Goal: Task Accomplishment & Management: Manage account settings

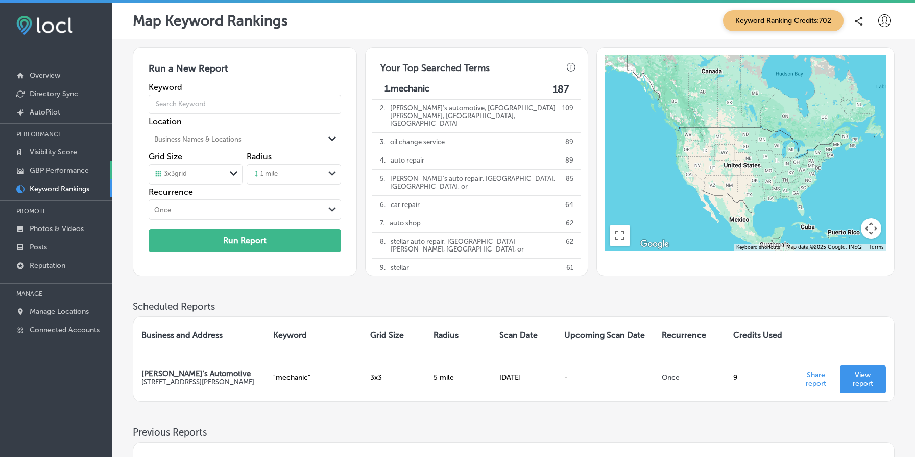
scroll to position [160, 0]
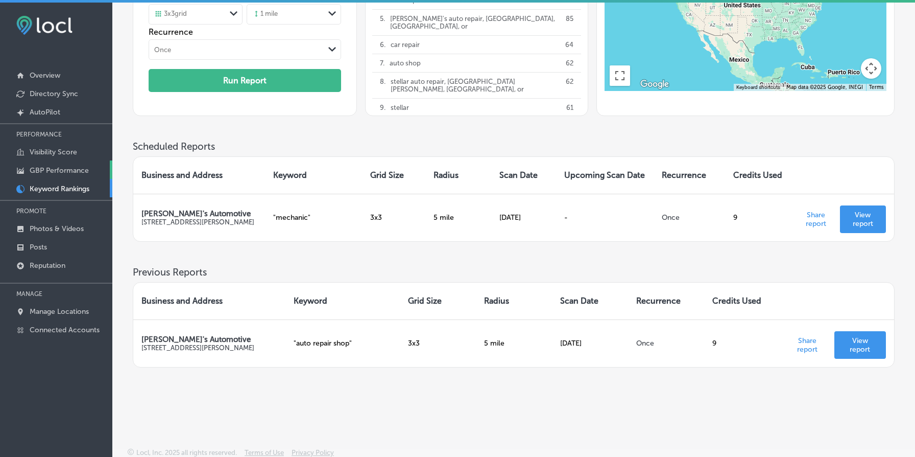
click at [65, 170] on p "GBP Performance" at bounding box center [59, 170] width 59 height 9
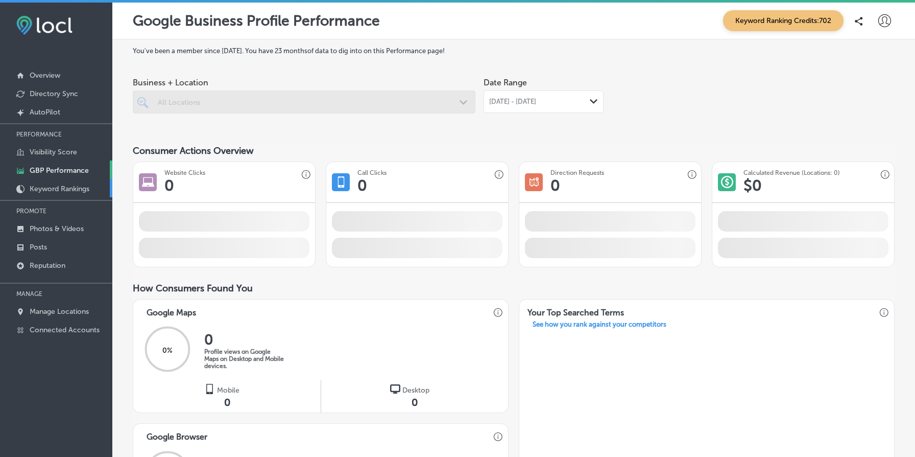
click at [68, 185] on p "Keyword Rankings" at bounding box center [60, 188] width 60 height 9
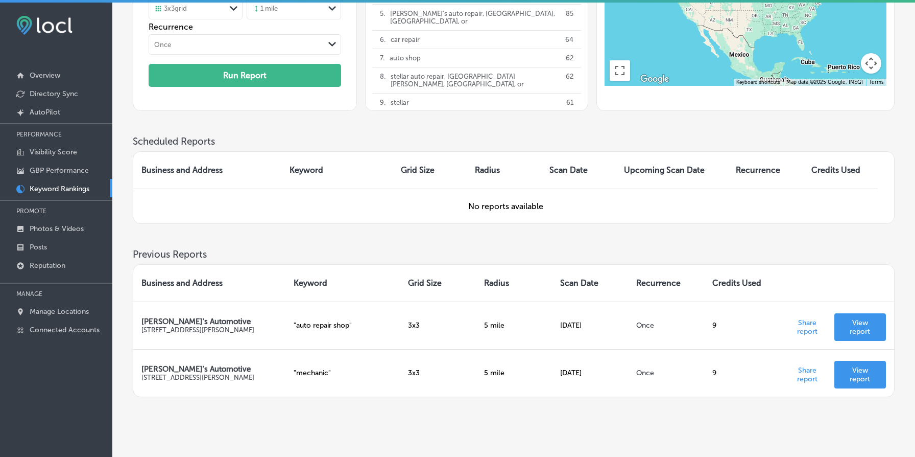
scroll to position [195, 0]
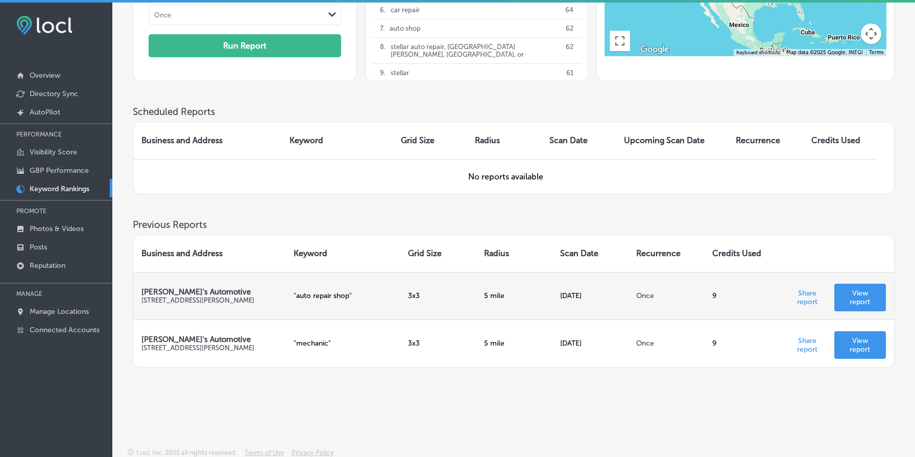
click at [862, 295] on p "View report" at bounding box center [860, 297] width 35 height 17
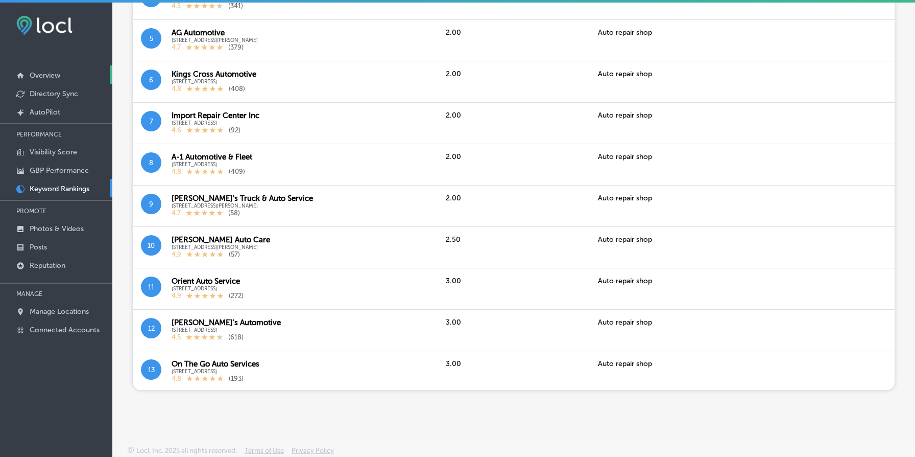
click at [42, 78] on p "Overview" at bounding box center [45, 75] width 31 height 9
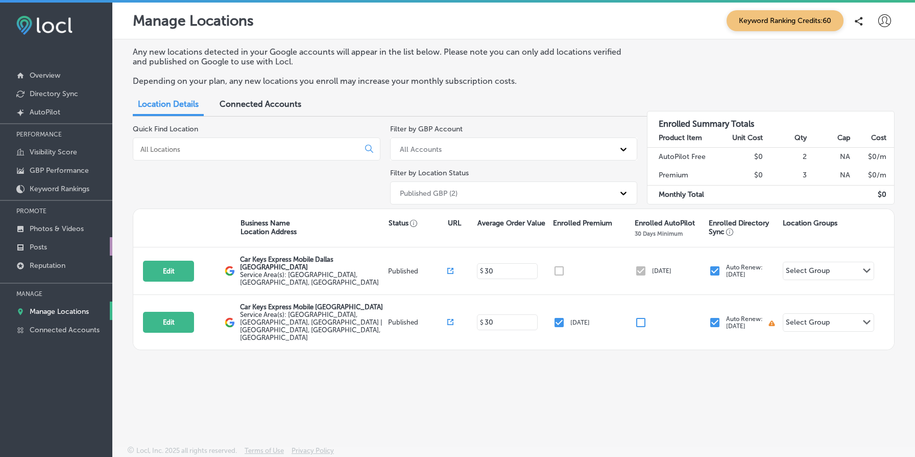
click at [53, 246] on link "Posts" at bounding box center [56, 246] width 112 height 18
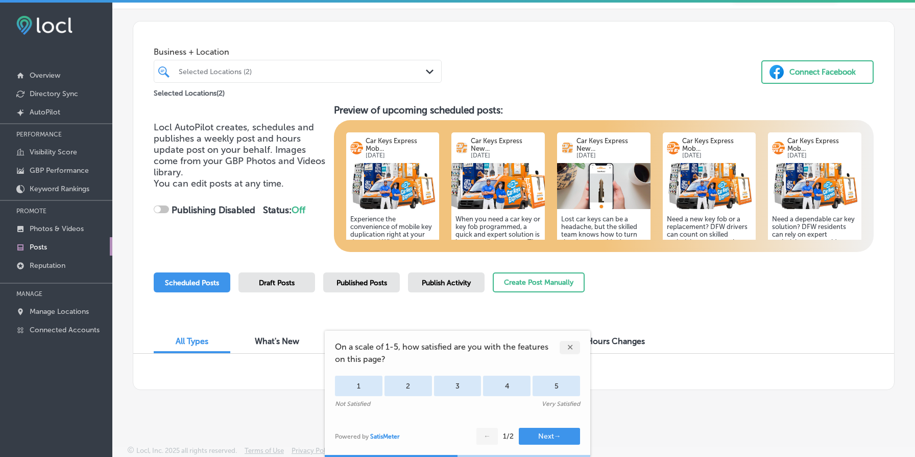
scroll to position [3, 0]
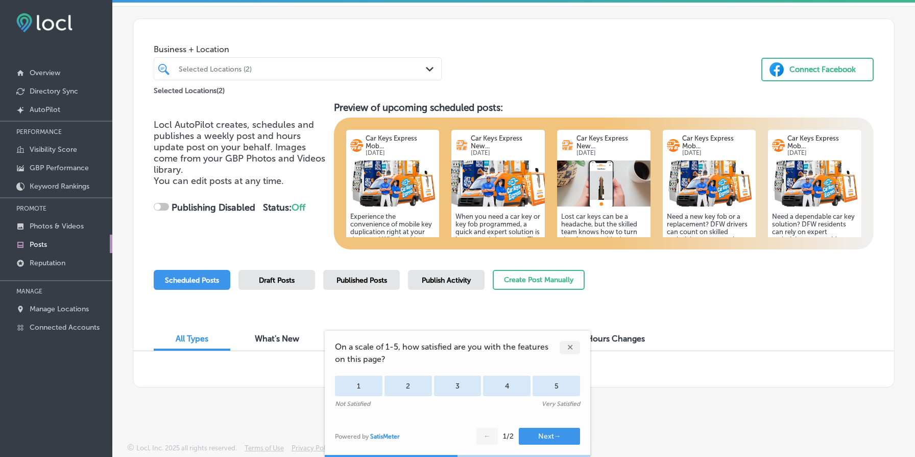
click at [569, 349] on div "✕" at bounding box center [570, 347] width 20 height 13
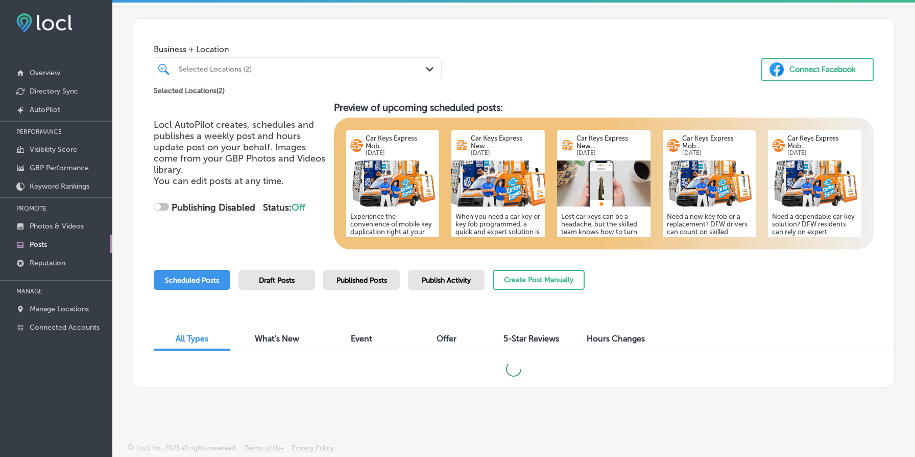
checkbox input "true"
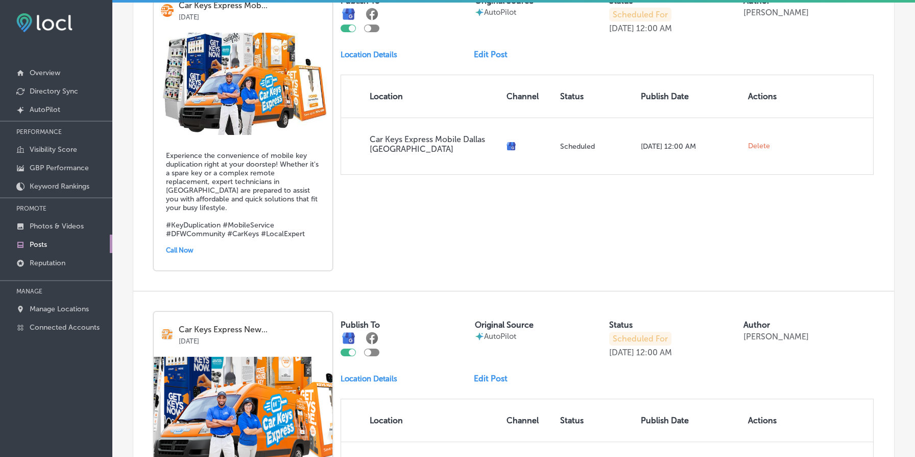
scroll to position [412, 0]
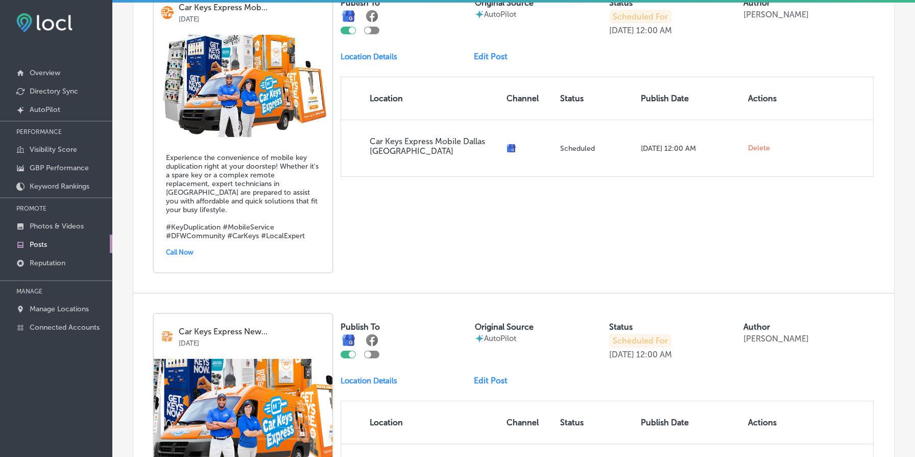
click at [250, 135] on img at bounding box center [243, 86] width 179 height 102
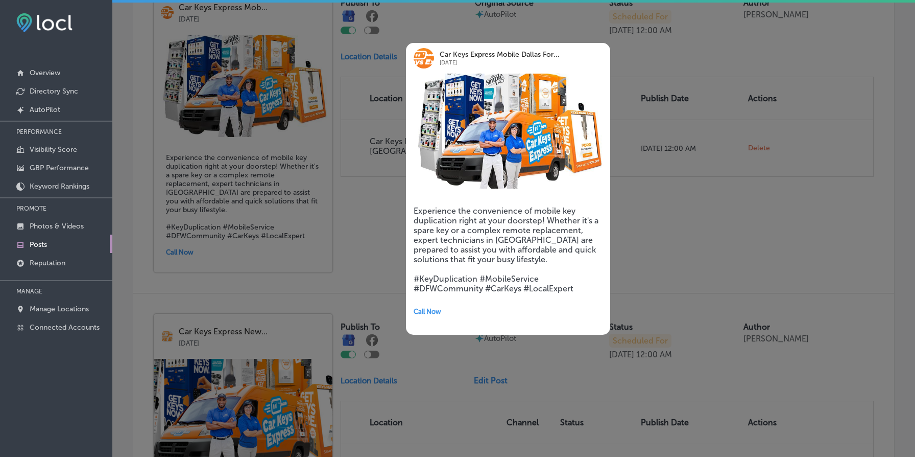
click at [468, 224] on h5 "Experience the convenience of mobile key duplication right at your doorstep! Wh…" at bounding box center [508, 249] width 189 height 87
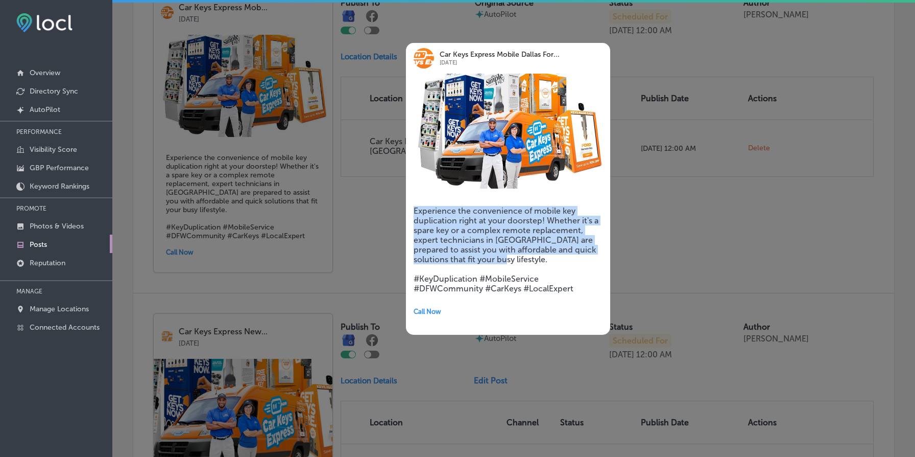
click at [468, 224] on h5 "Experience the convenience of mobile key duplication right at your doorstep! Wh…" at bounding box center [508, 249] width 189 height 87
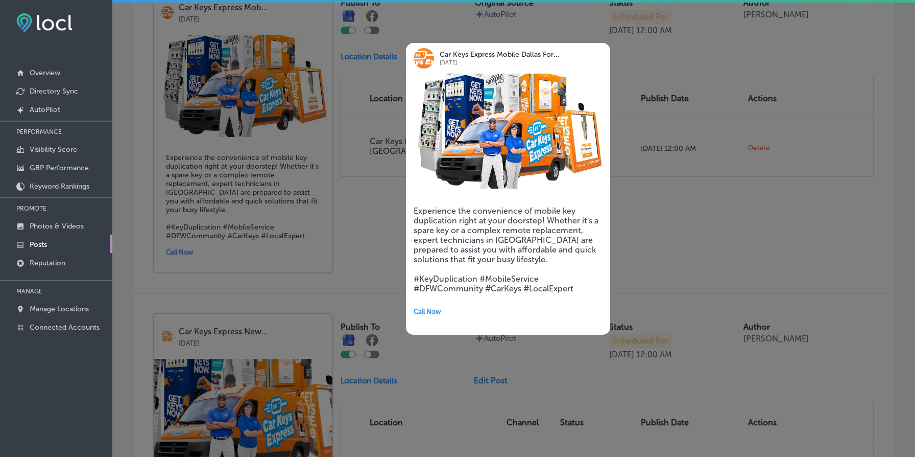
click at [382, 185] on div at bounding box center [457, 228] width 915 height 457
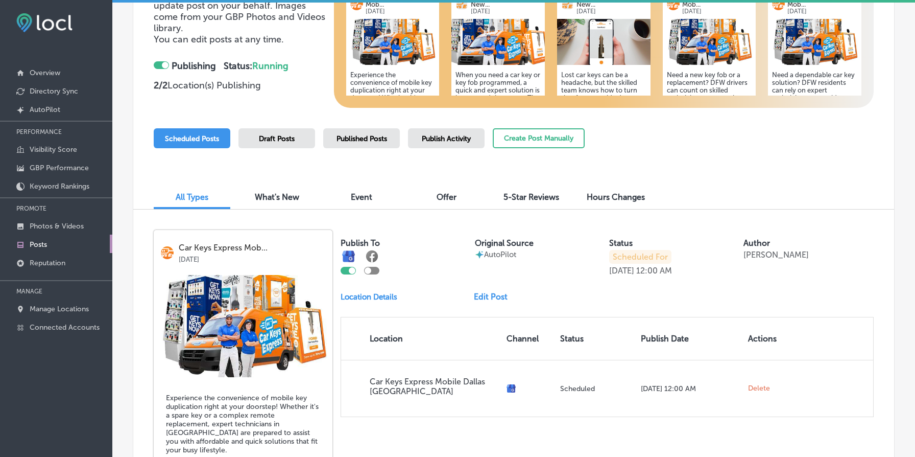
scroll to position [147, 0]
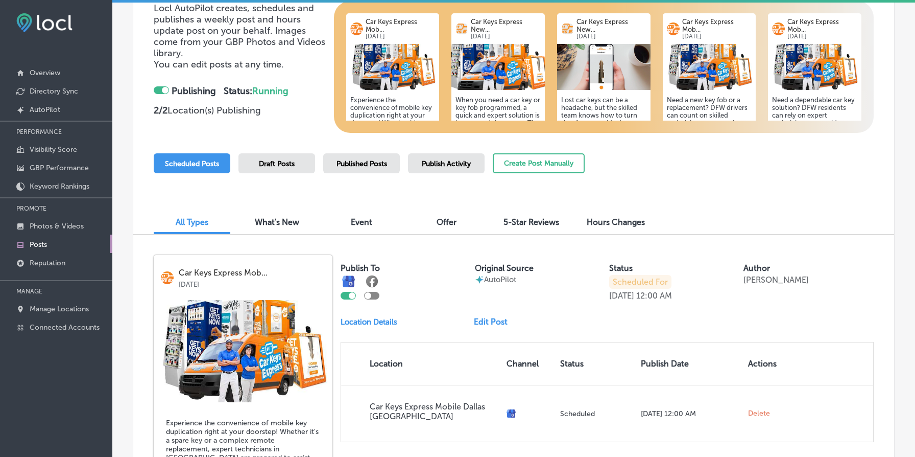
click at [367, 159] on span "Published Posts" at bounding box center [362, 163] width 51 height 9
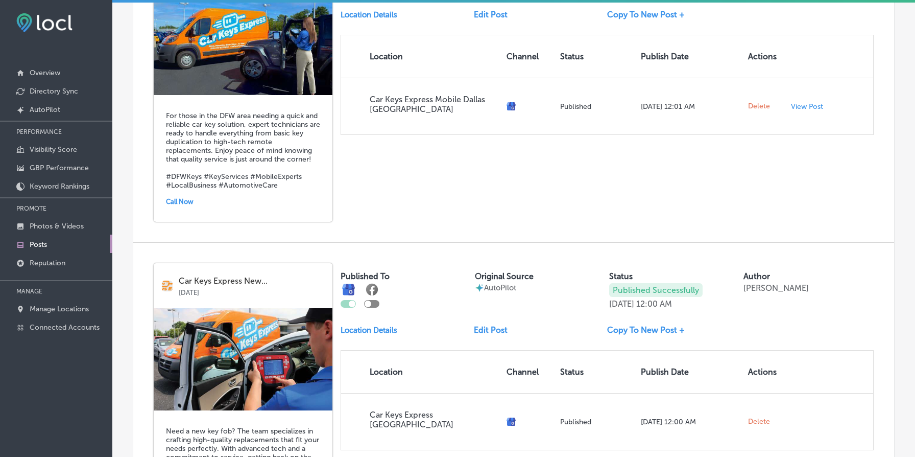
scroll to position [457, 0]
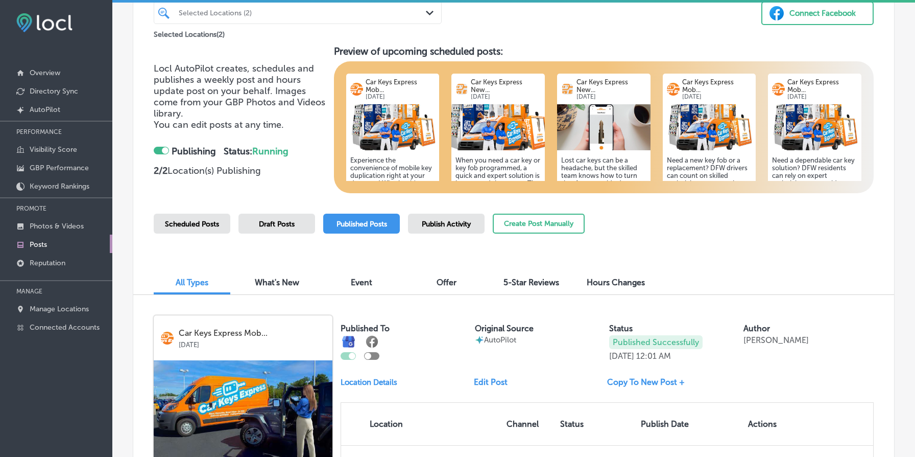
click at [184, 220] on span "Scheduled Posts" at bounding box center [192, 224] width 54 height 9
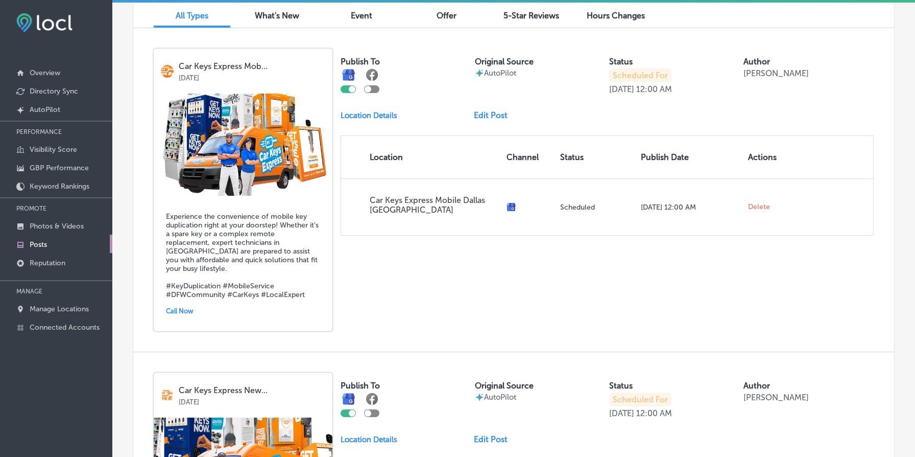
scroll to position [354, 0]
click at [255, 179] on img at bounding box center [243, 144] width 179 height 102
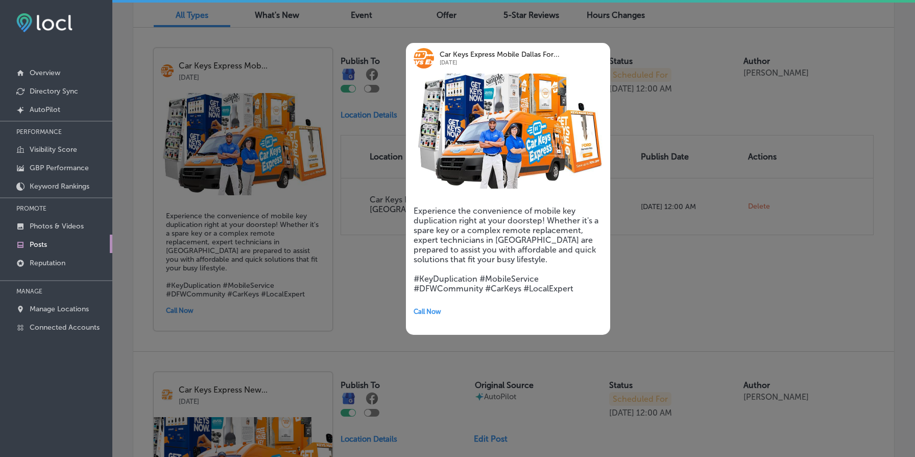
click at [513, 227] on h5 "Experience the convenience of mobile key duplication right at your doorstep! Wh…" at bounding box center [508, 249] width 189 height 87
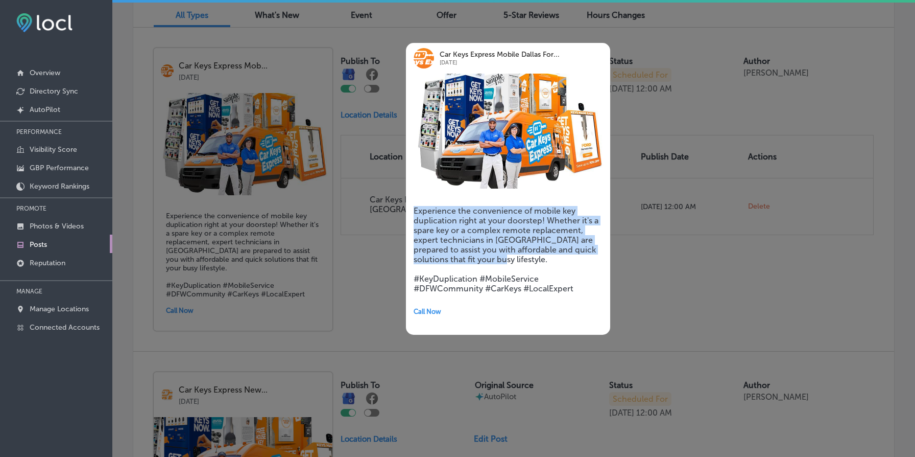
click at [513, 227] on h5 "Experience the convenience of mobile key duplication right at your doorstep! Wh…" at bounding box center [508, 249] width 189 height 87
click at [521, 221] on h5 "Experience the convenience of mobile key duplication right at your doorstep! Wh…" at bounding box center [508, 249] width 189 height 87
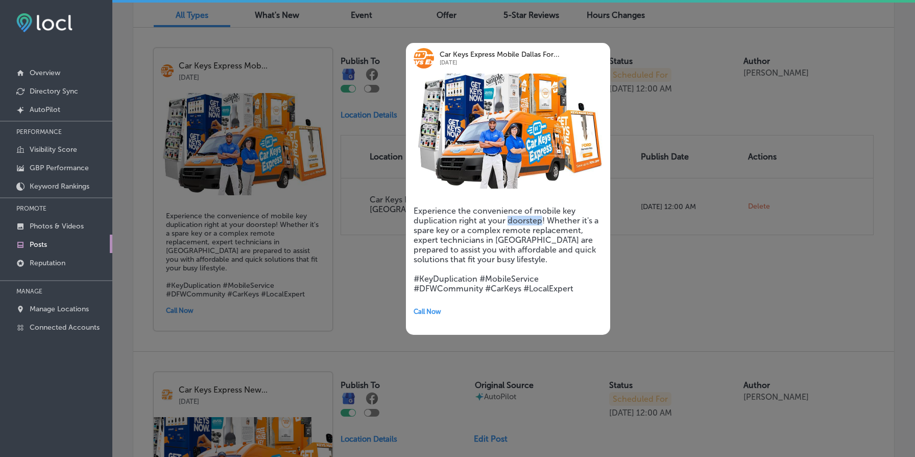
click at [521, 221] on h5 "Experience the convenience of mobile key duplication right at your doorstep! Wh…" at bounding box center [508, 249] width 189 height 87
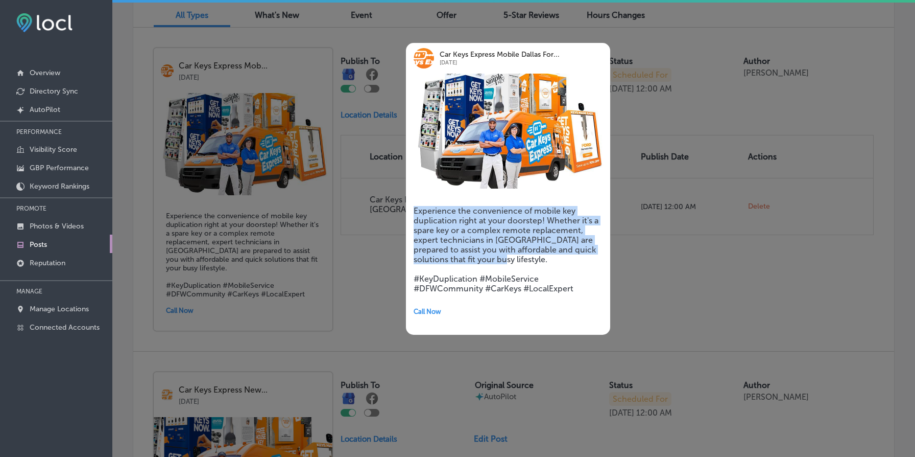
click at [521, 221] on h5 "Experience the convenience of mobile key duplication right at your doorstep! Wh…" at bounding box center [508, 249] width 189 height 87
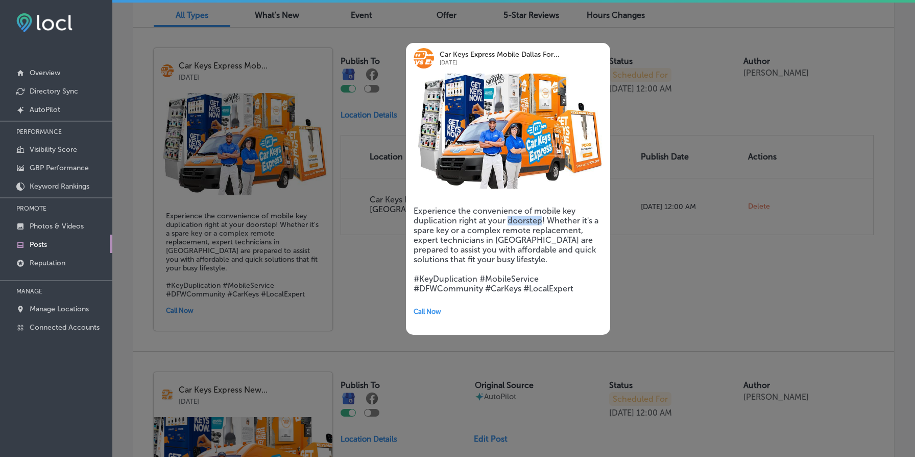
click at [521, 221] on h5 "Experience the convenience of mobile key duplication right at your doorstep! Wh…" at bounding box center [508, 249] width 189 height 87
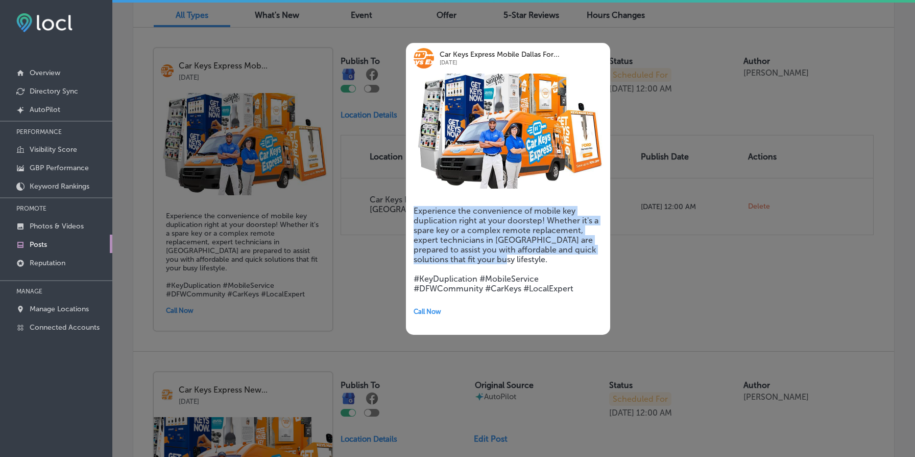
click at [521, 221] on h5 "Experience the convenience of mobile key duplication right at your doorstep! Wh…" at bounding box center [508, 249] width 189 height 87
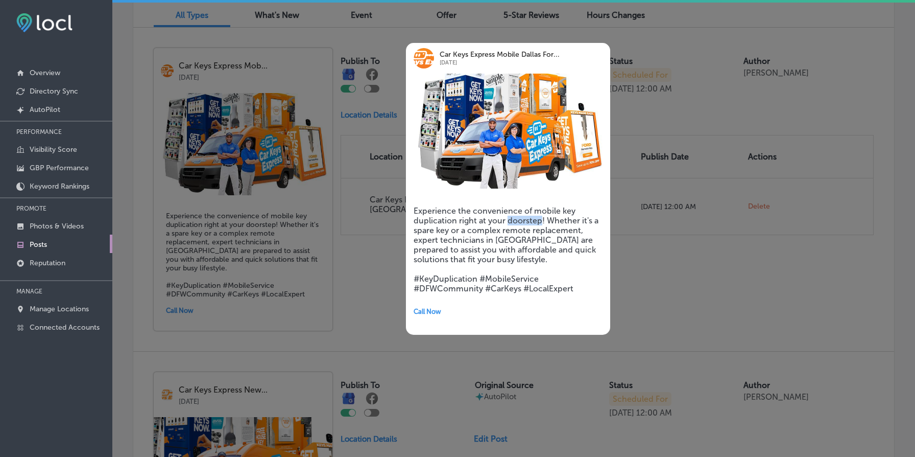
click at [521, 221] on h5 "Experience the convenience of mobile key duplication right at your doorstep! Wh…" at bounding box center [508, 249] width 189 height 87
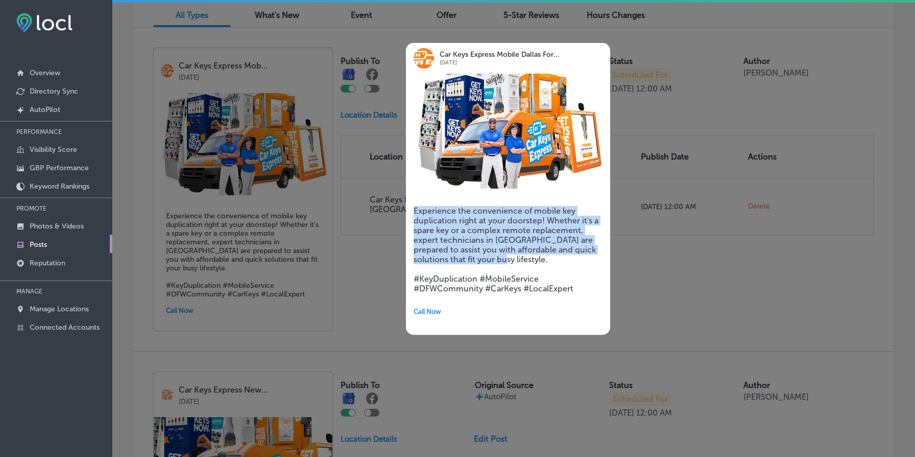
click at [521, 221] on h5 "Experience the convenience of mobile key duplication right at your doorstep! Wh…" at bounding box center [508, 249] width 189 height 87
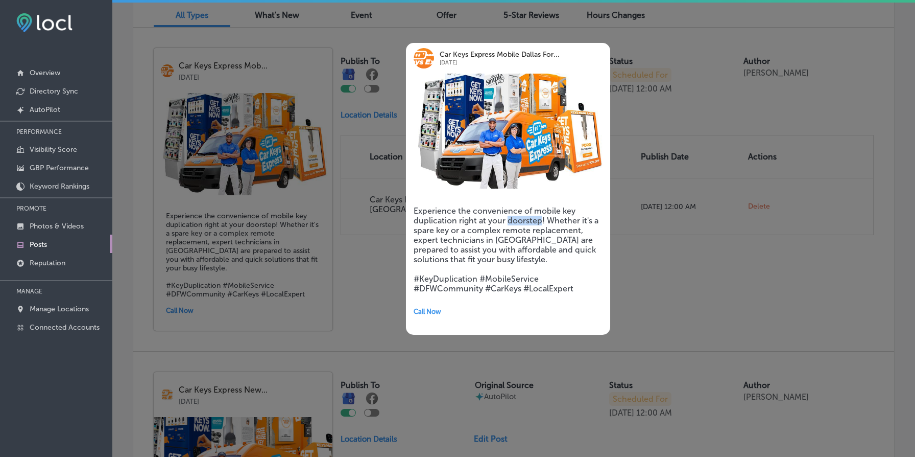
click at [521, 221] on h5 "Experience the convenience of mobile key duplication right at your doorstep! Wh…" at bounding box center [508, 249] width 189 height 87
click at [521, 237] on h5 "Experience the convenience of mobile key duplication right at your doorstep! Wh…" at bounding box center [508, 249] width 189 height 87
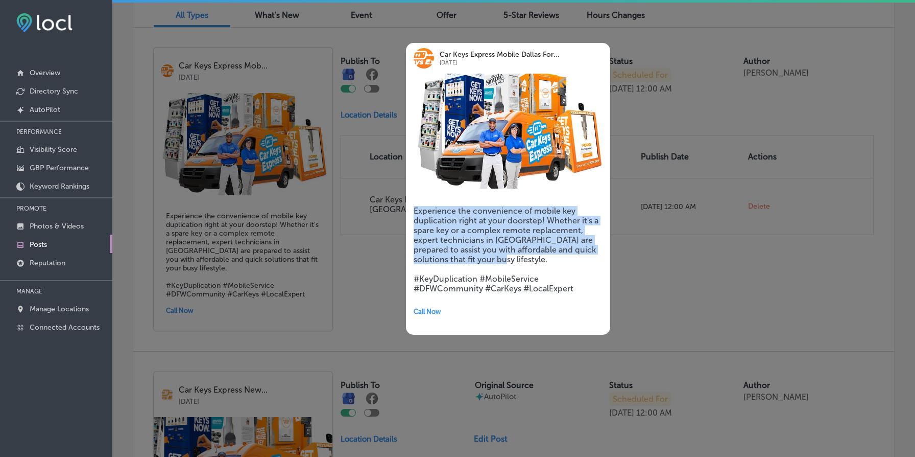
click at [521, 237] on h5 "Experience the convenience of mobile key duplication right at your doorstep! Wh…" at bounding box center [508, 249] width 189 height 87
click at [536, 226] on h5 "Experience the convenience of mobile key duplication right at your doorstep! Wh…" at bounding box center [508, 249] width 189 height 87
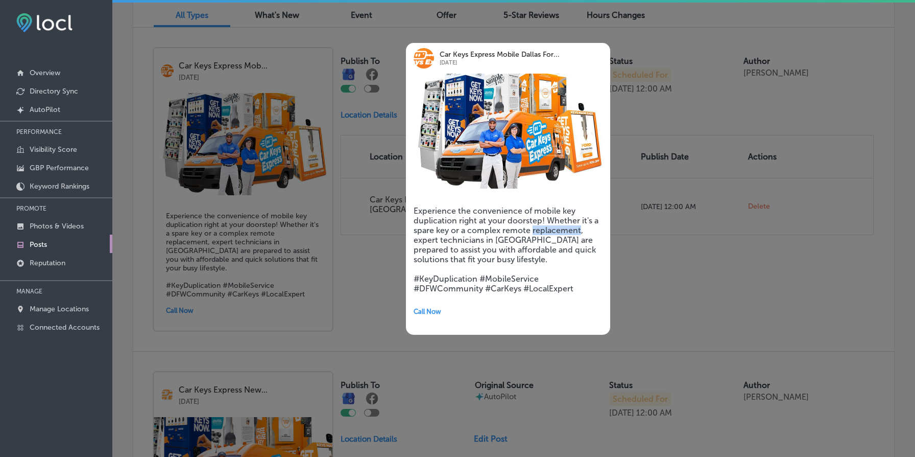
click at [536, 226] on h5 "Experience the convenience of mobile key duplication right at your doorstep! Wh…" at bounding box center [508, 249] width 189 height 87
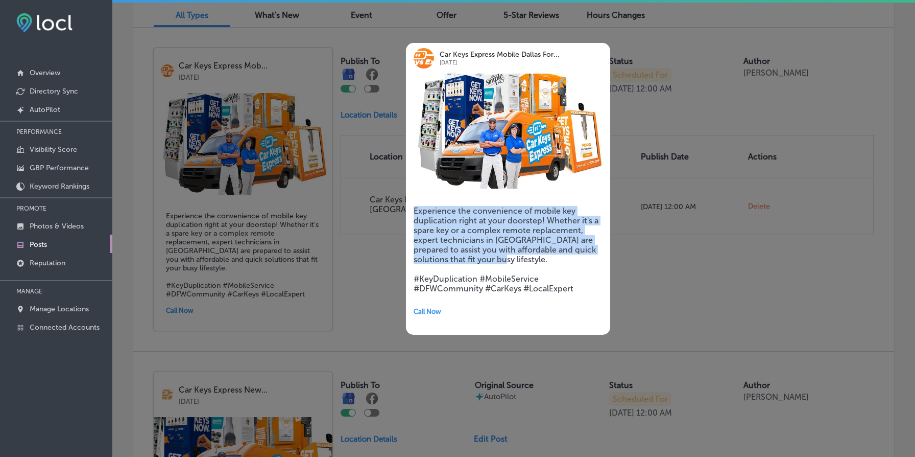
click at [536, 226] on h5 "Experience the convenience of mobile key duplication right at your doorstep! Wh…" at bounding box center [508, 249] width 189 height 87
click at [534, 222] on h5 "Experience the convenience of mobile key duplication right at your doorstep! Wh…" at bounding box center [508, 249] width 189 height 87
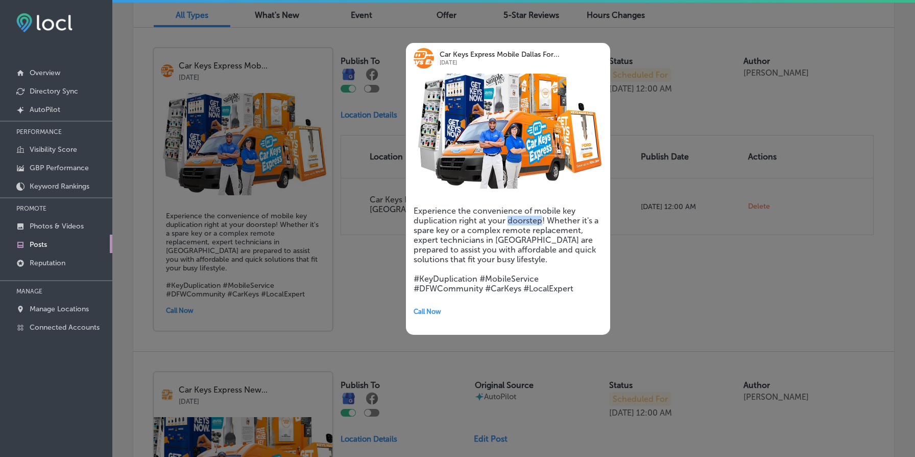
click at [534, 222] on h5 "Experience the convenience of mobile key duplication right at your doorstep! Wh…" at bounding box center [508, 249] width 189 height 87
click at [552, 219] on h5 "Experience the convenience of mobile key duplication right at your doorstep! Wh…" at bounding box center [508, 249] width 189 height 87
click at [521, 213] on h5 "Experience the convenience of mobile key duplication right at your doorstep! Wh…" at bounding box center [508, 249] width 189 height 87
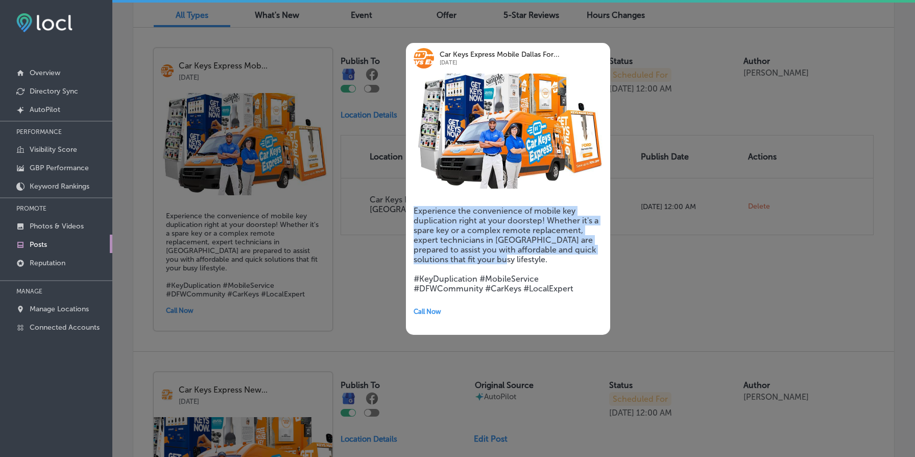
click at [521, 213] on h5 "Experience the convenience of mobile key duplication right at your doorstep! Wh…" at bounding box center [508, 249] width 189 height 87
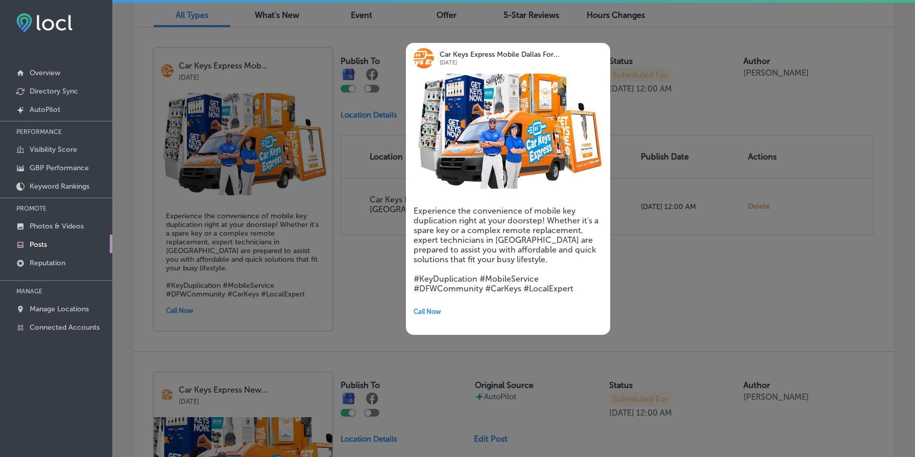
click at [527, 227] on h5 "Experience the convenience of mobile key duplication right at your doorstep! Wh…" at bounding box center [508, 249] width 189 height 87
click at [527, 226] on h5 "Experience the convenience of mobile key duplication right at your doorstep! Wh…" at bounding box center [508, 249] width 189 height 87
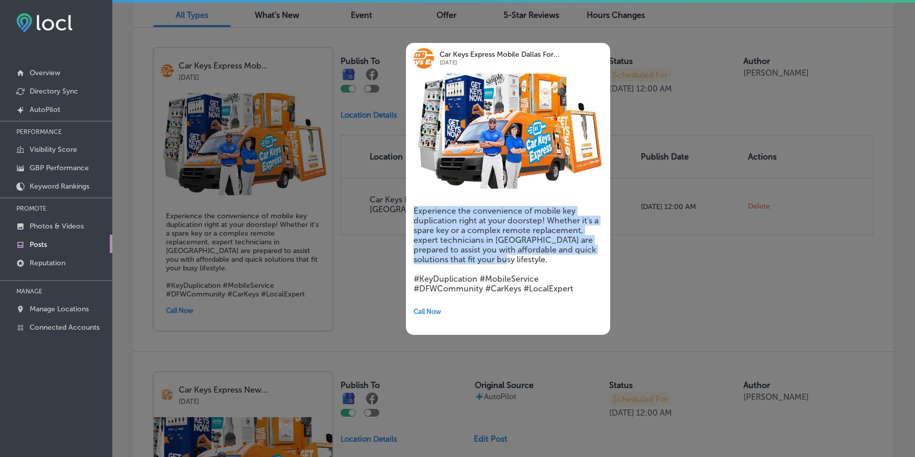
click at [527, 226] on h5 "Experience the convenience of mobile key duplication right at your doorstep! Wh…" at bounding box center [508, 249] width 189 height 87
click at [529, 221] on h5 "Experience the convenience of mobile key duplication right at your doorstep! Wh…" at bounding box center [508, 249] width 189 height 87
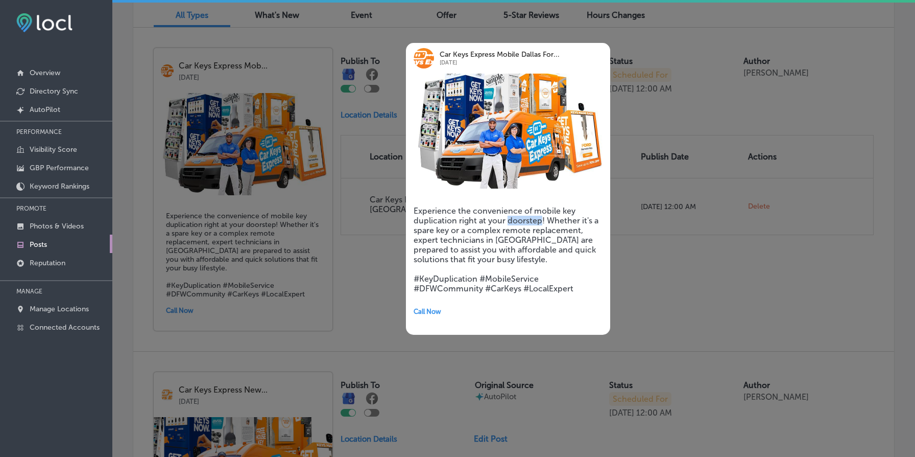
click at [529, 221] on h5 "Experience the convenience of mobile key duplication right at your doorstep! Wh…" at bounding box center [508, 249] width 189 height 87
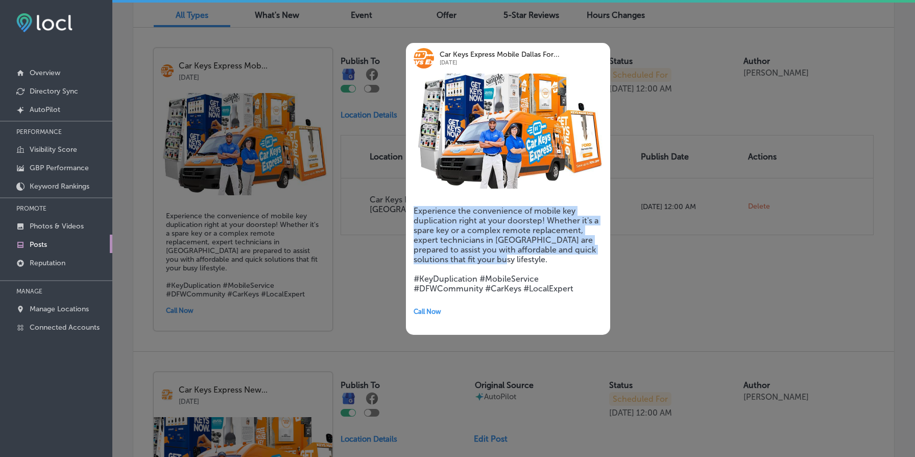
click at [529, 221] on h5 "Experience the convenience of mobile key duplication right at your doorstep! Wh…" at bounding box center [508, 249] width 189 height 87
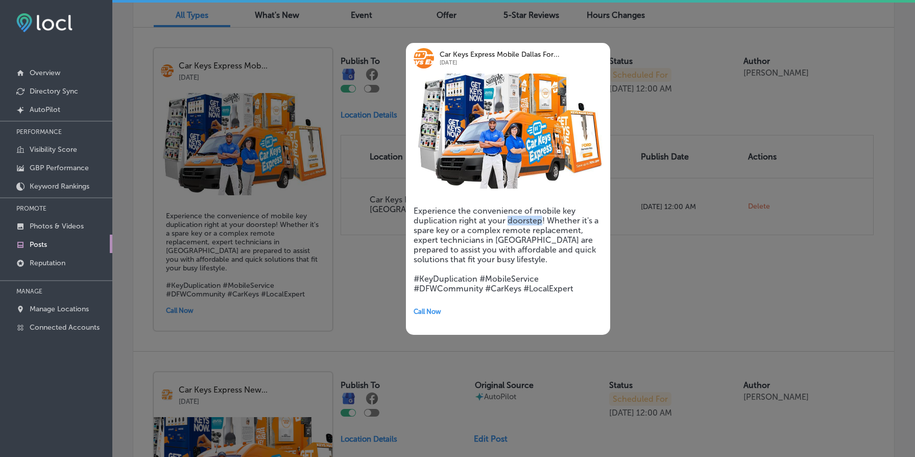
click at [529, 221] on h5 "Experience the convenience of mobile key duplication right at your doorstep! Wh…" at bounding box center [508, 249] width 189 height 87
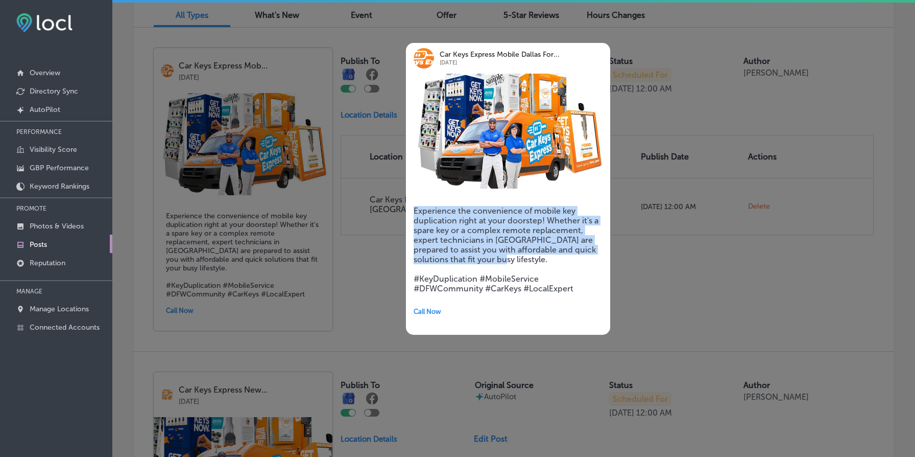
click at [529, 221] on h5 "Experience the convenience of mobile key duplication right at your doorstep! Wh…" at bounding box center [508, 249] width 189 height 87
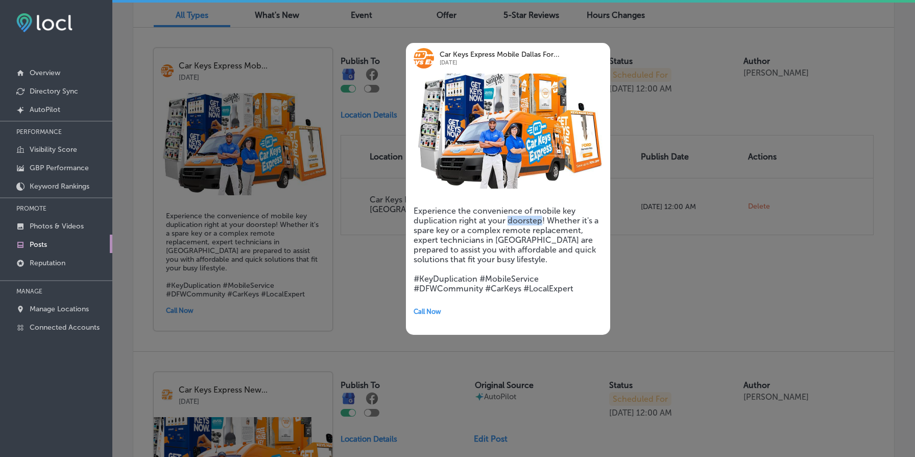
click at [529, 221] on h5 "Experience the convenience of mobile key duplication right at your doorstep! Wh…" at bounding box center [508, 249] width 189 height 87
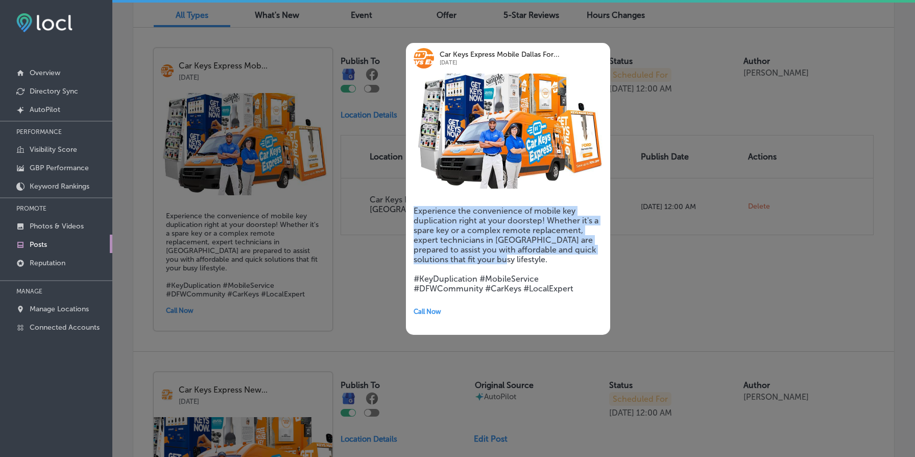
click at [529, 221] on h5 "Experience the convenience of mobile key duplication right at your doorstep! Wh…" at bounding box center [508, 249] width 189 height 87
click at [500, 239] on h5 "Experience the convenience of mobile key duplication right at your doorstep! Wh…" at bounding box center [508, 249] width 189 height 87
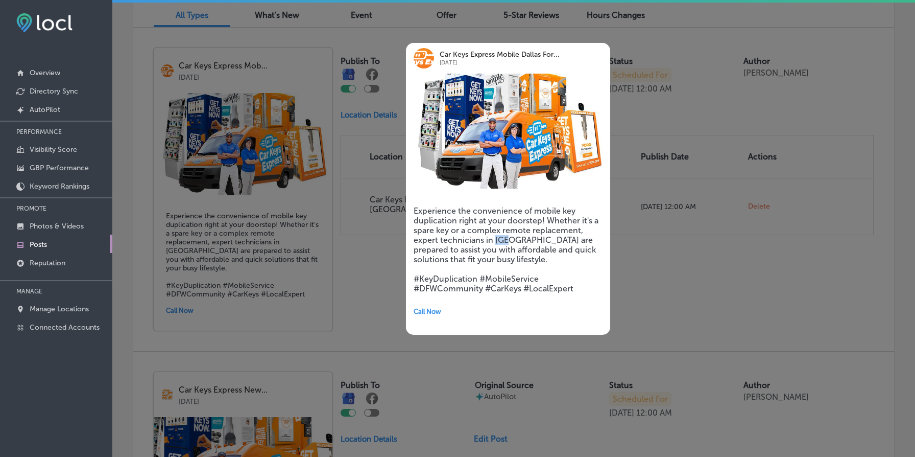
click at [500, 239] on h5 "Experience the convenience of mobile key duplication right at your doorstep! Wh…" at bounding box center [508, 249] width 189 height 87
click at [483, 235] on h5 "Experience the convenience of mobile key duplication right at your doorstep! Wh…" at bounding box center [508, 249] width 189 height 87
click at [501, 234] on h5 "Experience the convenience of mobile key duplication right at your doorstep! Wh…" at bounding box center [508, 249] width 189 height 87
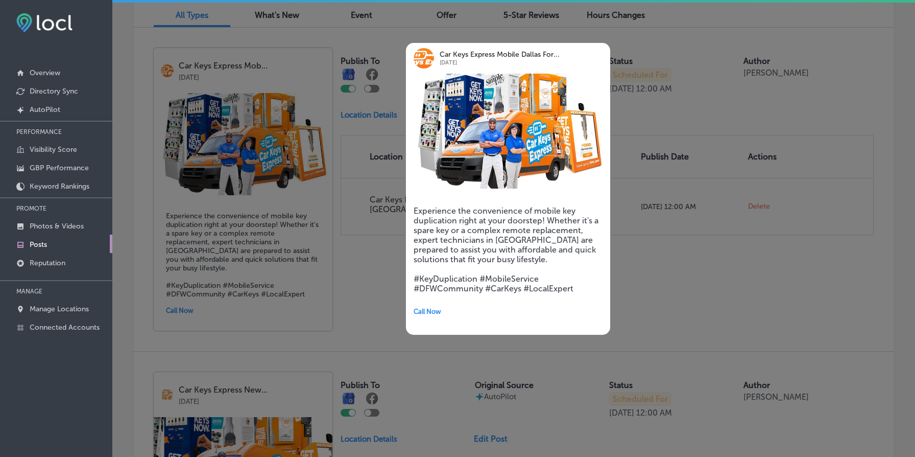
click at [460, 246] on h5 "Experience the convenience of mobile key duplication right at your doorstep! Wh…" at bounding box center [508, 249] width 189 height 87
click at [477, 239] on h5 "Experience the convenience of mobile key duplication right at your doorstep! Wh…" at bounding box center [508, 249] width 189 height 87
click at [510, 218] on h5 "Experience the convenience of mobile key duplication right at your doorstep! Wh…" at bounding box center [508, 249] width 189 height 87
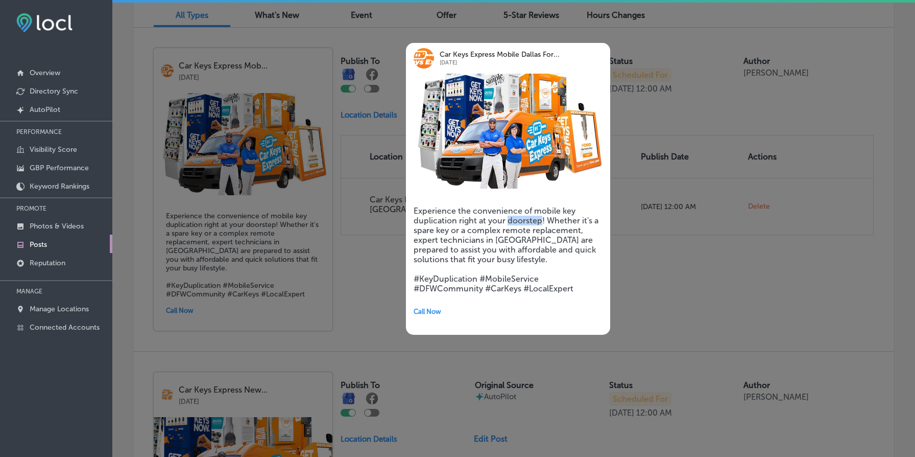
click at [510, 218] on h5 "Experience the convenience of mobile key duplication right at your doorstep! Wh…" at bounding box center [508, 249] width 189 height 87
click at [443, 221] on h5 "Experience the convenience of mobile key duplication right at your doorstep! Wh…" at bounding box center [508, 249] width 189 height 87
click at [478, 219] on h5 "Experience the convenience of mobile key duplication right at your doorstep! Wh…" at bounding box center [508, 249] width 189 height 87
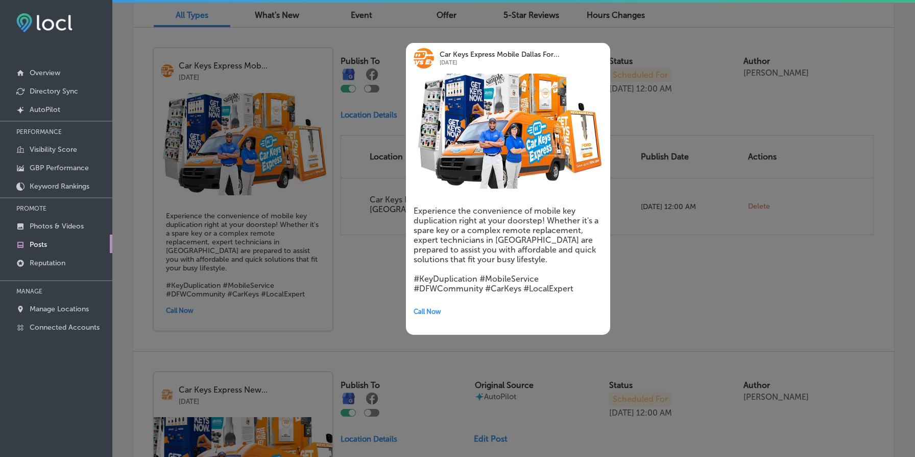
click at [492, 232] on h5 "Experience the convenience of mobile key duplication right at your doorstep! Wh…" at bounding box center [508, 249] width 189 height 87
click at [478, 248] on h5 "Experience the convenience of mobile key duplication right at your doorstep! Wh…" at bounding box center [508, 249] width 189 height 87
click at [282, 281] on div at bounding box center [457, 228] width 915 height 457
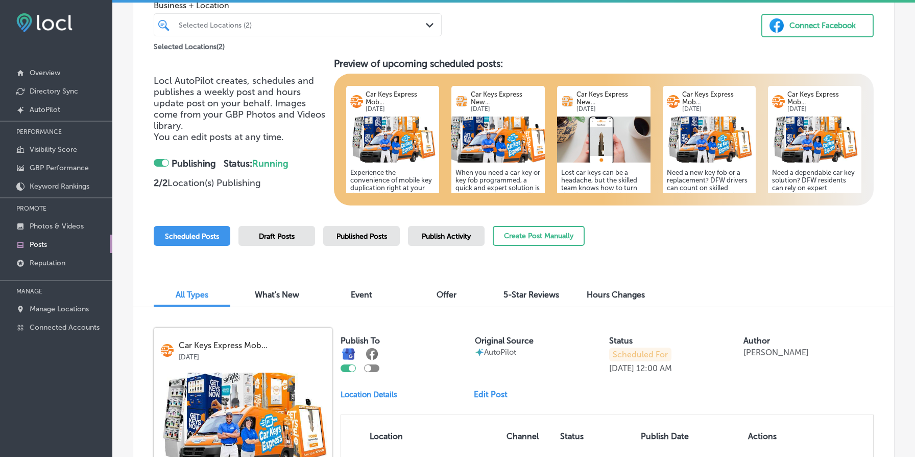
scroll to position [0, 0]
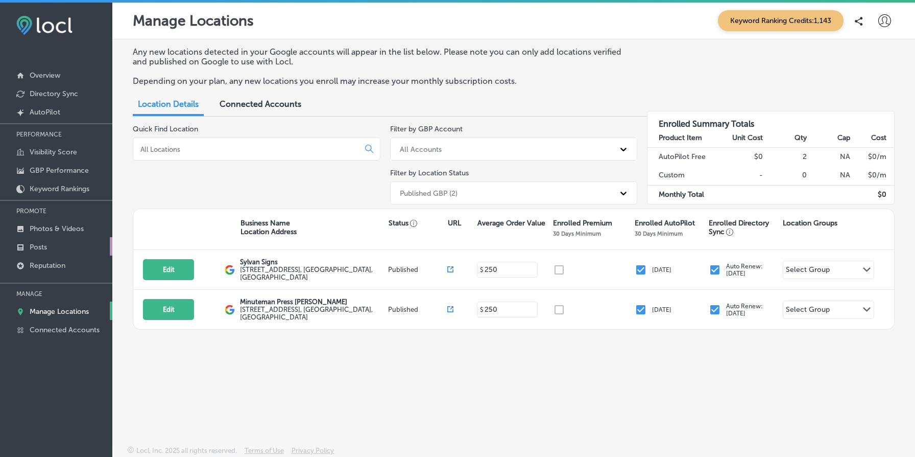
click at [58, 248] on link "Posts" at bounding box center [56, 246] width 112 height 18
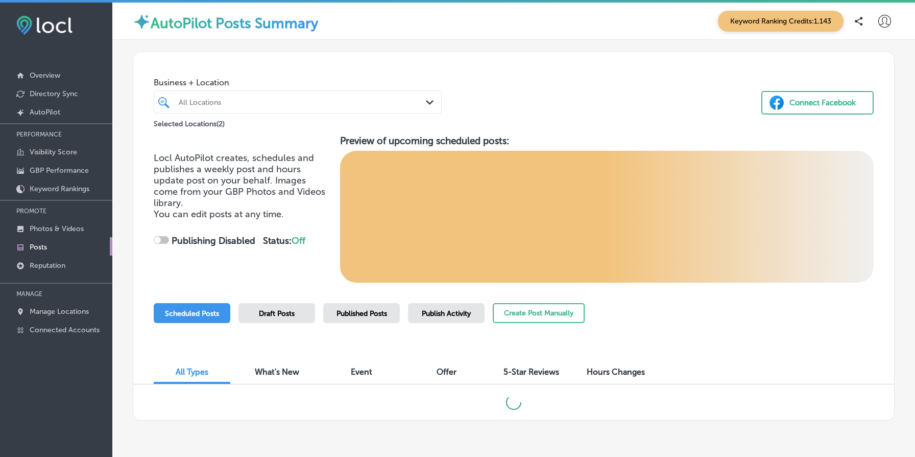
checkbox input "true"
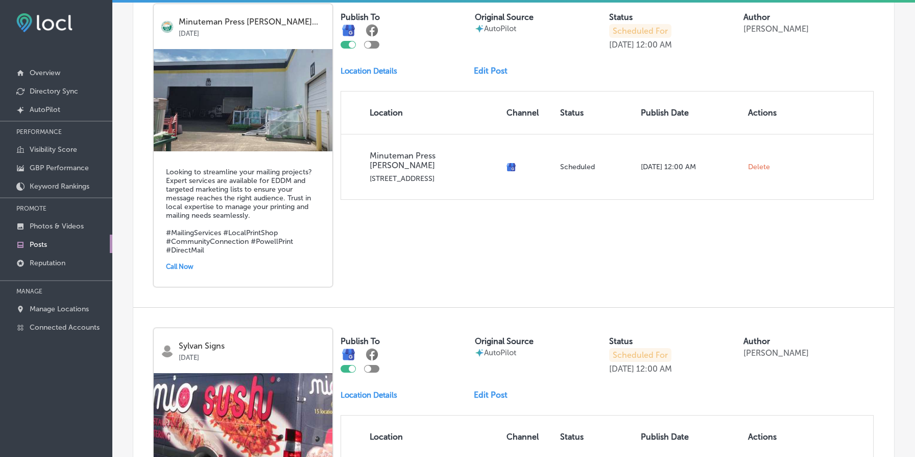
scroll to position [389, 0]
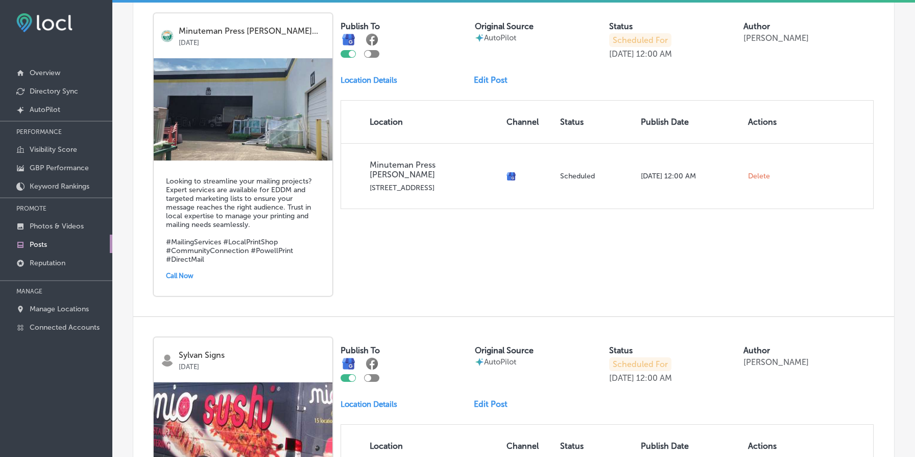
click at [216, 124] on img at bounding box center [243, 109] width 179 height 102
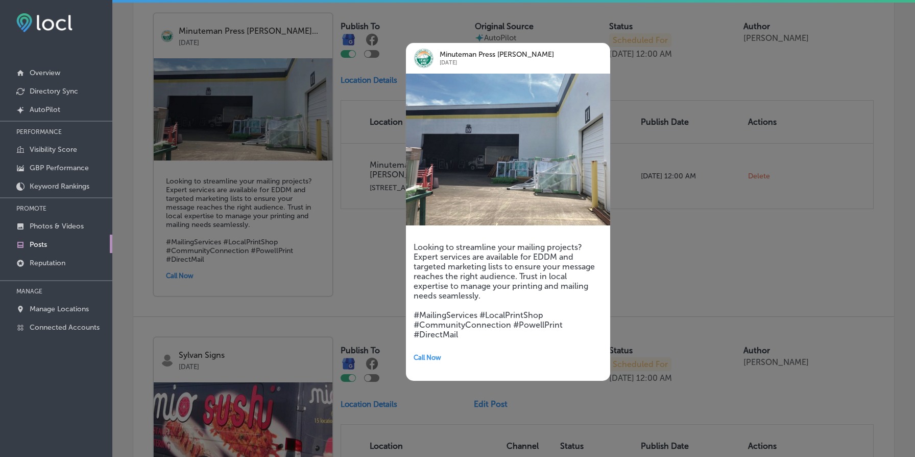
click at [278, 176] on div at bounding box center [457, 228] width 915 height 457
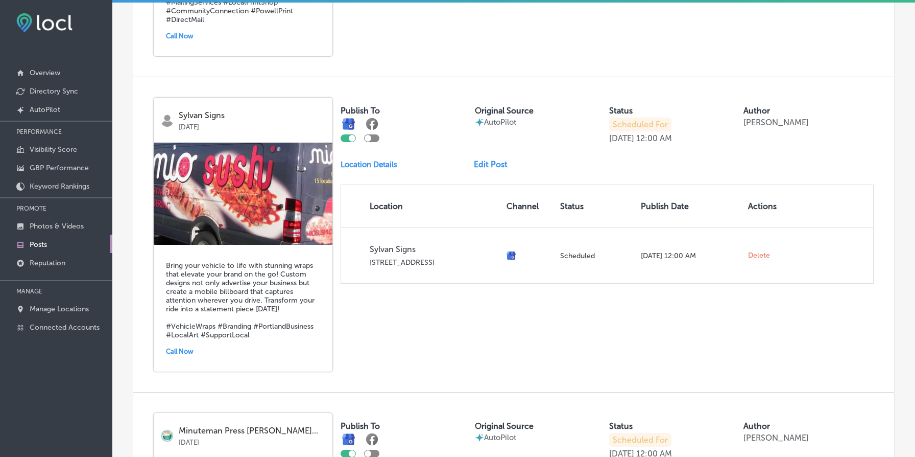
scroll to position [651, 0]
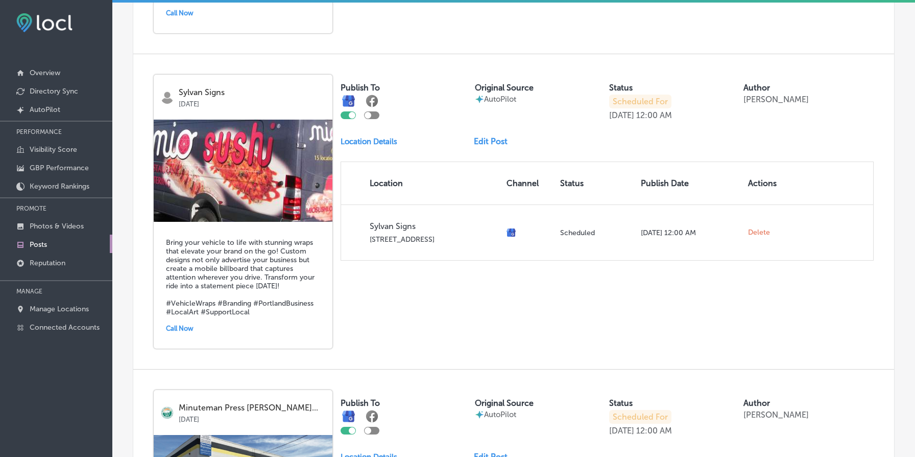
click at [252, 195] on img at bounding box center [243, 171] width 179 height 102
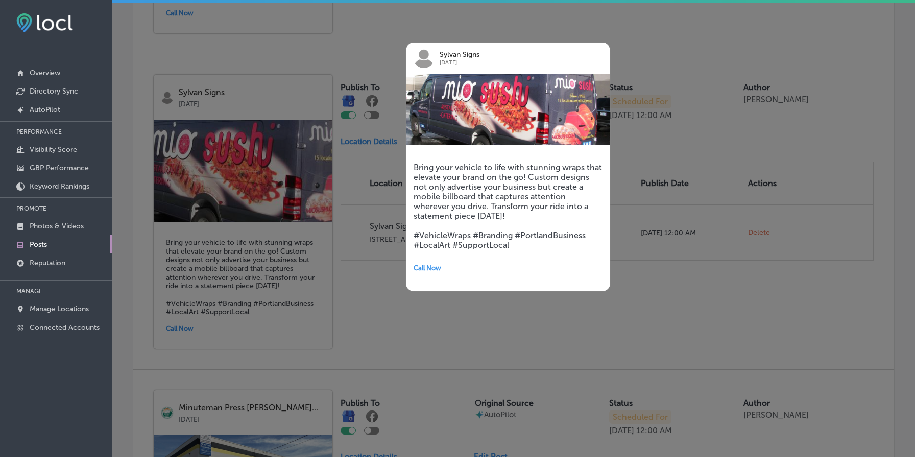
click at [547, 168] on h5 "Bring your vehicle to life with stunning wraps that elevate your brand on the g…" at bounding box center [508, 205] width 189 height 87
click at [474, 178] on h5 "Bring your vehicle to life with stunning wraps that elevate your brand on the g…" at bounding box center [508, 205] width 189 height 87
click at [521, 191] on h5 "Bring your vehicle to life with stunning wraps that elevate your brand on the g…" at bounding box center [508, 205] width 189 height 87
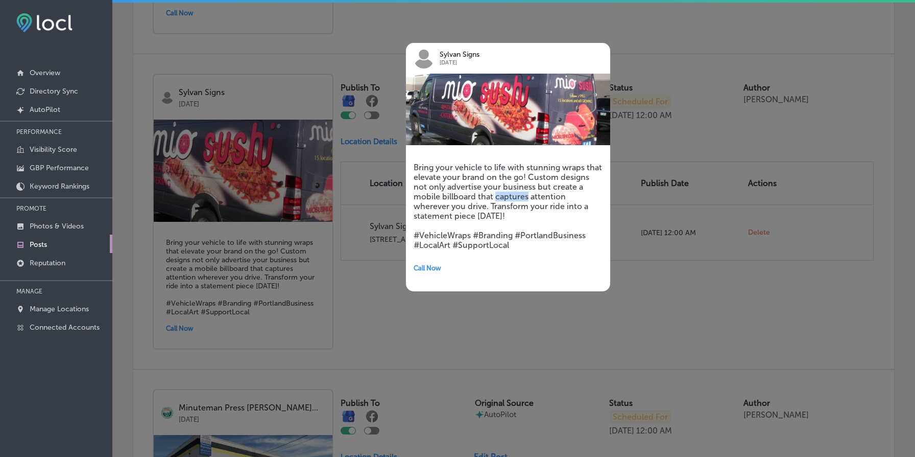
click at [521, 191] on h5 "Bring your vehicle to life with stunning wraps that elevate your brand on the g…" at bounding box center [508, 205] width 189 height 87
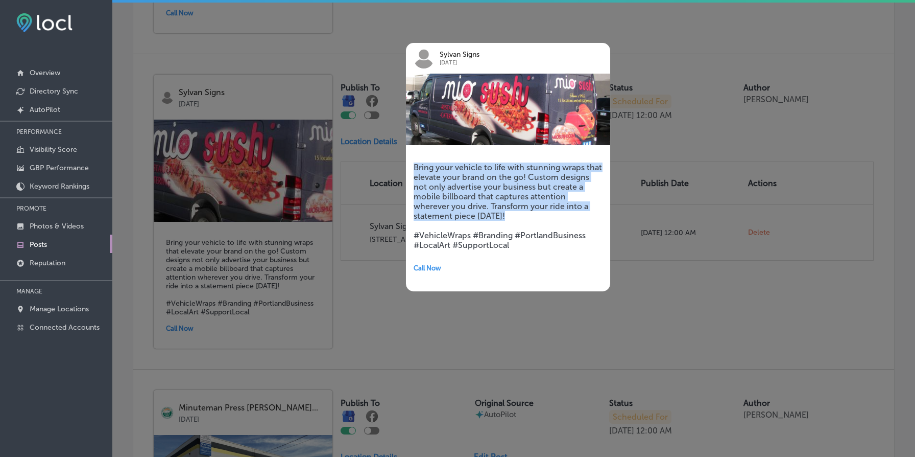
click at [521, 191] on h5 "Bring your vehicle to life with stunning wraps that elevate your brand on the g…" at bounding box center [508, 205] width 189 height 87
click at [466, 194] on h5 "Bring your vehicle to life with stunning wraps that elevate your brand on the g…" at bounding box center [508, 205] width 189 height 87
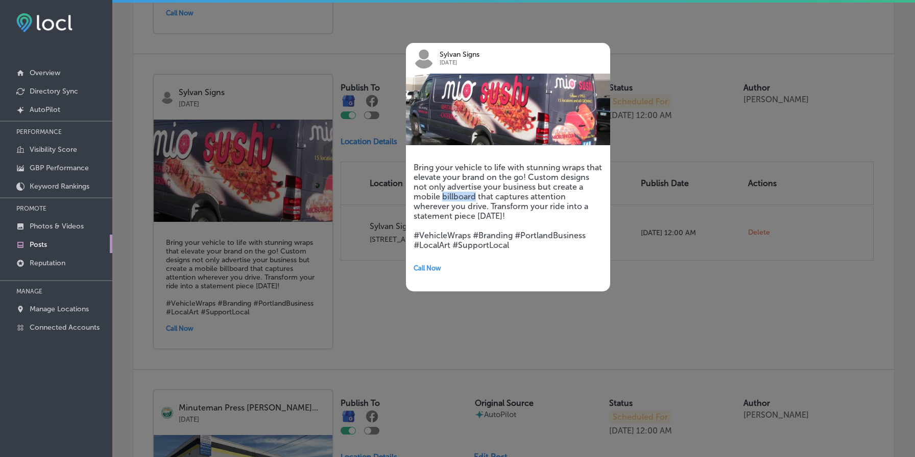
click at [466, 194] on h5 "Bring your vehicle to life with stunning wraps that elevate your brand on the g…" at bounding box center [508, 205] width 189 height 87
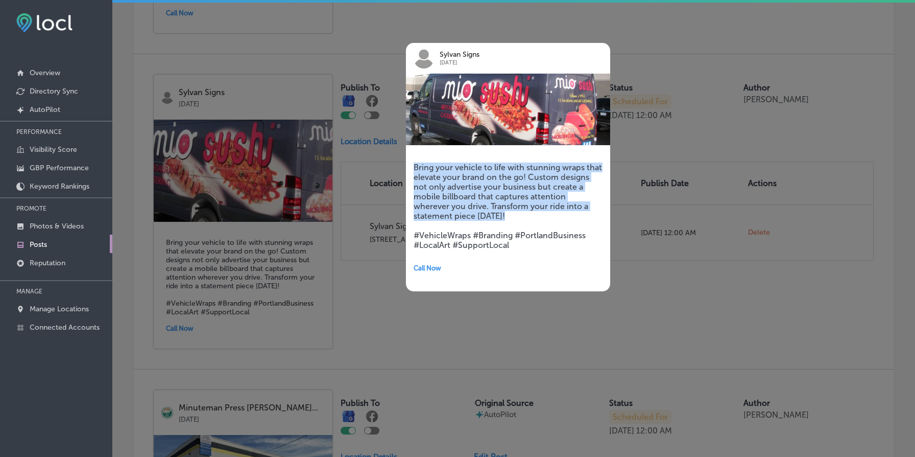
click at [466, 194] on h5 "Bring your vehicle to life with stunning wraps that elevate your brand on the g…" at bounding box center [508, 205] width 189 height 87
click at [503, 187] on h5 "Bring your vehicle to life with stunning wraps that elevate your brand on the g…" at bounding box center [508, 205] width 189 height 87
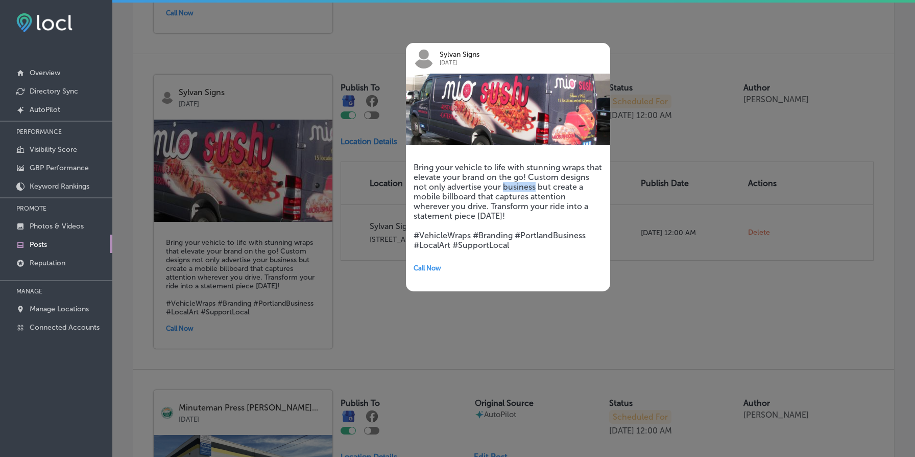
click at [503, 187] on h5 "Bring your vehicle to life with stunning wraps that elevate your brand on the g…" at bounding box center [508, 205] width 189 height 87
click at [457, 198] on h5 "Bring your vehicle to life with stunning wraps that elevate your brand on the g…" at bounding box center [508, 205] width 189 height 87
click at [503, 195] on h5 "Bring your vehicle to life with stunning wraps that elevate your brand on the g…" at bounding box center [508, 205] width 189 height 87
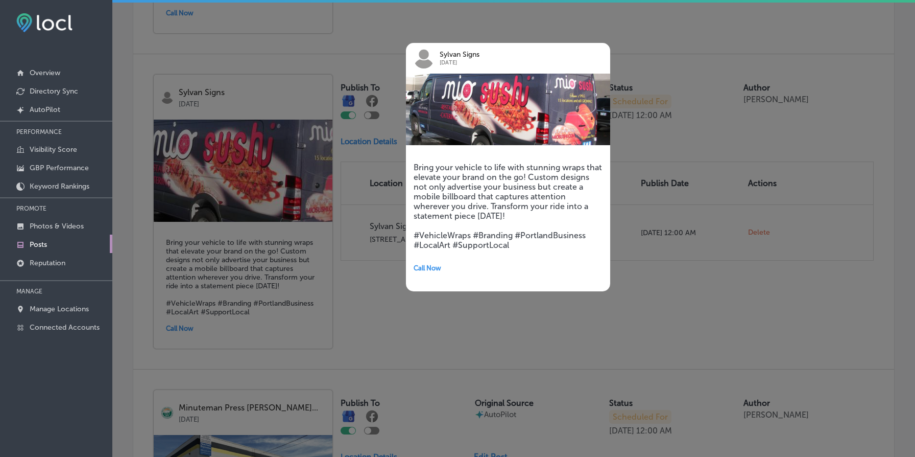
click at [515, 205] on h5 "Bring your vehicle to life with stunning wraps that elevate your brand on the g…" at bounding box center [508, 205] width 189 height 87
click at [695, 257] on div at bounding box center [457, 228] width 915 height 457
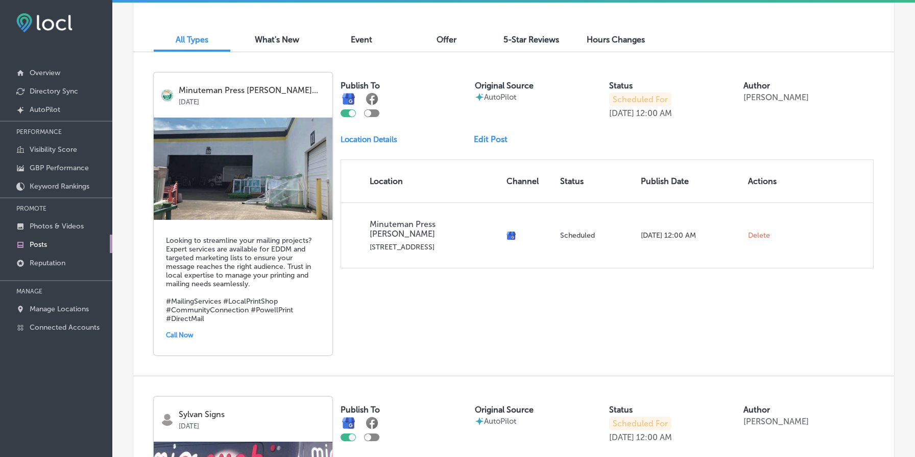
scroll to position [307, 0]
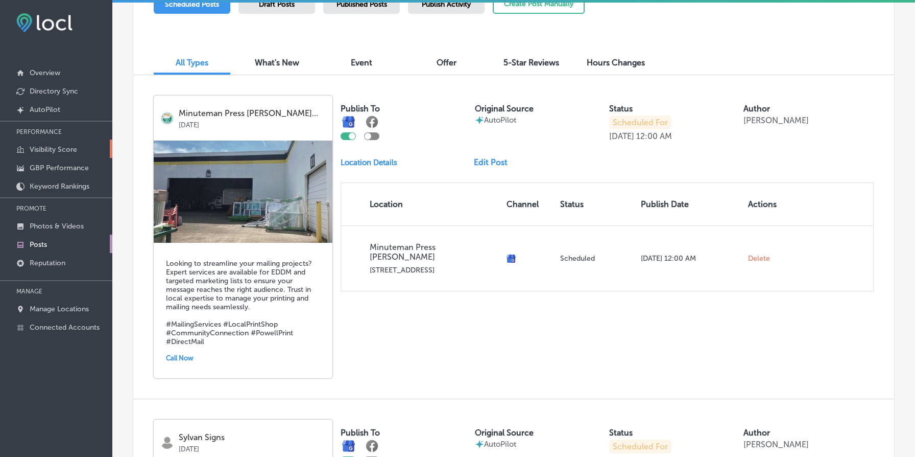
click at [67, 149] on p "Visibility Score" at bounding box center [54, 149] width 48 height 9
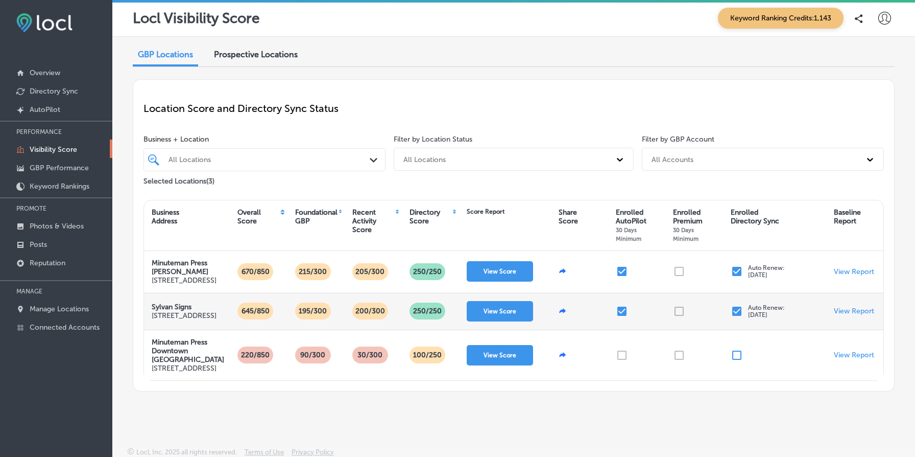
click at [312, 319] on p "195/300" at bounding box center [313, 310] width 36 height 17
click at [512, 321] on button "View Score" at bounding box center [500, 311] width 66 height 20
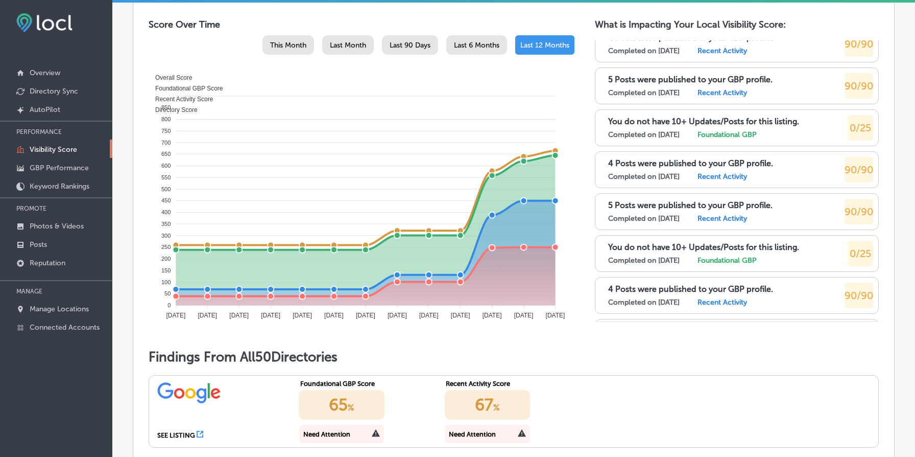
scroll to position [562, 0]
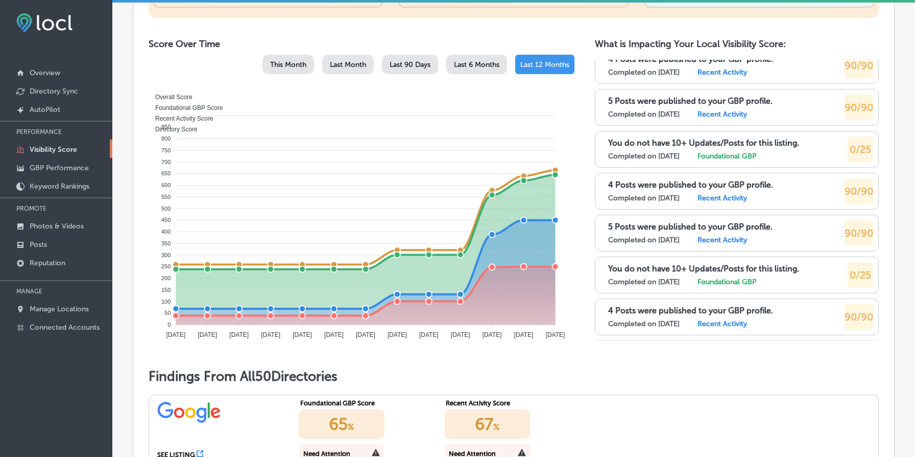
scroll to position [495, 0]
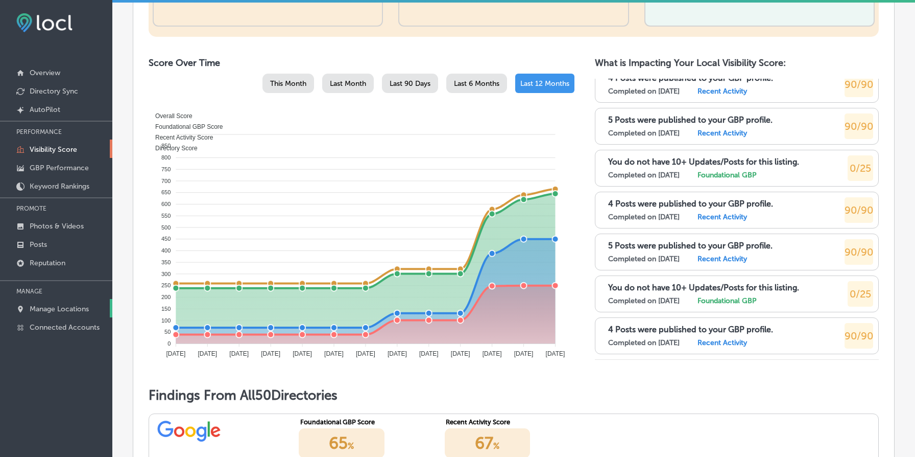
click at [55, 302] on link "Manage Locations" at bounding box center [56, 308] width 112 height 18
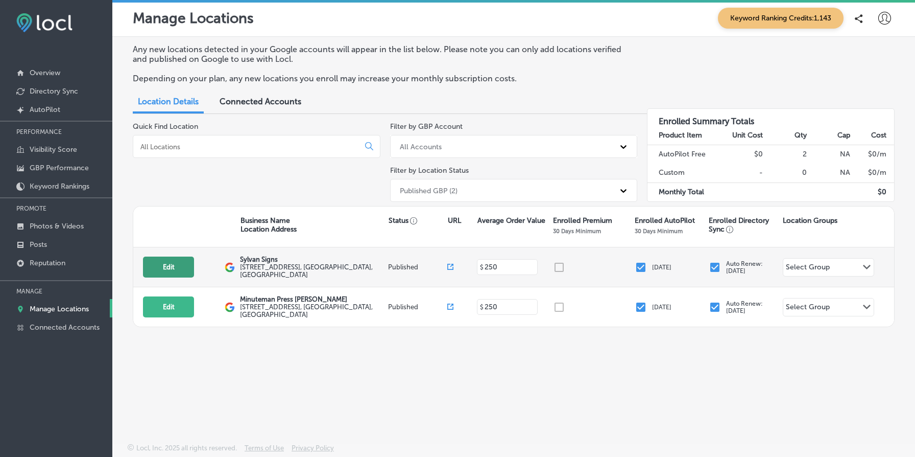
click at [175, 273] on button "Edit" at bounding box center [168, 266] width 51 height 21
select select "US"
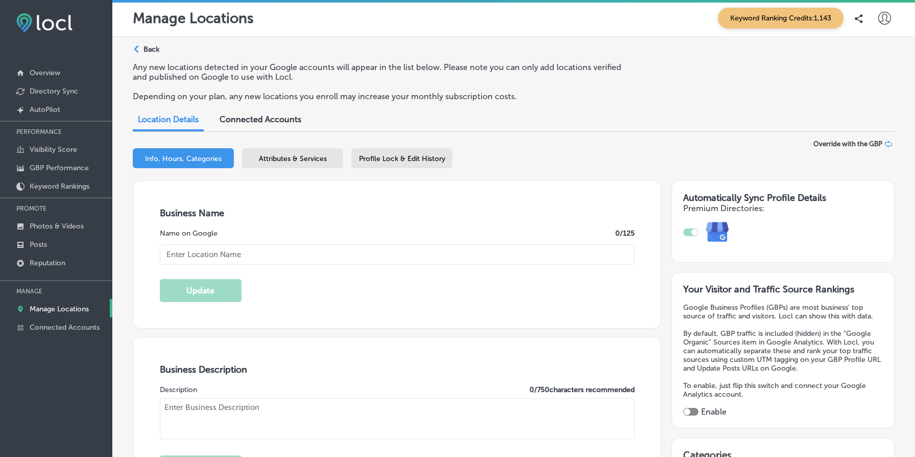
checkbox input "true"
type input "Sylvan Signs"
type textarea "Sylvan Signs delivers expertly crafted signage solutions tailored to your uniqu…"
type input "3388 SE 20th Ave"
type input "[GEOGRAPHIC_DATA]"
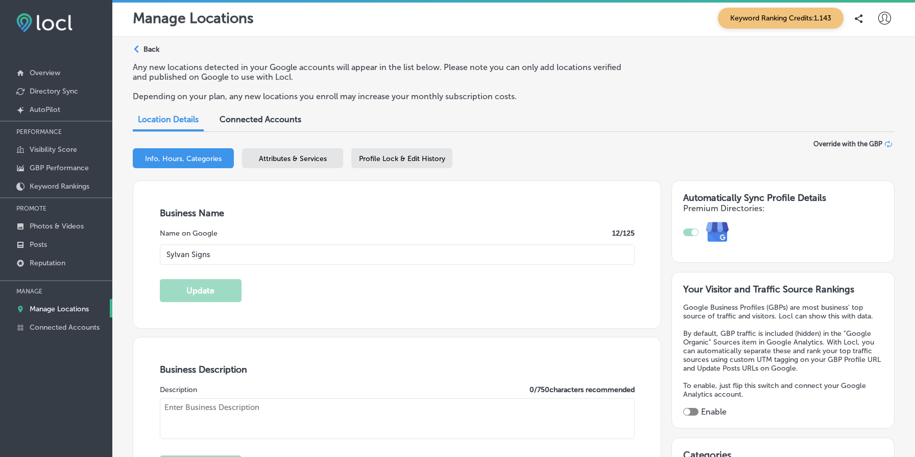
type input "97202"
type input "US"
type input "https://www.sylvansigns.com/"
type textarea "Sylvan Signs delivers expertly crafted signage solutions tailored to your uniqu…"
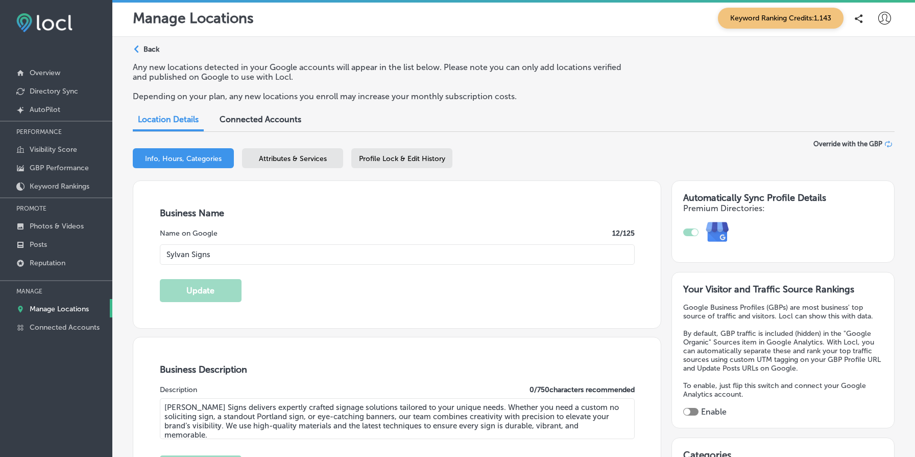
type input "+1 503 430 8072"
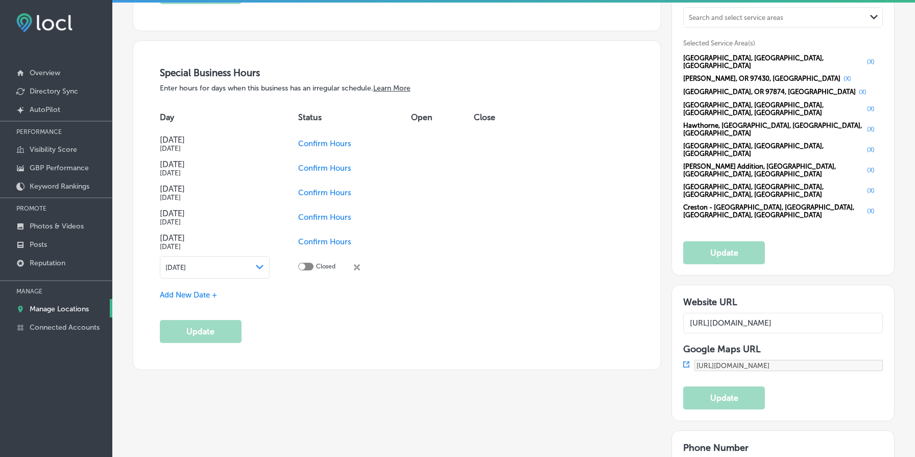
scroll to position [1205, 0]
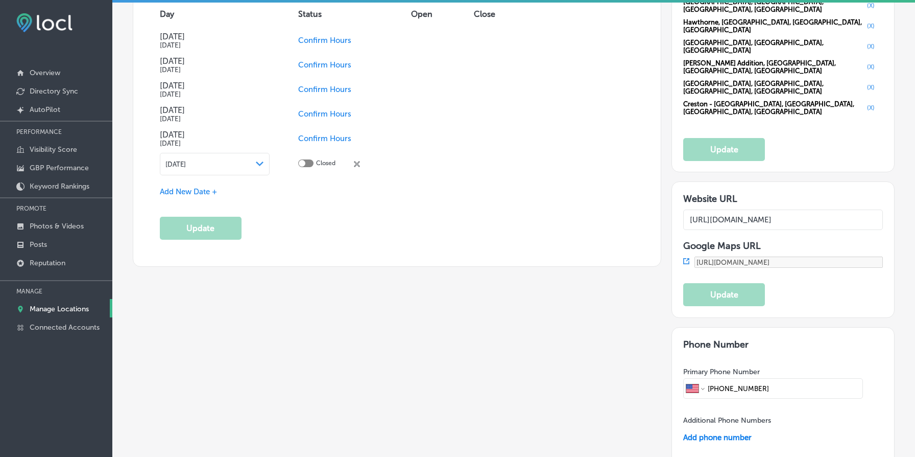
click at [752, 209] on input "https://www.sylvansigns.com/" at bounding box center [784, 219] width 200 height 20
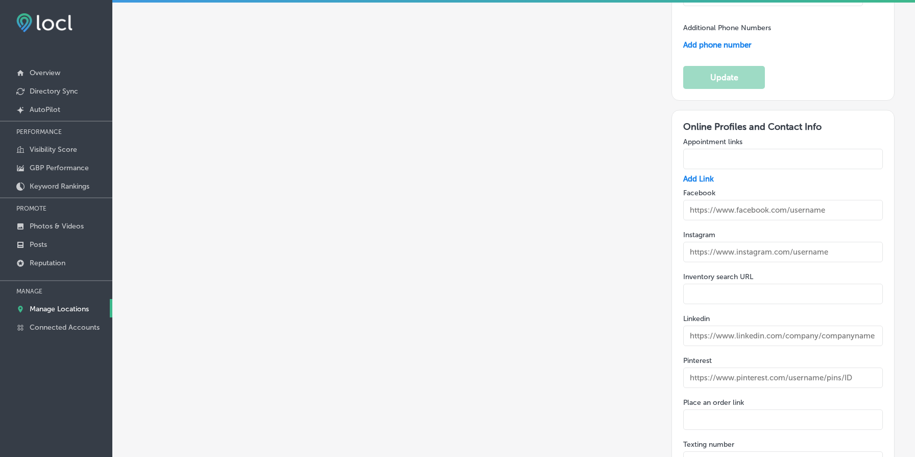
scroll to position [1598, 0]
click at [740, 199] on input "text" at bounding box center [784, 209] width 200 height 20
paste input "https://www.facebook.com/sylvansigns/"
type input "https://www.facebook.com/sylvansigns/"
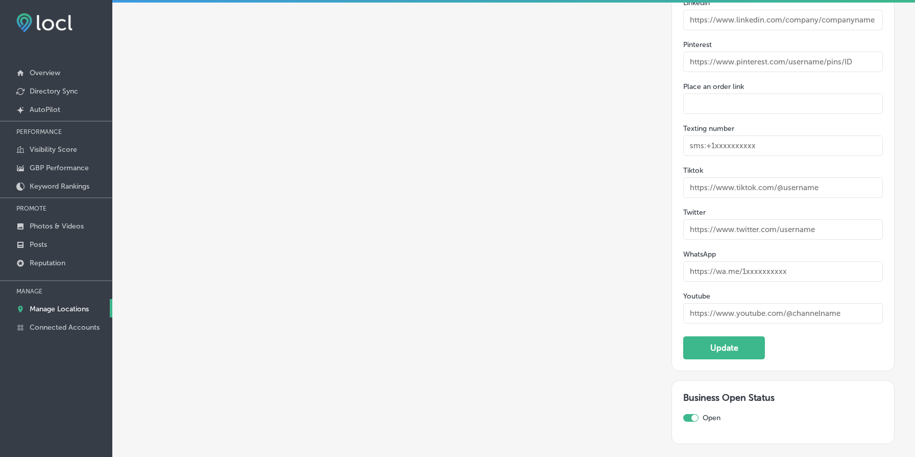
scroll to position [1916, 0]
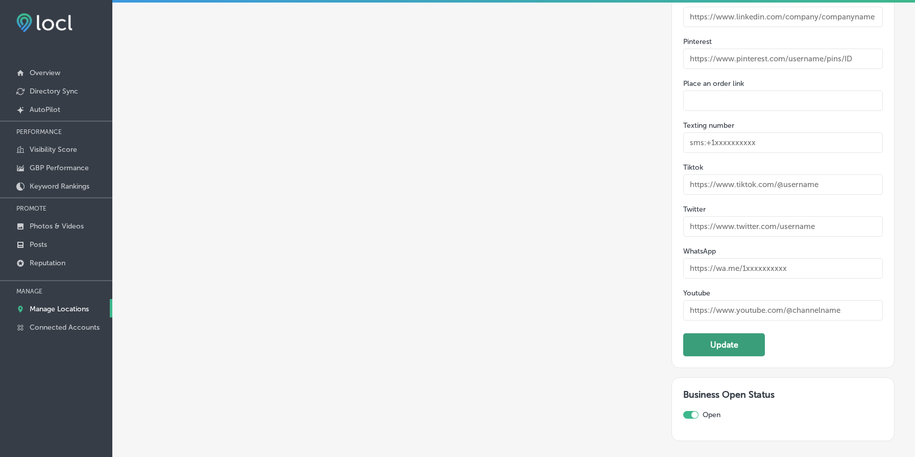
click at [726, 333] on button "Update" at bounding box center [725, 344] width 82 height 23
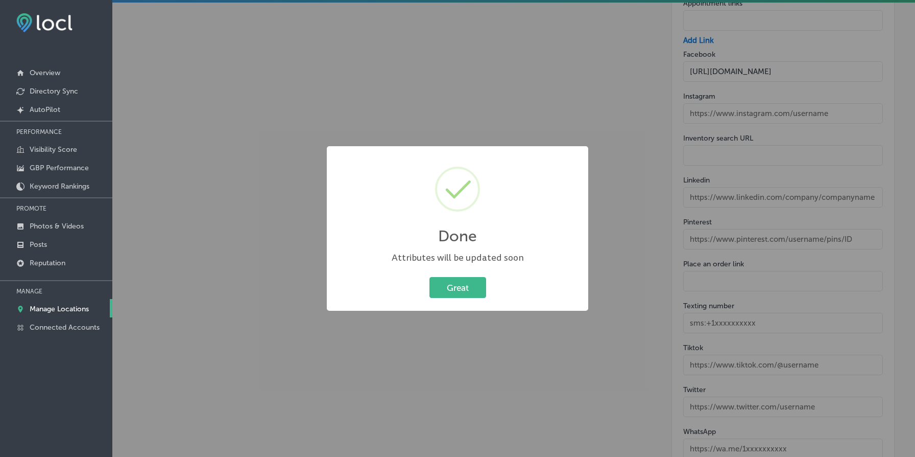
scroll to position [1734, 0]
click at [460, 285] on button "Great" at bounding box center [458, 287] width 57 height 21
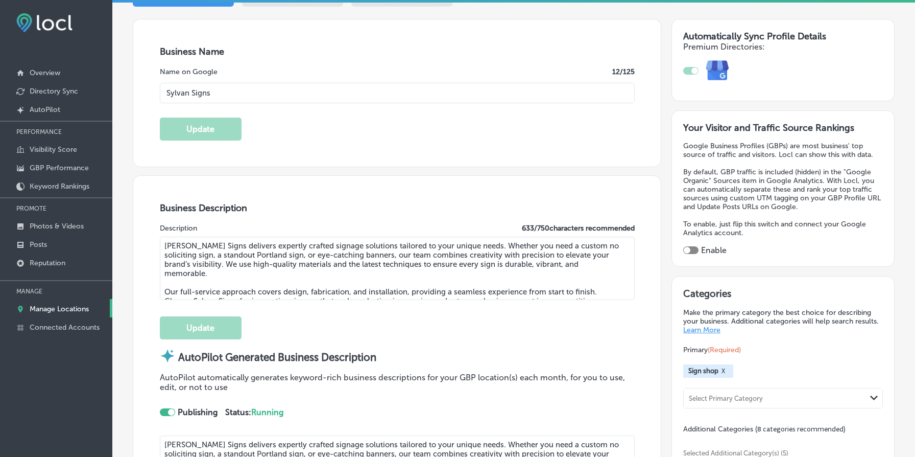
scroll to position [0, 0]
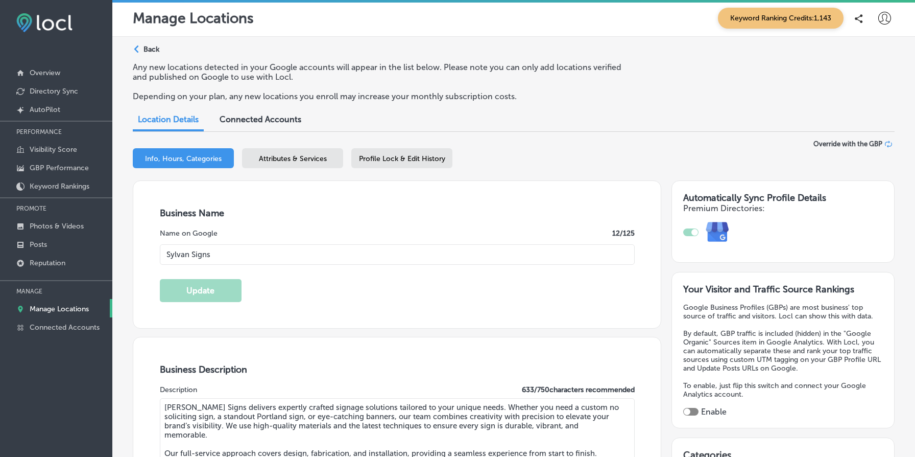
click at [250, 123] on span "Connected Accounts" at bounding box center [261, 119] width 82 height 10
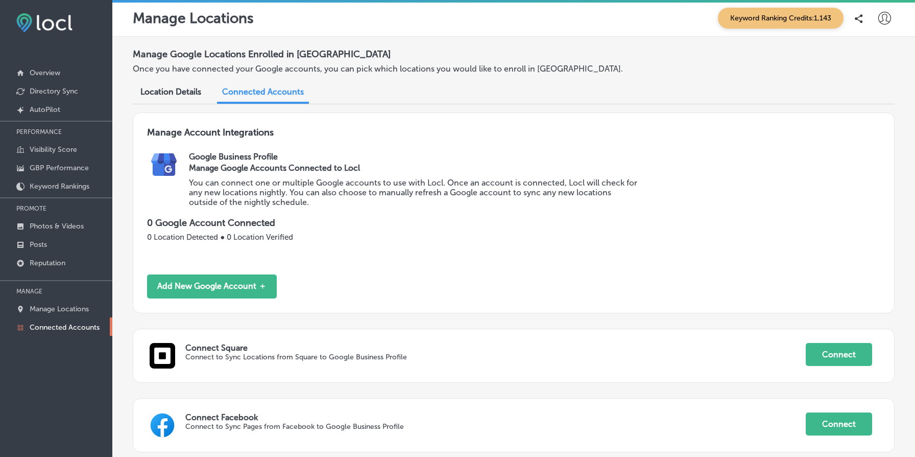
click at [179, 91] on span "Location Details" at bounding box center [170, 92] width 61 height 10
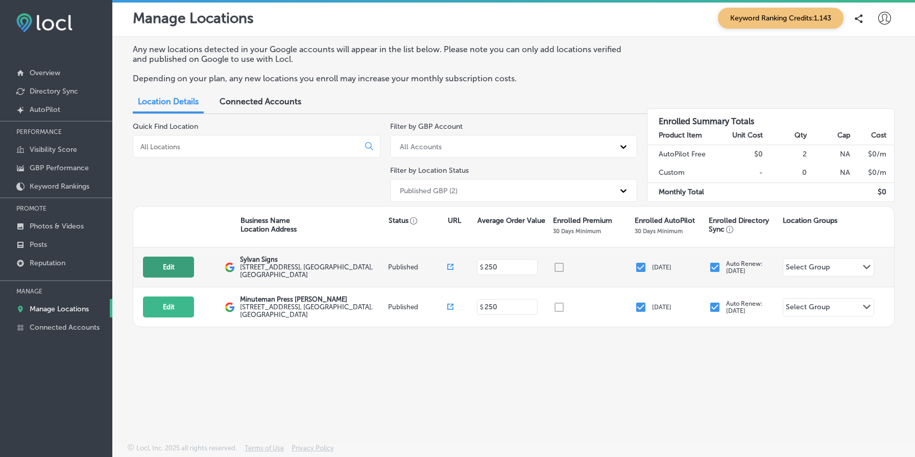
click at [179, 270] on button "Edit" at bounding box center [168, 266] width 51 height 21
select select "US"
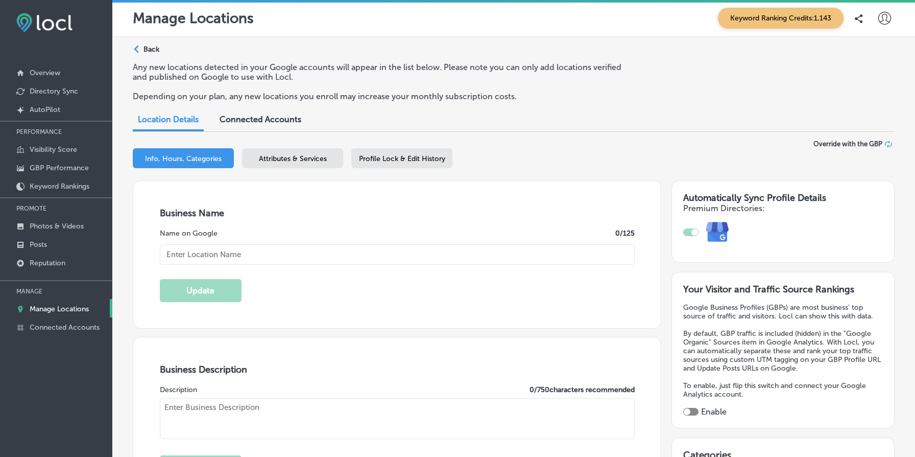
type input "Sylvan Signs"
type textarea "Sylvan Signs delivers expertly crafted signage solutions tailored to your uniqu…"
type input "3388 SE 20th Ave"
type input "[GEOGRAPHIC_DATA]"
type input "97202"
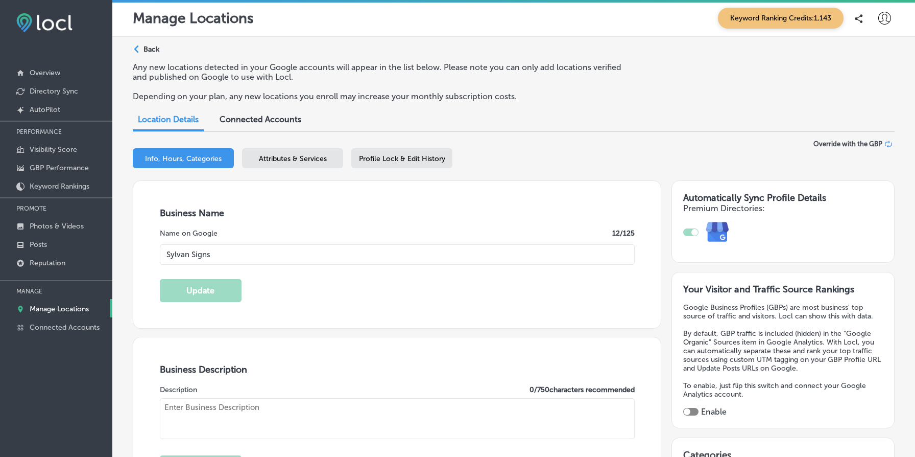
type input "US"
type input "https://www.sylvansigns.com/"
checkbox input "true"
type textarea "Sylvan Signs delivers expertly crafted signage solutions tailored to your uniqu…"
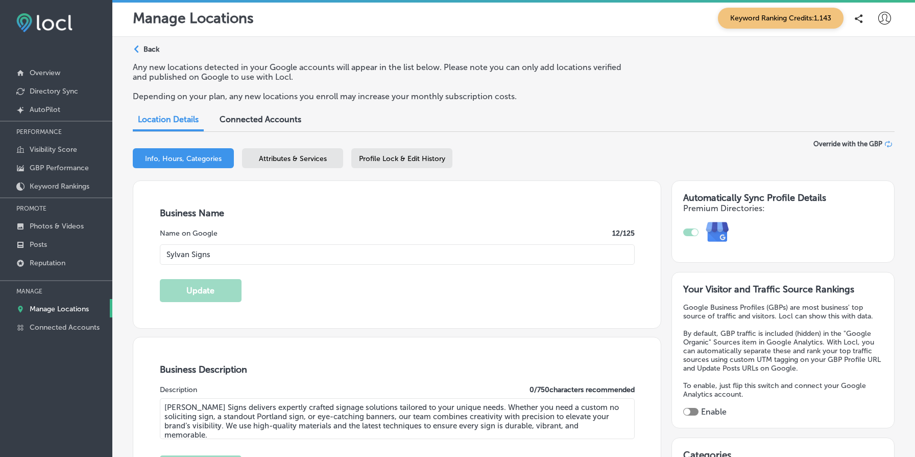
type input "+1 503 430 8072"
click at [408, 152] on div "Profile Lock & Edit History" at bounding box center [401, 158] width 101 height 20
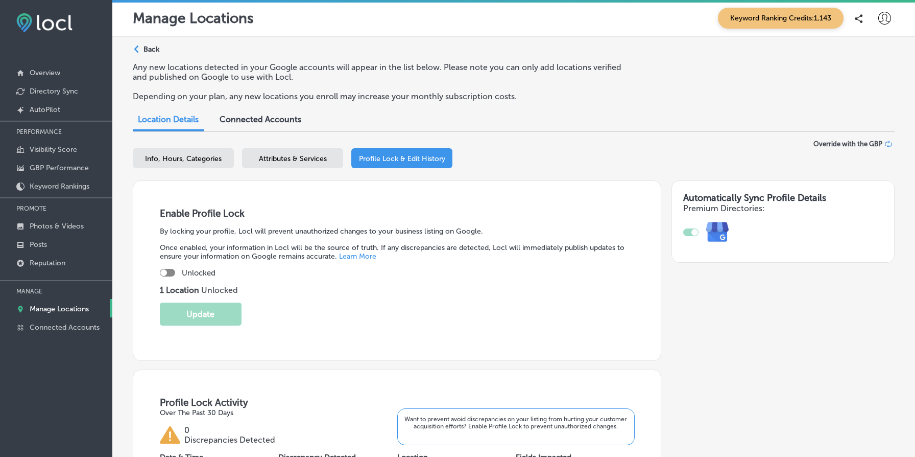
click at [313, 158] on span "Attributes & Services" at bounding box center [293, 158] width 68 height 9
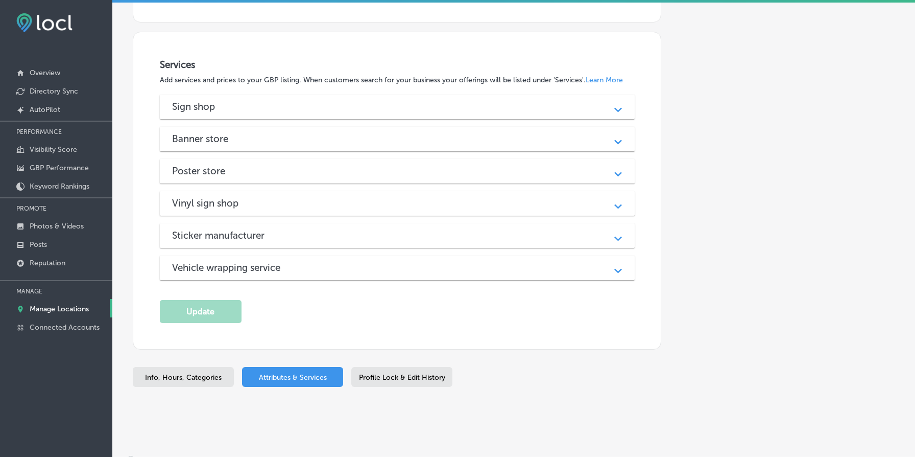
scroll to position [1034, 0]
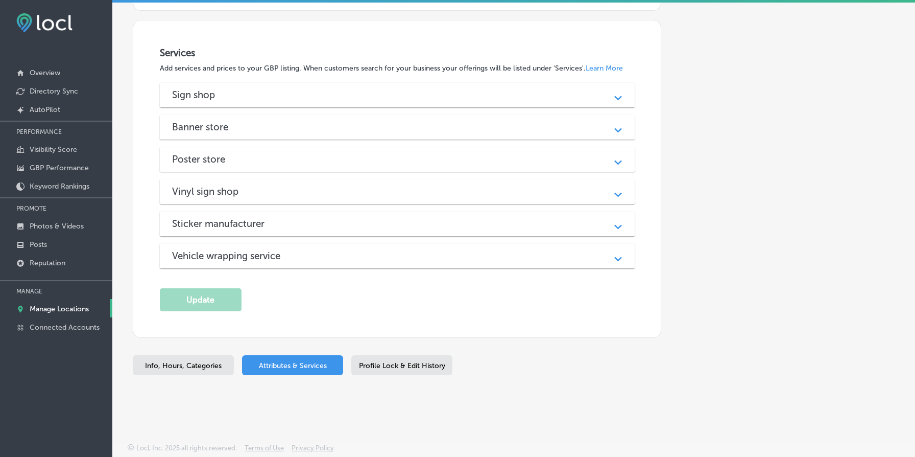
click at [325, 97] on div "Sign shop" at bounding box center [397, 95] width 451 height 12
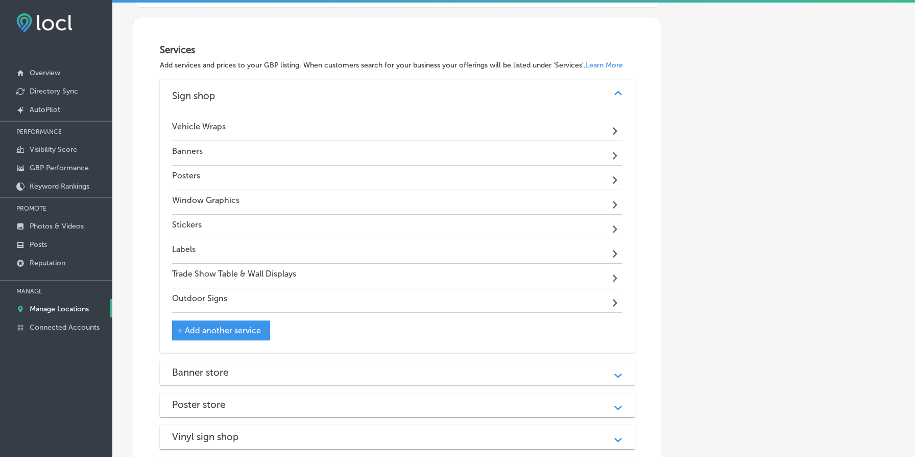
click at [260, 128] on div "Vehicle Wraps Path Created with Sketch." at bounding box center [397, 128] width 451 height 25
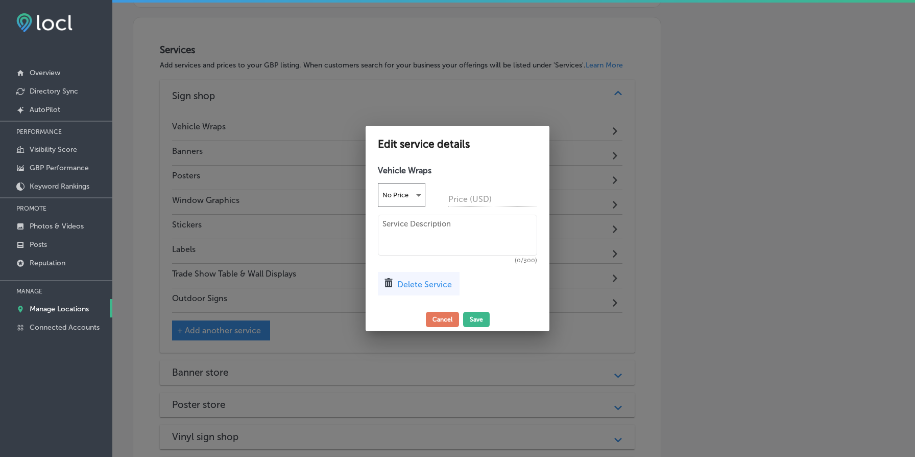
click at [260, 128] on div at bounding box center [457, 228] width 915 height 457
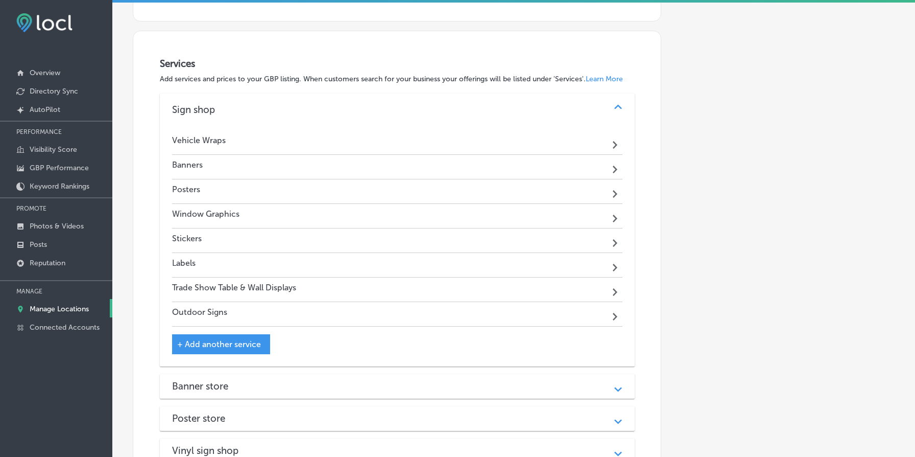
scroll to position [1012, 0]
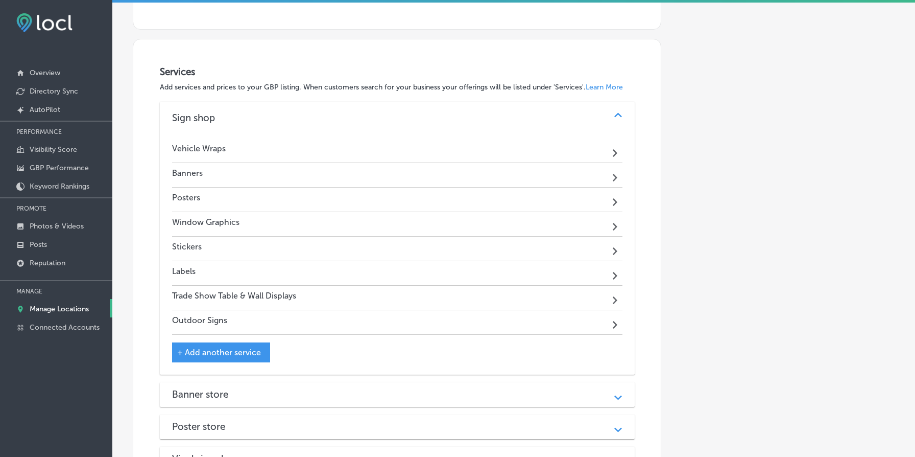
click at [262, 145] on div "Vehicle Wraps Path Created with Sketch." at bounding box center [397, 150] width 451 height 25
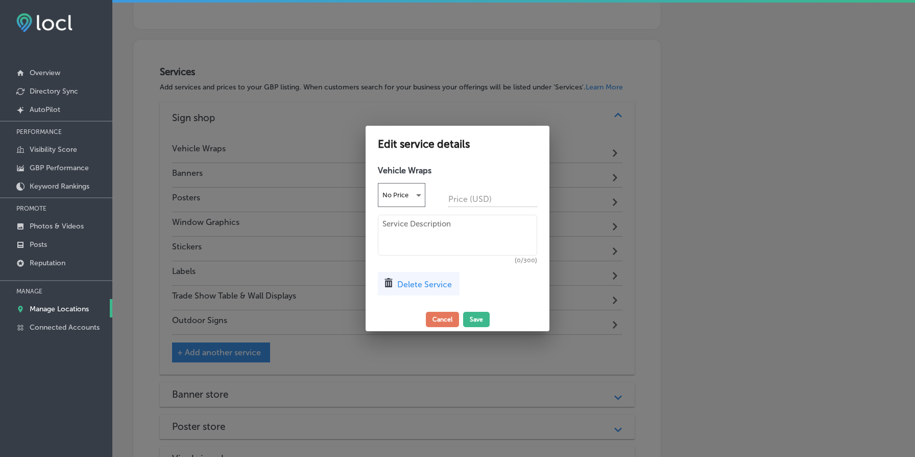
click at [409, 228] on textarea at bounding box center [457, 235] width 159 height 41
paste textarea "Transform your vehicle into a mobile billboard with custom wraps from Sylvan Si…"
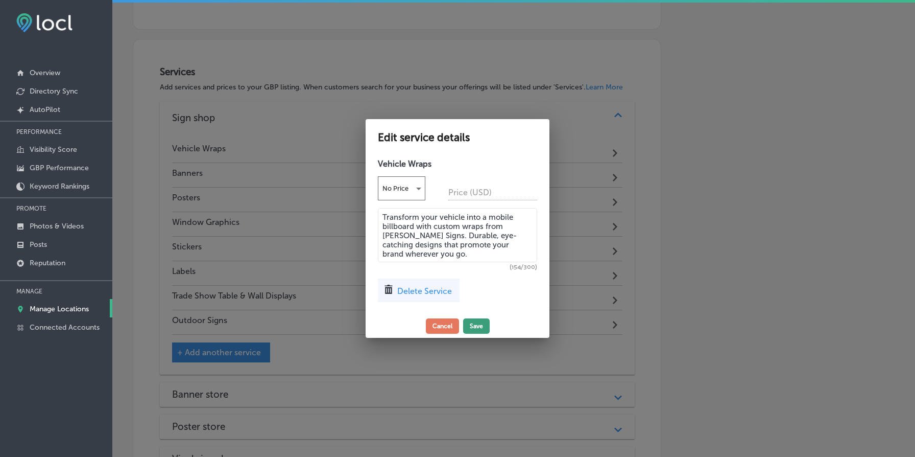
type textarea "Transform your vehicle into a mobile billboard with custom wraps from Sylvan Si…"
click at [479, 325] on button "Save" at bounding box center [476, 325] width 27 height 15
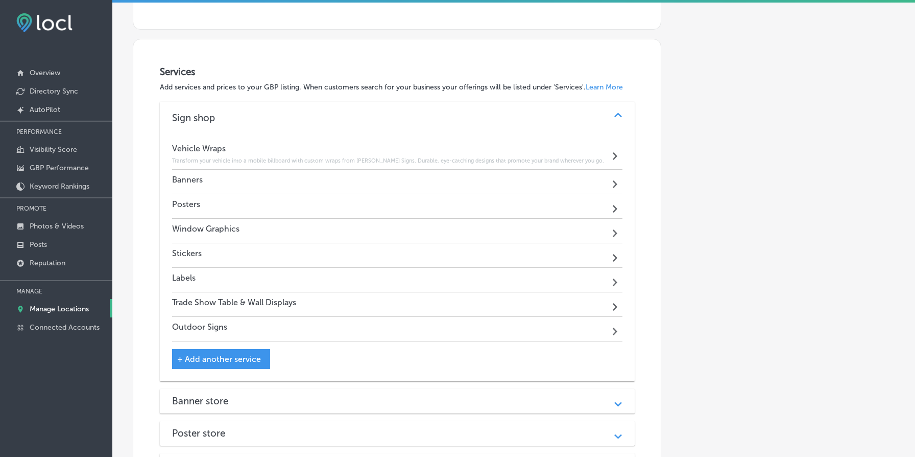
click at [344, 183] on div "Banners Path Created with Sketch." at bounding box center [397, 182] width 451 height 25
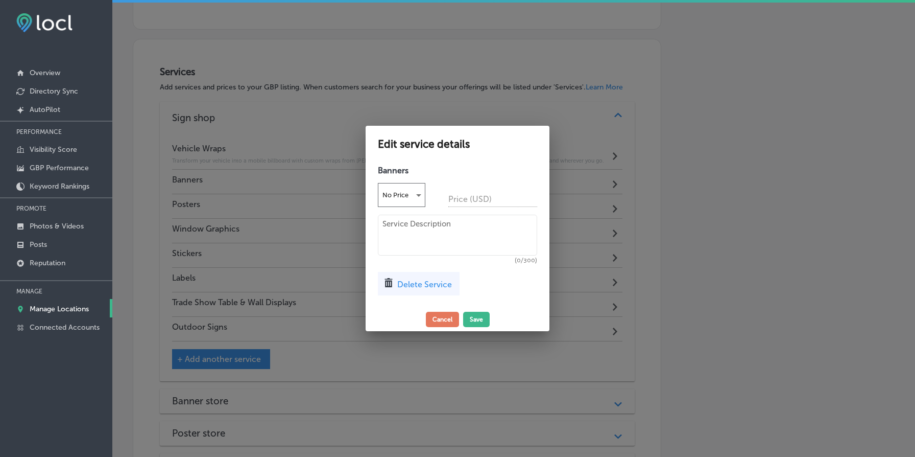
click at [428, 237] on textarea at bounding box center [457, 235] width 159 height 41
paste textarea "Get eye-catching custom banners from Sylvan Signs. Perfect for events, promotio…"
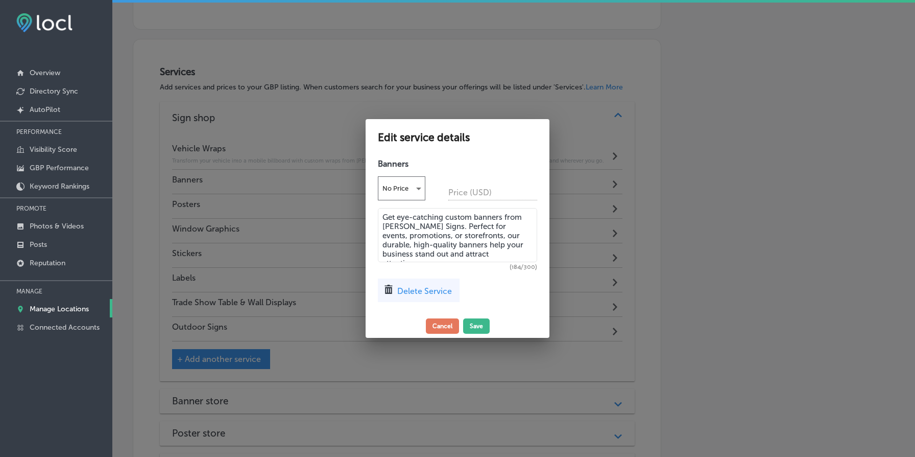
type textarea "Get eye-catching custom banners from Sylvan Signs. Perfect for events, promotio…"
click at [442, 326] on button "Cancel" at bounding box center [442, 325] width 33 height 15
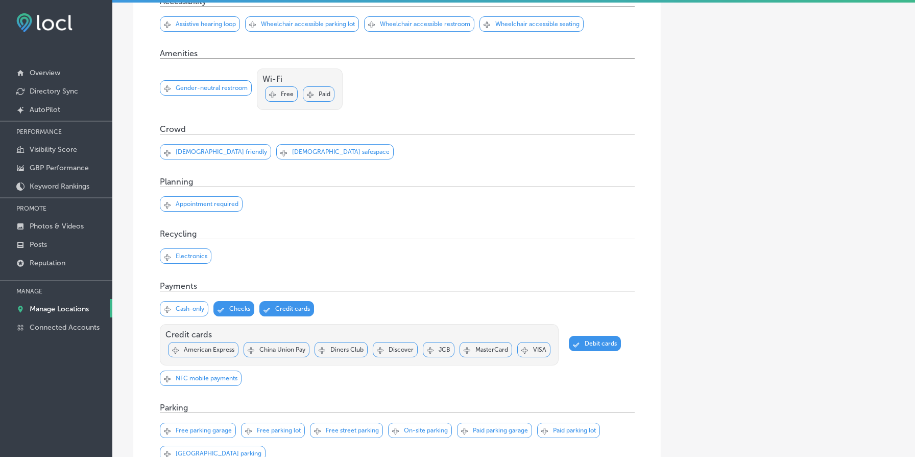
scroll to position [456, 0]
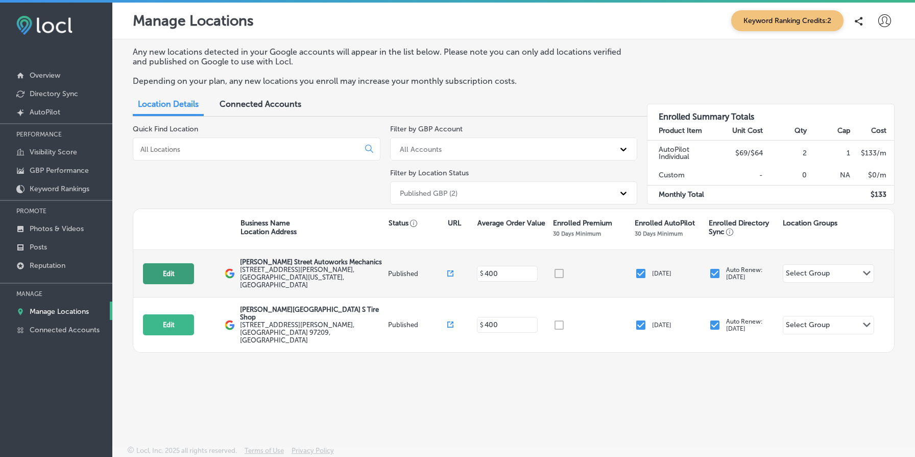
click at [168, 272] on button "Edit" at bounding box center [168, 273] width 51 height 21
select select "US"
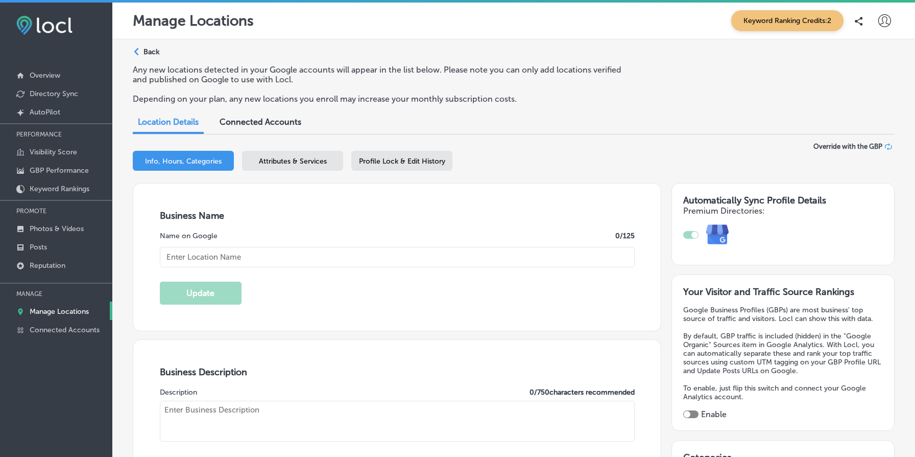
click at [345, 162] on div "Info, Hours, Categories Attributes & Services Profile Lock & Edit History" at bounding box center [514, 163] width 762 height 24
checkbox input "true"
type input "[PERSON_NAME] Street Autoworks Mechanics"
click at [331, 159] on div "Attributes & Services" at bounding box center [292, 161] width 101 height 20
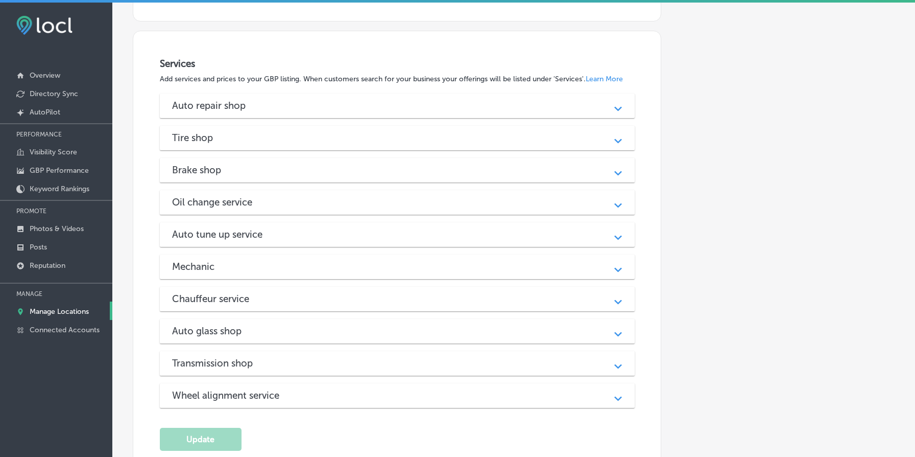
scroll to position [1064, 0]
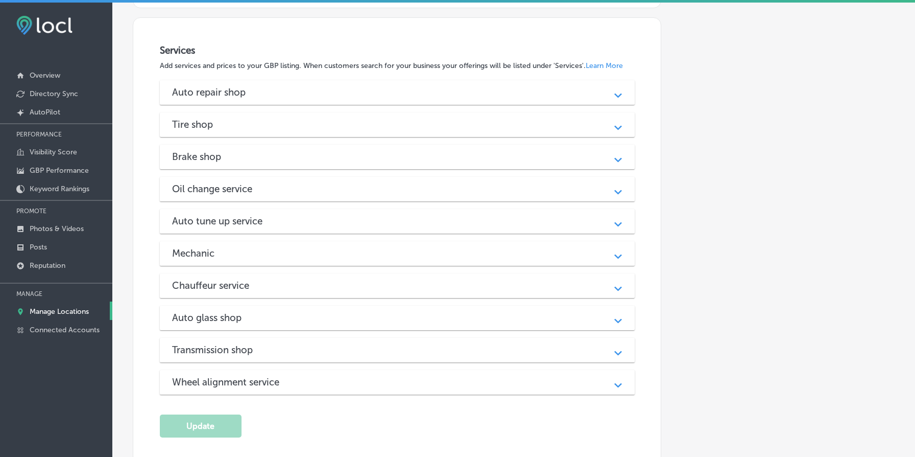
click at [387, 90] on div "Auto repair shop" at bounding box center [397, 92] width 451 height 12
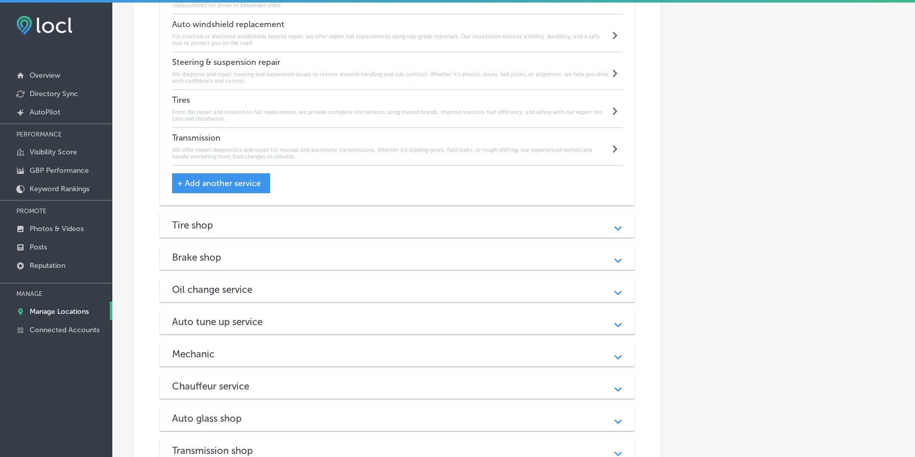
scroll to position [1697, 0]
click at [344, 236] on div "Tire shop Path Created with Sketch." at bounding box center [397, 225] width 475 height 25
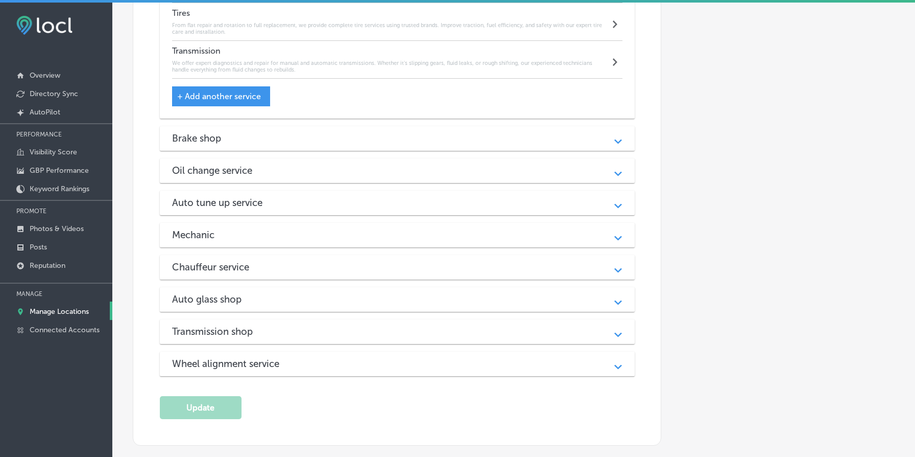
scroll to position [2355, 0]
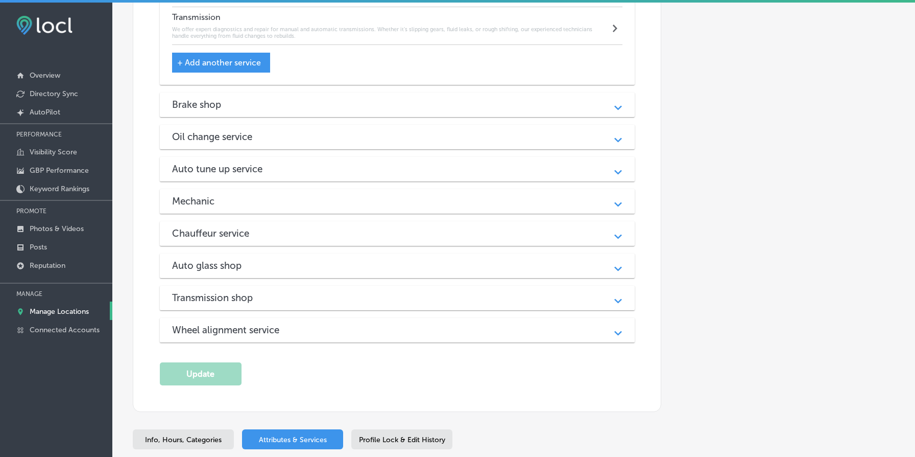
click at [391, 108] on div "Brake shop" at bounding box center [397, 105] width 451 height 12
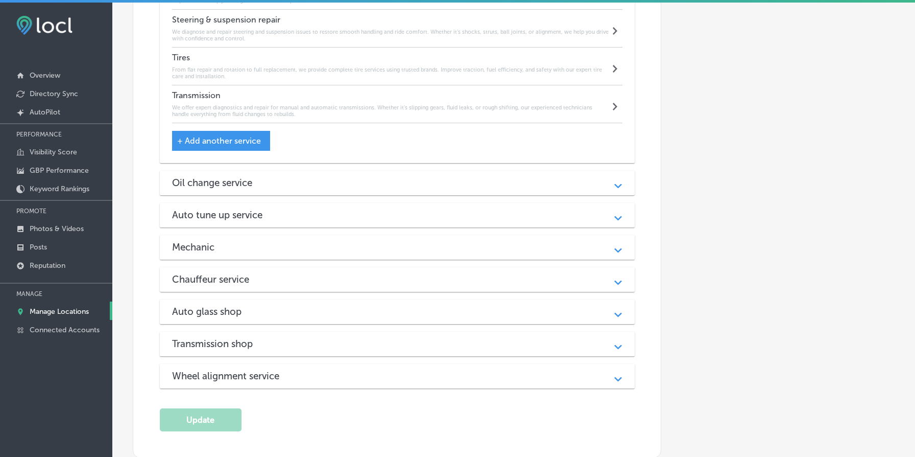
scroll to position [2852, 0]
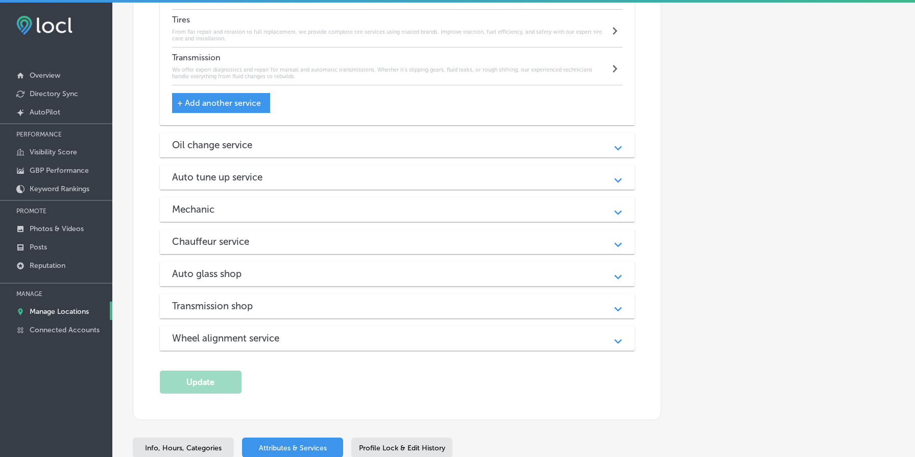
click at [395, 149] on div "Oil change service" at bounding box center [397, 145] width 451 height 12
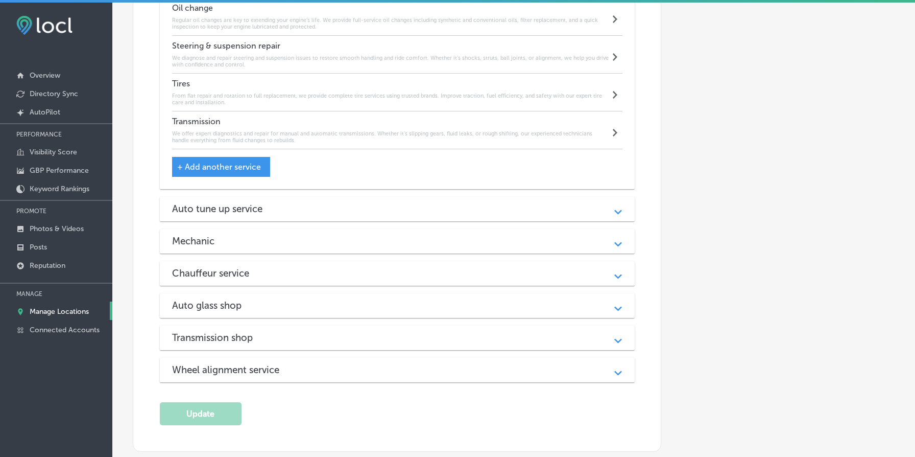
scroll to position [3329, 0]
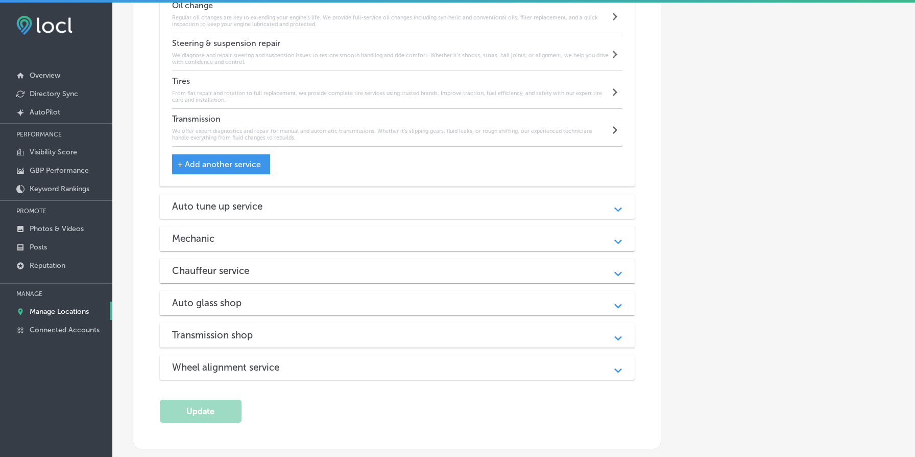
click at [389, 212] on div "Auto tune up service" at bounding box center [397, 206] width 451 height 12
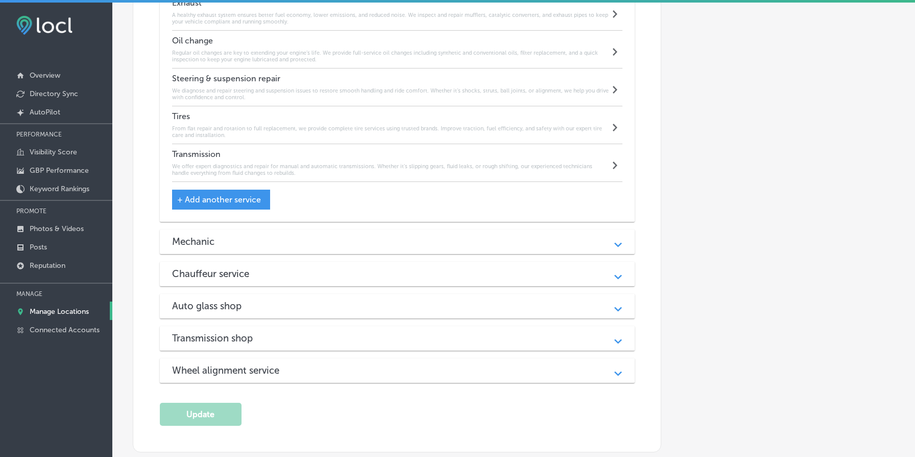
scroll to position [3947, 0]
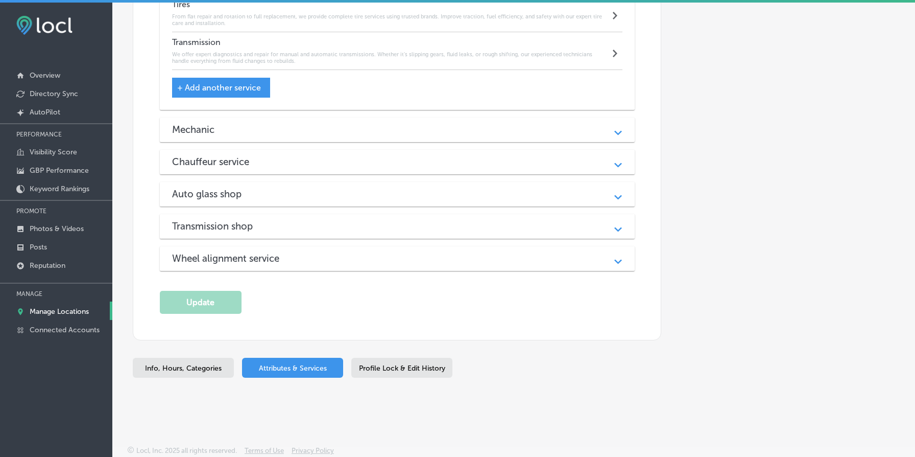
click at [402, 131] on div "Mechanic" at bounding box center [397, 130] width 451 height 12
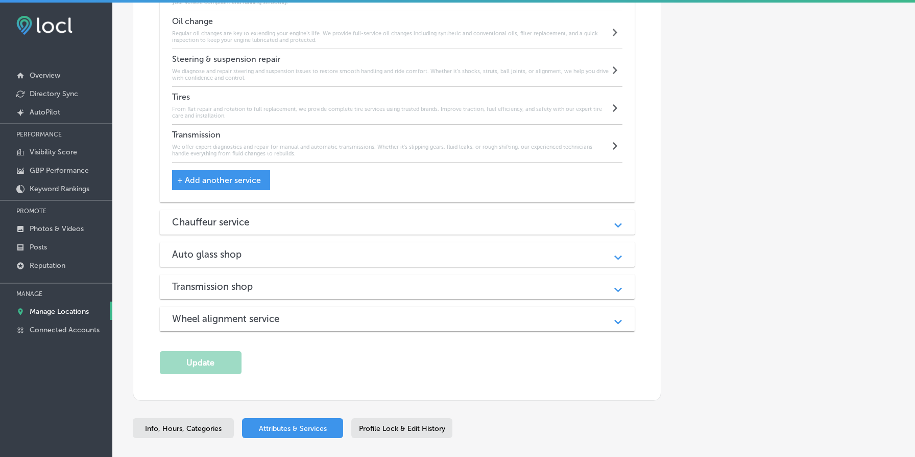
scroll to position [4453, 0]
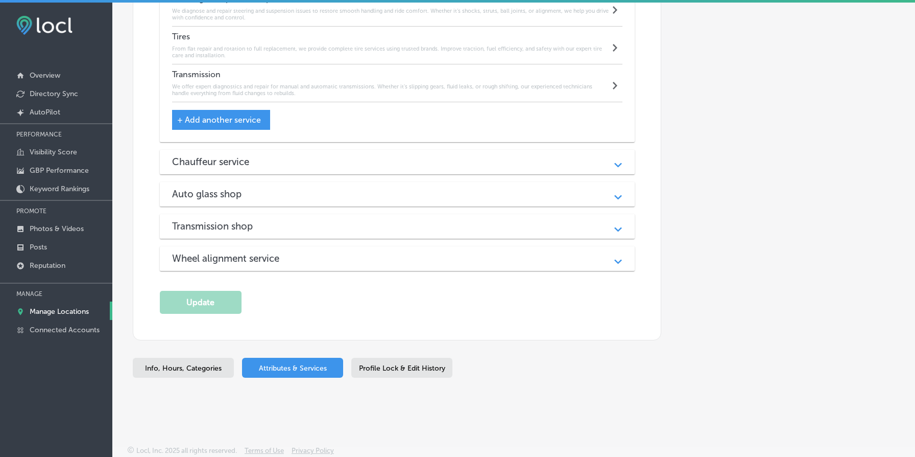
click at [396, 162] on div "Chauffeur service" at bounding box center [397, 162] width 451 height 12
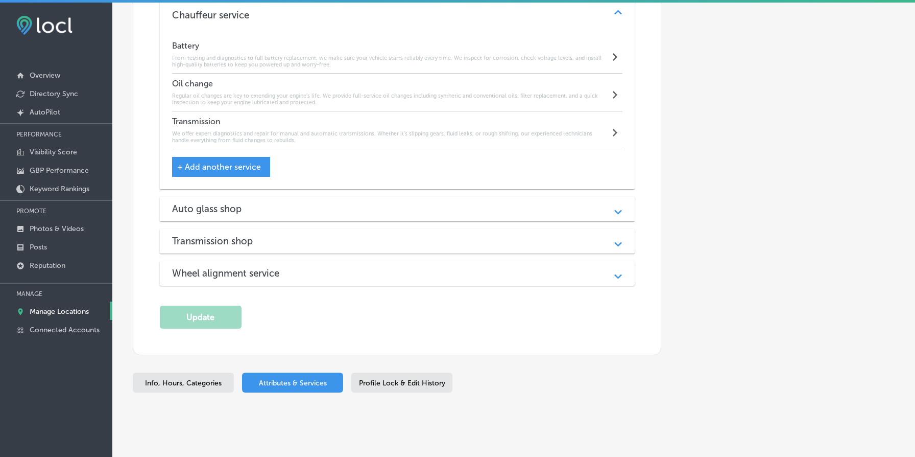
scroll to position [4618, 0]
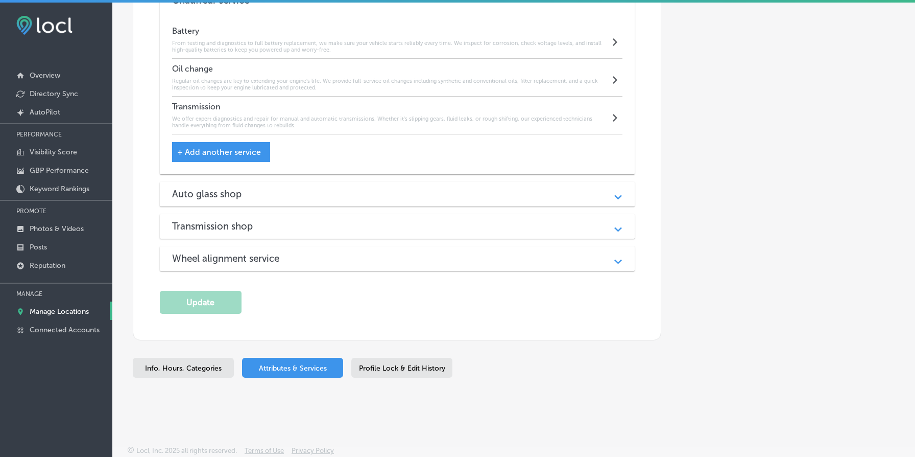
click at [397, 183] on div "Auto glass shop Path Created with Sketch." at bounding box center [397, 194] width 475 height 25
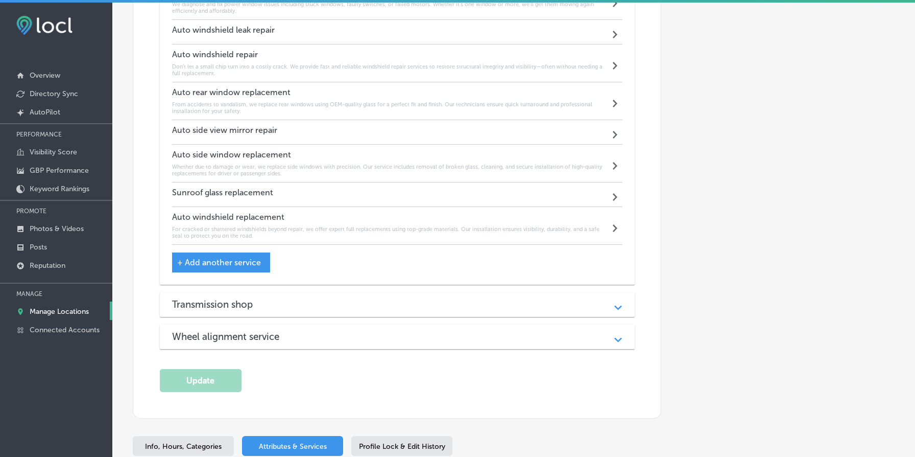
scroll to position [4971, 0]
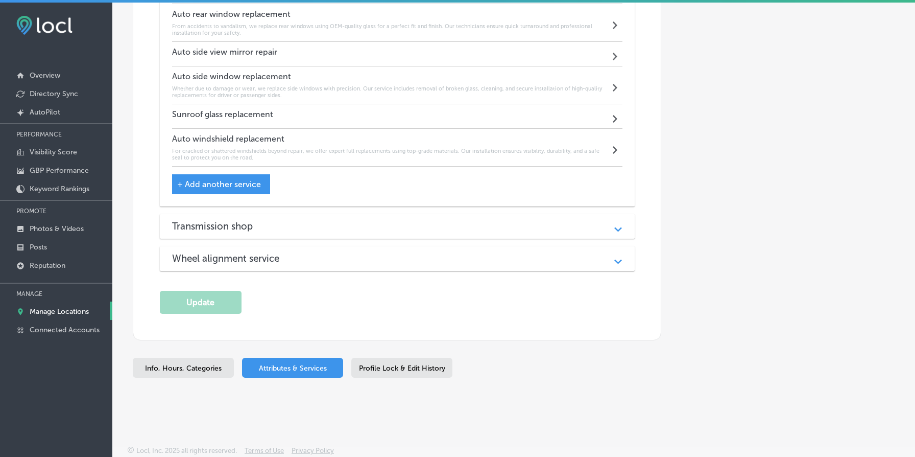
click at [389, 221] on div "Transmission shop" at bounding box center [397, 226] width 451 height 12
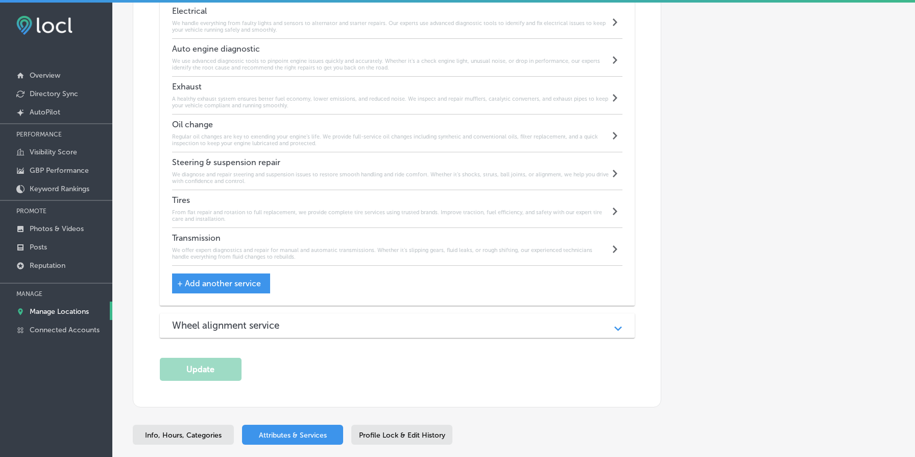
scroll to position [5477, 0]
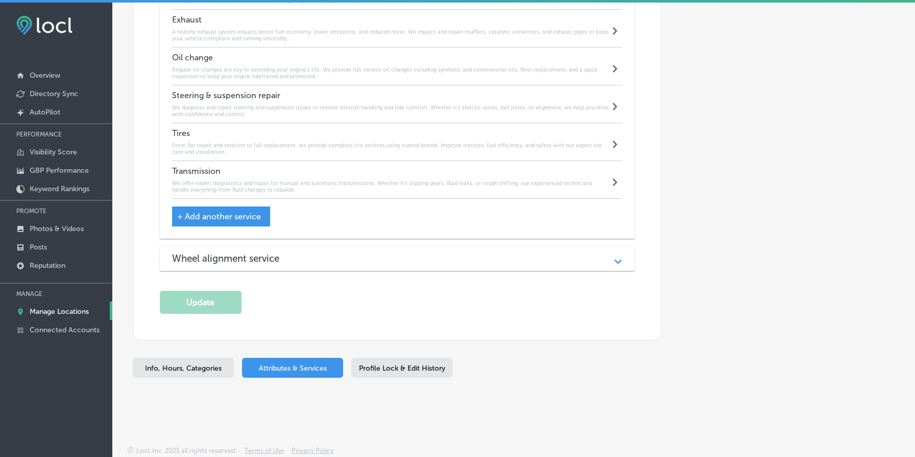
click at [384, 256] on div "Wheel alignment service" at bounding box center [397, 258] width 451 height 12
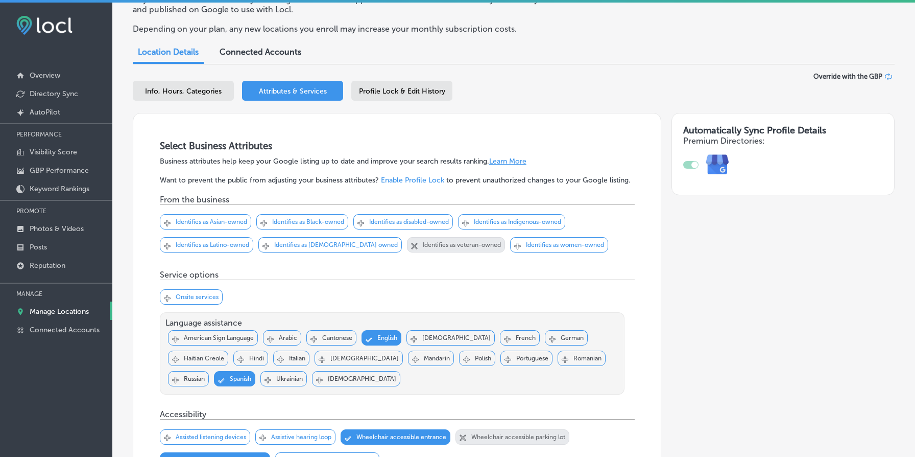
scroll to position [0, 0]
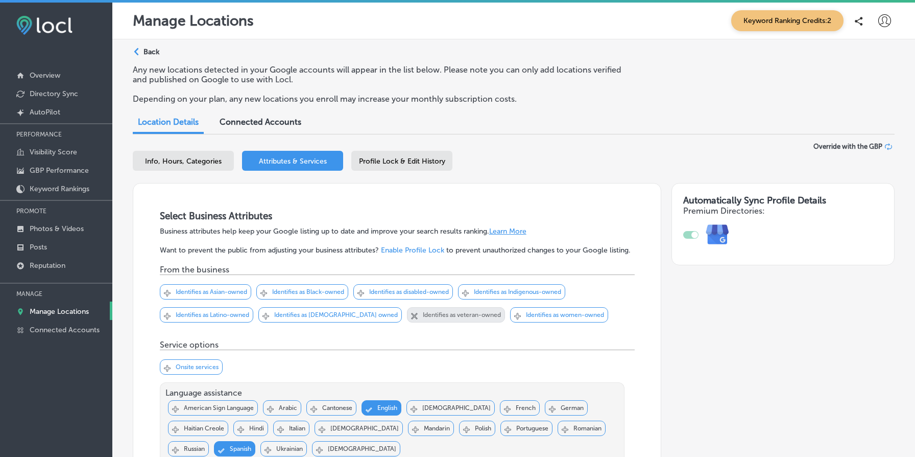
click at [186, 169] on div "Info, Hours, Categories" at bounding box center [183, 161] width 101 height 20
select select "US"
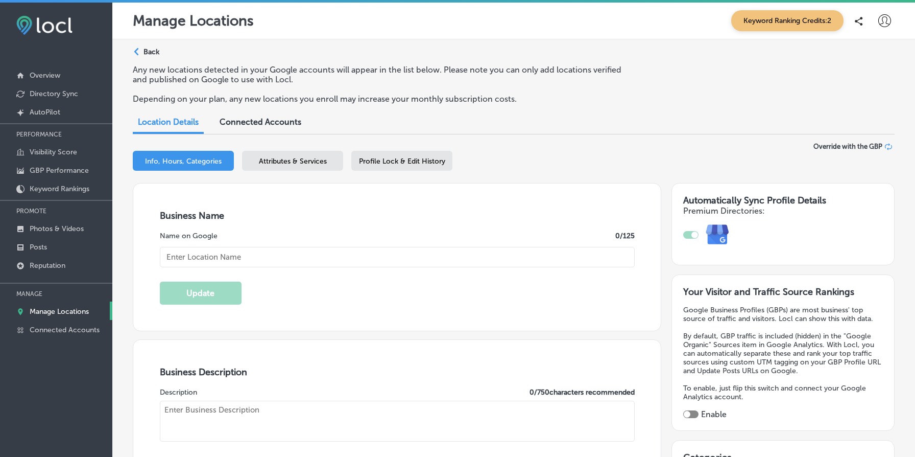
type input "[PERSON_NAME] Street Autoworks Mechanics"
type textarea "[PERSON_NAME] Street Autoworks Mechanics has been your trusted auto repair dest…"
type input "[STREET_ADDRESS][PERSON_NAME]"
type input "[GEOGRAPHIC_DATA]"
type input "97209"
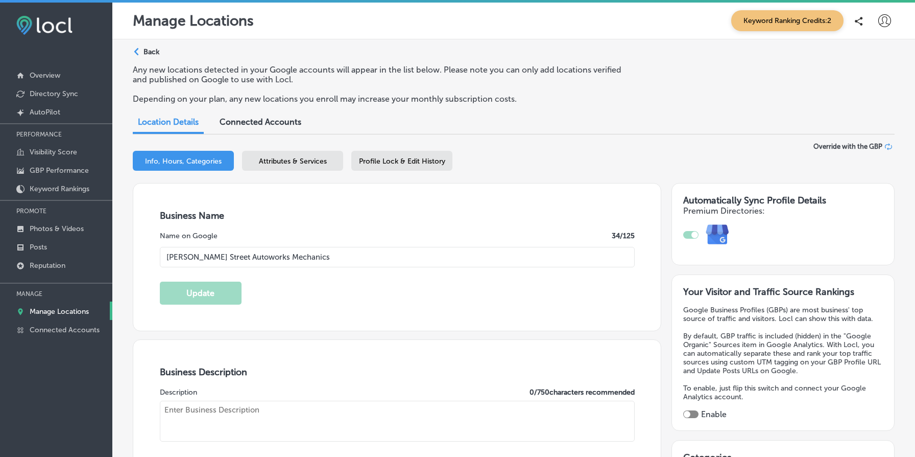
type input "US"
type input "[URL][DOMAIN_NAME]"
checkbox input "true"
click at [151, 50] on p "Back" at bounding box center [152, 52] width 16 height 9
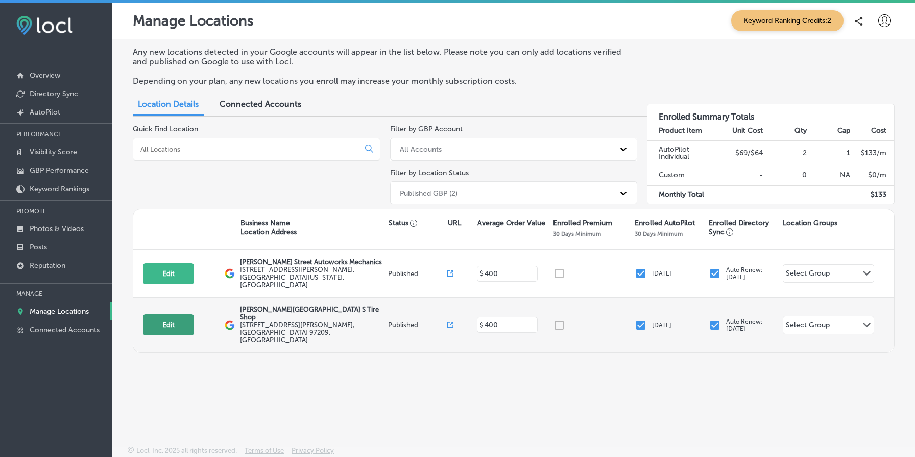
click at [170, 314] on button "Edit" at bounding box center [168, 324] width 51 height 21
select select "US"
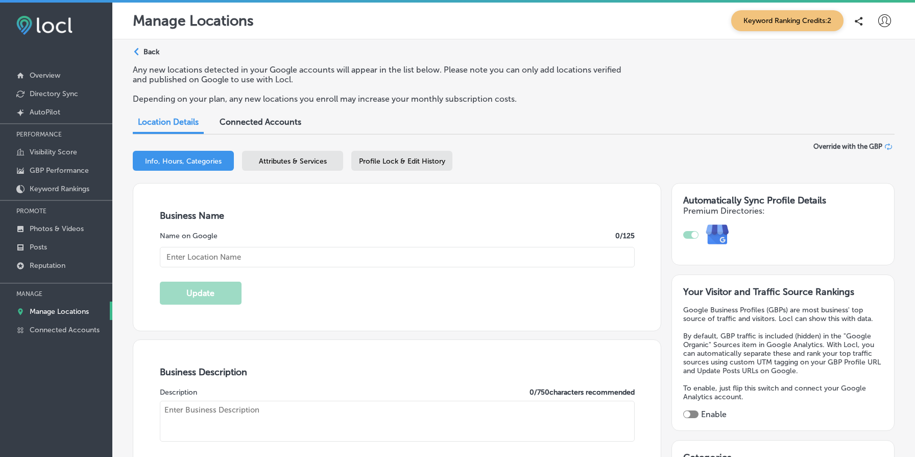
checkbox input "true"
type input "Everett Street Point S Tire Shop"
type textarea "At Everett Street Point S Tire Shop, we prioritize your safety and comfort with…"
type input "509 NW Everett St"
type input "Suite 100"
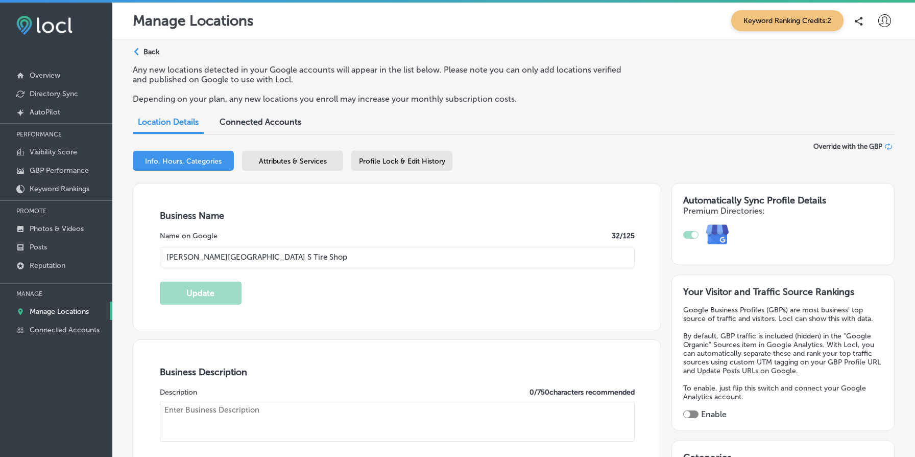
type input "[GEOGRAPHIC_DATA]"
type input "97209"
type input "US"
type input "https://pointstire.com/everettstreet"
type textarea "At Everett Street Point S Tire Shop, we prioritize your safety and comfort with…"
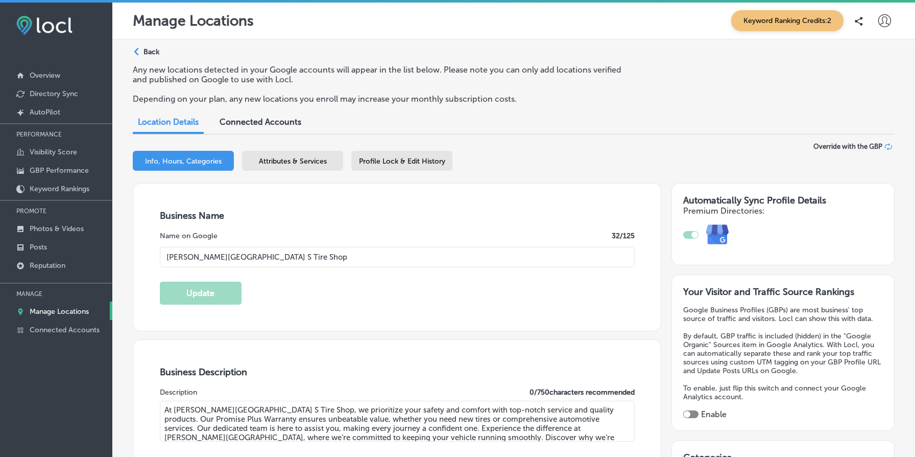
type input "[PHONE_NUMBER]"
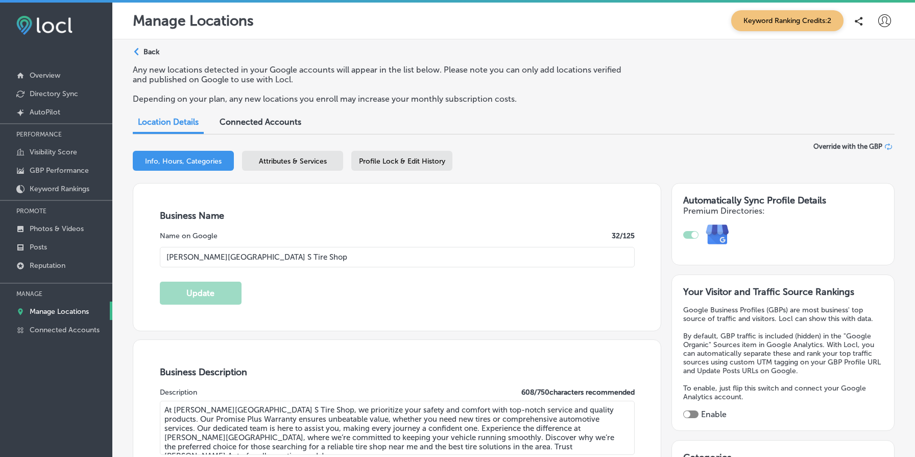
click at [307, 157] on span "Attributes & Services" at bounding box center [293, 161] width 68 height 9
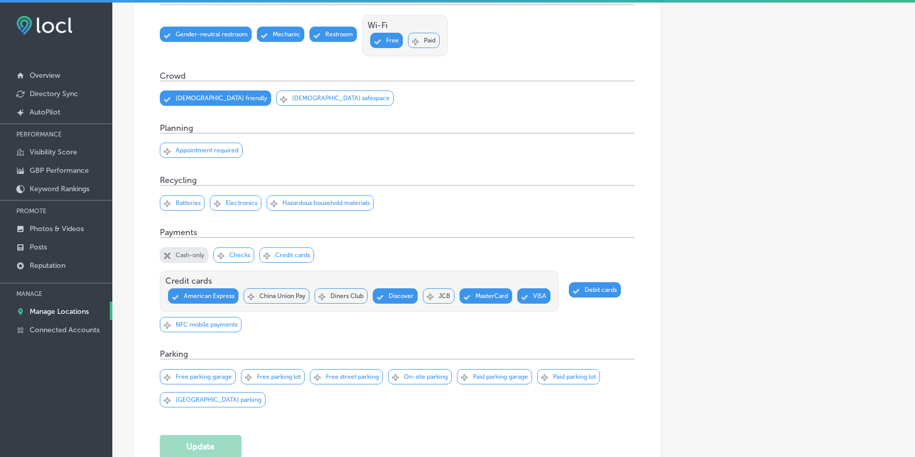
scroll to position [1109, 0]
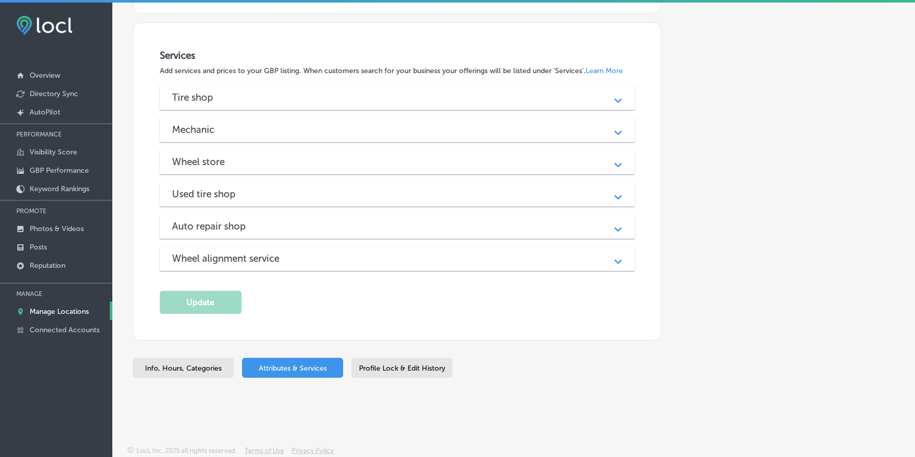
click at [312, 105] on div "Tire shop Path Created with Sketch." at bounding box center [397, 97] width 475 height 25
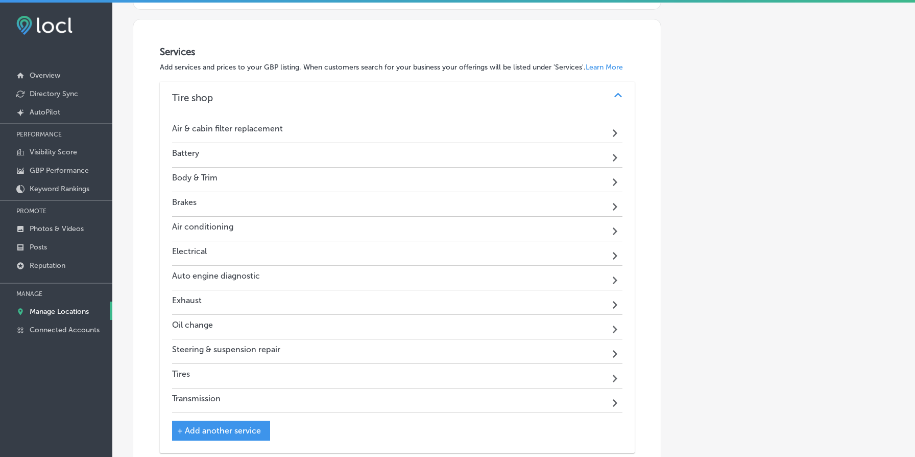
click at [311, 136] on div "Air & cabin filter replacement Path Created with Sketch." at bounding box center [397, 131] width 451 height 25
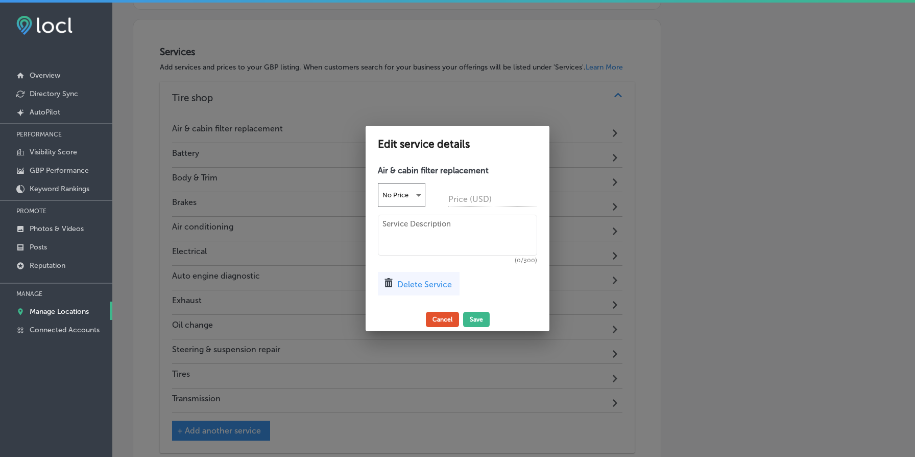
click at [441, 313] on button "Cancel" at bounding box center [442, 319] width 33 height 15
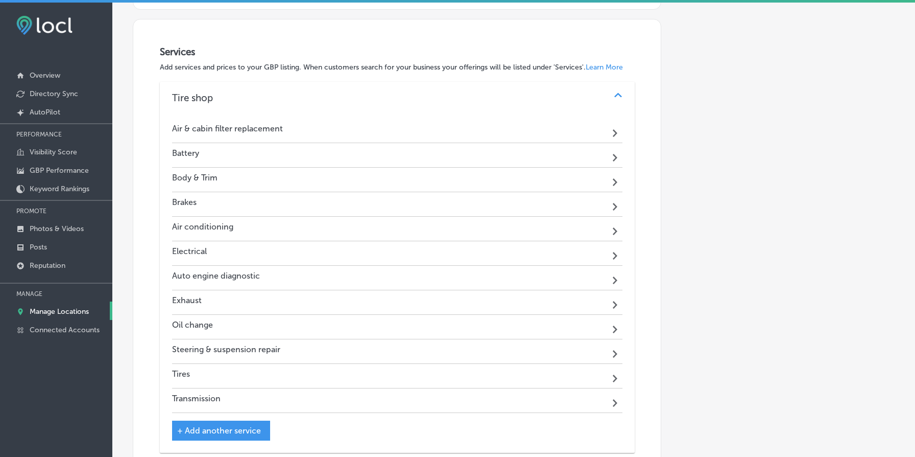
click at [427, 284] on div "Auto engine diagnostic Path Created with Sketch." at bounding box center [397, 278] width 451 height 25
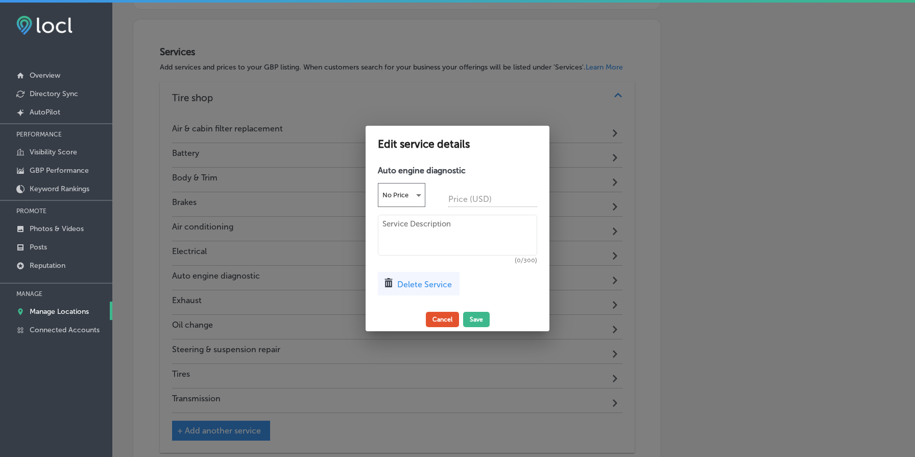
click at [441, 319] on button "Cancel" at bounding box center [442, 319] width 33 height 15
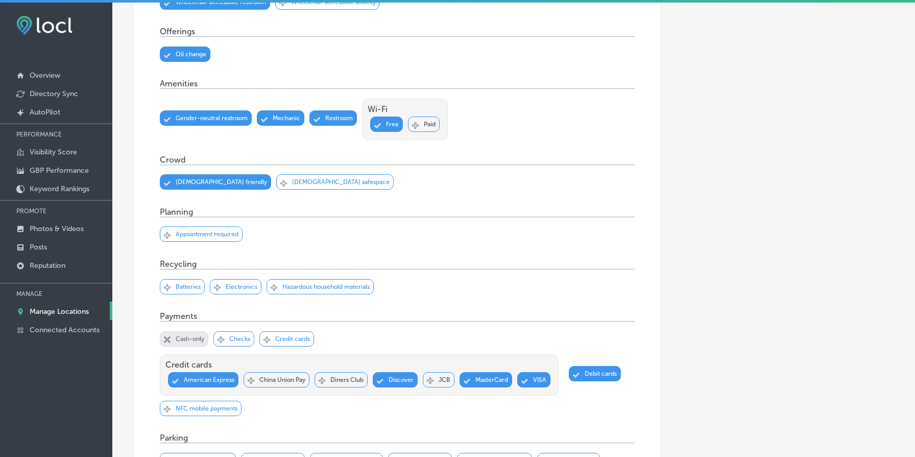
scroll to position [0, 0]
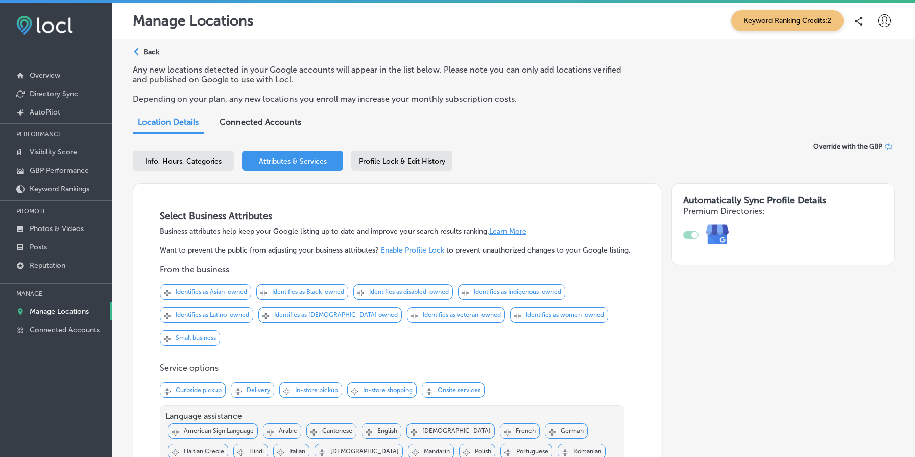
click at [154, 55] on p "Back" at bounding box center [152, 52] width 16 height 9
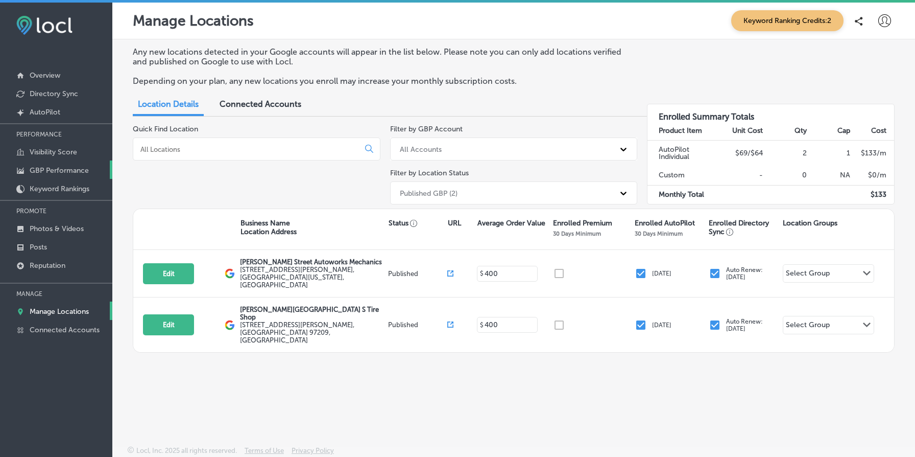
click at [87, 170] on p "GBP Performance" at bounding box center [59, 170] width 59 height 9
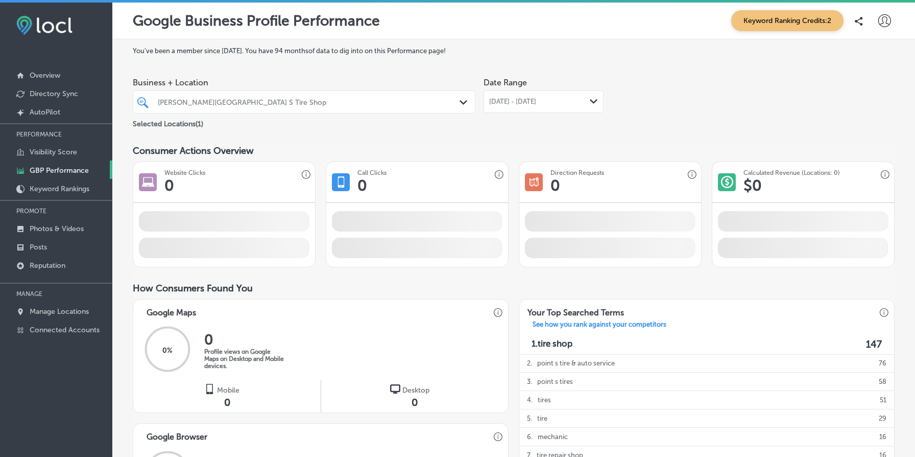
click at [330, 106] on div "Everett Street Point S Tire Shop" at bounding box center [309, 102] width 303 height 9
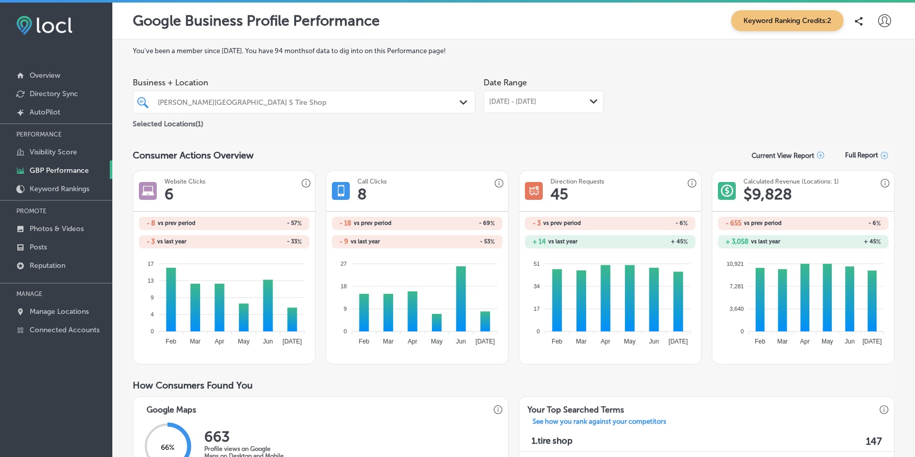
click at [341, 105] on div "Everett Street Point S Tire Shop" at bounding box center [309, 102] width 303 height 9
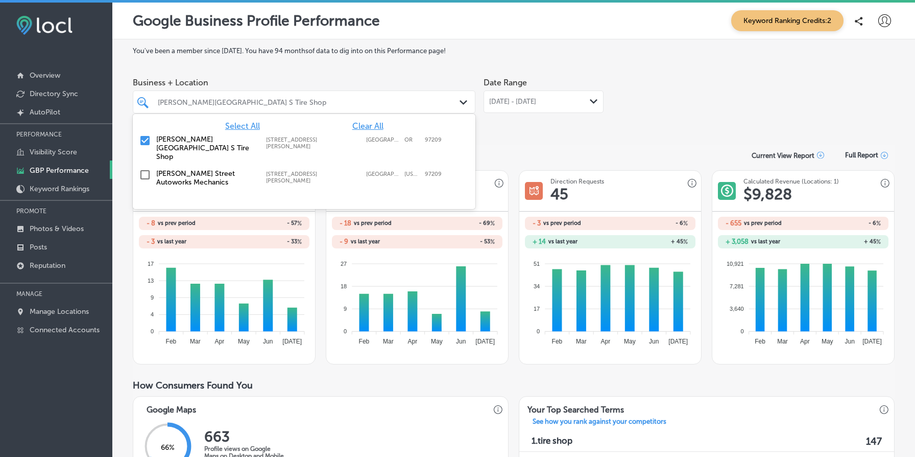
click at [199, 169] on label "[PERSON_NAME] Street Autoworks Mechanics" at bounding box center [206, 177] width 100 height 17
click at [363, 125] on span "Clear All" at bounding box center [368, 126] width 31 height 10
click at [217, 169] on label "[PERSON_NAME] Street Autoworks Mechanics" at bounding box center [206, 177] width 100 height 17
click at [544, 124] on div "Date Range Jul 01, 2025 - Jul 31, 2025 Path Created with Sketch." at bounding box center [544, 101] width 120 height 57
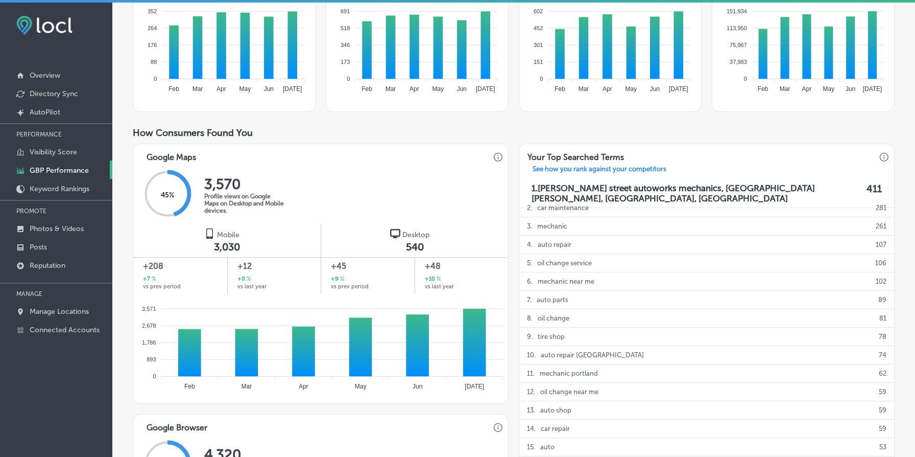
scroll to position [11, 0]
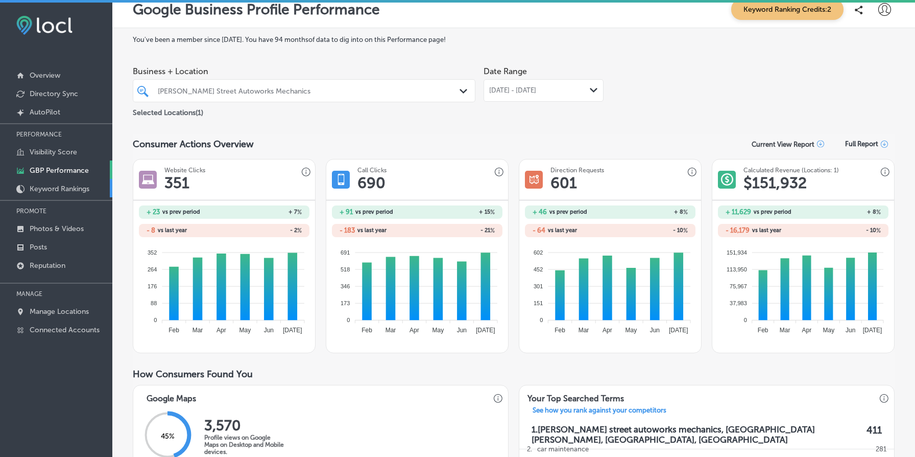
click at [71, 179] on link "Keyword Rankings" at bounding box center [56, 188] width 112 height 18
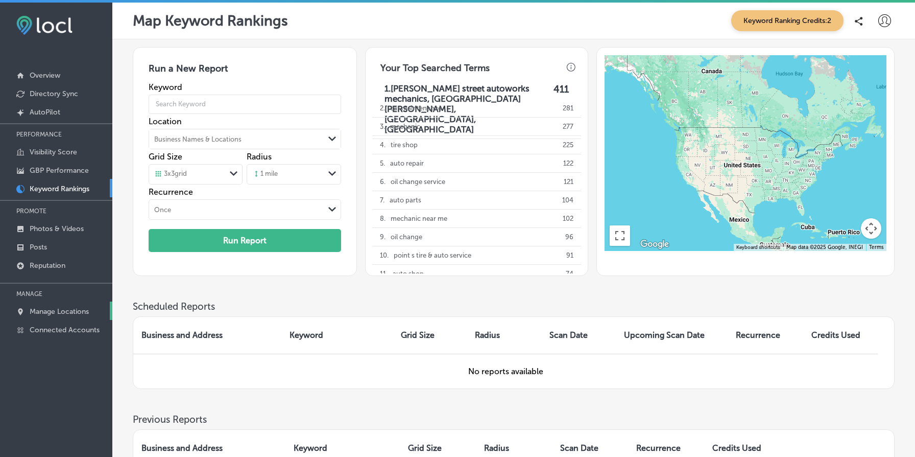
click at [67, 309] on p "Manage Locations" at bounding box center [59, 311] width 59 height 9
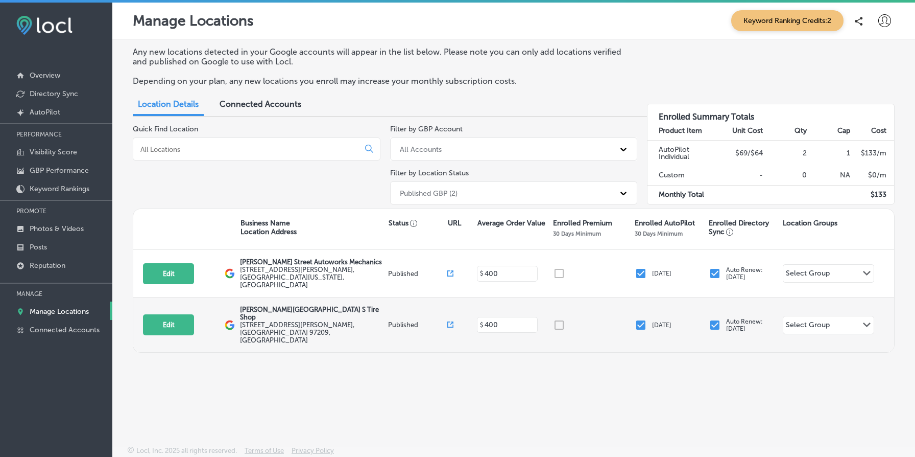
click at [278, 306] on p "Everett Street Point S Tire Shop" at bounding box center [313, 313] width 146 height 15
copy div "Everett Street Point S Tire Shop"
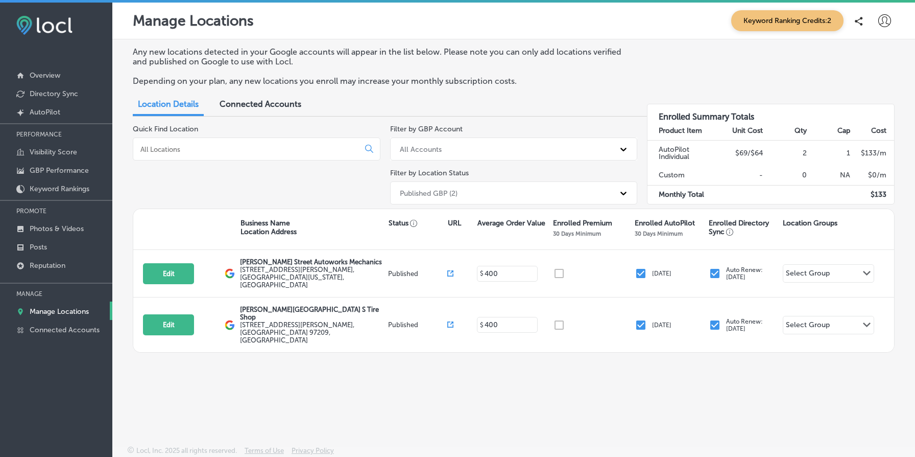
click at [314, 335] on div "Any new locations detected in your Google accounts will appear in the list belo…" at bounding box center [513, 218] width 803 height 358
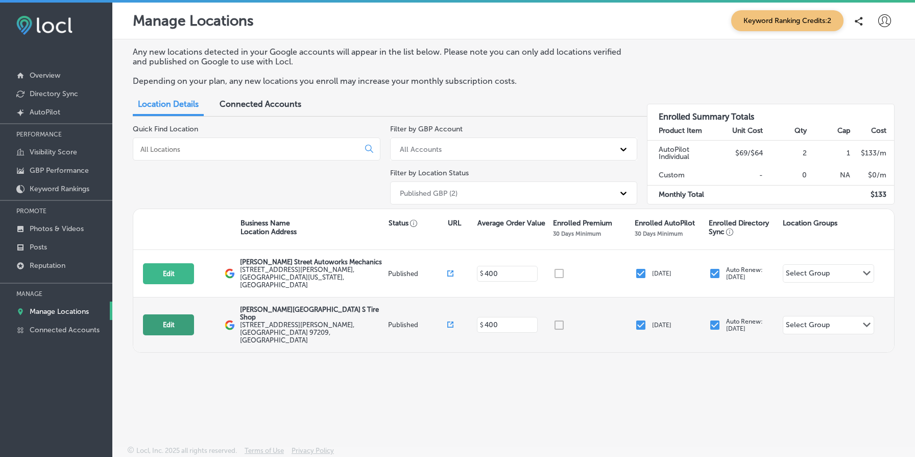
click at [180, 314] on button "Edit" at bounding box center [168, 324] width 51 height 21
select select "US"
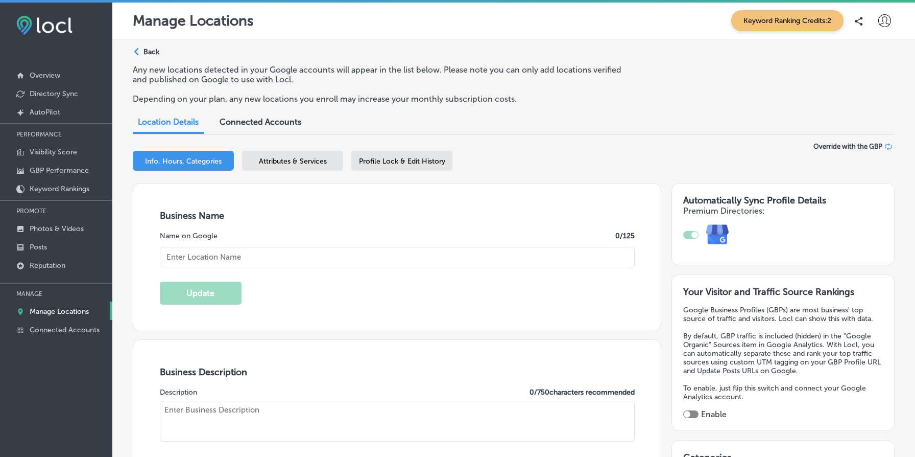
type input "Everett Street Point S Tire Shop"
click at [309, 155] on div "Attributes & Services" at bounding box center [292, 161] width 101 height 20
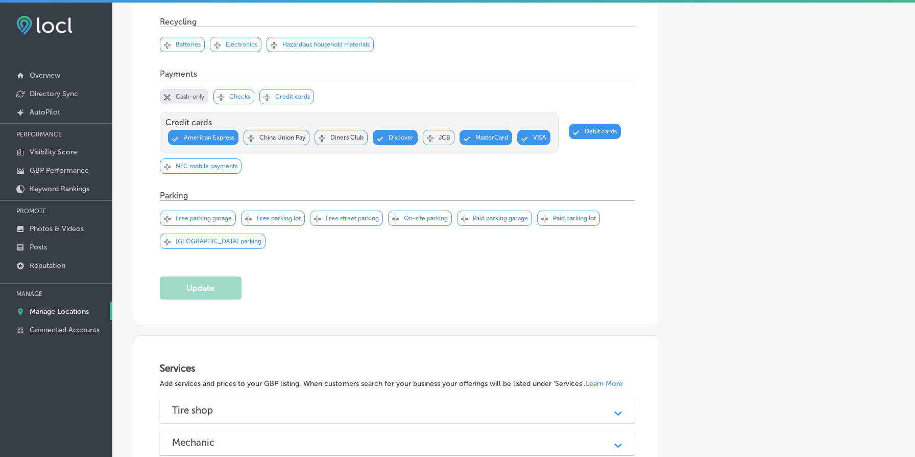
scroll to position [1109, 0]
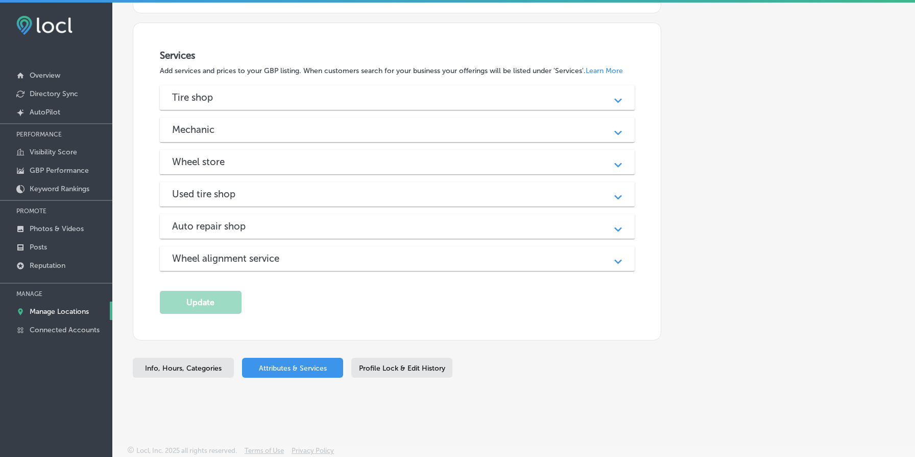
click at [341, 95] on div "Tire shop" at bounding box center [397, 97] width 451 height 12
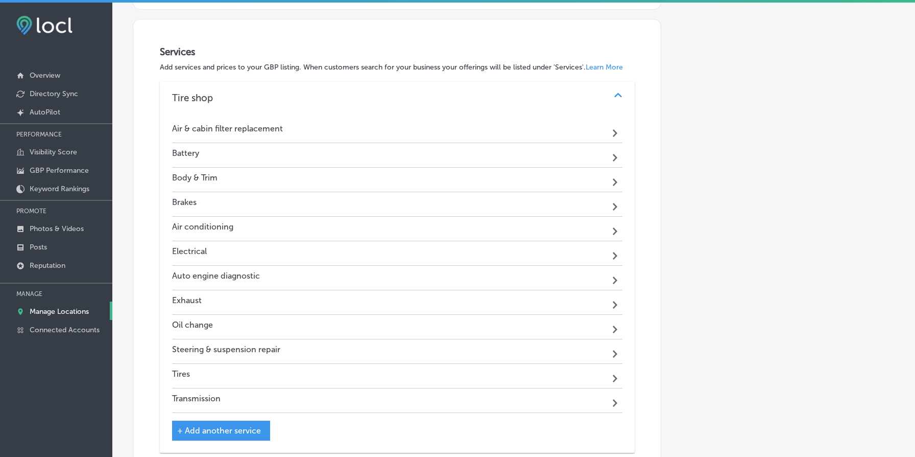
click at [306, 133] on div "Air & cabin filter replacement Path Created with Sketch." at bounding box center [397, 131] width 451 height 25
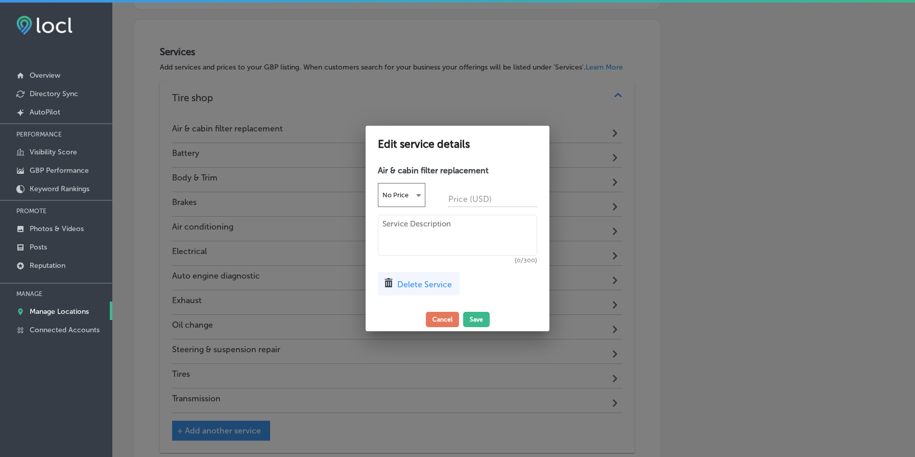
click at [504, 247] on textarea at bounding box center [457, 235] width 159 height 41
click at [688, 287] on div at bounding box center [457, 228] width 915 height 457
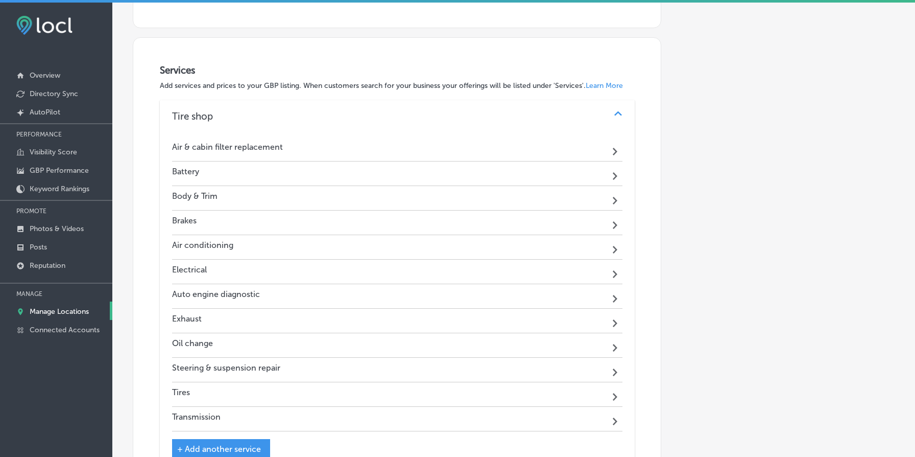
scroll to position [1084, 0]
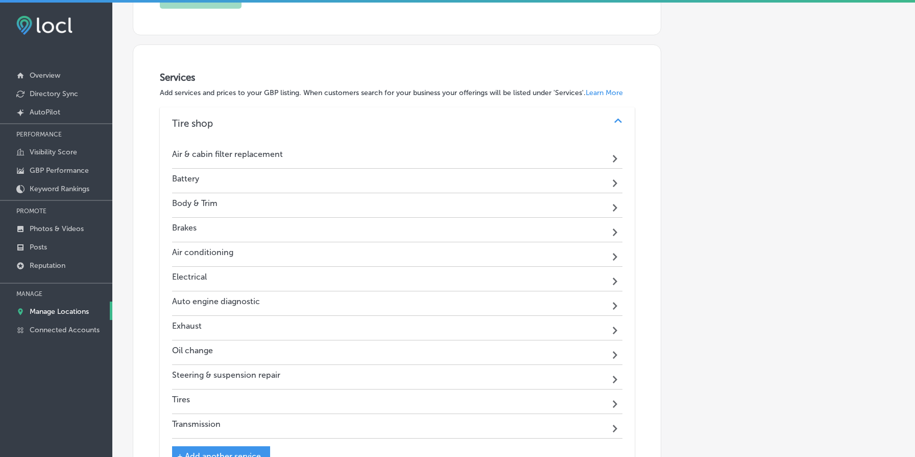
click at [445, 159] on div "Air & cabin filter replacement Path Created with Sketch." at bounding box center [397, 156] width 451 height 25
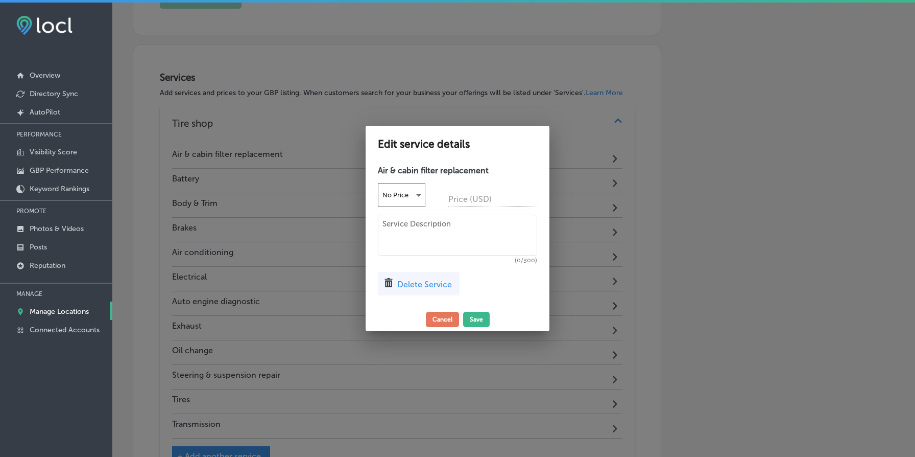
click at [432, 240] on textarea at bounding box center [457, 235] width 159 height 41
paste textarea "Keep your engine and cabin air clean and fresh with timely filter replacements.…"
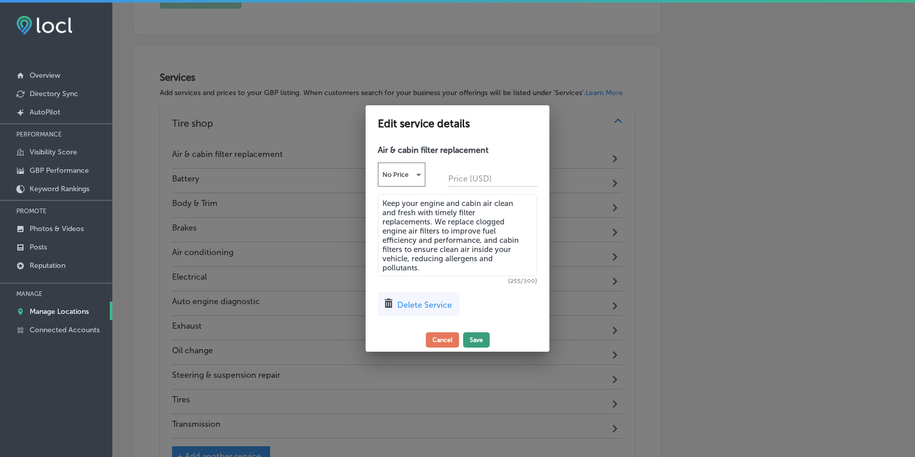
type textarea "Keep your engine and cabin air clean and fresh with timely filter replacements.…"
click at [477, 339] on button "Save" at bounding box center [476, 339] width 27 height 15
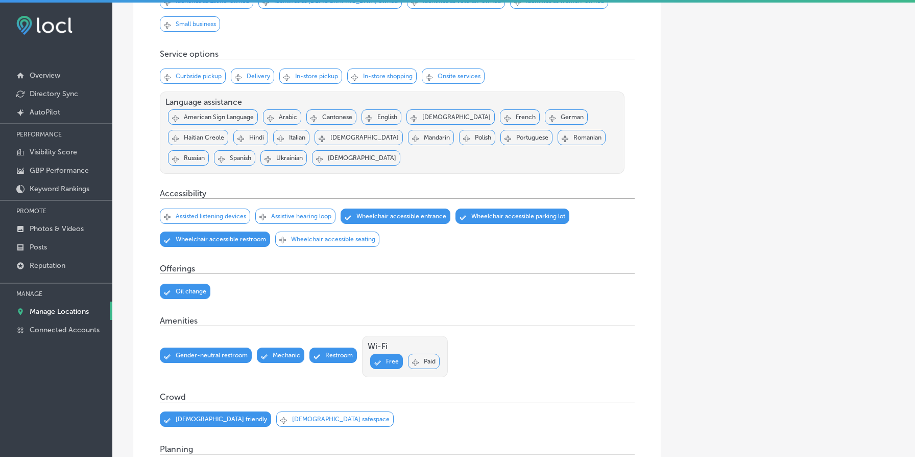
scroll to position [0, 0]
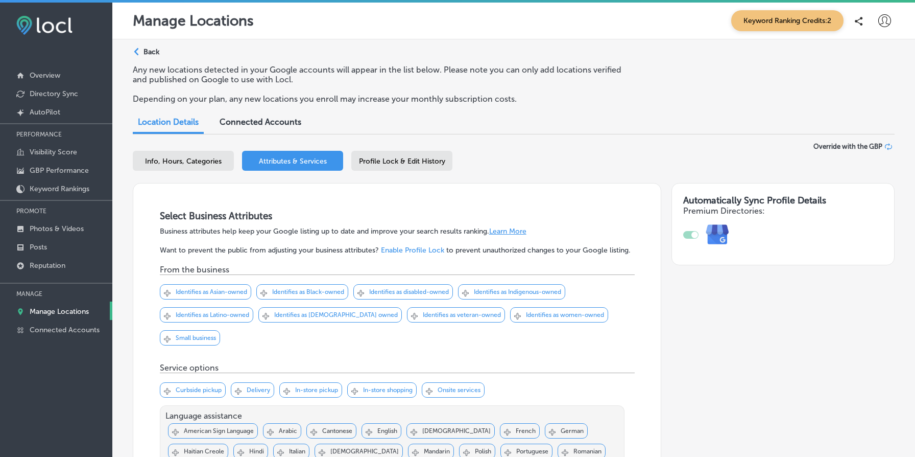
click at [203, 172] on div "Info, Hours, Categories Attributes & Services Profile Lock & Edit History" at bounding box center [514, 163] width 762 height 24
click at [200, 159] on span "Info, Hours, Categories" at bounding box center [183, 161] width 77 height 9
select select "US"
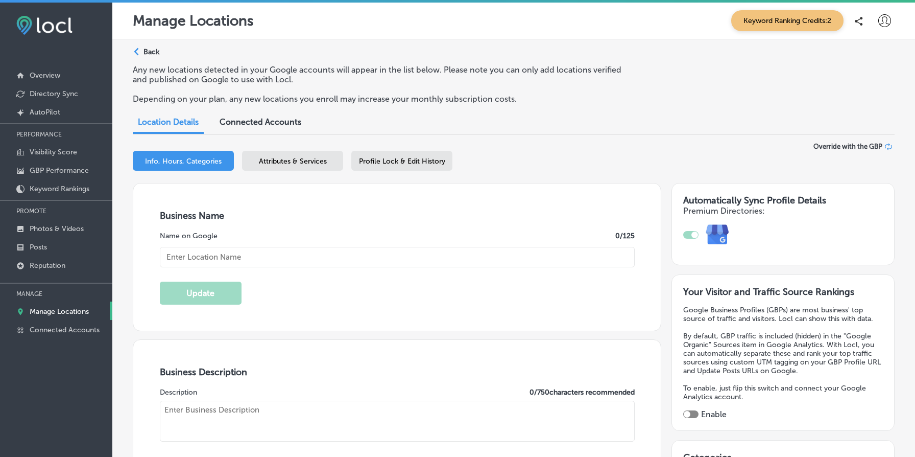
type input "Everett Street Point S Tire Shop"
type textarea "At Everett Street Point S Tire Shop, we prioritize your safety and comfort with…"
type input "509 NW Everett St"
type input "Suite 100"
type input "[GEOGRAPHIC_DATA]"
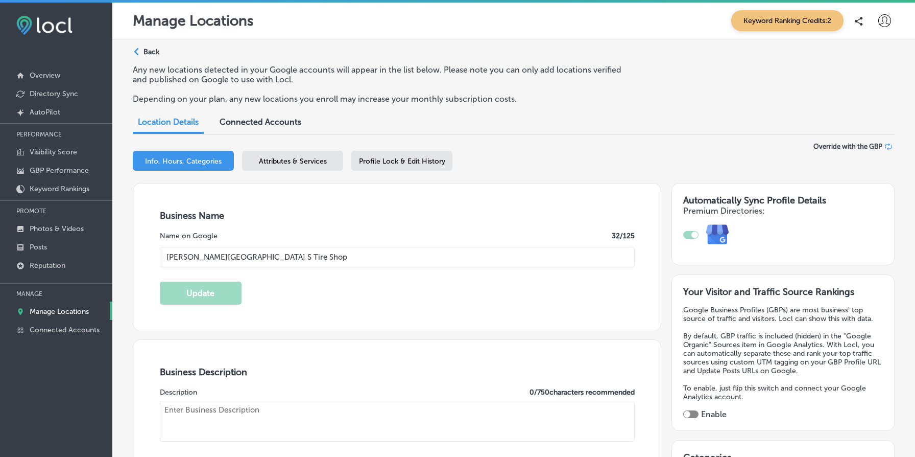
type input "97209"
type input "US"
type input "https://pointstire.com/everettstreet"
checkbox input "true"
type textarea "At Everett Street Point S Tire Shop, we prioritize your safety and comfort with…"
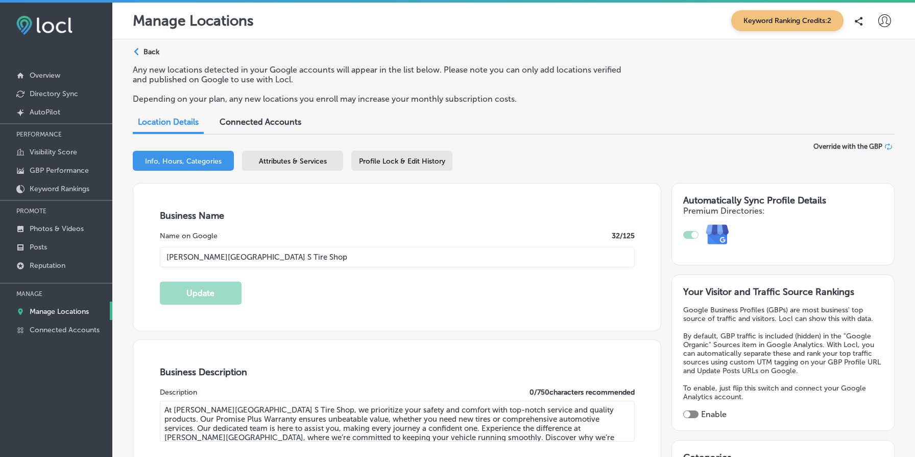
type input "[PHONE_NUMBER]"
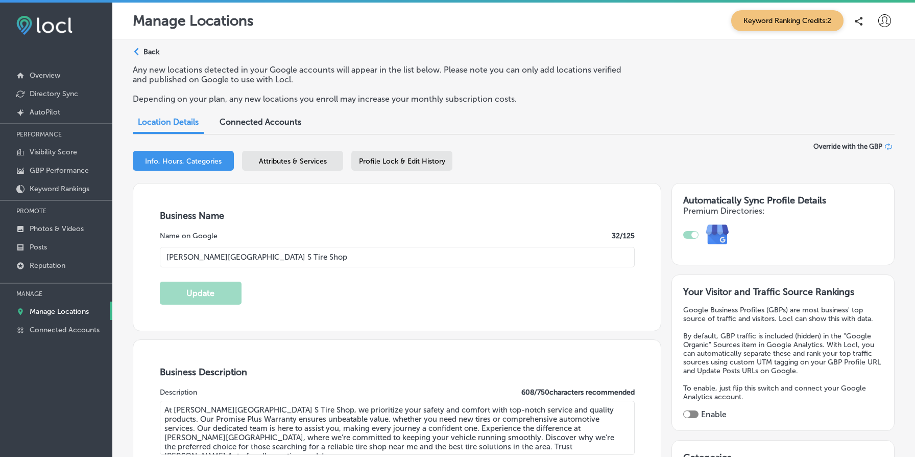
click at [304, 161] on span "Attributes & Services" at bounding box center [293, 161] width 68 height 9
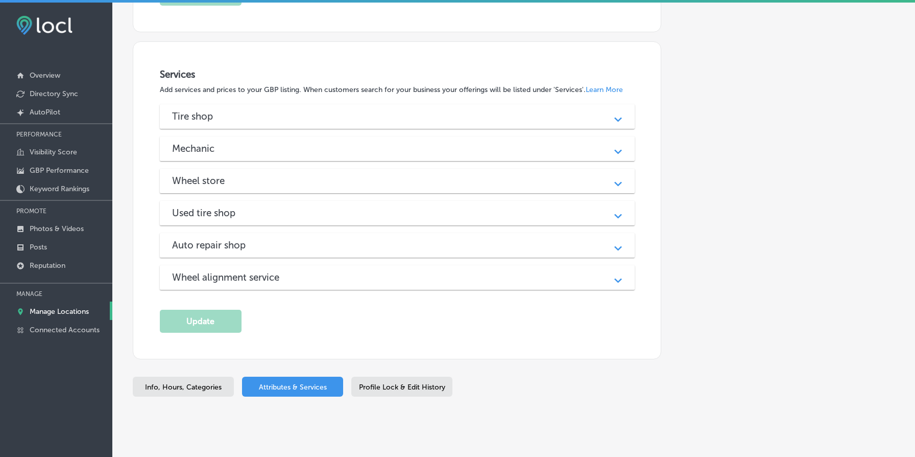
scroll to position [1080, 0]
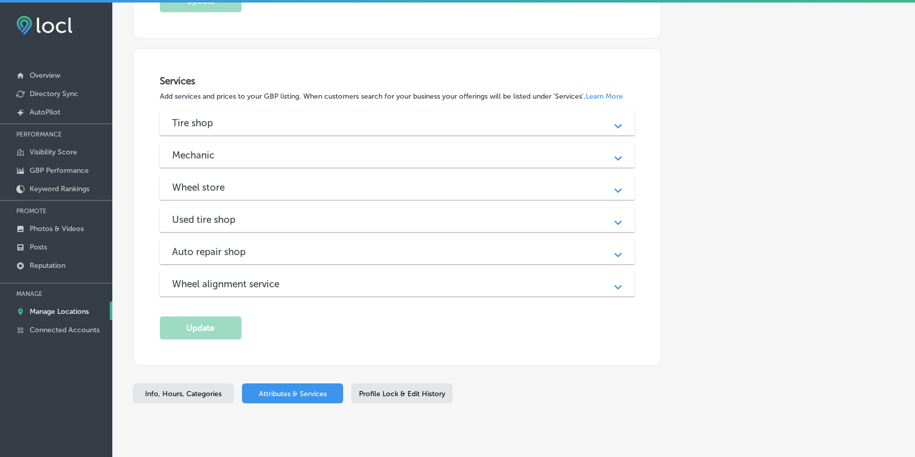
click at [340, 115] on div "Tire shop Path Created with Sketch." at bounding box center [397, 123] width 475 height 25
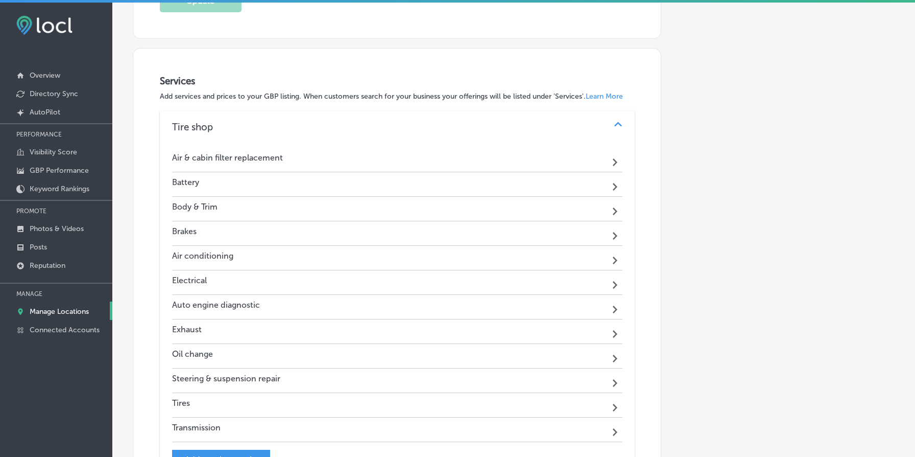
click at [326, 162] on div "Air & cabin filter replacement Path Created with Sketch." at bounding box center [397, 160] width 451 height 25
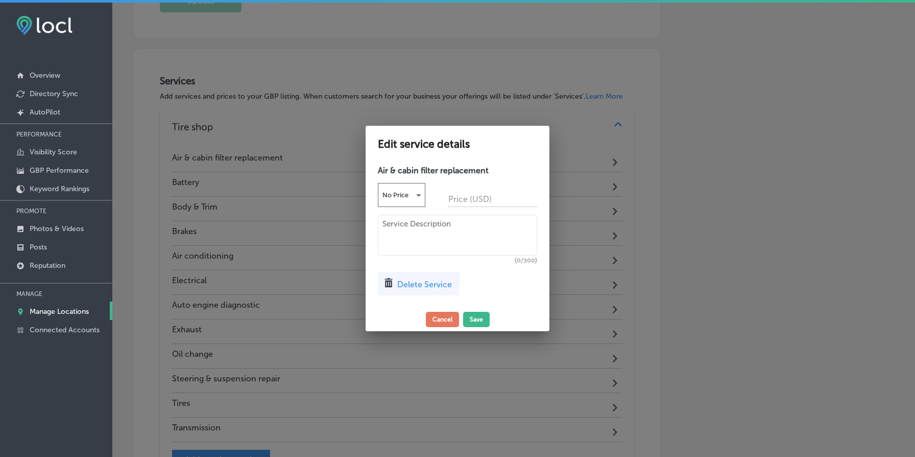
click at [415, 229] on textarea at bounding box center [457, 235] width 159 height 41
paste textarea "Keep your engine and cabin air clean and fresh with timely filter replacements.…"
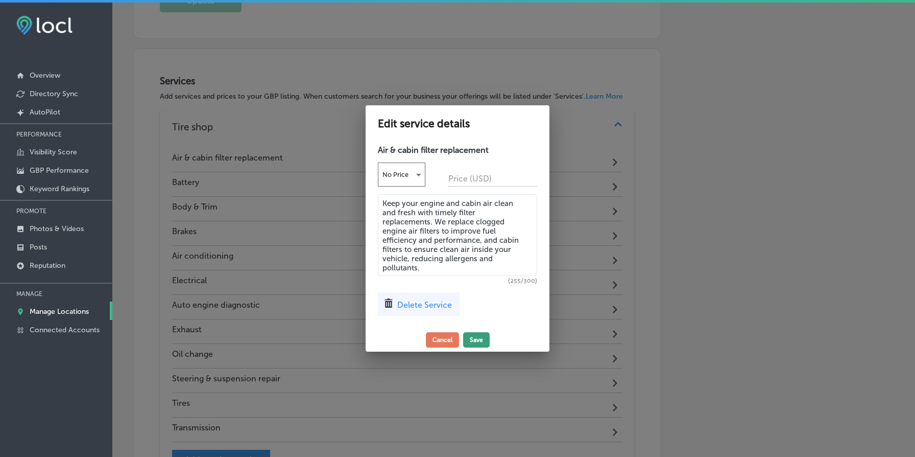
type textarea "Keep your engine and cabin air clean and fresh with timely filter replacements.…"
click at [477, 336] on button "Save" at bounding box center [476, 339] width 27 height 15
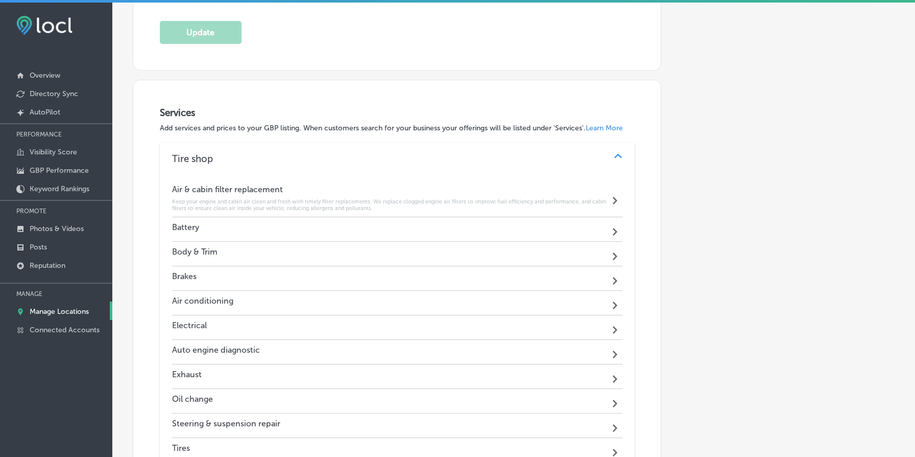
scroll to position [1048, 0]
click at [333, 232] on div "Battery Path Created with Sketch." at bounding box center [397, 230] width 451 height 25
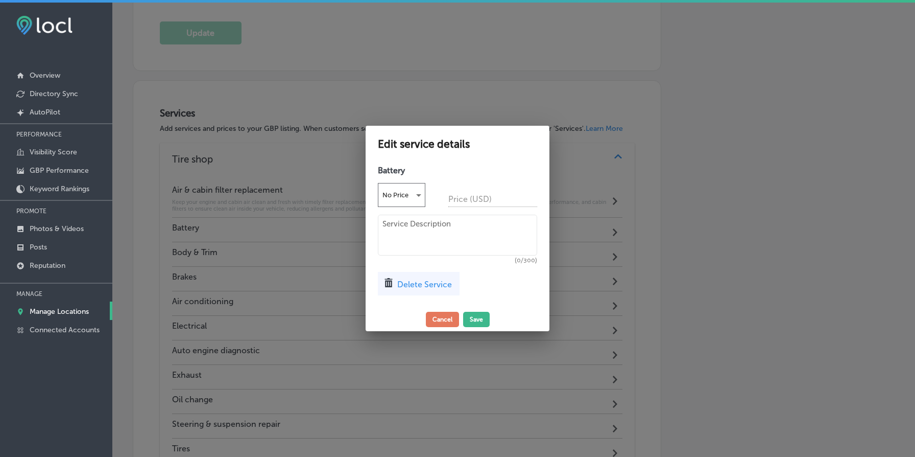
click at [456, 240] on textarea at bounding box center [457, 235] width 159 height 41
paste textarea "From testing and diagnostics to full battery replacement, we make sure your veh…"
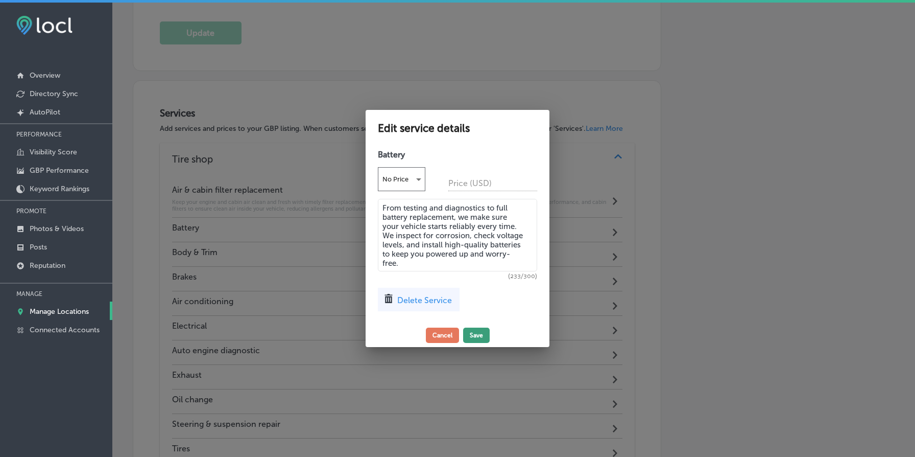
type textarea "From testing and diagnostics to full battery replacement, we make sure your veh…"
click at [475, 336] on button "Save" at bounding box center [476, 334] width 27 height 15
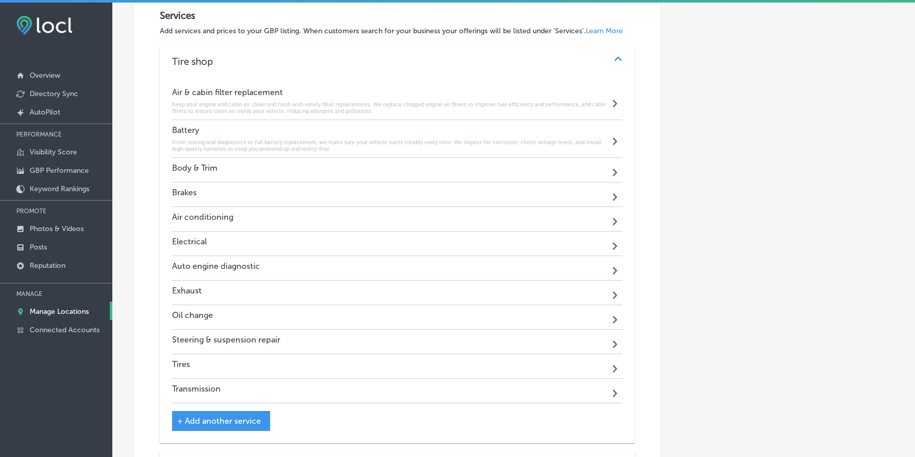
scroll to position [1152, 0]
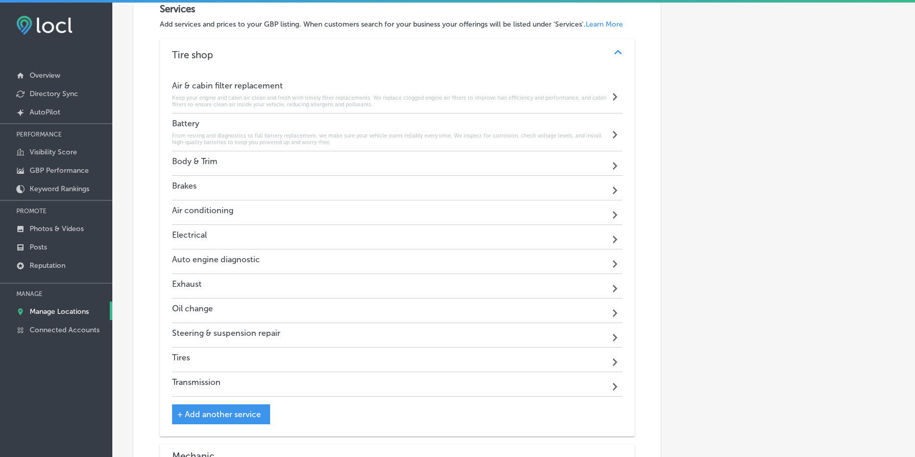
click at [357, 164] on div "Body & Trim Path Created with Sketch." at bounding box center [397, 163] width 451 height 25
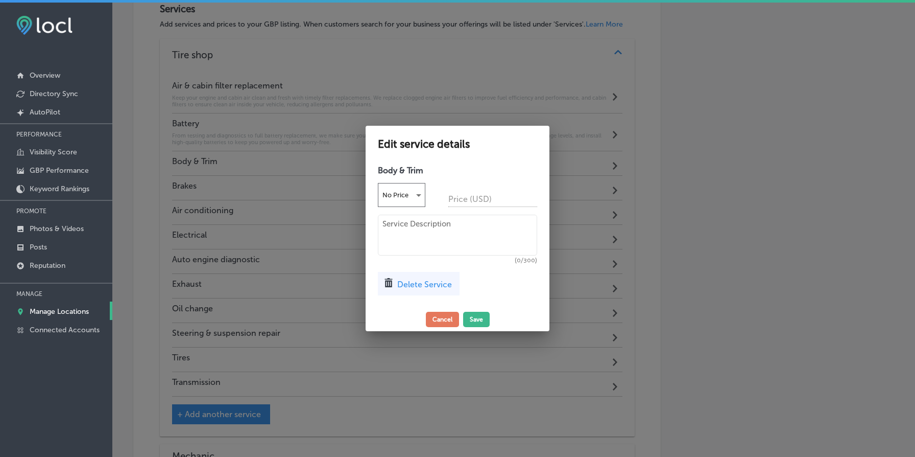
click at [402, 220] on textarea at bounding box center [457, 235] width 159 height 41
paste textarea "Whether it's cosmetic damage or structural concerns, our technicians repair den…"
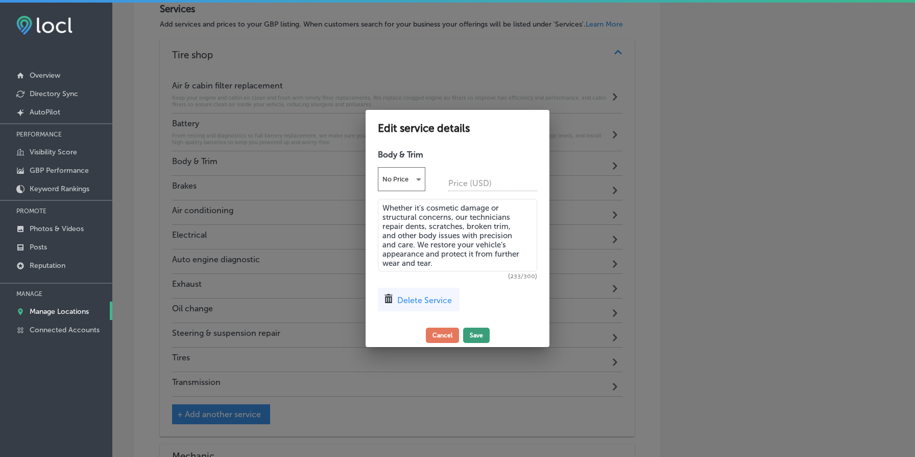
type textarea "Whether it's cosmetic damage or structural concerns, our technicians repair den…"
click at [474, 333] on button "Save" at bounding box center [476, 334] width 27 height 15
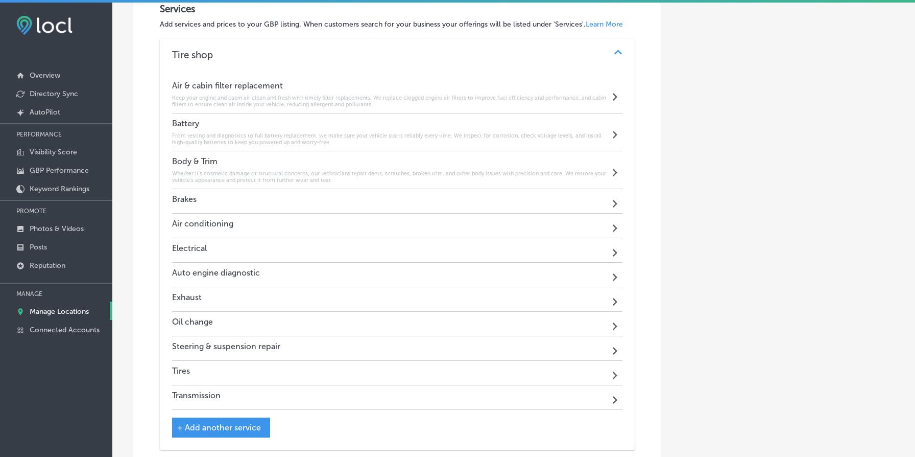
click at [357, 198] on div "Brakes Path Created with Sketch." at bounding box center [397, 201] width 451 height 25
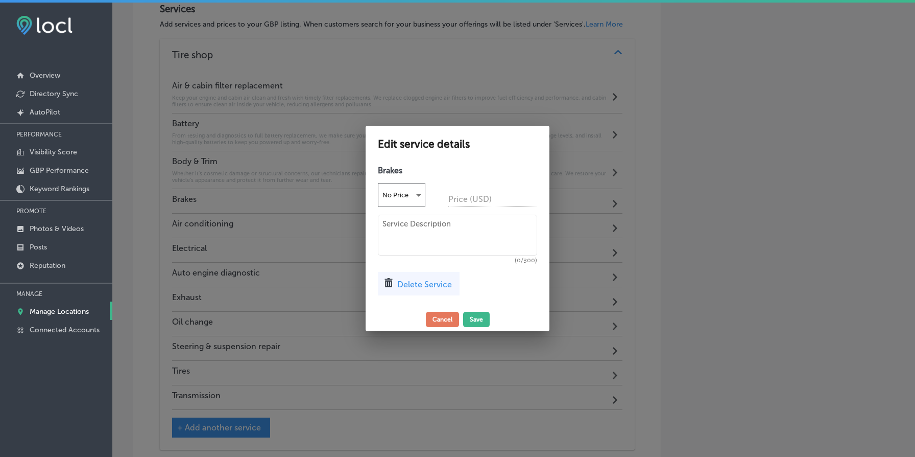
click at [396, 237] on textarea at bounding box center [457, 235] width 159 height 41
paste textarea "Your safety is our priority. We offer complete brake services including inspect…"
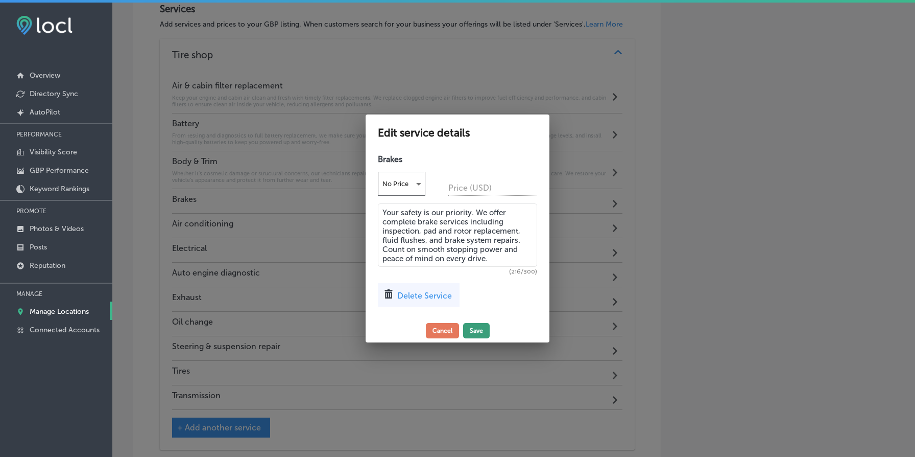
type textarea "Your safety is our priority. We offer complete brake services including inspect…"
click at [479, 323] on button "Save" at bounding box center [476, 330] width 27 height 15
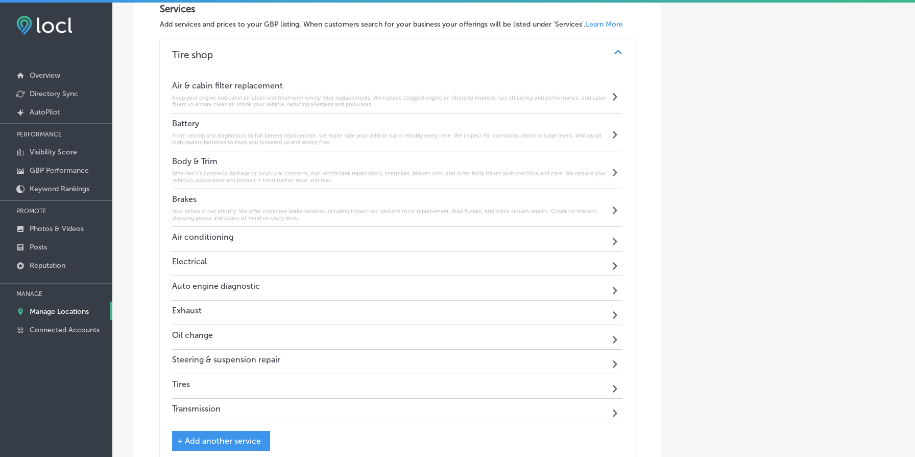
click at [308, 241] on div "Air conditioning Path Created with Sketch." at bounding box center [397, 239] width 451 height 25
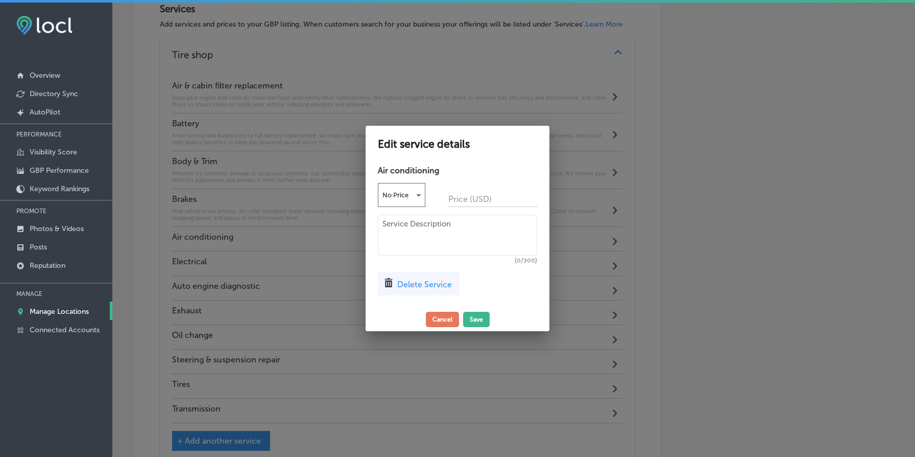
click at [417, 238] on textarea at bounding box center [457, 235] width 159 height 41
paste textarea "Stay cool and comfortable all year round. Our A/C services include system diagn…"
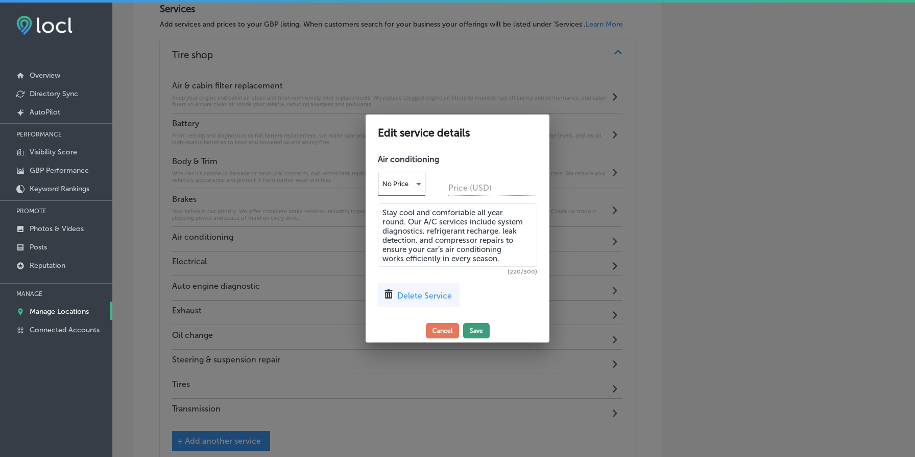
type textarea "Stay cool and comfortable all year round. Our A/C services include system diagn…"
click at [475, 326] on button "Save" at bounding box center [476, 330] width 27 height 15
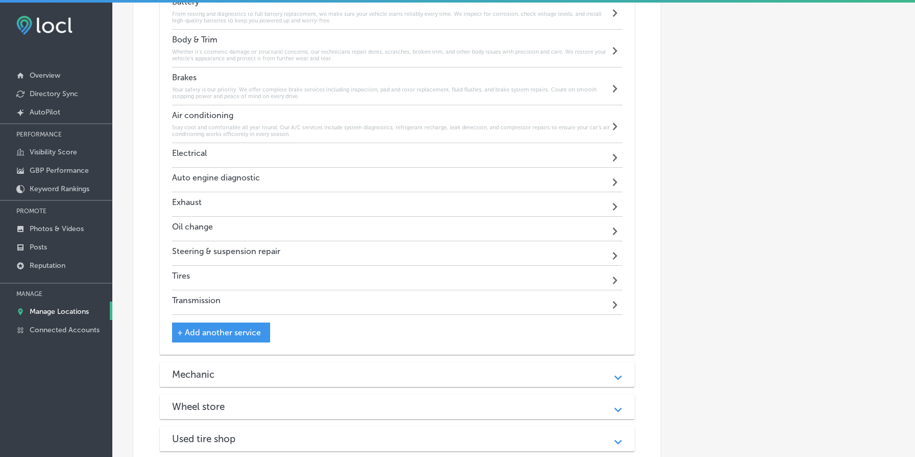
scroll to position [1282, 0]
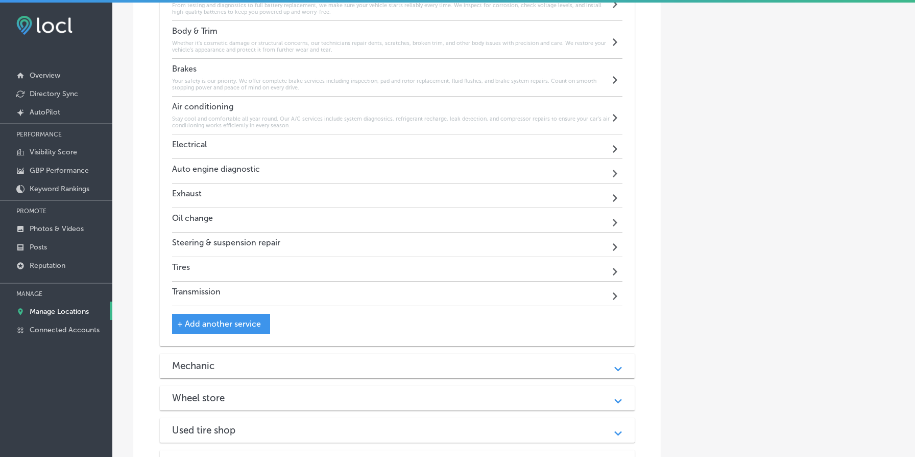
click at [375, 149] on div "Electrical Path Created with Sketch." at bounding box center [397, 146] width 451 height 25
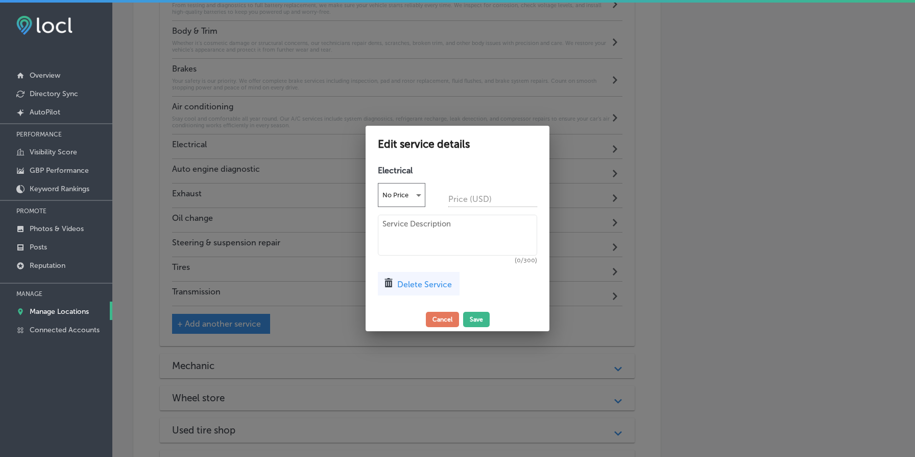
click at [416, 222] on textarea at bounding box center [457, 235] width 159 height 41
paste textarea "We handle everything from faulty lights and sensors to alternator and starter r…"
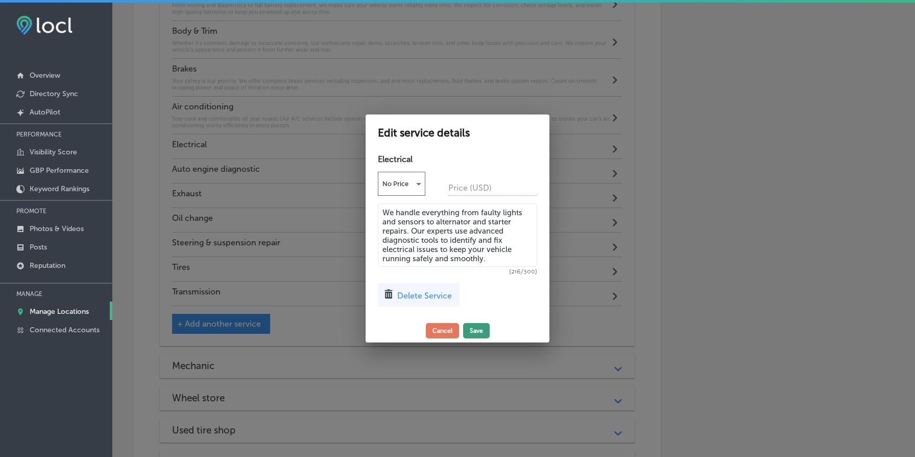
type textarea "We handle everything from faulty lights and sensors to alternator and starter r…"
click at [478, 333] on button "Save" at bounding box center [476, 330] width 27 height 15
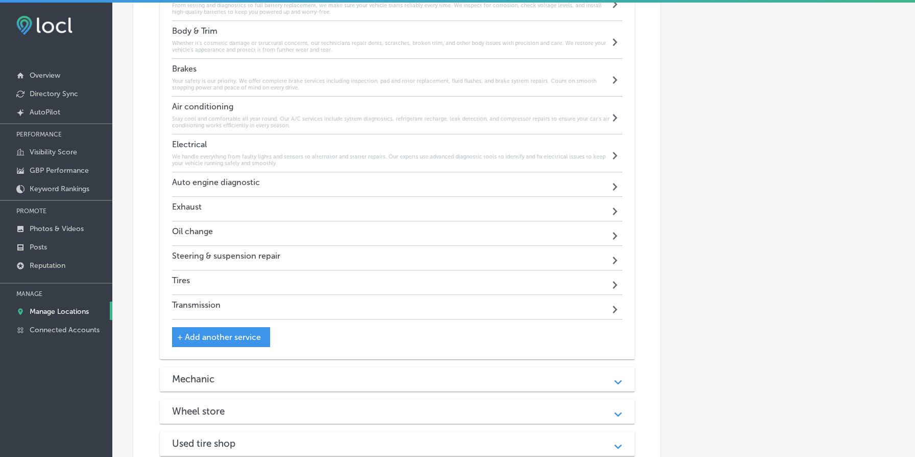
click at [410, 185] on div "Auto engine diagnostic Path Created with Sketch." at bounding box center [397, 184] width 451 height 25
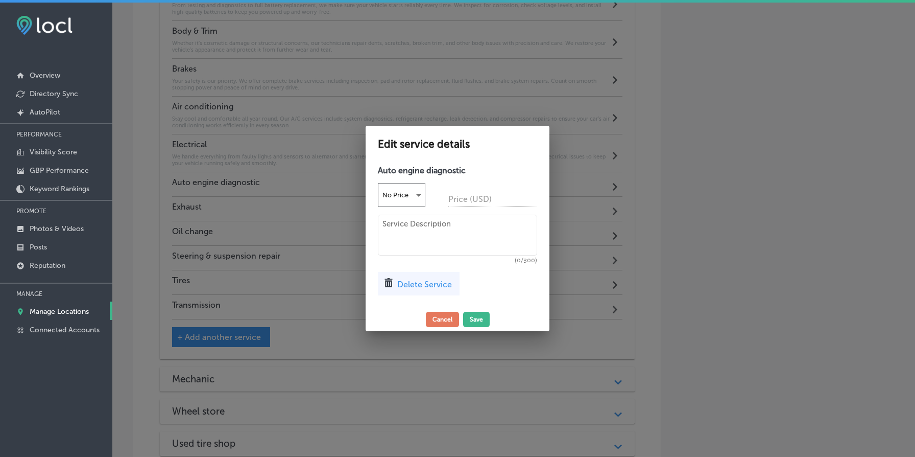
click at [414, 238] on textarea at bounding box center [457, 235] width 159 height 41
paste textarea "We use advanced diagnostic tools to pinpoint engine issues quickly and accurate…"
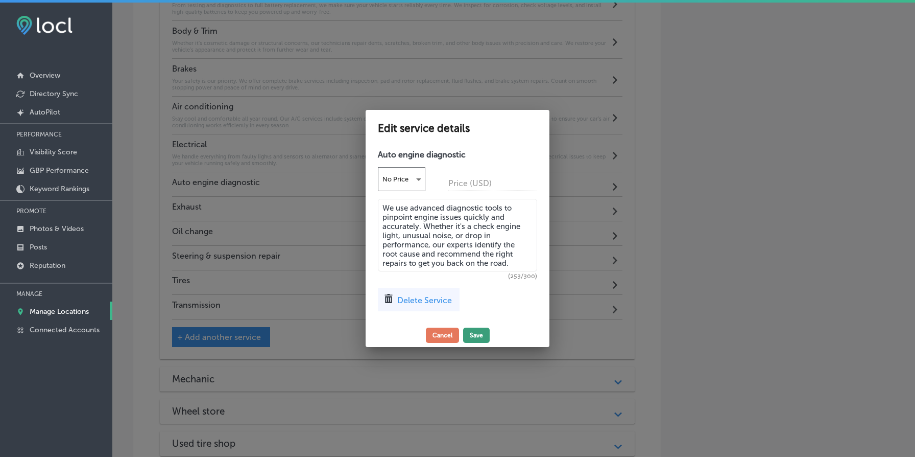
type textarea "We use advanced diagnostic tools to pinpoint engine issues quickly and accurate…"
click at [479, 336] on button "Save" at bounding box center [476, 334] width 27 height 15
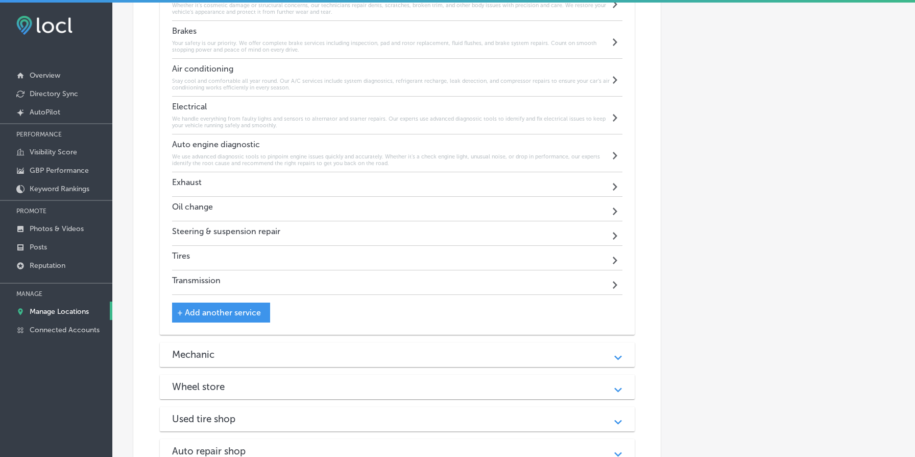
scroll to position [1323, 0]
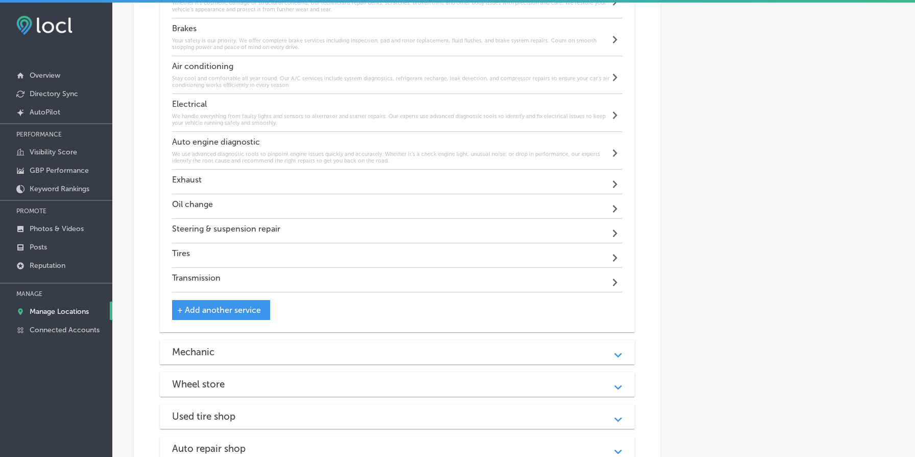
click at [379, 179] on div "Exhaust Path Created with Sketch." at bounding box center [397, 182] width 451 height 25
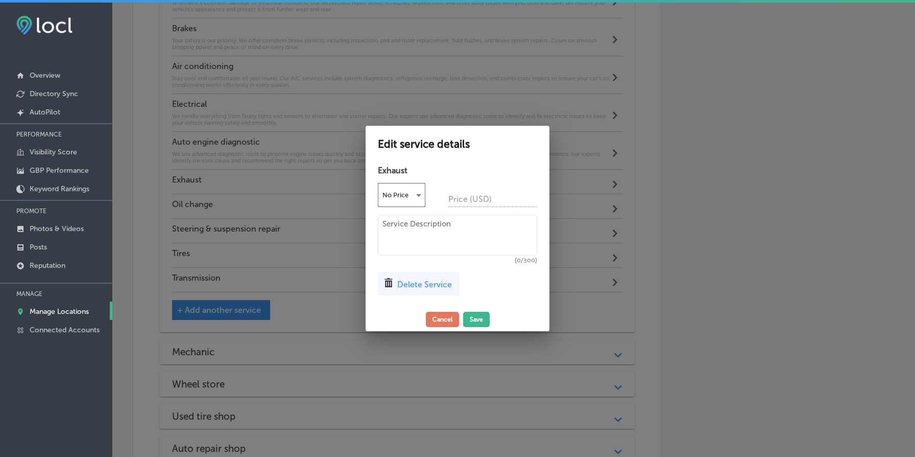
click at [415, 246] on textarea at bounding box center [457, 235] width 159 height 41
paste textarea "A healthy exhaust system ensures better fuel economy, lower emissions, and redu…"
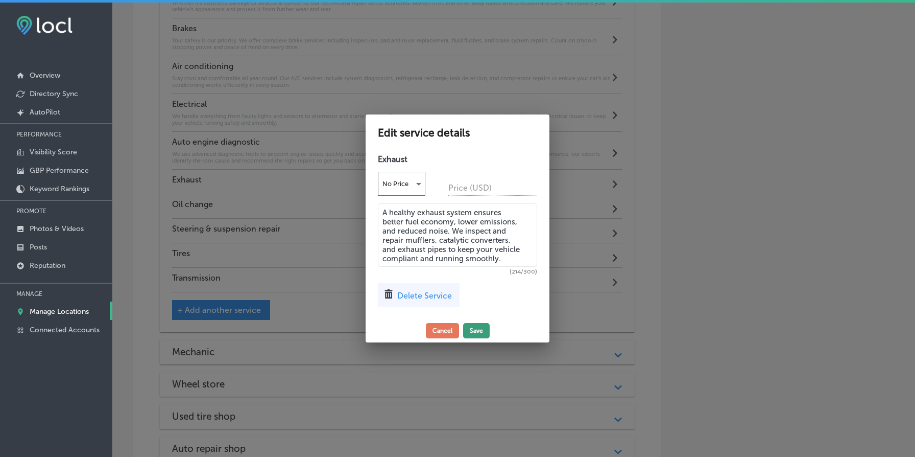
type textarea "A healthy exhaust system ensures better fuel economy, lower emissions, and redu…"
click at [478, 334] on button "Save" at bounding box center [476, 330] width 27 height 15
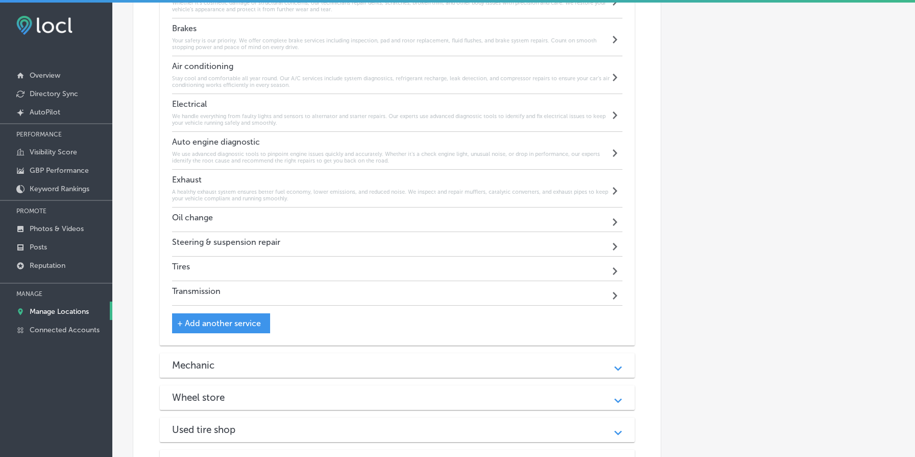
click at [299, 223] on div "Oil change Path Created with Sketch." at bounding box center [397, 219] width 451 height 25
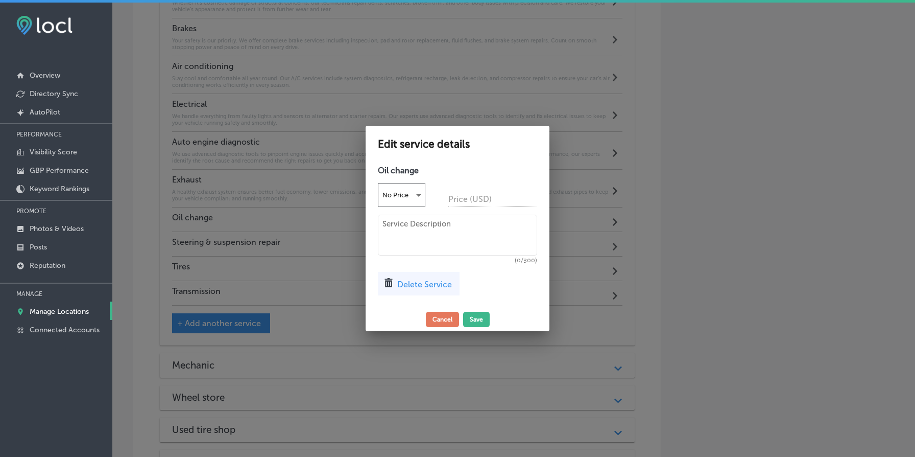
click at [382, 238] on textarea at bounding box center [457, 235] width 159 height 41
paste textarea "Regular oil changes are key to extending your engine’s life. We provide full-se…"
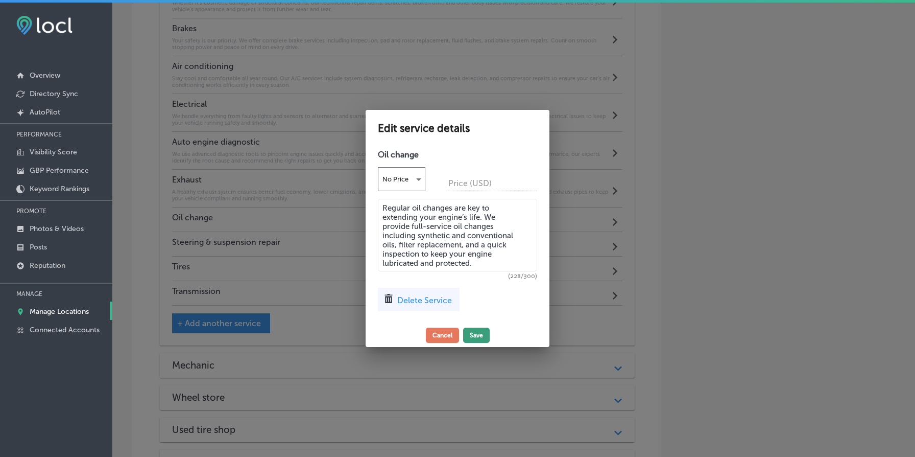
type textarea "Regular oil changes are key to extending your engine’s life. We provide full-se…"
click at [481, 335] on button "Save" at bounding box center [476, 334] width 27 height 15
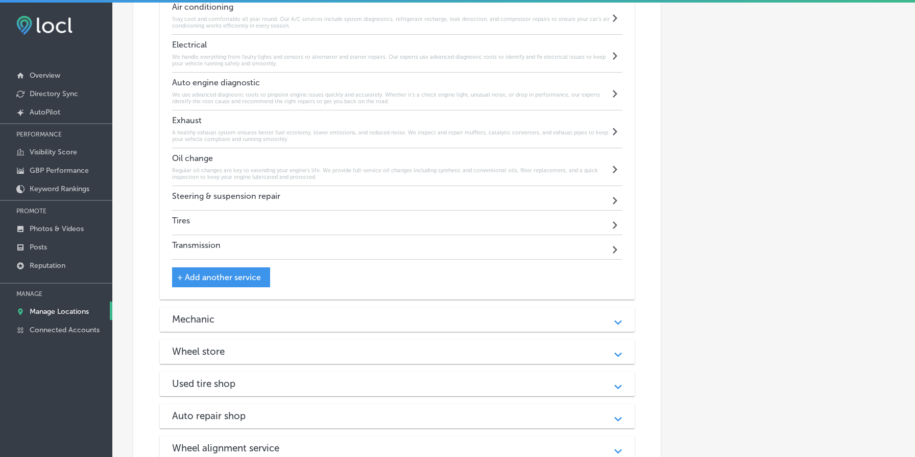
scroll to position [1400, 0]
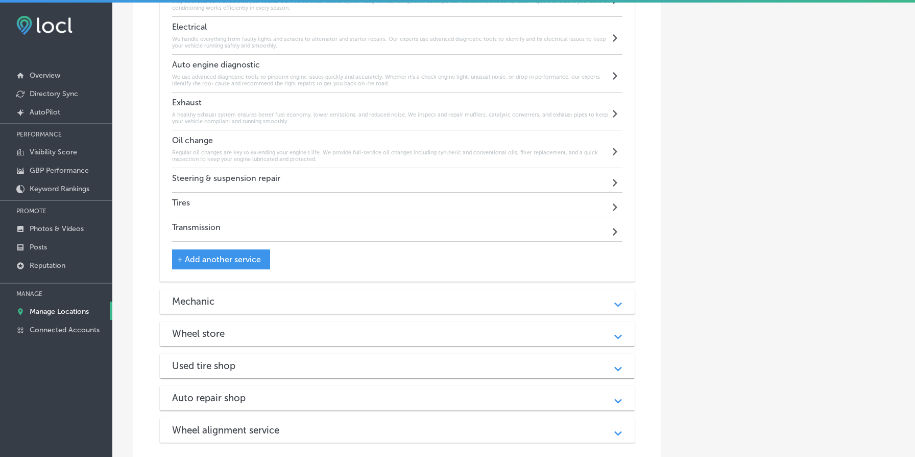
click at [346, 212] on div "Tires Path Created with Sketch." at bounding box center [397, 205] width 451 height 25
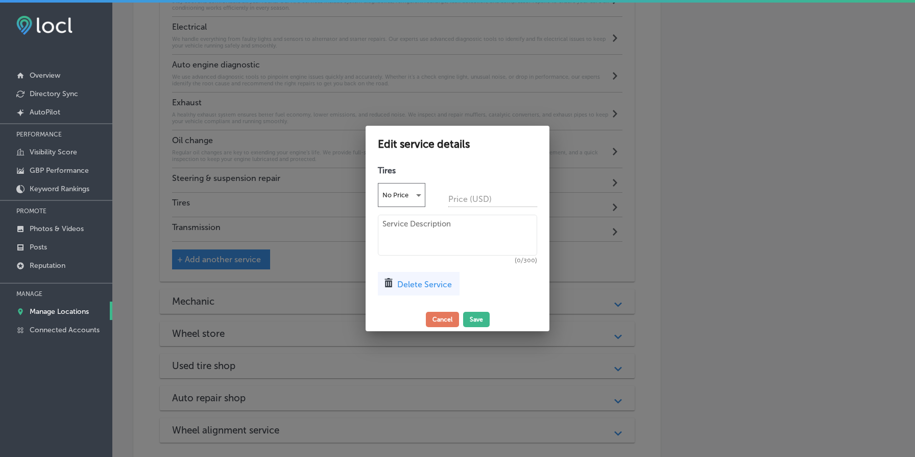
click at [426, 234] on textarea at bounding box center [457, 235] width 159 height 41
paste textarea "From flat repair and rotation to full replacement, we provide complete tire ser…"
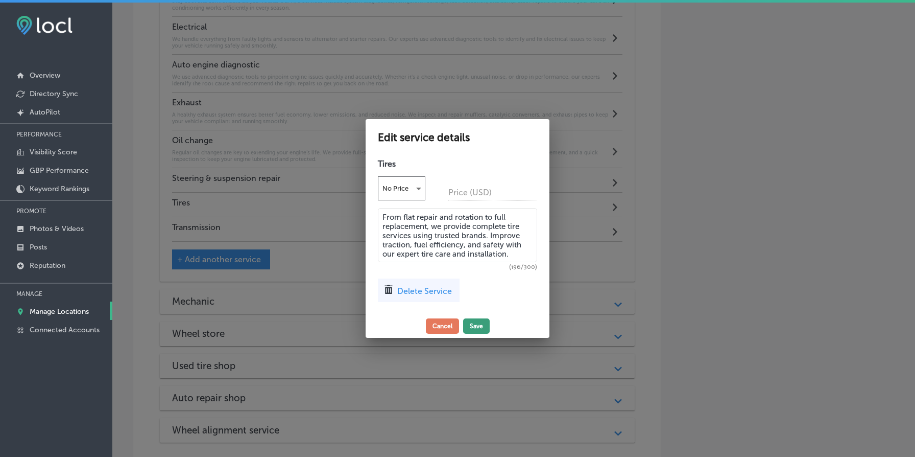
type textarea "From flat repair and rotation to full replacement, we provide complete tire ser…"
click at [476, 326] on button "Save" at bounding box center [476, 325] width 27 height 15
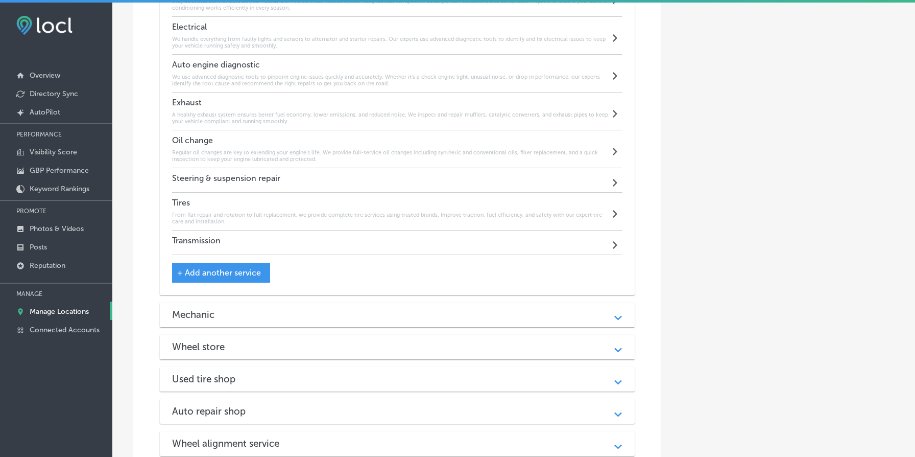
click at [336, 176] on div "Steering & suspension repair Path Created with Sketch." at bounding box center [397, 180] width 451 height 25
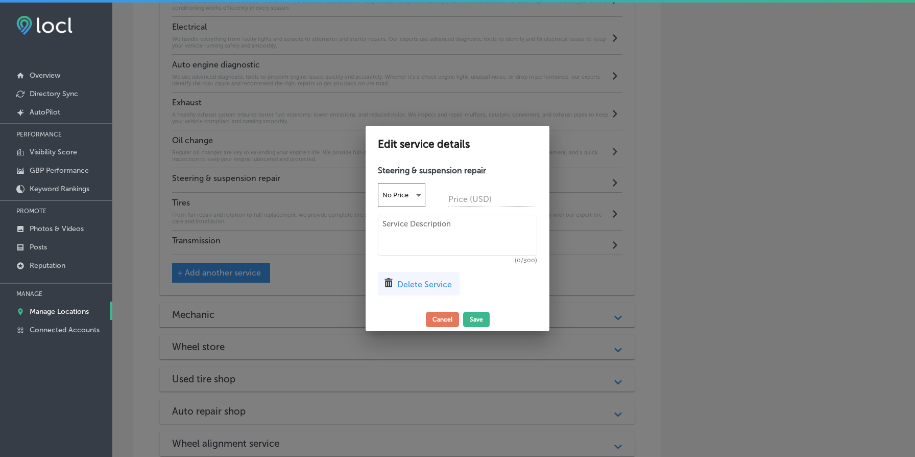
click at [413, 239] on textarea at bounding box center [457, 235] width 159 height 41
paste textarea "We diagnose and repair steering and suspension issues to restore smooth handlin…"
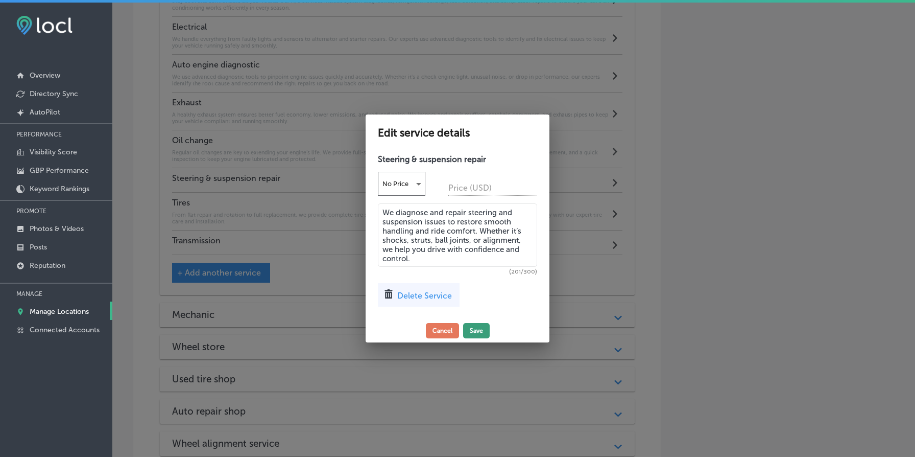
type textarea "We diagnose and repair steering and suspension issues to restore smooth handlin…"
click at [480, 328] on button "Save" at bounding box center [476, 330] width 27 height 15
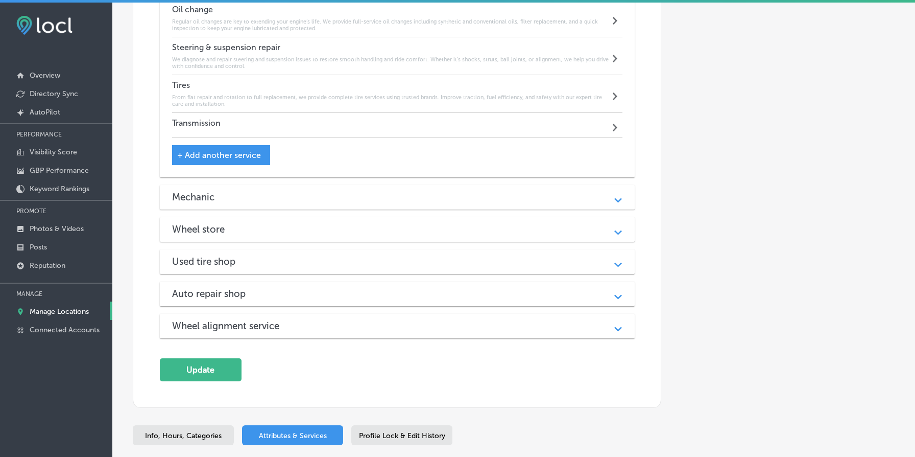
scroll to position [1574, 0]
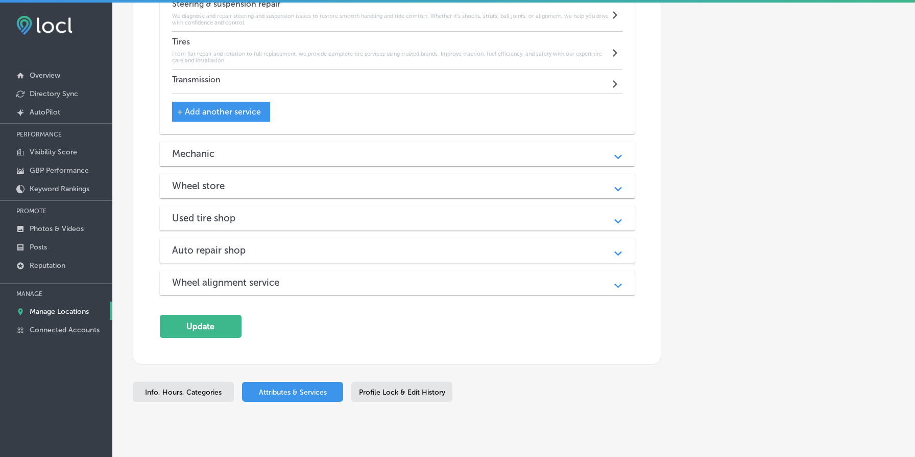
click at [278, 81] on div "Transmission Path Created with Sketch." at bounding box center [397, 81] width 451 height 25
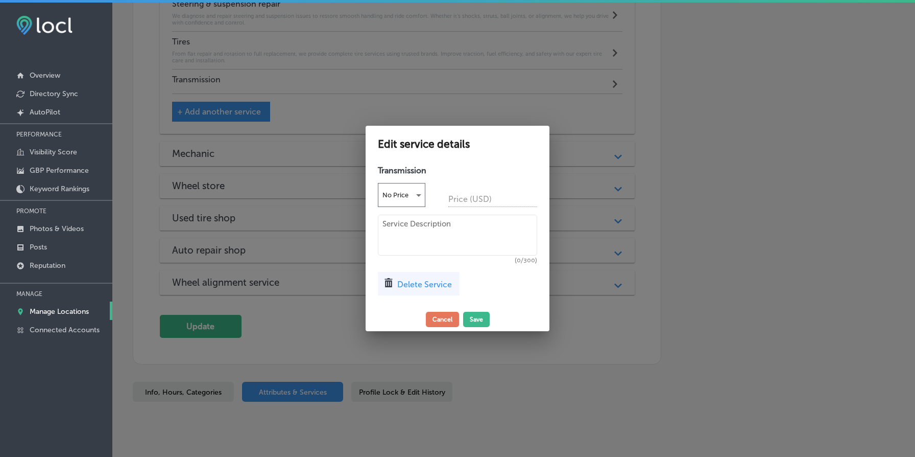
click at [418, 222] on textarea at bounding box center [457, 235] width 159 height 41
paste textarea "We offer expert diagnostics and repair for manual and automatic transmissions. …"
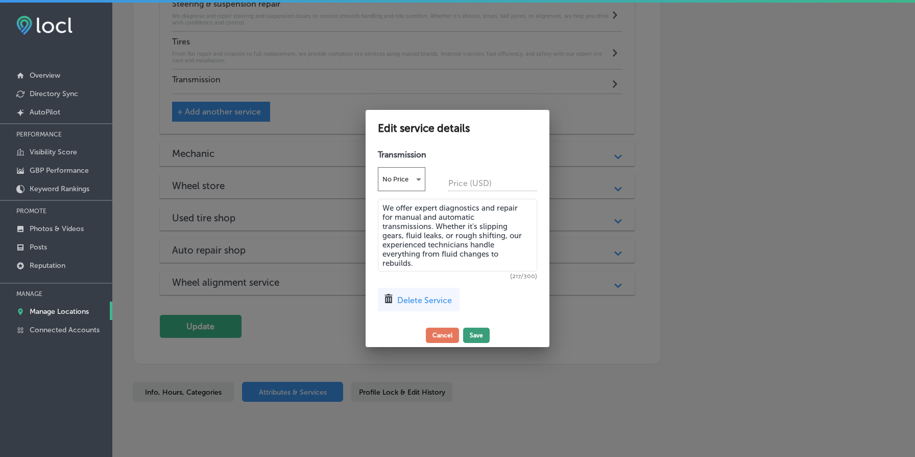
type textarea "We offer expert diagnostics and repair for manual and automatic transmissions. …"
click at [472, 332] on button "Save" at bounding box center [476, 334] width 27 height 15
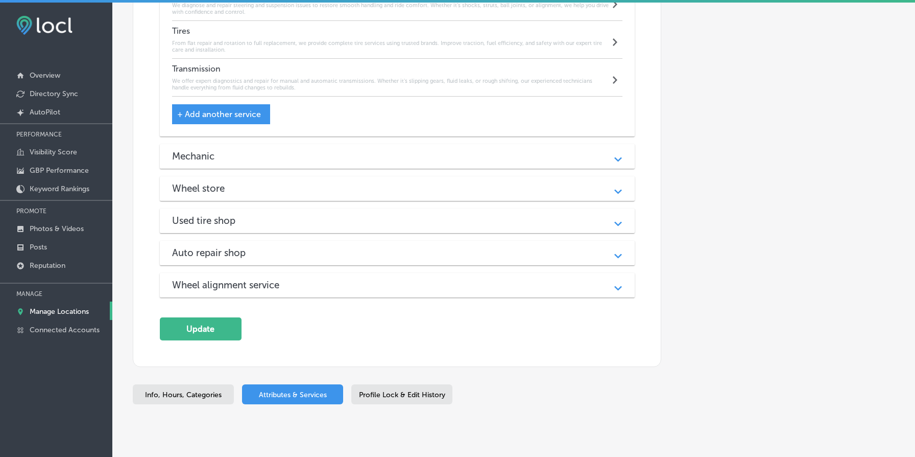
scroll to position [1588, 0]
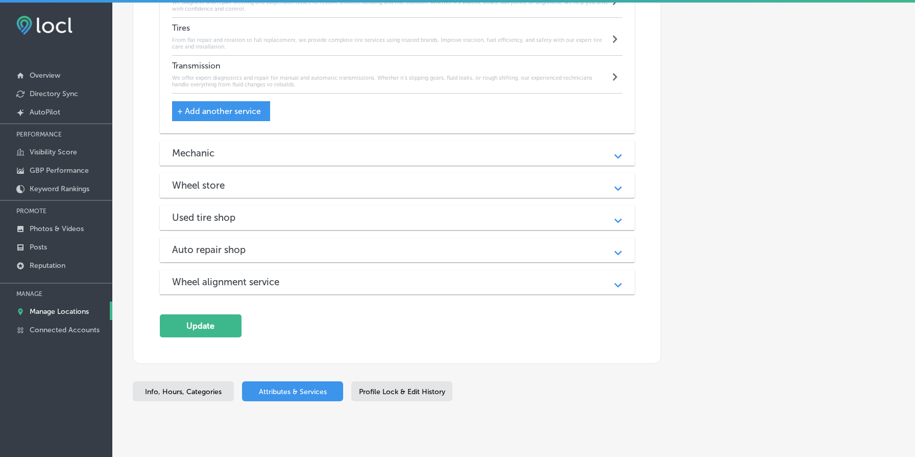
click at [381, 197] on div "Wheel store Path Created with Sketch." at bounding box center [397, 185] width 475 height 25
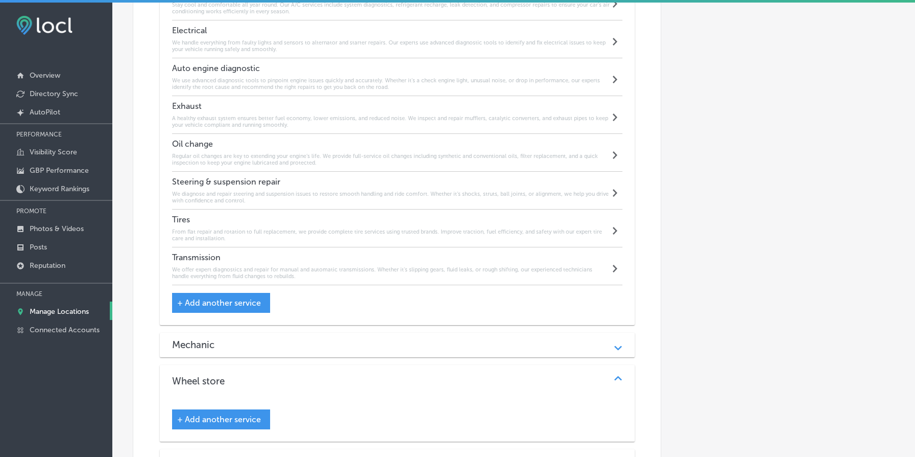
scroll to position [1425, 0]
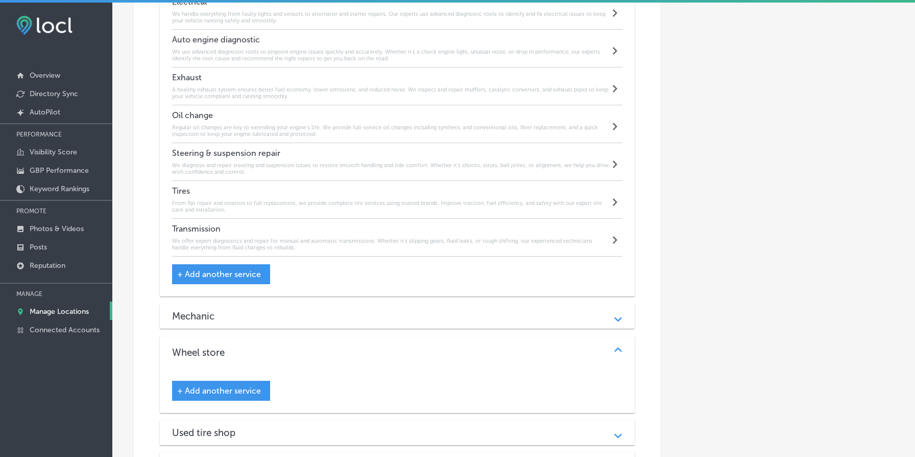
click at [254, 283] on div "+ Add another service" at bounding box center [221, 274] width 98 height 20
click at [247, 282] on div "+ Add another service" at bounding box center [221, 274] width 98 height 20
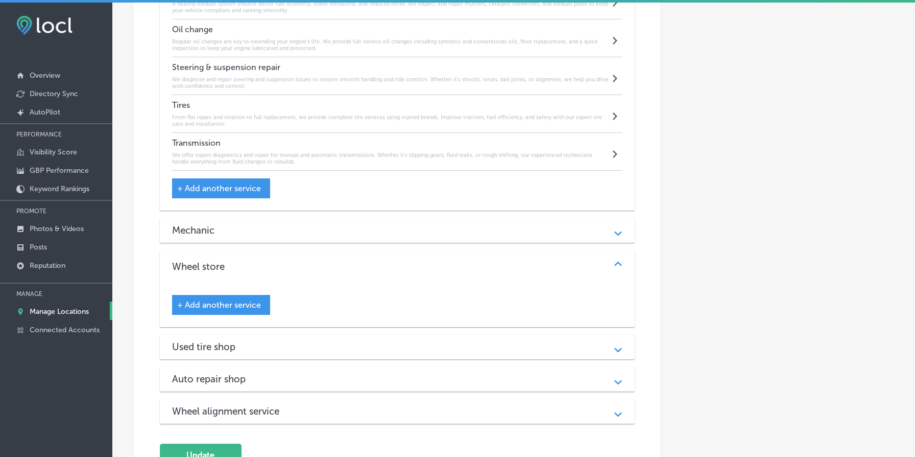
scroll to position [1667, 0]
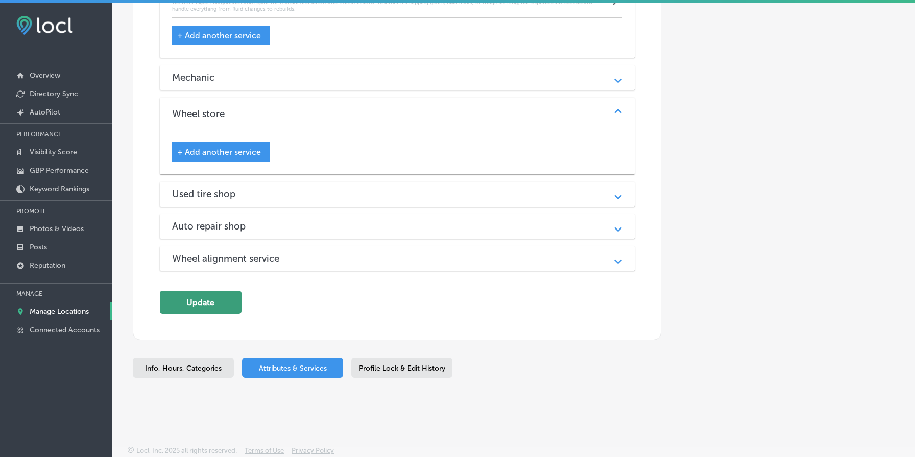
click at [225, 308] on button "Update" at bounding box center [201, 302] width 82 height 23
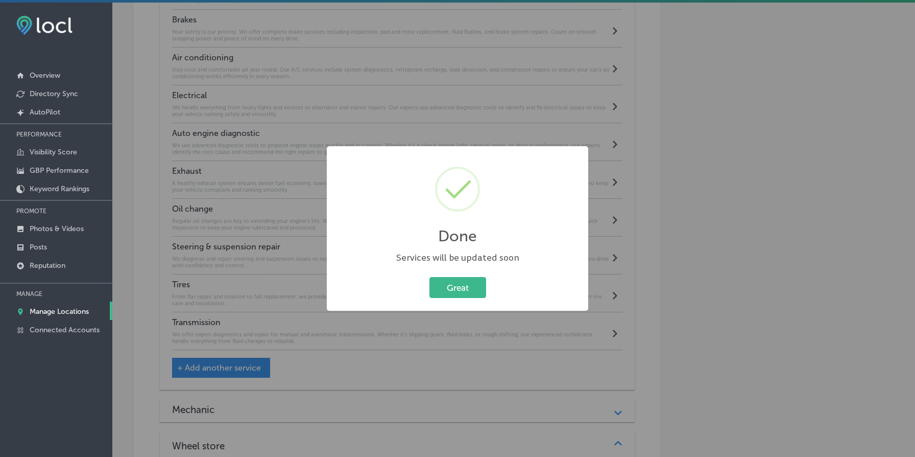
scroll to position [1327, 0]
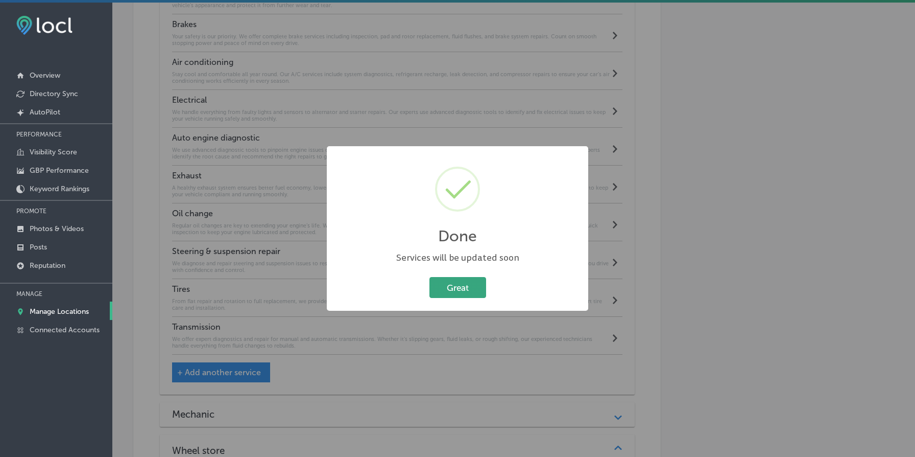
click at [461, 291] on button "Great" at bounding box center [458, 287] width 57 height 21
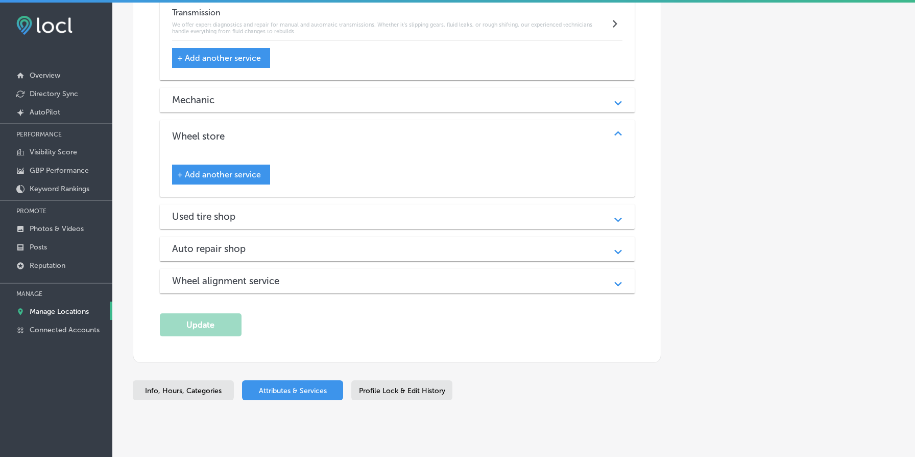
scroll to position [1640, 0]
click at [226, 178] on span "+ Add another service" at bounding box center [219, 175] width 84 height 10
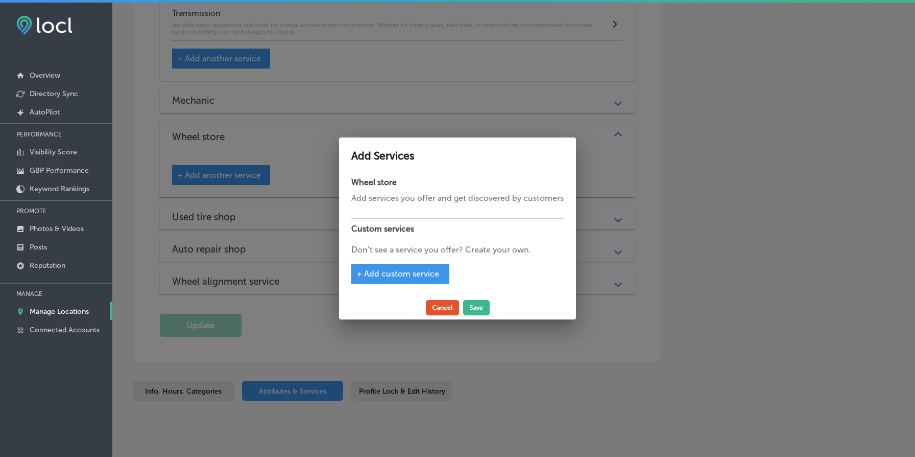
click at [446, 308] on button "Cancel" at bounding box center [442, 307] width 33 height 15
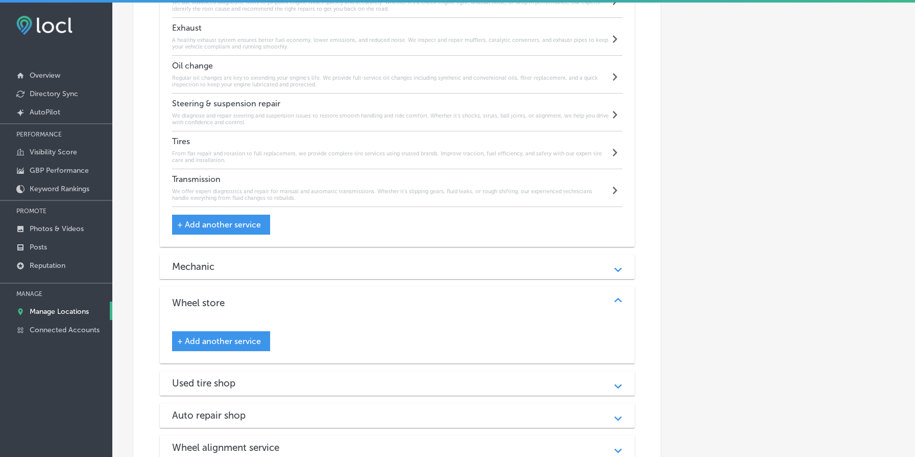
scroll to position [1419, 0]
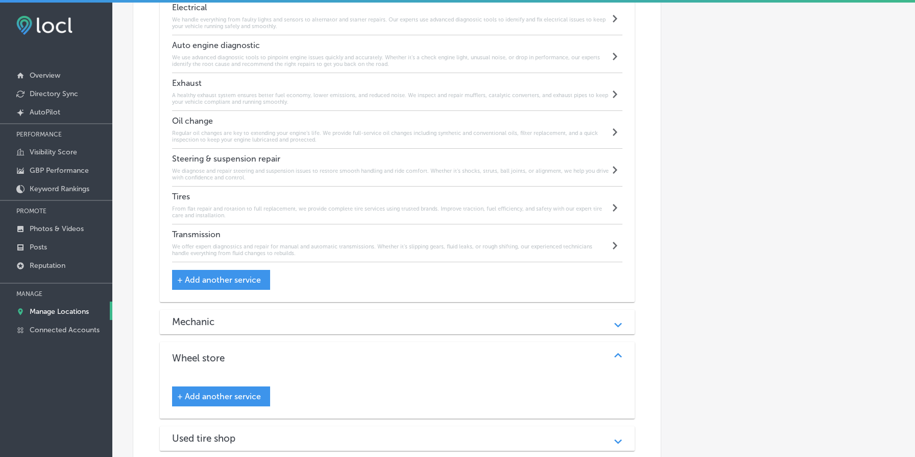
click at [236, 279] on span "+ Add another service" at bounding box center [219, 280] width 84 height 10
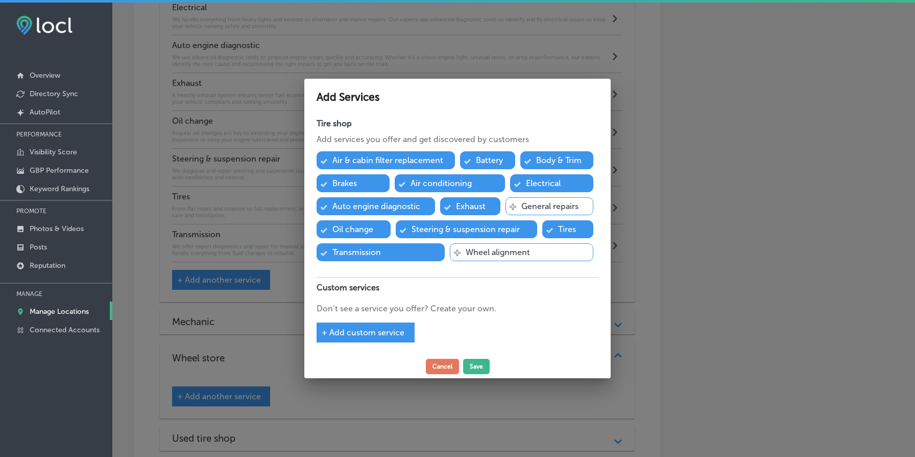
click at [536, 252] on div "Svg Vector Icons : http://www.onlinewebfonts.com/icon Wheel alignment" at bounding box center [522, 252] width 144 height 18
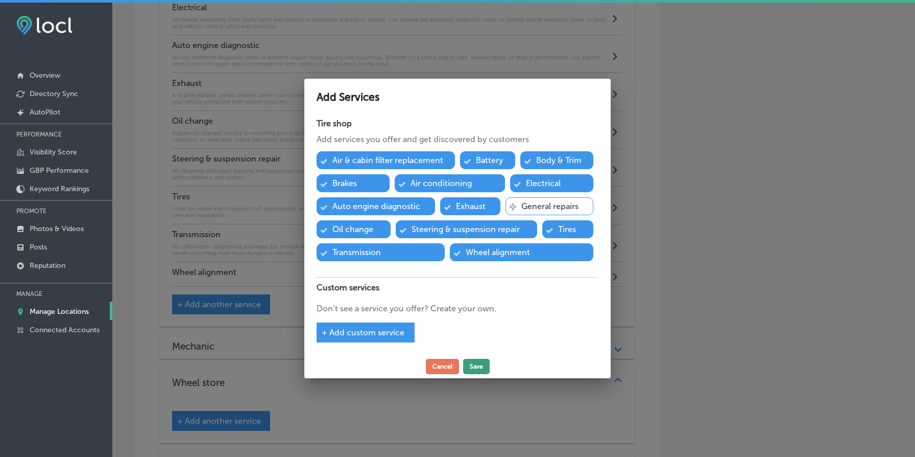
click at [474, 366] on button "Save" at bounding box center [476, 366] width 27 height 15
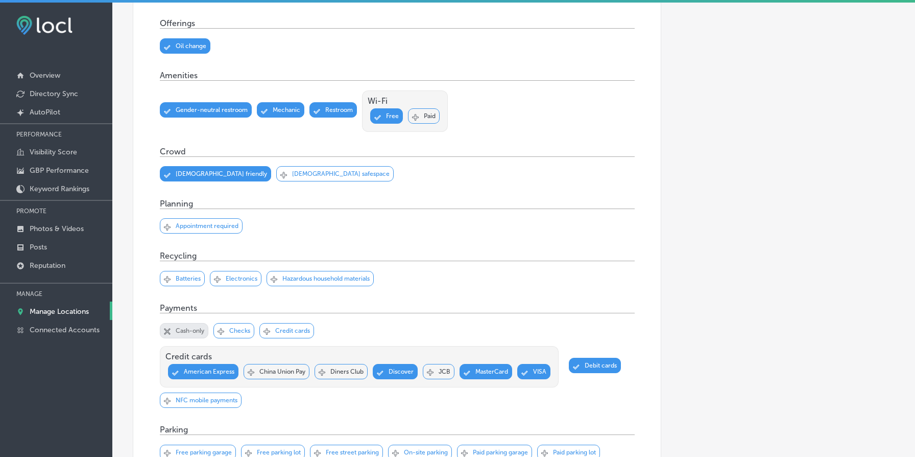
scroll to position [0, 0]
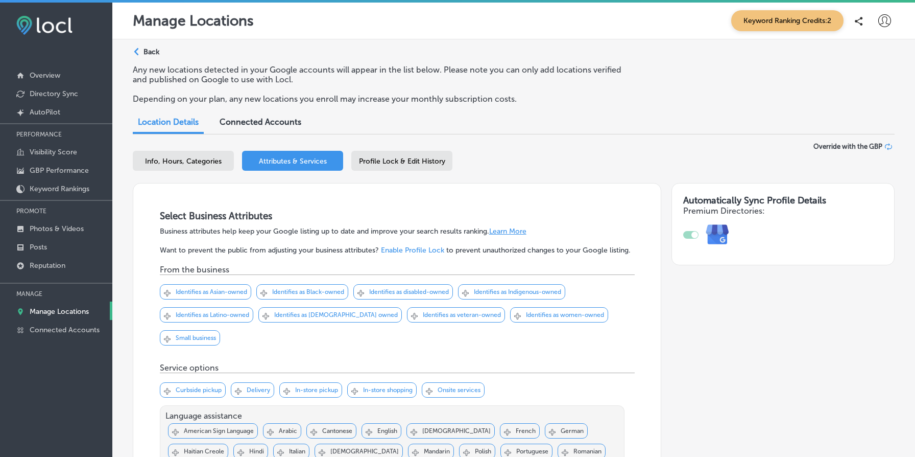
click at [182, 164] on span "Info, Hours, Categories" at bounding box center [183, 161] width 77 height 9
select select "US"
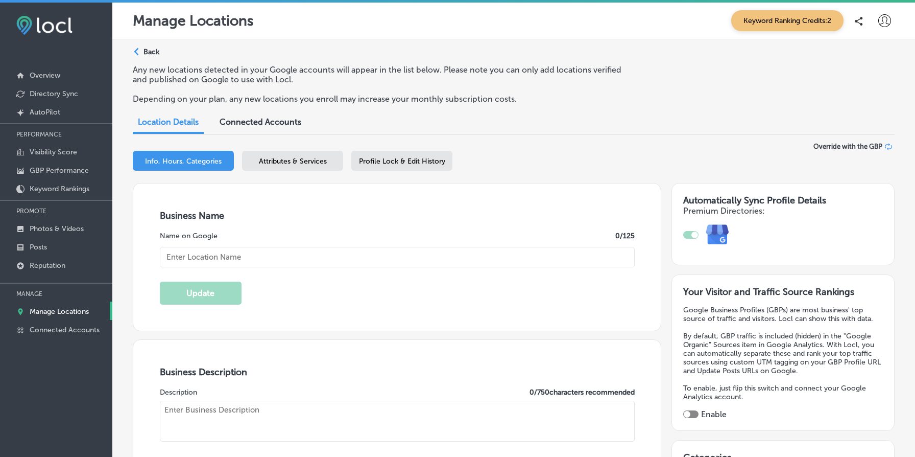
type input "Everett Street Point S Tire Shop"
type textarea "At Everett Street Point S Tire Shop, we prioritize your safety and comfort with…"
click at [281, 251] on input "Everett Street Point S Tire Shop" at bounding box center [397, 257] width 475 height 20
type input "509 NW Everett St"
type input "Suite 100"
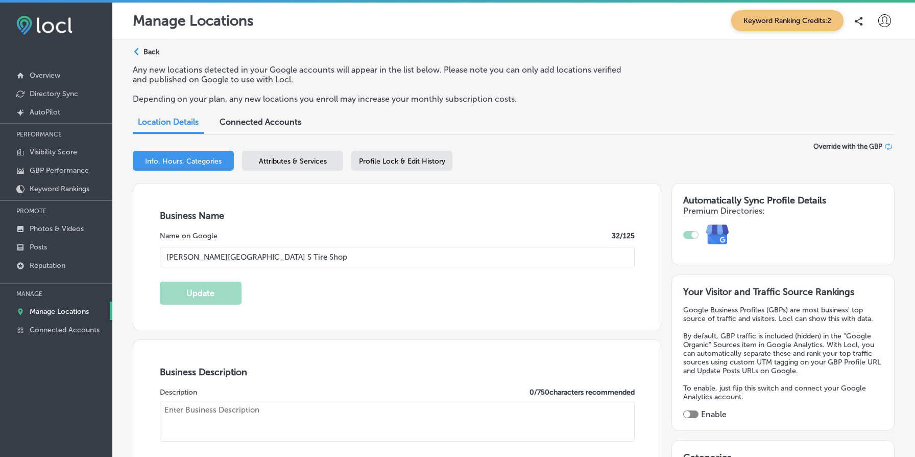
type input "[GEOGRAPHIC_DATA]"
type input "97209"
type input "US"
type input "https://pointstire.com/everettstreet"
click at [281, 251] on input "Everett Street Point S Tire Shop" at bounding box center [397, 257] width 475 height 20
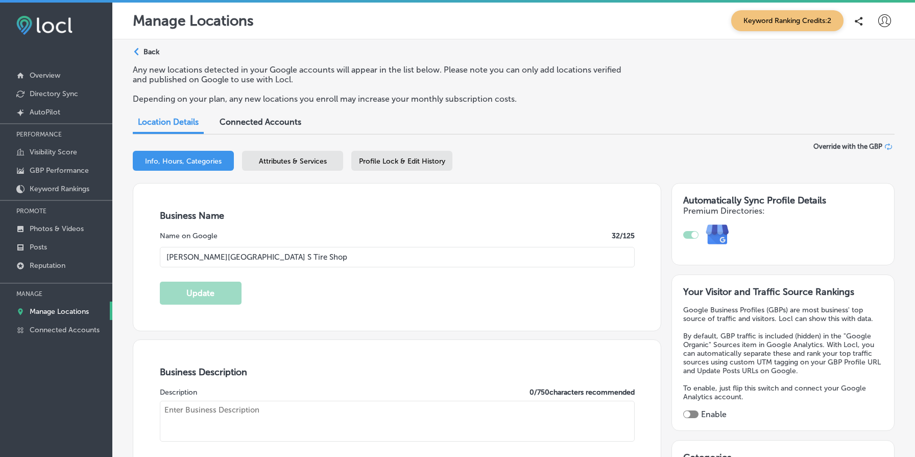
click at [281, 251] on input "Everett Street Point S Tire Shop" at bounding box center [397, 257] width 475 height 20
checkbox input "true"
type textarea "At Everett Street Point S Tire Shop, we prioritize your safety and comfort with…"
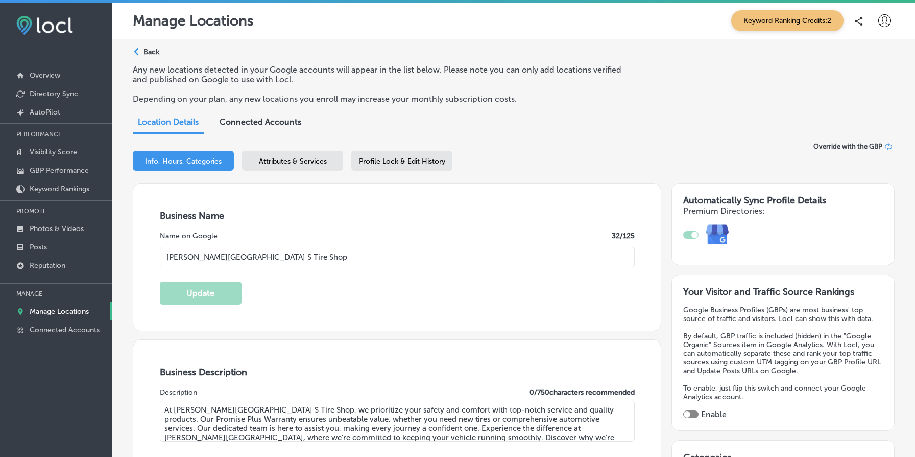
type input "[PHONE_NUMBER]"
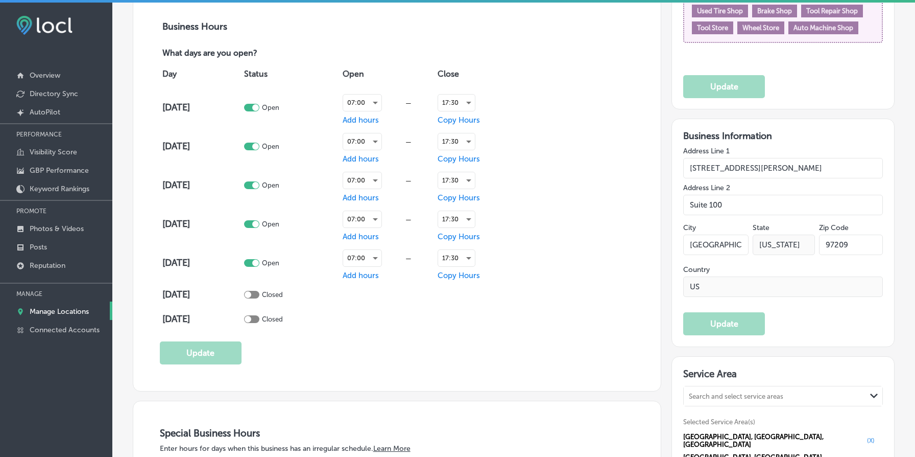
scroll to position [730, 0]
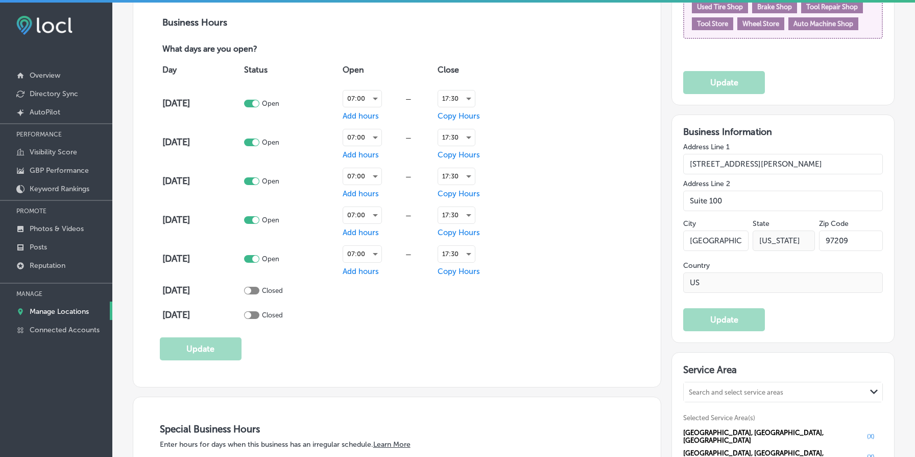
click at [772, 160] on input "509 NW Everett St" at bounding box center [784, 164] width 200 height 20
click at [730, 194] on input "Suite 100" at bounding box center [784, 201] width 200 height 20
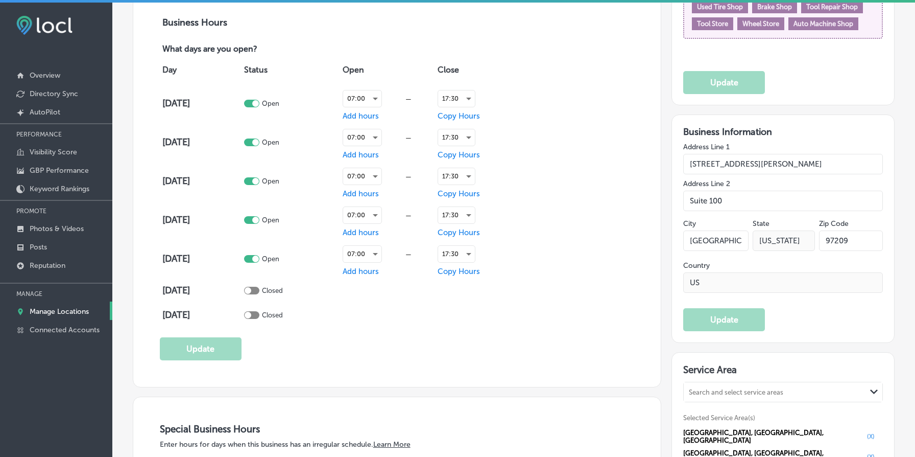
click at [730, 194] on input "Suite 100" at bounding box center [784, 201] width 200 height 20
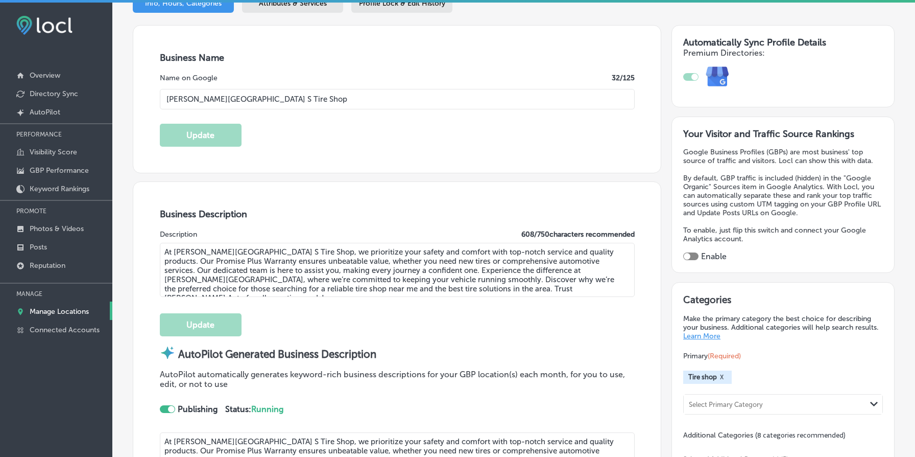
scroll to position [239, 0]
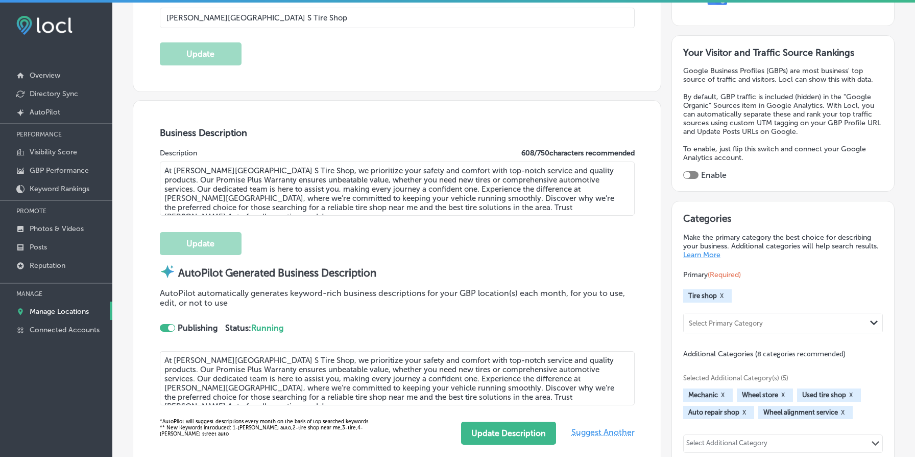
click at [331, 198] on textarea "At Everett Street Point S Tire Shop, we prioritize your safety and comfort with…" at bounding box center [397, 188] width 475 height 54
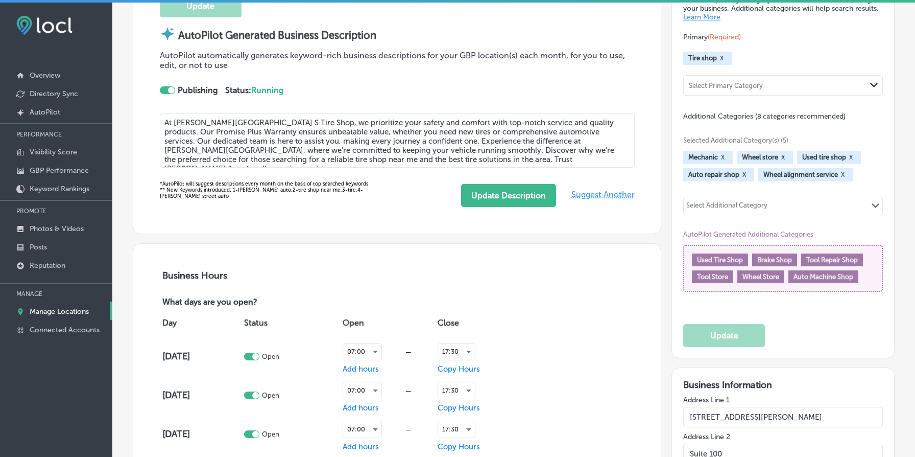
scroll to position [518, 0]
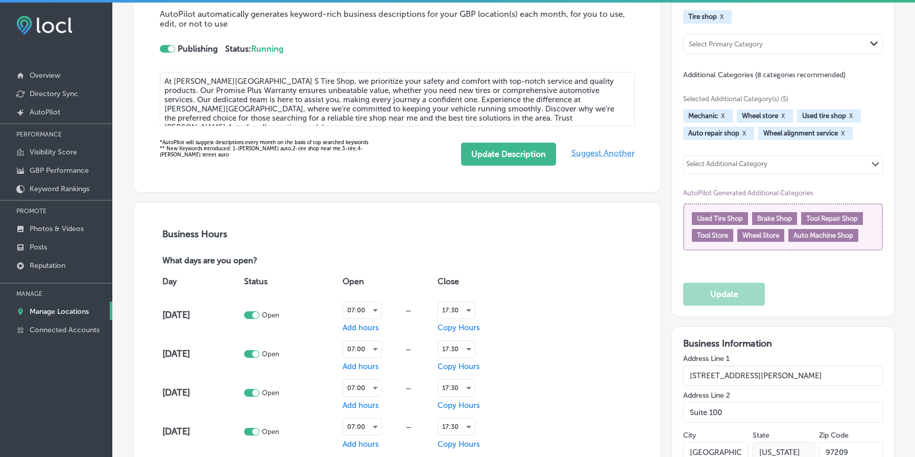
click at [702, 112] on span "Mechanic" at bounding box center [704, 116] width 30 height 8
copy span "Mechanic"
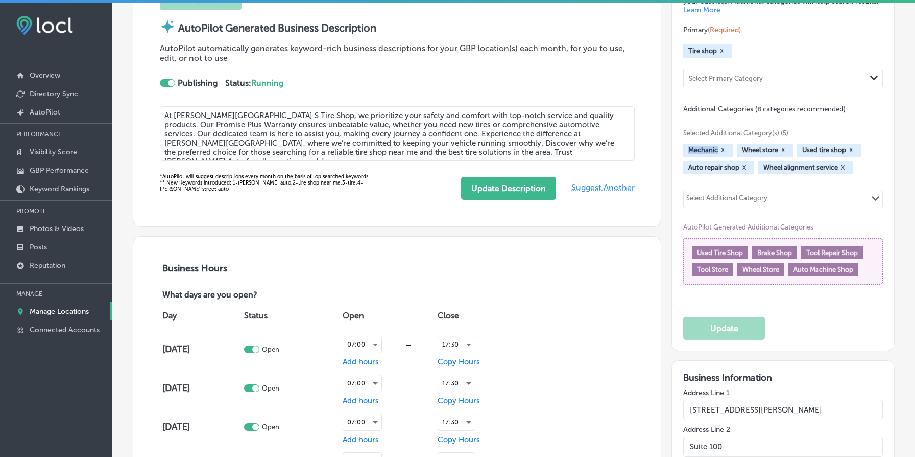
scroll to position [476, 0]
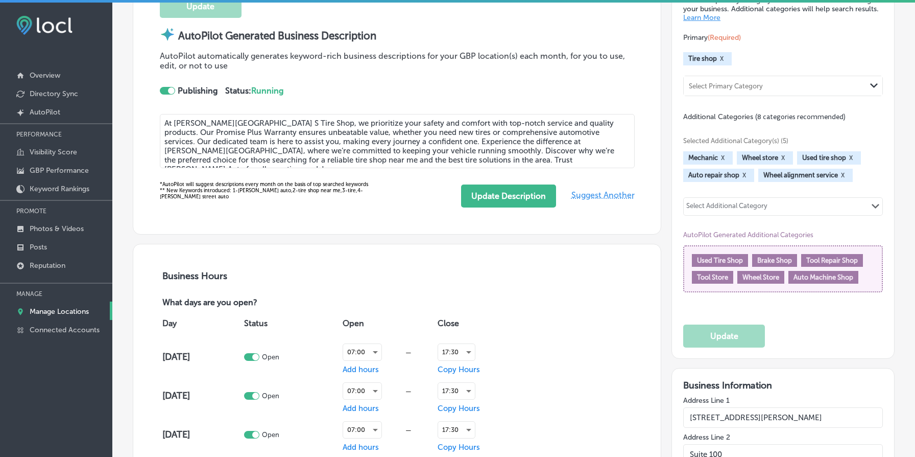
click at [697, 56] on span "Tire shop" at bounding box center [703, 59] width 29 height 8
copy span "Tire shop"
click at [703, 156] on span "Mechanic" at bounding box center [704, 158] width 30 height 8
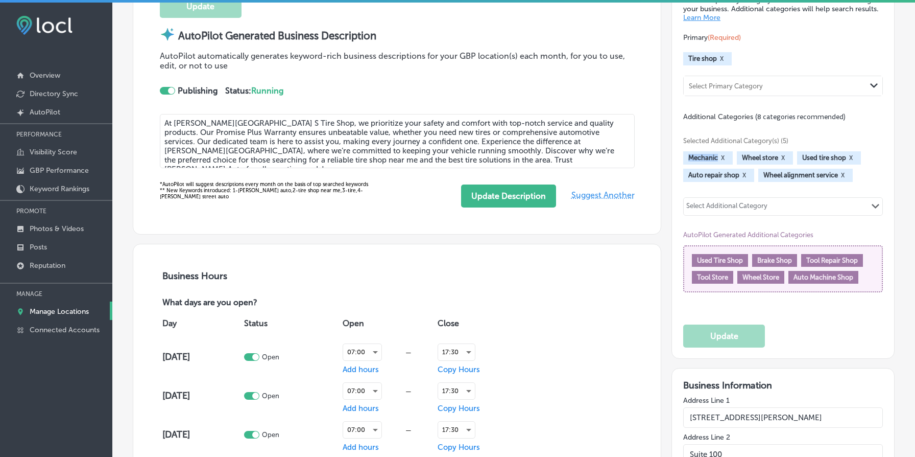
click at [703, 156] on span "Mechanic" at bounding box center [704, 158] width 30 height 8
copy span "Mechanic"
click at [826, 154] on span "Used tire shop" at bounding box center [825, 158] width 44 height 8
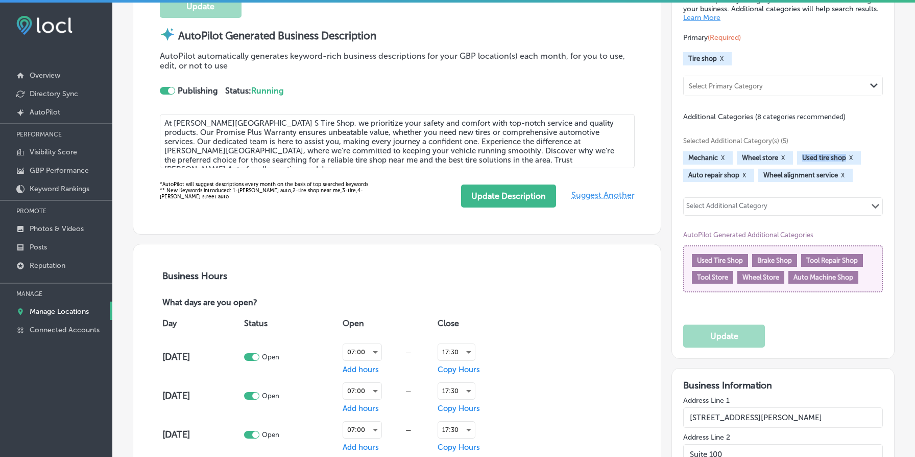
copy span "Used tire shop"
click at [718, 171] on span "Auto repair shop" at bounding box center [714, 175] width 51 height 8
copy span "Auto repair shop"
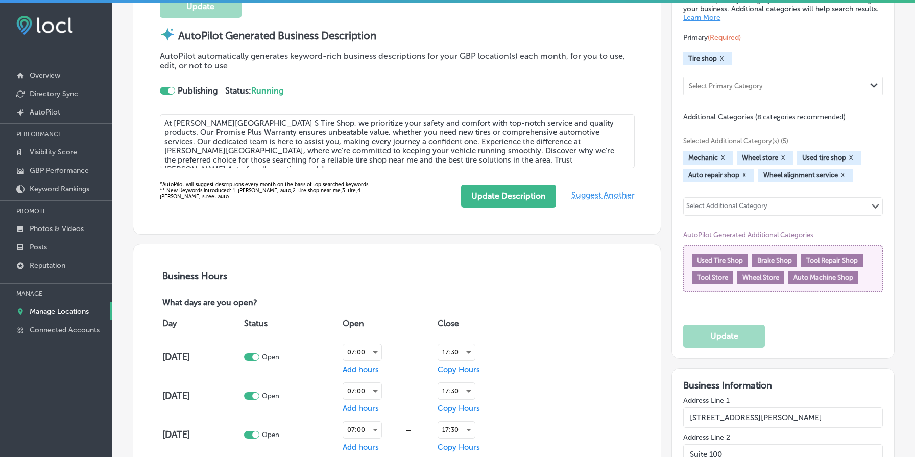
click at [781, 171] on span "Wheel alignment service" at bounding box center [801, 175] width 75 height 8
copy span "Wheel alignment service"
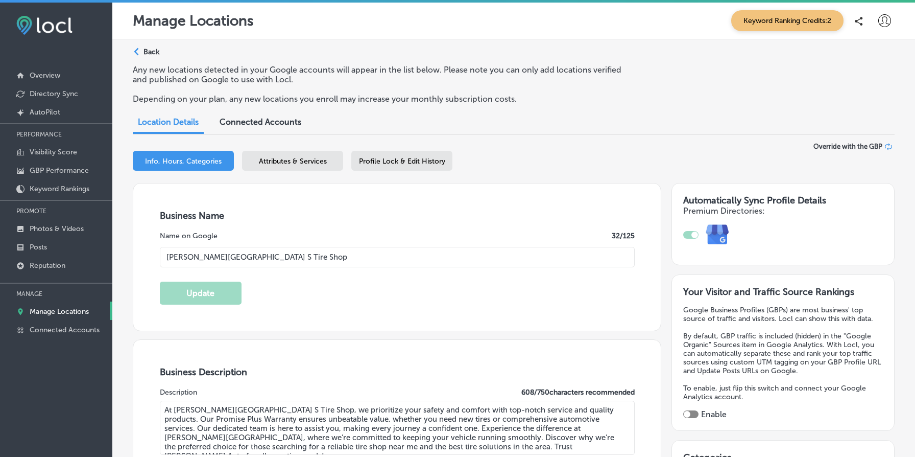
click at [318, 156] on div "Attributes & Services" at bounding box center [292, 161] width 101 height 20
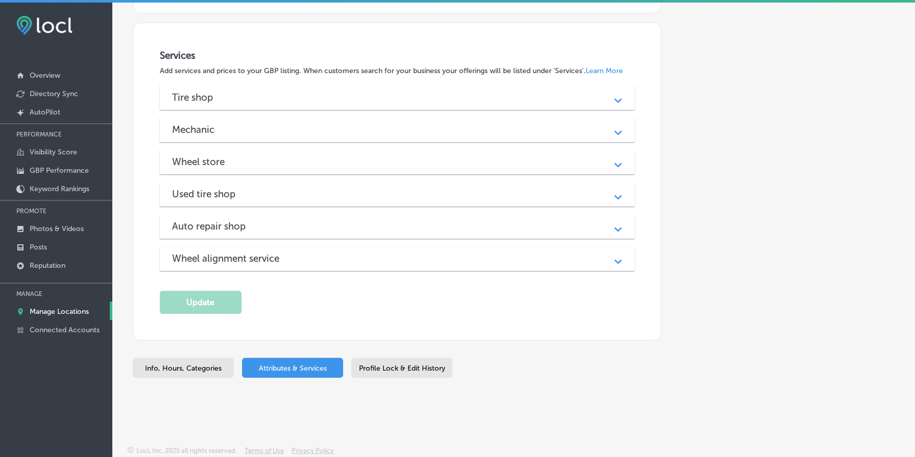
scroll to position [1090, 0]
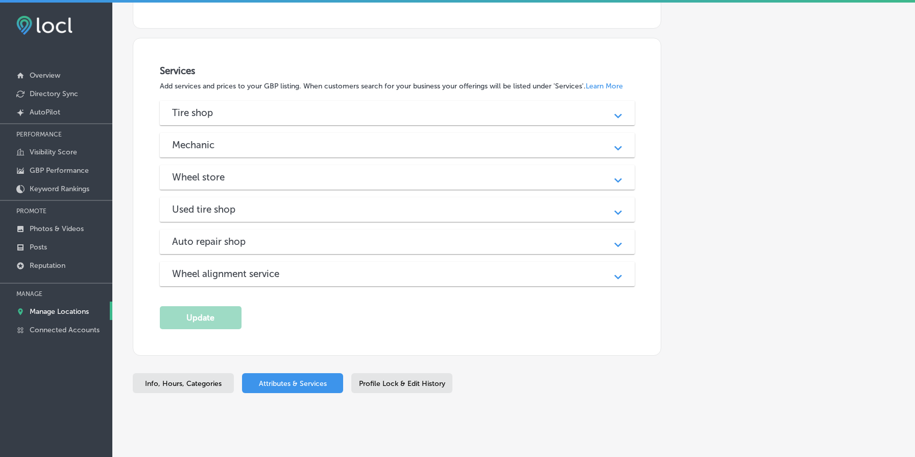
click at [328, 115] on div "Tire shop" at bounding box center [397, 113] width 451 height 12
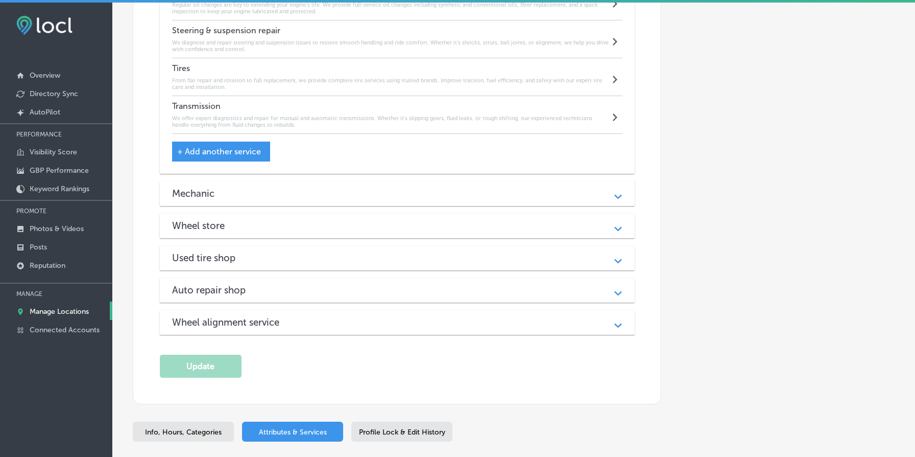
scroll to position [1512, 0]
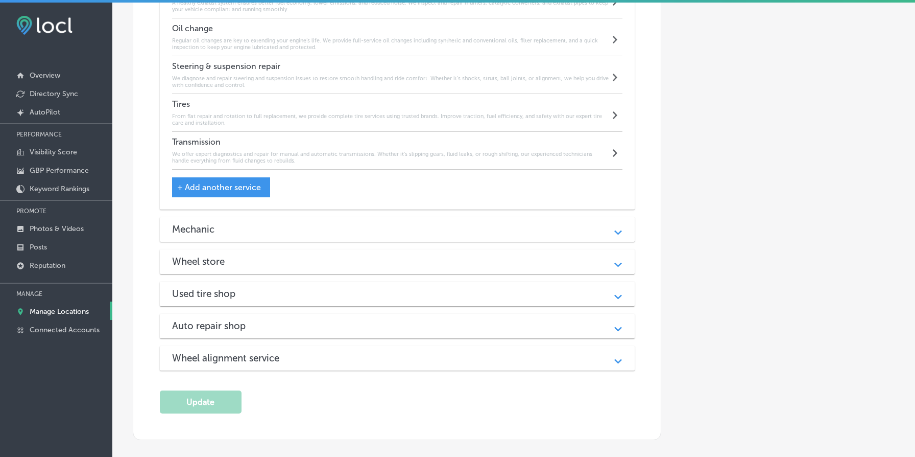
click at [242, 189] on span "+ Add another service" at bounding box center [219, 187] width 84 height 10
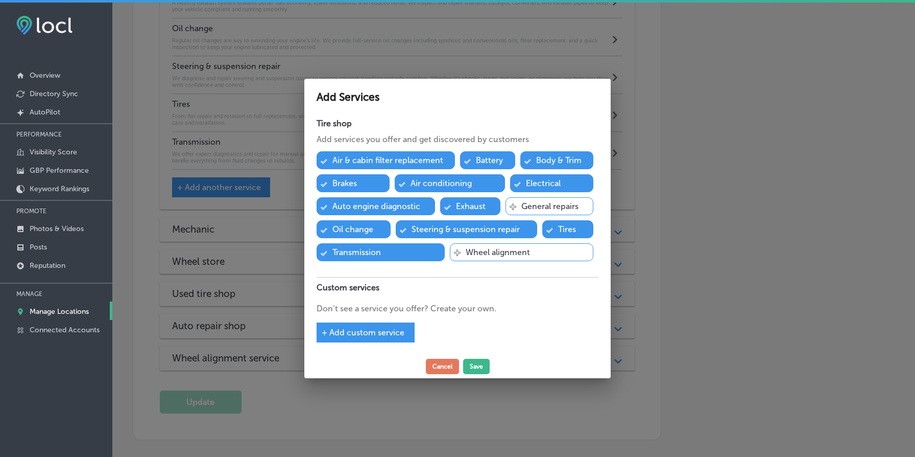
click at [482, 257] on div "Svg Vector Icons : http://www.onlinewebfonts.com/icon Wheel alignment" at bounding box center [522, 252] width 144 height 18
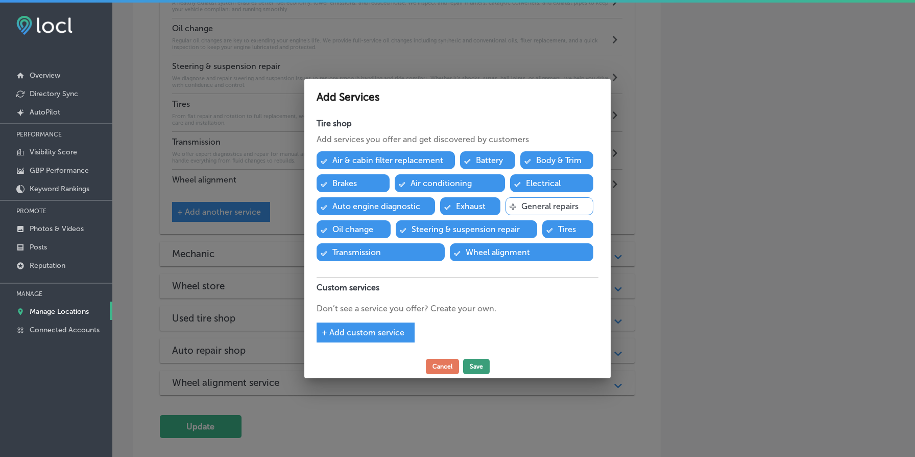
click at [476, 366] on button "Save" at bounding box center [476, 366] width 27 height 15
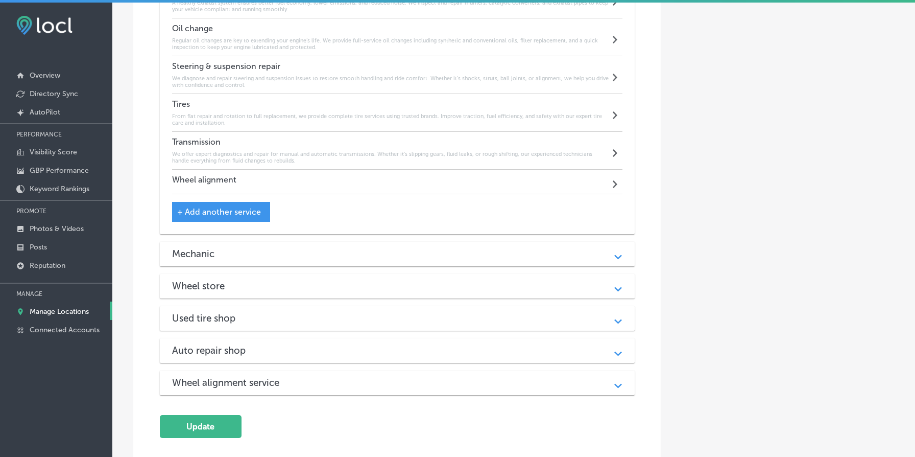
click at [234, 180] on h4 "Wheel alignment" at bounding box center [204, 180] width 64 height 10
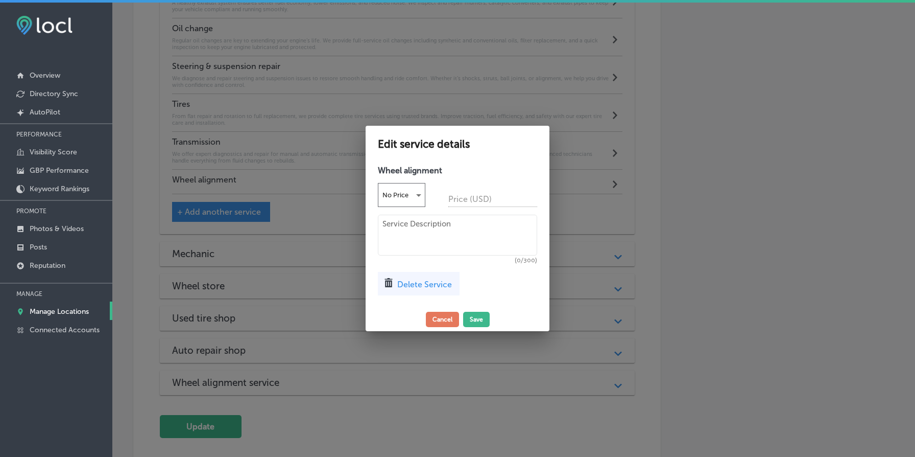
click at [412, 168] on h4 "Wheel alignment" at bounding box center [457, 171] width 159 height 10
copy div "Wheel alignment No Price"
click at [407, 223] on textarea at bounding box center [457, 235] width 159 height 41
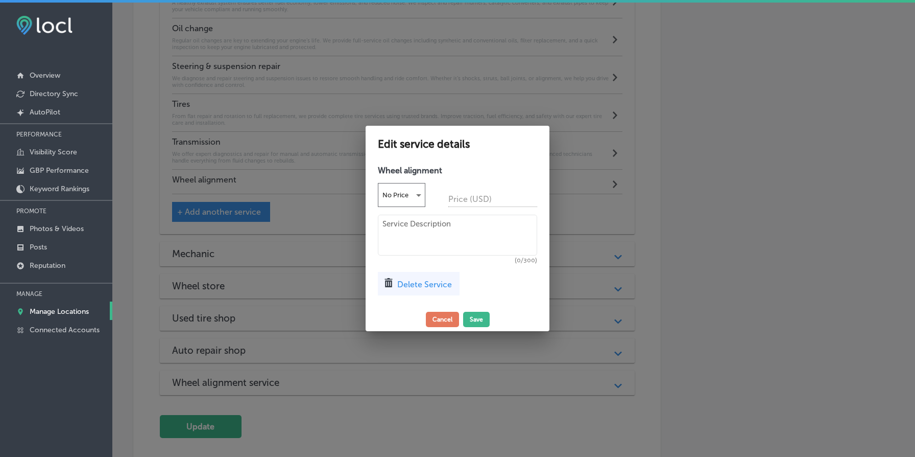
paste textarea "Ensure a smoother, safer ride with professional wheel alignment from Everett St…"
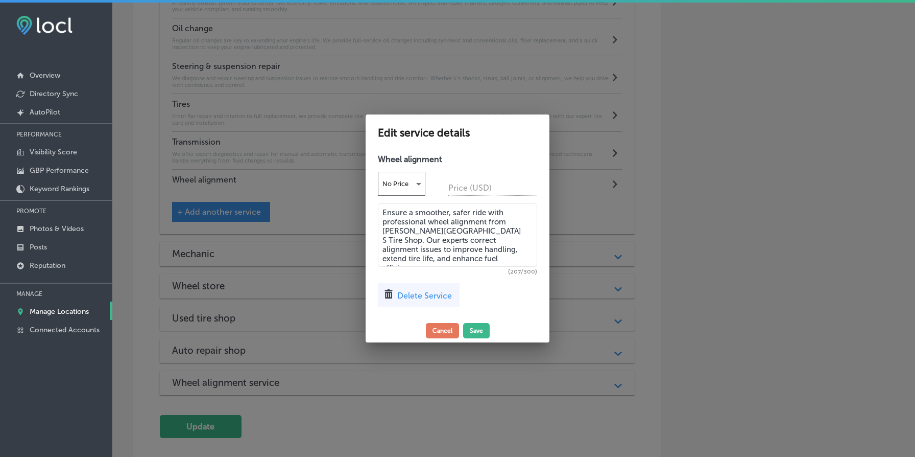
type textarea "Ensure a smoother, safer ride with professional wheel alignment from Everett St…"
click at [476, 322] on div "Edit service details Wheel alignment No Price Price (USD) Ensure a smoother, sa…" at bounding box center [458, 228] width 184 height 228
click at [480, 330] on button "Save" at bounding box center [476, 330] width 27 height 15
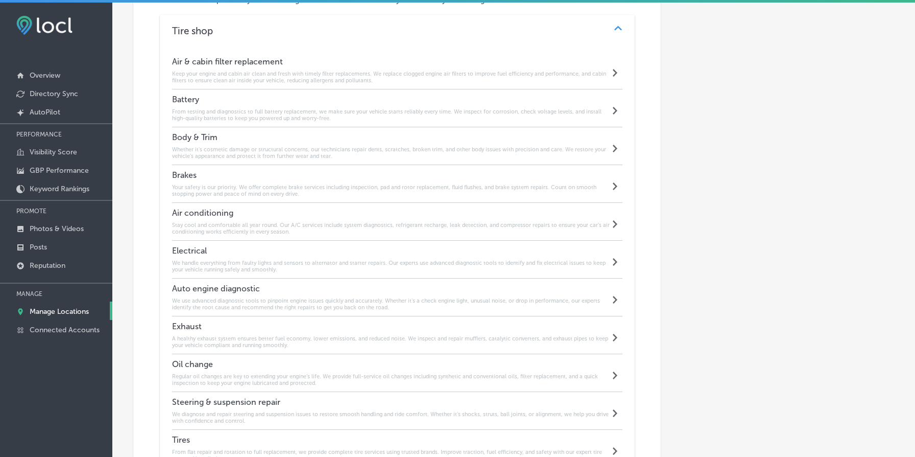
scroll to position [1653, 0]
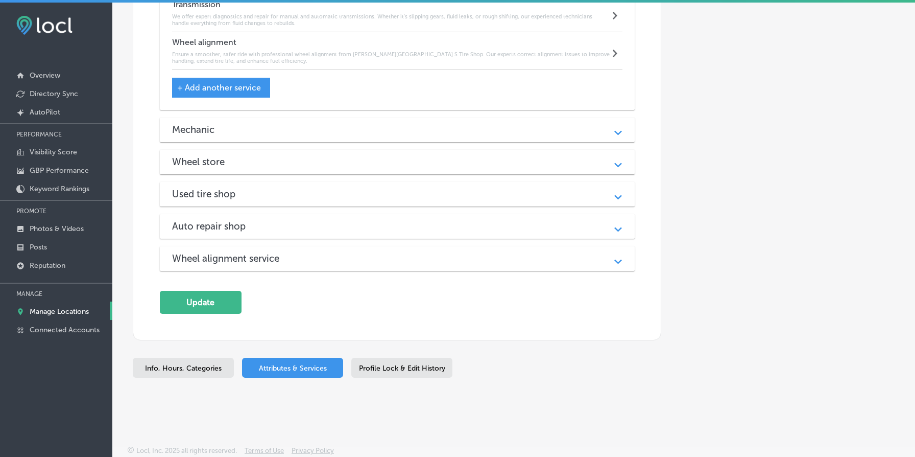
click at [277, 125] on div "Mechanic" at bounding box center [397, 130] width 451 height 12
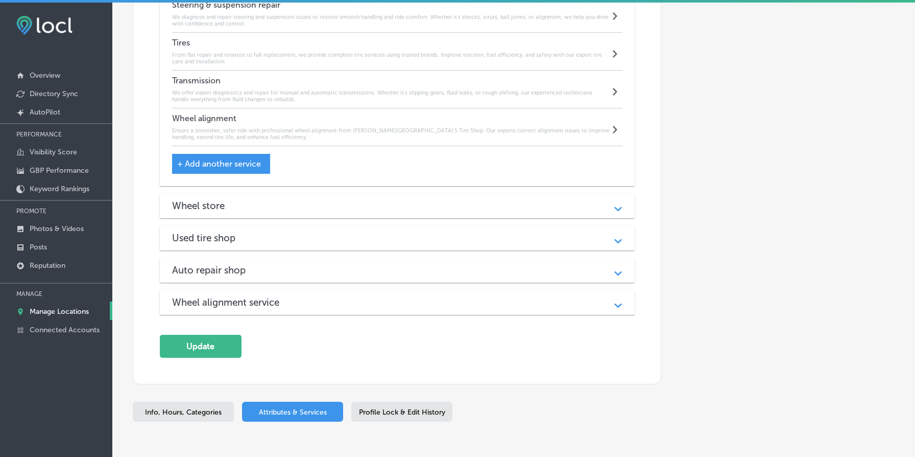
scroll to position [2152, 0]
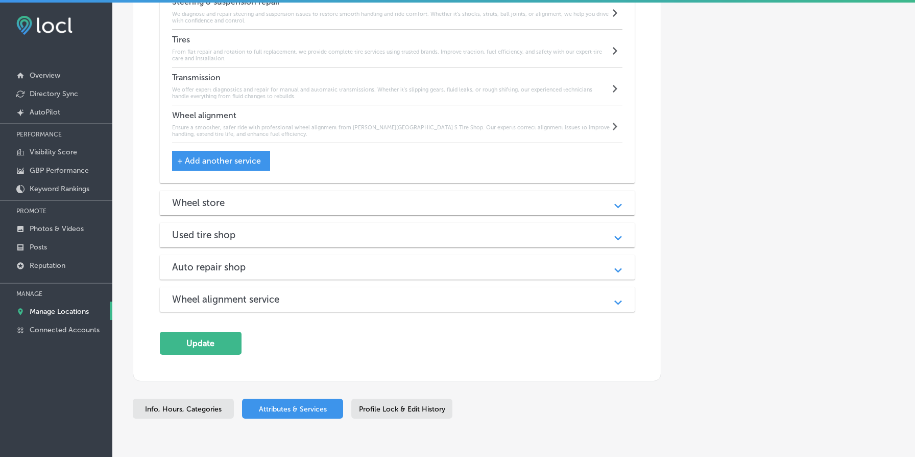
click at [311, 208] on div "Wheel store" at bounding box center [397, 203] width 451 height 12
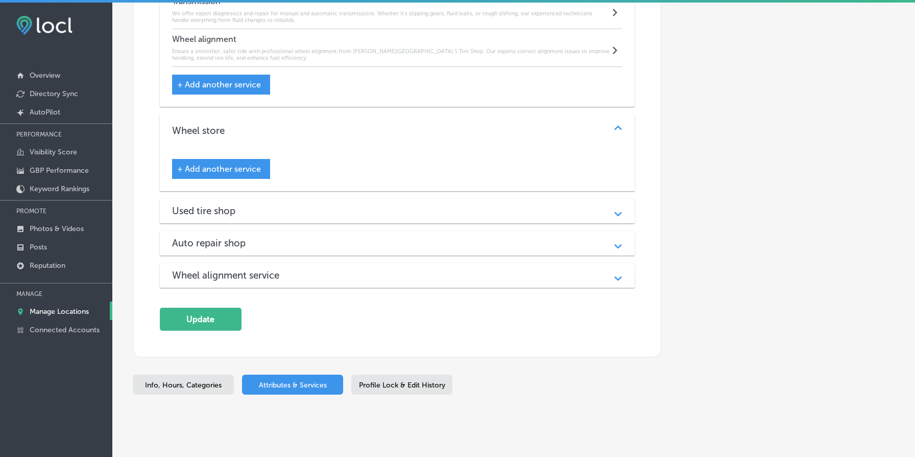
scroll to position [2229, 0]
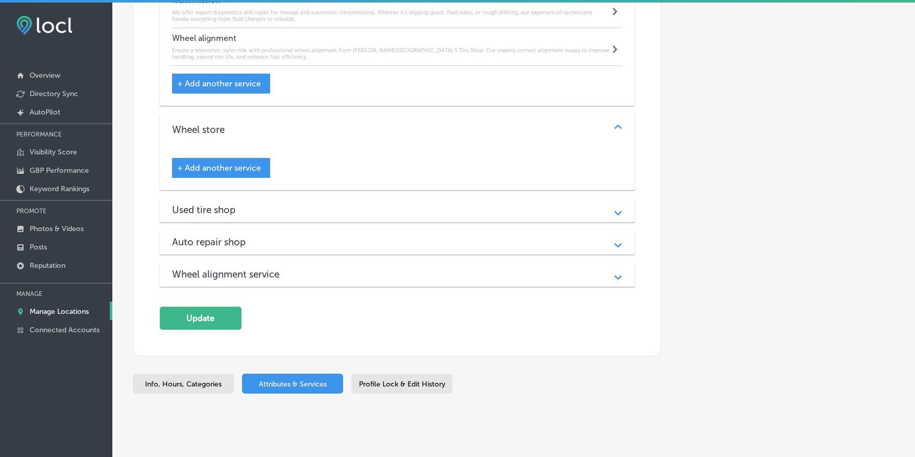
click at [249, 173] on span "+ Add another service" at bounding box center [219, 168] width 84 height 10
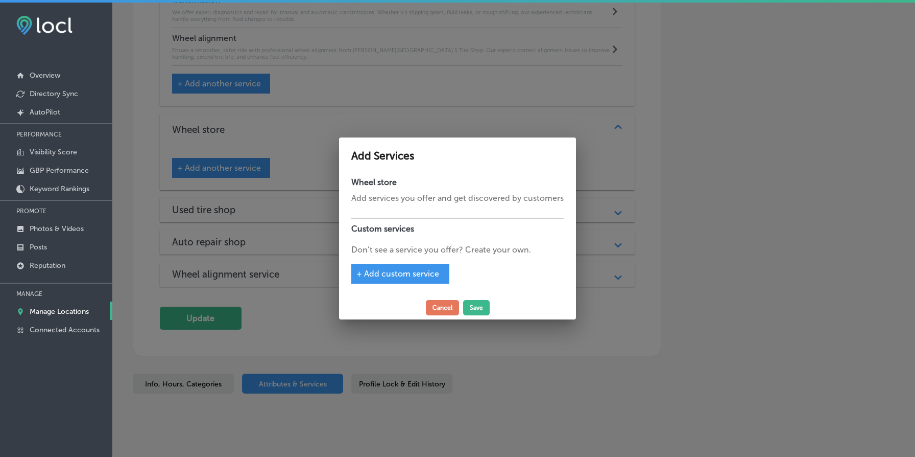
click at [420, 195] on p "Add services you offer and get discovered by customers" at bounding box center [457, 198] width 213 height 12
click at [435, 221] on h4 "Custom services" at bounding box center [457, 228] width 213 height 20
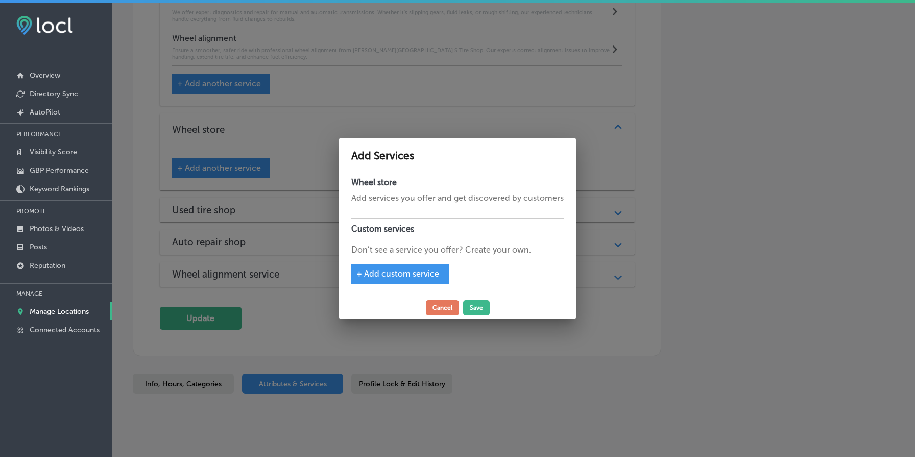
click at [424, 268] on div "+ Add custom service" at bounding box center [400, 274] width 98 height 20
click at [394, 273] on span "+ Add custom service" at bounding box center [398, 274] width 83 height 10
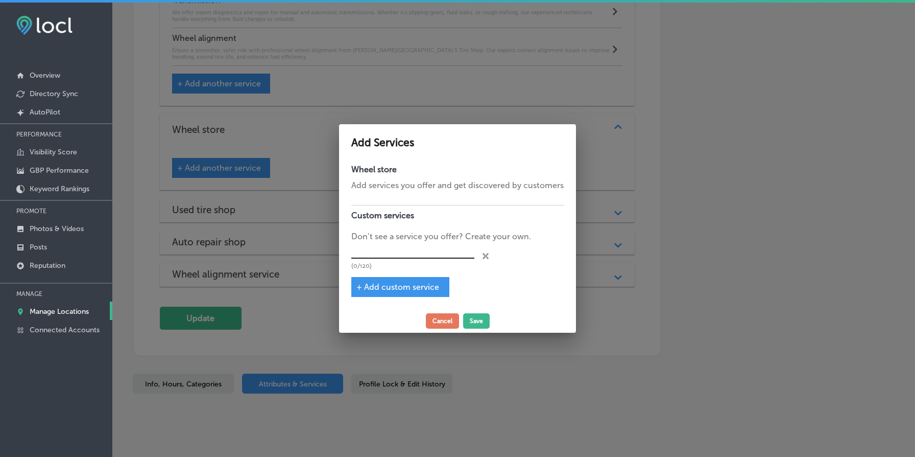
click at [394, 247] on input "text" at bounding box center [412, 251] width 123 height 16
type input "New Wheels"
click at [473, 318] on button "Save" at bounding box center [476, 320] width 27 height 15
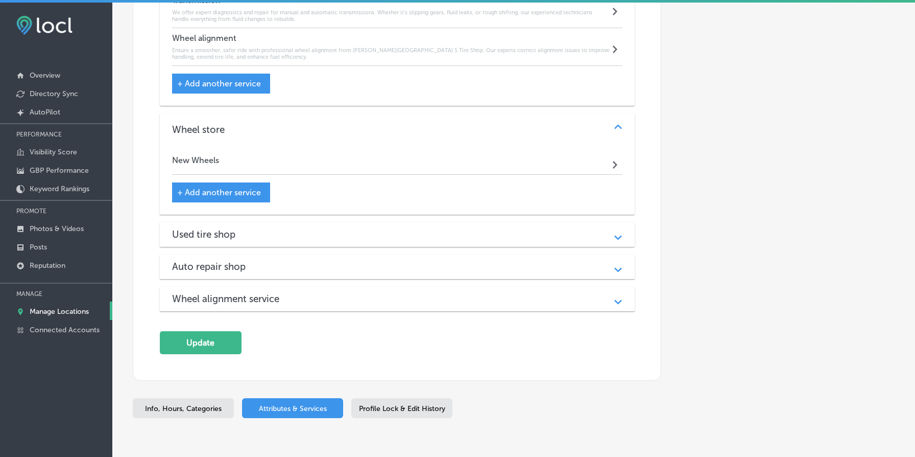
click at [317, 161] on div "New Wheels Path Created with Sketch." at bounding box center [397, 162] width 451 height 25
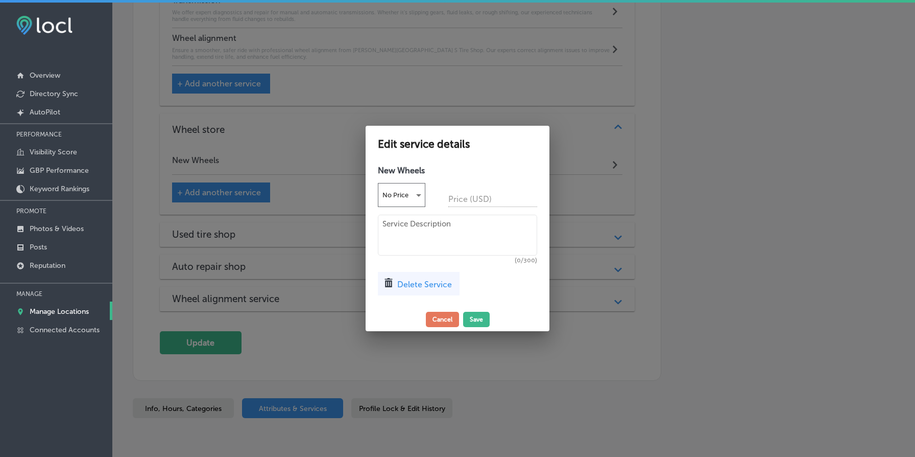
click at [418, 228] on textarea at bounding box center [457, 235] width 159 height 41
paste textarea "Upgrade your ride with quality new wheels from Everett Street Point S Tire Shop…"
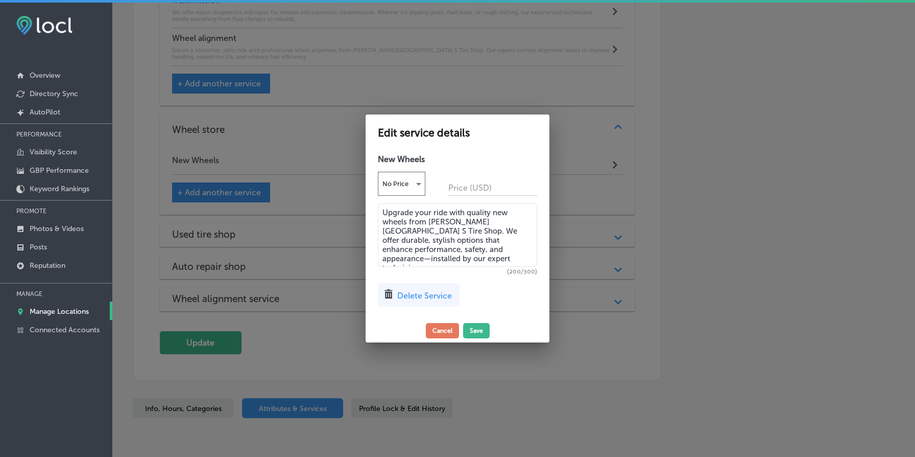
click at [478, 232] on textarea "Upgrade your ride with quality new wheels from Everett Street Point S Tire Shop…" at bounding box center [457, 234] width 159 height 63
type textarea "Upgrade your ride with quality new wheels from Everett Street Point S Tire Shop…"
click at [469, 328] on button "Save" at bounding box center [476, 330] width 27 height 15
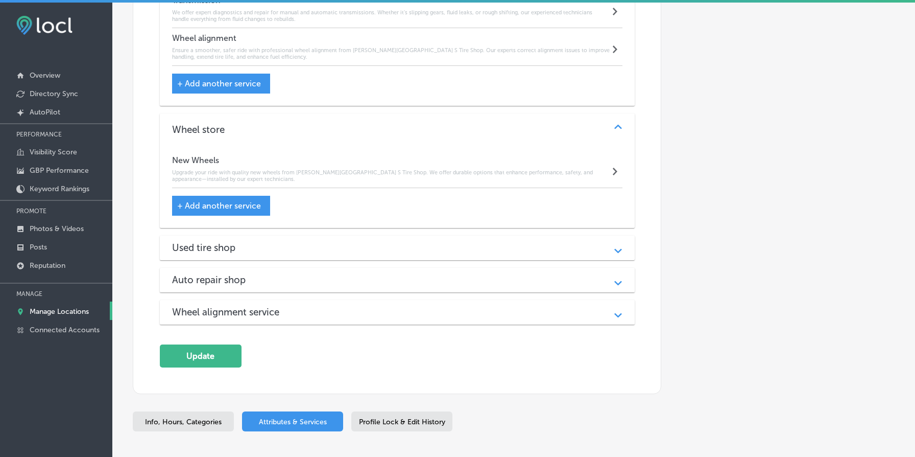
click at [458, 250] on div "Used tire shop" at bounding box center [397, 248] width 451 height 12
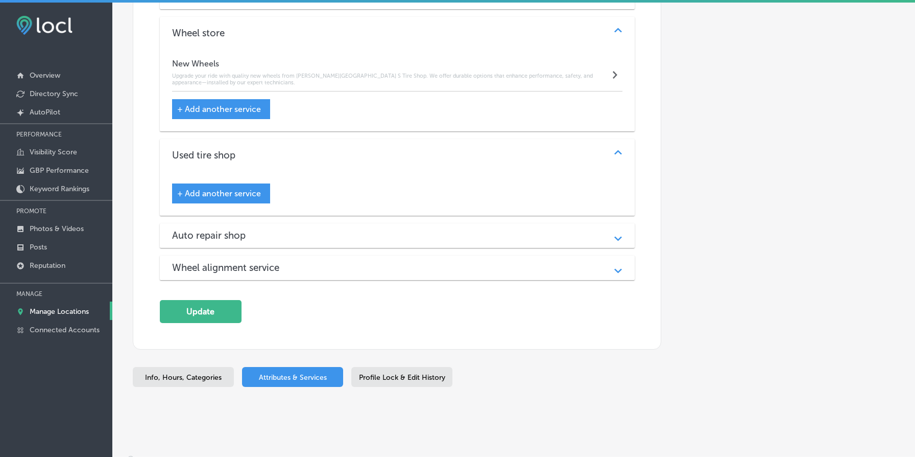
scroll to position [2338, 0]
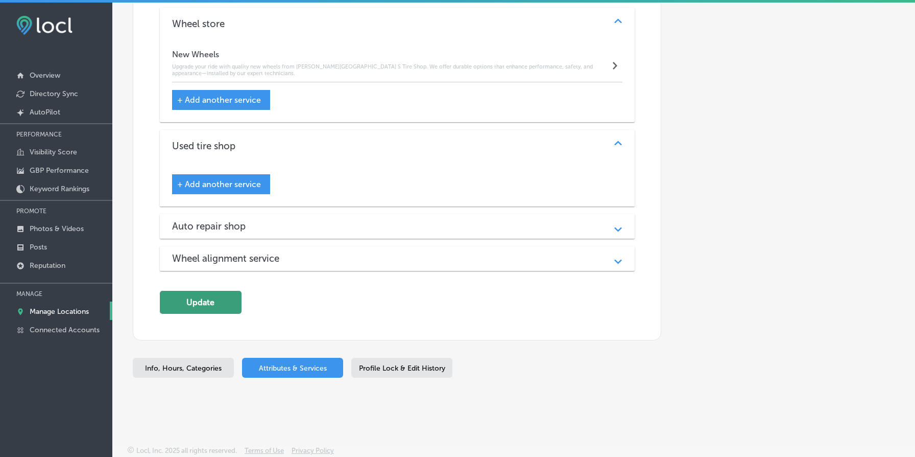
click at [218, 304] on button "Update" at bounding box center [201, 302] width 82 height 23
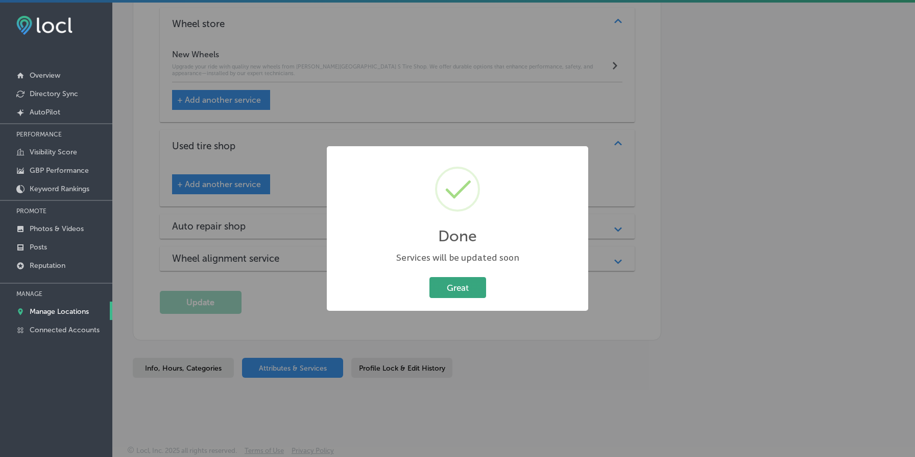
click at [442, 285] on button "Great" at bounding box center [458, 287] width 57 height 21
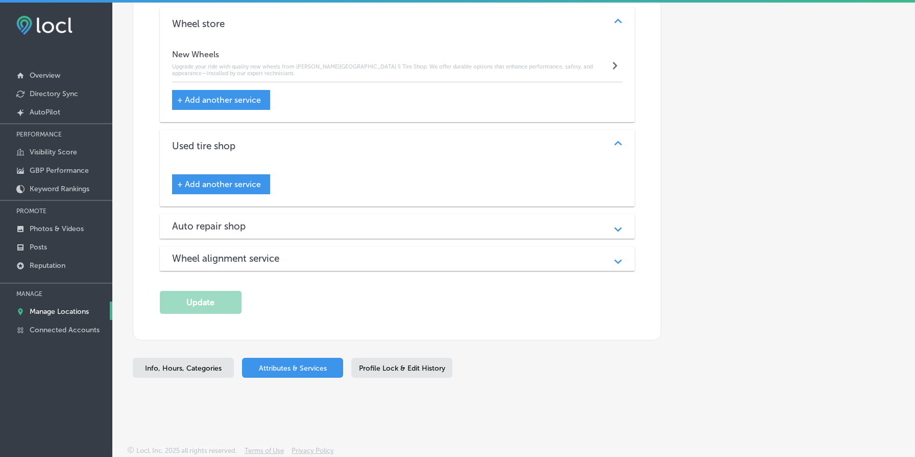
click at [250, 227] on h3 "Auto repair shop" at bounding box center [217, 226] width 90 height 12
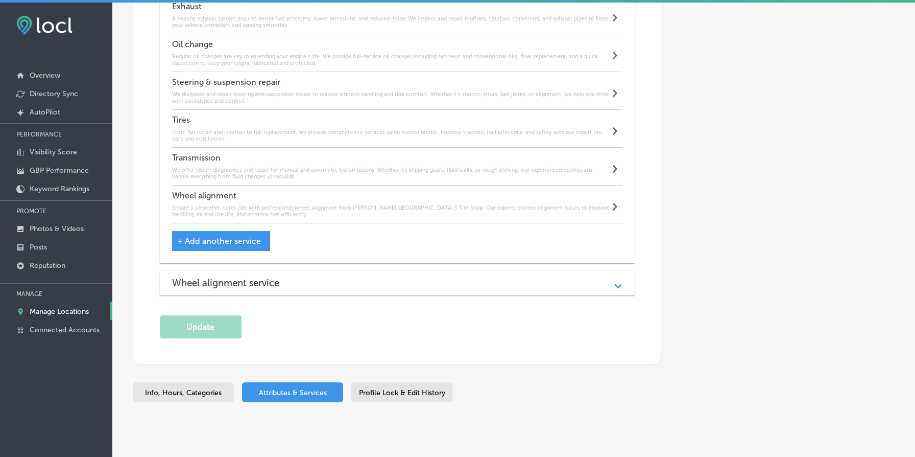
scroll to position [2882, 0]
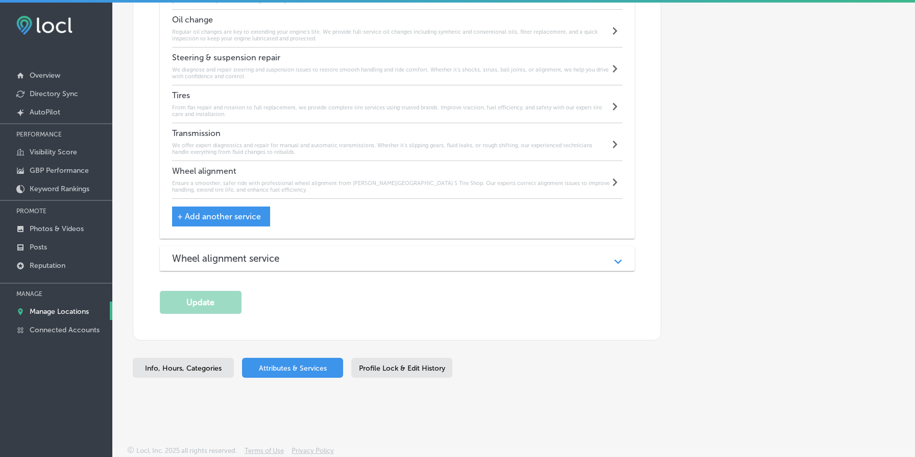
click at [268, 253] on h3 "Wheel alignment service" at bounding box center [234, 258] width 124 height 12
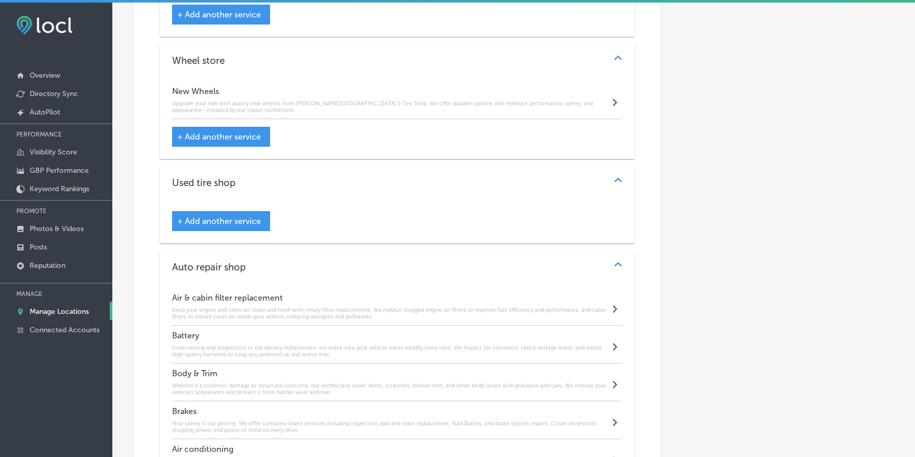
scroll to position [2270, 0]
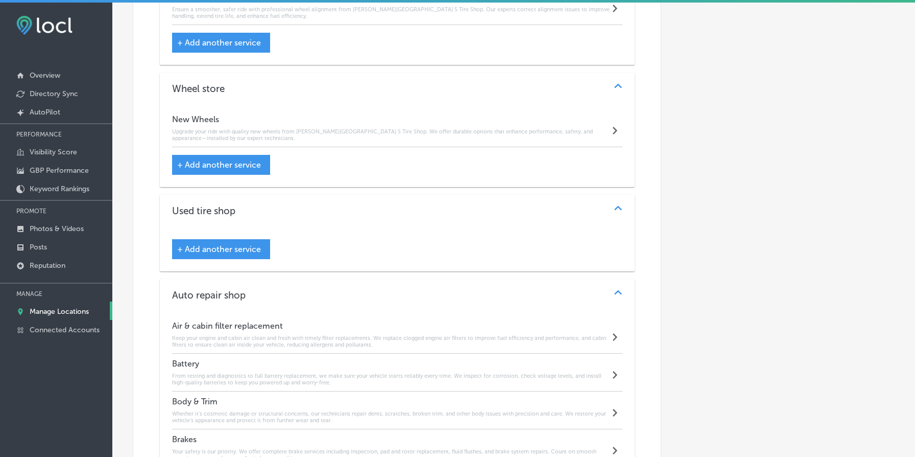
click at [259, 254] on span "+ Add another service" at bounding box center [219, 249] width 84 height 10
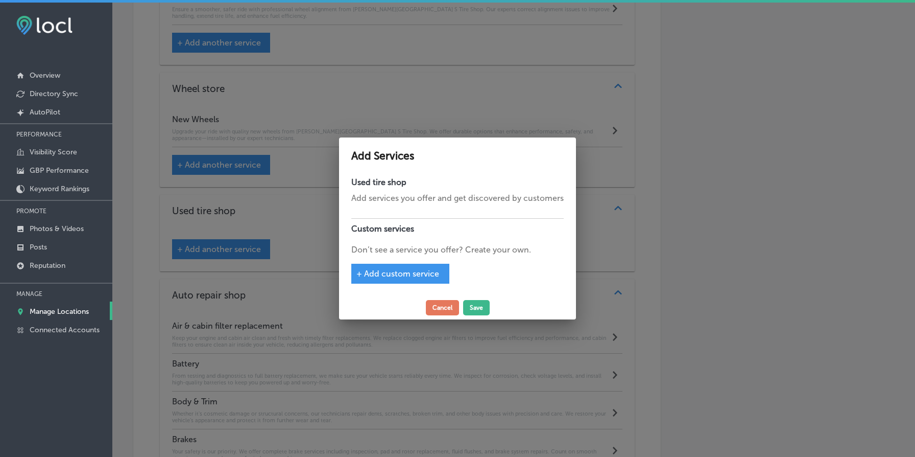
click at [409, 275] on span "+ Add custom service" at bounding box center [398, 274] width 83 height 10
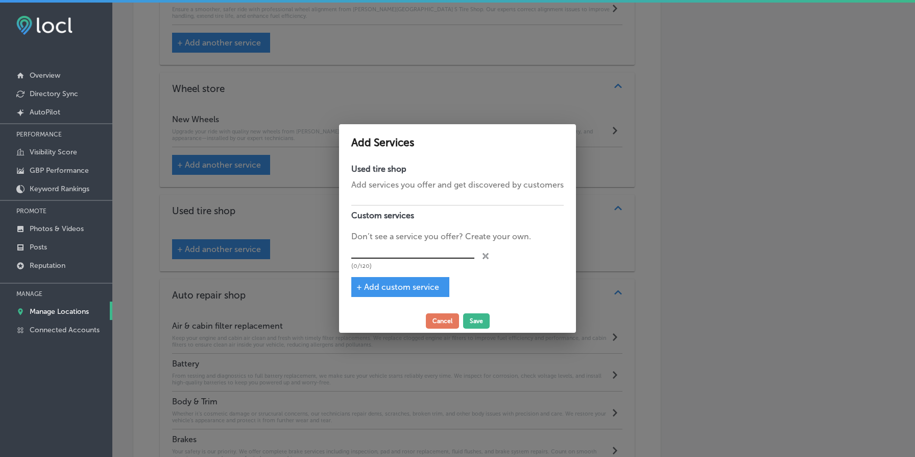
click at [415, 250] on input "text" at bounding box center [412, 251] width 123 height 16
type input "Used tire"
click at [476, 322] on button "Save" at bounding box center [476, 320] width 27 height 15
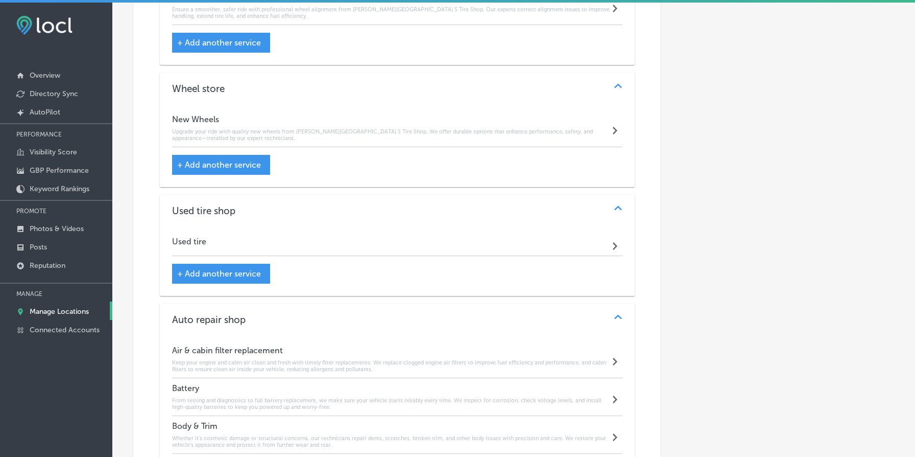
click at [494, 251] on div "Used tire Path Created with Sketch." at bounding box center [397, 243] width 451 height 25
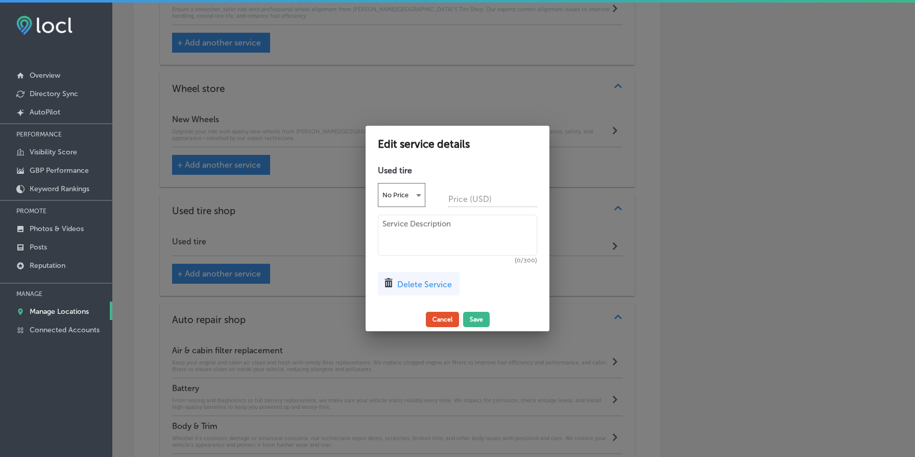
click at [444, 322] on button "Cancel" at bounding box center [442, 319] width 33 height 15
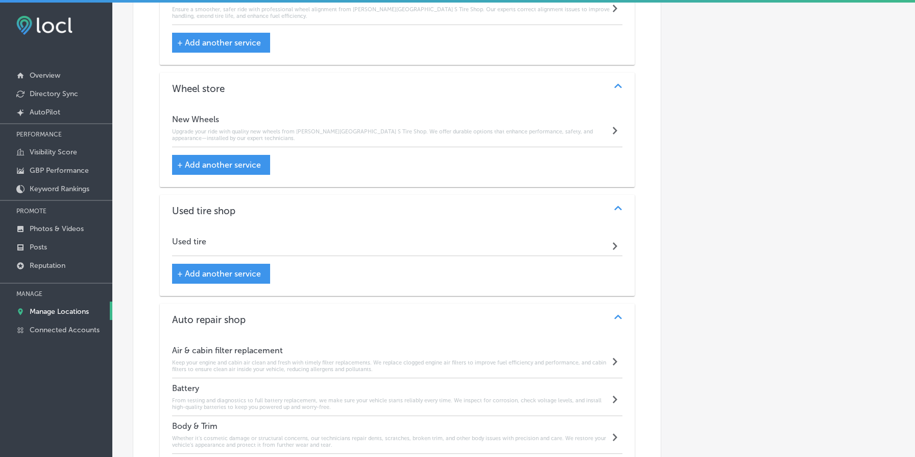
click at [468, 247] on div "Used tire Path Created with Sketch." at bounding box center [397, 243] width 451 height 25
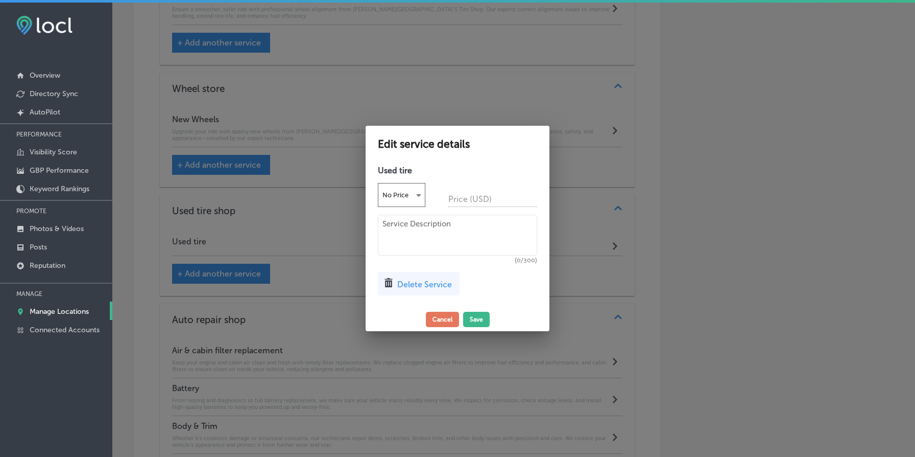
click at [428, 284] on span "Delete Service" at bounding box center [424, 284] width 55 height 10
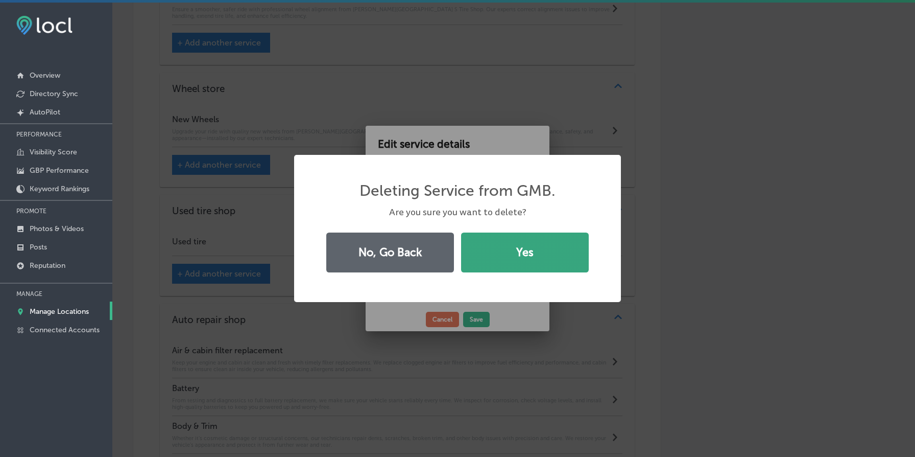
click at [511, 249] on button "Yes" at bounding box center [525, 252] width 128 height 40
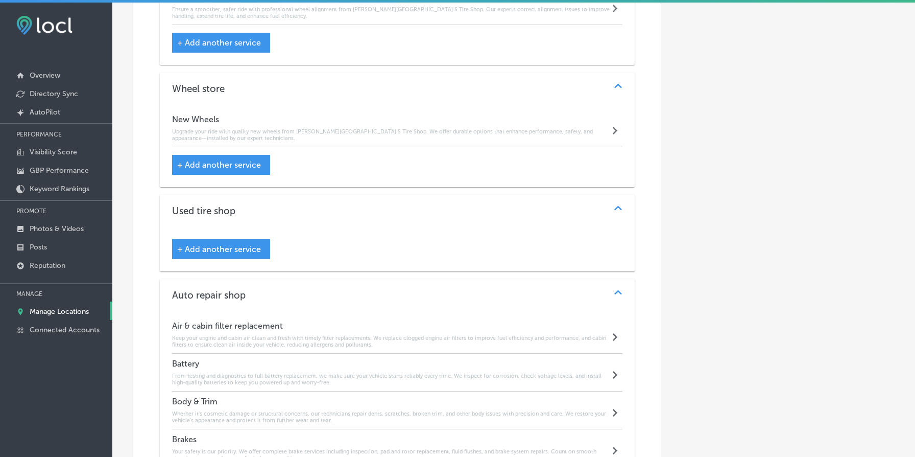
click at [221, 252] on span "+ Add another service" at bounding box center [219, 249] width 84 height 10
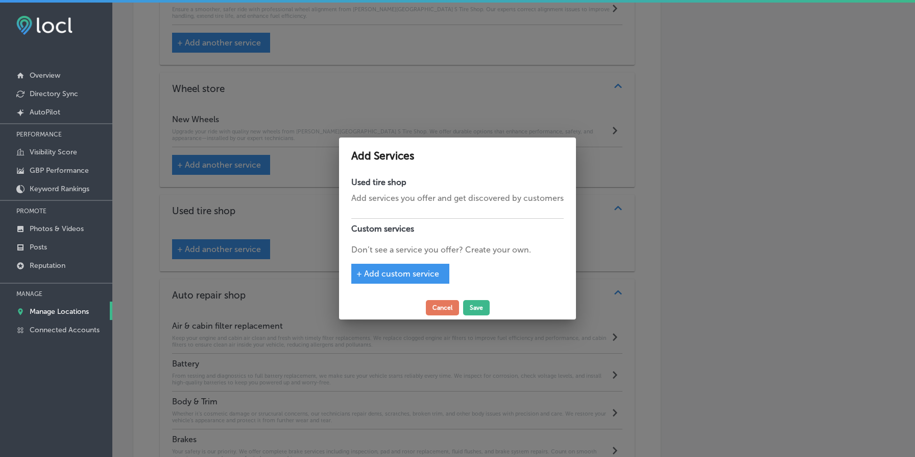
click at [405, 266] on div "+ Add custom service" at bounding box center [400, 274] width 98 height 20
click at [411, 274] on span "+ Add custom service" at bounding box center [398, 274] width 83 height 10
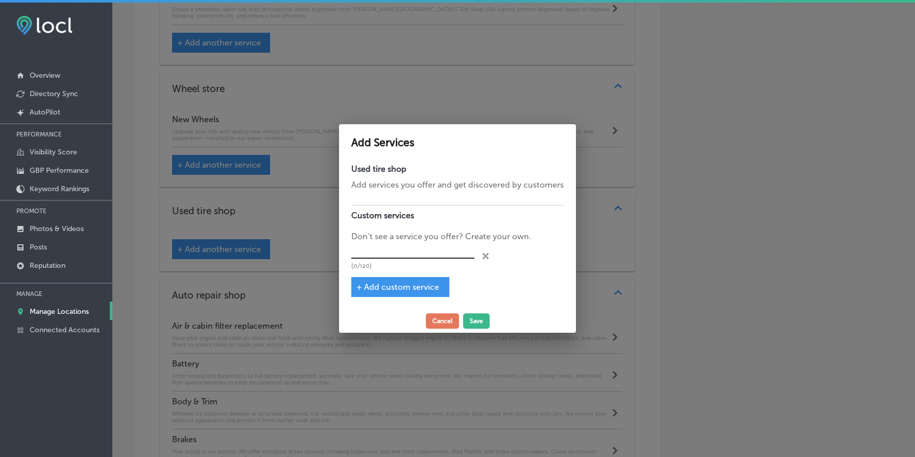
click at [423, 247] on input "text" at bounding box center [412, 251] width 123 height 16
type input "Used Tires"
click at [474, 318] on button "Save" at bounding box center [476, 320] width 27 height 15
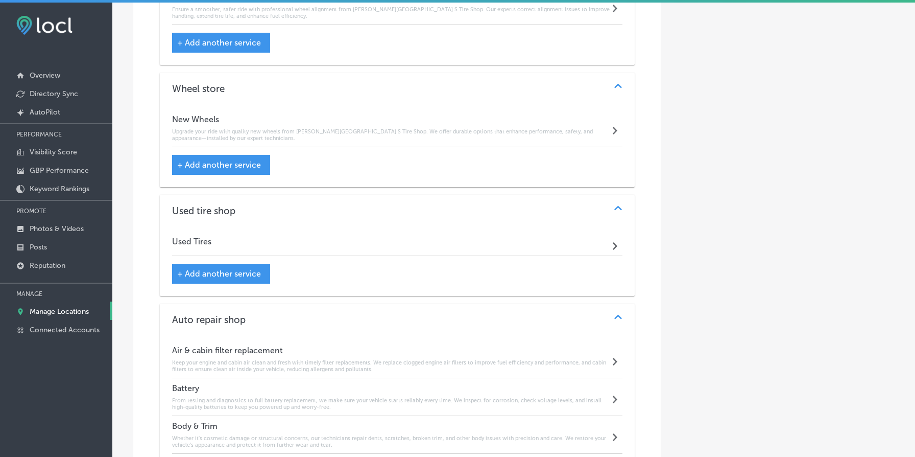
click at [460, 251] on div "Used Tires Path Created with Sketch." at bounding box center [397, 243] width 451 height 25
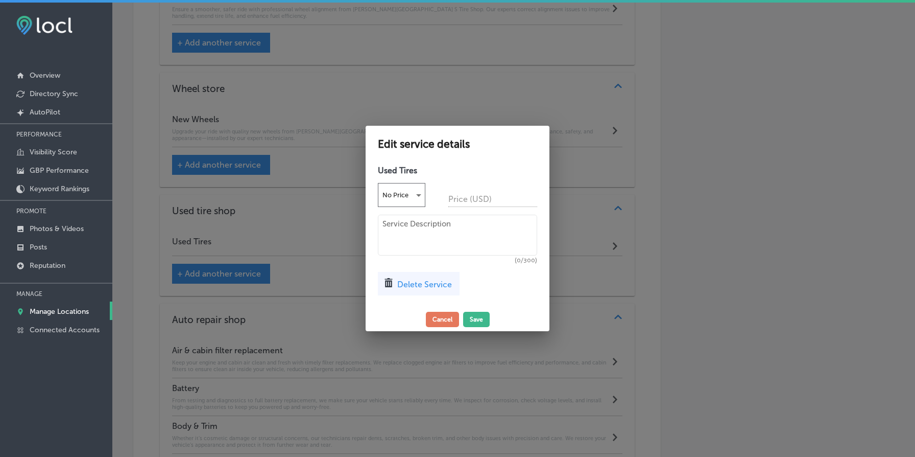
click at [460, 251] on textarea at bounding box center [457, 235] width 159 height 41
click at [495, 235] on textarea at bounding box center [457, 235] width 159 height 41
paste textarea "Find quality, affordable used tires at Everett Street Point S Tire Shop. Each t…"
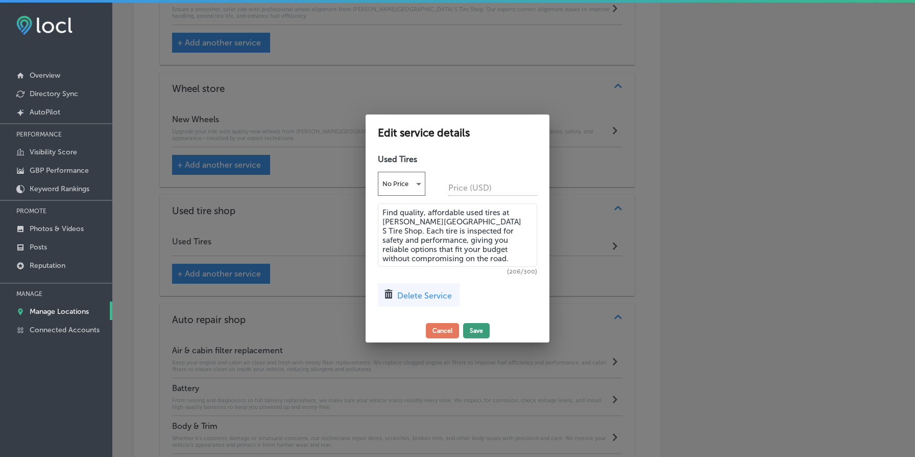
type textarea "Find quality, affordable used tires at Everett Street Point S Tire Shop. Each t…"
click at [479, 327] on button "Save" at bounding box center [476, 330] width 27 height 15
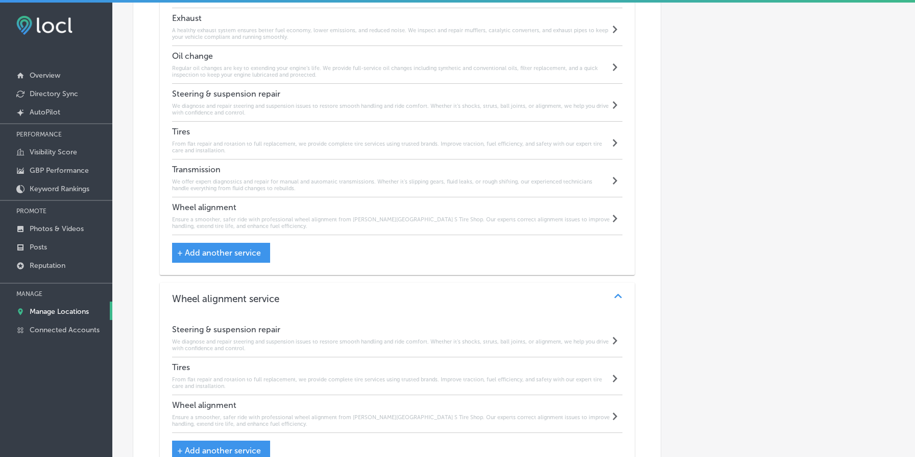
scroll to position [3085, 0]
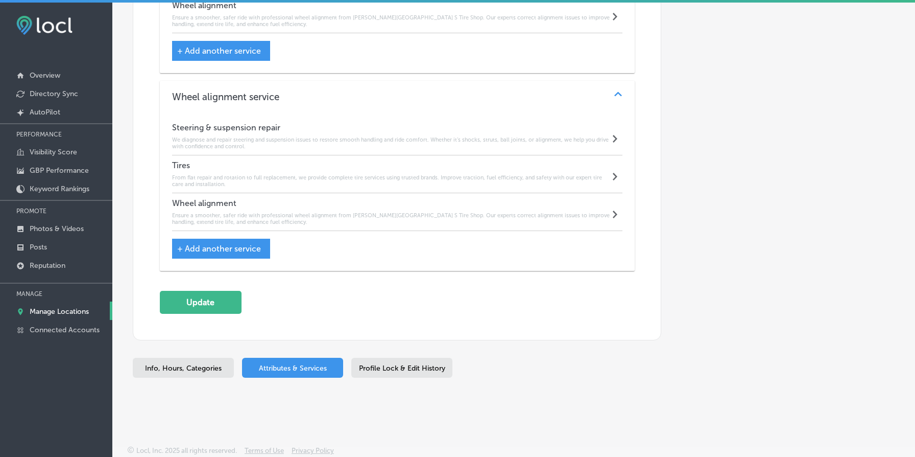
click at [219, 303] on button "Update" at bounding box center [201, 302] width 82 height 23
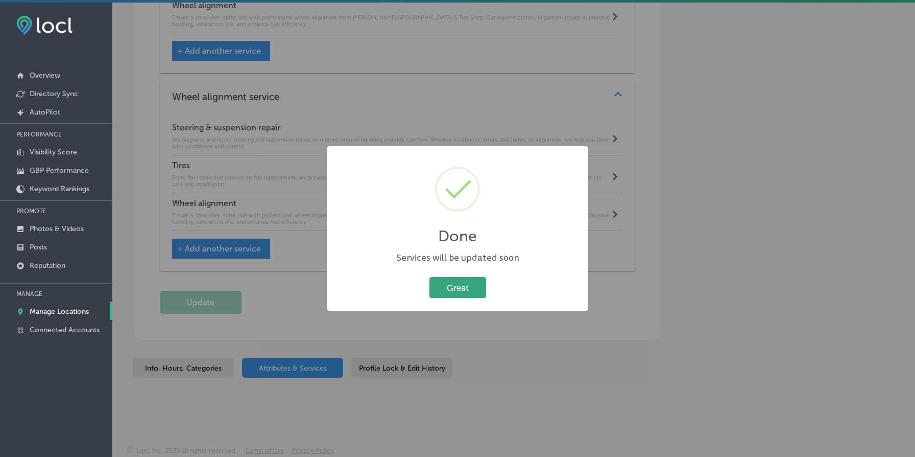
click at [466, 278] on button "Great" at bounding box center [458, 287] width 57 height 21
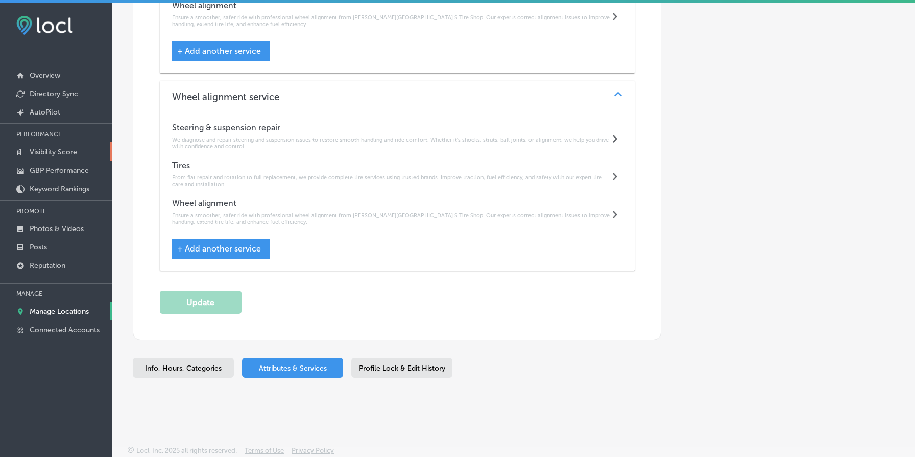
click at [65, 146] on link "Visibility Score" at bounding box center [56, 151] width 112 height 18
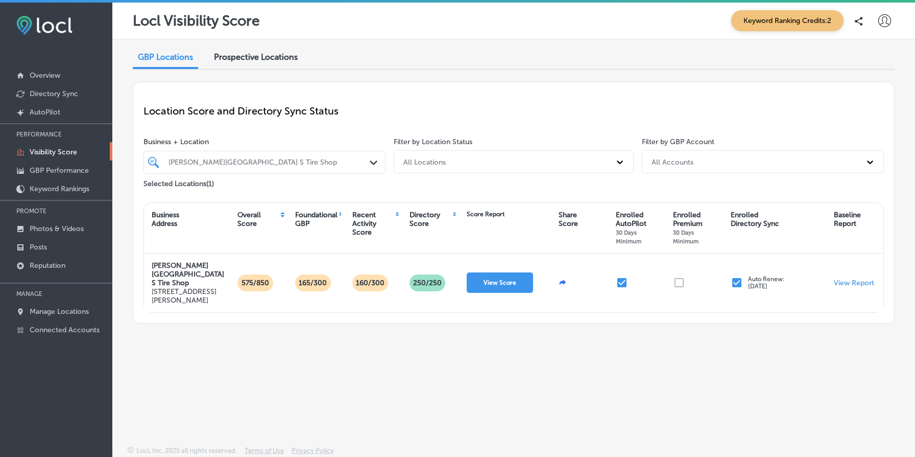
click at [304, 162] on div "Everett Street Point S Tire Shop" at bounding box center [270, 162] width 202 height 9
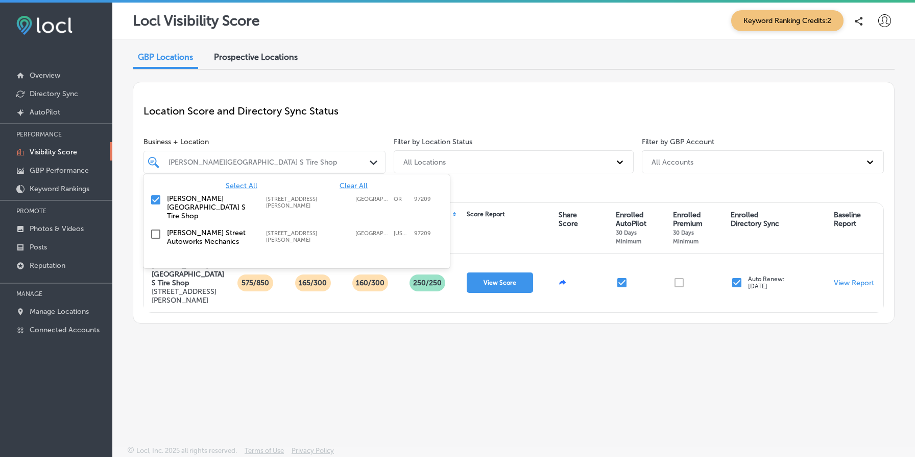
click at [240, 189] on span "Select All" at bounding box center [242, 185] width 32 height 9
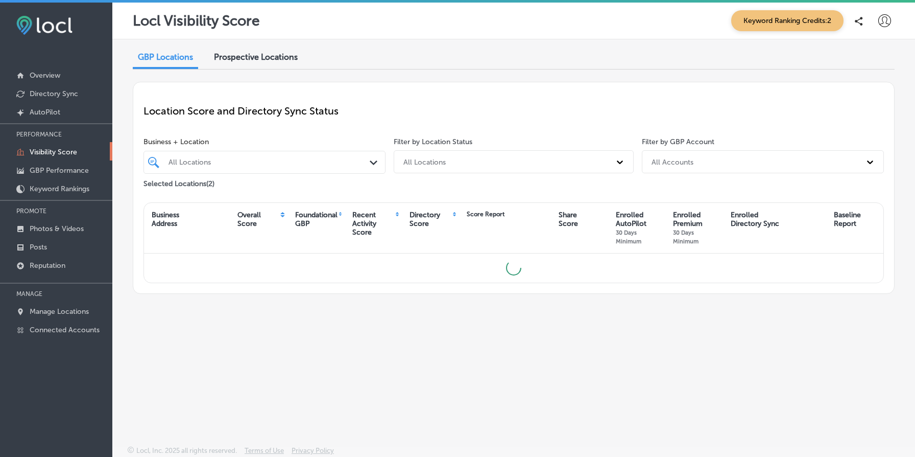
click at [367, 89] on div "Location Score and Directory Sync Status Business + Location All Locations Path…" at bounding box center [514, 188] width 762 height 212
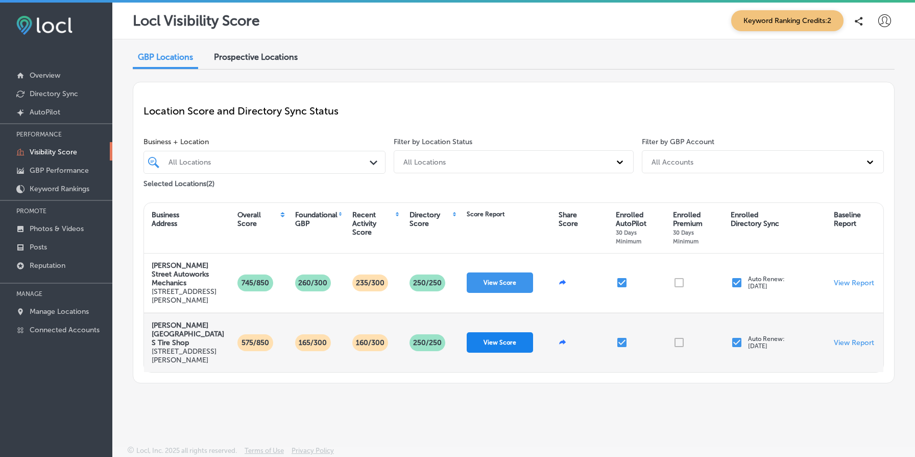
click at [494, 343] on button "View Score" at bounding box center [500, 342] width 66 height 20
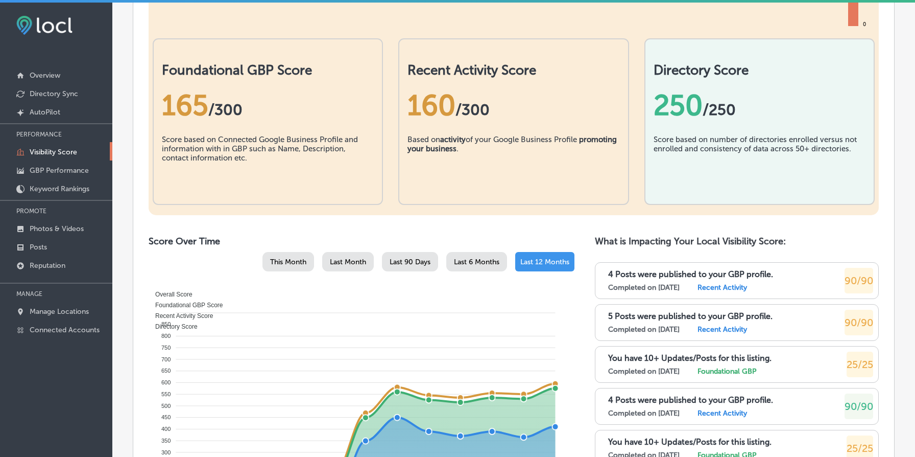
scroll to position [24, 0]
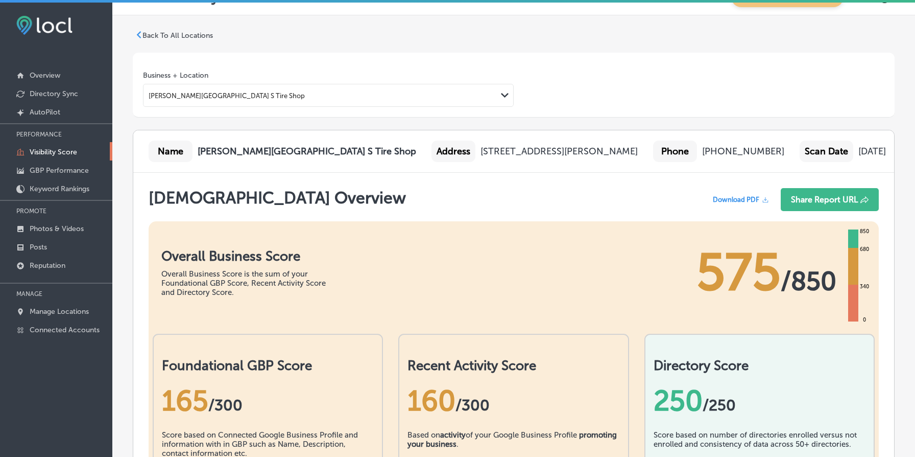
click at [181, 33] on p "Back To All Locations" at bounding box center [178, 35] width 71 height 9
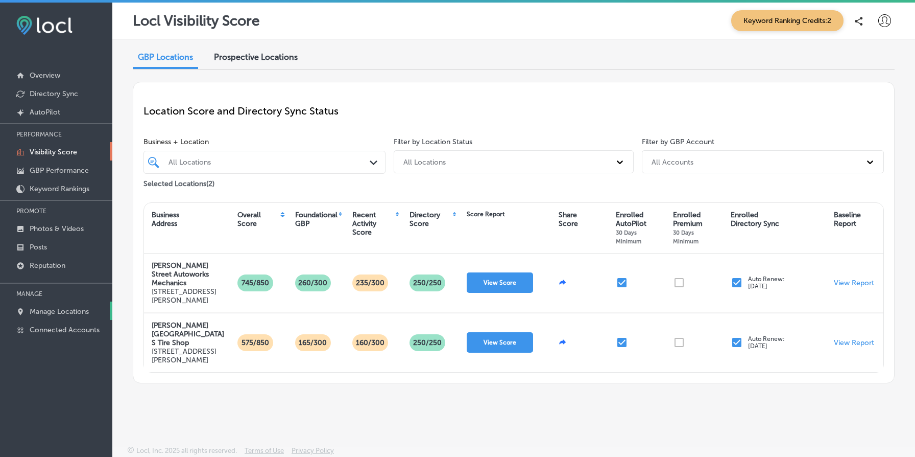
click at [65, 307] on p "Manage Locations" at bounding box center [59, 311] width 59 height 9
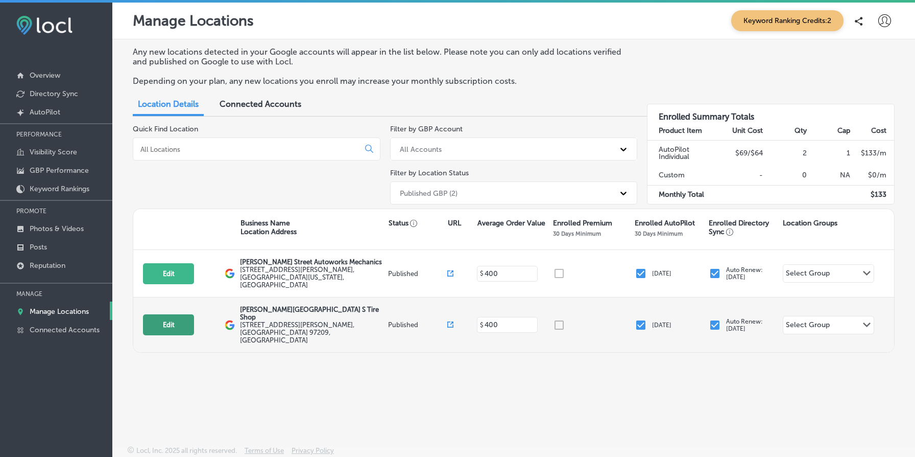
click at [161, 314] on button "Edit" at bounding box center [168, 324] width 51 height 21
select select "US"
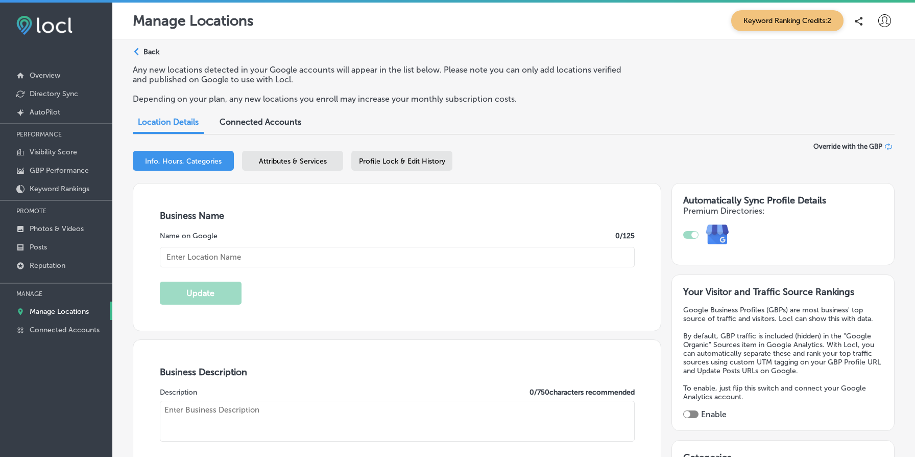
type input "Everett Street Point S Tire Shop"
type textarea "At Everett Street Point S Tire Shop, we prioritize your safety and comfort with…"
type input "509 NW Everett St"
type input "Suite 100"
type input "[GEOGRAPHIC_DATA]"
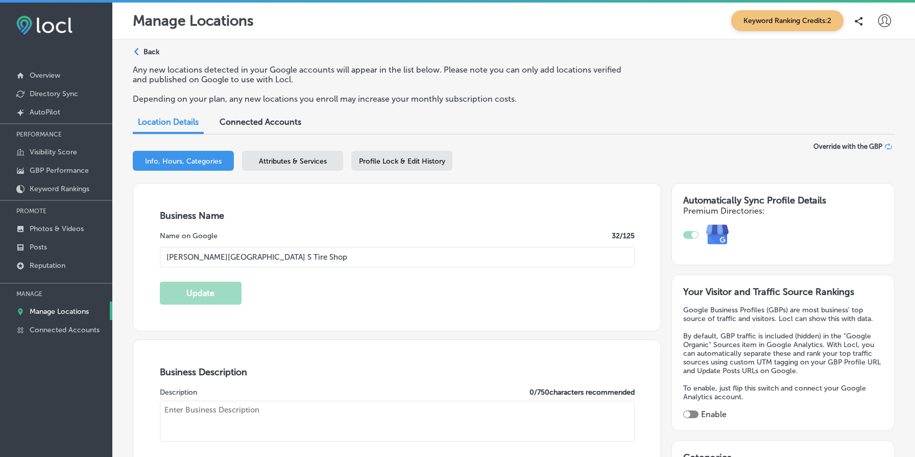
type input "97209"
type input "US"
type input "https://pointstire.com/everettstreet"
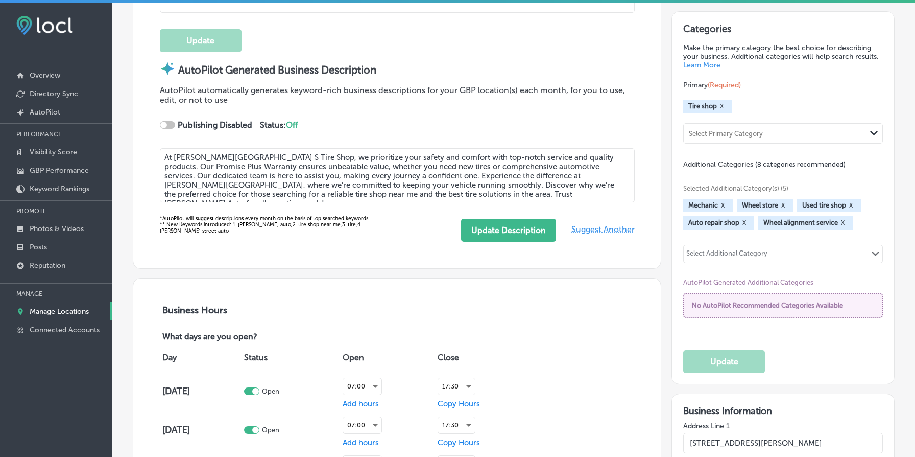
checkbox input "true"
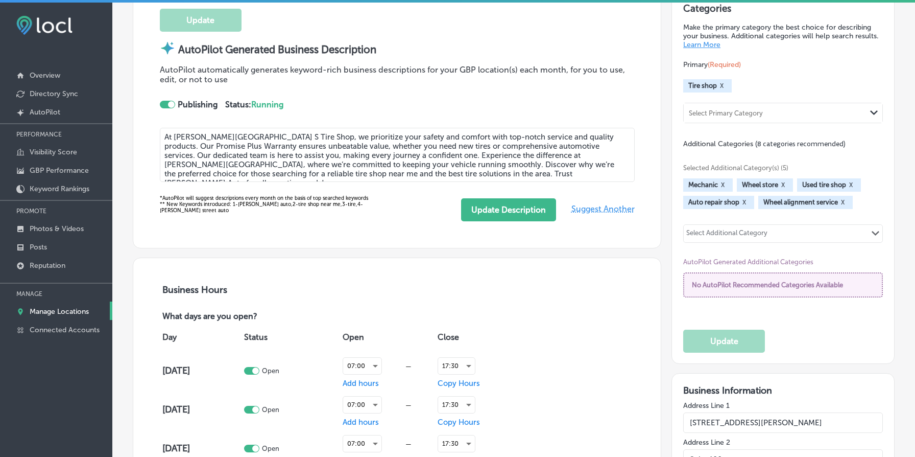
type textarea "At Everett Street Point S Tire Shop, we prioritize your safety and comfort with…"
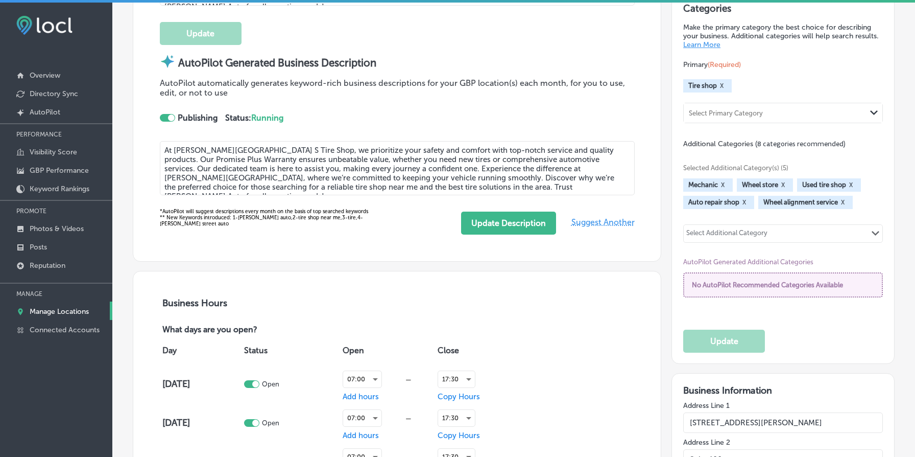
scroll to position [462, 0]
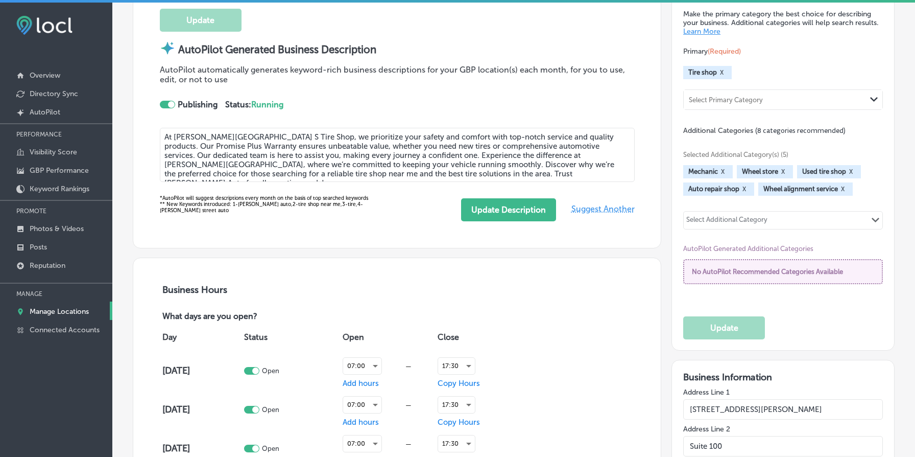
type input "[PHONE_NUMBER]"
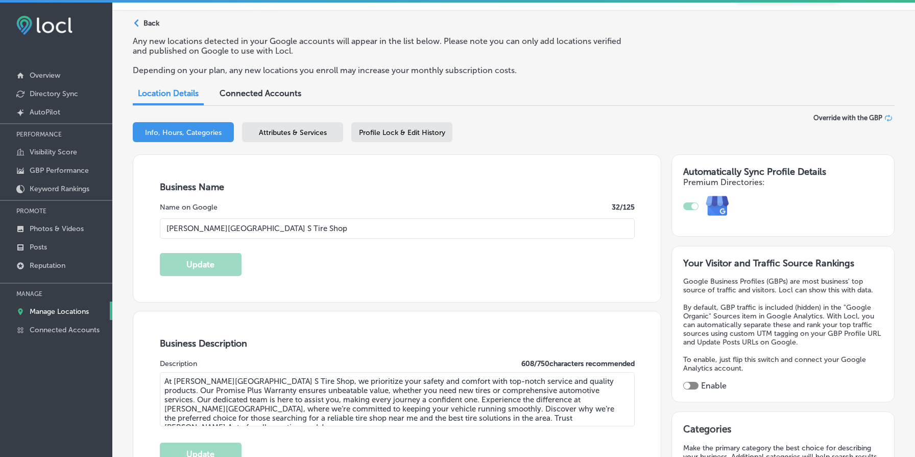
scroll to position [0, 0]
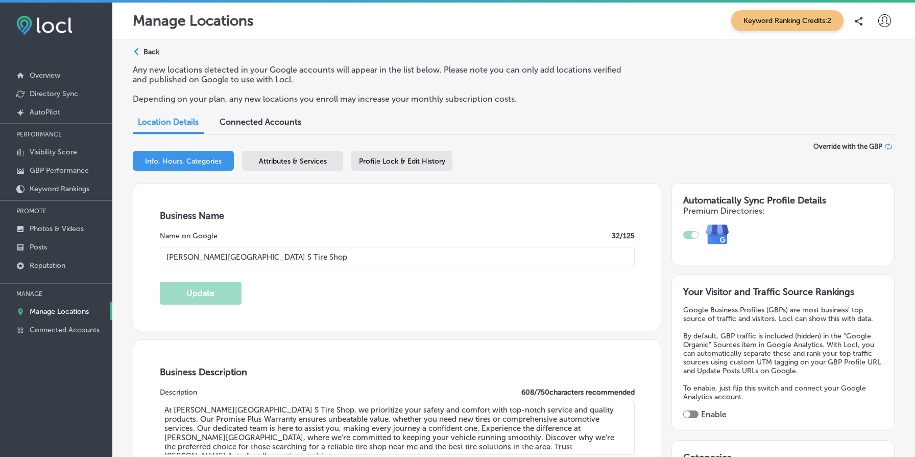
click at [152, 50] on p "Back" at bounding box center [152, 52] width 16 height 9
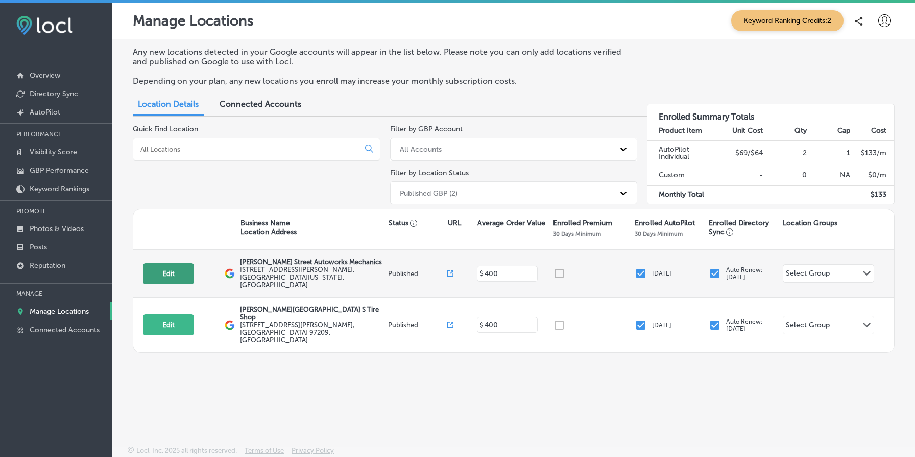
click at [179, 274] on button "Edit" at bounding box center [168, 273] width 51 height 21
select select "US"
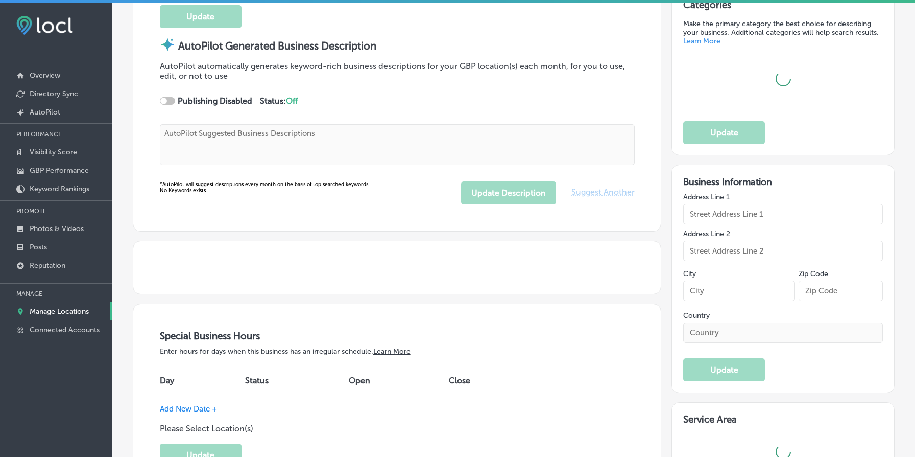
scroll to position [456, 0]
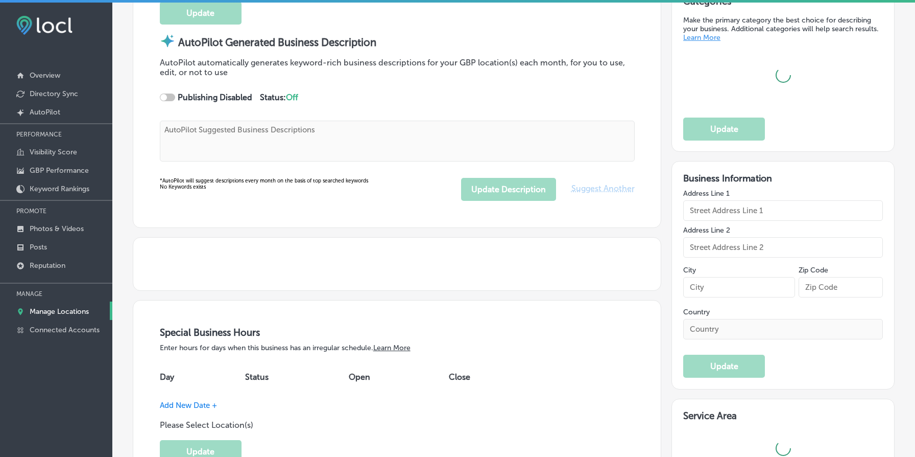
type input "[PERSON_NAME] Street Autoworks Mechanics"
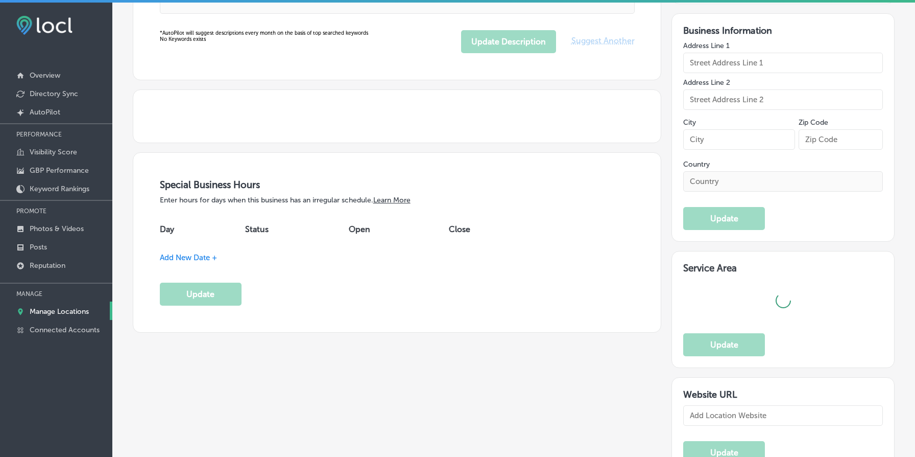
type textarea "[PERSON_NAME] Street Autoworks Mechanics has been your trusted auto repair dest…"
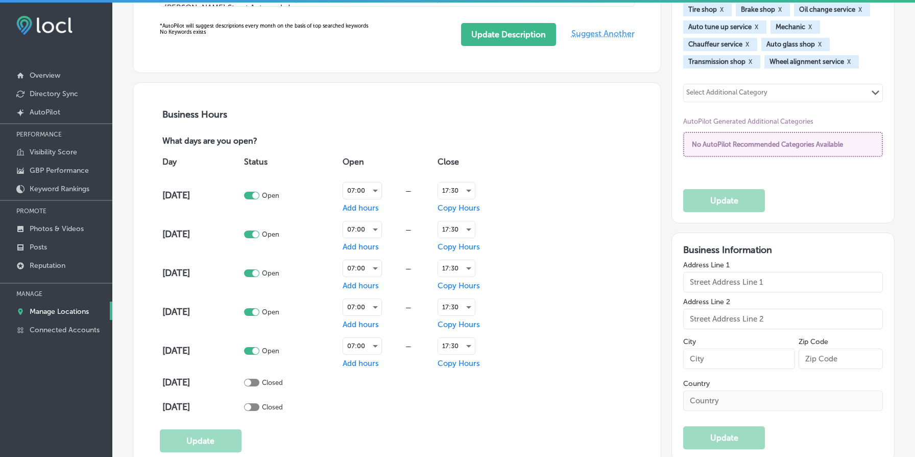
type input "[STREET_ADDRESS][PERSON_NAME]"
type input "[GEOGRAPHIC_DATA]"
type input "97209"
type input "US"
type input "[URL][DOMAIN_NAME]"
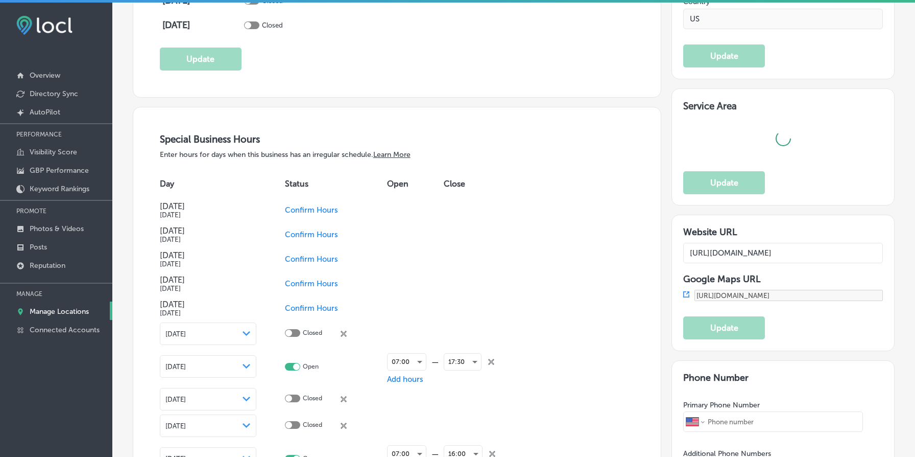
checkbox input "true"
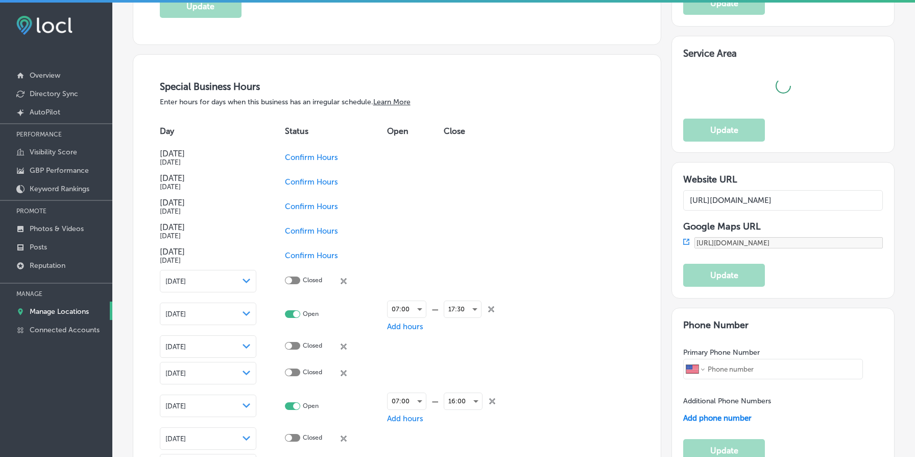
type textarea "[PERSON_NAME] Street Autoworks Mechanics has been your trusted auto repair dest…"
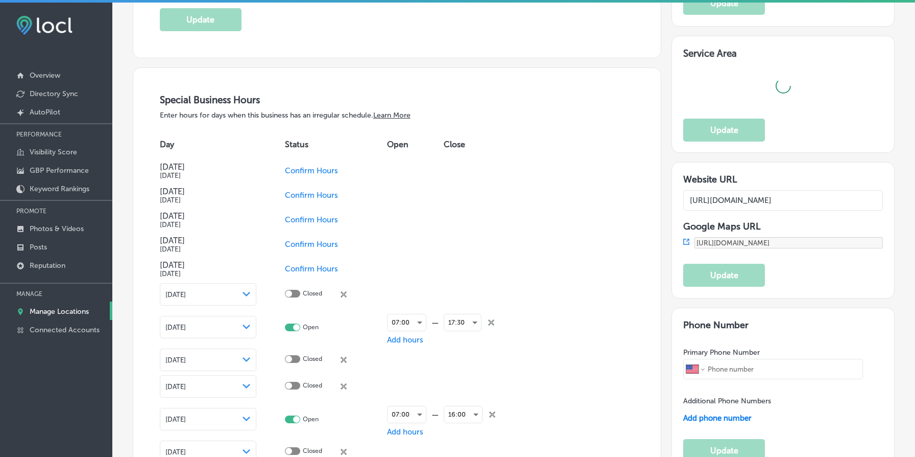
type input "[PHONE_NUMBER]"
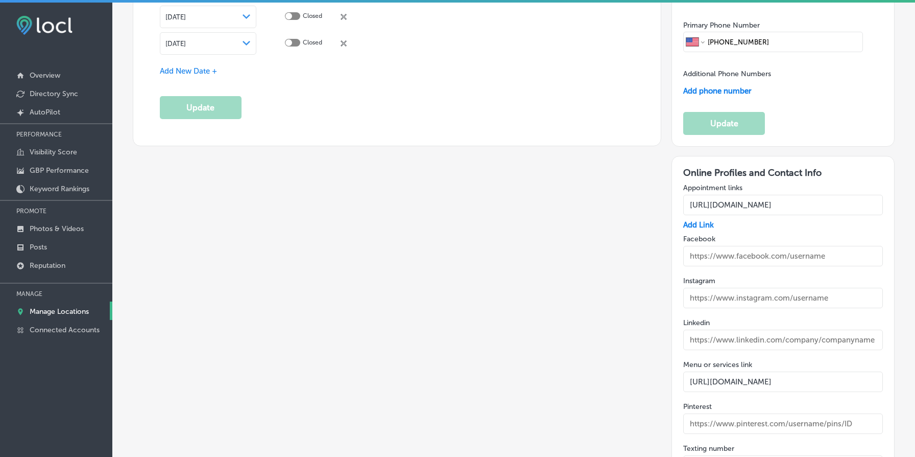
scroll to position [1483, 0]
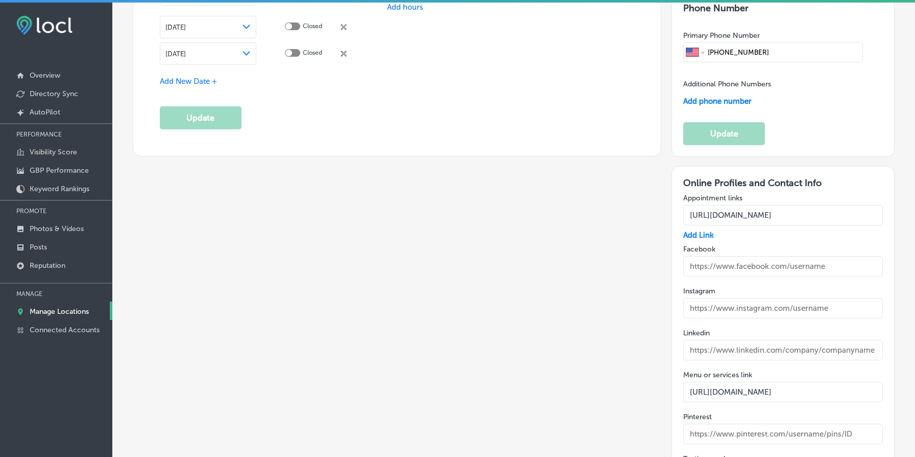
click at [749, 205] on input "[URL][DOMAIN_NAME]" at bounding box center [784, 215] width 200 height 20
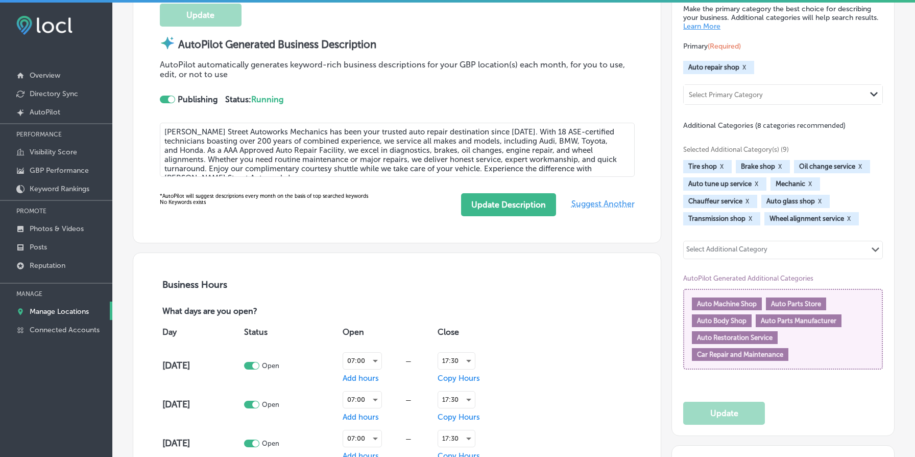
scroll to position [0, 0]
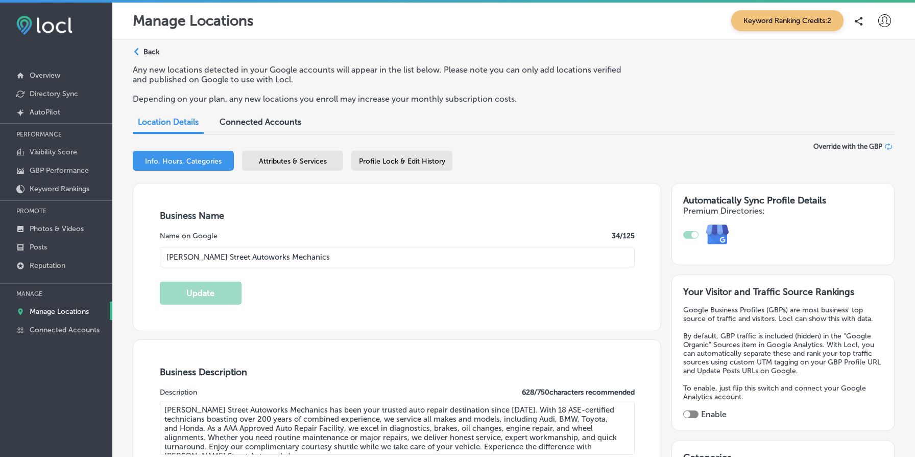
click at [151, 47] on div "Path Created with Sketch. Back" at bounding box center [146, 56] width 27 height 18
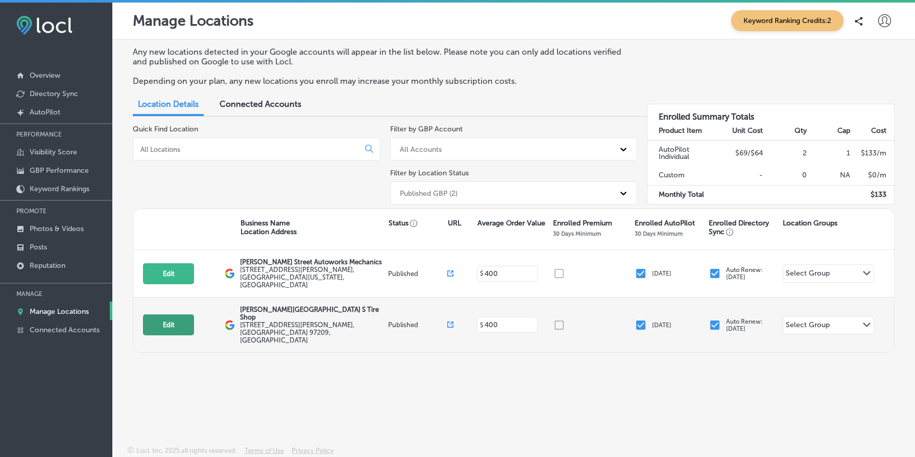
click at [177, 314] on button "Edit" at bounding box center [168, 324] width 51 height 21
select select "US"
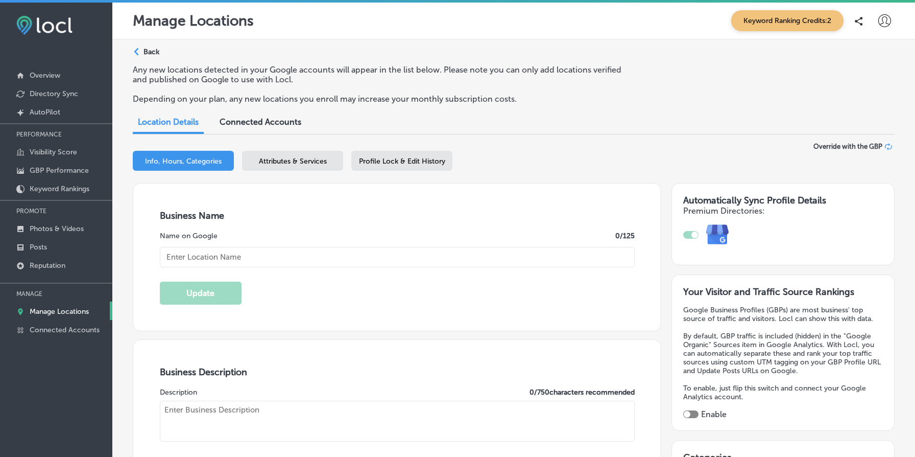
type input "Everett Street Point S Tire Shop"
type textarea "At Everett Street Point S Tire Shop, we prioritize your safety and comfort with…"
type input "509 NW Everett St"
type input "Suite 100"
type input "[GEOGRAPHIC_DATA]"
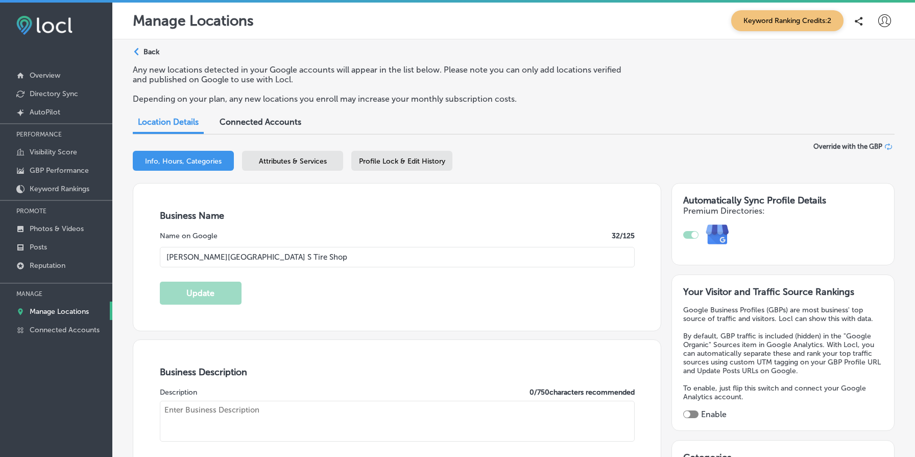
type input "97209"
type input "US"
type input "https://pointstire.com/everettstreet"
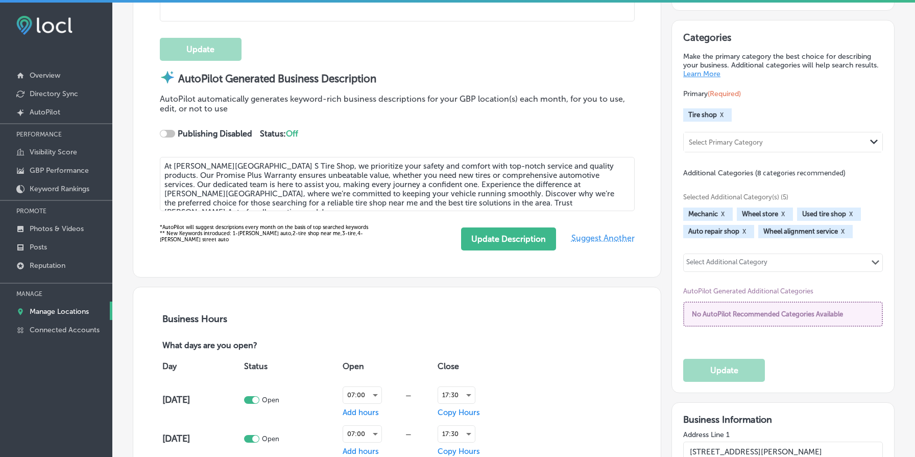
checkbox input "true"
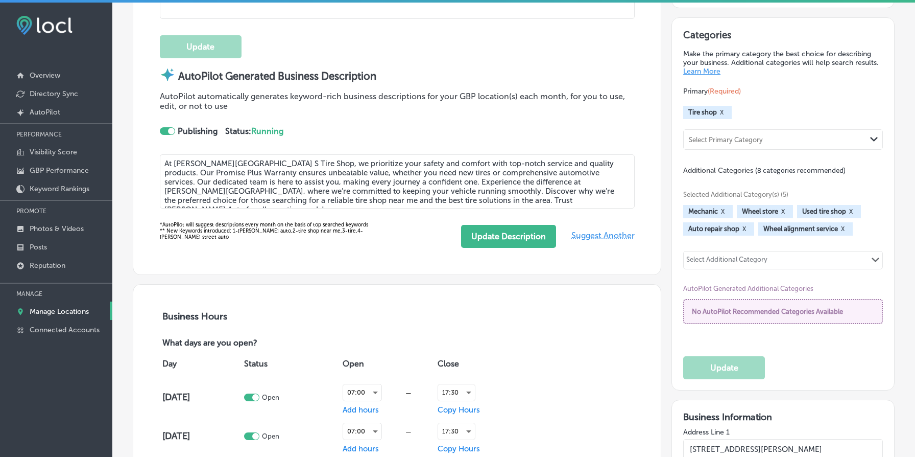
type textarea "At Everett Street Point S Tire Shop, we prioritize your safety and comfort with…"
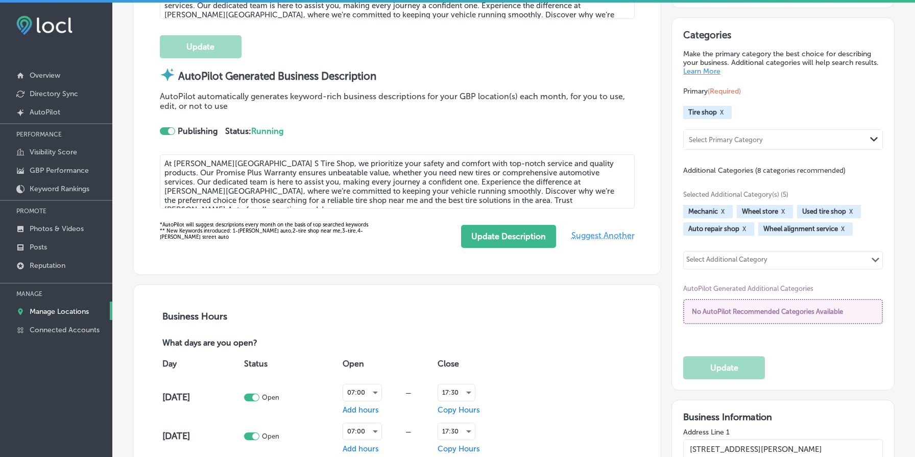
type input "[PHONE_NUMBER]"
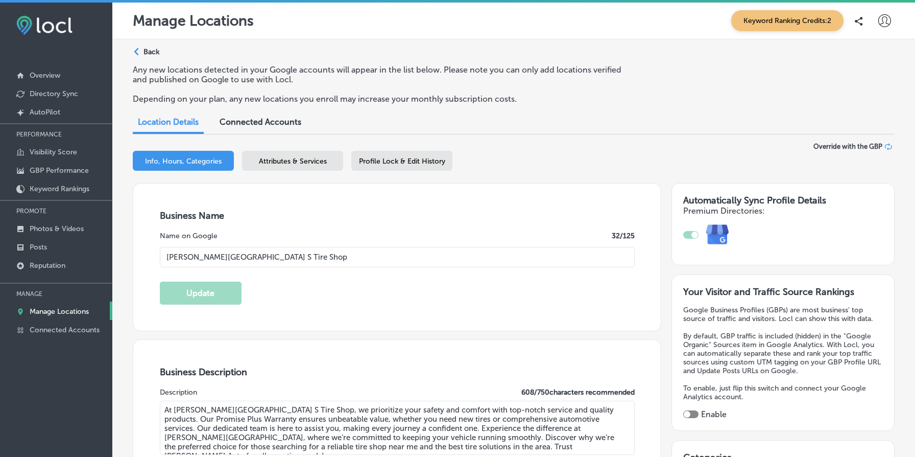
click at [158, 48] on p "Back" at bounding box center [152, 52] width 16 height 9
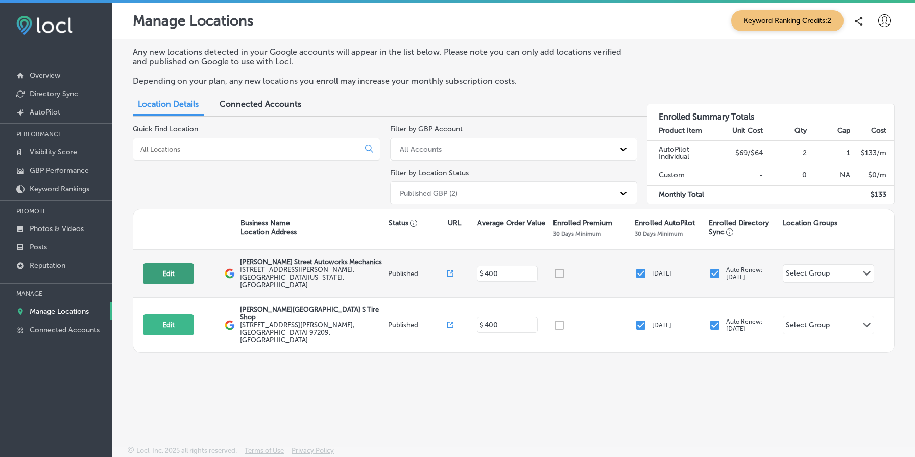
click at [182, 267] on button "Edit" at bounding box center [168, 273] width 51 height 21
select select "US"
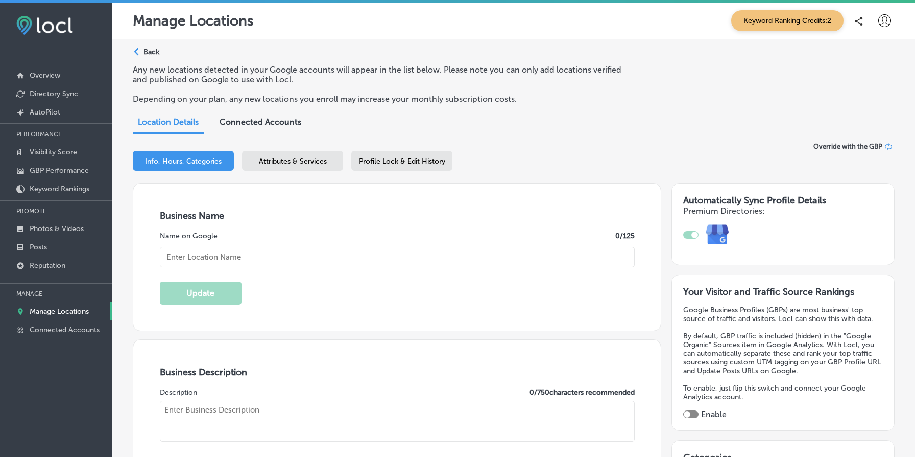
type input "[PERSON_NAME] Street Autoworks Mechanics"
type textarea "[PERSON_NAME] Street Autoworks Mechanics has been your trusted auto repair dest…"
type input "[STREET_ADDRESS][PERSON_NAME]"
type input "[GEOGRAPHIC_DATA]"
type input "97209"
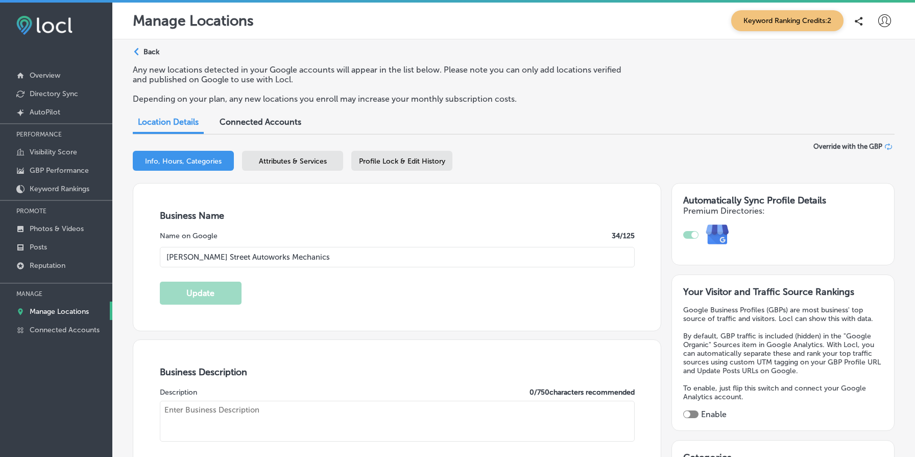
type input "US"
type input "[URL][DOMAIN_NAME]"
checkbox input "true"
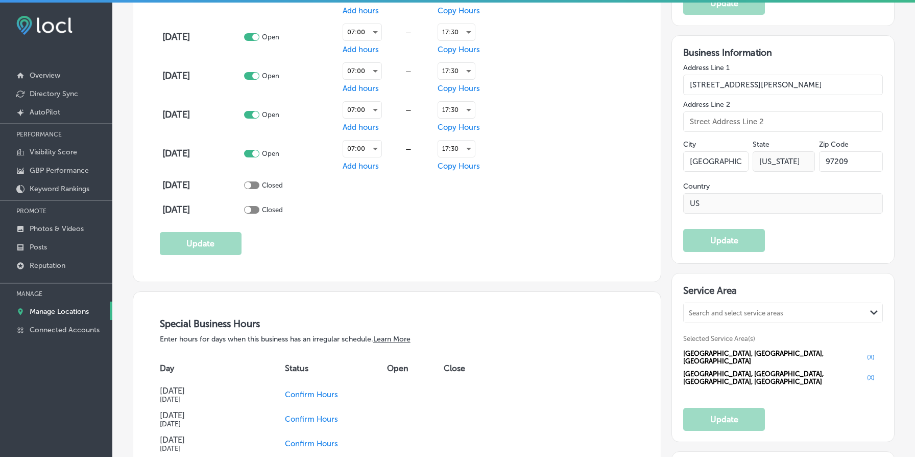
type textarea "[PERSON_NAME] Street Autoworks Mechanics has been your trusted auto repair dest…"
type input "[PHONE_NUMBER]"
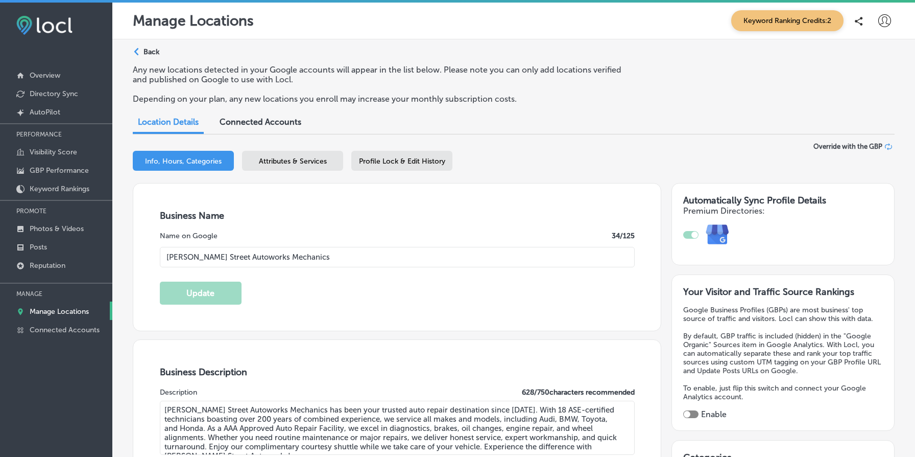
click at [281, 161] on span "Attributes & Services" at bounding box center [293, 161] width 68 height 9
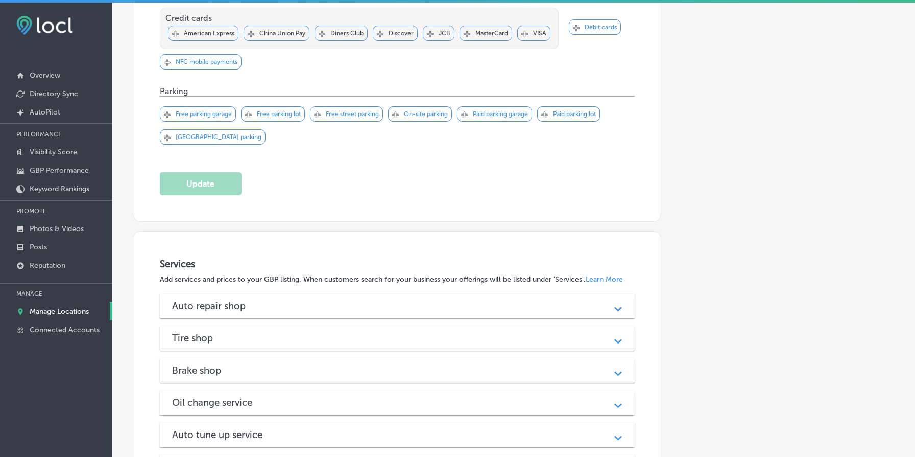
scroll to position [1191, 0]
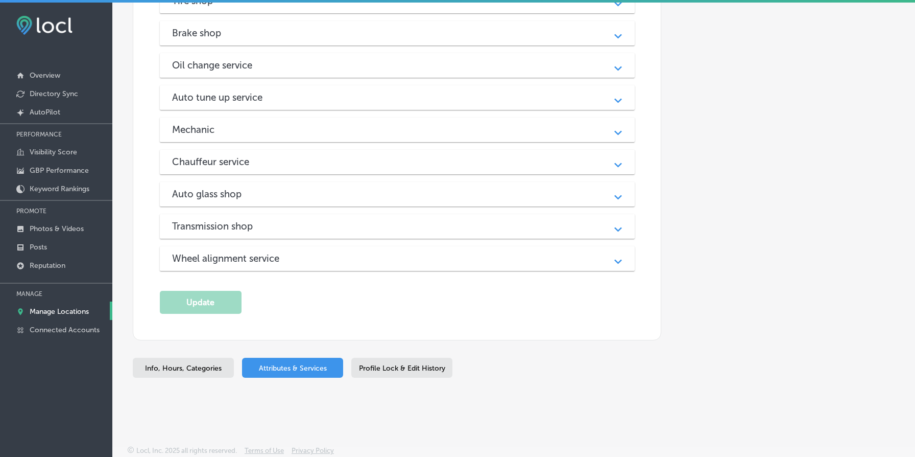
click at [351, 139] on div "Mechanic Path Created with Sketch." at bounding box center [397, 130] width 475 height 25
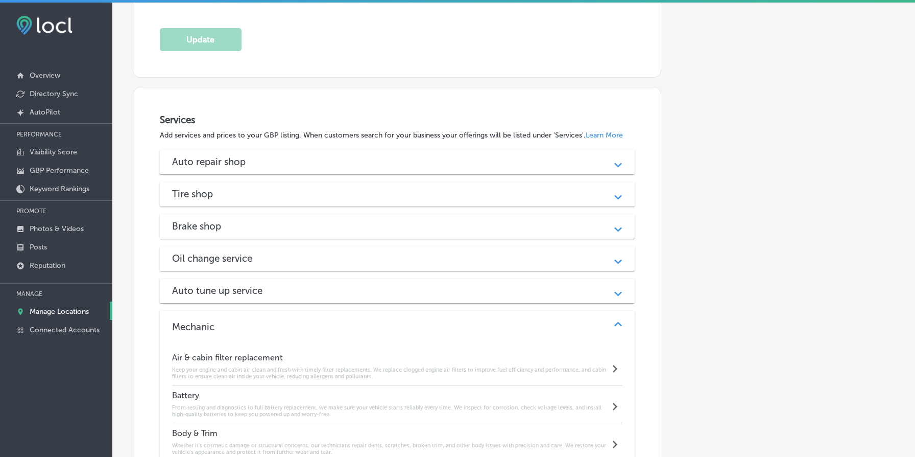
scroll to position [937, 0]
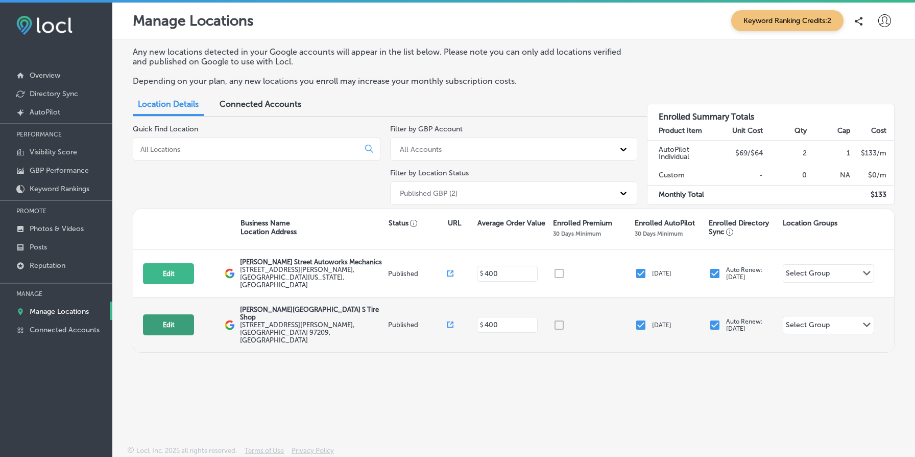
click at [163, 314] on button "Edit" at bounding box center [168, 324] width 51 height 21
select select "US"
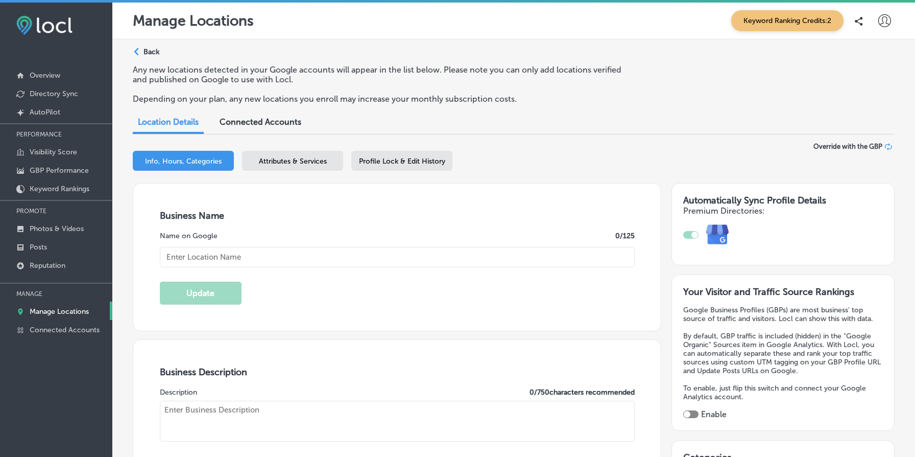
type input "[PERSON_NAME][GEOGRAPHIC_DATA] S Tire Shop"
type textarea "At [PERSON_NAME][GEOGRAPHIC_DATA] S Tire Shop, we prioritize your safety and co…"
type input "[STREET_ADDRESS][PERSON_NAME]"
type input "Suite 100"
type input "[GEOGRAPHIC_DATA]"
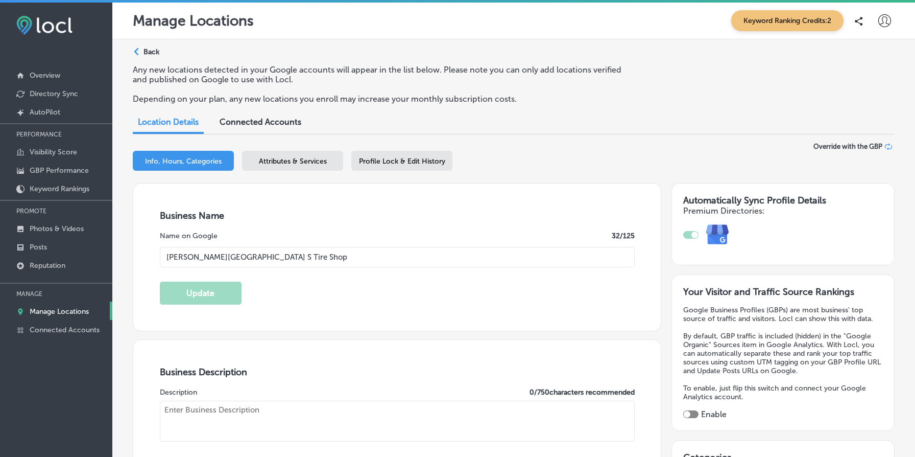
type input "97209"
type input "US"
type input "[URL][DOMAIN_NAME]"
checkbox input "true"
type textarea "At [PERSON_NAME][GEOGRAPHIC_DATA] S Tire Shop, we prioritize your safety and co…"
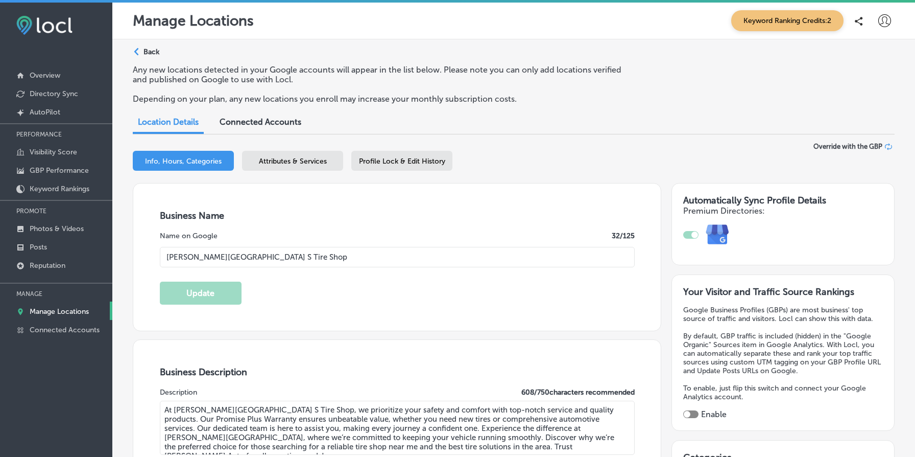
type input "[PHONE_NUMBER]"
click at [152, 53] on p "Back" at bounding box center [152, 52] width 16 height 9
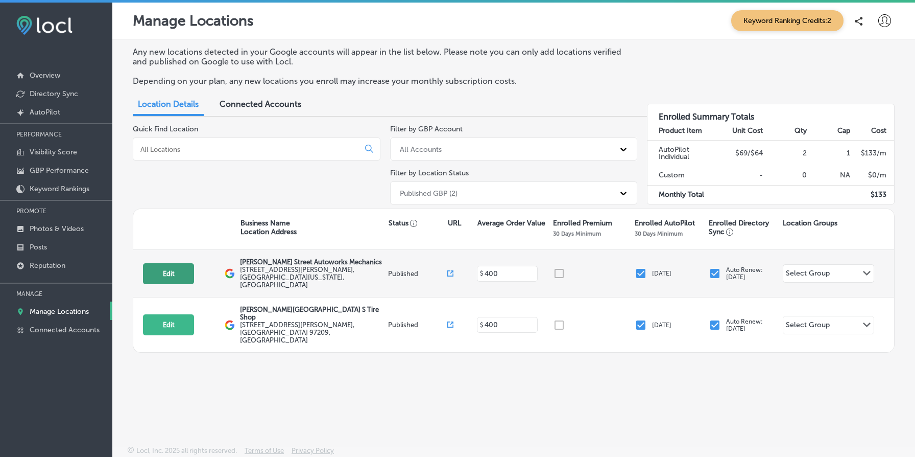
click at [167, 267] on button "Edit" at bounding box center [168, 273] width 51 height 21
select select "US"
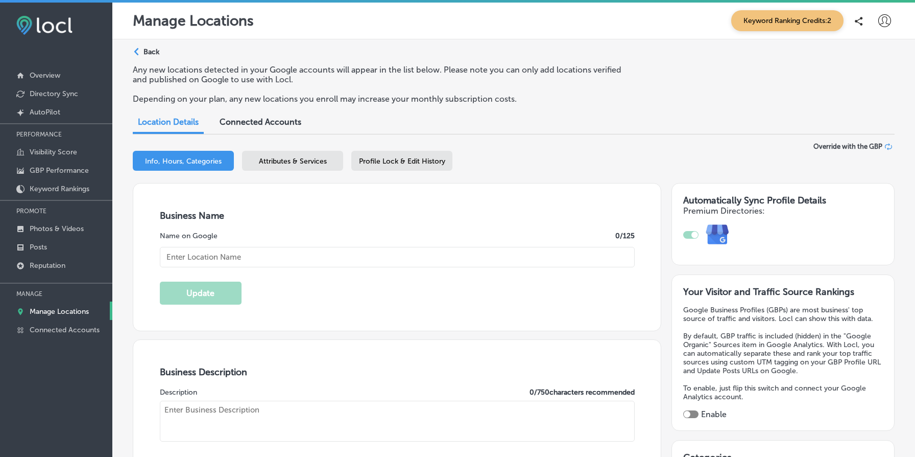
type input "[PERSON_NAME] Street Autoworks Mechanics"
click at [310, 155] on div "Attributes & Services" at bounding box center [292, 161] width 101 height 20
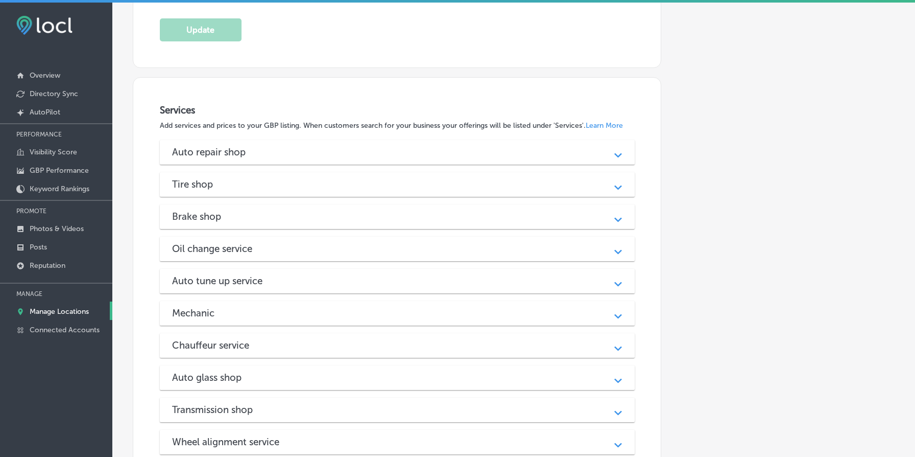
scroll to position [1005, 0]
click at [235, 153] on h3 "Auto repair shop" at bounding box center [217, 152] width 90 height 12
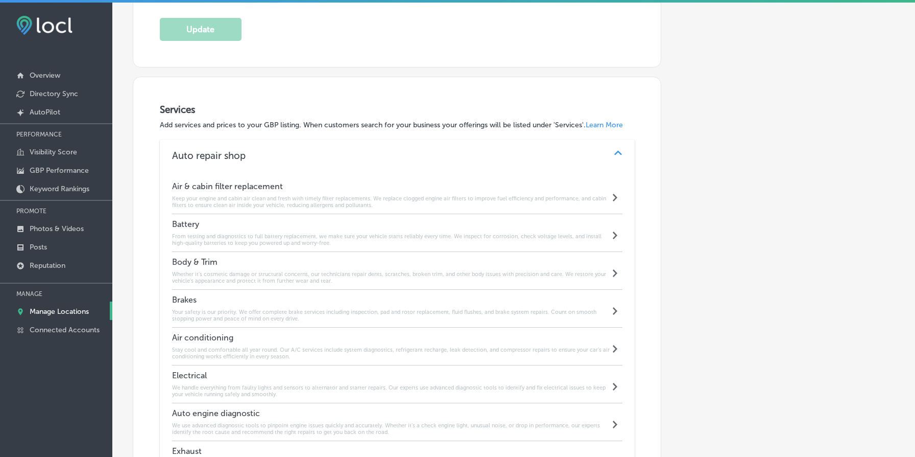
click at [241, 204] on h6 "Keep your engine and cabin air clean and fresh with timely filter replacements.…" at bounding box center [391, 201] width 438 height 13
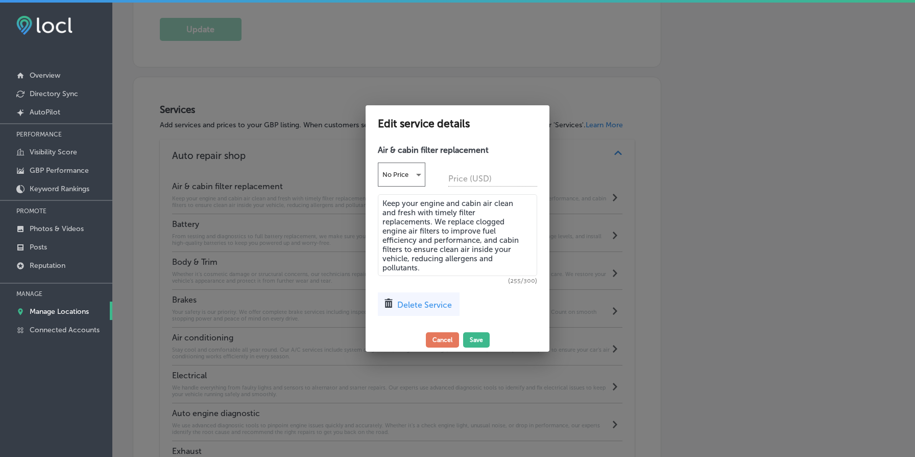
click at [429, 222] on textarea "Keep your engine and cabin air clean and fresh with timely filter replacements.…" at bounding box center [457, 235] width 159 height 82
click at [443, 337] on button "Cancel" at bounding box center [442, 339] width 33 height 15
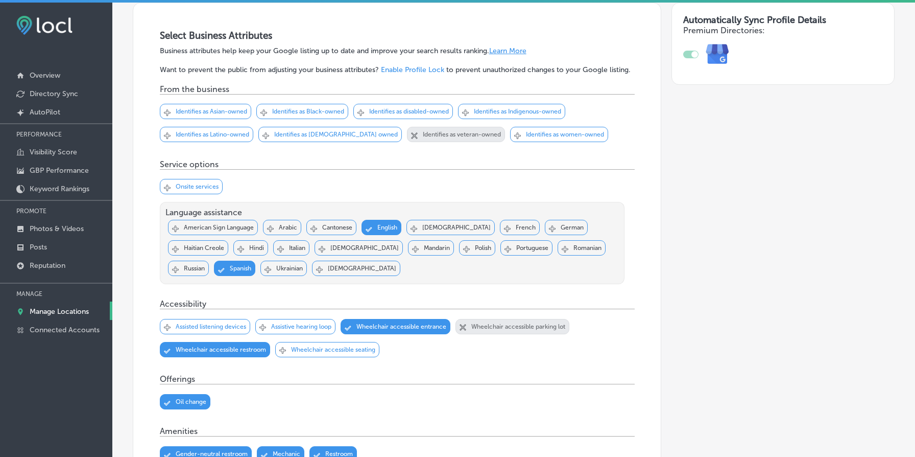
scroll to position [0, 0]
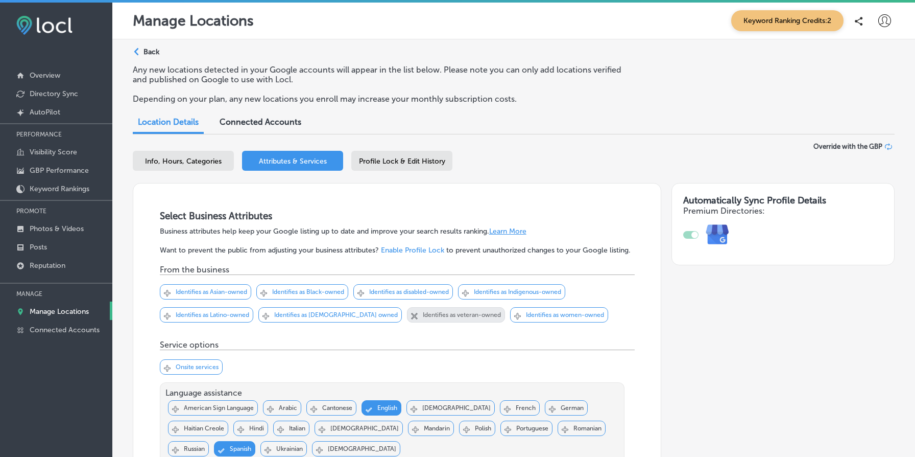
click at [163, 172] on div "Info, Hours, Categories Attributes & Services Profile Lock & Edit History" at bounding box center [514, 163] width 762 height 24
click at [177, 161] on span "Info, Hours, Categories" at bounding box center [183, 161] width 77 height 9
select select "US"
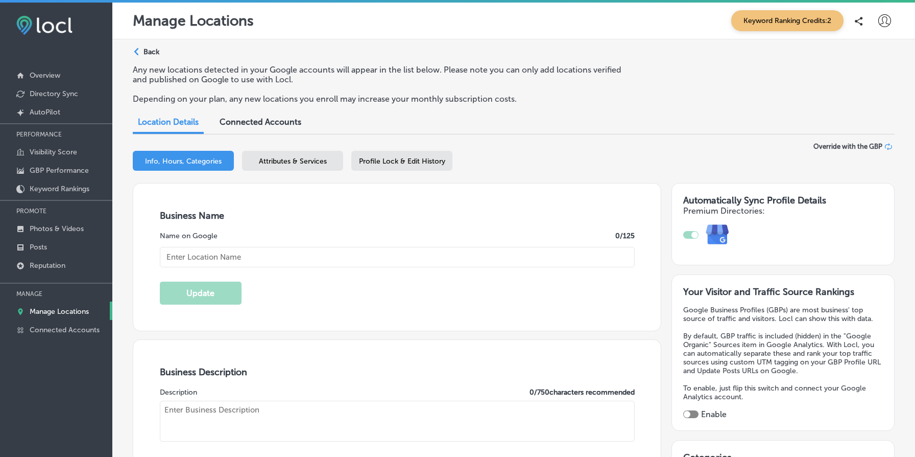
type input "[PERSON_NAME] Street Autoworks Mechanics"
type textarea "[PERSON_NAME] Street Autoworks Mechanics has been your trusted auto repair dest…"
type input "[STREET_ADDRESS][PERSON_NAME]"
type input "[GEOGRAPHIC_DATA]"
type input "97209"
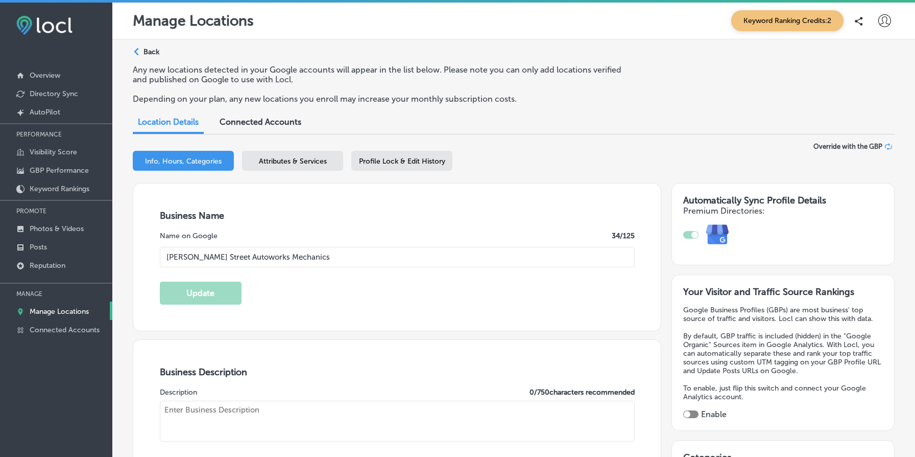
type input "US"
type input "[URL][DOMAIN_NAME]"
checkbox input "true"
type textarea "[PERSON_NAME] Street Autoworks Mechanics has been your trusted auto repair dest…"
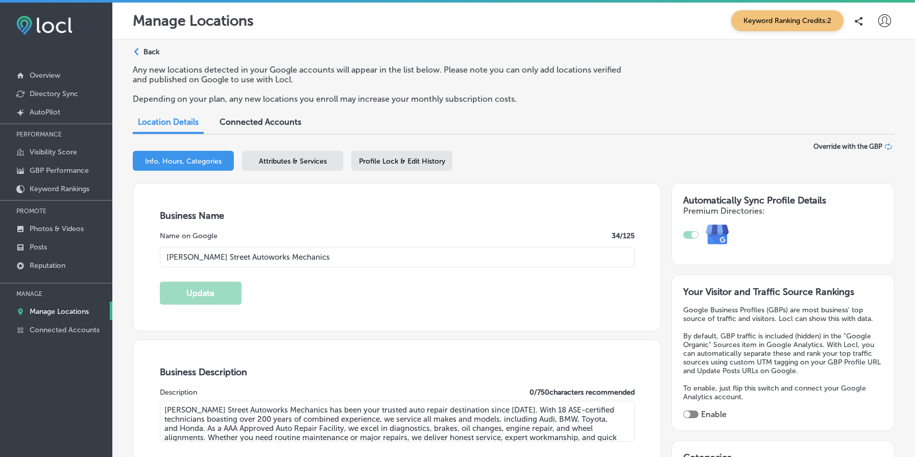
type input "[PHONE_NUMBER]"
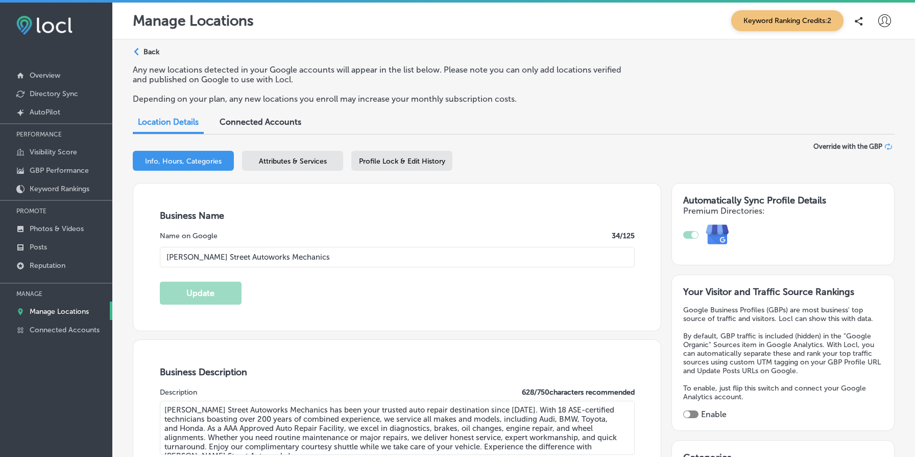
click at [297, 165] on div "Attributes & Services" at bounding box center [292, 161] width 101 height 20
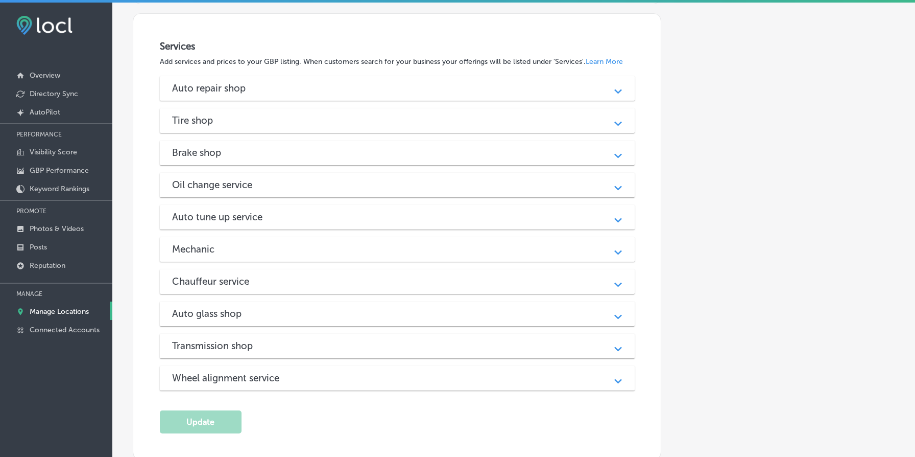
scroll to position [1079, 0]
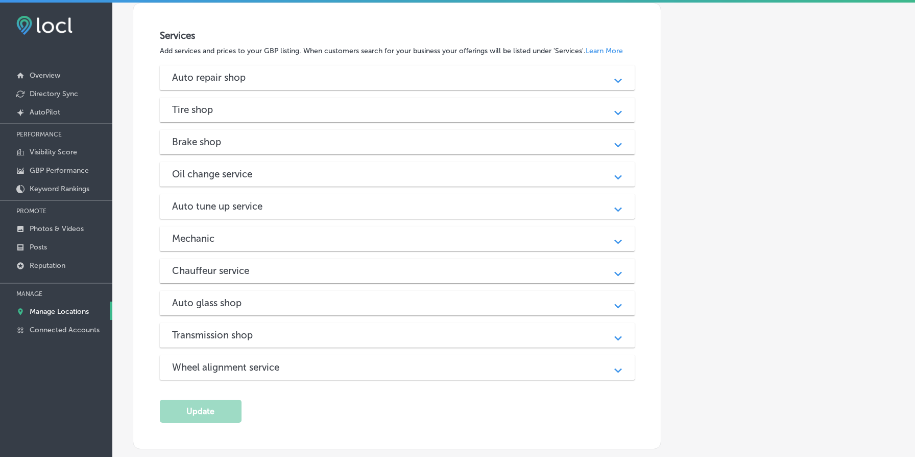
click at [416, 83] on div "Auto repair shop" at bounding box center [397, 78] width 451 height 12
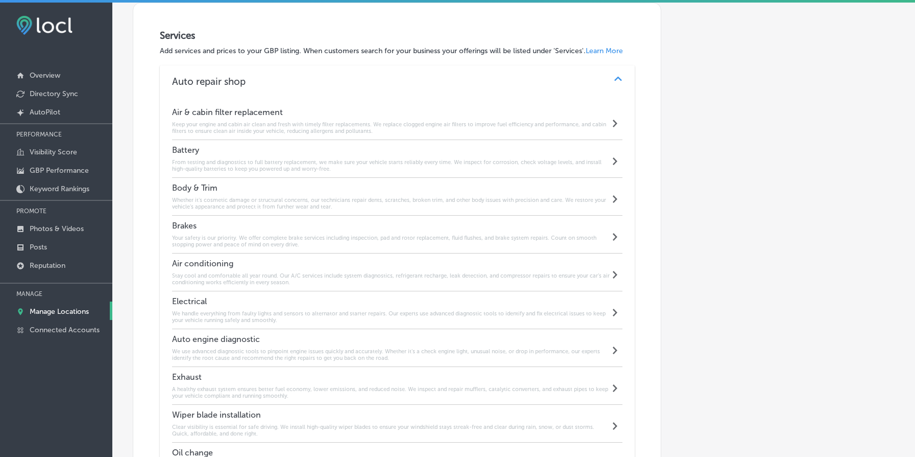
click at [335, 155] on h4 "Battery" at bounding box center [391, 150] width 438 height 10
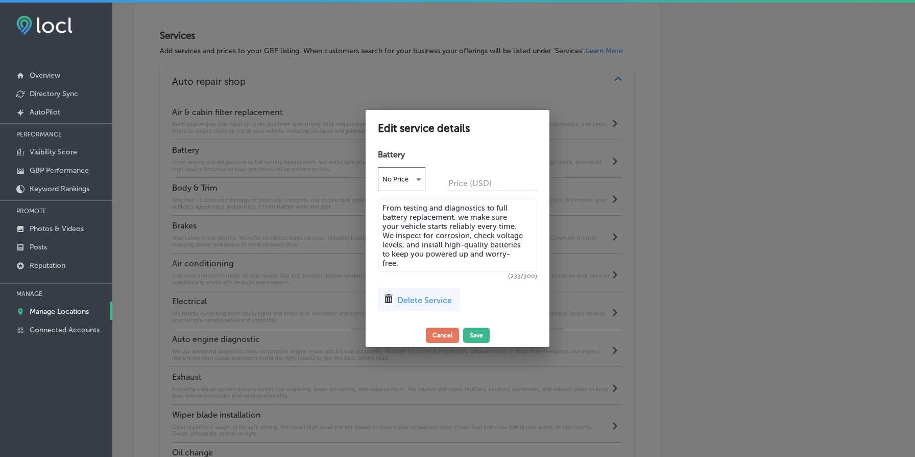
click at [435, 223] on textarea "From testing and diagnostics to full battery replacement, we make sure your veh…" at bounding box center [457, 235] width 159 height 73
click at [449, 338] on button "Cancel" at bounding box center [442, 334] width 33 height 15
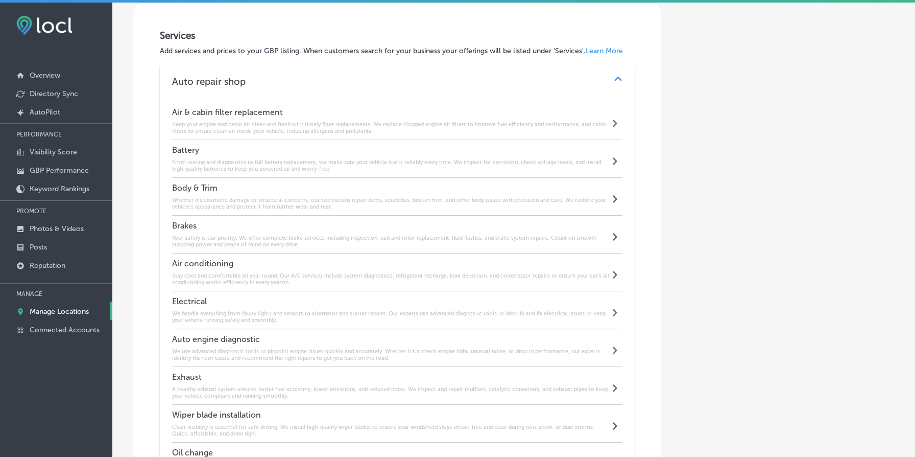
click at [392, 192] on h4 "Body & Trim" at bounding box center [391, 188] width 438 height 10
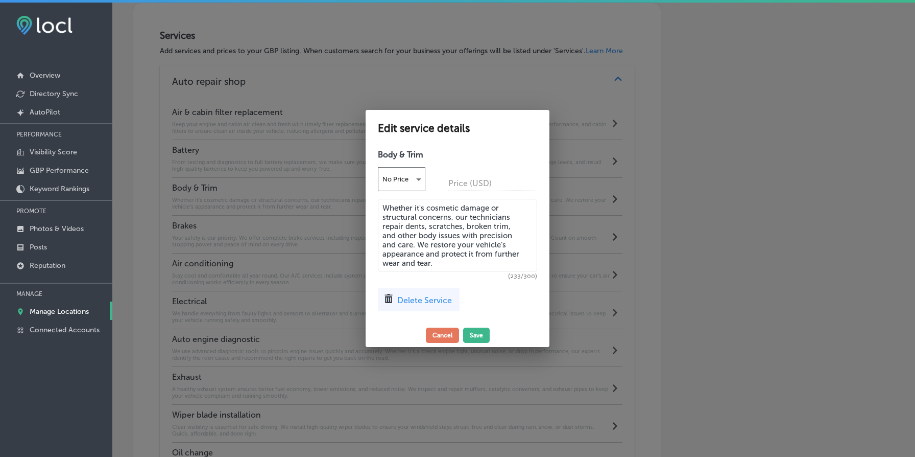
click at [407, 222] on textarea "Whether it's cosmetic damage or structural concerns, our technicians repair den…" at bounding box center [457, 235] width 159 height 73
click at [445, 333] on button "Cancel" at bounding box center [442, 334] width 33 height 15
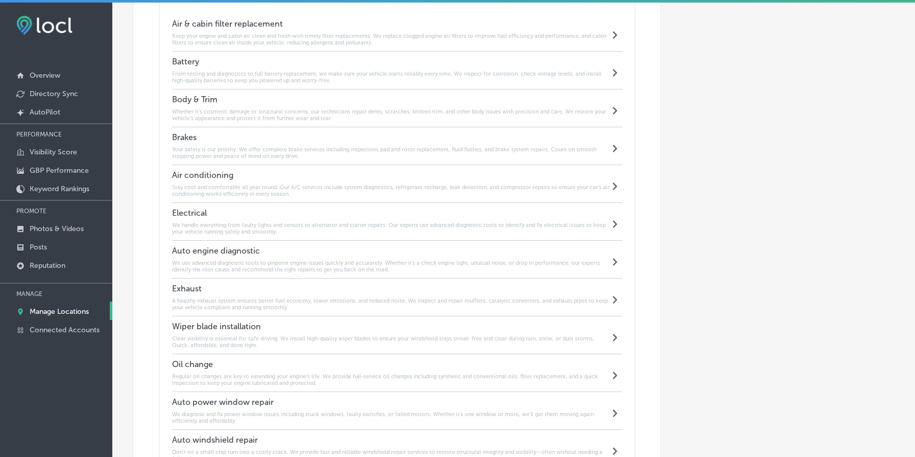
scroll to position [1180, 0]
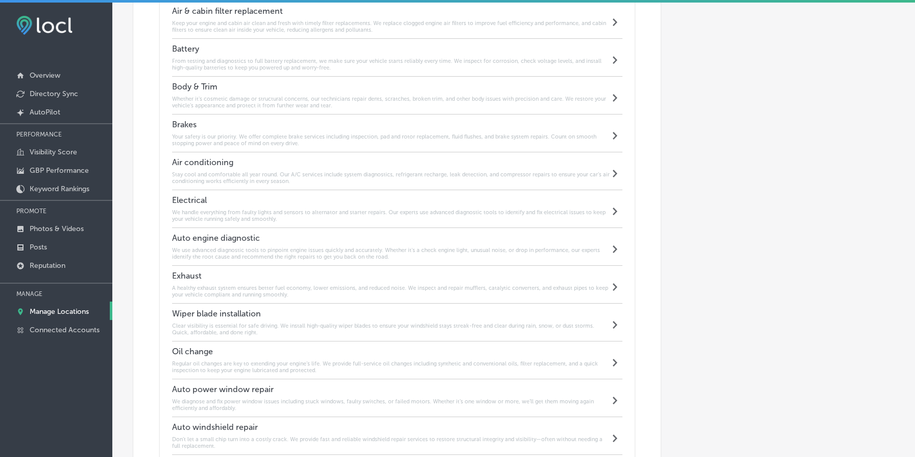
click at [391, 138] on h6 "Your safety is our priority. We offer complete brake services including inspect…" at bounding box center [391, 139] width 438 height 13
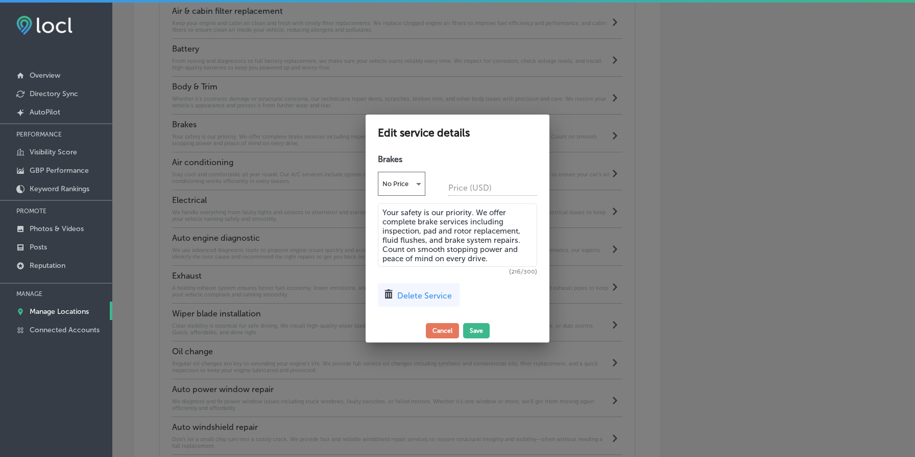
click at [458, 229] on textarea "Your safety is our priority. We offer complete brake services including inspect…" at bounding box center [457, 234] width 159 height 63
click at [440, 333] on button "Cancel" at bounding box center [442, 330] width 33 height 15
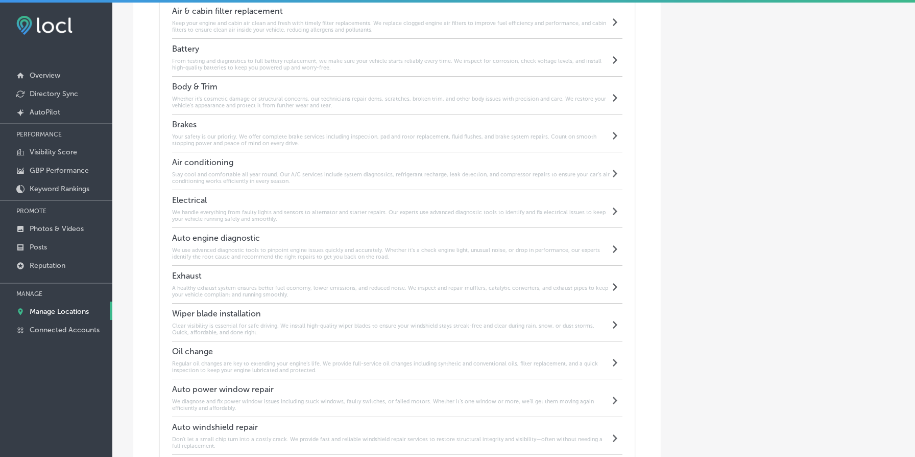
click at [397, 173] on div "Air conditioning Stay cool and comfortable all year round. Our A/C services inc…" at bounding box center [391, 170] width 438 height 27
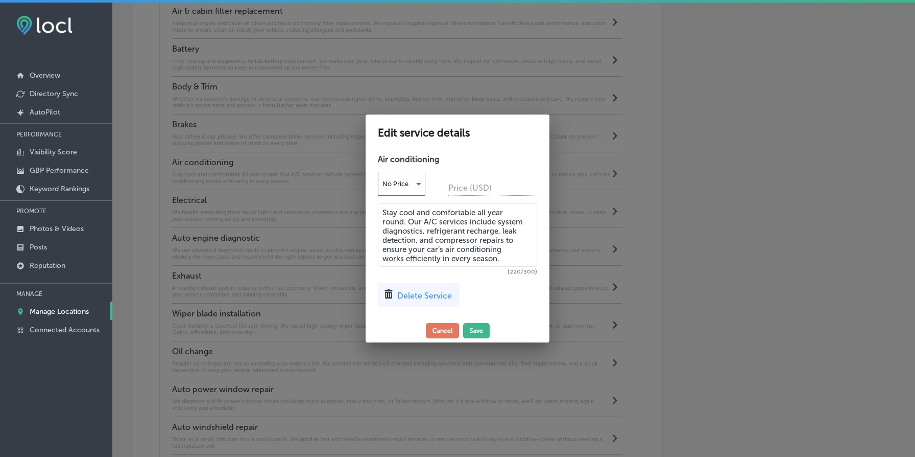
click at [413, 218] on textarea "Stay cool and comfortable all year round. Our A/C services include system diagn…" at bounding box center [457, 234] width 159 height 63
click at [301, 264] on div at bounding box center [457, 228] width 915 height 457
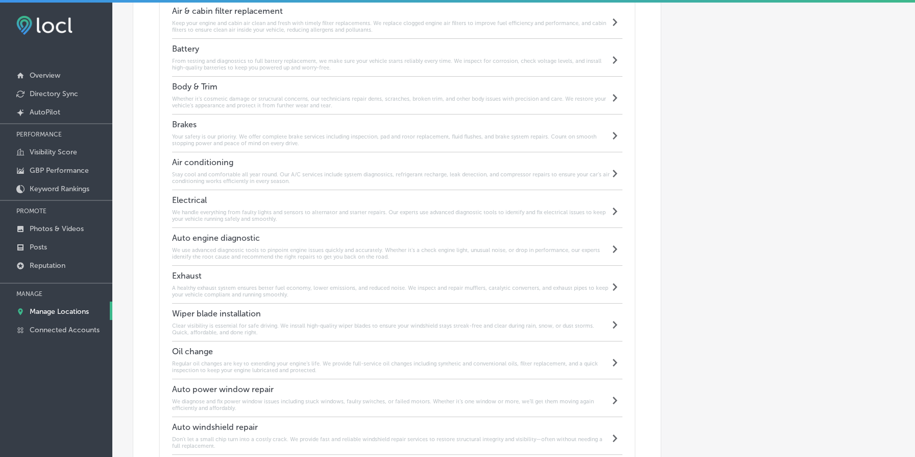
click at [295, 208] on div "Electrical We handle everything from faulty lights and sensors to alternator an…" at bounding box center [391, 208] width 438 height 27
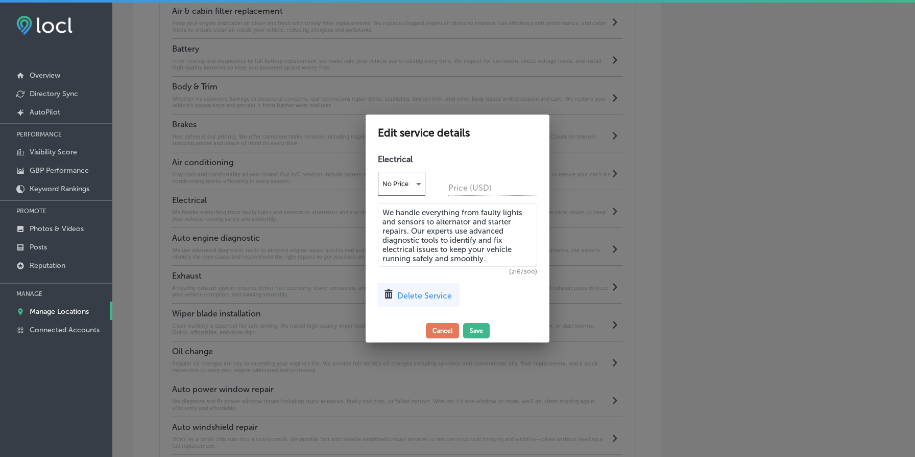
click at [428, 237] on textarea "We handle everything from faulty lights and sensors to alternator and starter r…" at bounding box center [457, 234] width 159 height 63
click at [268, 232] on div at bounding box center [457, 228] width 915 height 457
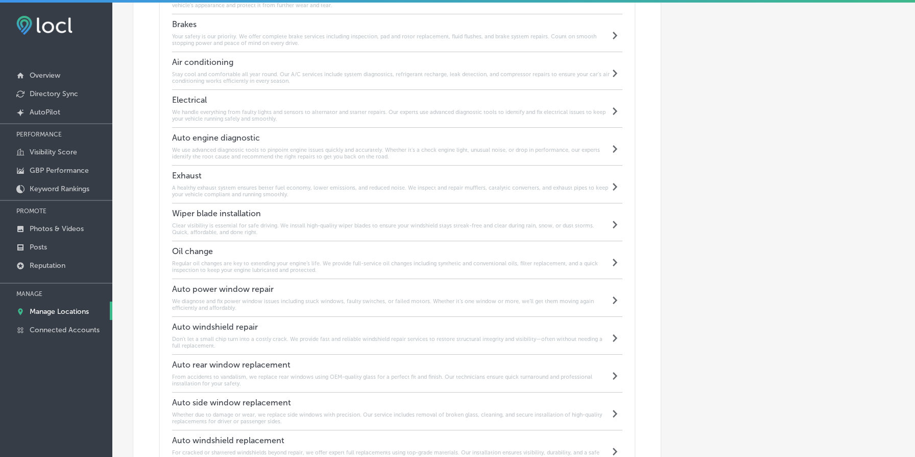
scroll to position [1305, 0]
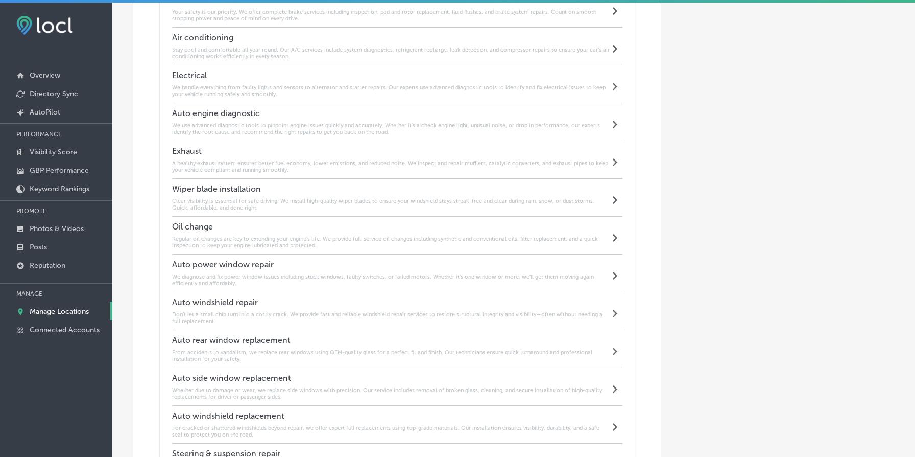
click at [347, 113] on h4 "Auto engine diagnostic" at bounding box center [391, 113] width 438 height 10
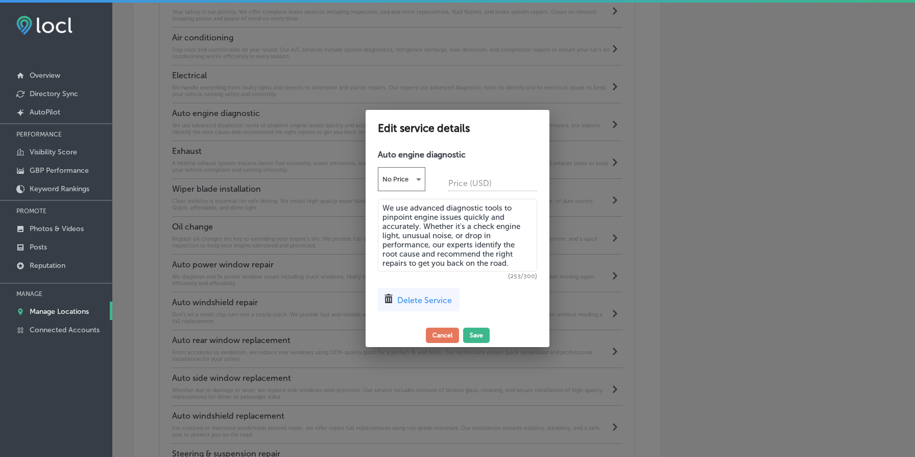
click at [436, 254] on textarea "We use advanced diagnostic tools to pinpoint engine issues quickly and accurate…" at bounding box center [457, 235] width 159 height 73
click at [604, 239] on div at bounding box center [457, 228] width 915 height 457
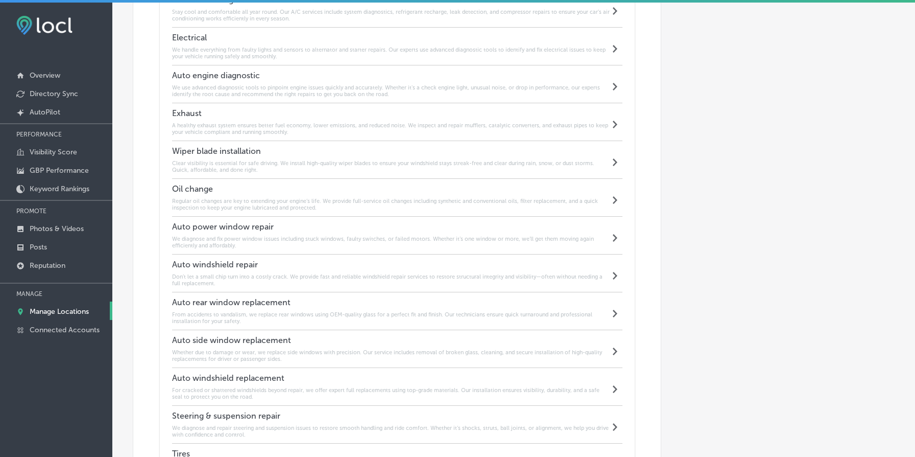
scroll to position [1345, 0]
click at [353, 127] on h6 "A healthy exhaust system ensures better fuel economy, lower emissions, and redu…" at bounding box center [391, 126] width 438 height 13
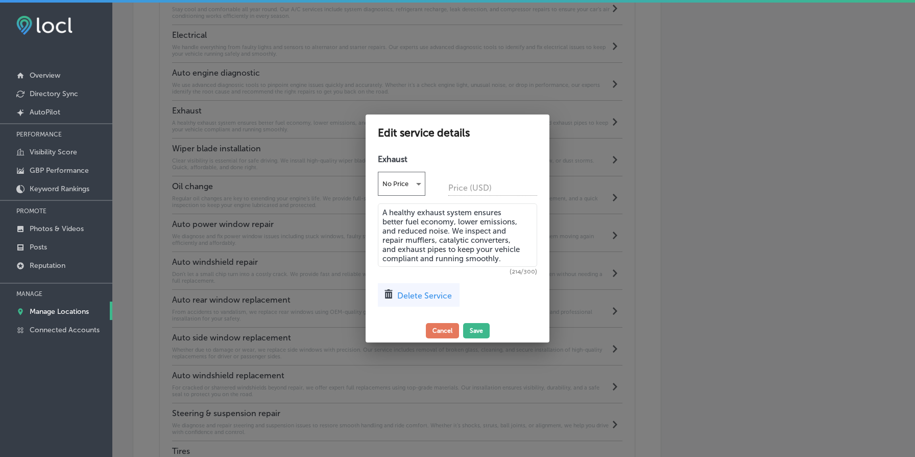
click at [434, 208] on textarea "A healthy exhaust system ensures better fuel economy, lower emissions, and redu…" at bounding box center [457, 234] width 159 height 63
click at [276, 224] on div at bounding box center [457, 228] width 915 height 457
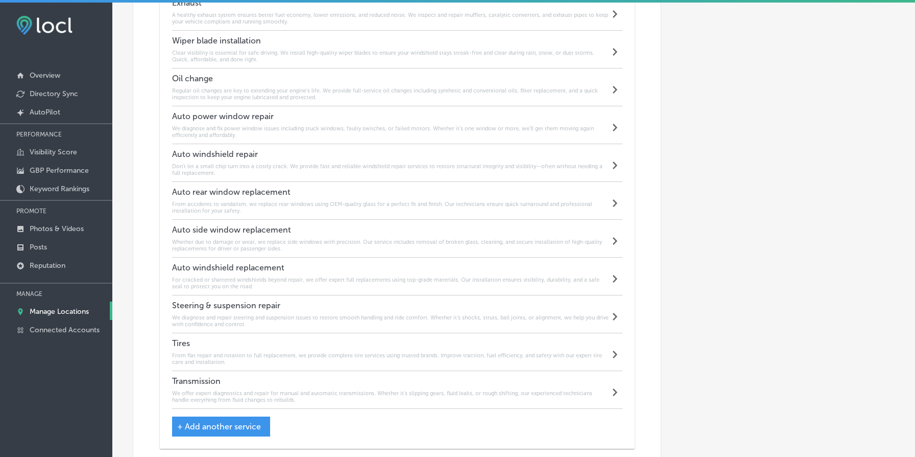
scroll to position [1515, 0]
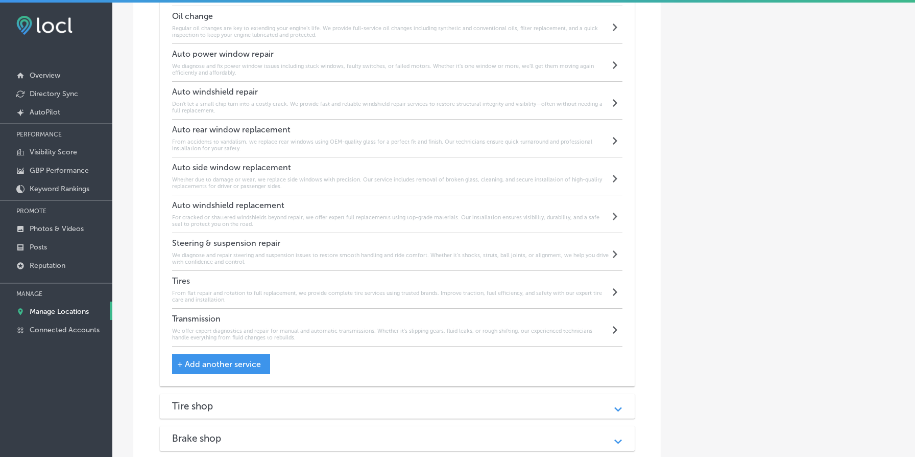
click at [354, 37] on h6 "Regular oil changes are key to extending your engine’s life. We provide full-se…" at bounding box center [391, 31] width 438 height 13
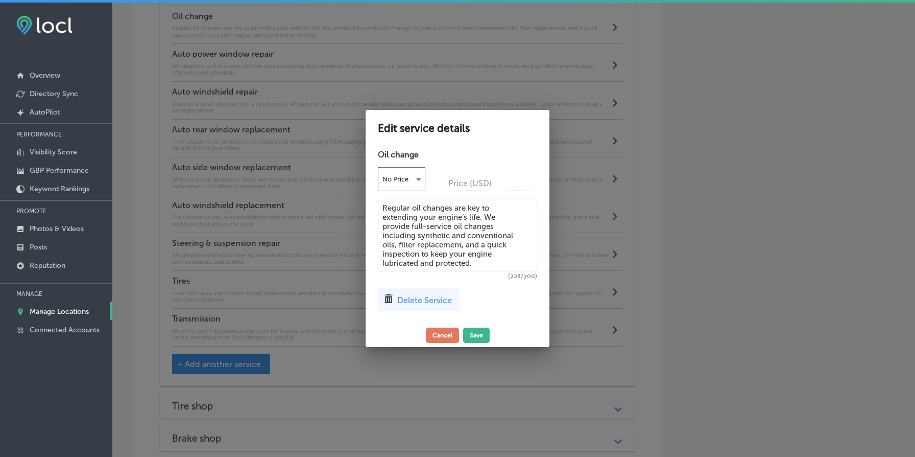
click at [441, 226] on textarea "Regular oil changes are key to extending your engine’s life. We provide full-se…" at bounding box center [457, 235] width 159 height 73
click at [299, 273] on div at bounding box center [457, 228] width 915 height 457
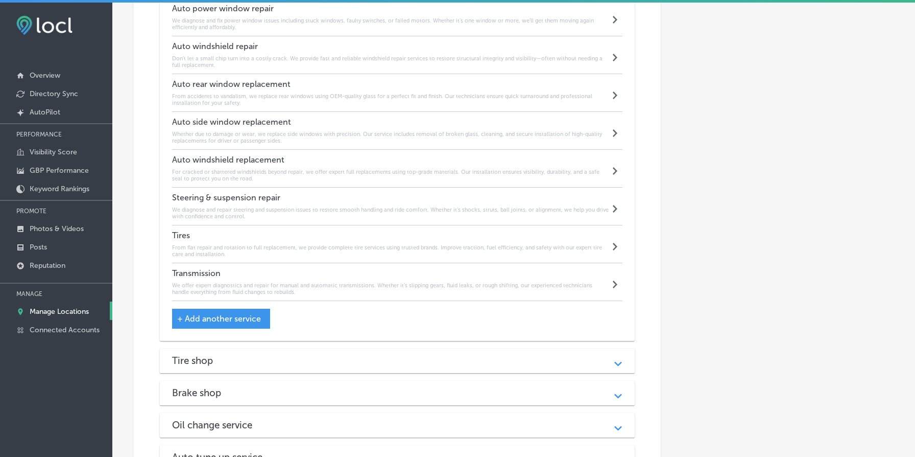
scroll to position [1588, 0]
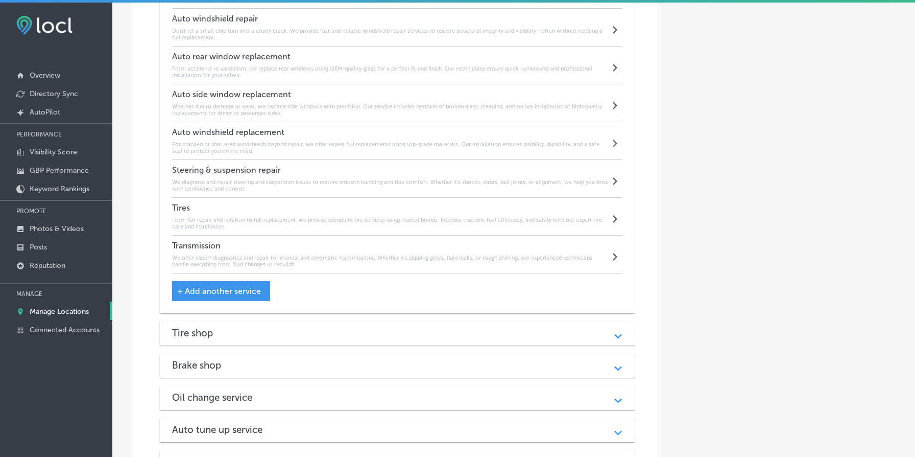
click at [368, 220] on h6 "From flat repair and rotation to full replacement, we provide complete tire ser…" at bounding box center [391, 223] width 438 height 13
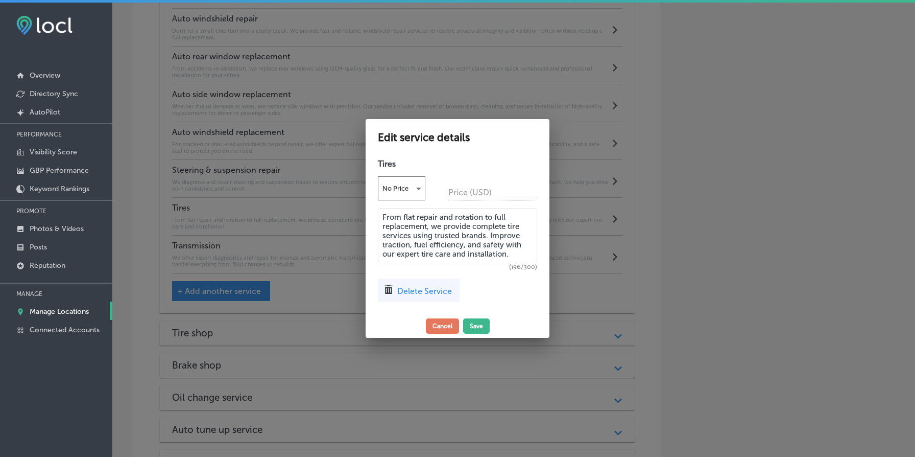
click at [419, 214] on textarea "From flat repair and rotation to full replacement, we provide complete tire ser…" at bounding box center [457, 235] width 159 height 54
click at [239, 223] on div at bounding box center [457, 228] width 915 height 457
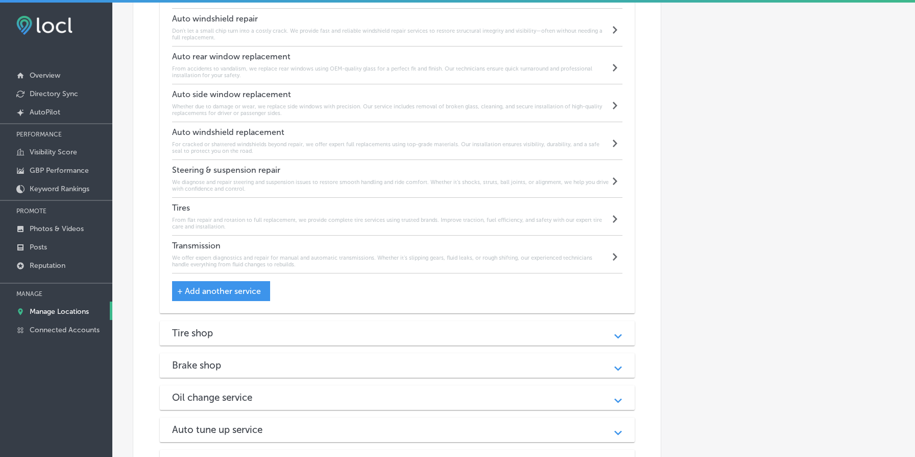
click at [303, 175] on h4 "Steering & suspension repair" at bounding box center [391, 170] width 438 height 10
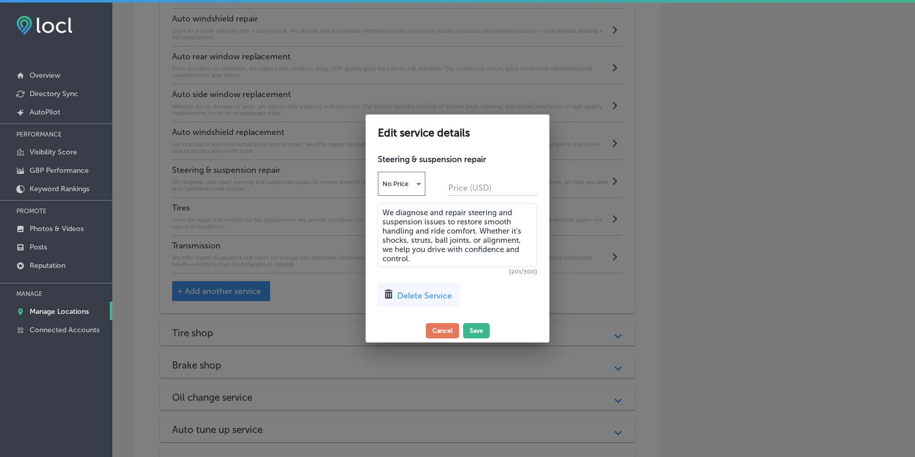
click at [423, 221] on textarea "We diagnose and repair steering and suspension issues to restore smooth handlin…" at bounding box center [457, 234] width 159 height 63
click at [316, 238] on div at bounding box center [457, 228] width 915 height 457
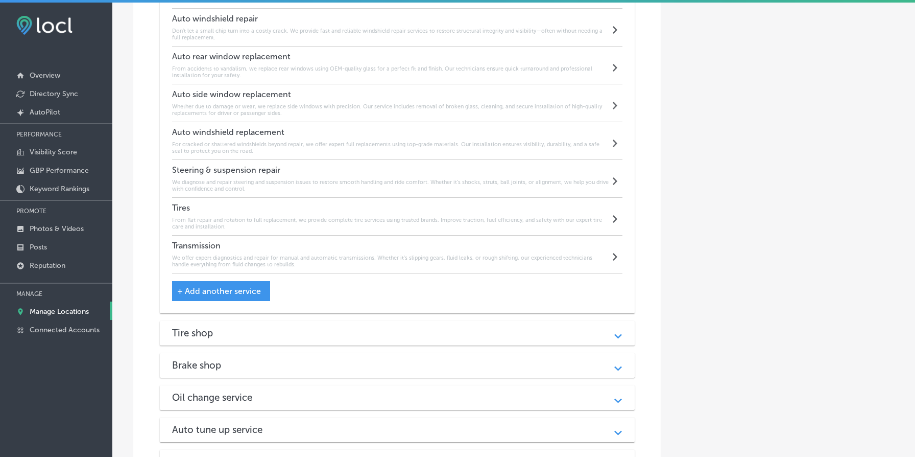
click at [371, 257] on h6 "We offer expert diagnostics and repair for manual and automatic transmissions. …" at bounding box center [391, 260] width 438 height 13
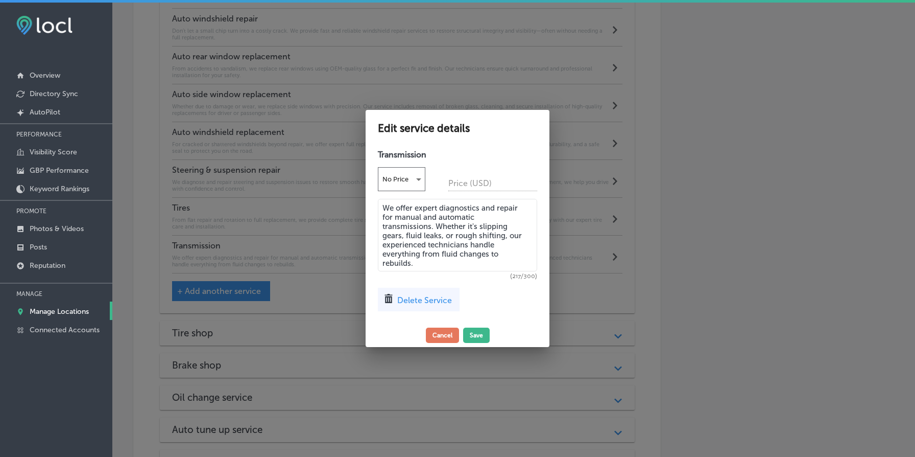
click at [470, 234] on textarea "We offer expert diagnostics and repair for manual and automatic transmissions. …" at bounding box center [457, 235] width 159 height 73
click at [681, 216] on div at bounding box center [457, 228] width 915 height 457
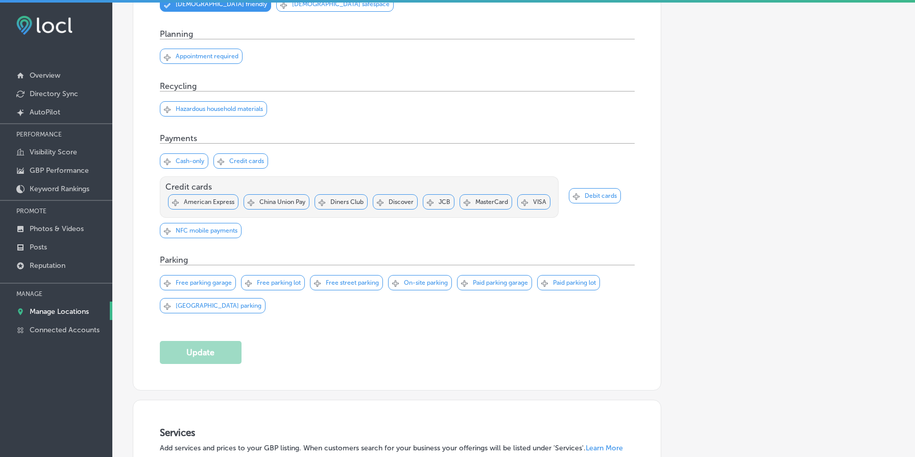
scroll to position [0, 0]
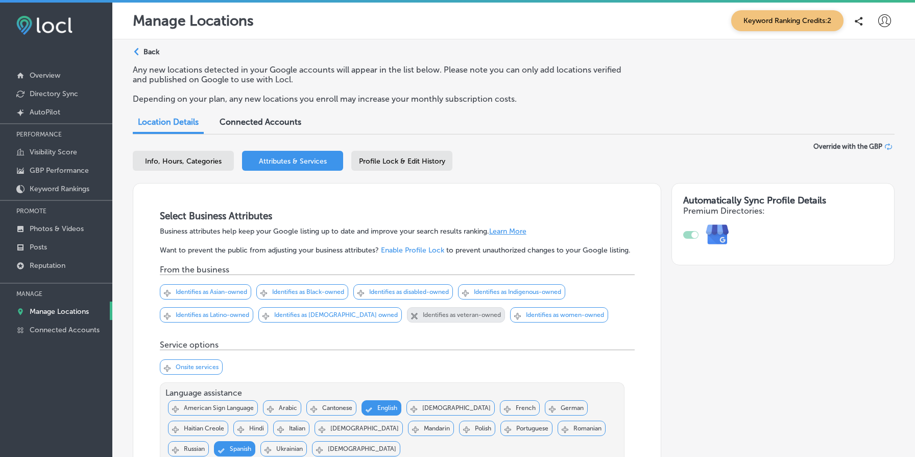
click at [209, 171] on div "Info, Hours, Categories Attributes & Services Profile Lock & Edit History" at bounding box center [514, 163] width 762 height 24
click at [208, 163] on span "Info, Hours, Categories" at bounding box center [183, 161] width 77 height 9
select select "US"
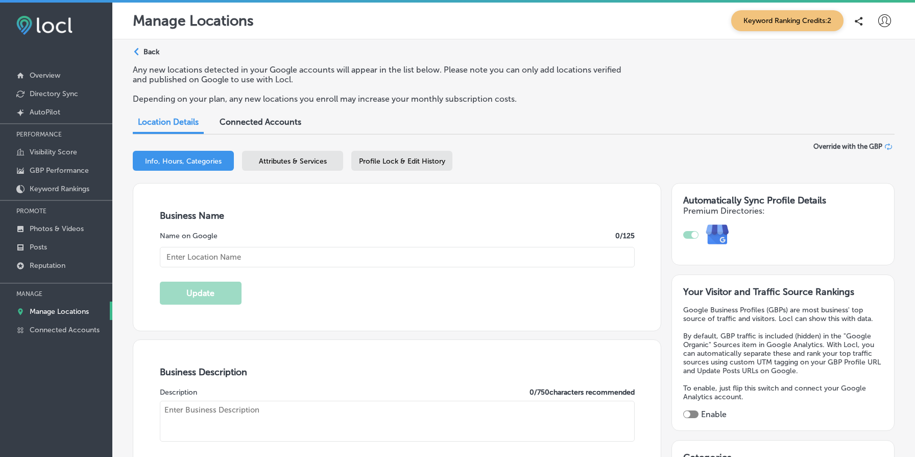
type input "[PERSON_NAME] Street Autoworks Mechanics"
type textarea "[PERSON_NAME] Street Autoworks Mechanics has been your trusted auto repair dest…"
type input "[STREET_ADDRESS][PERSON_NAME]"
type input "[GEOGRAPHIC_DATA]"
type input "97209"
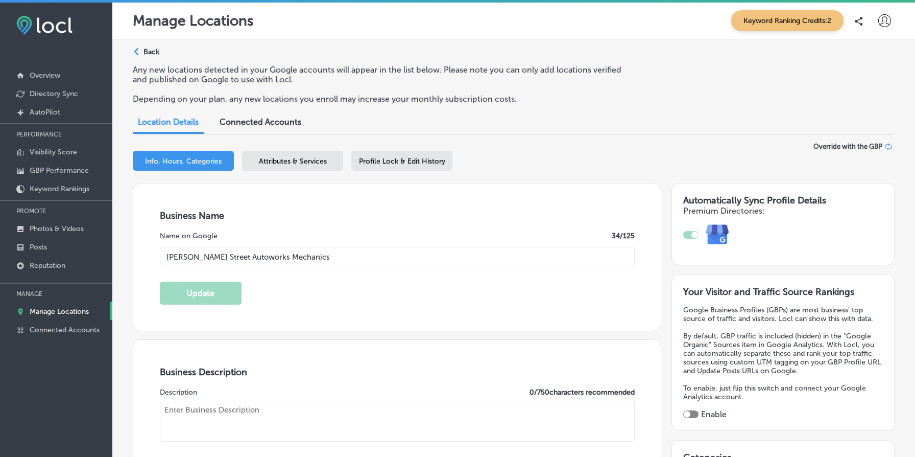
type input "US"
type input "[URL][DOMAIN_NAME]"
checkbox input "true"
type textarea "[PERSON_NAME] Street Autoworks Mechanics has been your trusted auto repair dest…"
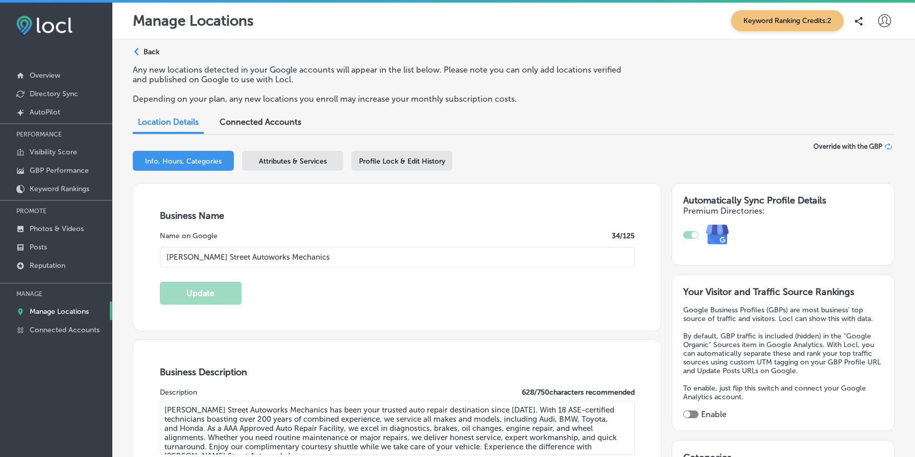
type input "[PHONE_NUMBER]"
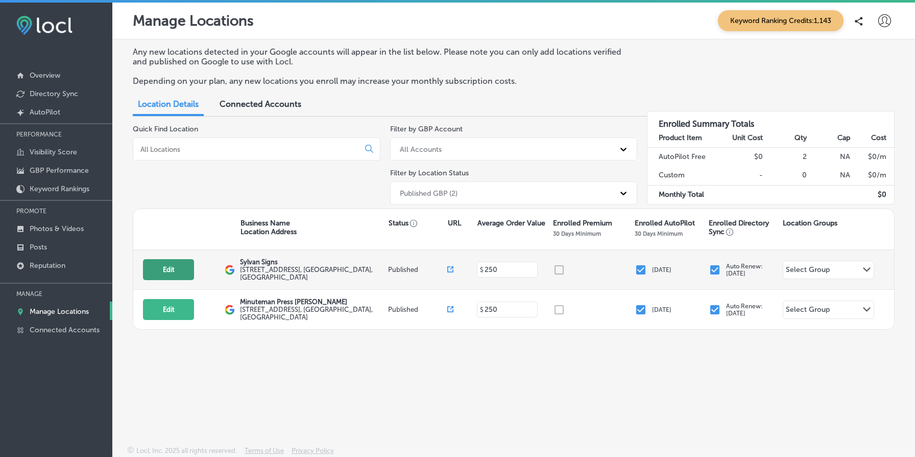
click at [172, 274] on button "Edit" at bounding box center [168, 269] width 51 height 21
select select "US"
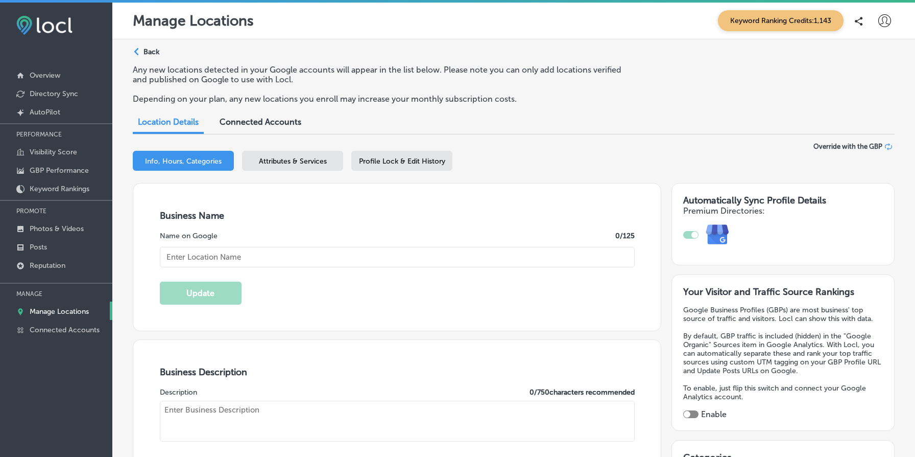
type input "Sylvan Signs"
click at [284, 162] on span "Attributes & Services" at bounding box center [293, 161] width 68 height 9
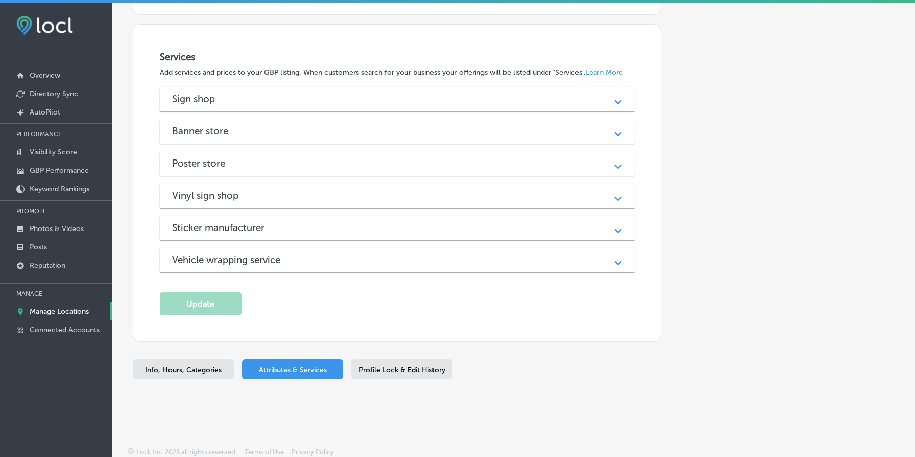
scroll to position [1034, 0]
click at [327, 90] on div "Sign shop Path Created with Sketch." at bounding box center [397, 97] width 475 height 25
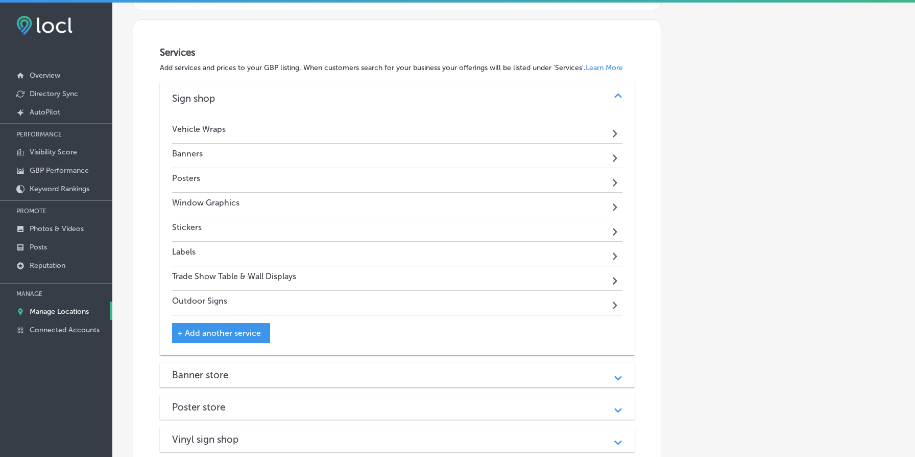
click at [325, 129] on div "Vehicle Wraps Path Created with Sketch." at bounding box center [397, 131] width 451 height 25
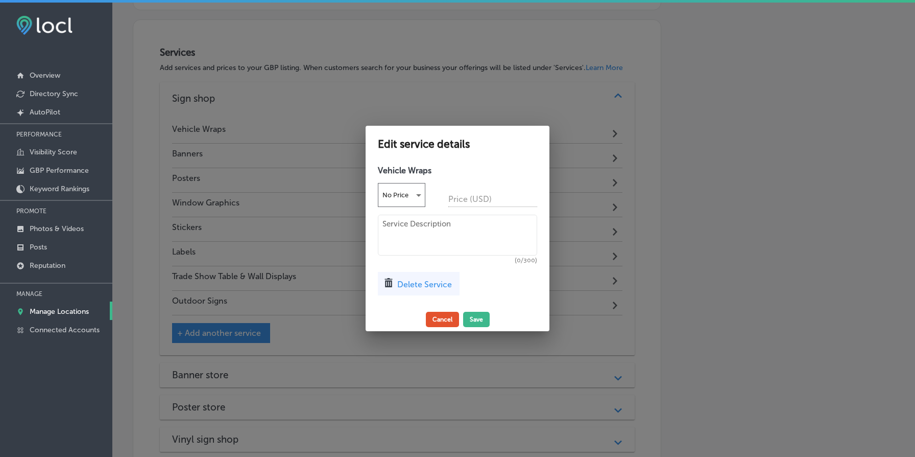
click at [450, 321] on button "Cancel" at bounding box center [442, 319] width 33 height 15
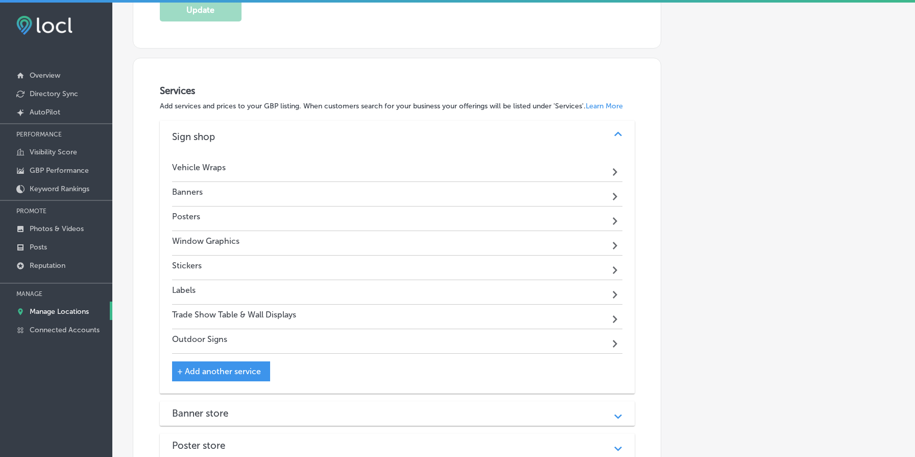
scroll to position [991, 0]
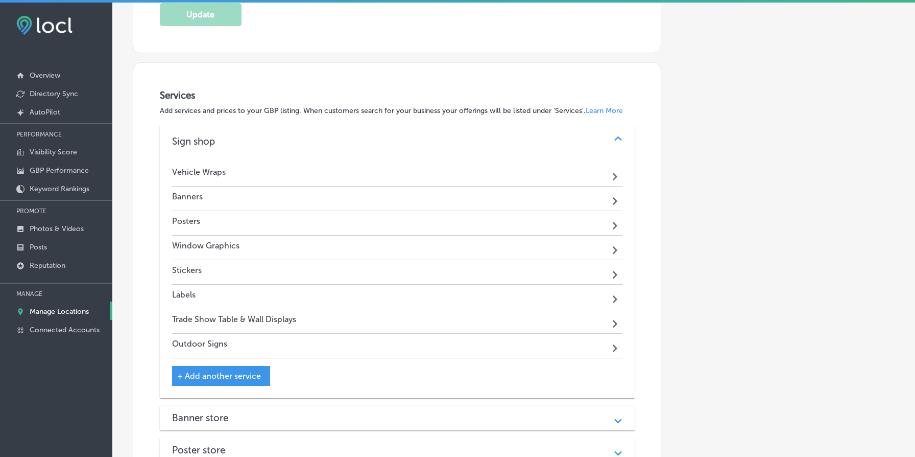
click at [304, 204] on div "Banners Path Created with Sketch." at bounding box center [397, 198] width 451 height 25
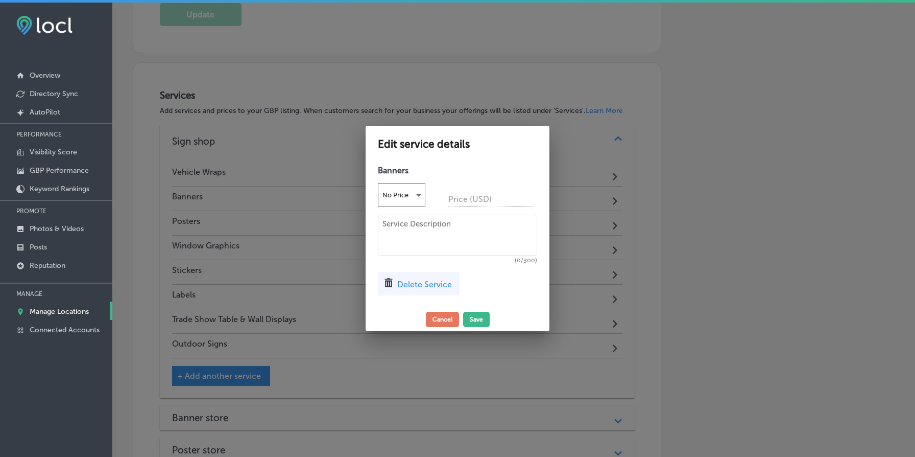
click at [335, 233] on div at bounding box center [457, 228] width 915 height 457
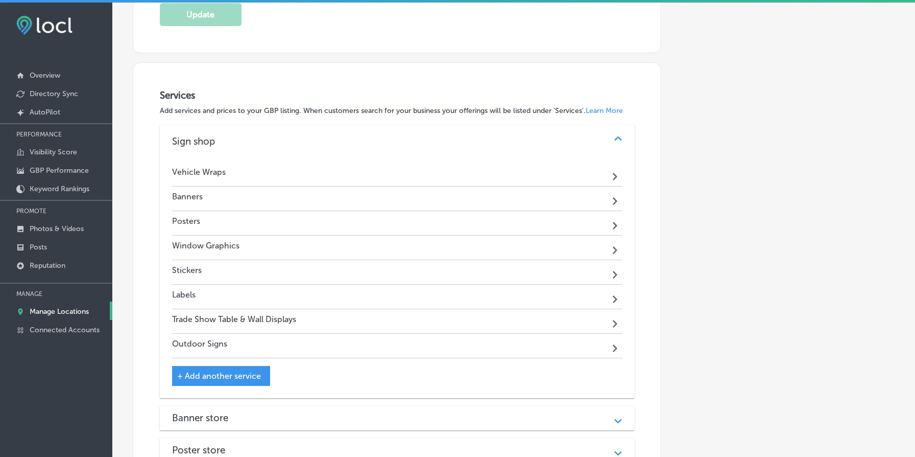
scroll to position [1282, 0]
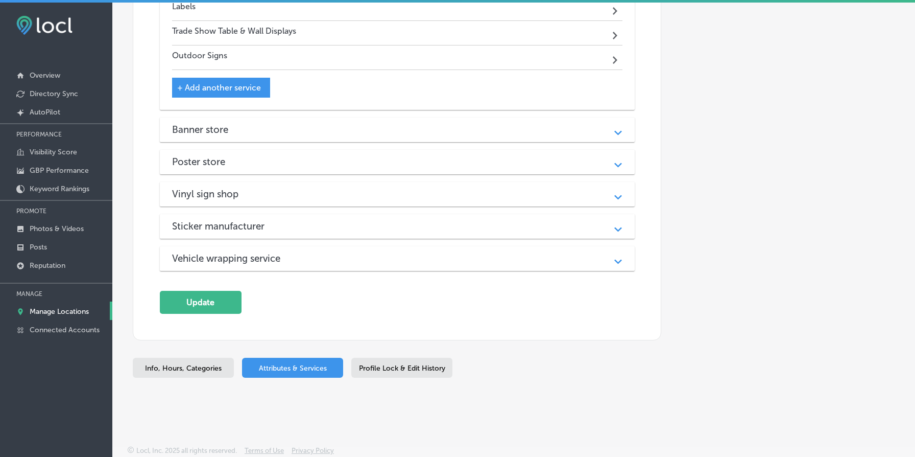
click at [367, 130] on div "Banner store" at bounding box center [397, 130] width 451 height 12
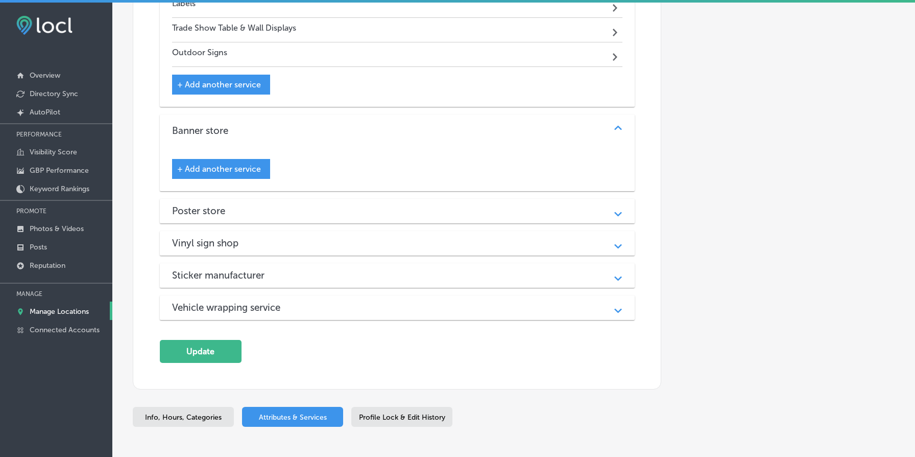
click at [373, 217] on div "Poster store" at bounding box center [397, 211] width 451 height 12
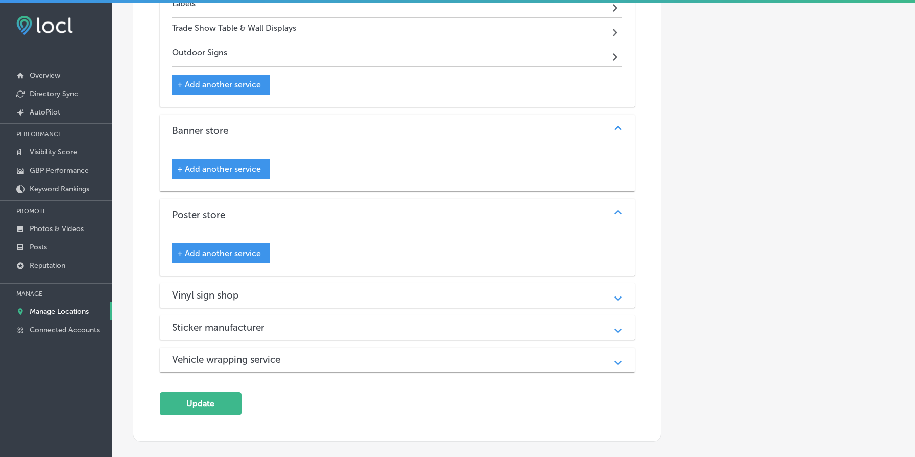
scroll to position [1386, 0]
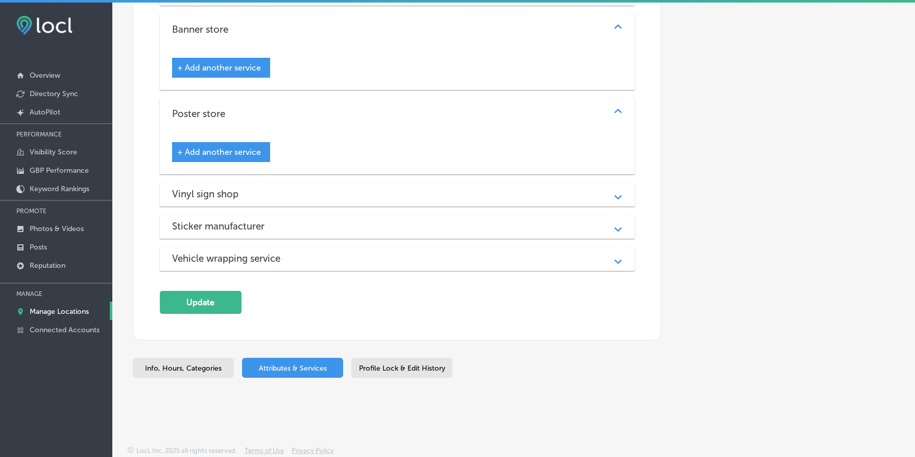
click at [377, 196] on div "Vinyl sign shop" at bounding box center [397, 194] width 451 height 12
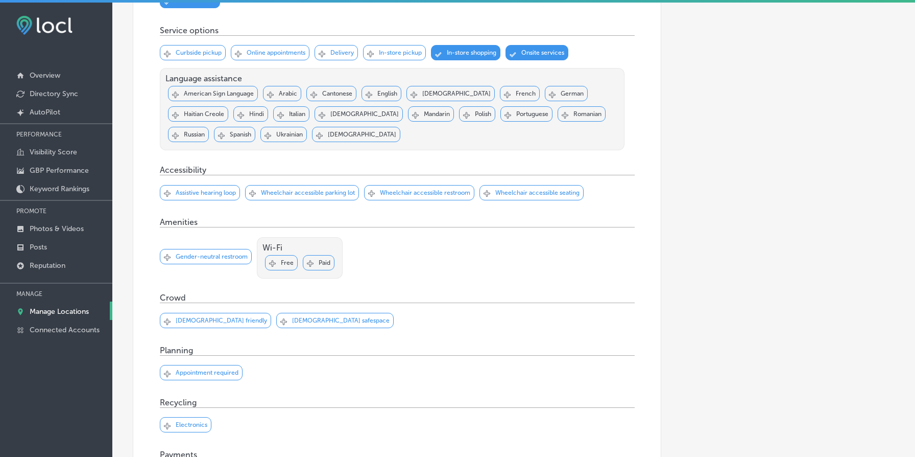
scroll to position [0, 0]
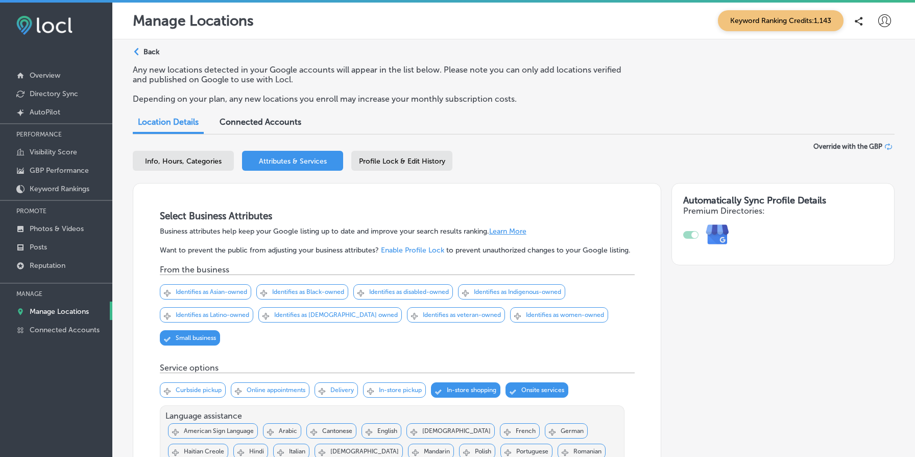
click at [157, 58] on div "Path Created with Sketch. Back" at bounding box center [146, 56] width 27 height 18
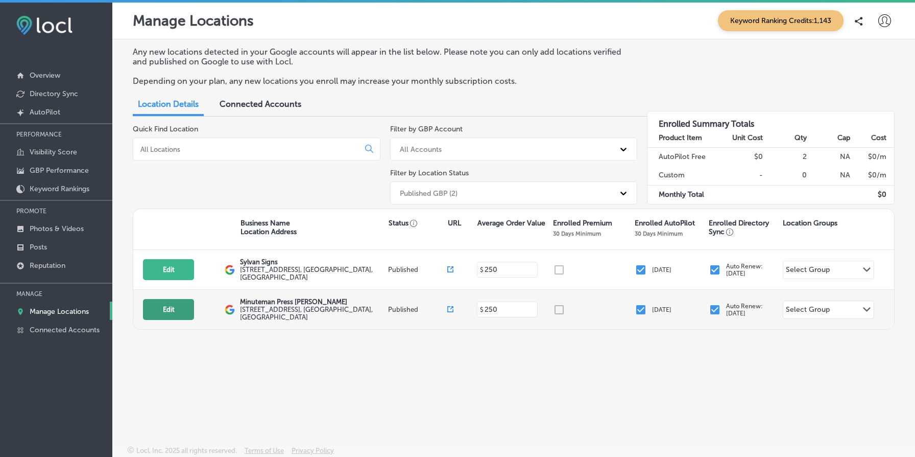
click at [167, 303] on button "Edit" at bounding box center [168, 309] width 51 height 21
select select "US"
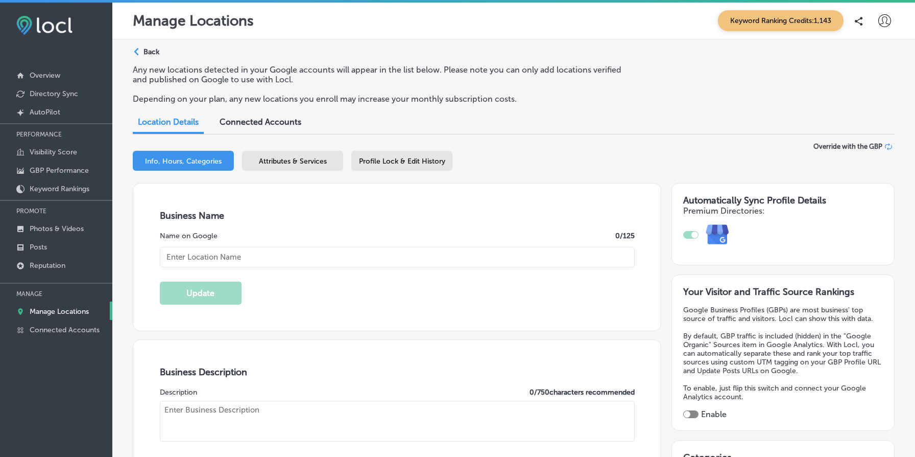
checkbox input "true"
type textarea "Minuteman Press [PERSON_NAME] is your local printing powerhouse, offering a div…"
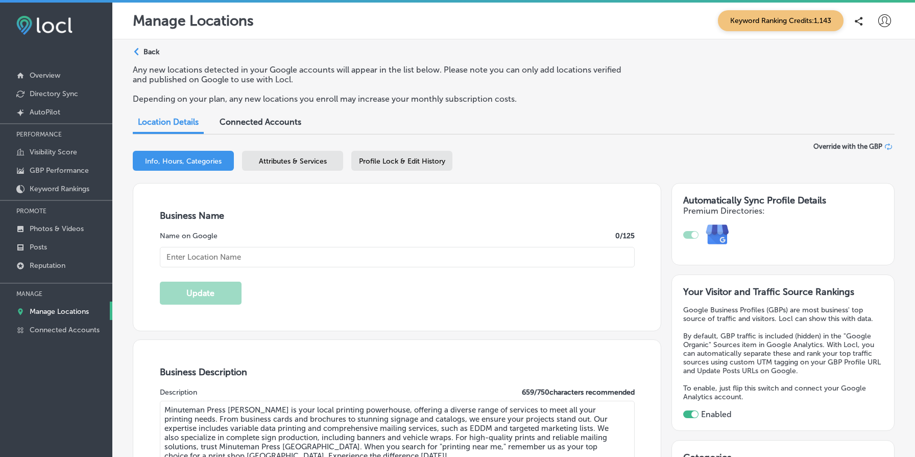
click at [309, 170] on div "Info, Hours, Categories Attributes & Services Profile Lock & Edit History" at bounding box center [514, 163] width 762 height 24
type textarea "Minuteman Press [PERSON_NAME] is your local printing powerhouse, offering a div…"
type input "[STREET_ADDRESS]"
type input "[GEOGRAPHIC_DATA]"
type input "97202"
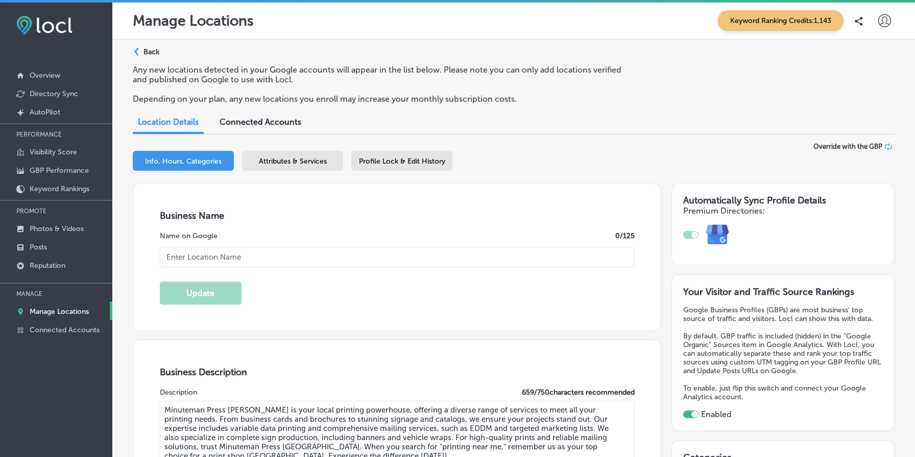
type input "US"
type input "[URL][DOMAIN_NAME]"
type input "Minuteman Press [PERSON_NAME]"
click at [313, 160] on span "Attributes & Services" at bounding box center [293, 161] width 68 height 9
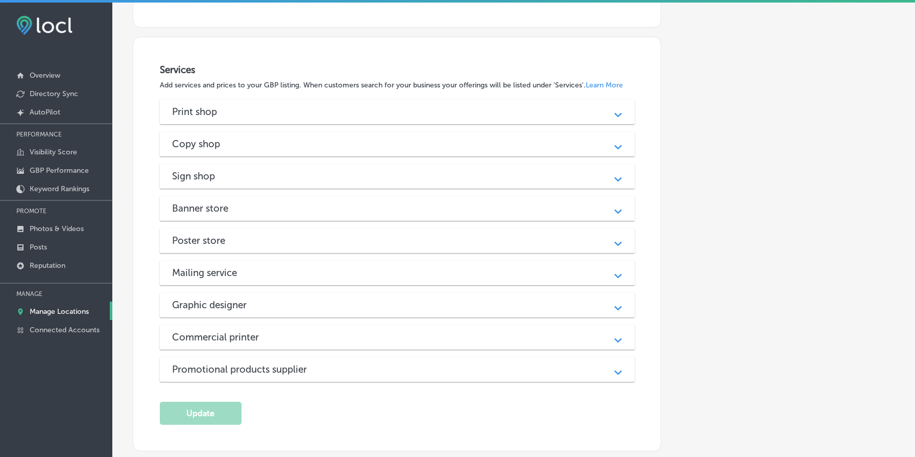
scroll to position [959, 0]
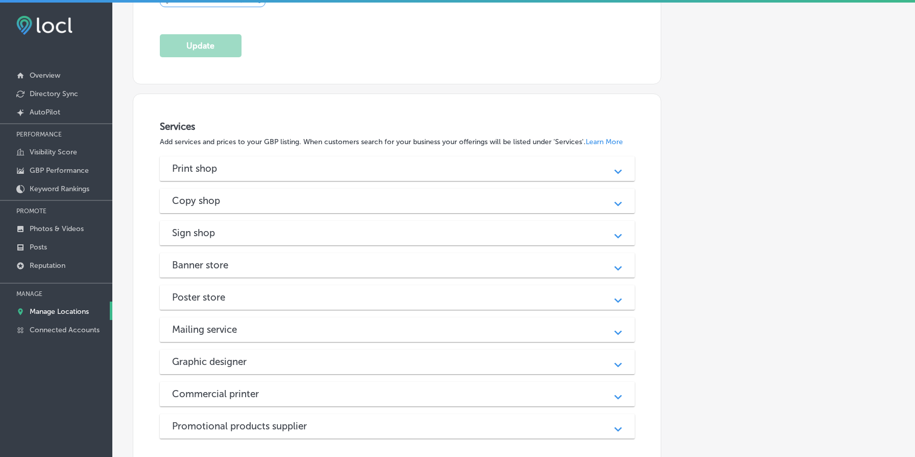
click at [327, 172] on div "Print shop" at bounding box center [397, 168] width 451 height 12
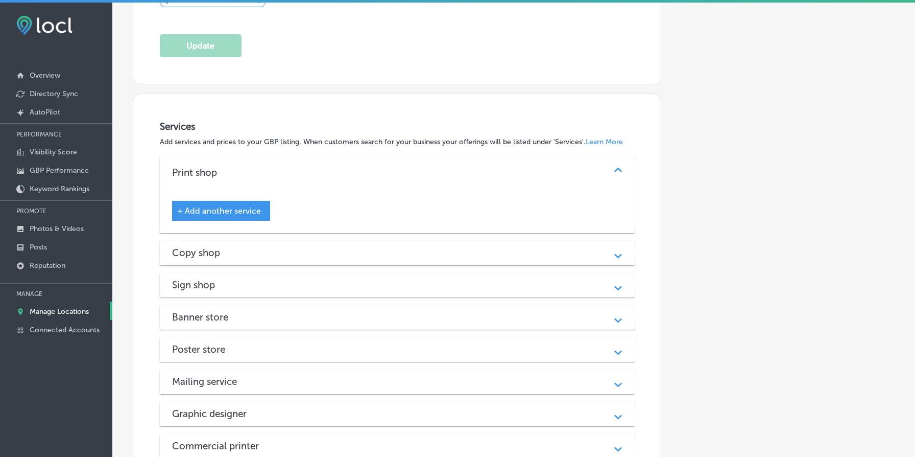
click at [301, 259] on div "Copy shop" at bounding box center [397, 253] width 451 height 12
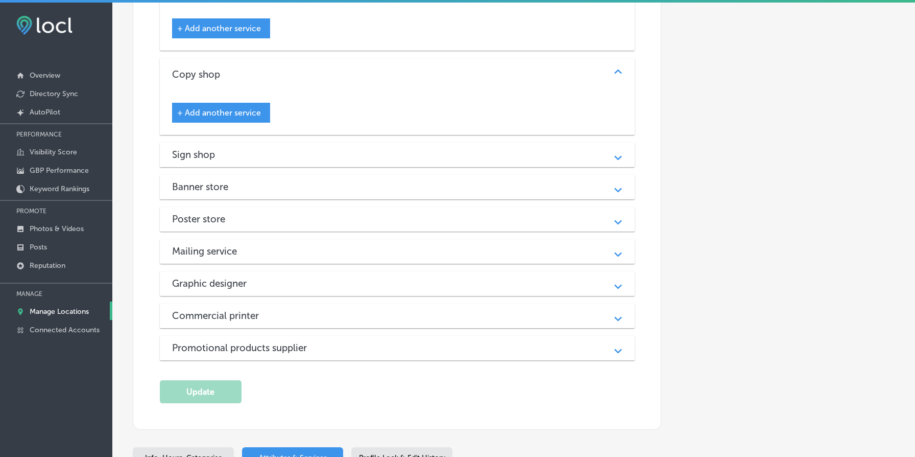
scroll to position [1154, 0]
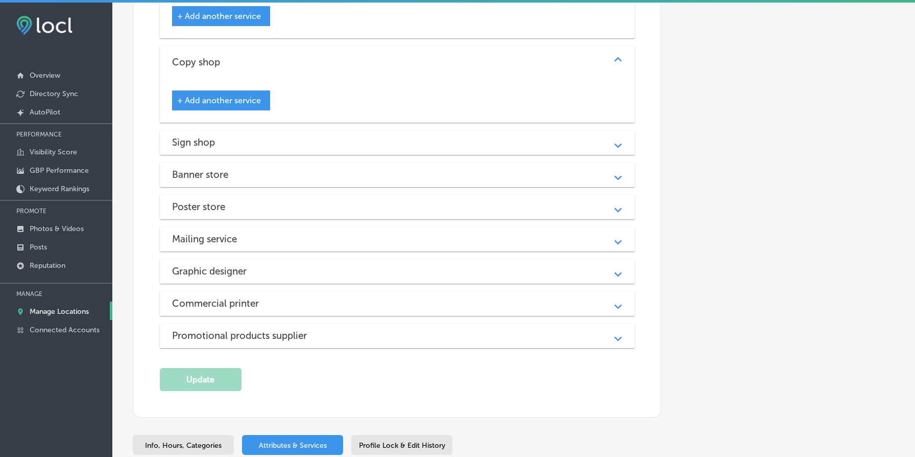
click at [361, 140] on div "Sign shop" at bounding box center [397, 142] width 451 height 12
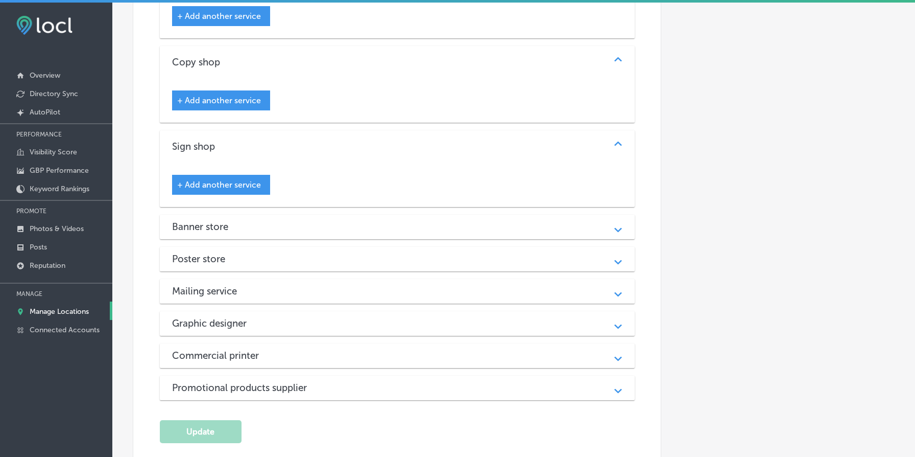
click at [357, 225] on div "Banner store" at bounding box center [397, 227] width 451 height 12
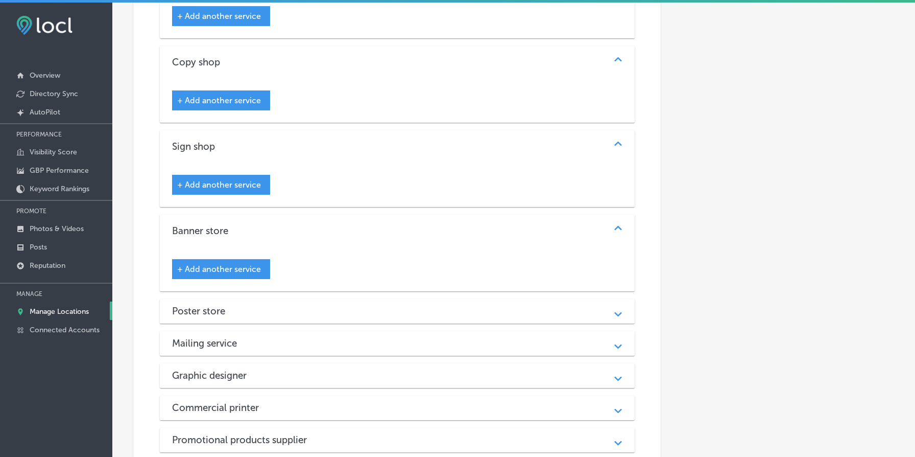
scroll to position [1339, 0]
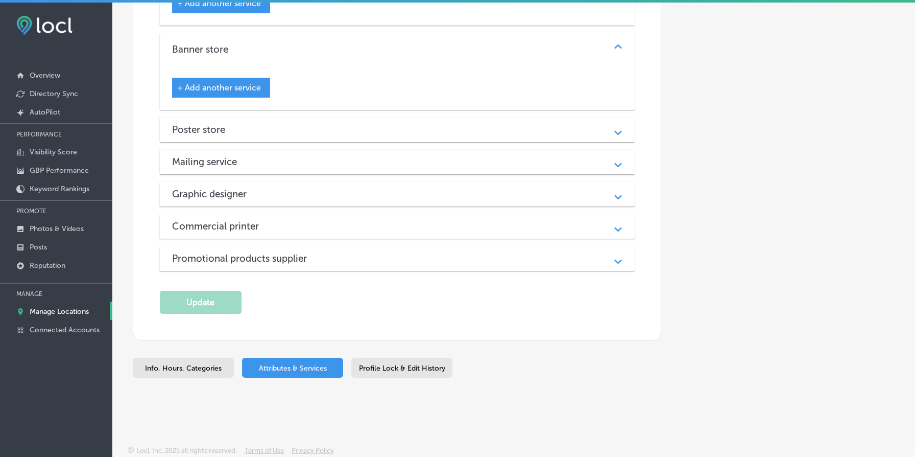
click at [369, 122] on div "Poster store Path Created with Sketch." at bounding box center [397, 130] width 475 height 25
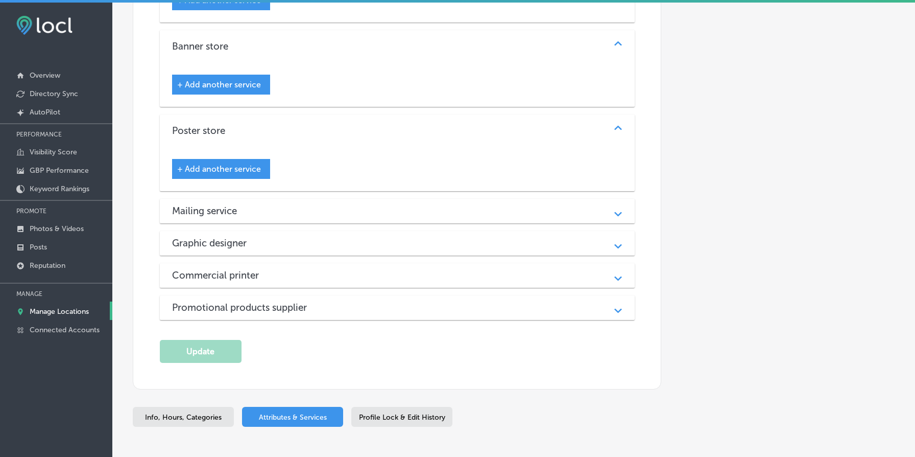
click at [244, 170] on span "+ Add another service" at bounding box center [219, 169] width 84 height 10
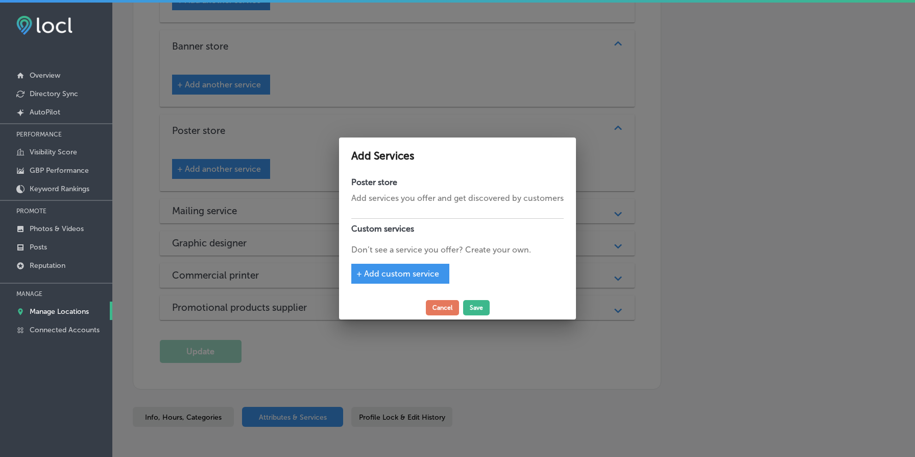
click at [280, 131] on div at bounding box center [457, 228] width 915 height 457
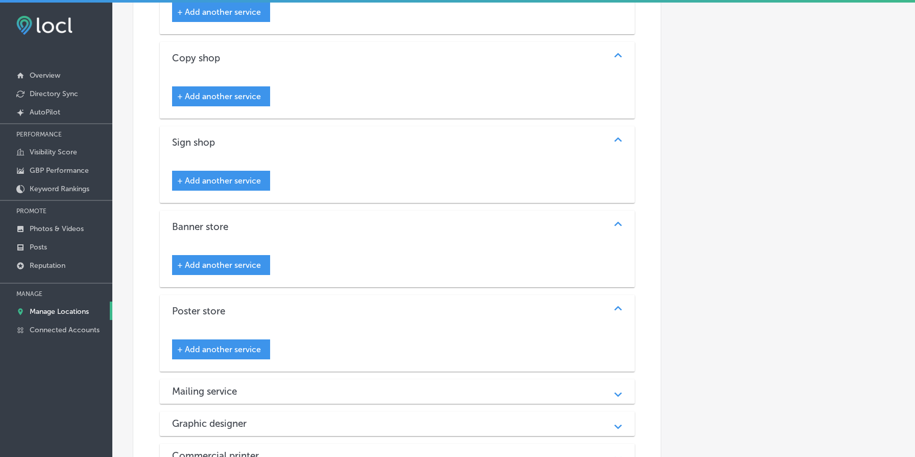
scroll to position [1062, 0]
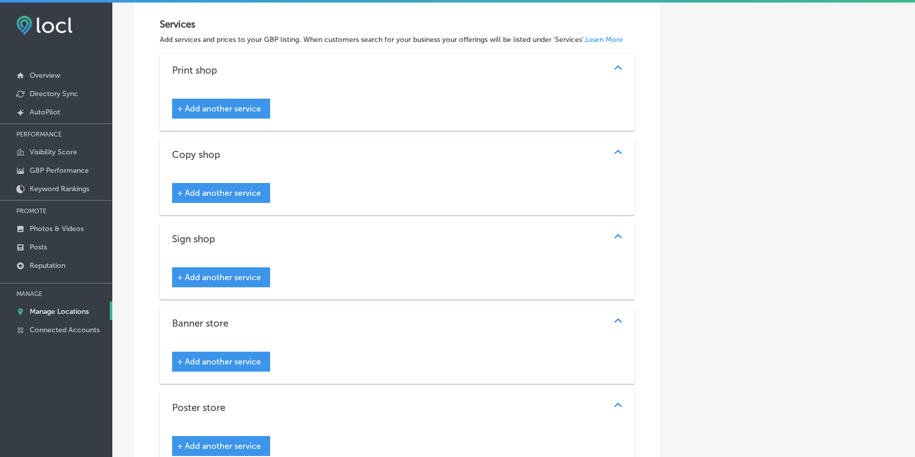
click at [262, 117] on div "+ Add another service" at bounding box center [221, 109] width 98 height 20
click at [240, 109] on span "+ Add another service" at bounding box center [219, 109] width 84 height 10
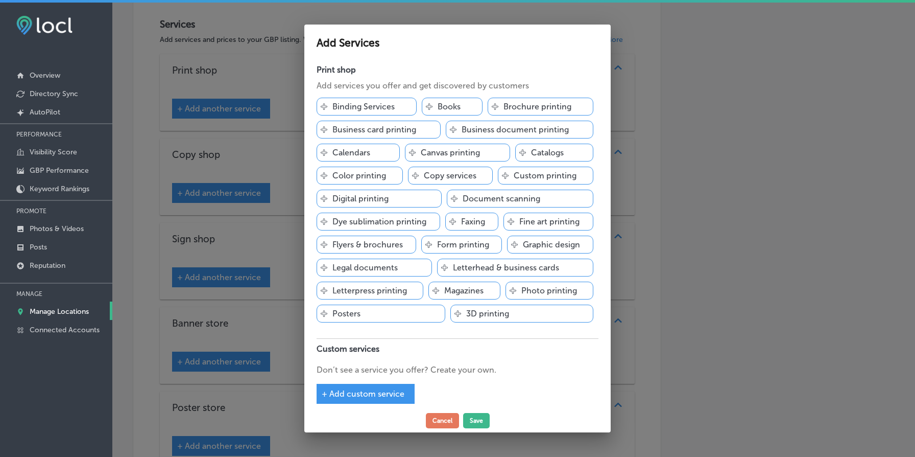
click at [240, 109] on div at bounding box center [457, 228] width 915 height 457
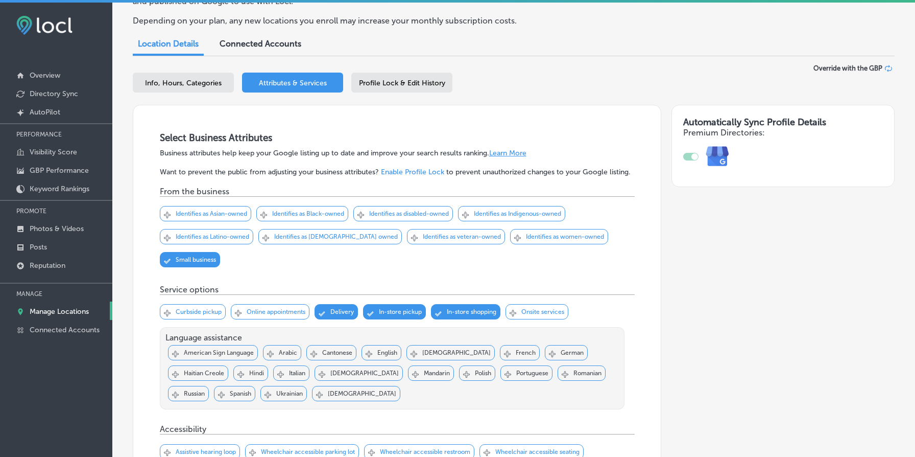
scroll to position [78, 0]
click at [200, 81] on span "Info, Hours, Categories" at bounding box center [183, 83] width 77 height 9
select select "US"
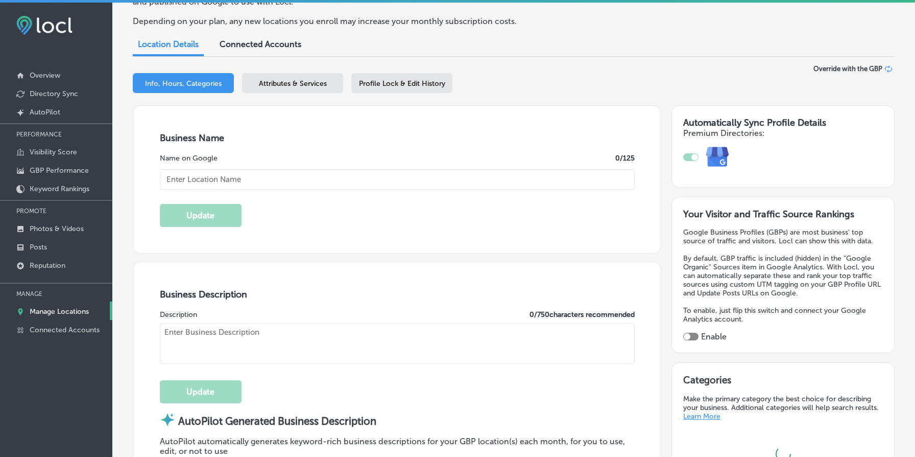
type input "Minuteman Press [PERSON_NAME]"
type textarea "Minuteman Press Powell is your local printing powerhouse, offering a diverse ra…"
type input "[STREET_ADDRESS]"
type input "[GEOGRAPHIC_DATA]"
type input "97202"
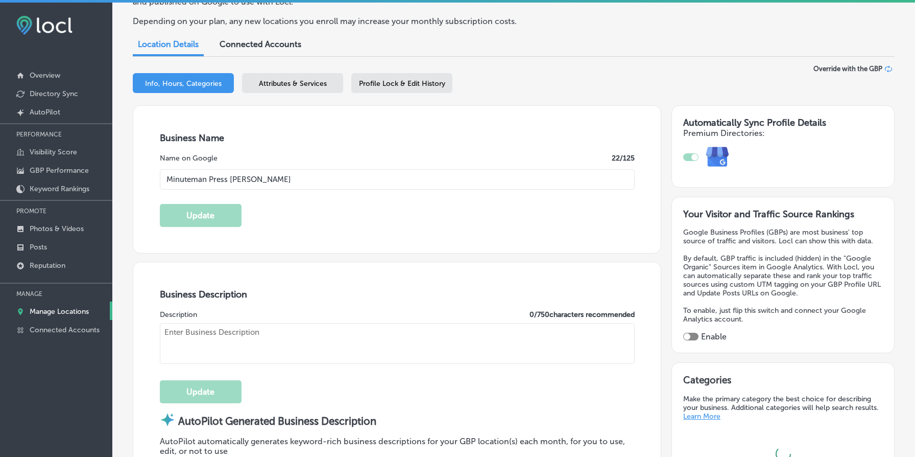
type input "US"
type input "https://www.minutemanteam.com/"
checkbox input "true"
type textarea "Minuteman Press Powell is your local printing powerhouse, offering a diverse ra…"
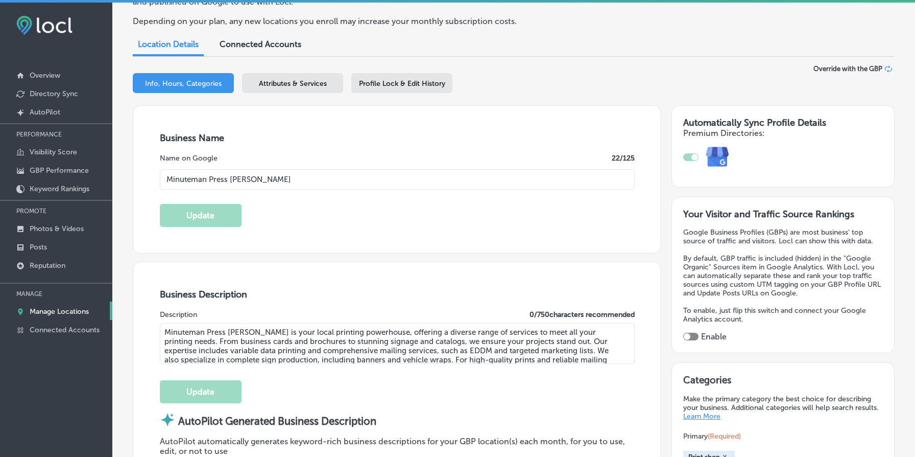
type input "+1 503 234 2040"
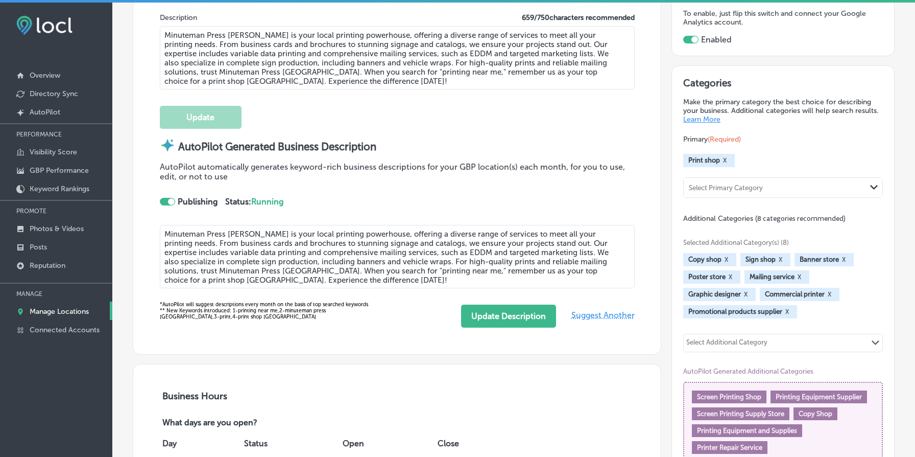
scroll to position [384, 0]
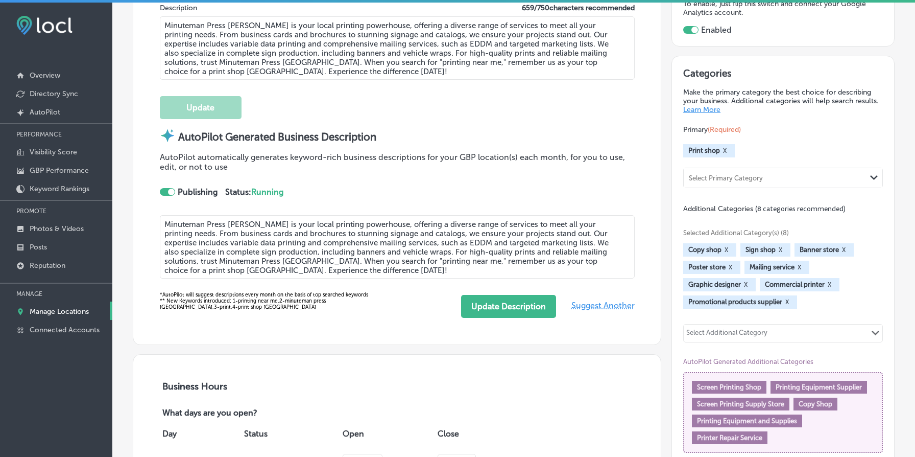
click at [359, 35] on textarea "Minuteman Press Powell is your local printing powerhouse, offering a diverse ra…" at bounding box center [397, 47] width 475 height 63
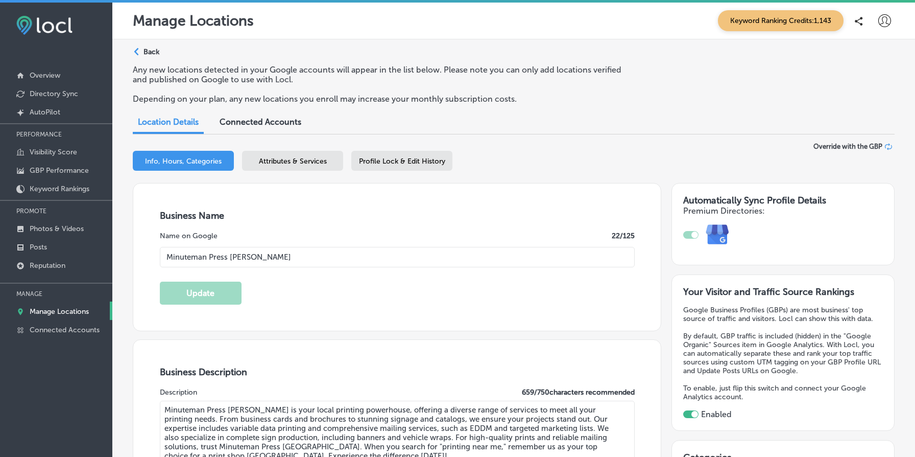
click at [157, 54] on p "Back" at bounding box center [152, 52] width 16 height 9
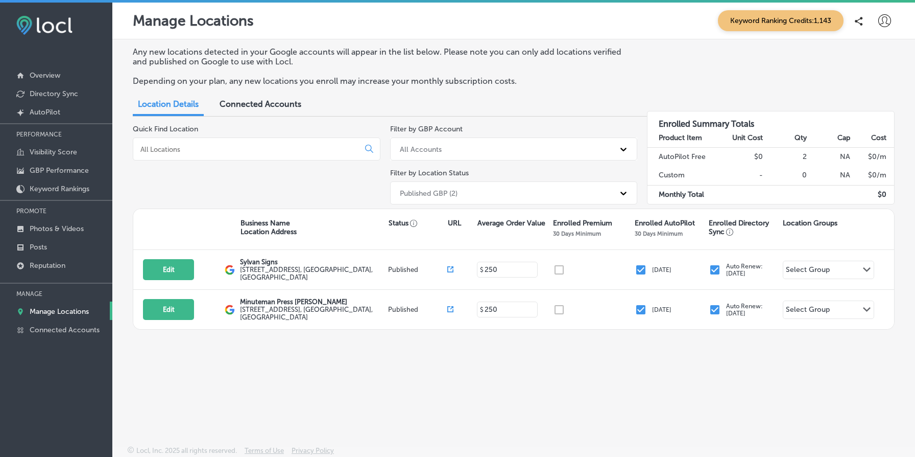
scroll to position [3, 0]
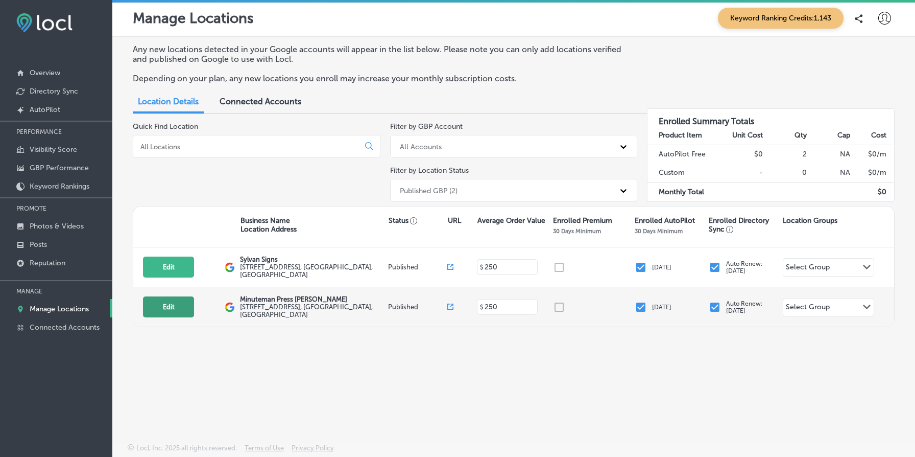
click at [171, 303] on button "Edit" at bounding box center [168, 306] width 51 height 21
select select "US"
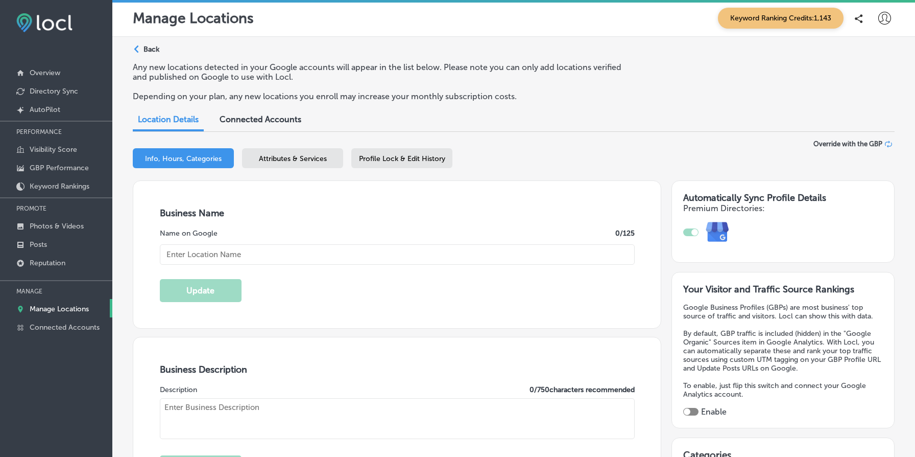
type input "Minuteman Press [PERSON_NAME]"
type textarea "Minuteman Press Powell is your local printing powerhouse, offering a diverse ra…"
type input "[STREET_ADDRESS]"
type input "[GEOGRAPHIC_DATA]"
type input "97202"
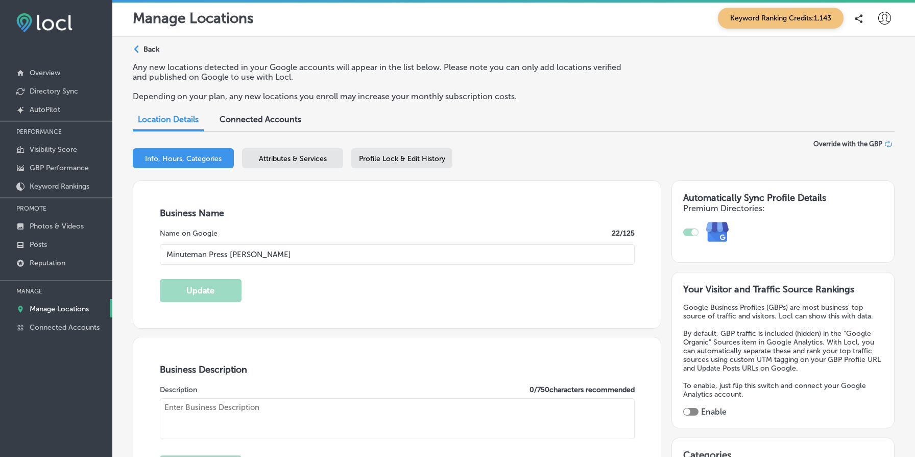
type input "US"
type input "https://www.minutemanteam.com/"
checkbox input "true"
type textarea "Minuteman Press Powell is your local printing powerhouse, offering a diverse ra…"
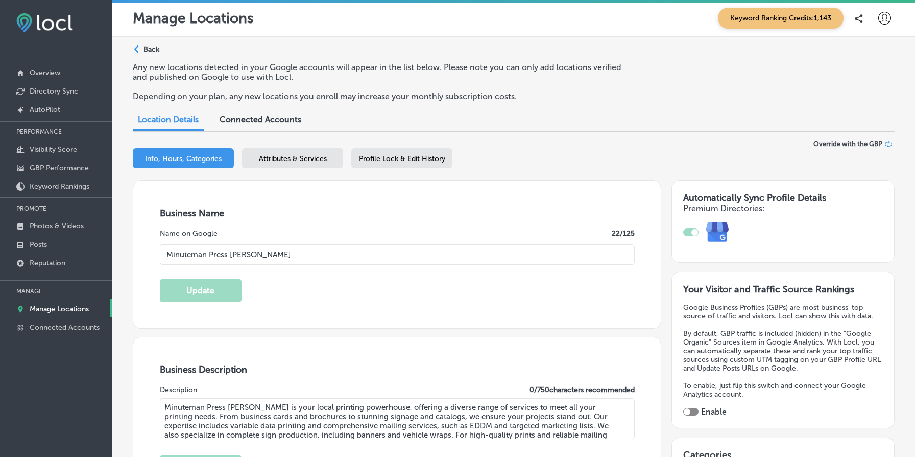
type input "+1 503 234 2040"
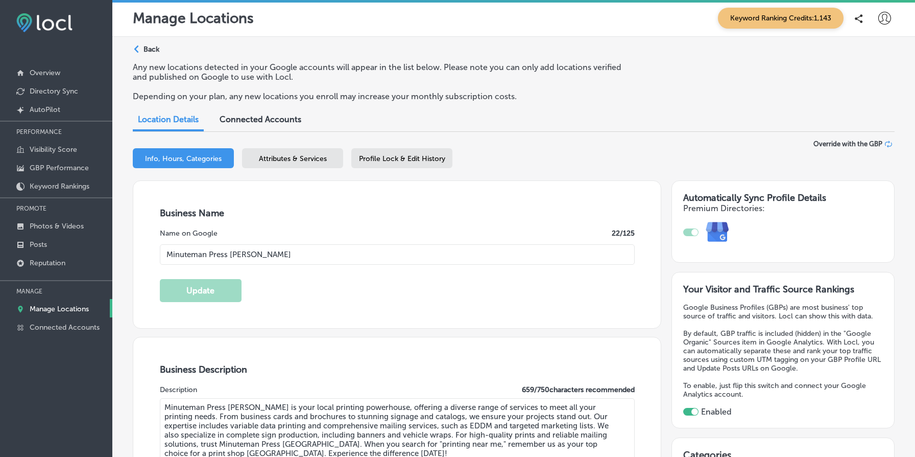
scroll to position [14, 0]
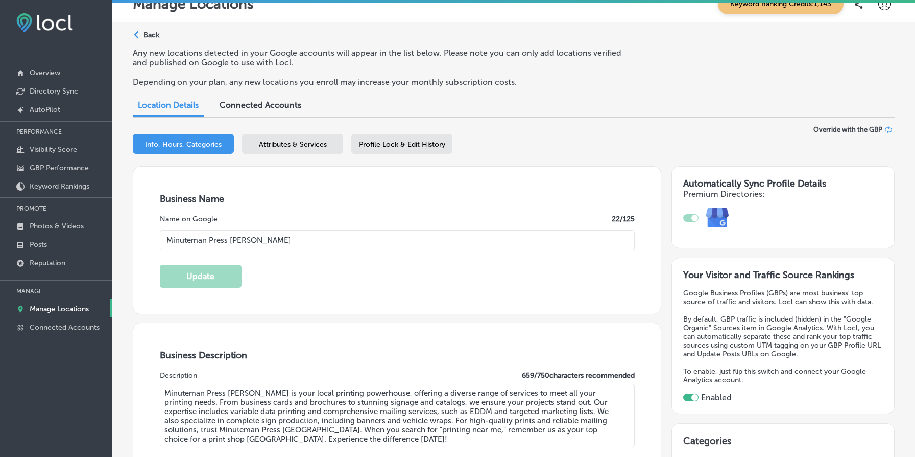
click at [150, 32] on p "Back" at bounding box center [152, 35] width 16 height 9
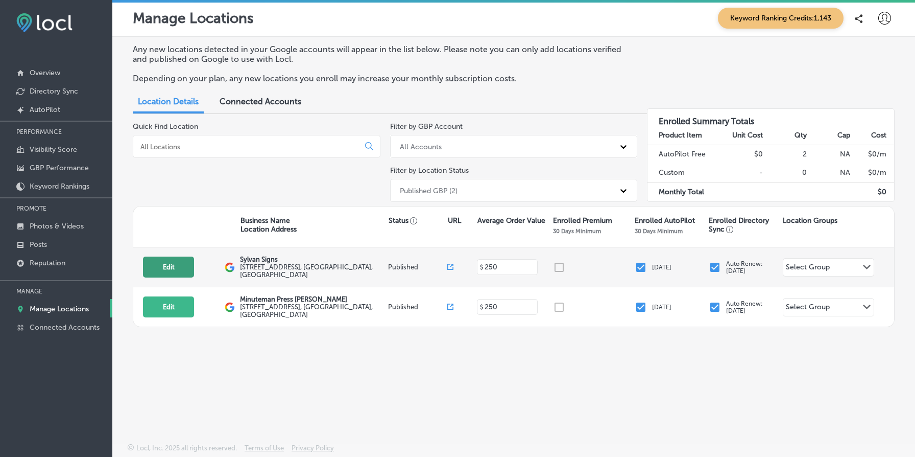
click at [164, 267] on button "Edit" at bounding box center [168, 266] width 51 height 21
select select "US"
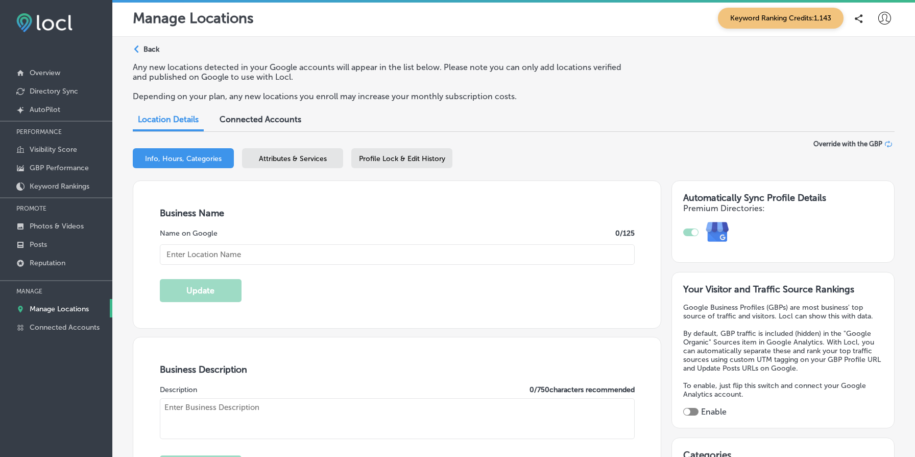
type input "Sylvan Signs"
type textarea "[PERSON_NAME] Signs delivers expertly crafted signage solutions tailored to you…"
type input "[STREET_ADDRESS]"
type input "[GEOGRAPHIC_DATA]"
type input "97202"
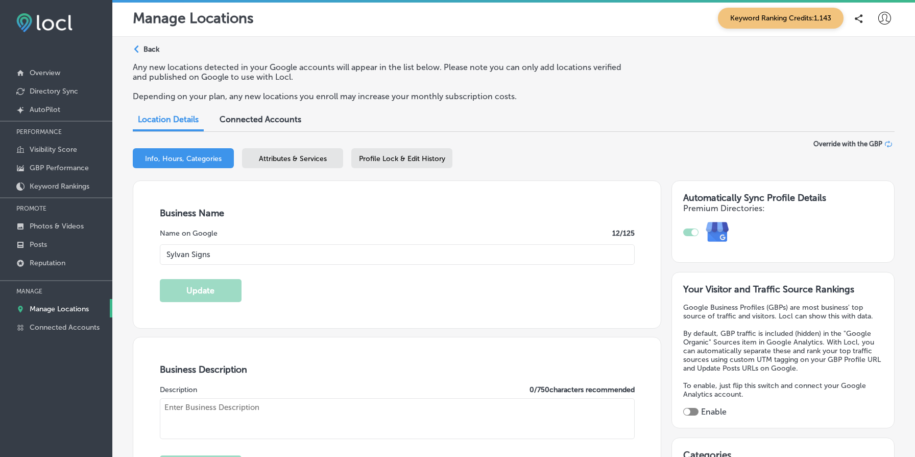
type input "US"
type input "[URL][DOMAIN_NAME]"
checkbox input "true"
type textarea "[PERSON_NAME] Signs delivers expertly crafted signage solutions tailored to you…"
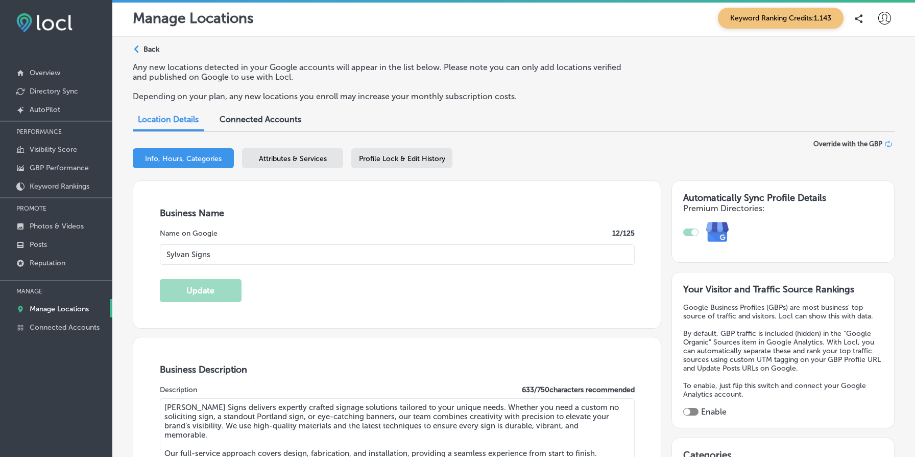
type input "+1 503 430 8072"
click at [313, 156] on span "Attributes & Services" at bounding box center [293, 158] width 68 height 9
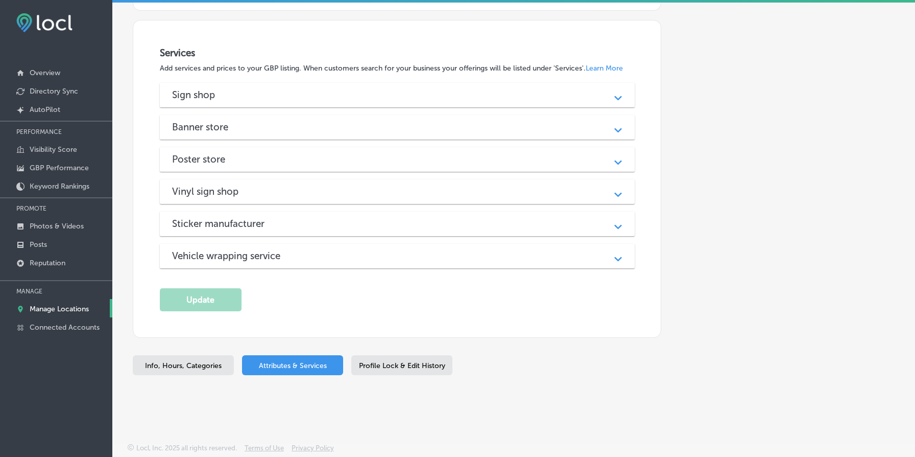
scroll to position [1029, 0]
click at [358, 105] on div "Sign shop Path Created with Sketch." at bounding box center [397, 96] width 475 height 25
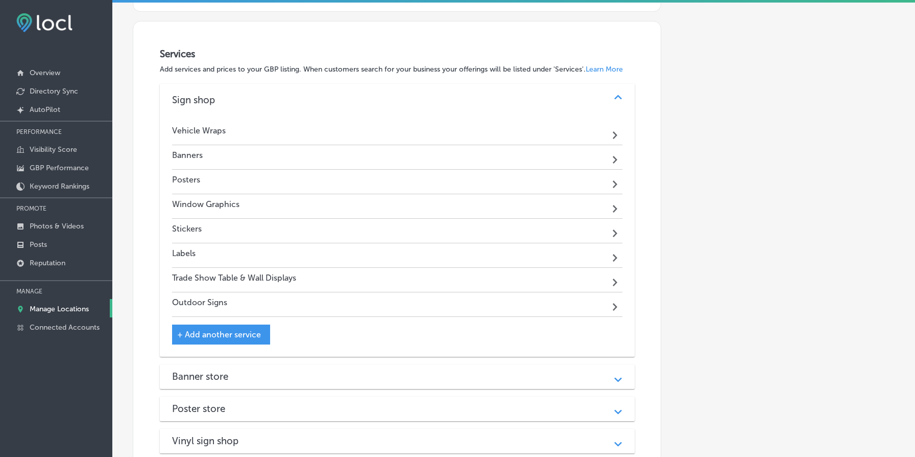
click at [307, 133] on div "Vehicle Wraps Path Created with Sketch." at bounding box center [397, 133] width 451 height 25
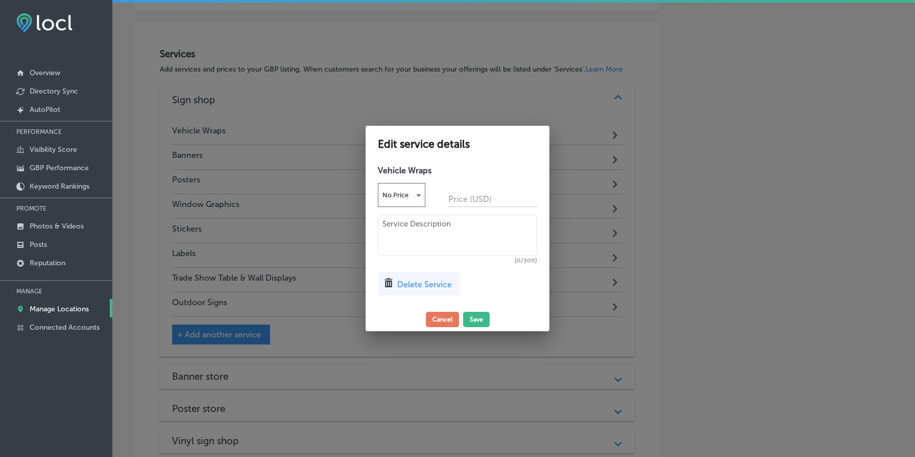
click at [480, 227] on textarea at bounding box center [457, 235] width 159 height 41
paste textarea "Transform your vehicle into a mobile billboard with custom wraps from [PERSON_N…"
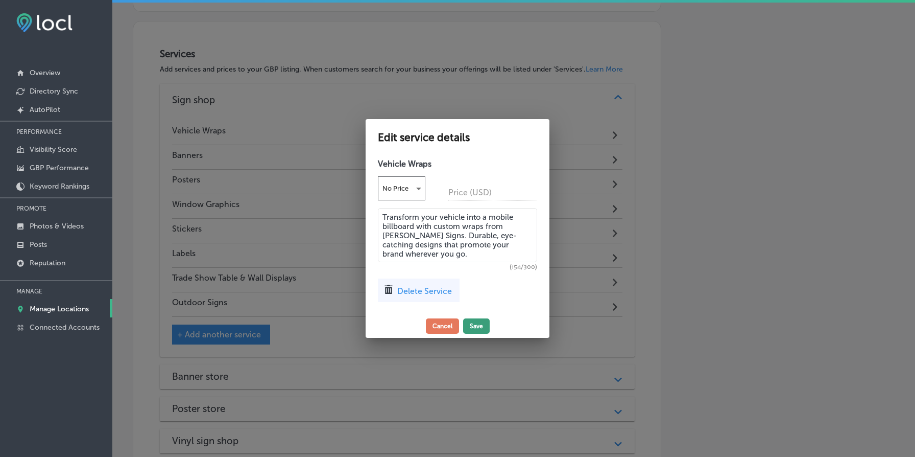
type textarea "Transform your vehicle into a mobile billboard with custom wraps from [PERSON_N…"
click at [479, 326] on button "Save" at bounding box center [476, 325] width 27 height 15
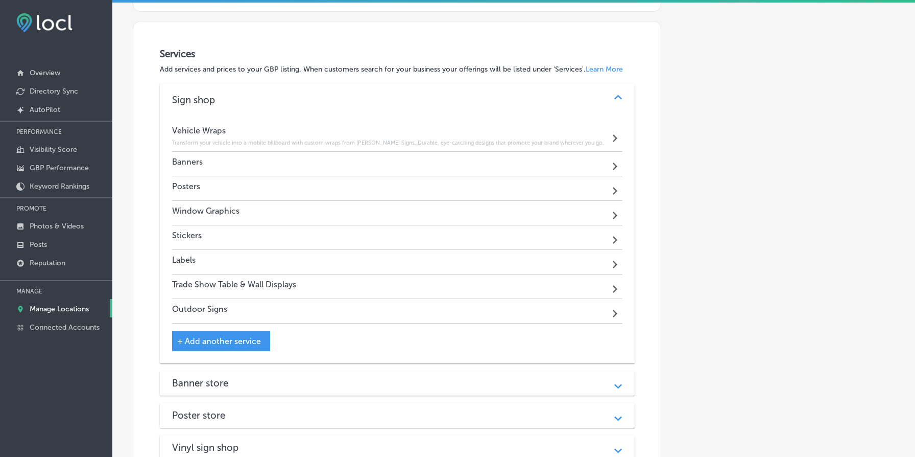
click at [375, 170] on div "Banners Path Created with Sketch." at bounding box center [397, 164] width 451 height 25
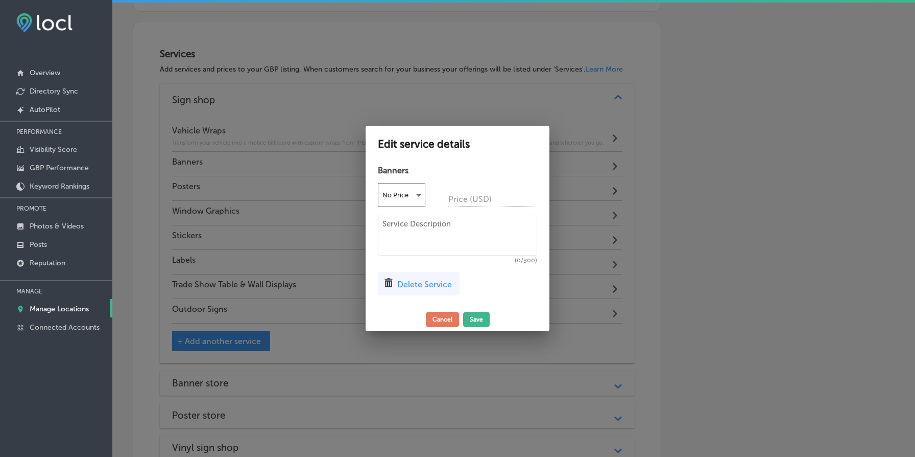
click at [490, 233] on textarea at bounding box center [457, 235] width 159 height 41
paste textarea "Get eye-catching custom banners from [PERSON_NAME] Signs. Perfect for events, p…"
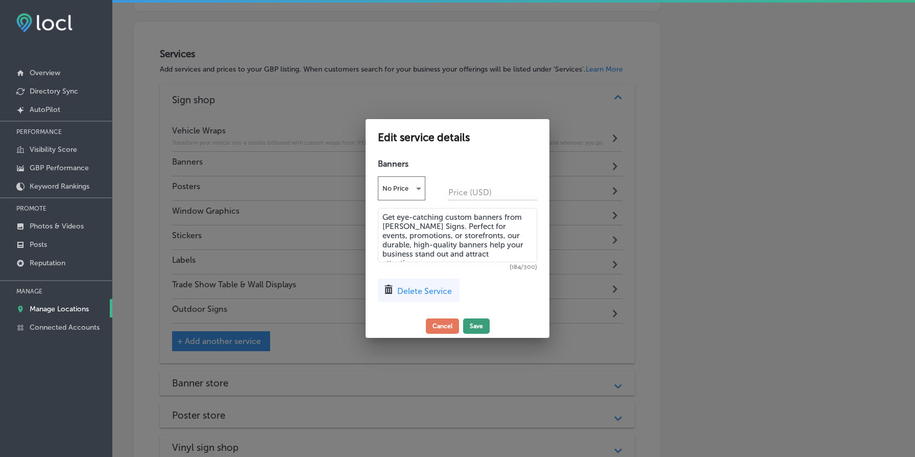
type textarea "Get eye-catching custom banners from [PERSON_NAME] Signs. Perfect for events, p…"
click at [476, 330] on button "Save" at bounding box center [476, 325] width 27 height 15
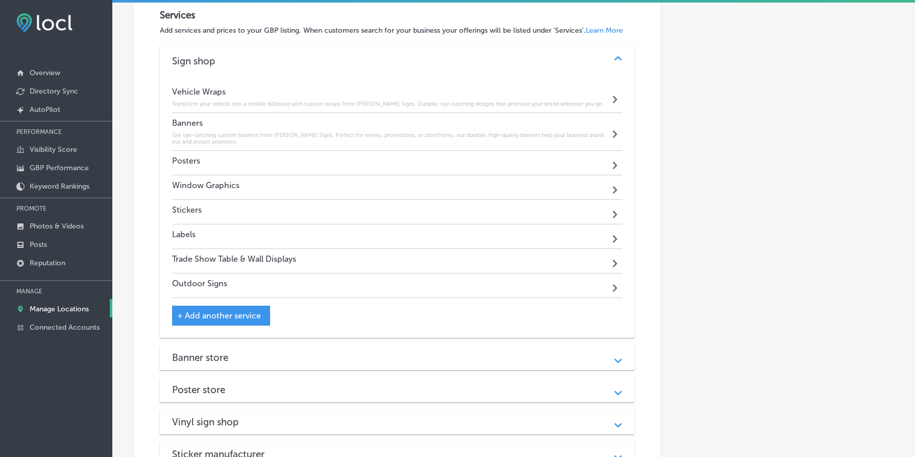
scroll to position [1087, 0]
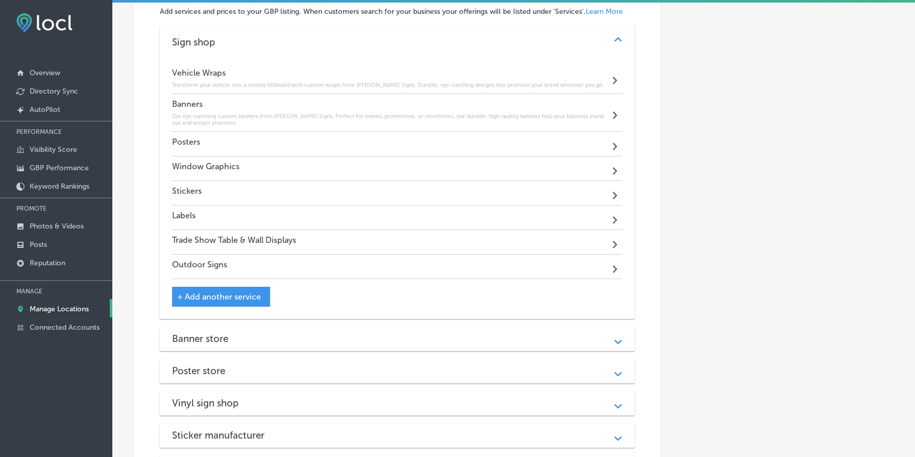
click at [359, 147] on div "Posters Path Created with Sketch." at bounding box center [397, 144] width 451 height 25
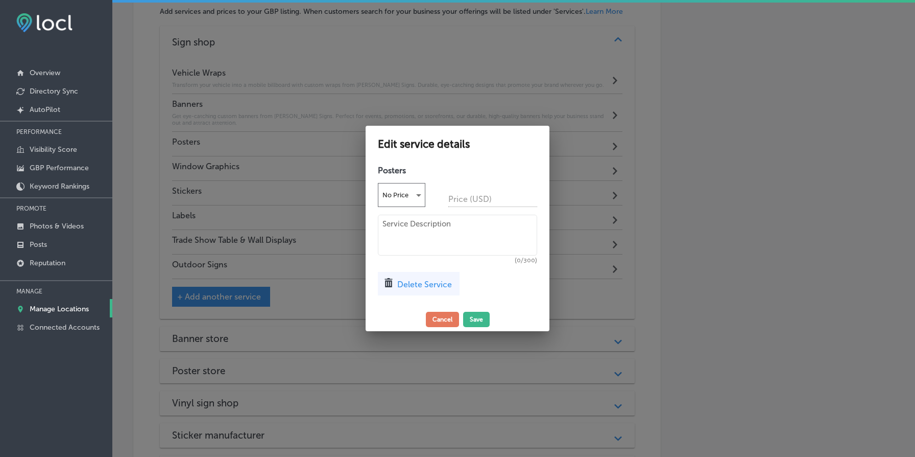
click at [478, 226] on textarea at bounding box center [457, 235] width 159 height 41
paste textarea "Make a bold statement with custom posters from Sylvan Signs. Perfect for promot…"
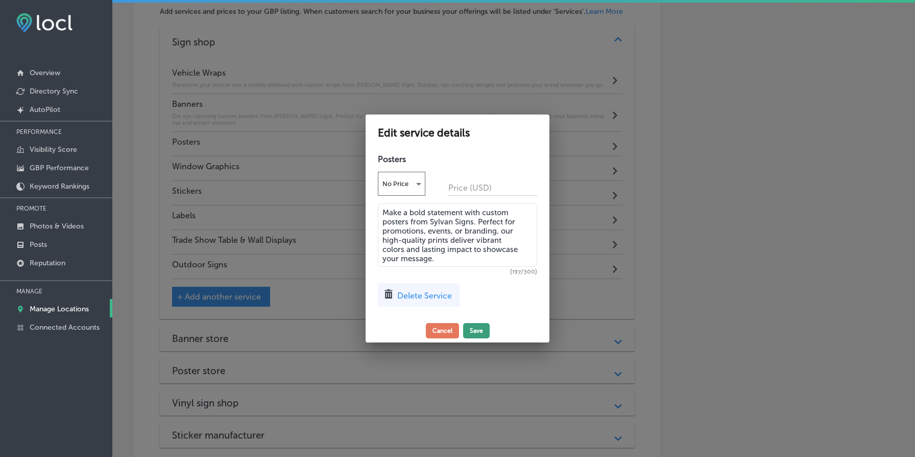
type textarea "Make a bold statement with custom posters from Sylvan Signs. Perfect for promot…"
click at [475, 331] on button "Save" at bounding box center [476, 330] width 27 height 15
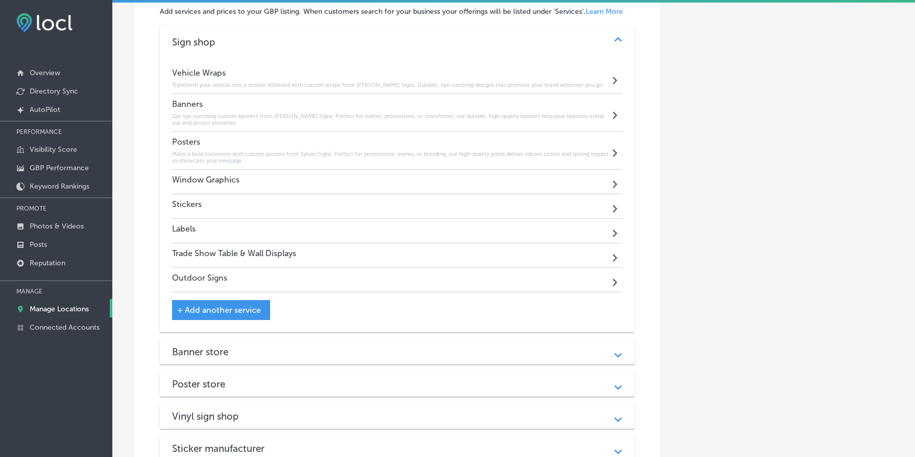
click at [537, 189] on div "Window Graphics Path Created with Sketch." at bounding box center [397, 182] width 451 height 25
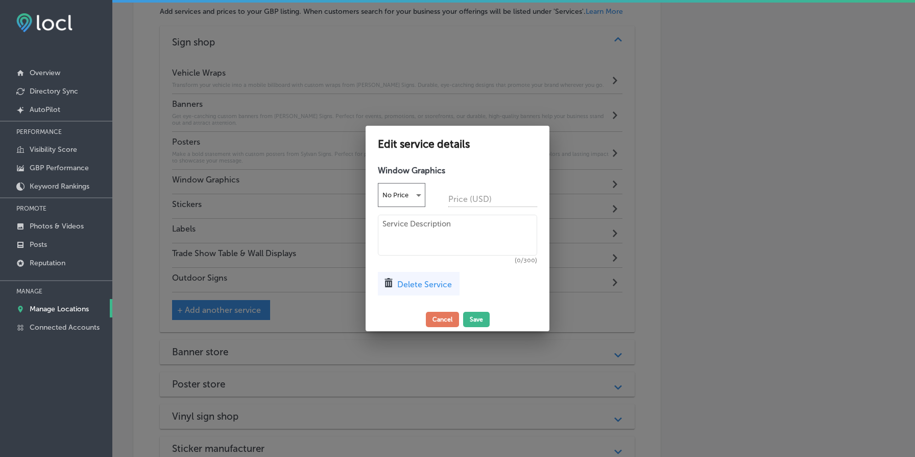
click at [472, 230] on textarea at bounding box center [457, 235] width 159 height 41
paste textarea "Enhance your storefront with custom window graphics from Sylvan Signs. From eye…"
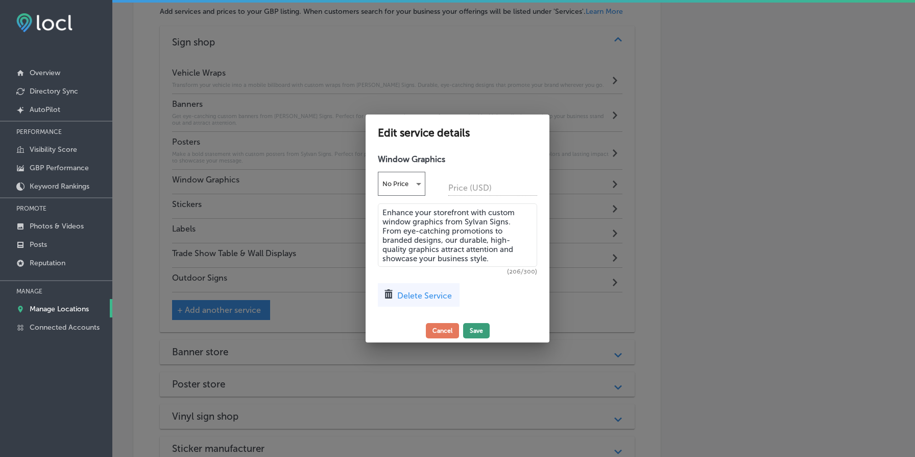
type textarea "Enhance your storefront with custom window graphics from Sylvan Signs. From eye…"
click at [480, 330] on button "Save" at bounding box center [476, 330] width 27 height 15
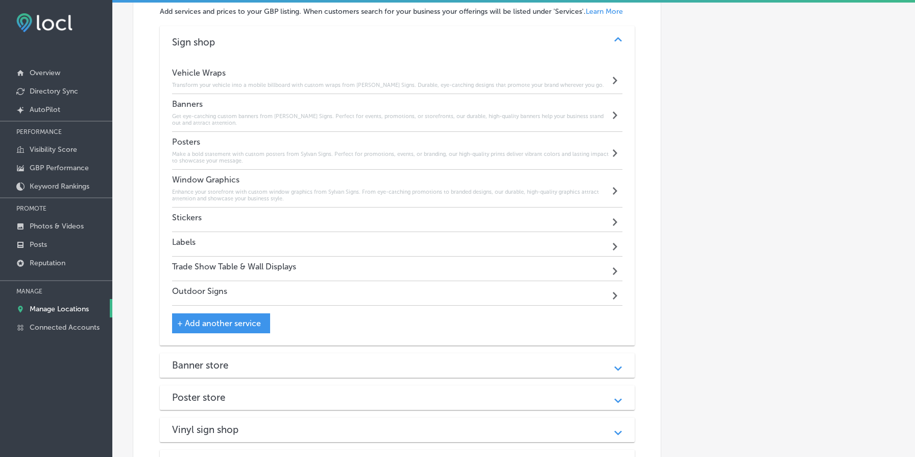
click at [354, 217] on div "Stickers Path Created with Sketch." at bounding box center [397, 219] width 451 height 25
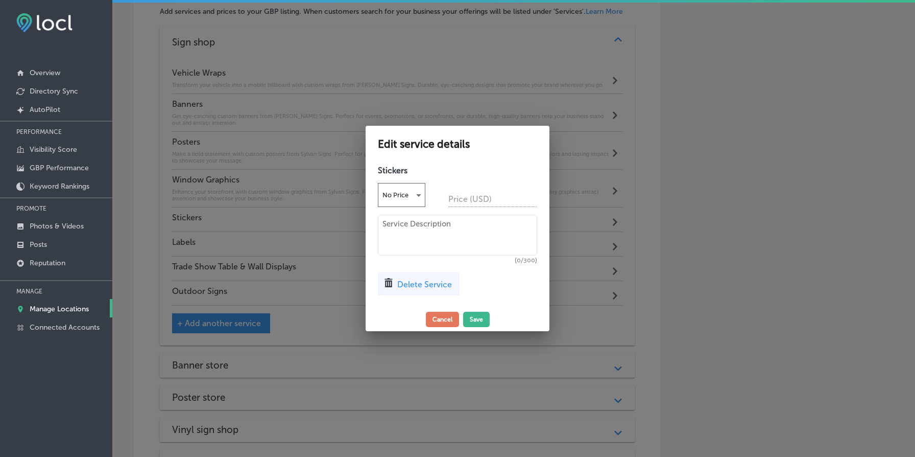
click at [476, 240] on textarea at bounding box center [457, 235] width 159 height 41
paste textarea "Create custom stickers with [PERSON_NAME] Signs to showcase your brand, promote…"
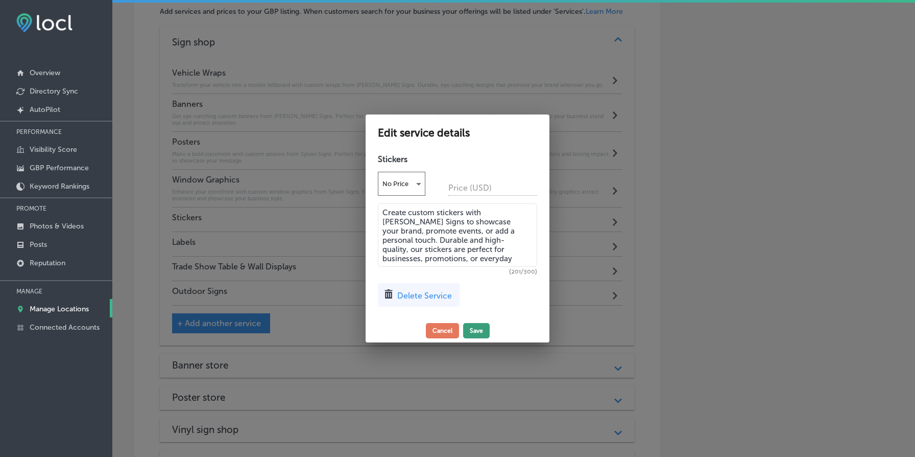
type textarea "Create custom stickers with [PERSON_NAME] Signs to showcase your brand, promote…"
click at [481, 331] on button "Save" at bounding box center [476, 330] width 27 height 15
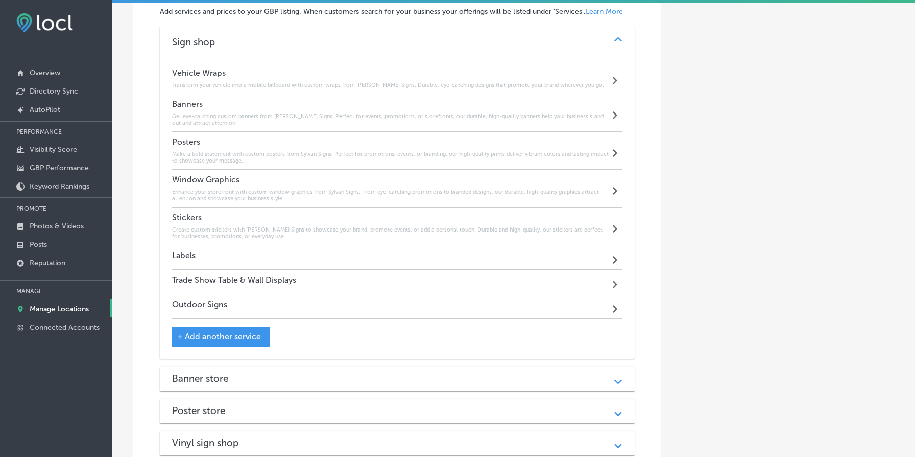
click at [382, 257] on div "Labels Path Created with Sketch." at bounding box center [397, 257] width 451 height 25
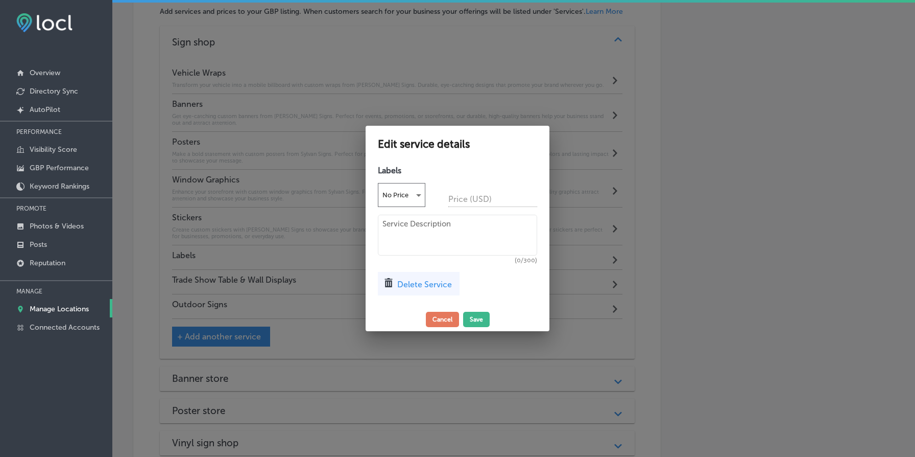
click at [446, 239] on textarea at bounding box center [457, 235] width 159 height 41
paste textarea "Sylvan Signs designs custom labels that are durable, professional, and tailored…"
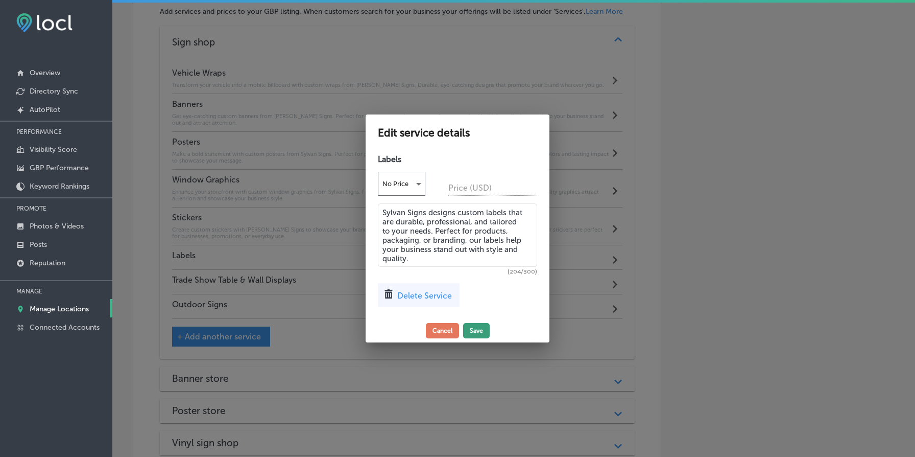
type textarea "Sylvan Signs designs custom labels that are durable, professional, and tailored…"
click at [478, 337] on button "Save" at bounding box center [476, 330] width 27 height 15
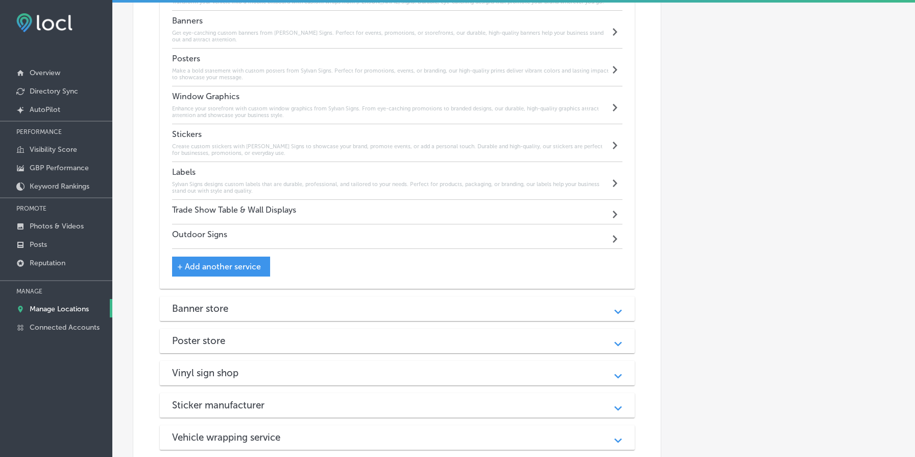
scroll to position [1199, 0]
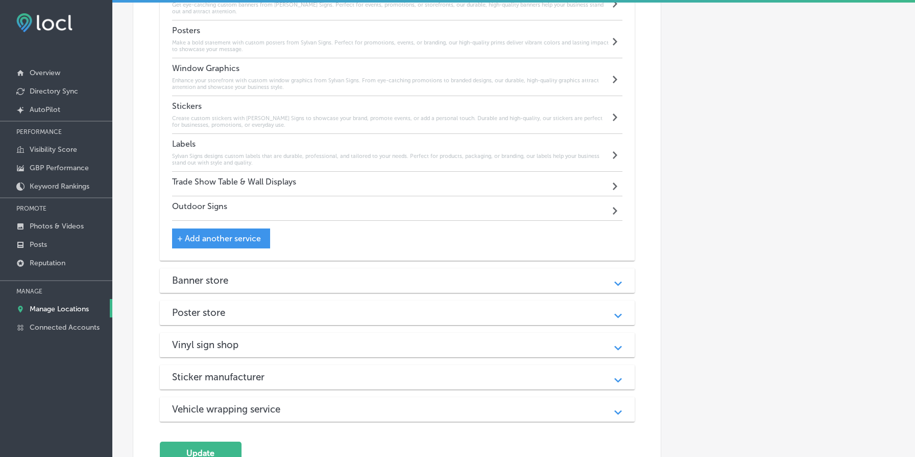
click at [364, 187] on div "Trade Show Table & Wall Displays Path Created with Sketch." at bounding box center [397, 184] width 451 height 25
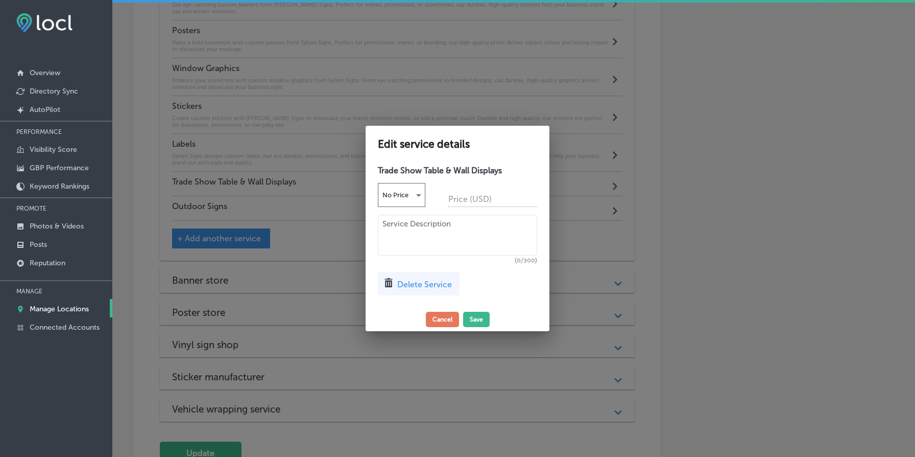
click at [445, 168] on h4 "Trade Show Table & Wall Displays" at bounding box center [457, 171] width 159 height 10
copy div "Trade Show Table & Wall Displays No Price"
click at [449, 242] on textarea at bounding box center [457, 235] width 159 height 41
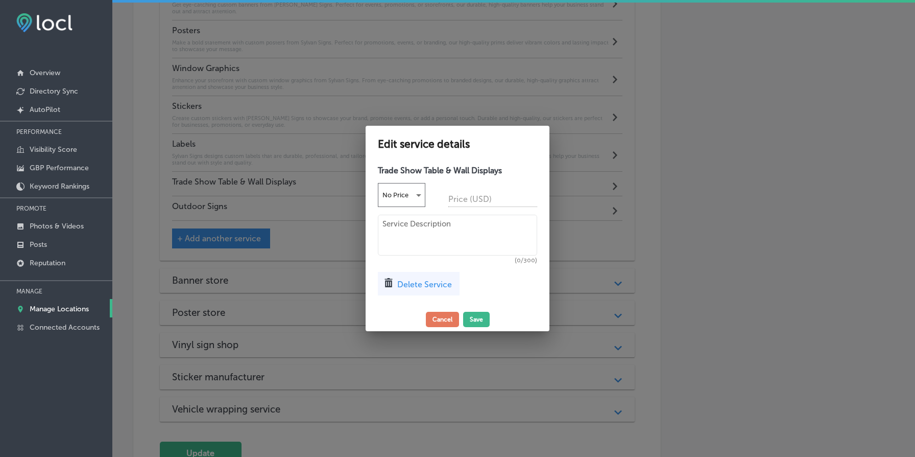
paste textarea "Make a lasting impression at events with custom trade show table and wall displ…"
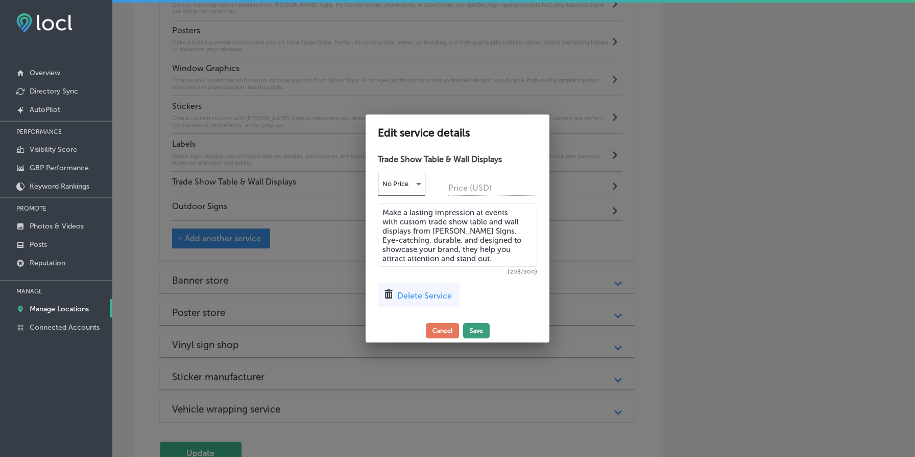
type textarea "Make a lasting impression at events with custom trade show table and wall displ…"
click at [476, 327] on button "Save" at bounding box center [476, 330] width 27 height 15
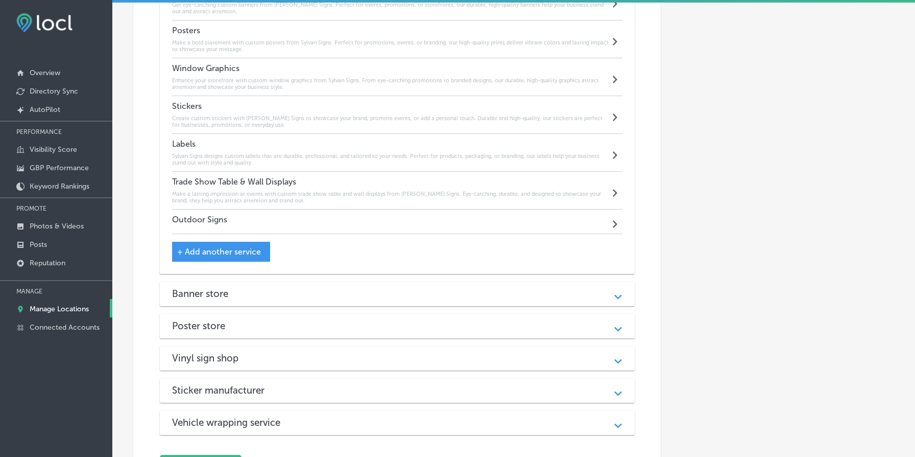
click at [280, 227] on div "Outdoor Signs Path Created with Sketch." at bounding box center [397, 221] width 451 height 25
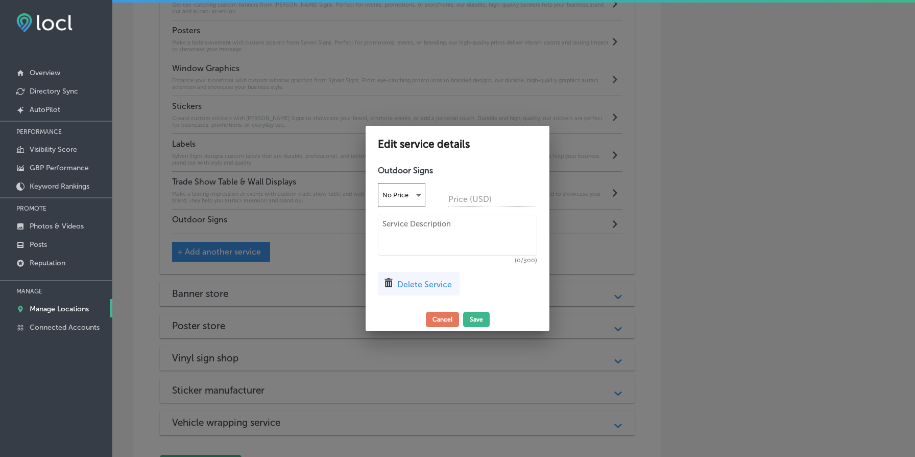
click at [496, 218] on textarea at bounding box center [457, 235] width 159 height 41
paste textarea "Stand out with durable, weather-resistant outdoor signs from Sylvan Signs. Perf…"
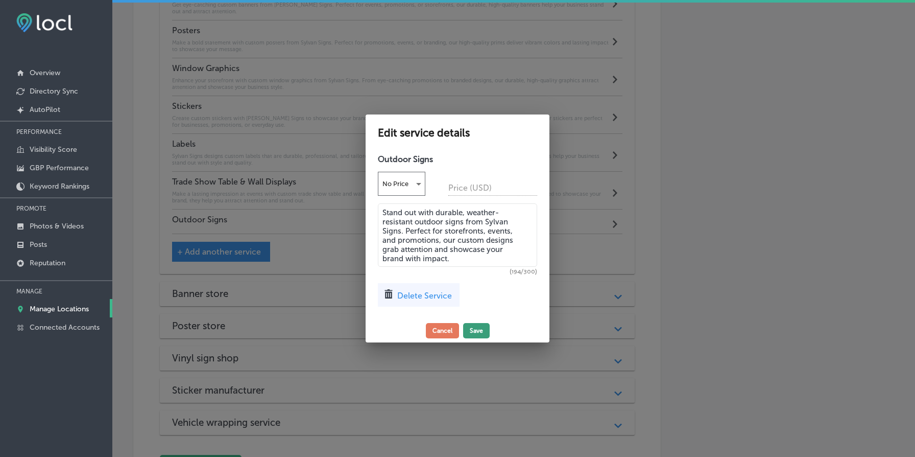
type textarea "Stand out with durable, weather-resistant outdoor signs from Sylvan Signs. Perf…"
click at [480, 328] on button "Save" at bounding box center [476, 330] width 27 height 15
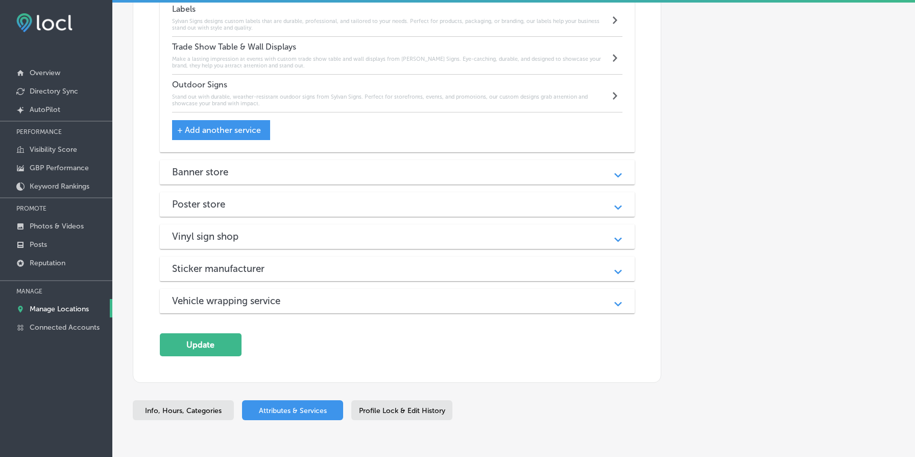
scroll to position [1377, 0]
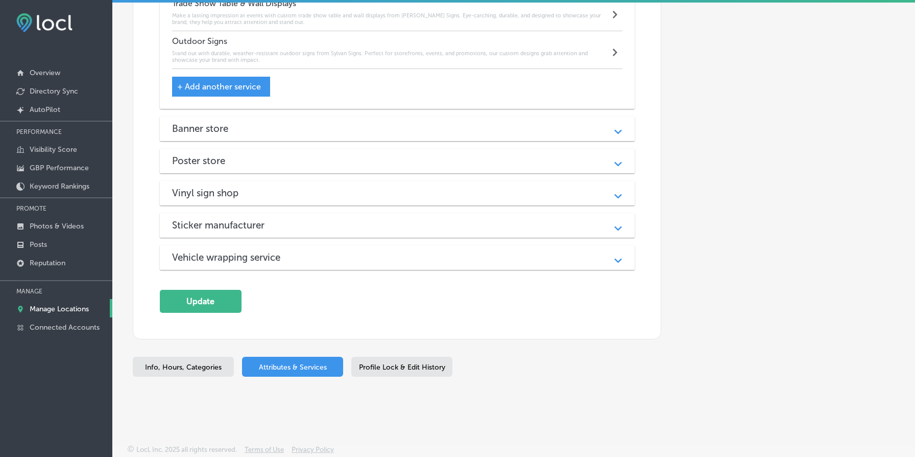
click at [412, 138] on div "Banner store Path Created with Sketch." at bounding box center [397, 128] width 475 height 25
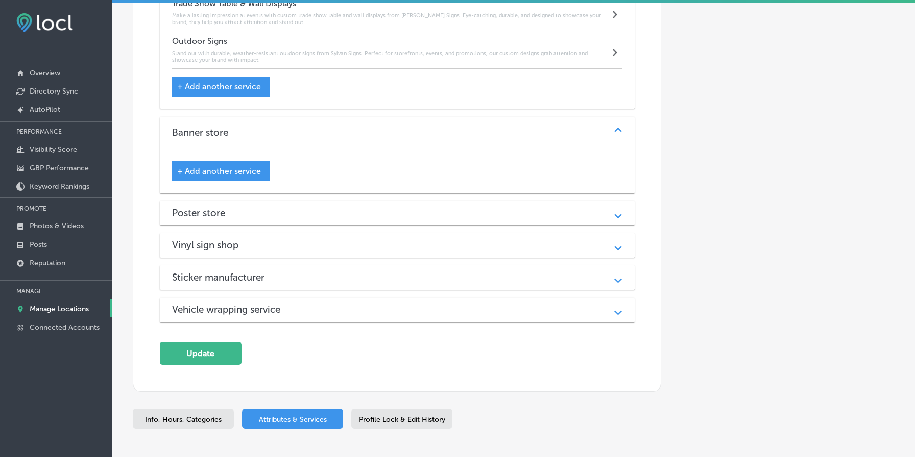
click at [216, 169] on span "+ Add another service" at bounding box center [219, 171] width 84 height 10
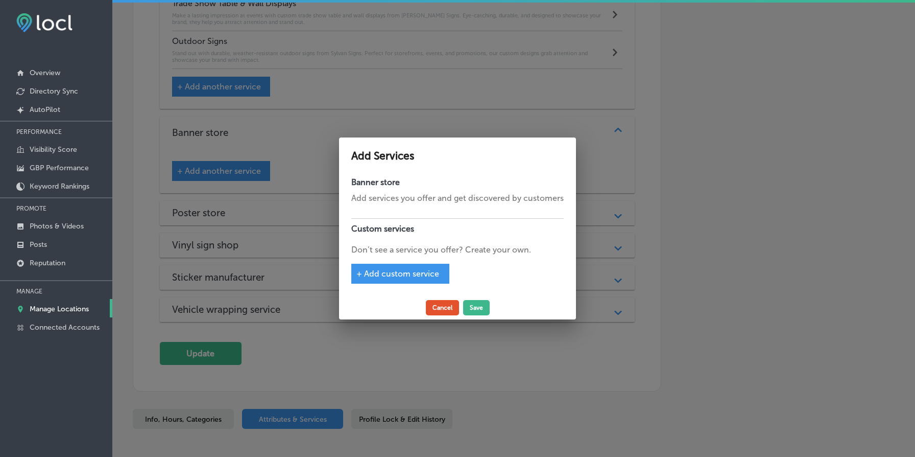
click at [447, 309] on button "Cancel" at bounding box center [442, 307] width 33 height 15
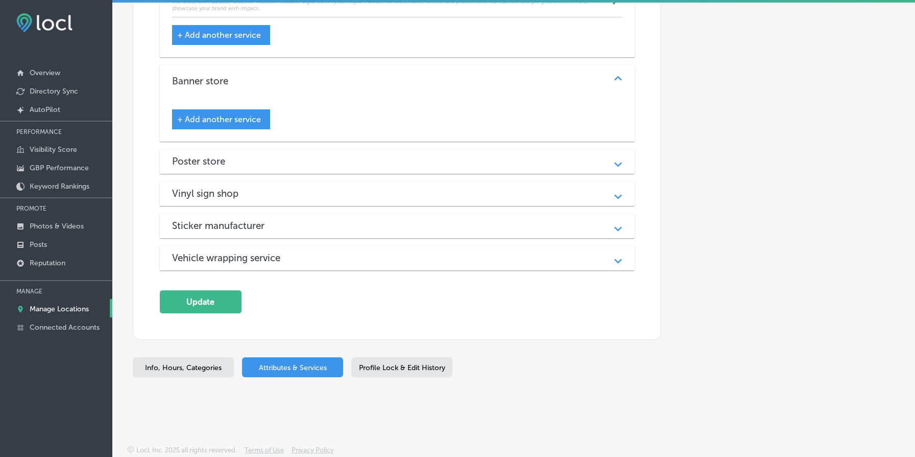
scroll to position [1434, 0]
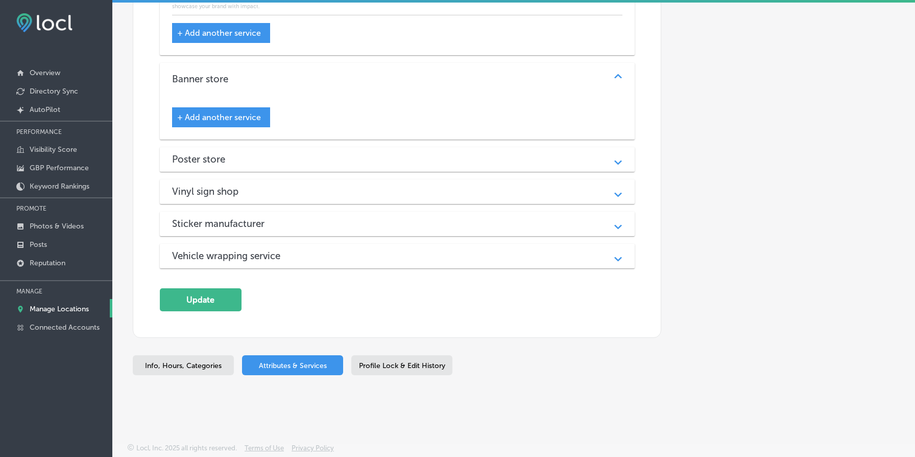
click at [235, 113] on span "+ Add another service" at bounding box center [219, 117] width 84 height 10
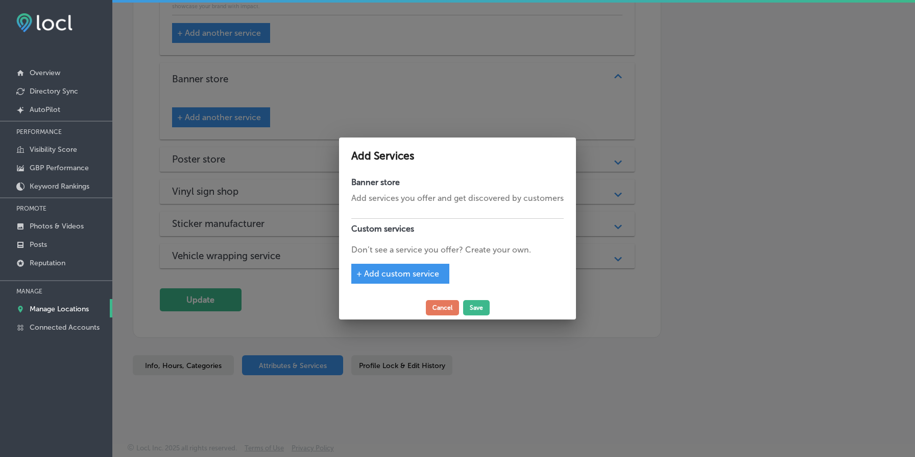
click at [400, 265] on div "+ Add custom service" at bounding box center [400, 274] width 98 height 20
click at [400, 277] on span "+ Add custom service" at bounding box center [398, 274] width 83 height 10
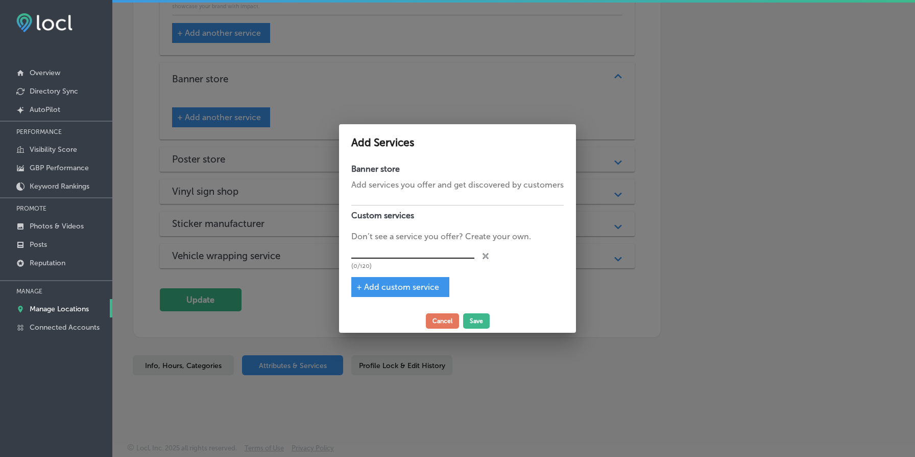
click at [403, 247] on input "text" at bounding box center [412, 251] width 123 height 16
type input "Custom Banners"
click at [474, 325] on button "Save" at bounding box center [476, 320] width 27 height 15
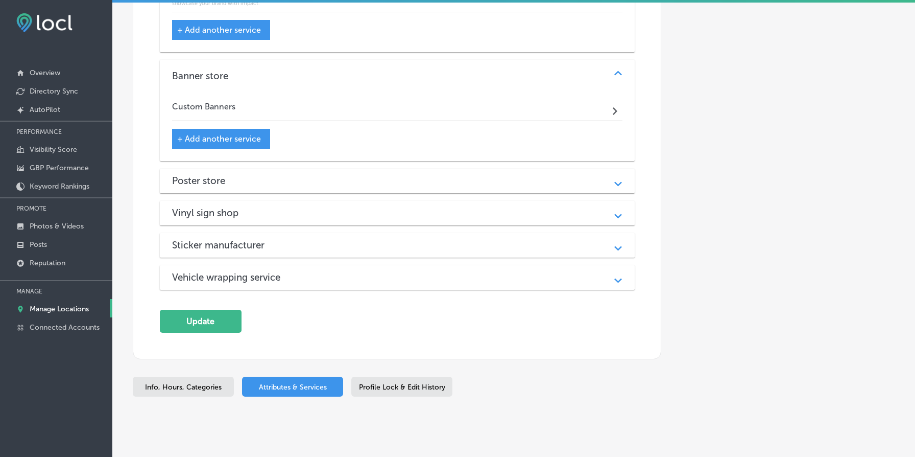
click at [411, 108] on div "Custom Banners Path Created with Sketch." at bounding box center [397, 109] width 451 height 25
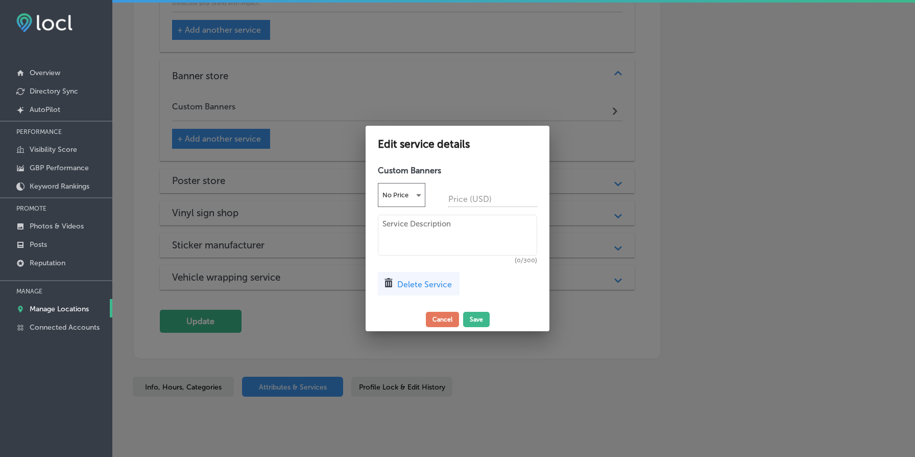
click at [425, 173] on h4 "Custom Banners" at bounding box center [457, 171] width 159 height 10
copy div "Custom Banners No Price"
click at [418, 245] on textarea at bounding box center [457, 235] width 159 height 41
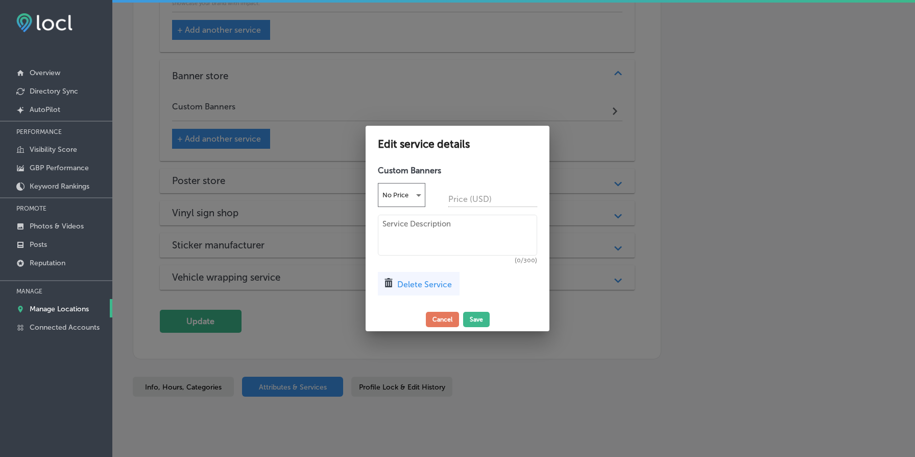
paste textarea "Promote your business or event with vibrant, high-quality custom banners from S…"
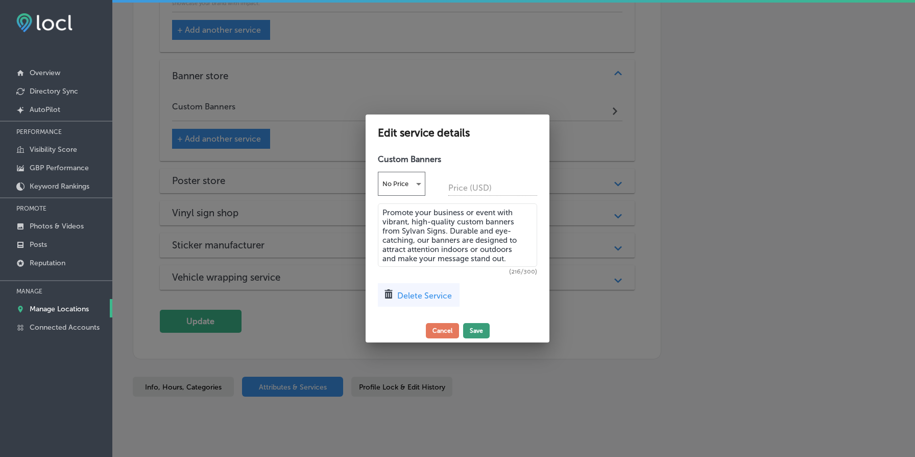
type textarea "Promote your business or event with vibrant, high-quality custom banners from S…"
click at [477, 328] on button "Save" at bounding box center [476, 330] width 27 height 15
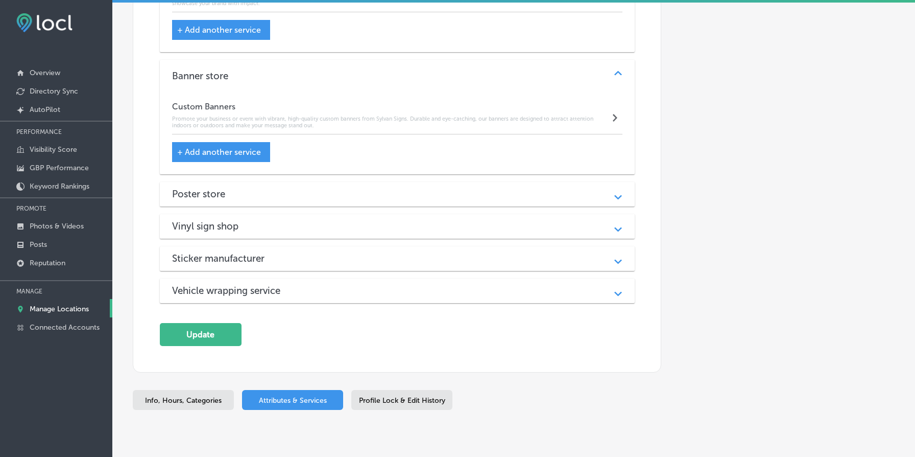
click at [227, 193] on h3 "Poster store" at bounding box center [206, 194] width 69 height 12
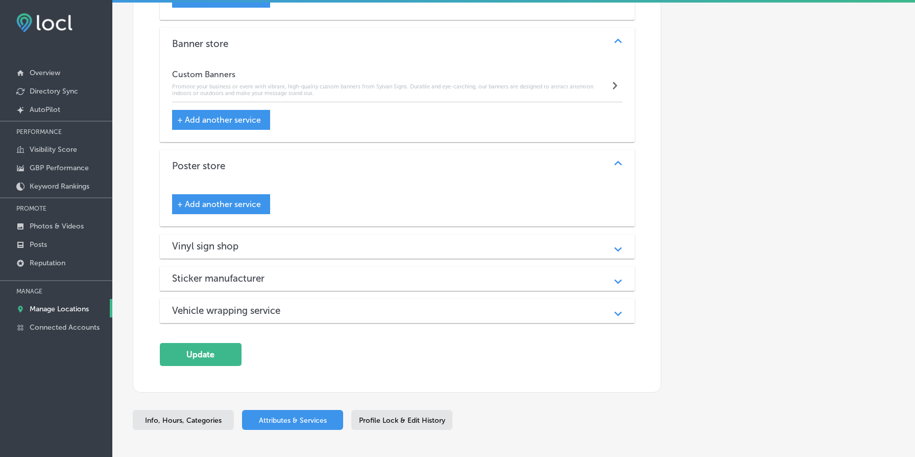
scroll to position [1462, 0]
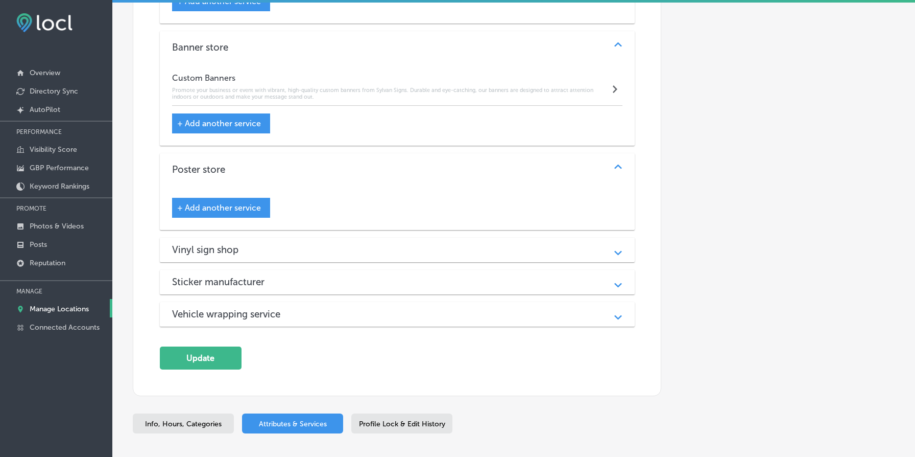
click at [245, 206] on span "+ Add another service" at bounding box center [219, 208] width 84 height 10
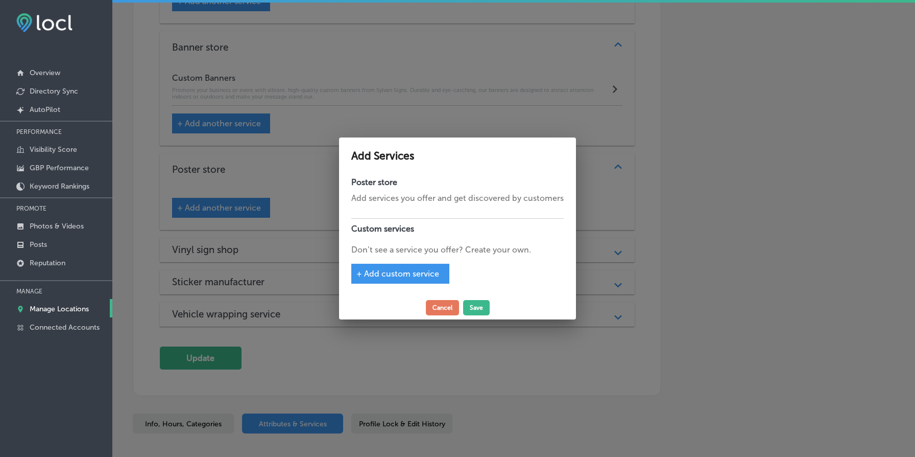
click at [407, 271] on span "+ Add custom service" at bounding box center [398, 274] width 83 height 10
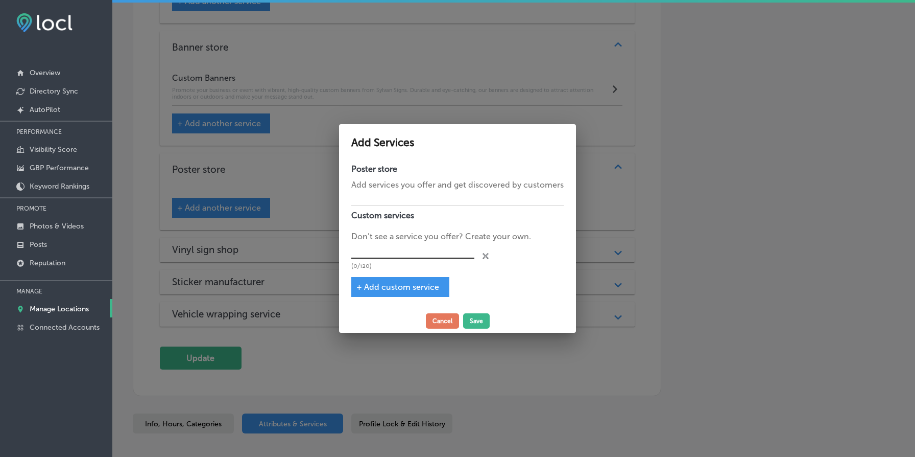
click at [405, 251] on input "text" at bounding box center [412, 251] width 123 height 16
type input "Custom Posters"
click at [481, 321] on button "Save" at bounding box center [476, 320] width 27 height 15
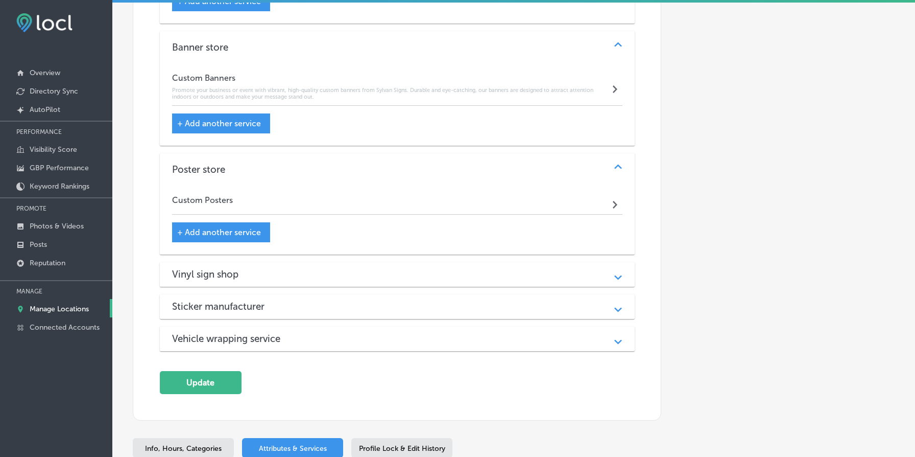
click at [228, 237] on span "+ Add another service" at bounding box center [219, 232] width 84 height 10
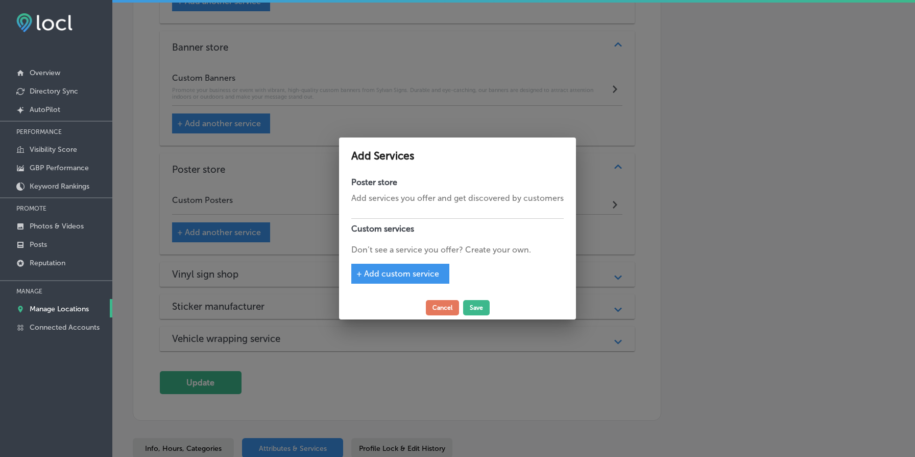
click at [410, 276] on span "+ Add custom service" at bounding box center [398, 274] width 83 height 10
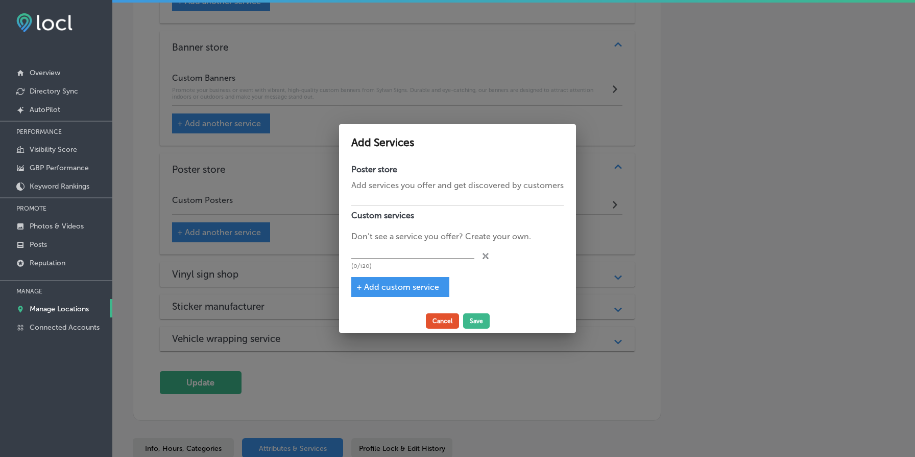
click at [443, 319] on button "Cancel" at bounding box center [442, 320] width 33 height 15
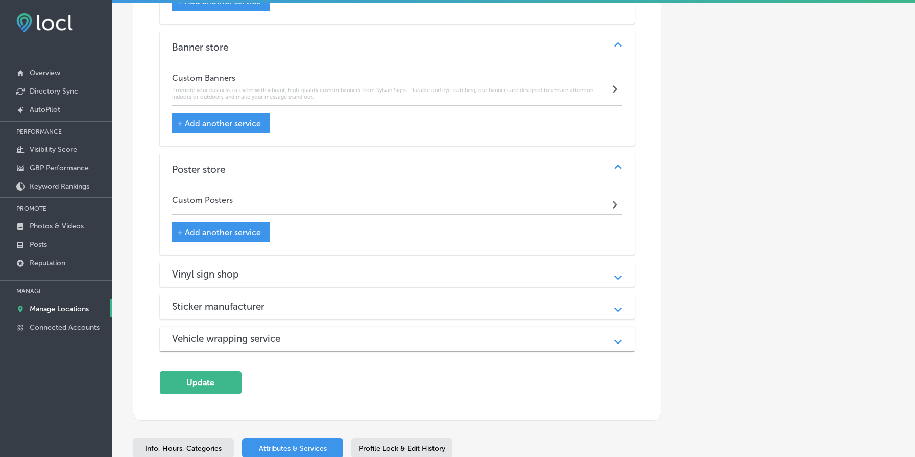
click at [365, 206] on div "Custom Posters Path Created with Sketch." at bounding box center [397, 202] width 451 height 25
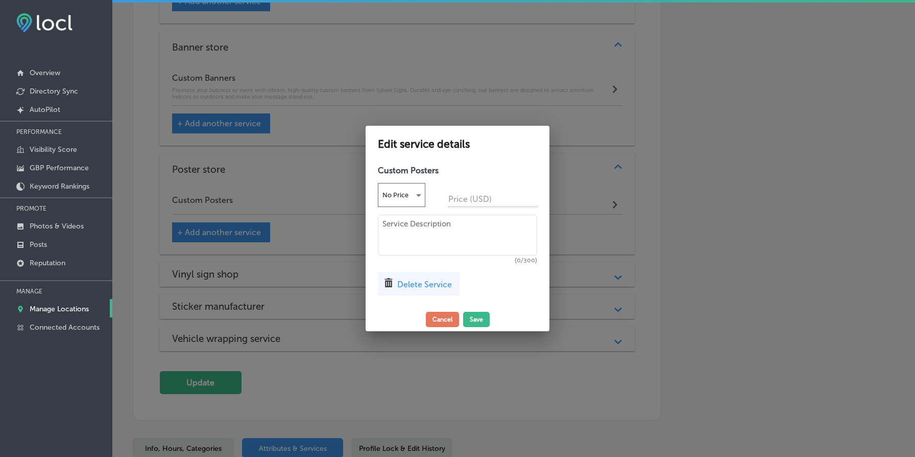
click at [422, 232] on textarea at bounding box center [457, 235] width 159 height 41
paste textarea "Make a bold statement with our custom posters. Designed to showcase your messag…"
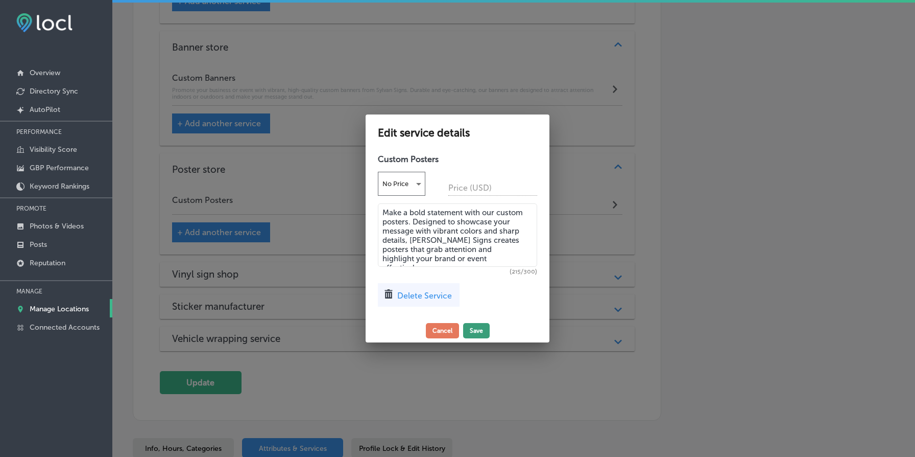
type textarea "Make a bold statement with our custom posters. Designed to showcase your messag…"
click at [477, 334] on button "Save" at bounding box center [476, 330] width 27 height 15
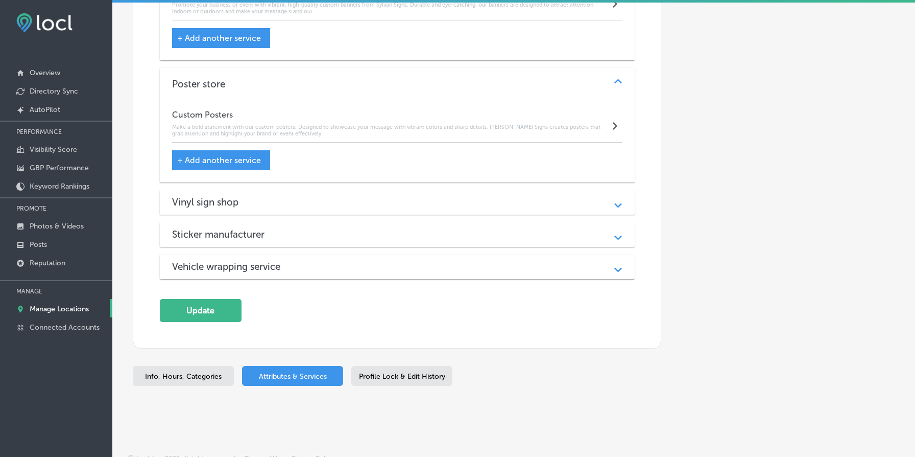
scroll to position [1561, 0]
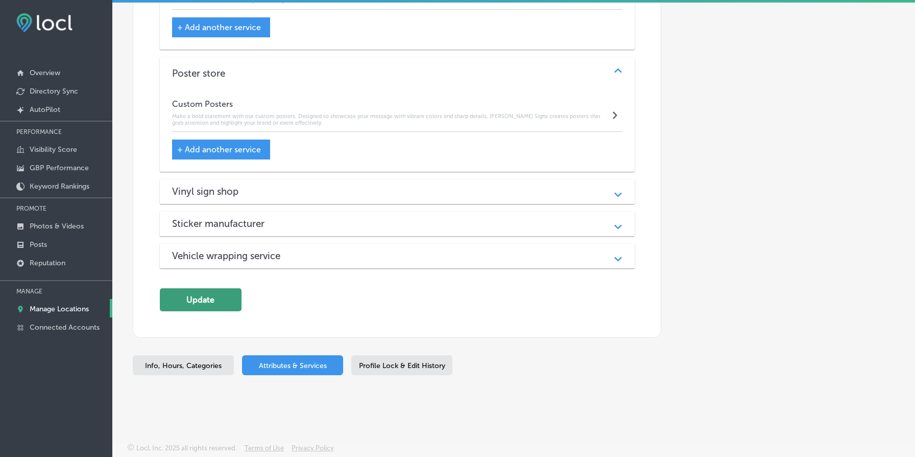
click at [222, 298] on button "Update" at bounding box center [201, 299] width 82 height 23
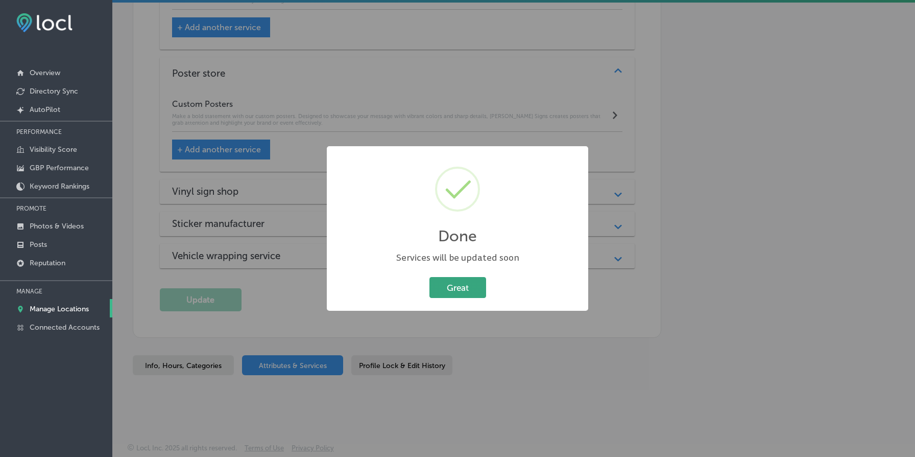
click at [449, 291] on button "Great" at bounding box center [458, 287] width 57 height 21
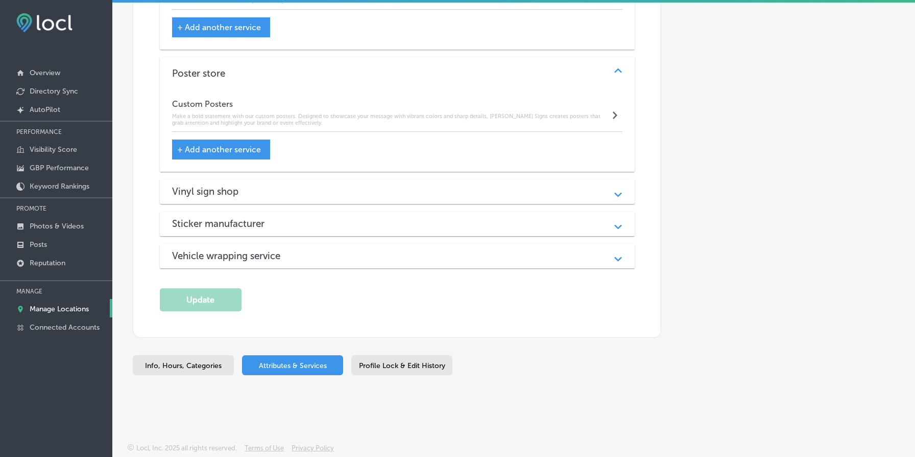
click at [250, 196] on h3 "Vinyl sign shop" at bounding box center [213, 191] width 83 height 12
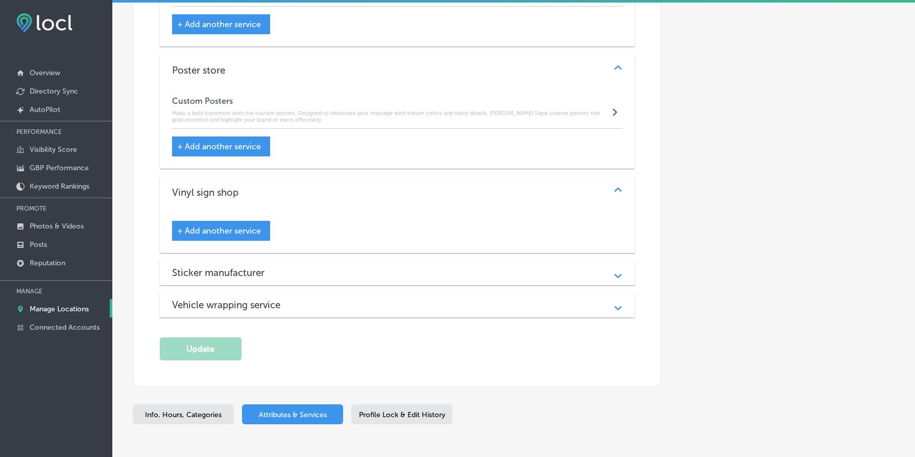
click at [240, 233] on span "+ Add another service" at bounding box center [219, 231] width 84 height 10
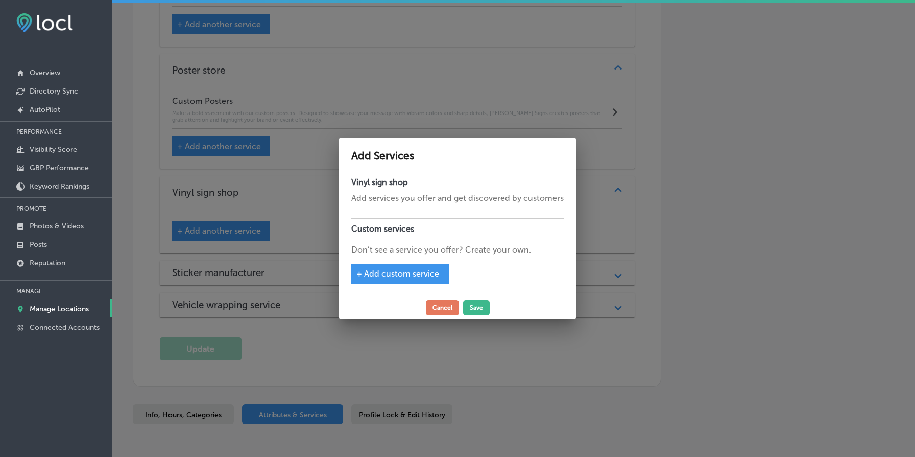
click at [408, 271] on span "+ Add custom service" at bounding box center [398, 274] width 83 height 10
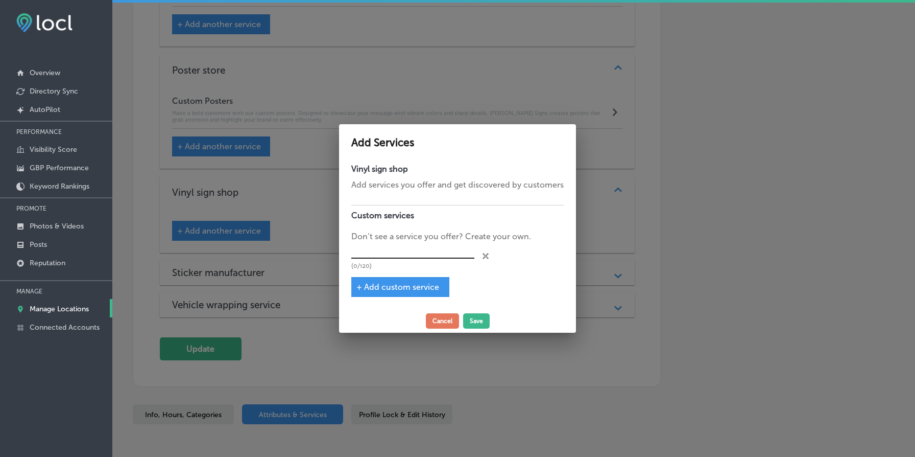
click at [411, 248] on input "text" at bounding box center [412, 251] width 123 height 16
type input "Vinyl signs"
click at [474, 320] on button "Save" at bounding box center [476, 320] width 27 height 15
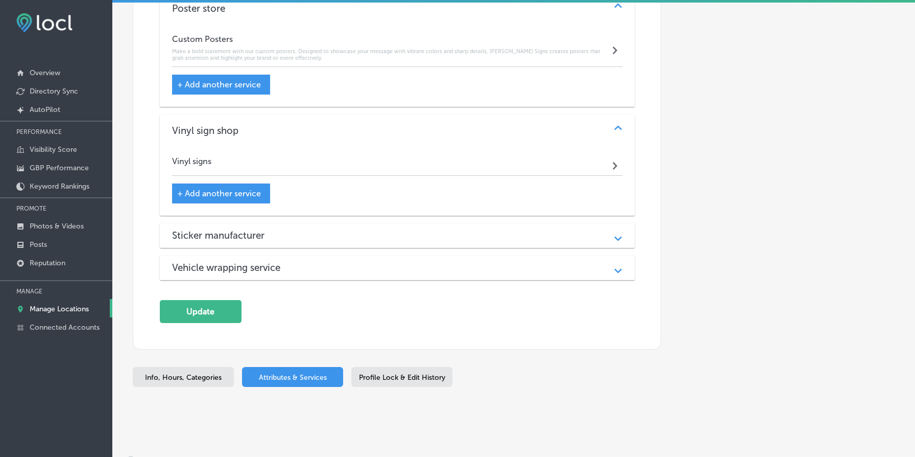
scroll to position [1626, 0]
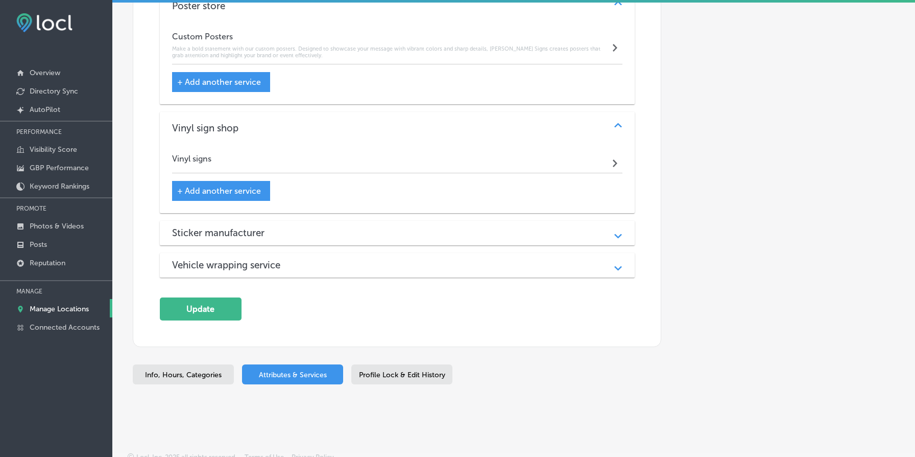
click at [287, 165] on div "Vinyl signs Path Created with Sketch." at bounding box center [397, 161] width 451 height 25
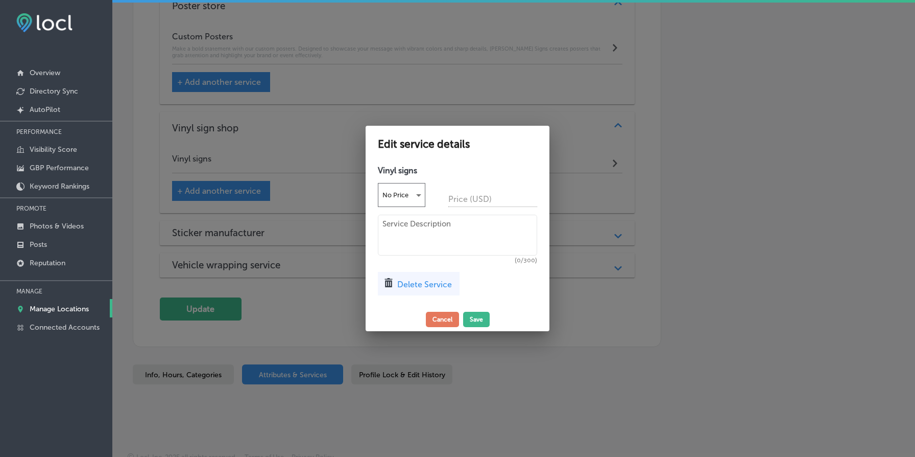
click at [411, 229] on textarea at bounding box center [457, 235] width 159 height 41
paste textarea "Durable and eye-catching, our custom vinyl signs are perfect for businesses, ev…"
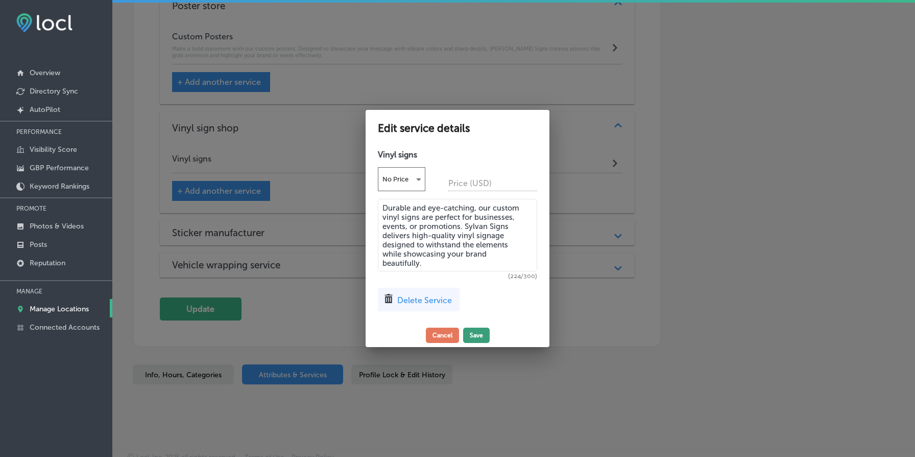
type textarea "Durable and eye-catching, our custom vinyl signs are perfect for businesses, ev…"
click at [473, 336] on button "Save" at bounding box center [476, 334] width 27 height 15
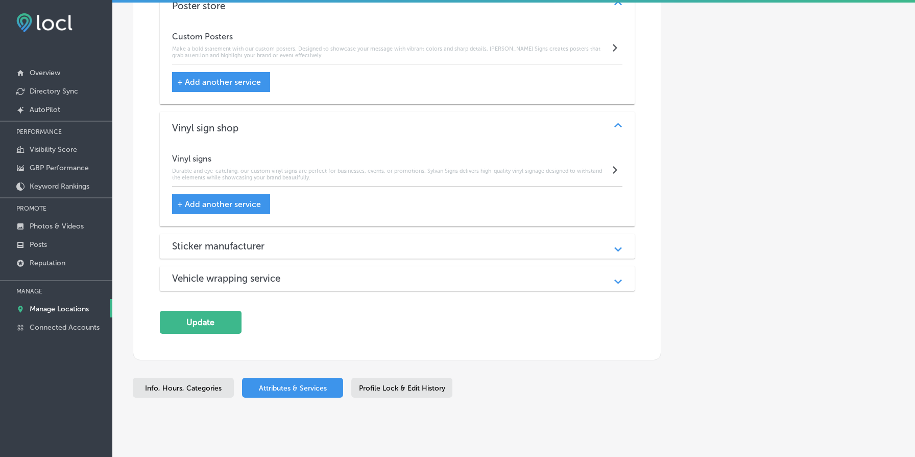
click at [334, 245] on div "Sticker manufacturer" at bounding box center [397, 246] width 451 height 12
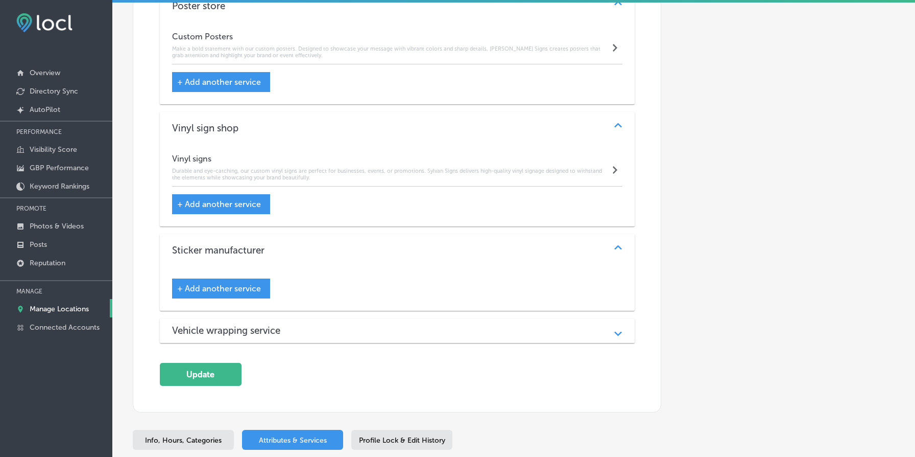
click at [240, 285] on div "+ Add another service" at bounding box center [221, 288] width 98 height 20
click at [242, 293] on span "+ Add another service" at bounding box center [219, 289] width 84 height 10
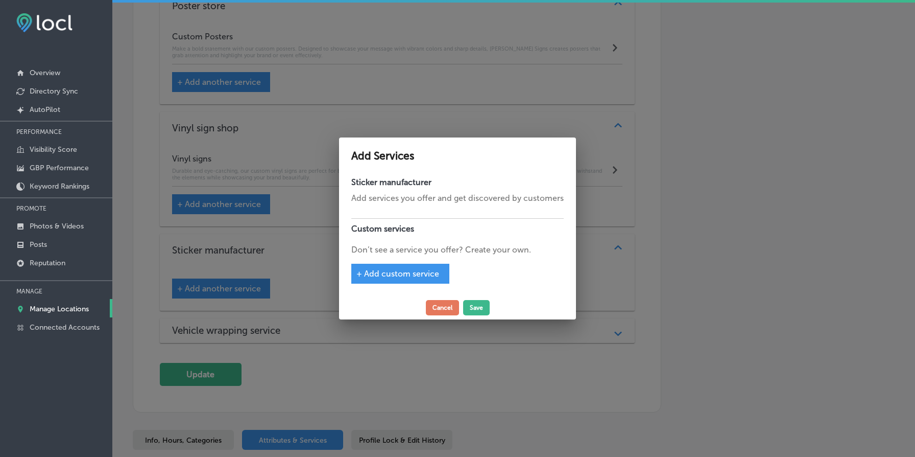
click at [416, 274] on span "+ Add custom service" at bounding box center [398, 274] width 83 height 10
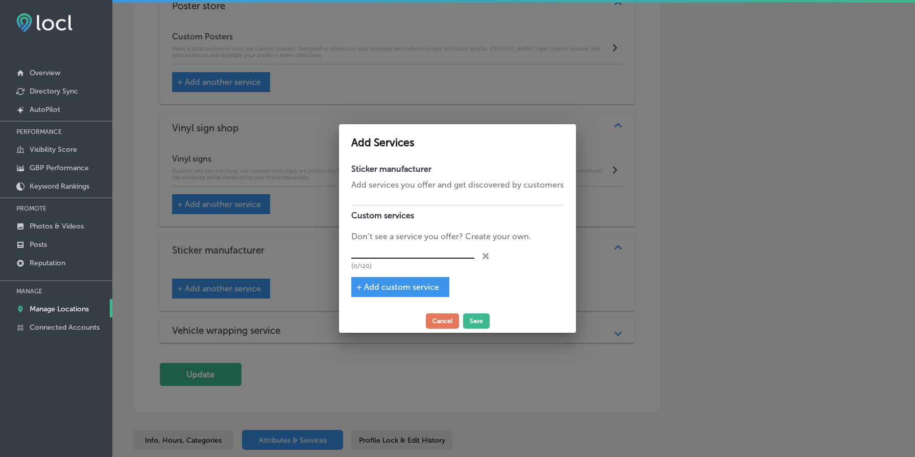
click at [422, 247] on input "text" at bounding box center [412, 251] width 123 height 16
type input "Custom Stickers"
click at [479, 321] on button "Save" at bounding box center [476, 320] width 27 height 15
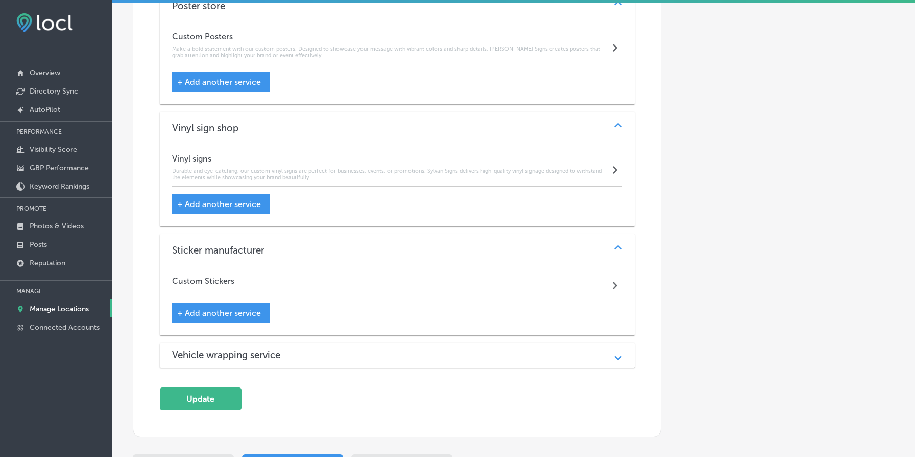
click at [347, 286] on div "Custom Stickers Path Created with Sketch." at bounding box center [397, 283] width 451 height 25
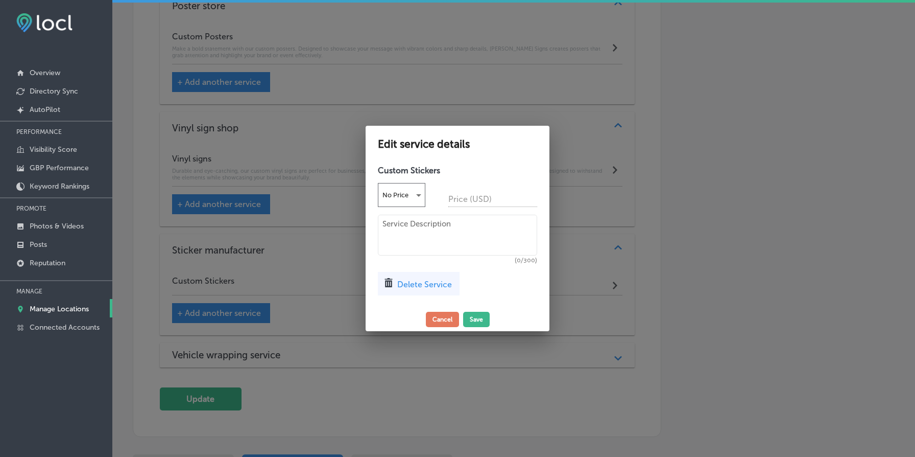
click at [422, 172] on h4 "Custom Stickers" at bounding box center [457, 171] width 159 height 10
copy div "Custom Stickers No Price"
click at [452, 235] on textarea at bounding box center [457, 235] width 159 height 41
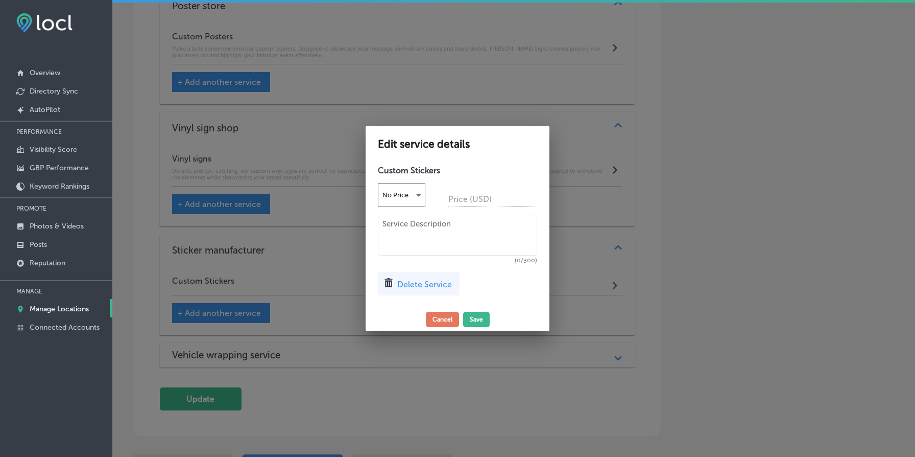
paste textarea "Make your brand stick with our high-quality custom stickers. From logos to uniq…"
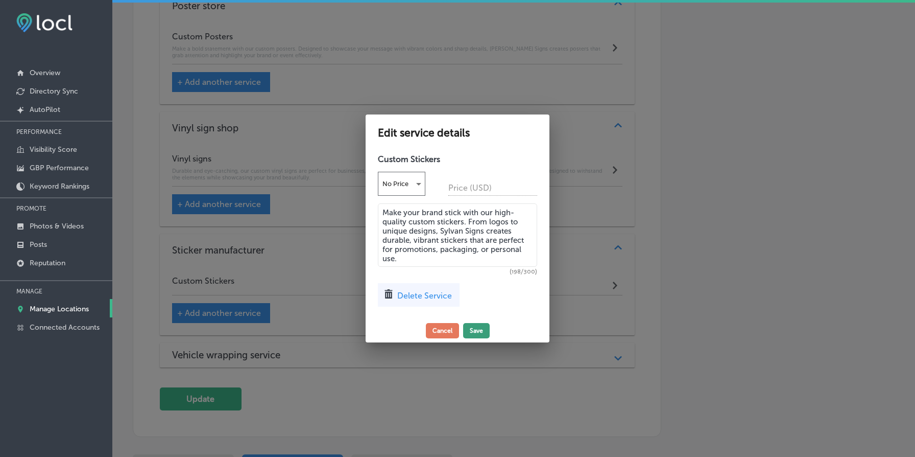
type textarea "Make your brand stick with our high-quality custom stickers. From logos to uniq…"
click at [473, 329] on button "Save" at bounding box center [476, 330] width 27 height 15
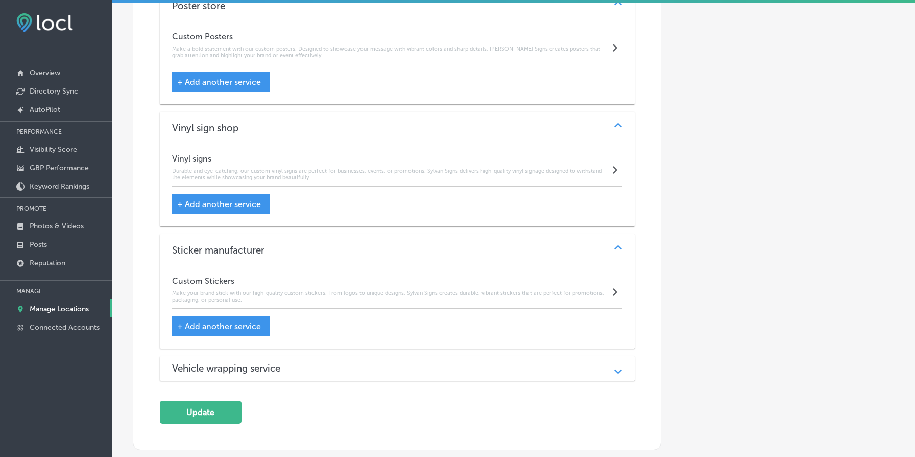
scroll to position [1741, 0]
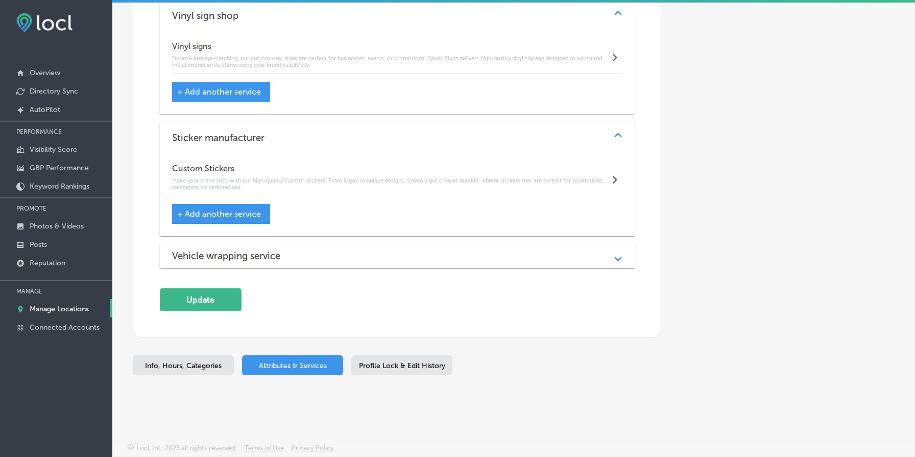
click at [375, 255] on div "Vehicle wrapping service" at bounding box center [397, 256] width 451 height 12
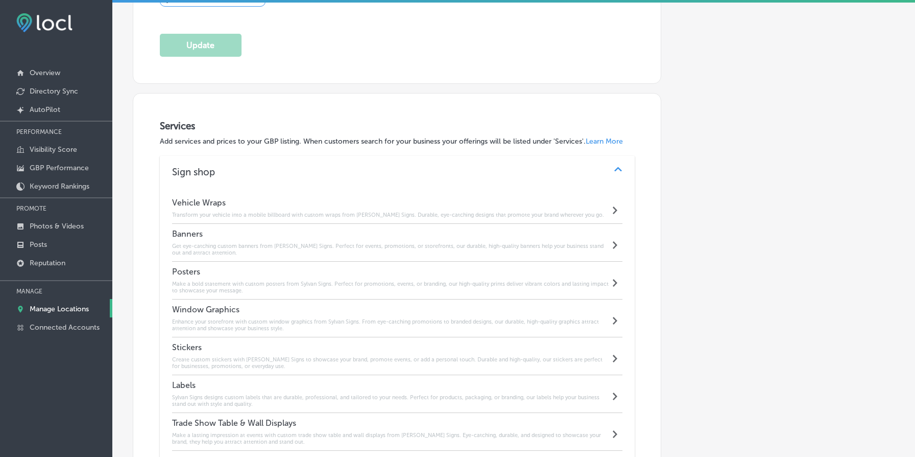
scroll to position [955, 0]
click at [335, 218] on h6 "Transform your vehicle into a mobile billboard with custom wraps from [PERSON_N…" at bounding box center [388, 217] width 432 height 7
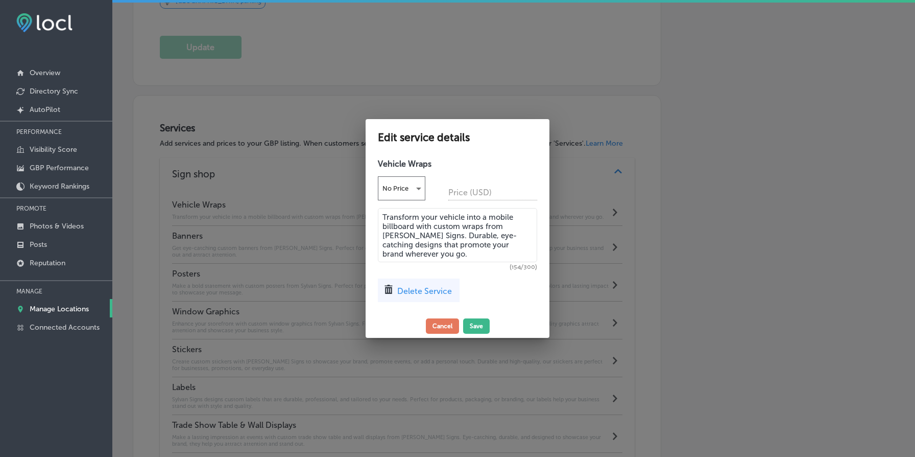
click at [418, 241] on textarea "Transform your vehicle into a mobile billboard with custom wraps from [PERSON_N…" at bounding box center [457, 235] width 159 height 54
click at [440, 321] on button "Cancel" at bounding box center [442, 325] width 33 height 15
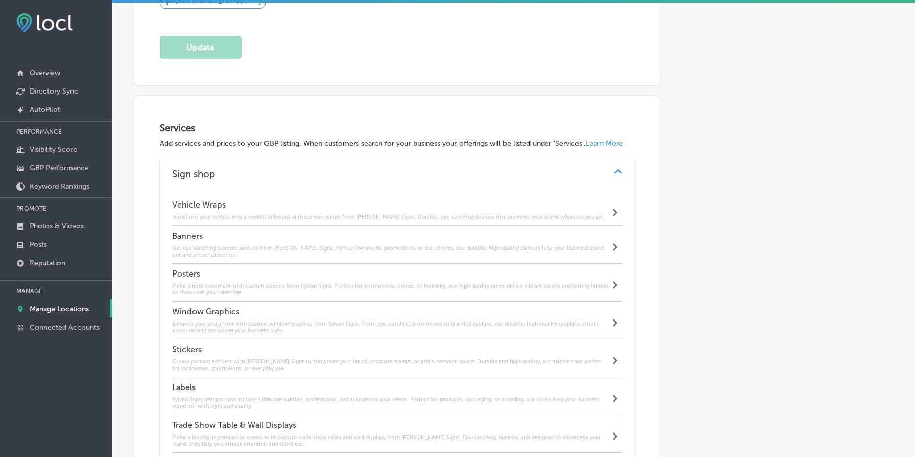
scroll to position [1793, 0]
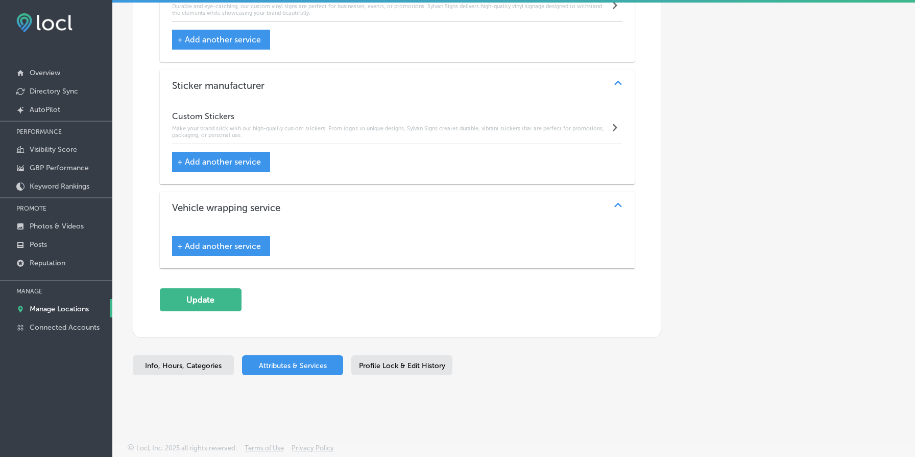
click at [238, 241] on span "+ Add another service" at bounding box center [219, 246] width 84 height 10
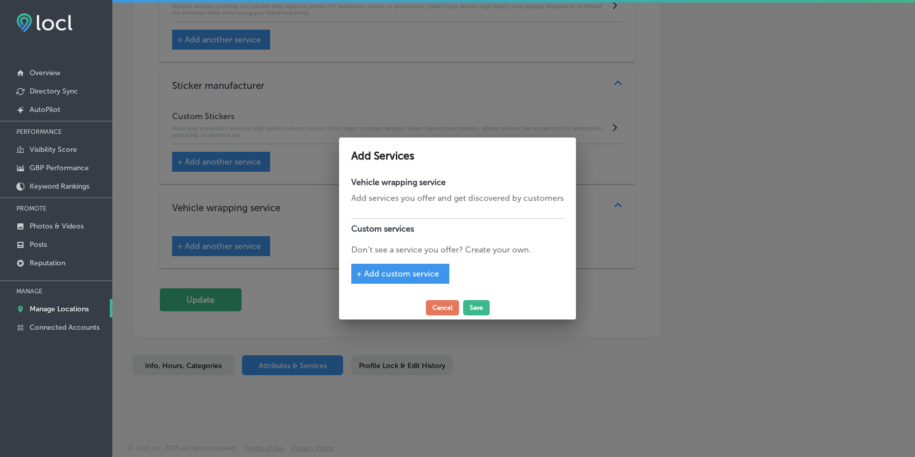
click at [398, 269] on span "+ Add custom service" at bounding box center [398, 274] width 83 height 10
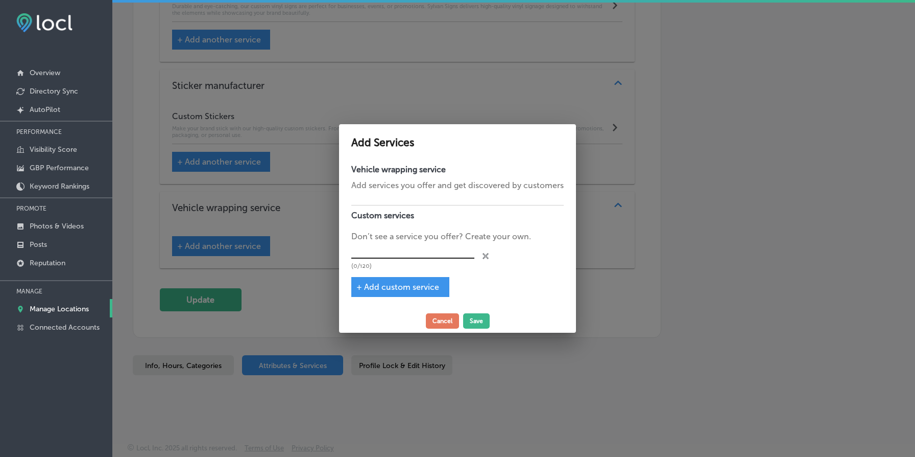
click at [420, 251] on input "text" at bounding box center [412, 251] width 123 height 16
type input "Vehicle Wraps"
click at [479, 319] on button "Save" at bounding box center [476, 320] width 27 height 15
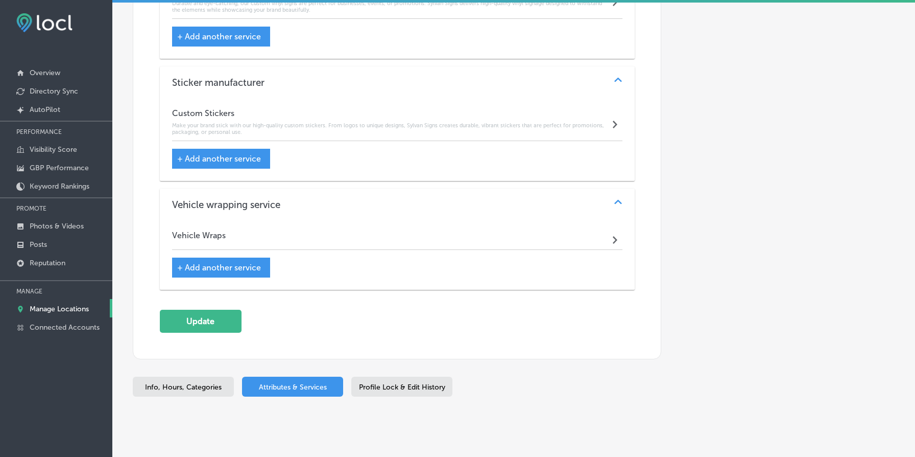
click at [319, 250] on div "Vehicle Wraps Path Created with Sketch." at bounding box center [397, 237] width 451 height 25
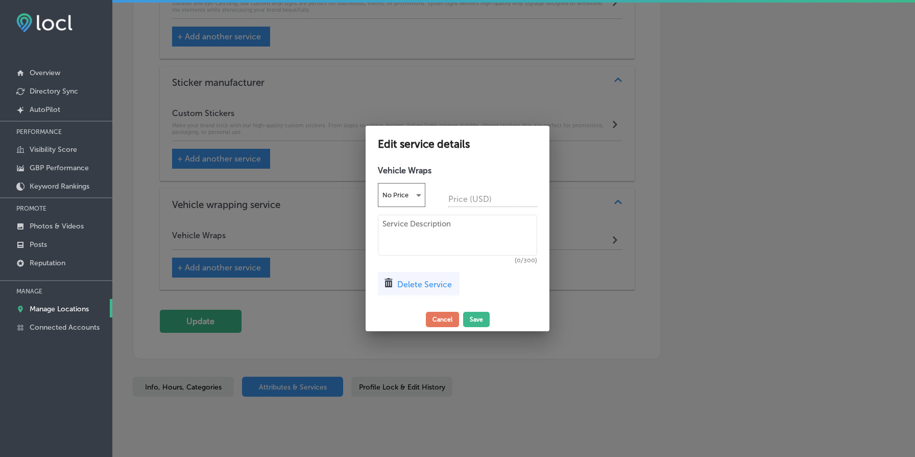
click at [320, 242] on div at bounding box center [457, 228] width 915 height 457
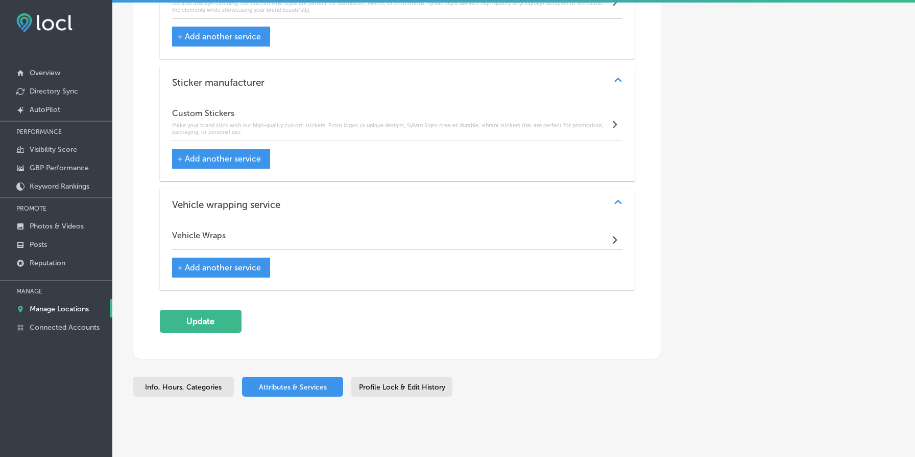
click at [338, 238] on div "Vehicle Wraps Path Created with Sketch." at bounding box center [397, 237] width 451 height 25
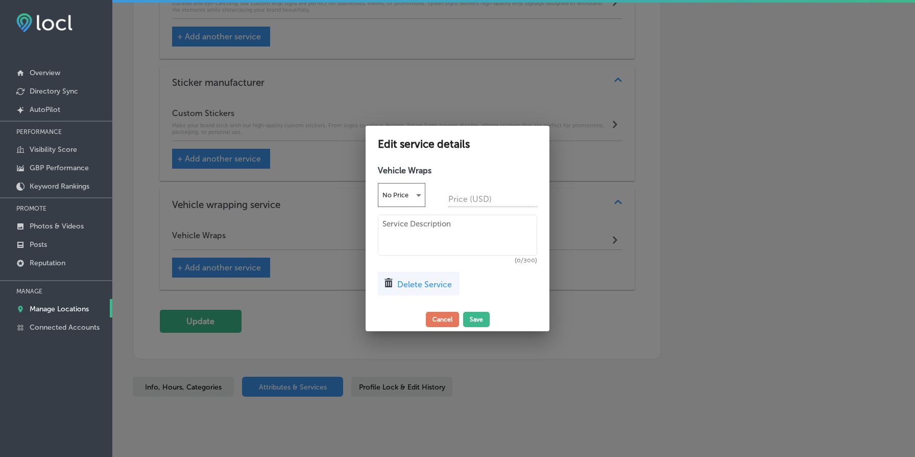
click at [425, 245] on textarea at bounding box center [457, 235] width 159 height 41
paste textarea "Transform your vehicle into a mobile billboard with custom wraps from [PERSON_N…"
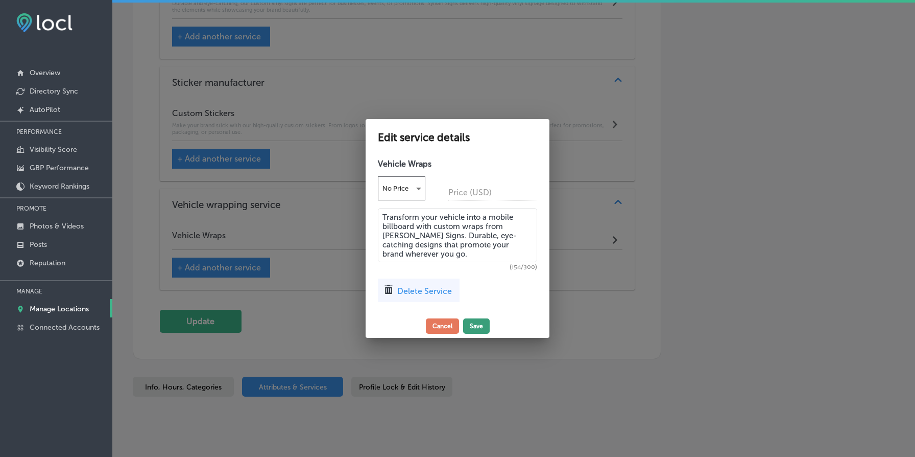
type textarea "Transform your vehicle into a mobile billboard with custom wraps from [PERSON_N…"
click at [477, 324] on button "Save" at bounding box center [476, 325] width 27 height 15
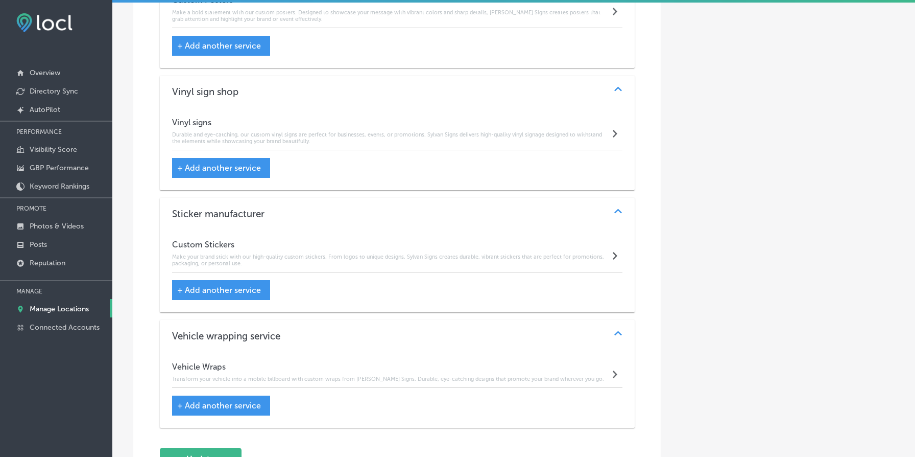
scroll to position [1824, 0]
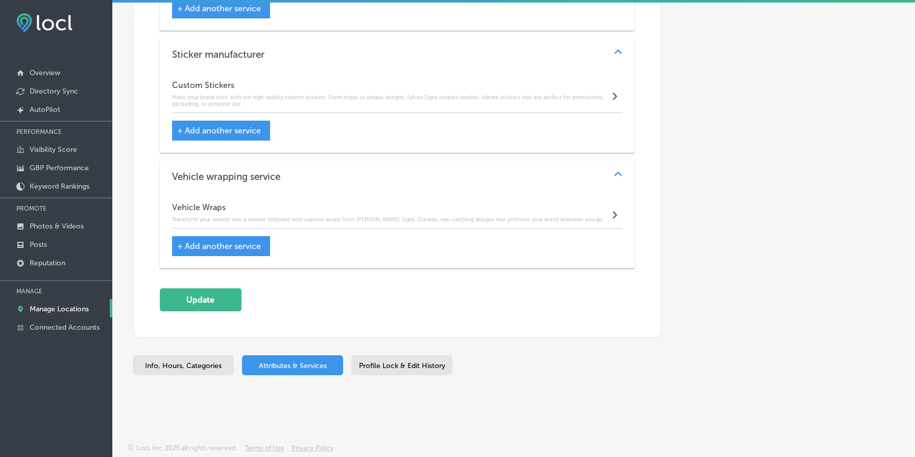
click at [266, 208] on h4 "Vehicle Wraps" at bounding box center [388, 207] width 432 height 10
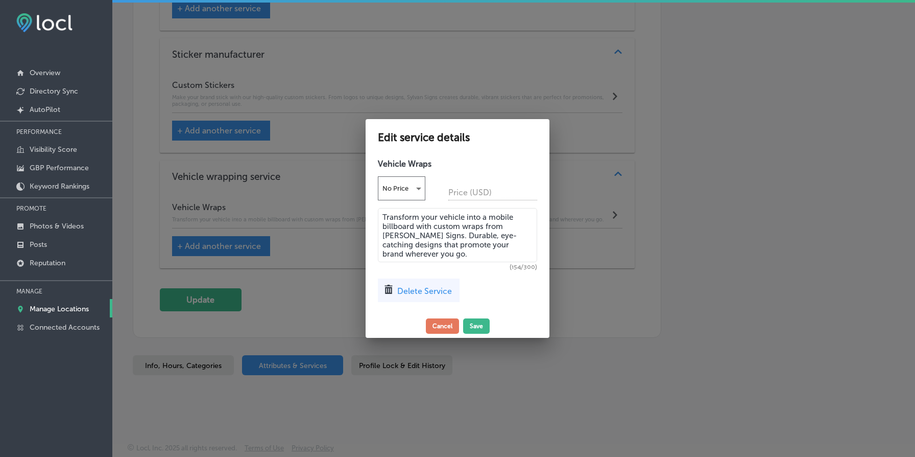
click at [435, 288] on span "Delete Service" at bounding box center [424, 291] width 55 height 10
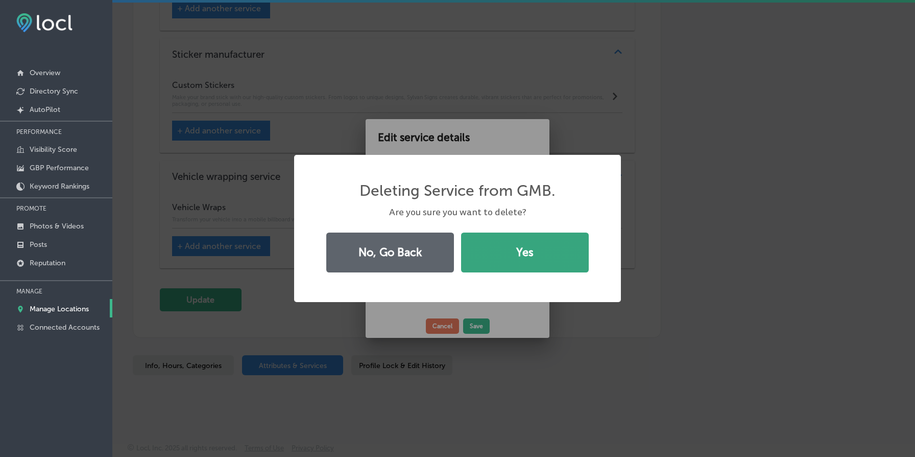
click at [508, 254] on button "Yes" at bounding box center [525, 252] width 128 height 40
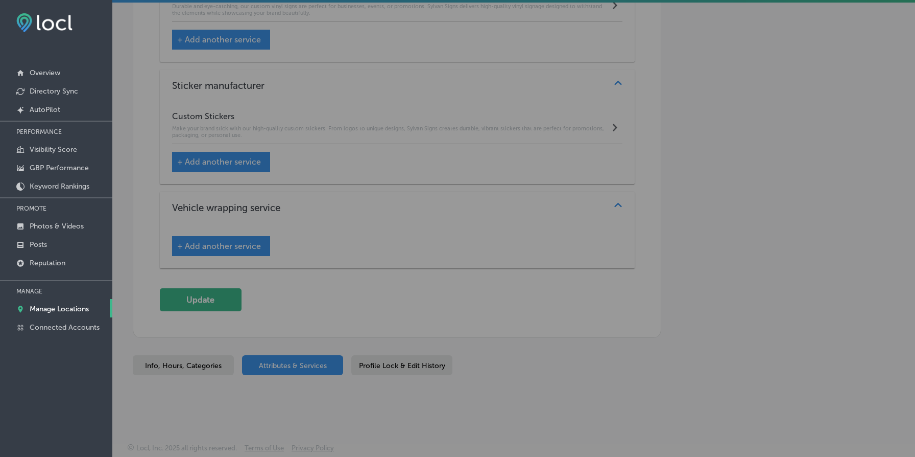
scroll to position [1793, 0]
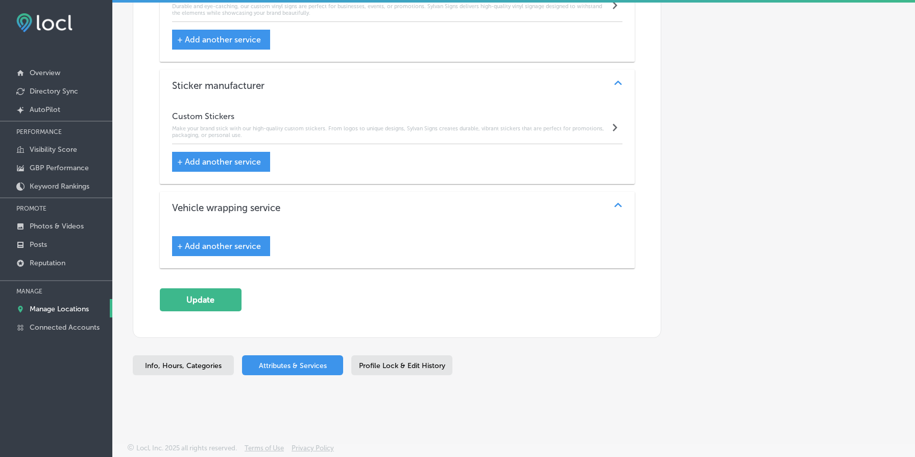
click at [237, 232] on div "+ Add another service" at bounding box center [397, 242] width 451 height 28
click at [240, 243] on span "+ Add another service" at bounding box center [219, 246] width 84 height 10
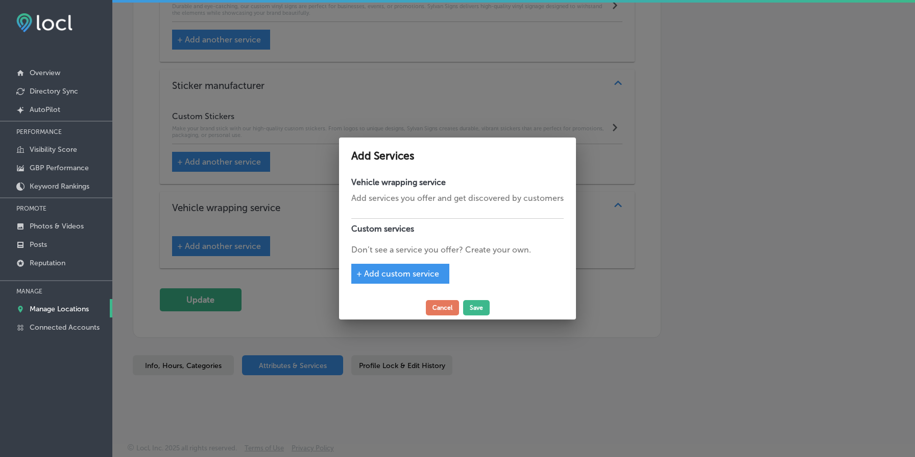
click at [409, 262] on div "Vehicle wrapping service Add services you offer and get discovered by customers…" at bounding box center [457, 234] width 237 height 124
click at [409, 269] on span "+ Add custom service" at bounding box center [398, 274] width 83 height 10
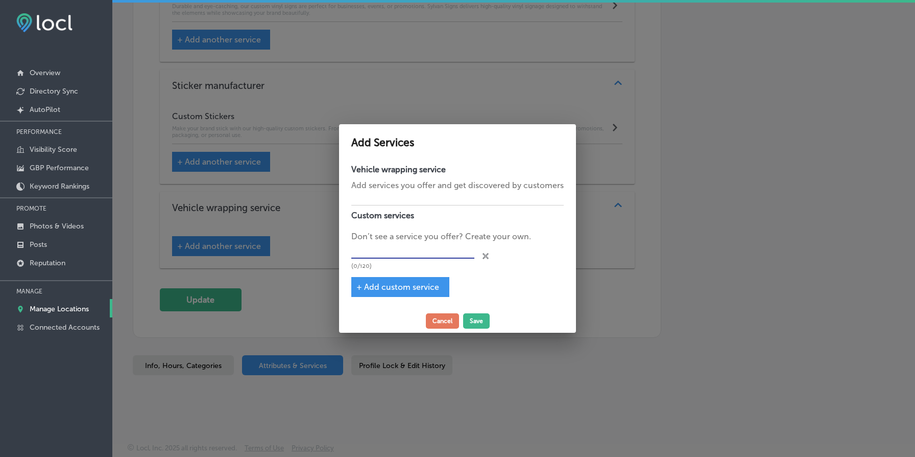
click at [406, 251] on input "text" at bounding box center [412, 251] width 123 height 16
type input "Vehicle wrapping"
click at [414, 285] on span "+ Add custom service" at bounding box center [398, 287] width 83 height 10
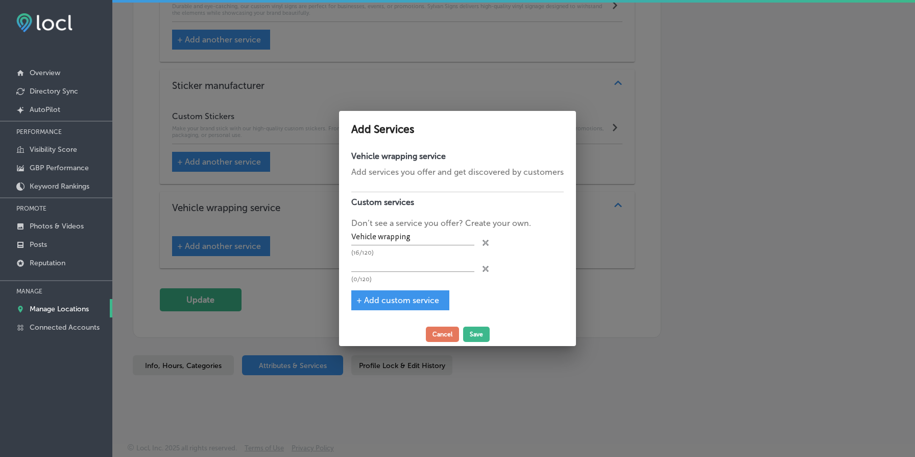
click at [487, 246] on icon at bounding box center [486, 243] width 6 height 6
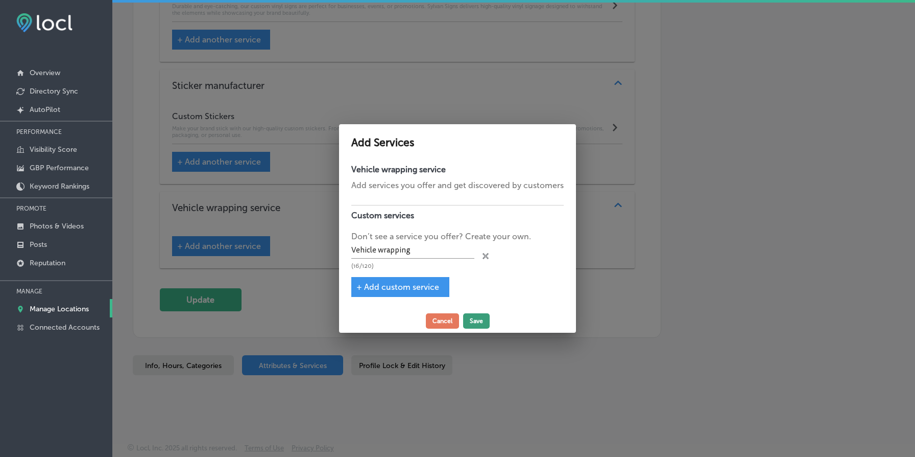
click at [479, 322] on button "Save" at bounding box center [476, 320] width 27 height 15
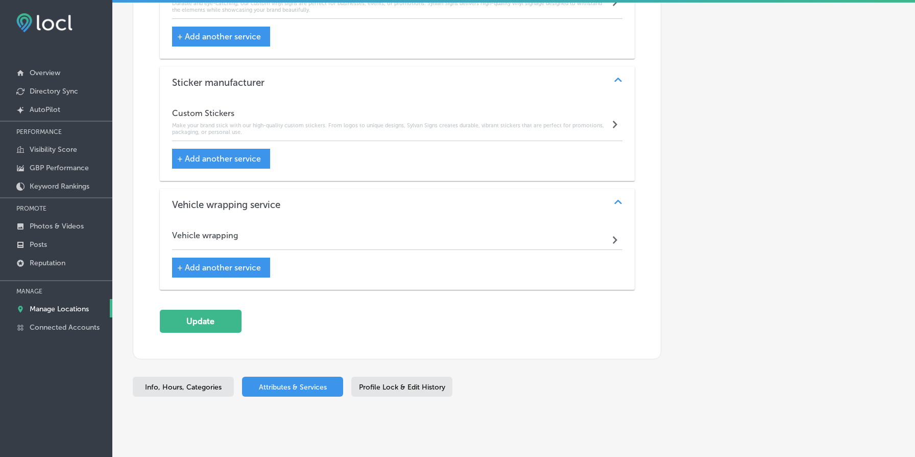
scroll to position [1818, 0]
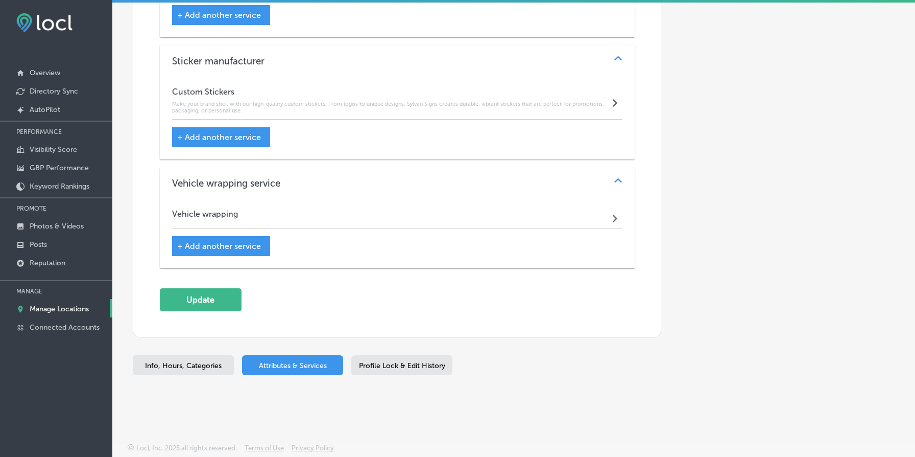
click at [385, 217] on div "Vehicle wrapping Path Created with Sketch." at bounding box center [397, 216] width 451 height 25
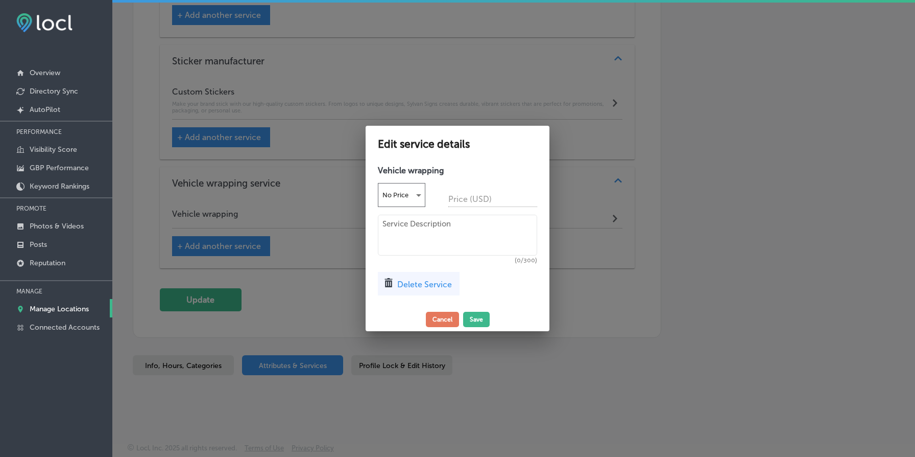
click at [425, 234] on textarea at bounding box center [457, 235] width 159 height 41
paste textarea "Transform your vehicle into a mobile billboard with custom wraps from [PERSON_N…"
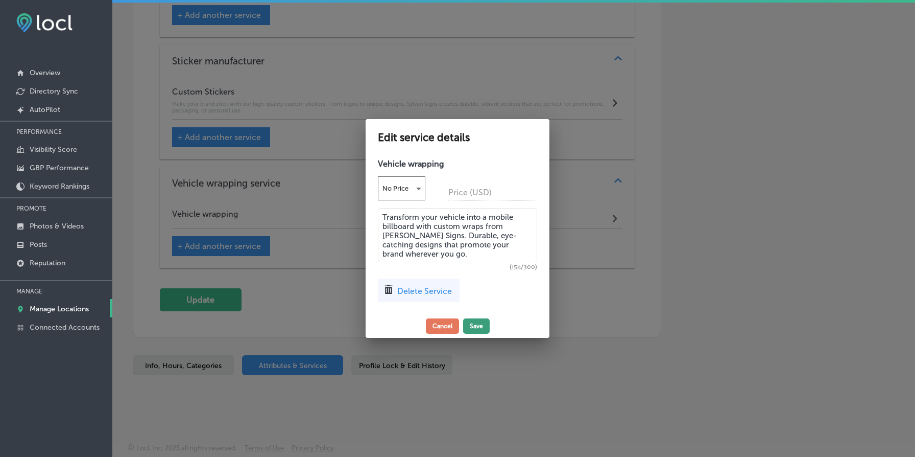
type textarea "Transform your vehicle into a mobile billboard with custom wraps from [PERSON_N…"
click at [477, 318] on button "Save" at bounding box center [476, 325] width 27 height 15
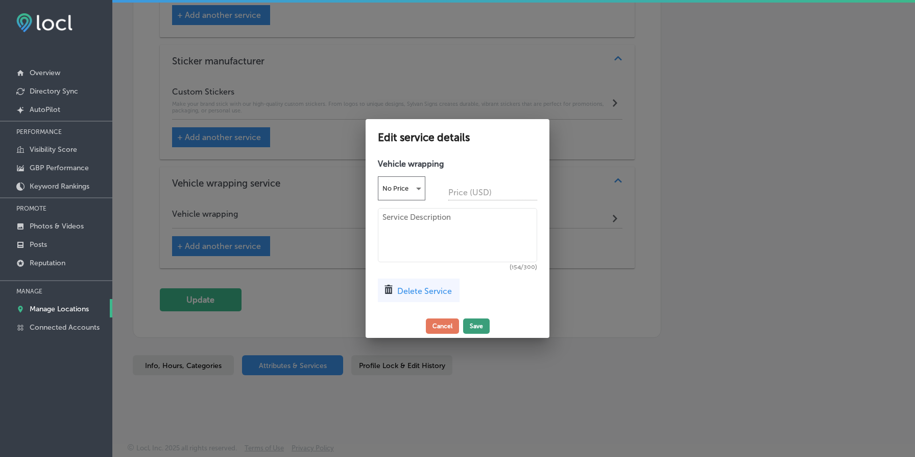
scroll to position [1824, 0]
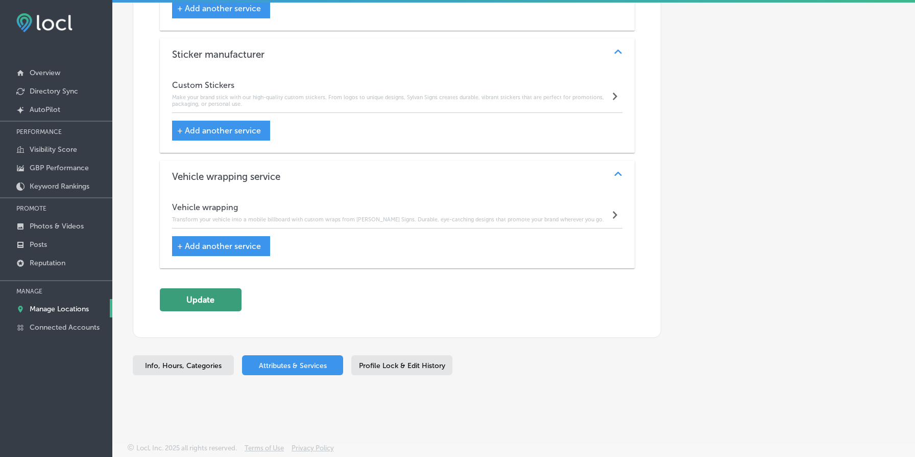
click at [201, 301] on button "Update" at bounding box center [201, 299] width 82 height 23
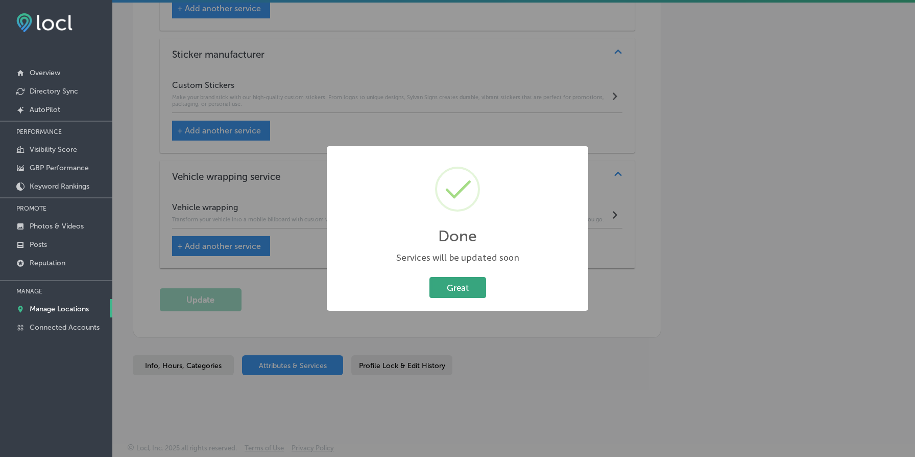
click at [465, 284] on button "Great" at bounding box center [458, 287] width 57 height 21
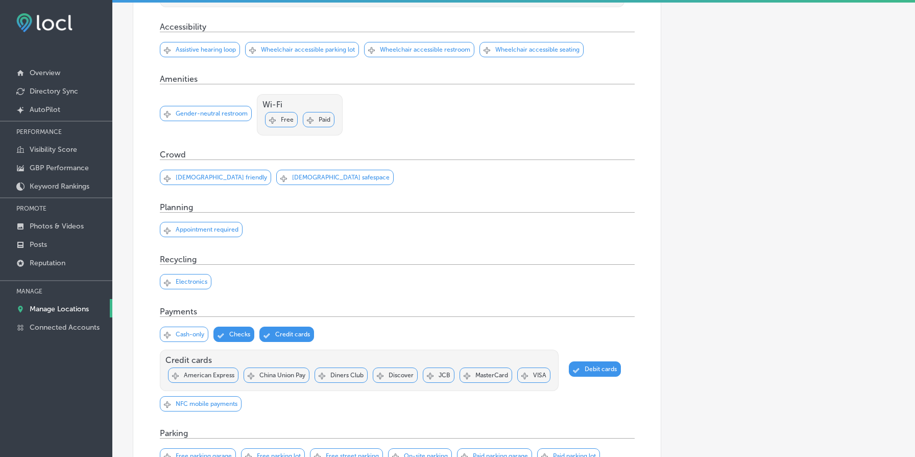
scroll to position [0, 0]
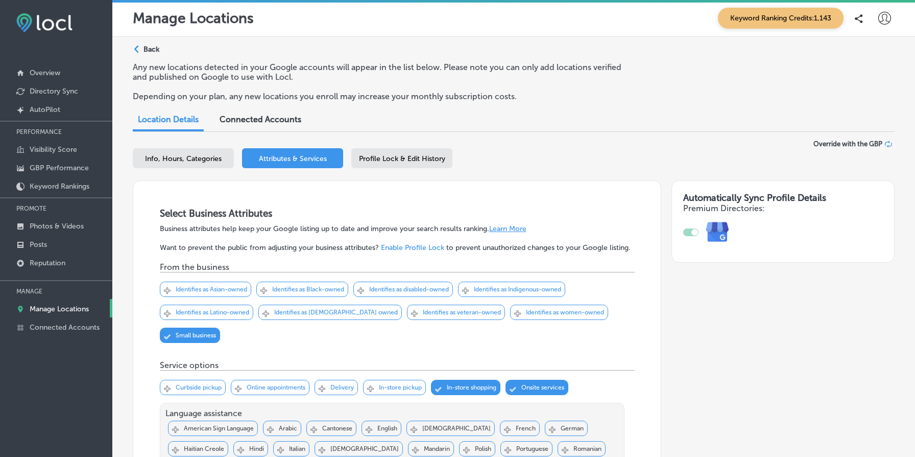
click at [153, 54] on div "Path Created with Sketch. Back" at bounding box center [146, 53] width 27 height 18
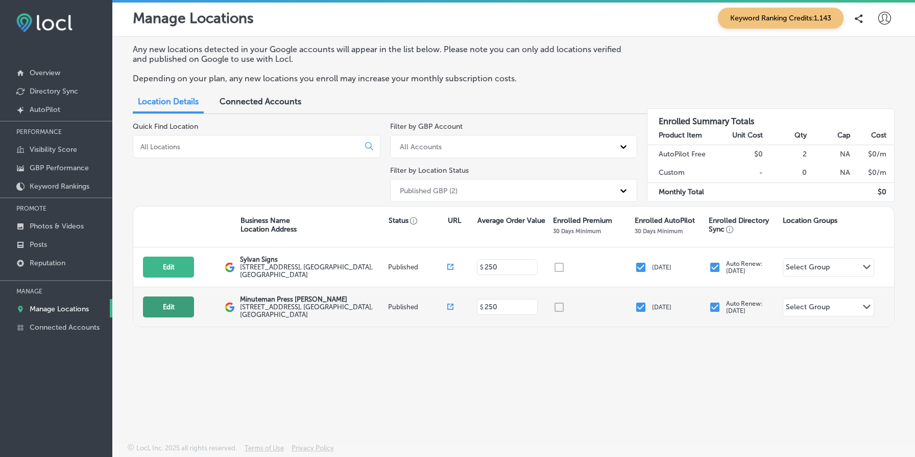
click at [169, 302] on button "Edit" at bounding box center [168, 306] width 51 height 21
select select "US"
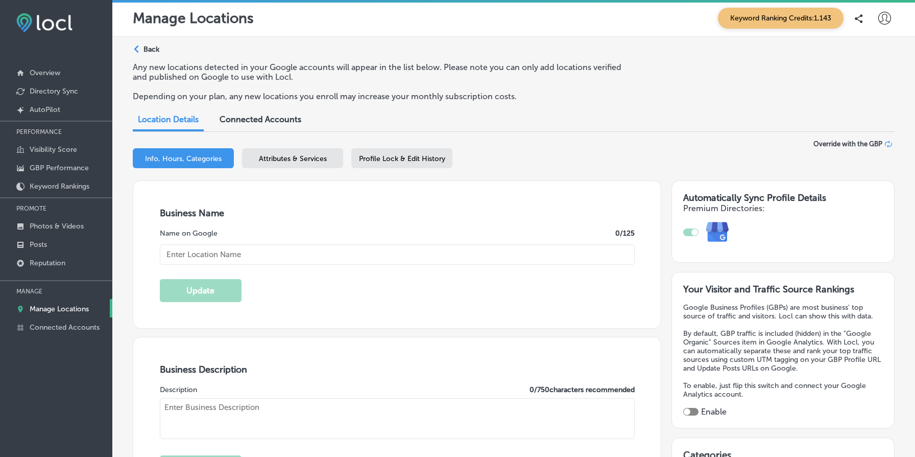
type input "Minuteman Press [PERSON_NAME]"
type textarea "Minuteman Press Powell is your local printing powerhouse, offering a diverse ra…"
type input "[STREET_ADDRESS]"
type input "[GEOGRAPHIC_DATA]"
type input "97202"
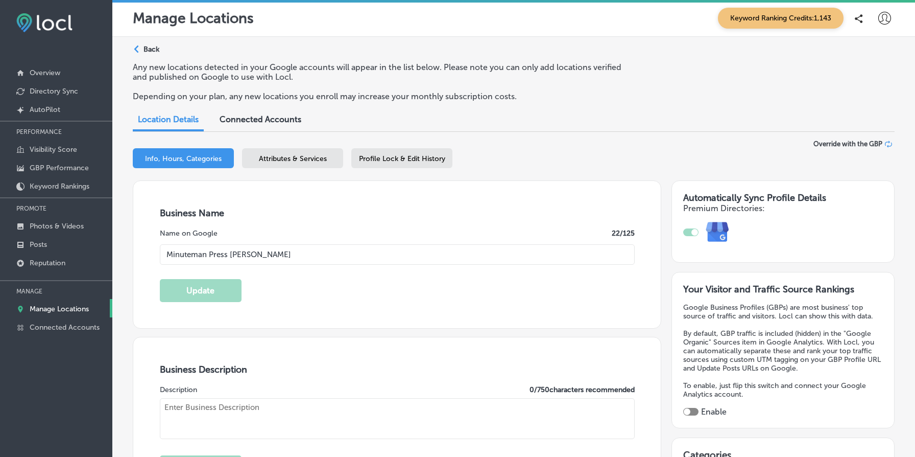
type input "US"
type input "https://www.minutemanteam.com/"
checkbox input "true"
type textarea "Minuteman Press Powell is your local printing powerhouse, offering a diverse ra…"
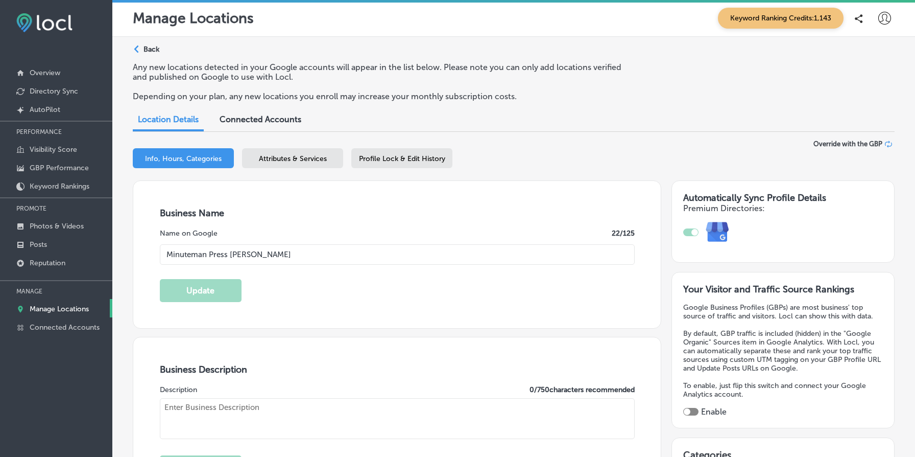
type input "+1 503 234 2040"
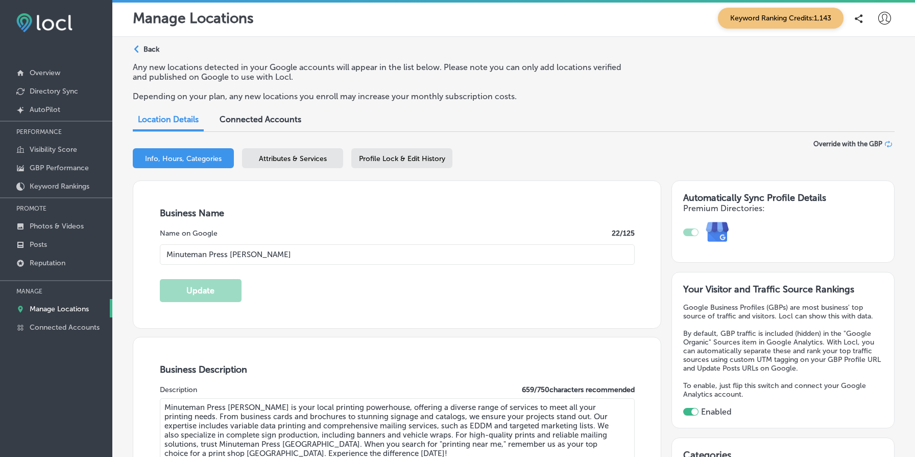
click at [296, 156] on span "Attributes & Services" at bounding box center [293, 158] width 68 height 9
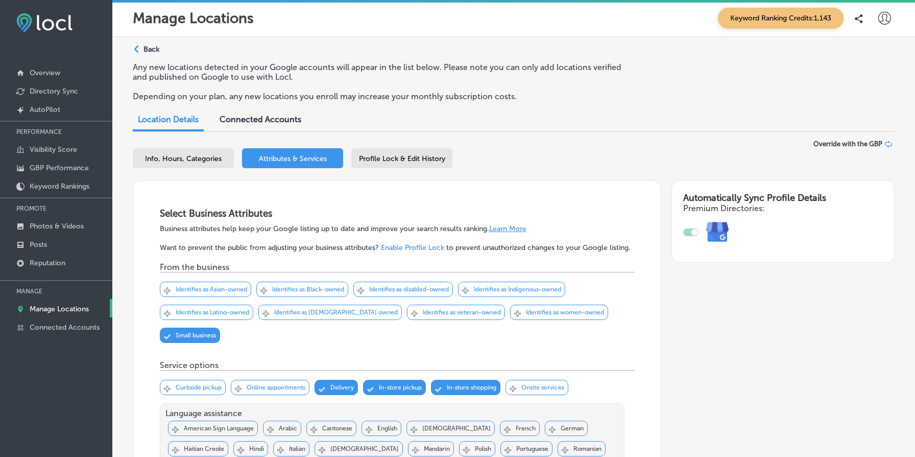
click at [71, 152] on p "Visibility Score" at bounding box center [54, 149] width 48 height 9
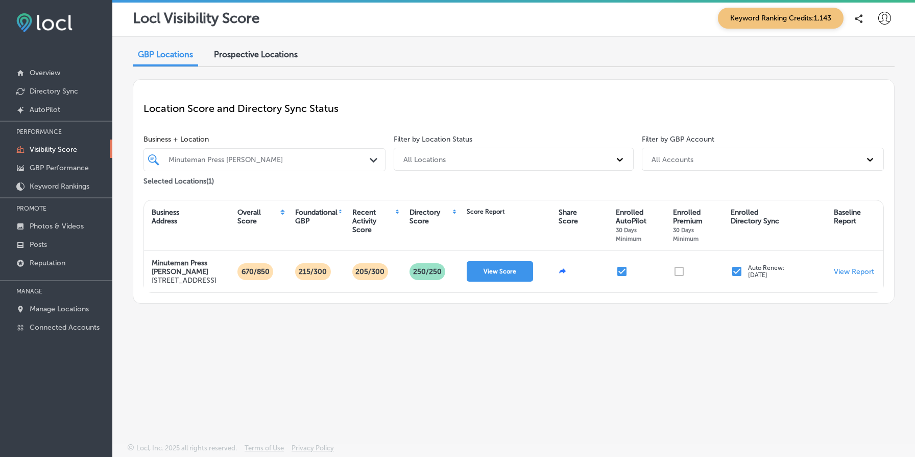
click at [272, 145] on div "Business + Location Minuteman Press Powell Path Created with Sketch." at bounding box center [265, 153] width 242 height 36
click at [275, 153] on div at bounding box center [255, 159] width 175 height 13
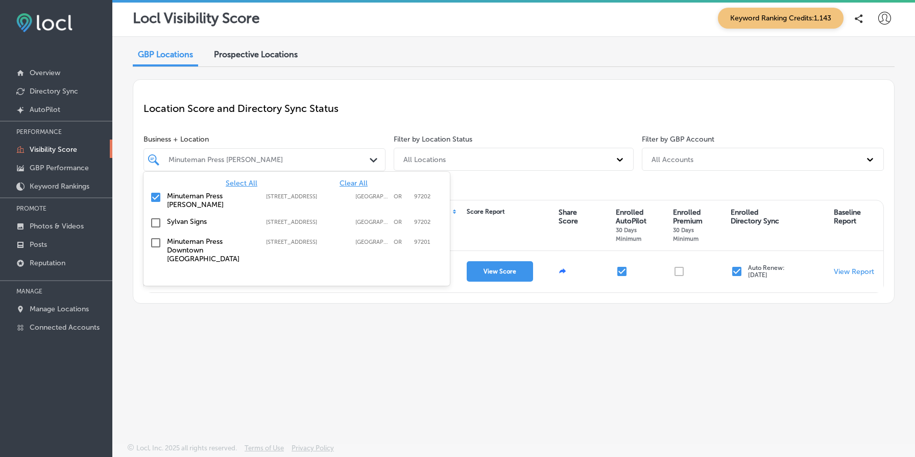
click at [241, 182] on span "Select All" at bounding box center [242, 183] width 32 height 9
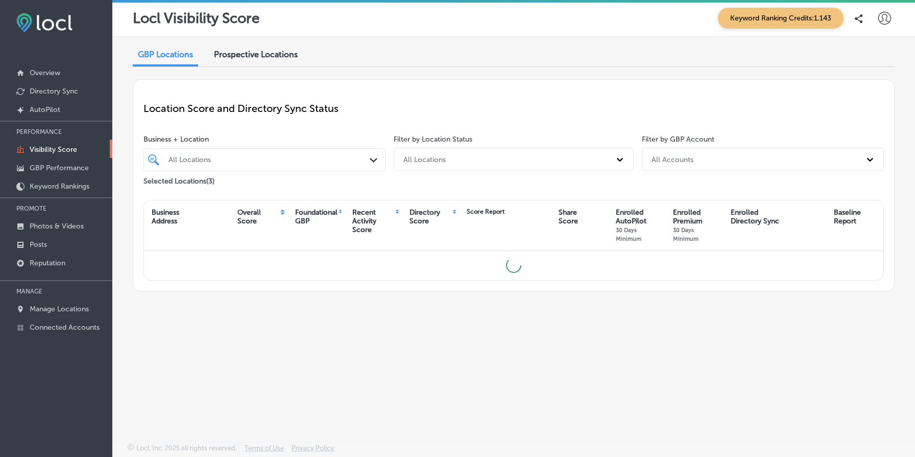
click at [435, 117] on div "Location Score and Directory Sync Status" at bounding box center [514, 108] width 741 height 37
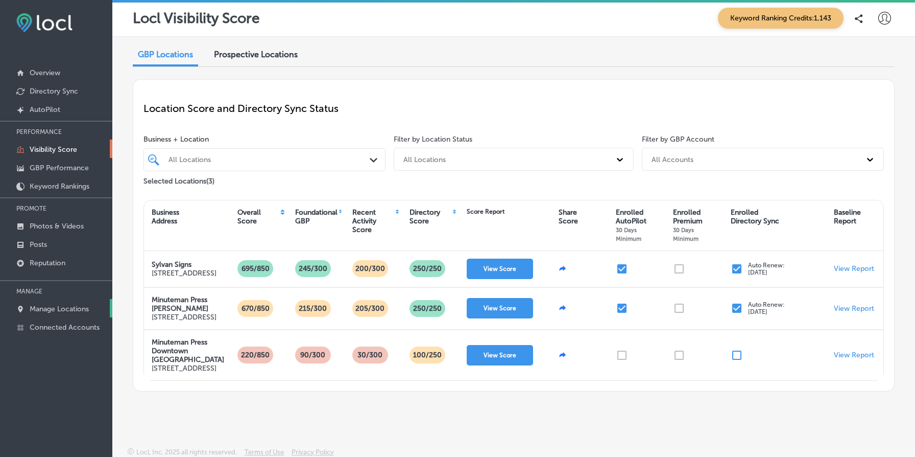
click at [75, 299] on link "Manage Locations" at bounding box center [56, 308] width 112 height 18
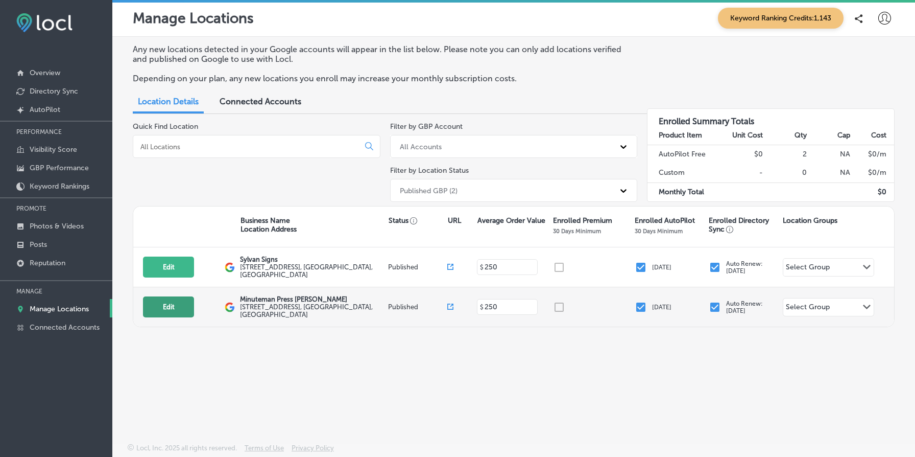
click at [168, 307] on button "Edit" at bounding box center [168, 306] width 51 height 21
select select "US"
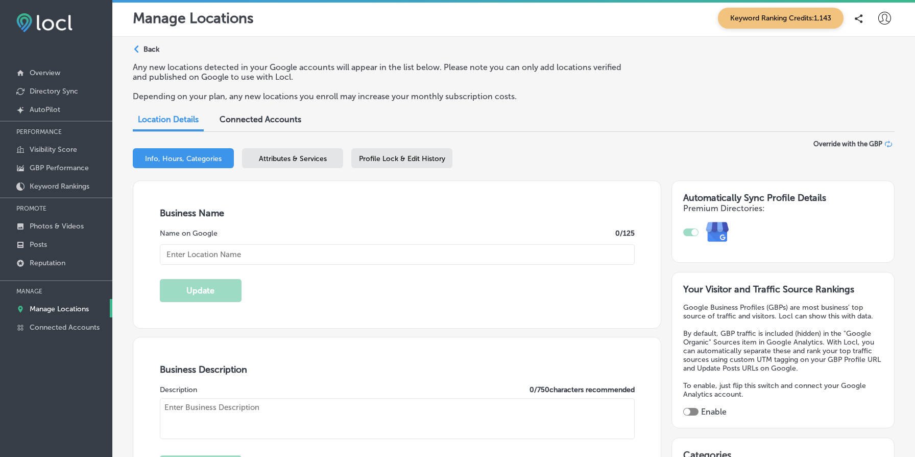
type input "Minuteman Press [PERSON_NAME]"
type textarea "Minuteman Press Powell is your local printing powerhouse, offering a diverse ra…"
type input "[STREET_ADDRESS]"
type input "[GEOGRAPHIC_DATA]"
type input "97202"
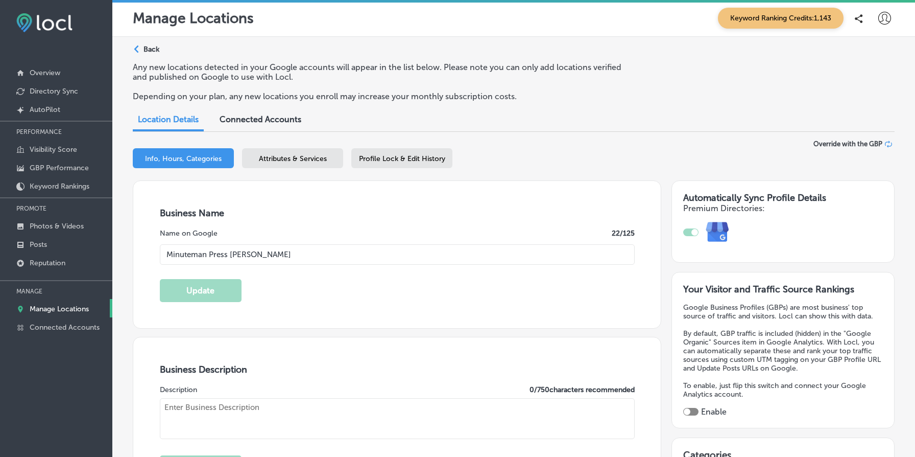
type input "US"
type input "https://www.minutemanteam.com/"
checkbox input "true"
click at [316, 149] on div "Attributes & Services" at bounding box center [292, 158] width 101 height 20
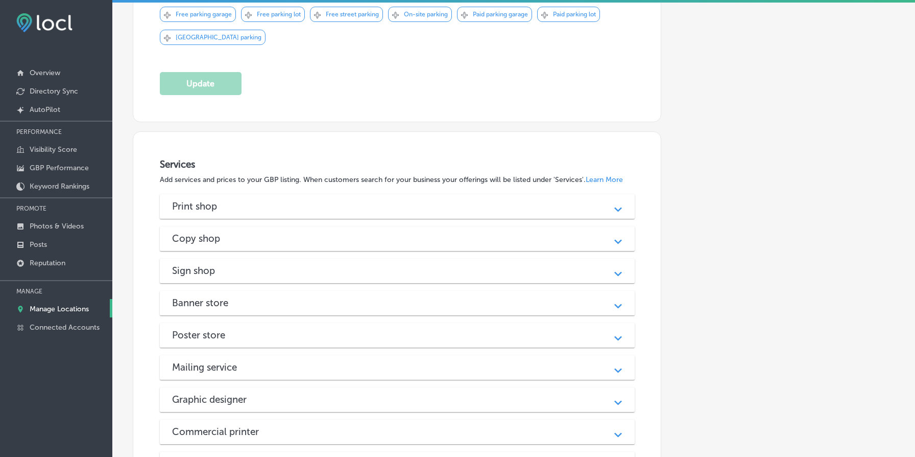
scroll to position [1130, 0]
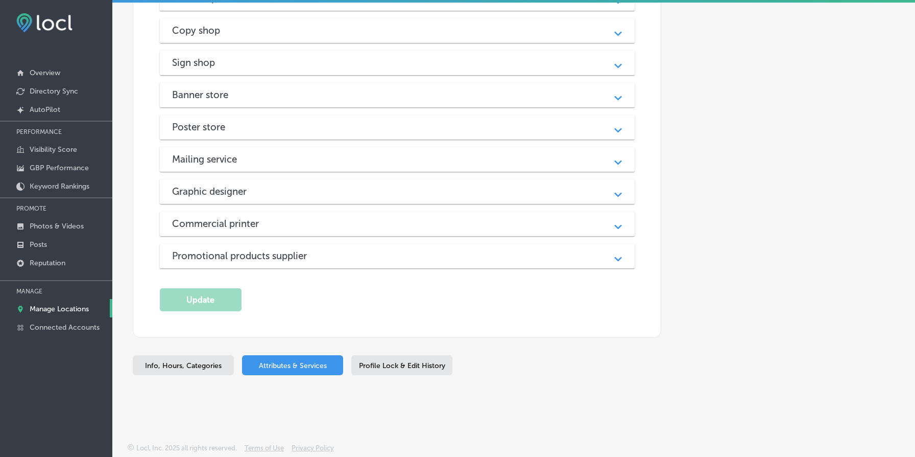
click at [347, 189] on div "Graphic designer" at bounding box center [397, 191] width 451 height 12
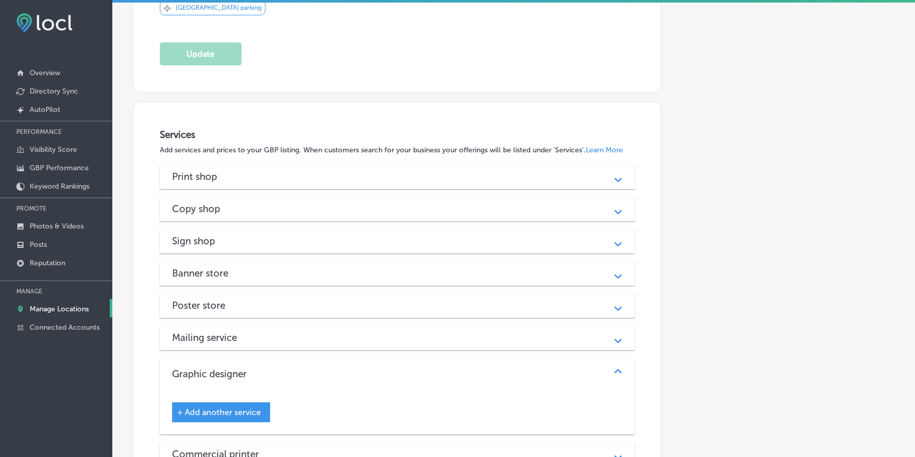
scroll to position [938, 0]
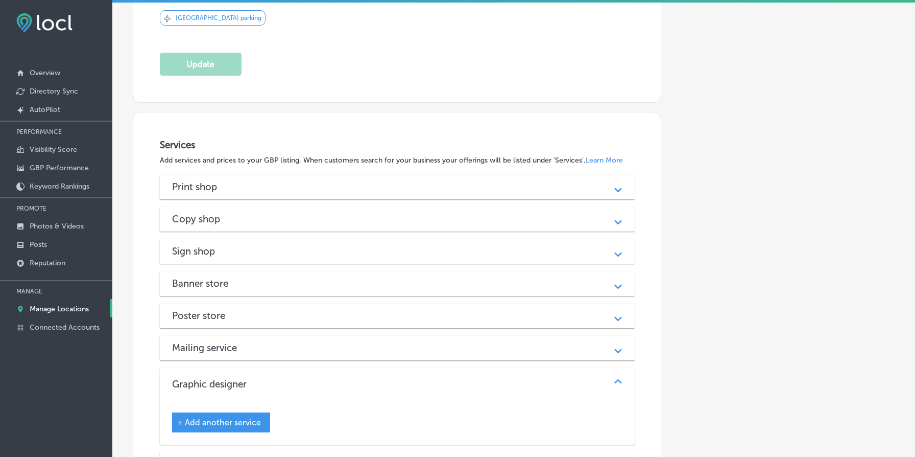
click at [358, 186] on div "Print shop" at bounding box center [397, 187] width 451 height 12
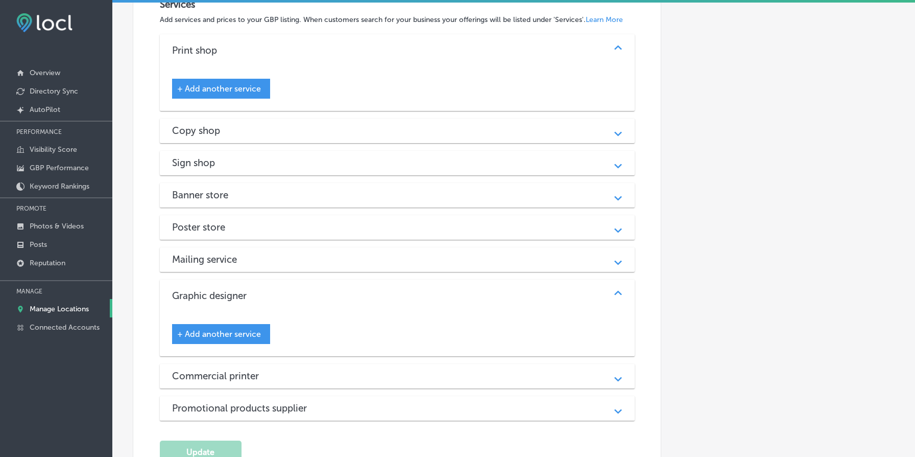
scroll to position [1234, 0]
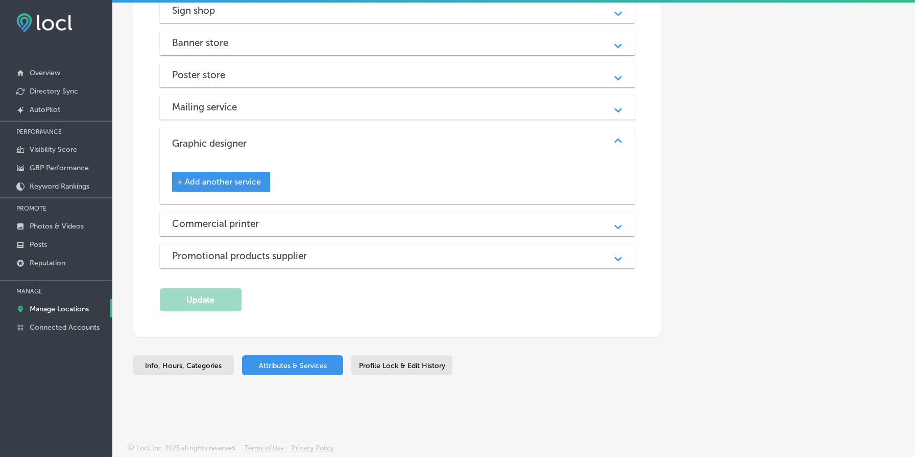
click at [338, 228] on div "Commercial printer" at bounding box center [397, 224] width 451 height 12
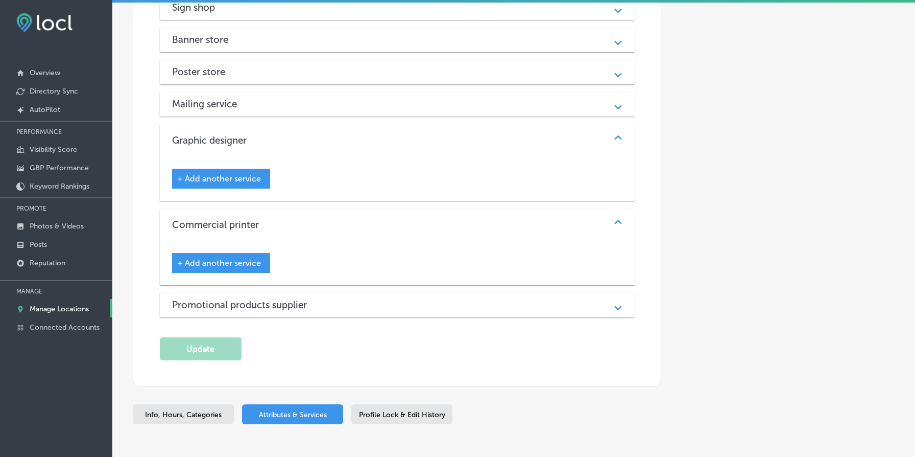
click at [327, 311] on div "Promotional products supplier" at bounding box center [397, 305] width 451 height 12
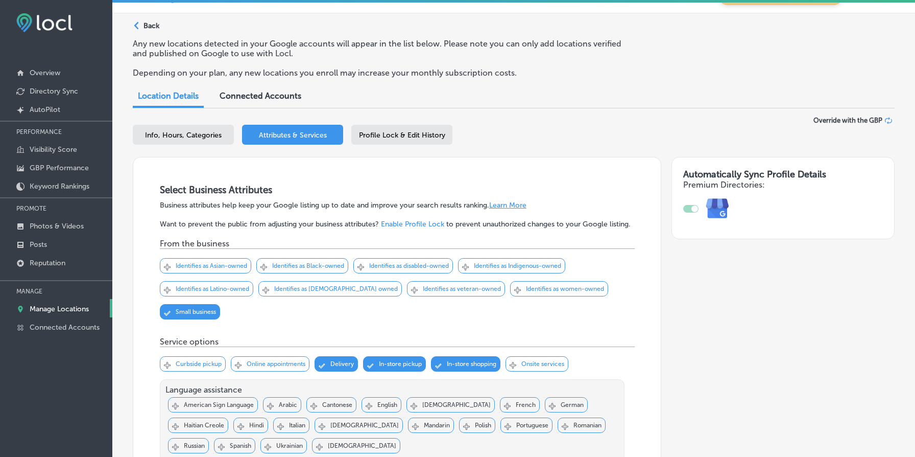
scroll to position [0, 0]
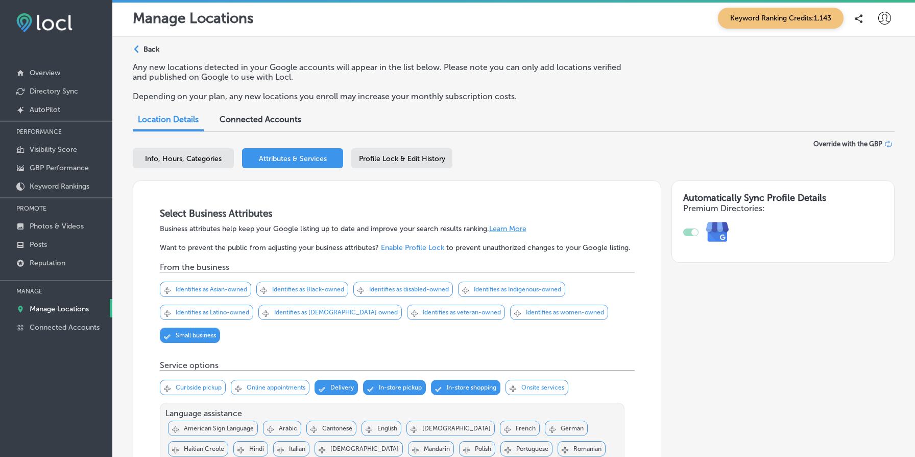
click at [150, 45] on p "Back" at bounding box center [152, 49] width 16 height 9
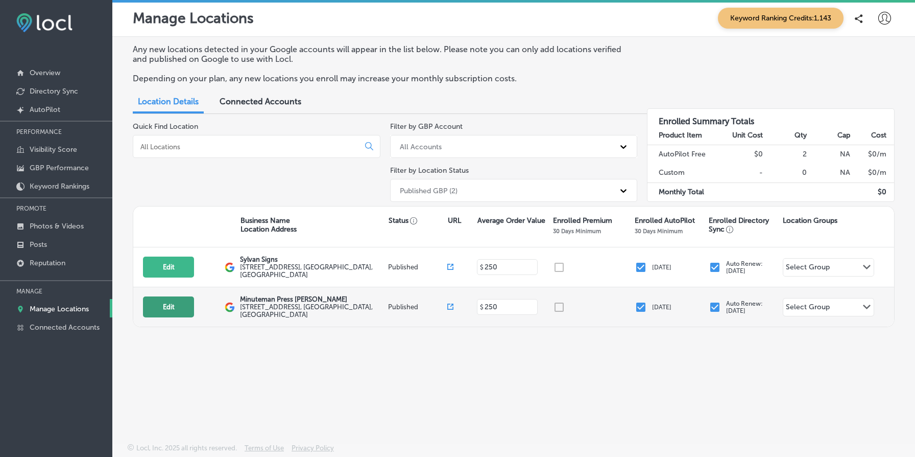
click at [173, 307] on button "Edit" at bounding box center [168, 306] width 51 height 21
select select "US"
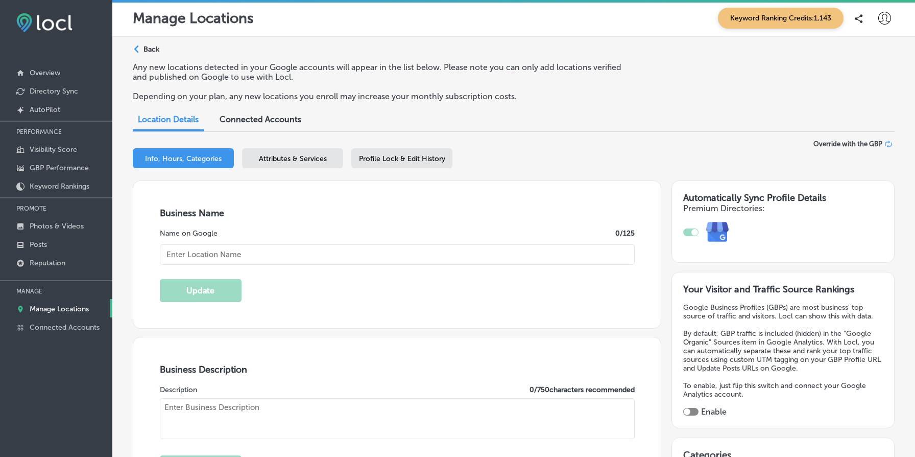
type input "Minuteman Press [PERSON_NAME]"
type textarea "Minuteman Press Powell is your local printing powerhouse, offering a diverse ra…"
type input "[STREET_ADDRESS]"
type input "[GEOGRAPHIC_DATA]"
type input "97202"
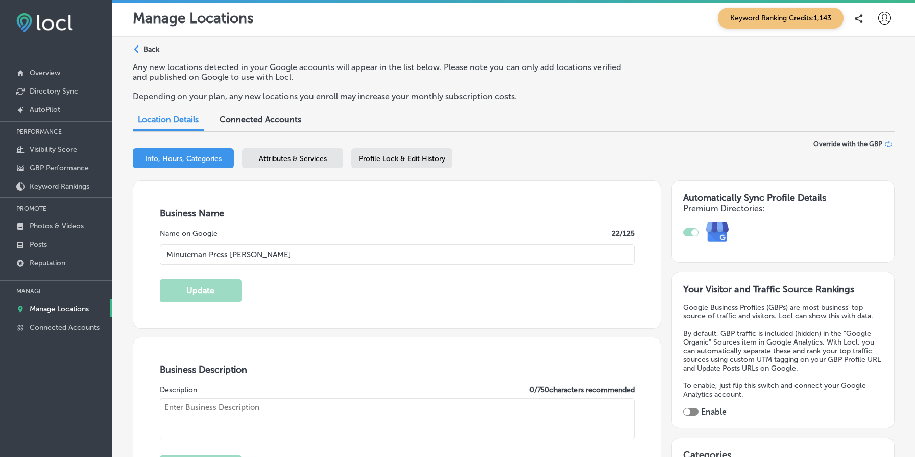
type input "US"
type input "https://www.minutemanteam.com/"
checkbox input "true"
type textarea "Minuteman Press Powell is your local printing powerhouse, offering a diverse ra…"
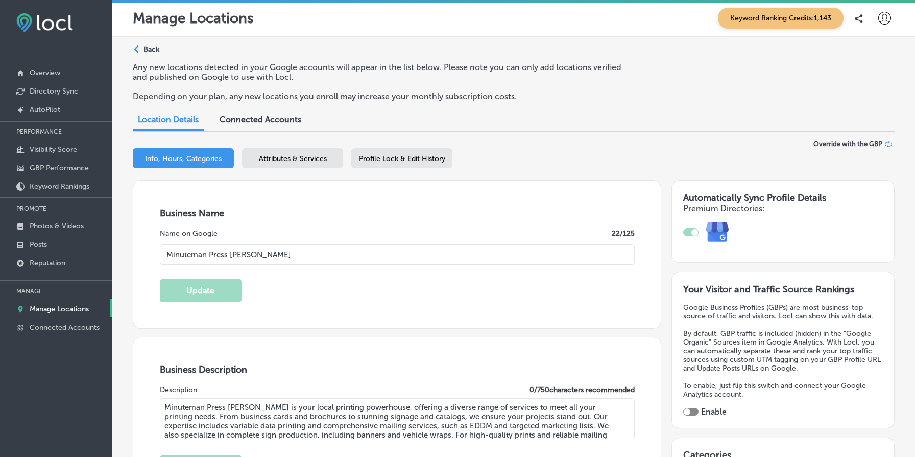
type input "+1 503 234 2040"
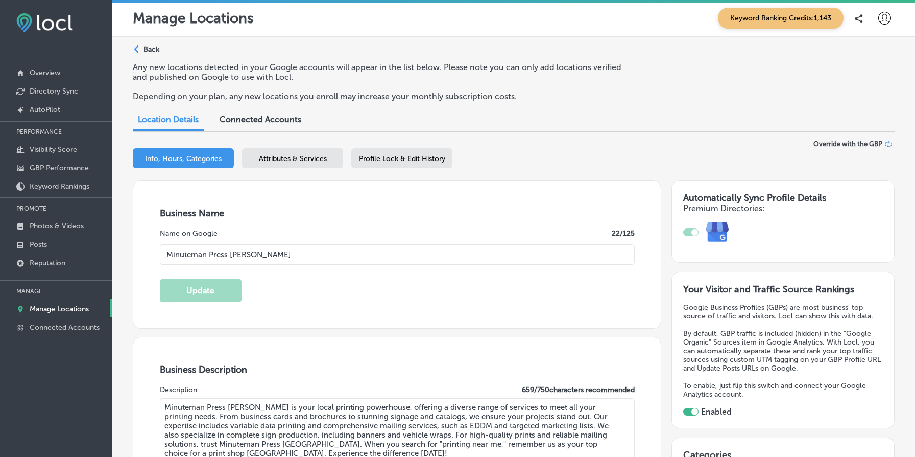
click at [312, 159] on span "Attributes & Services" at bounding box center [293, 158] width 68 height 9
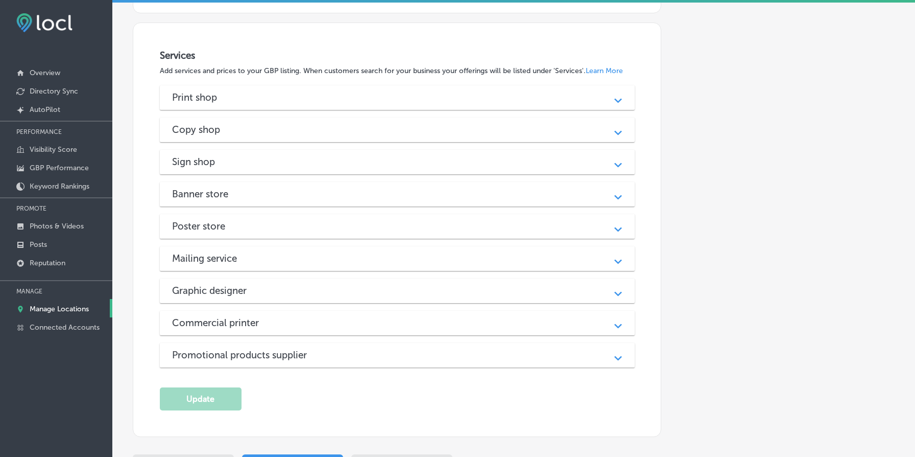
scroll to position [1027, 0]
click at [390, 96] on div "Print shop" at bounding box center [397, 98] width 451 height 12
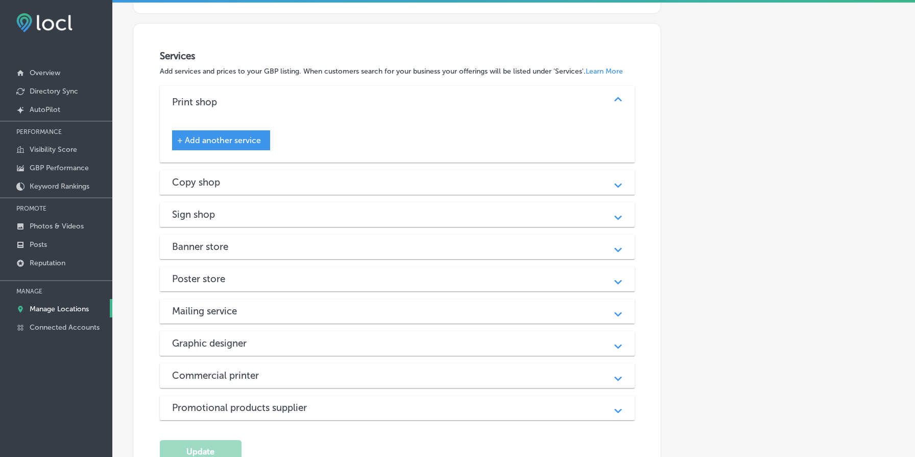
click at [401, 179] on div "Copy shop" at bounding box center [397, 182] width 451 height 12
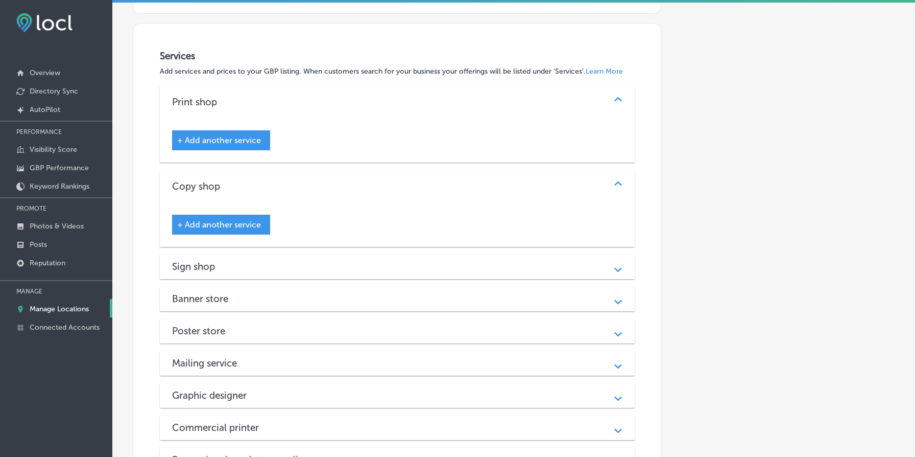
click at [401, 179] on div "Copy shop Path Created with Sketch." at bounding box center [397, 186] width 475 height 33
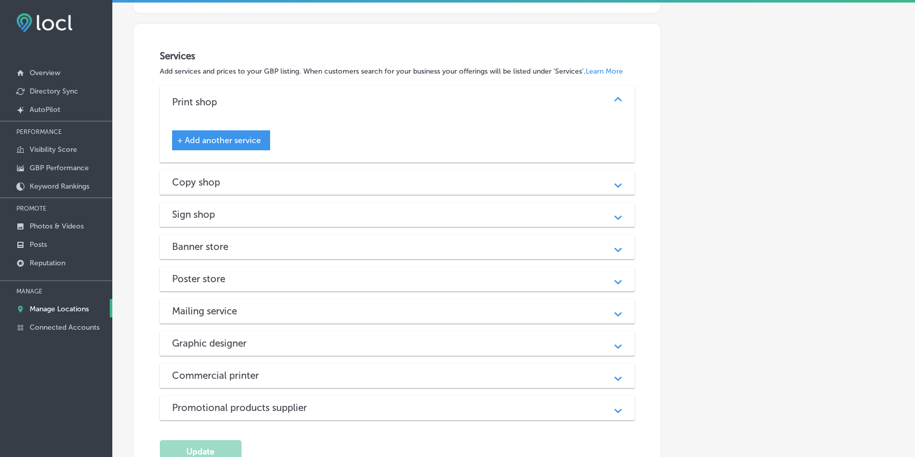
click at [409, 210] on div "Sign shop Path Created with Sketch." at bounding box center [397, 214] width 475 height 25
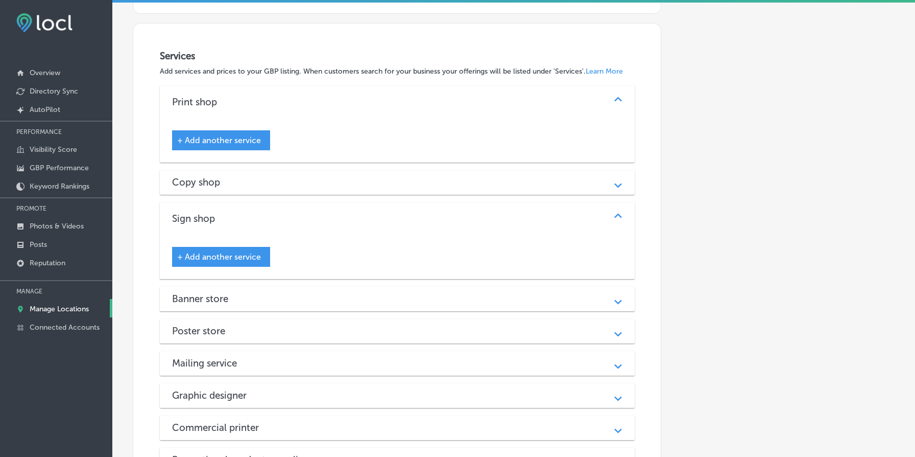
click at [420, 301] on div "Banner store" at bounding box center [397, 299] width 451 height 12
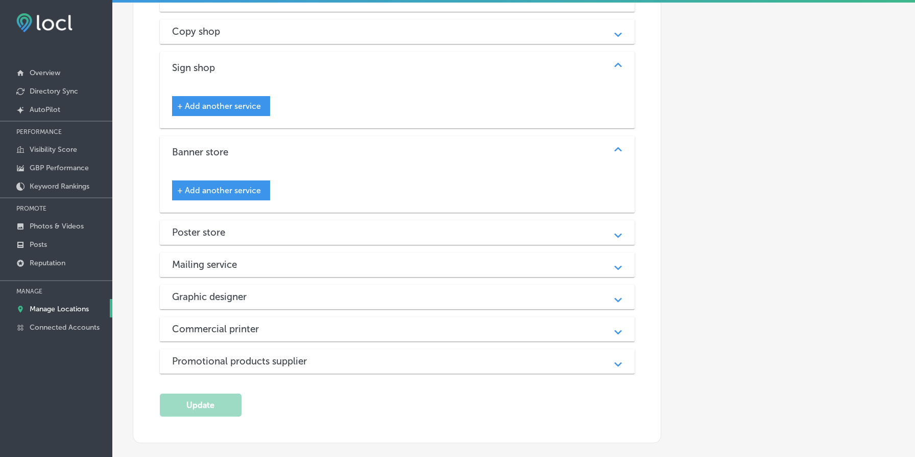
scroll to position [1246, 0]
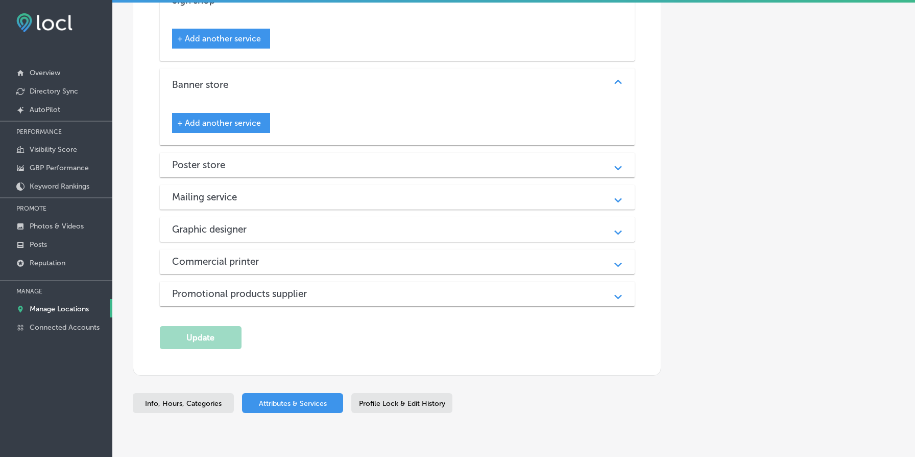
click at [450, 217] on div "Print shop Path Created with Sketch. + Add another service Copy shop Path Creat…" at bounding box center [397, 87] width 475 height 438
click at [450, 208] on div "Mailing service Path Created with Sketch." at bounding box center [397, 197] width 475 height 25
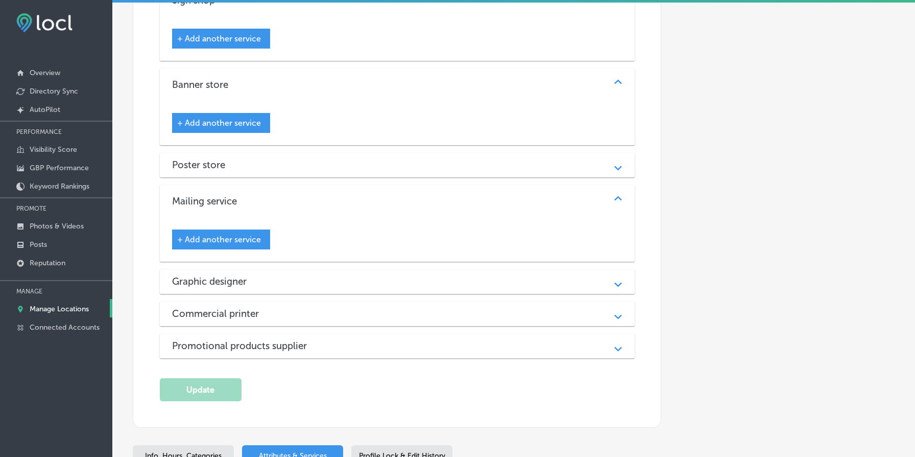
click at [432, 283] on div "Graphic designer" at bounding box center [397, 281] width 451 height 12
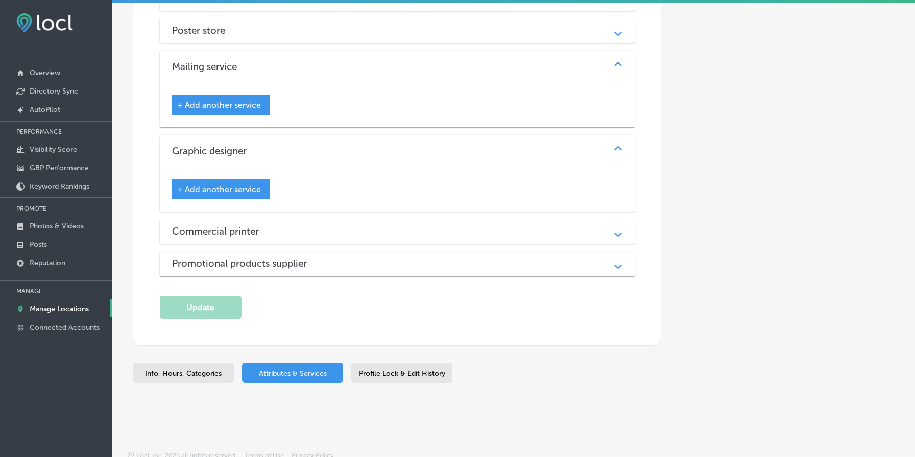
scroll to position [1391, 0]
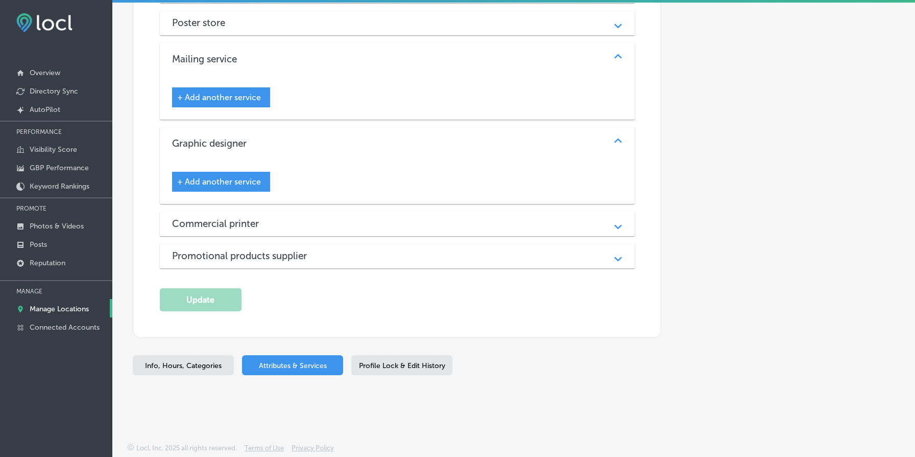
click at [431, 228] on div "Commercial printer" at bounding box center [397, 224] width 451 height 12
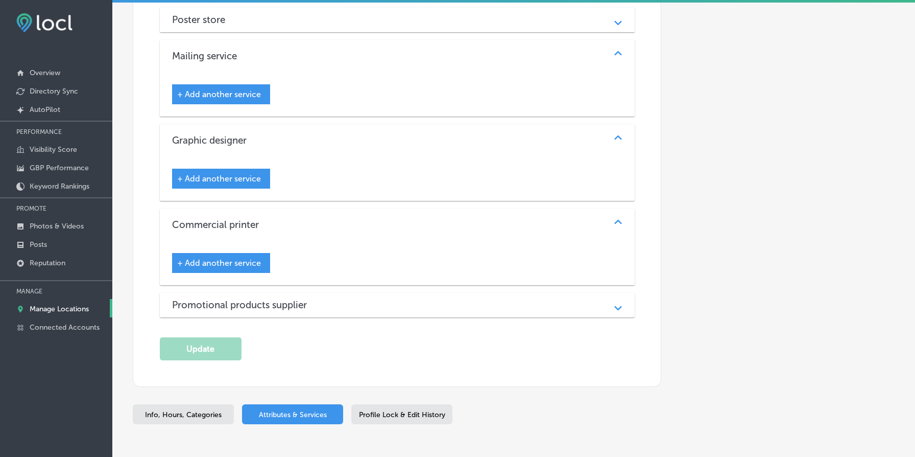
click at [431, 228] on div "Commercial printer" at bounding box center [397, 225] width 451 height 12
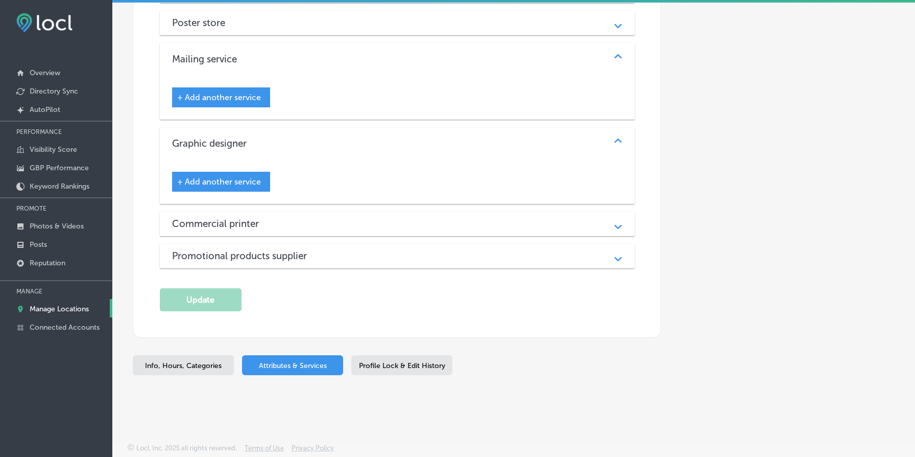
click at [433, 260] on div "Promotional products supplier" at bounding box center [397, 256] width 451 height 12
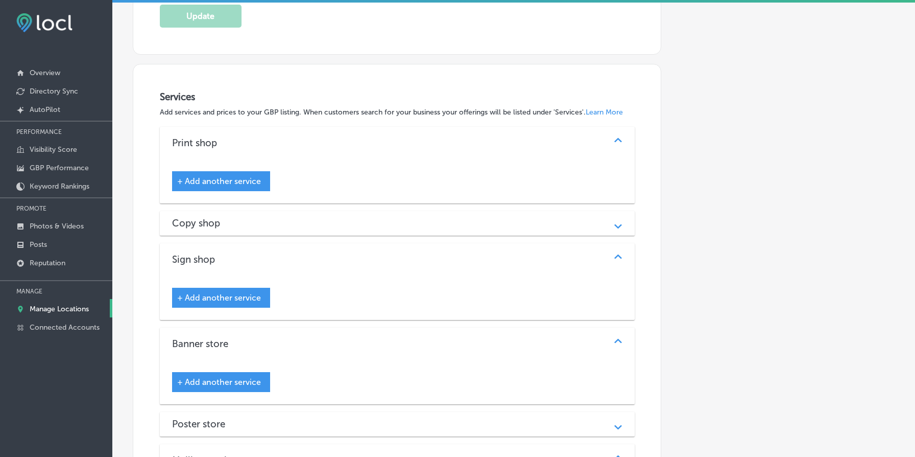
scroll to position [1066, 0]
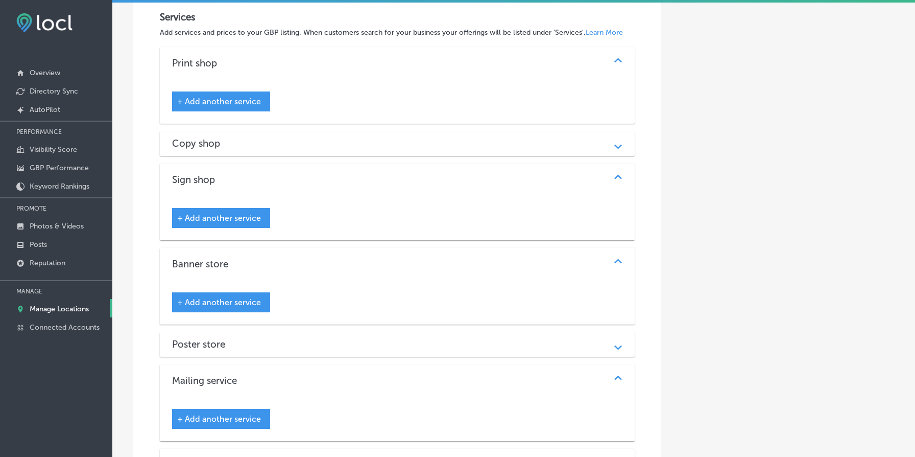
click at [233, 97] on div "+ Add another service" at bounding box center [221, 101] width 98 height 20
click at [251, 105] on span "+ Add another service" at bounding box center [219, 102] width 84 height 10
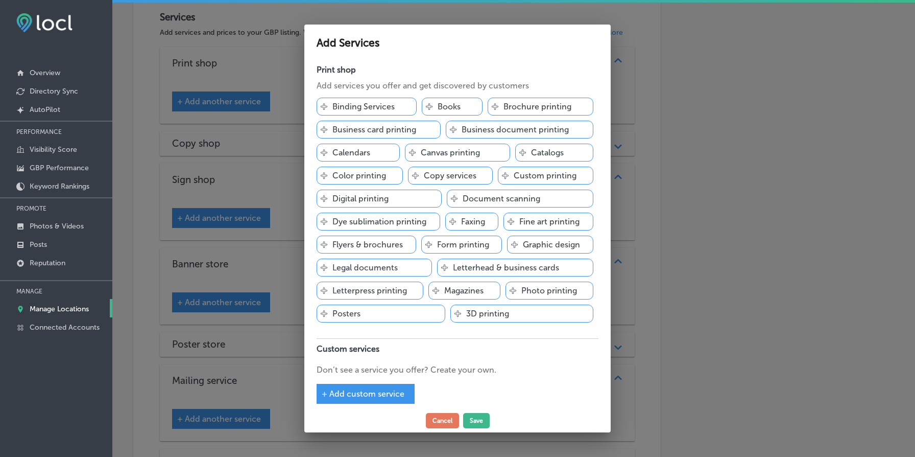
click at [535, 103] on p "Brochure printing" at bounding box center [538, 107] width 68 height 10
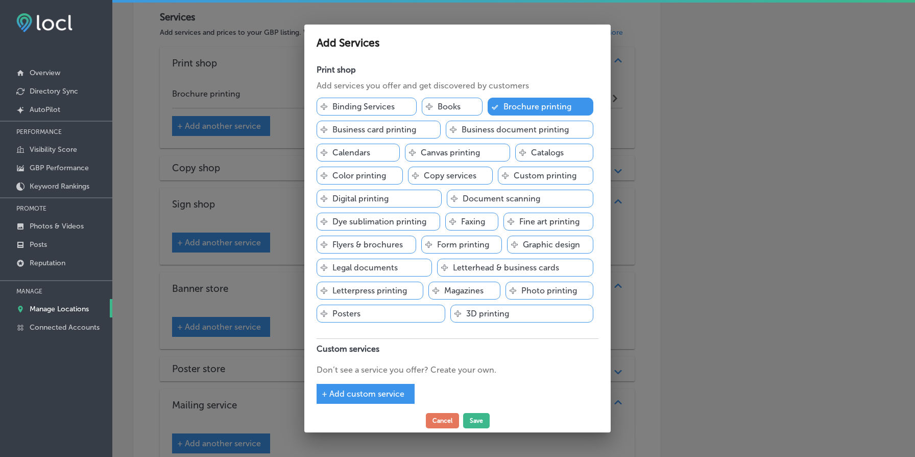
click at [402, 134] on p "Business card printing" at bounding box center [375, 130] width 84 height 10
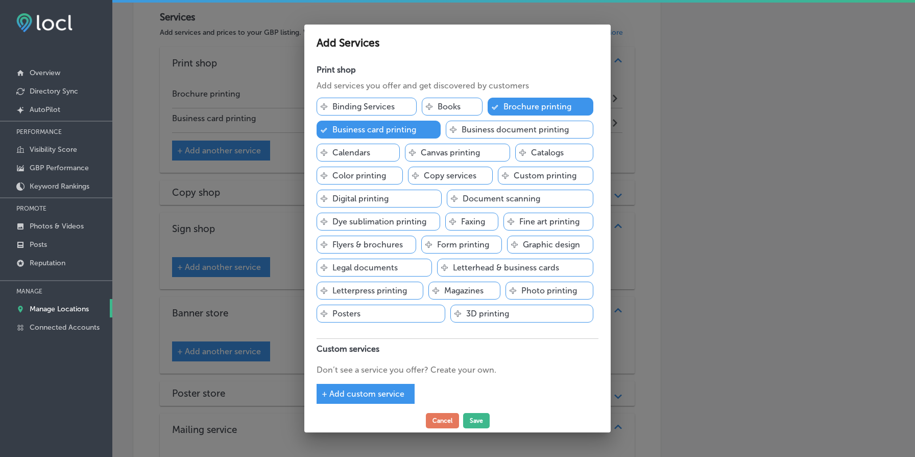
click at [408, 312] on div "Svg Vector Icons : http://www.onlinewebfonts.com/icon Posters" at bounding box center [381, 313] width 129 height 18
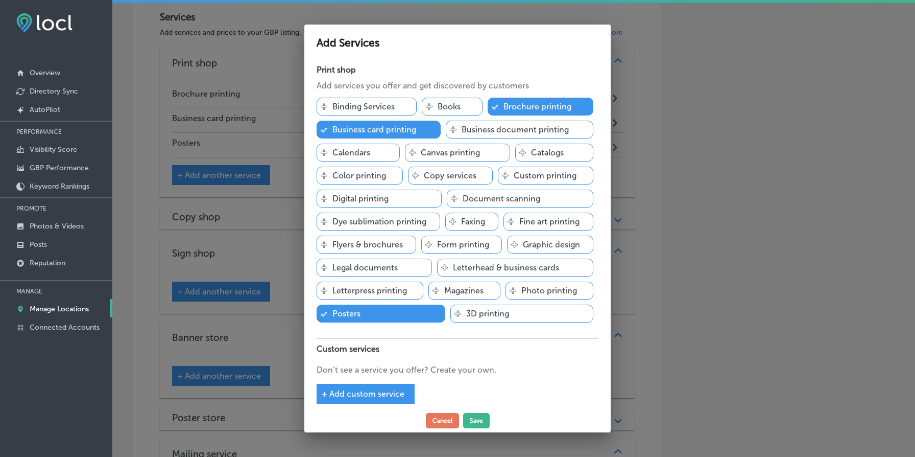
click at [382, 244] on p "Flyers & brochures" at bounding box center [368, 245] width 71 height 10
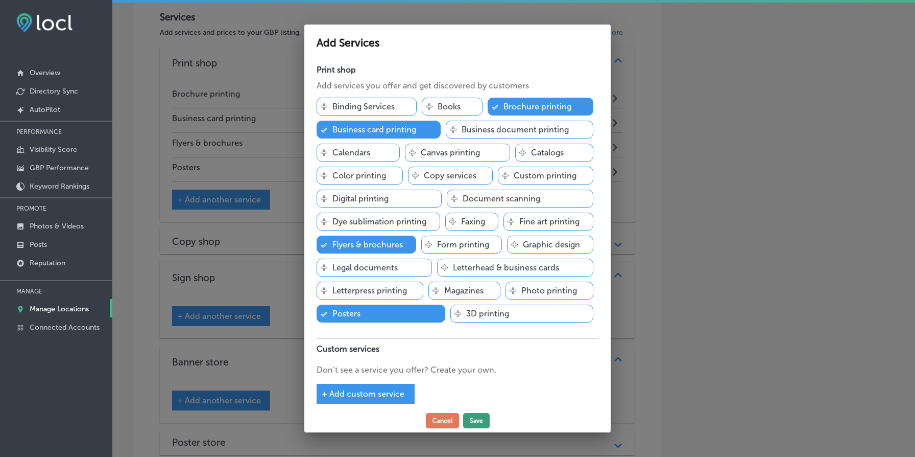
click at [475, 421] on button "Save" at bounding box center [476, 420] width 27 height 15
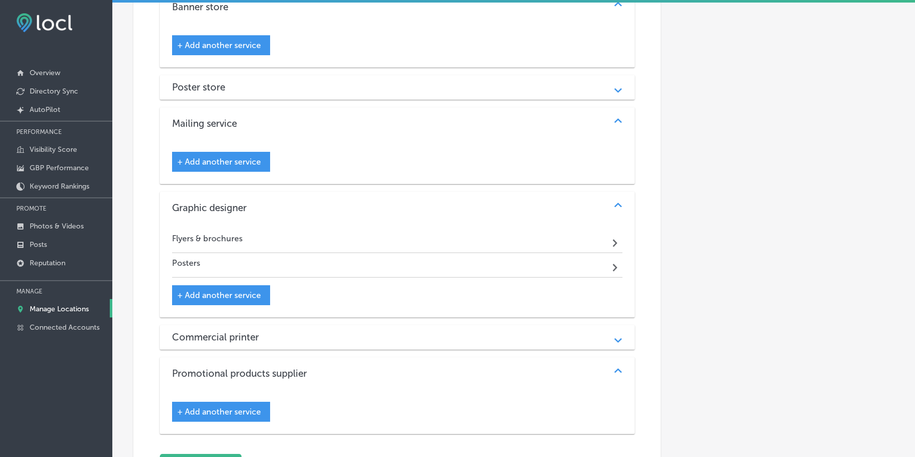
scroll to position [1590, 0]
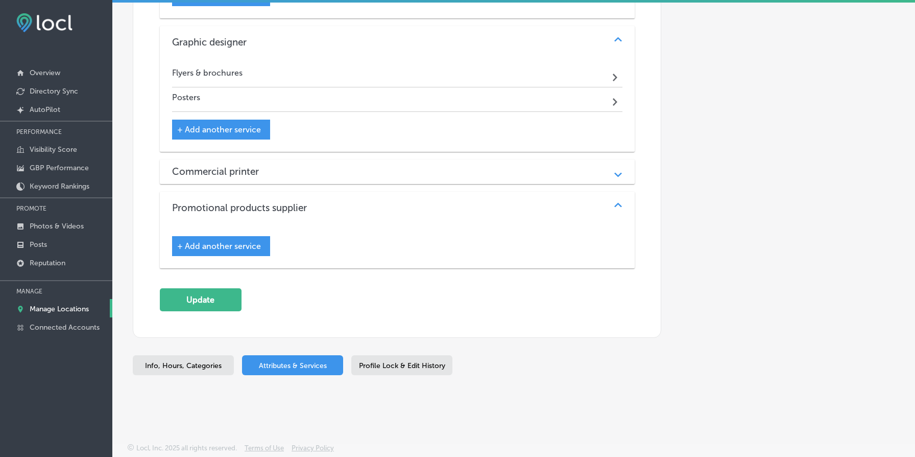
click at [244, 247] on span "+ Add another service" at bounding box center [219, 246] width 84 height 10
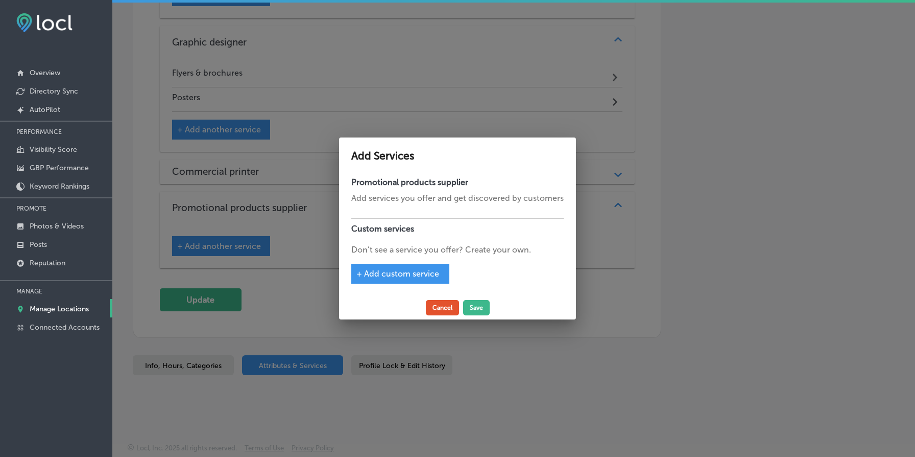
click at [441, 307] on button "Cancel" at bounding box center [442, 307] width 33 height 15
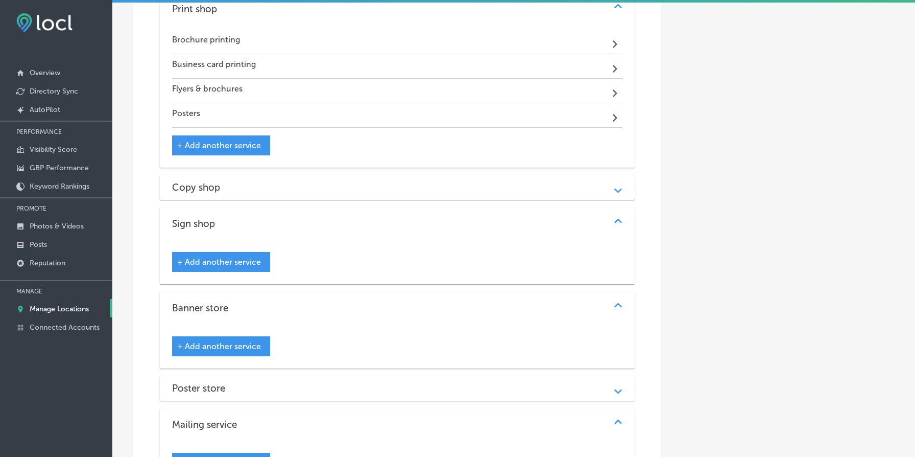
scroll to position [1112, 0]
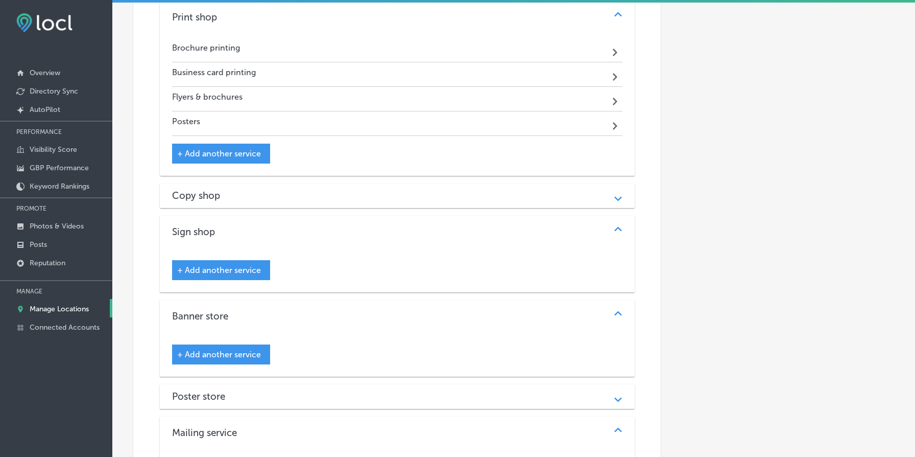
click at [341, 194] on div "Copy shop" at bounding box center [397, 196] width 451 height 12
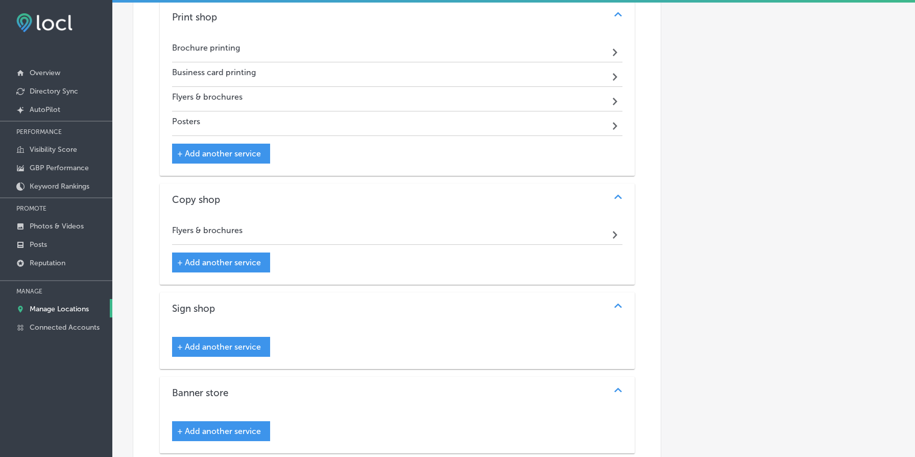
click at [246, 260] on div "+ Add another service" at bounding box center [221, 262] width 98 height 20
click at [214, 267] on span "+ Add another service" at bounding box center [219, 262] width 84 height 10
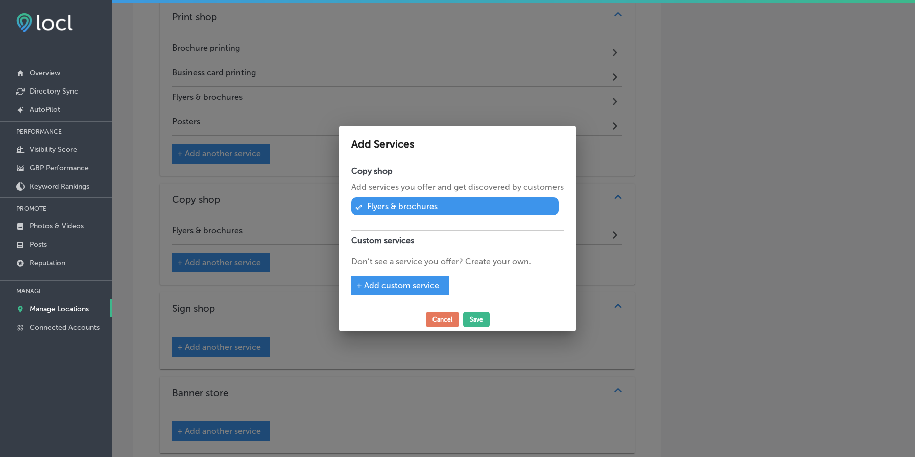
click at [323, 273] on div at bounding box center [457, 228] width 915 height 457
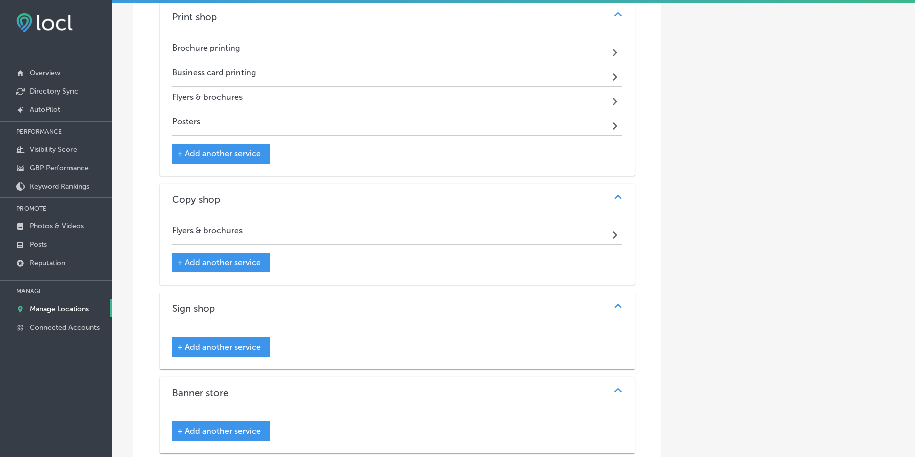
click at [244, 349] on span "+ Add another service" at bounding box center [219, 347] width 84 height 10
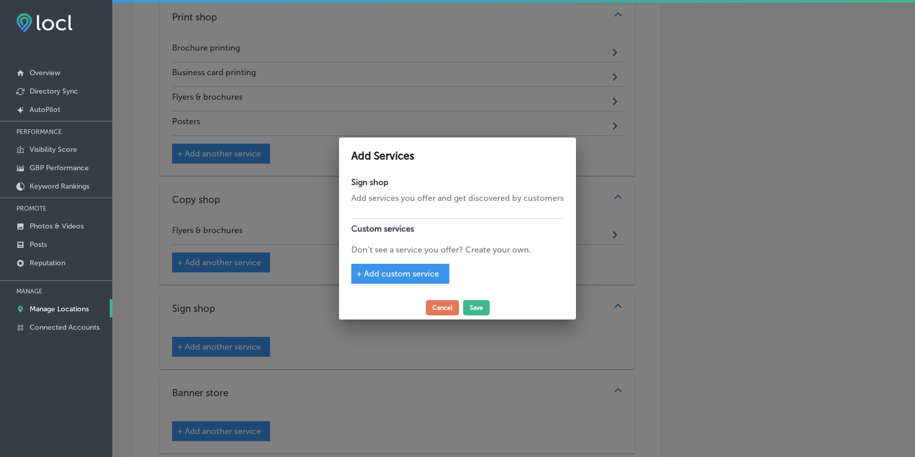
click at [413, 279] on div "+ Add custom service" at bounding box center [400, 274] width 98 height 20
click at [390, 271] on span "+ Add custom service" at bounding box center [398, 274] width 83 height 10
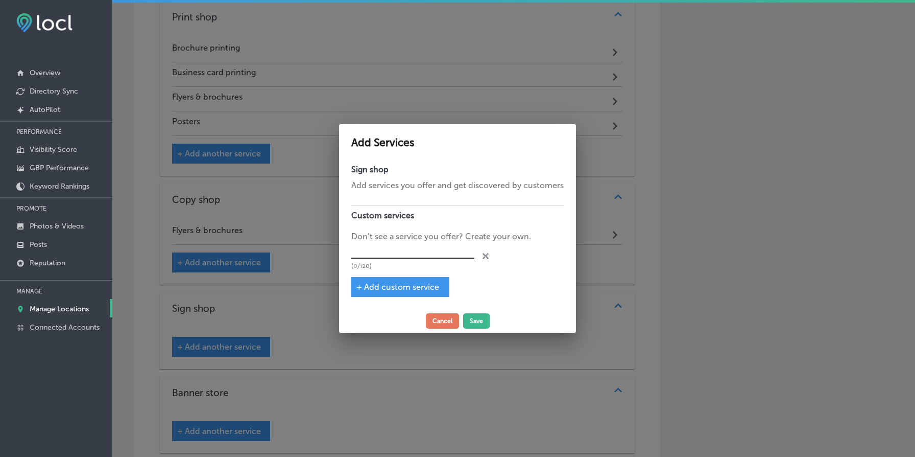
click at [396, 253] on input "text" at bounding box center [412, 251] width 123 height 16
type input "Vinyl Signs"
click at [483, 319] on button "Save" at bounding box center [476, 320] width 27 height 15
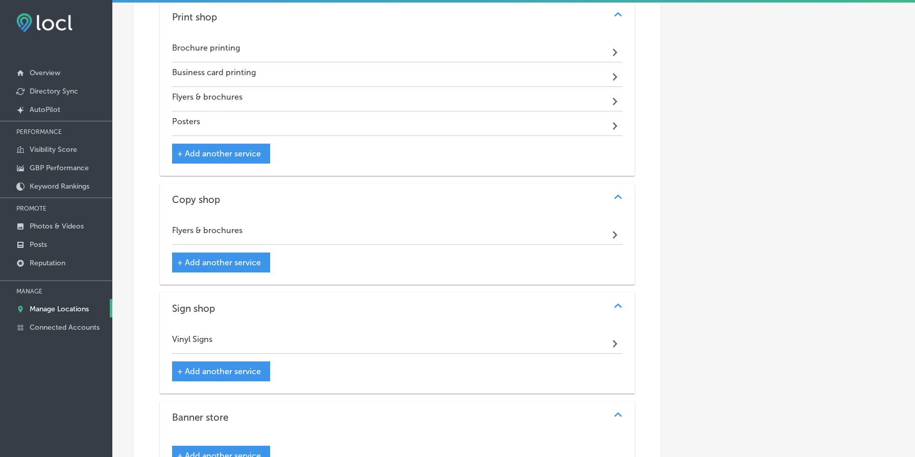
click at [317, 342] on div "Vinyl Signs Path Created with Sketch." at bounding box center [397, 341] width 451 height 25
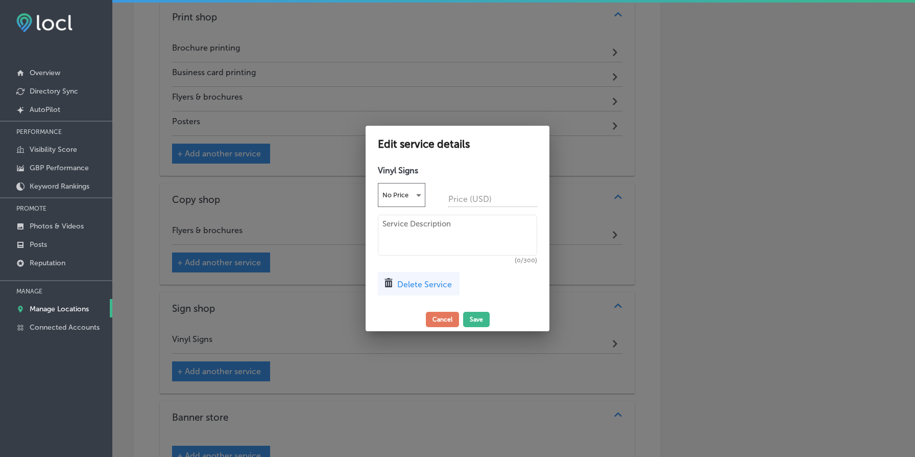
click at [405, 234] on textarea at bounding box center [457, 235] width 159 height 41
paste textarea "Durable and eye-catching, our custom vinyl signs are perfect for businesses, ev…"
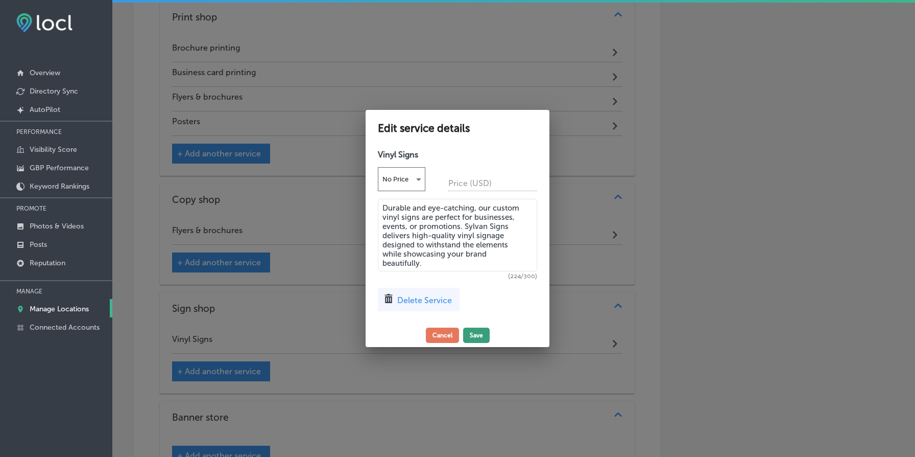
type textarea "Durable and eye-catching, our custom vinyl signs are perfect for businesses, ev…"
click at [476, 329] on button "Save" at bounding box center [476, 334] width 27 height 15
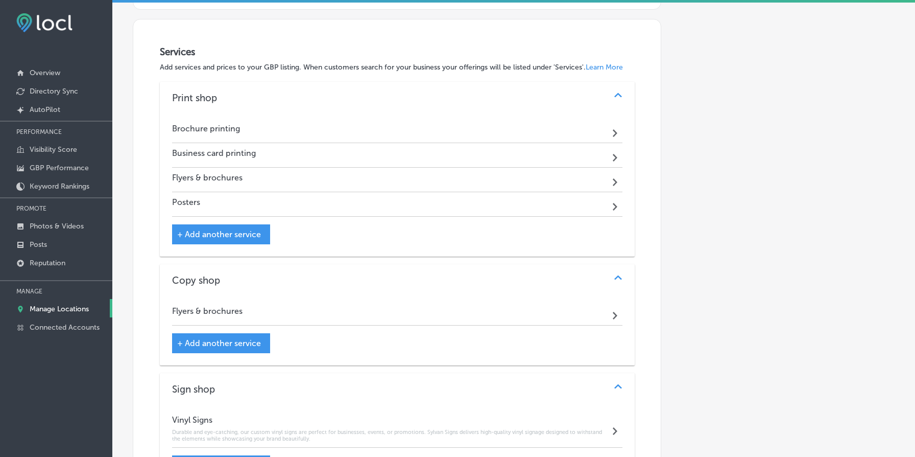
scroll to position [1022, 0]
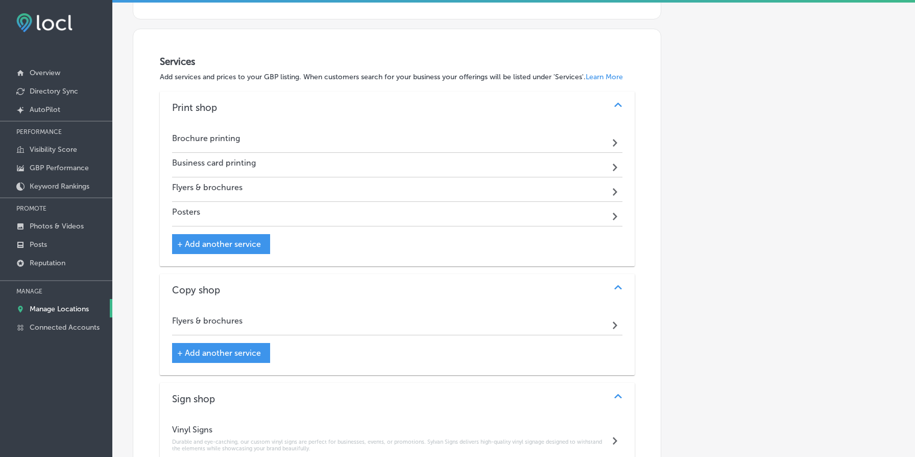
click at [448, 146] on div "Brochure printing Path Created with Sketch." at bounding box center [397, 140] width 451 height 25
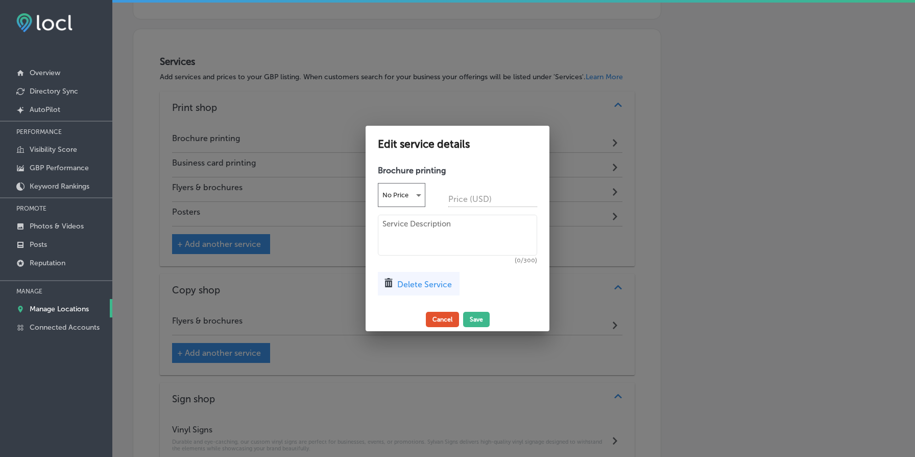
click at [445, 318] on button "Cancel" at bounding box center [442, 319] width 33 height 15
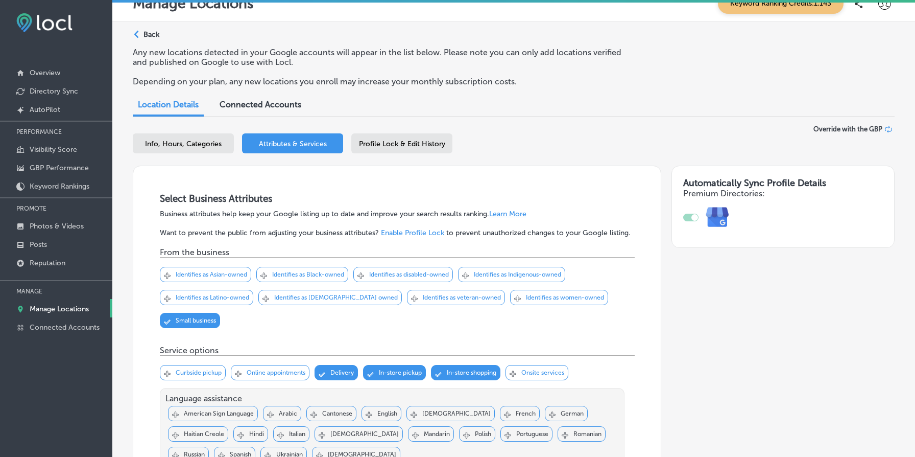
scroll to position [0, 0]
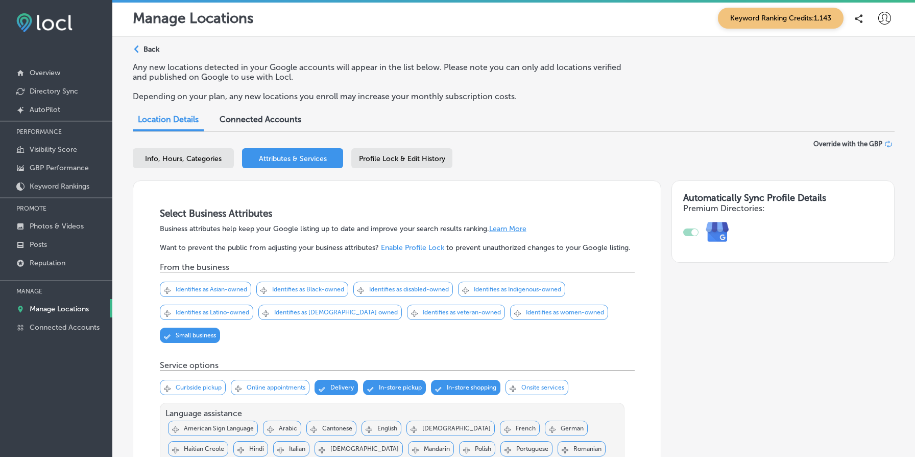
click at [183, 162] on div "Info, Hours, Categories" at bounding box center [183, 158] width 101 height 20
select select "US"
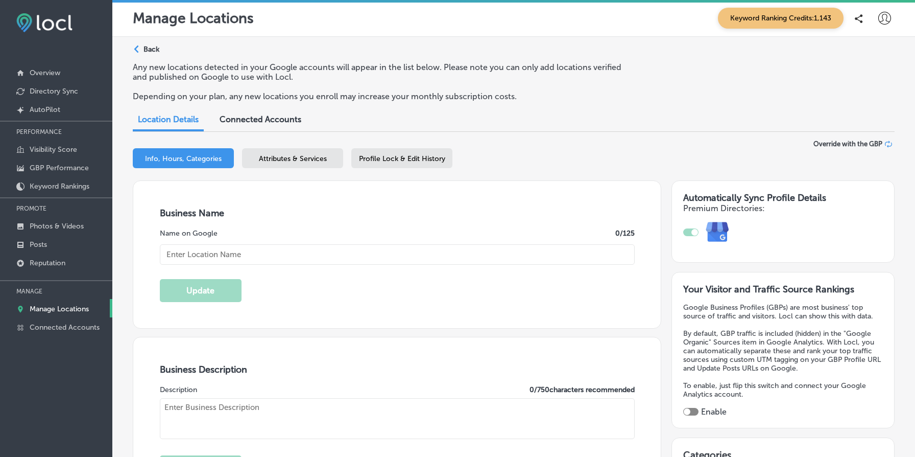
type input "Minuteman Press [PERSON_NAME]"
type textarea "Minuteman Press Powell is your local printing powerhouse, offering a diverse ra…"
type input "[STREET_ADDRESS]"
type input "[GEOGRAPHIC_DATA]"
type input "97202"
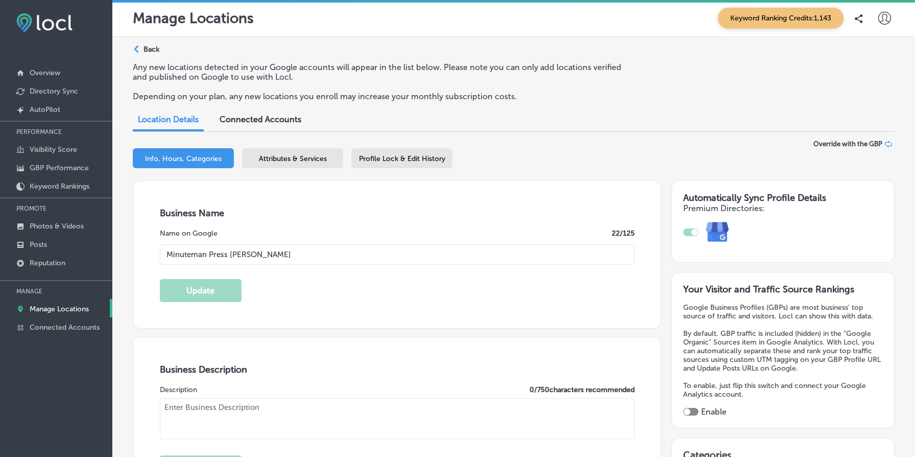
type input "US"
type input "https://www.minutemanteam.com/"
checkbox input "true"
type textarea "Minuteman Press Powell is your local printing powerhouse, offering a diverse ra…"
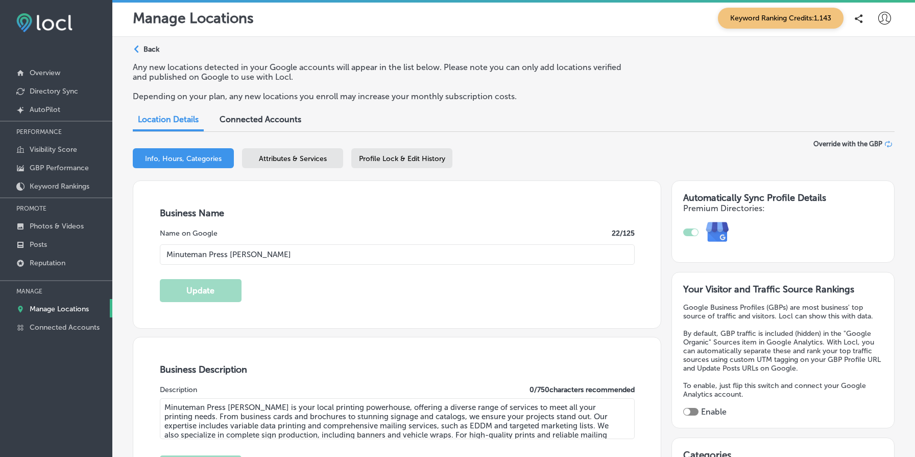
type input "+1 503 234 2040"
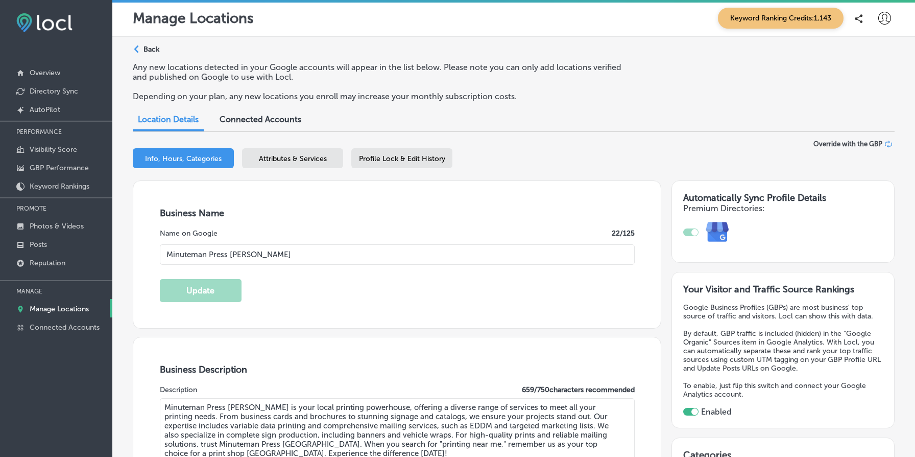
click at [328, 249] on input "Minuteman Press [PERSON_NAME]" at bounding box center [397, 254] width 475 height 20
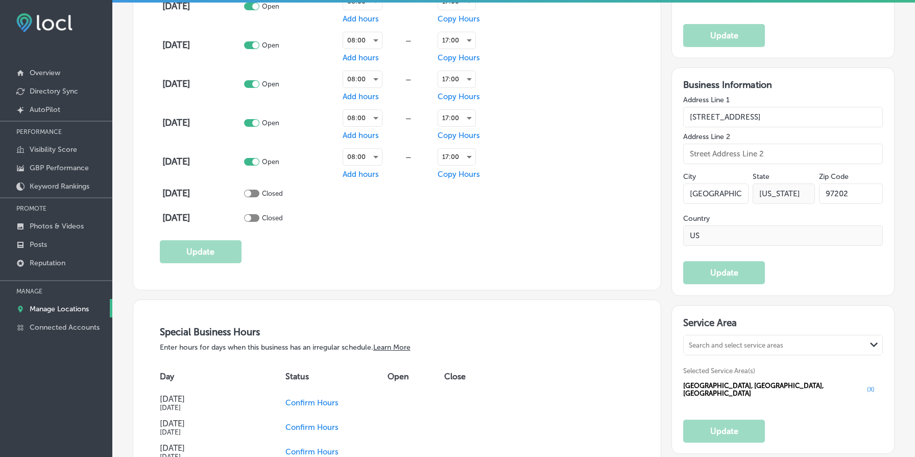
scroll to position [850, 0]
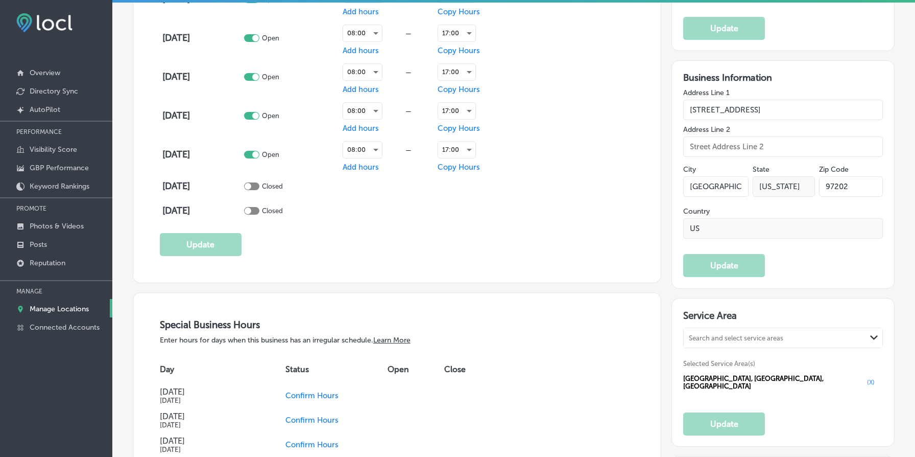
click at [767, 109] on input "[STREET_ADDRESS]" at bounding box center [784, 110] width 200 height 20
click at [768, 152] on input "text" at bounding box center [784, 146] width 200 height 20
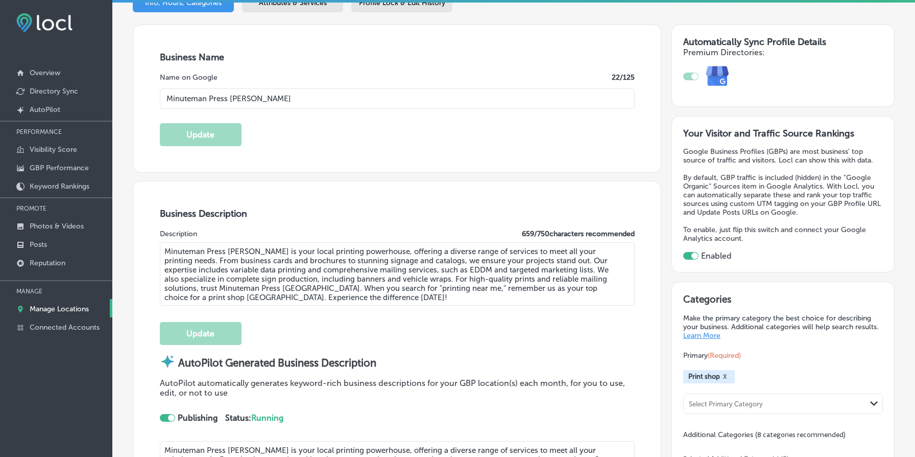
scroll to position [179, 0]
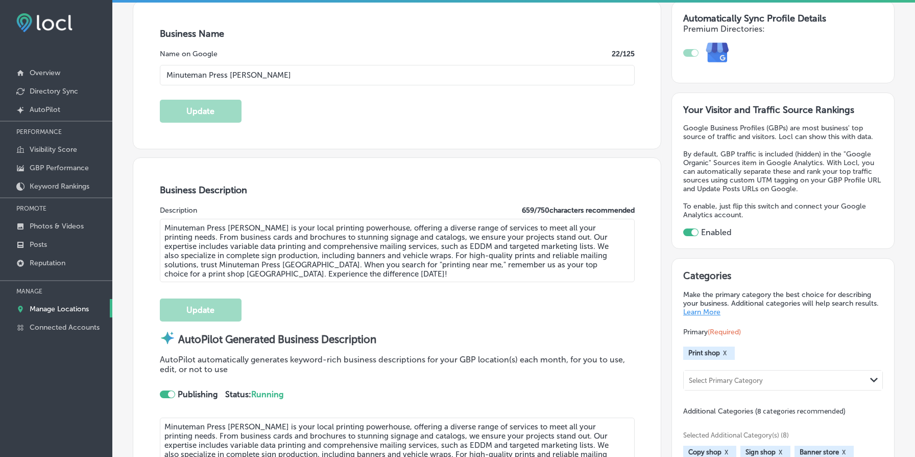
click at [324, 213] on div "Description 659 / 750 characters recommended" at bounding box center [397, 210] width 475 height 9
click at [323, 232] on textarea "Minuteman Press Powell is your local printing powerhouse, offering a diverse ra…" at bounding box center [397, 250] width 475 height 63
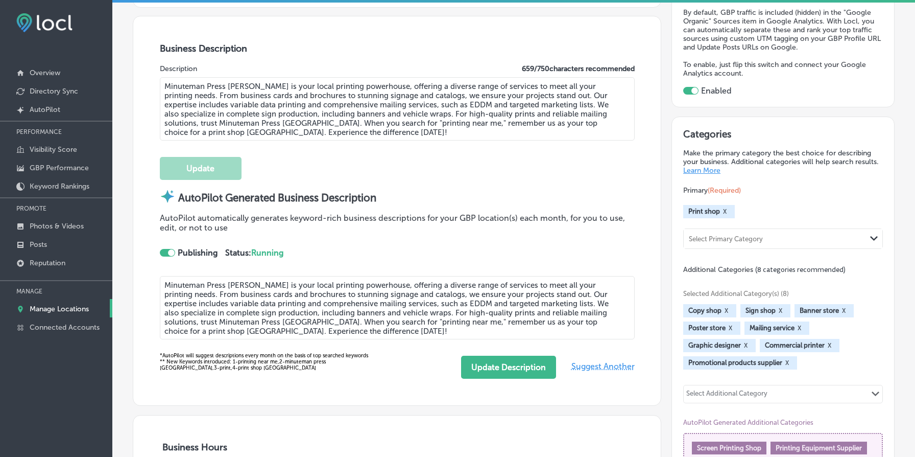
scroll to position [407, 0]
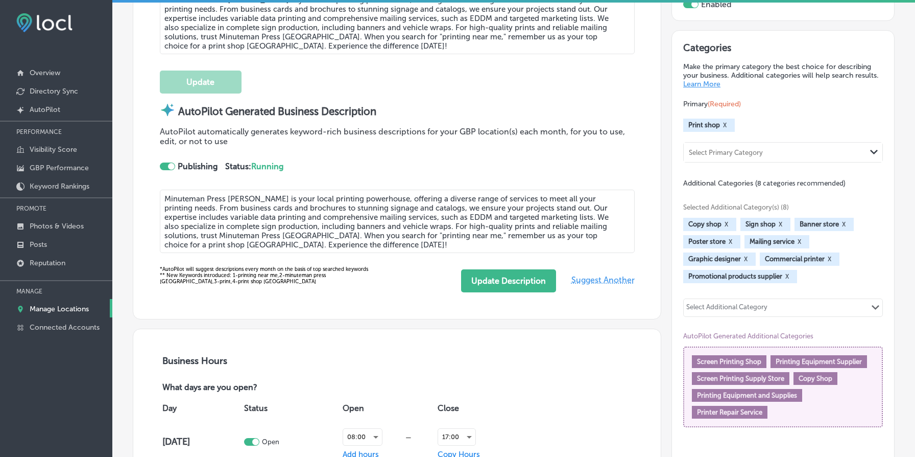
click at [698, 121] on span "Print shop" at bounding box center [705, 125] width 32 height 8
copy span "Print shop"
click at [806, 221] on span "Banner store" at bounding box center [819, 224] width 39 height 8
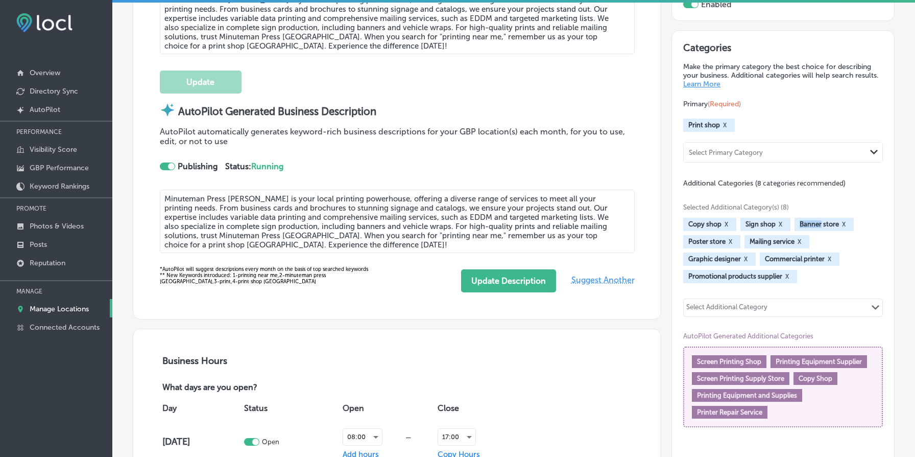
click at [806, 221] on span "Banner store" at bounding box center [819, 224] width 39 height 8
click at [832, 221] on span "Banner store" at bounding box center [819, 224] width 39 height 8
copy span "Banner store"
click at [788, 255] on span "Commercial printer" at bounding box center [795, 259] width 60 height 8
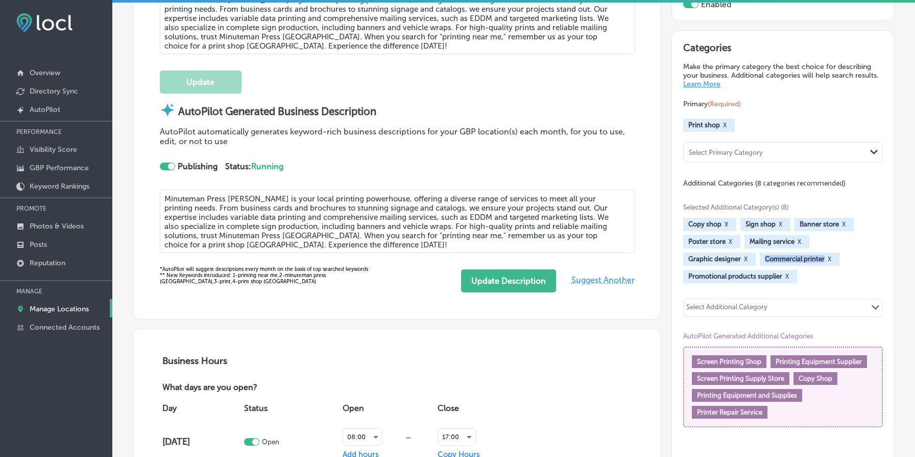
click at [788, 255] on span "Commercial printer" at bounding box center [795, 259] width 60 height 8
copy span "Commercial printer"
click at [711, 273] on span "Promotional products supplier" at bounding box center [736, 276] width 94 height 8
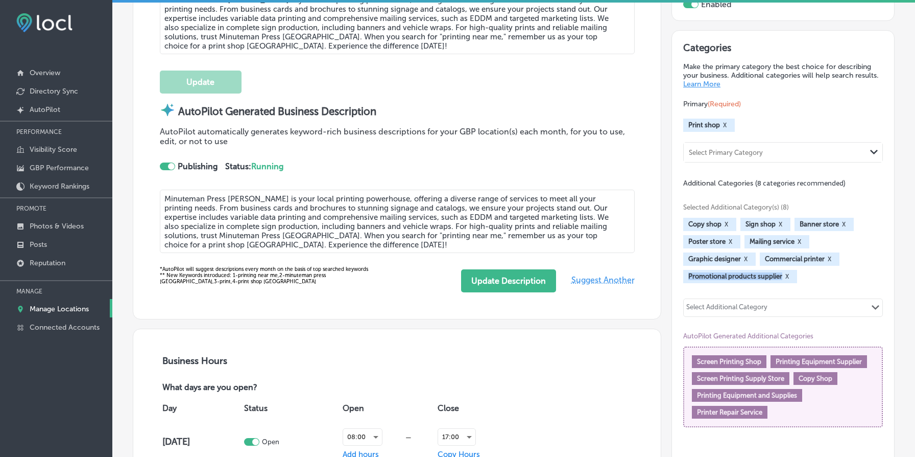
copy span "Promotional products supplier"
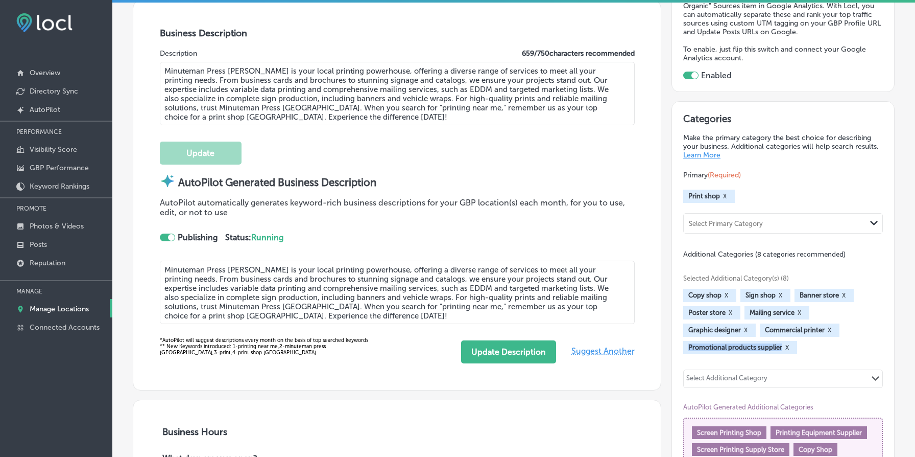
scroll to position [0, 0]
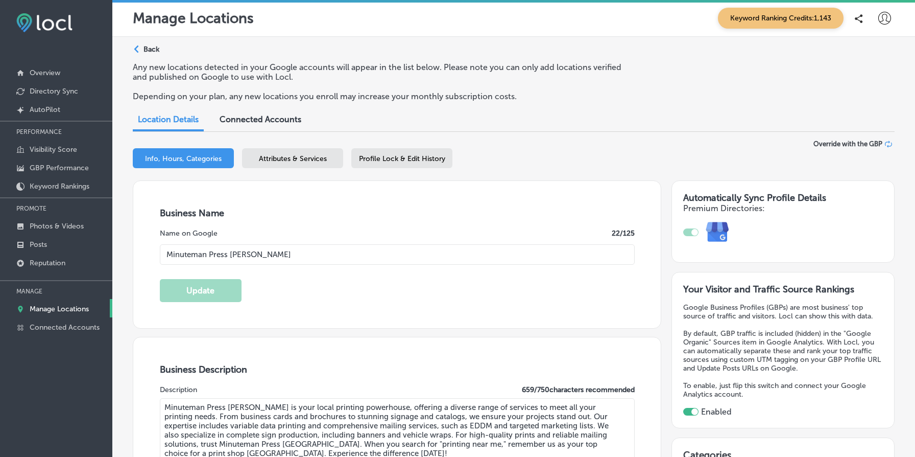
click at [303, 154] on span "Attributes & Services" at bounding box center [293, 158] width 68 height 9
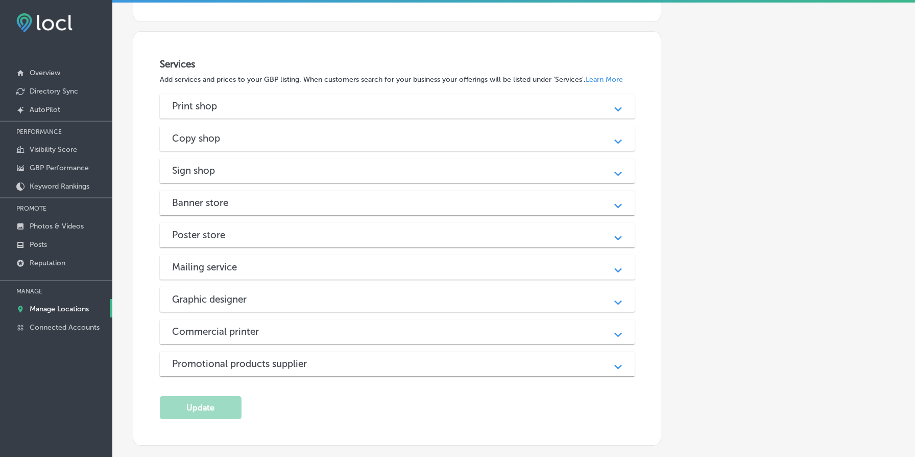
scroll to position [1011, 0]
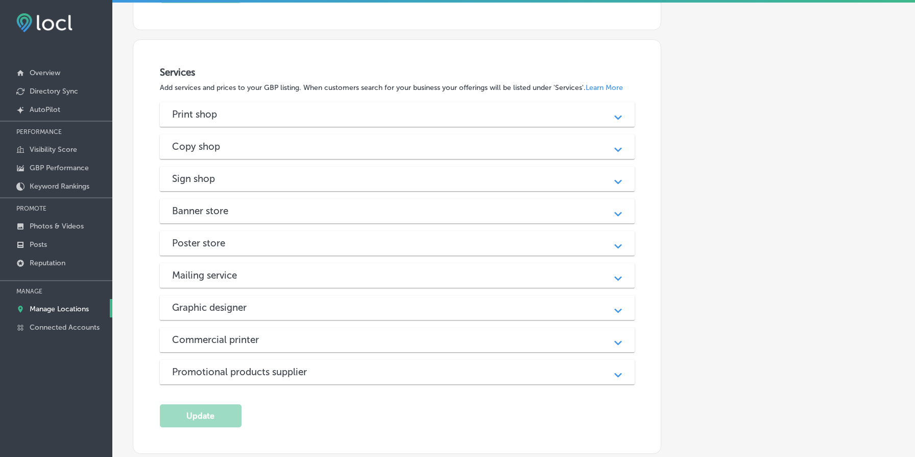
click at [329, 117] on div "Print shop" at bounding box center [397, 114] width 451 height 12
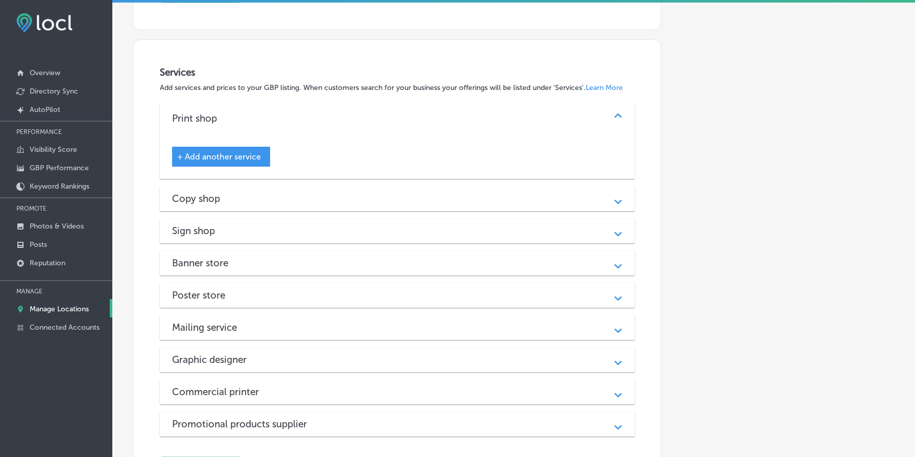
click at [223, 198] on h3 "Copy shop" at bounding box center [204, 199] width 64 height 12
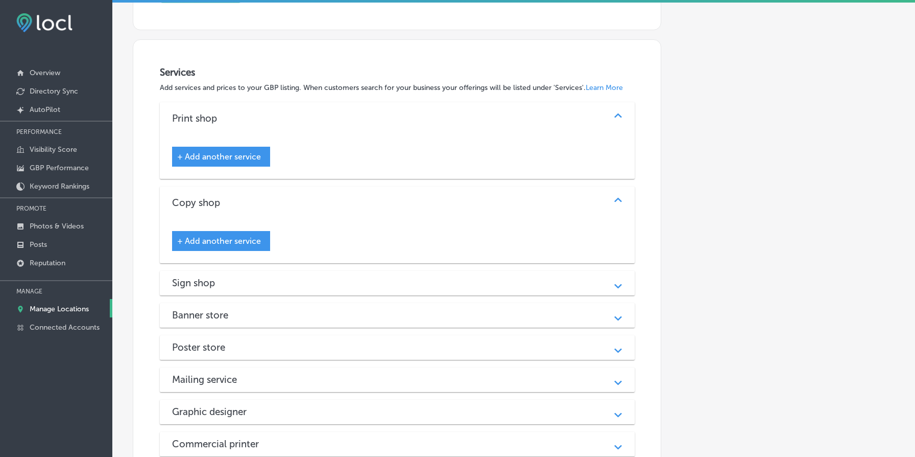
click at [227, 286] on h3 "Sign shop" at bounding box center [201, 283] width 59 height 12
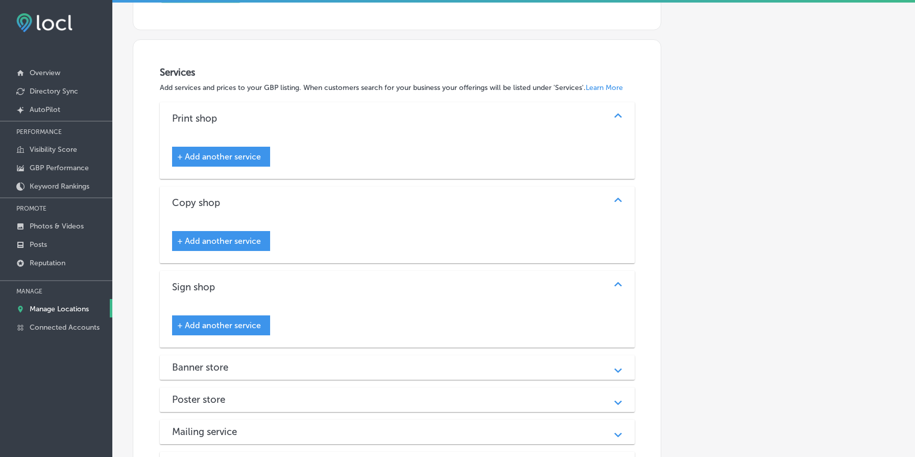
click at [233, 161] on span "+ Add another service" at bounding box center [219, 157] width 84 height 10
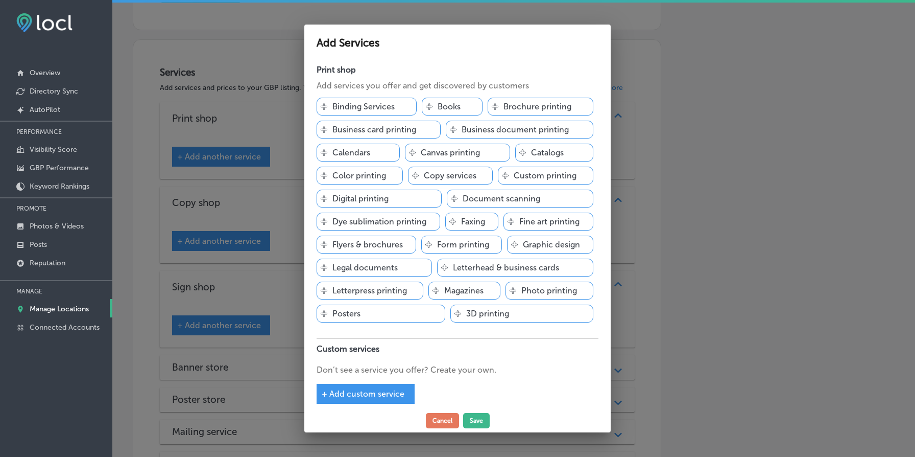
click at [527, 104] on p "Brochure printing" at bounding box center [538, 107] width 68 height 10
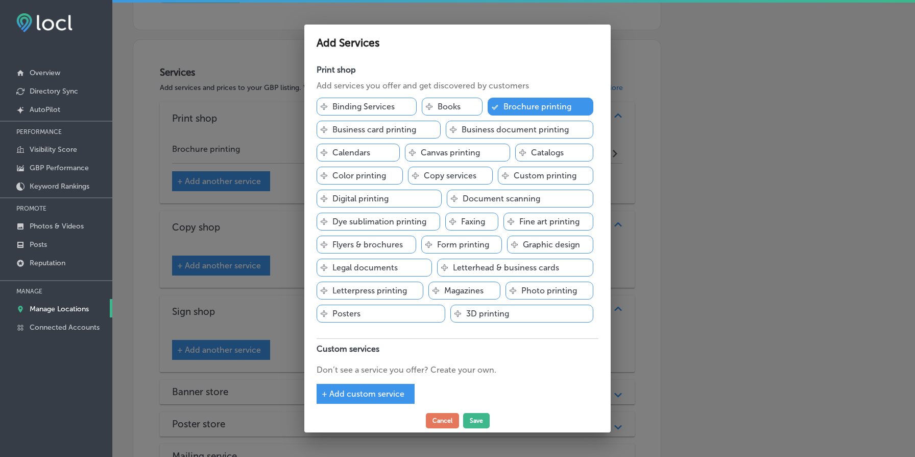
click at [388, 130] on p "Business card printing" at bounding box center [375, 130] width 84 height 10
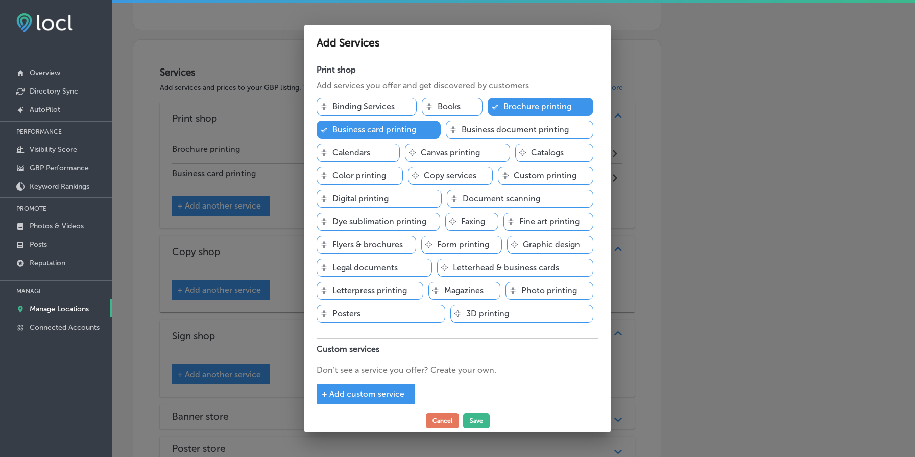
click at [573, 153] on div "Svg Vector Icons : http://www.onlinewebfonts.com/icon Catalogs" at bounding box center [554, 153] width 78 height 18
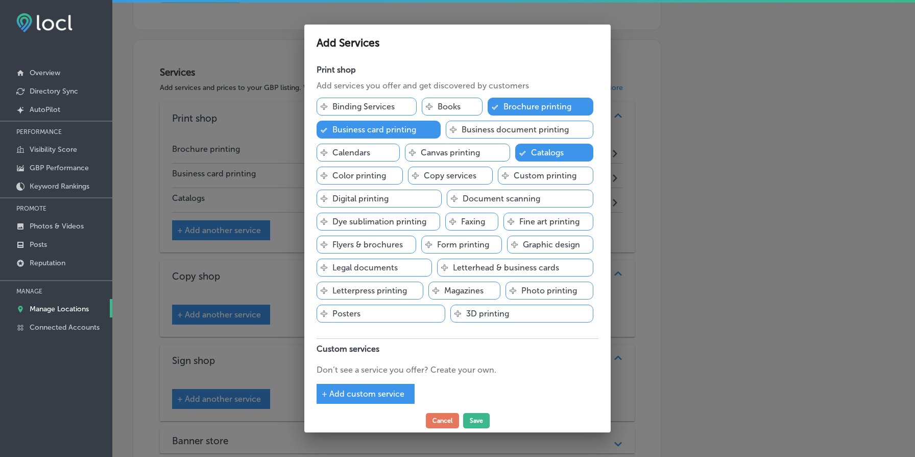
click at [450, 176] on p "Copy services" at bounding box center [450, 176] width 53 height 10
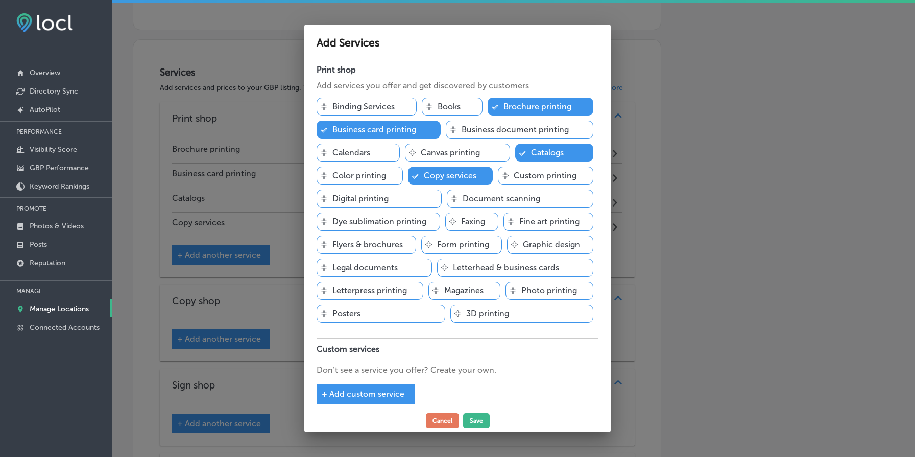
click at [386, 314] on div "Svg Vector Icons : http://www.onlinewebfonts.com/icon Posters" at bounding box center [381, 313] width 129 height 18
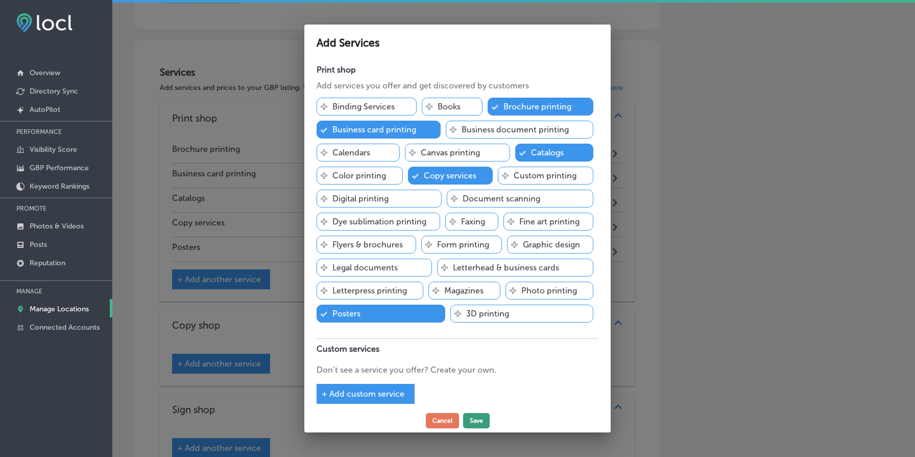
click at [481, 416] on button "Save" at bounding box center [476, 420] width 27 height 15
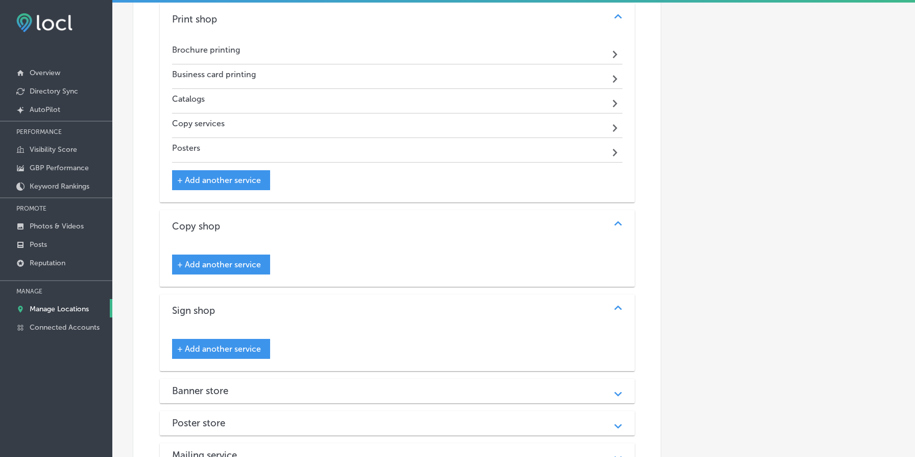
scroll to position [1154, 0]
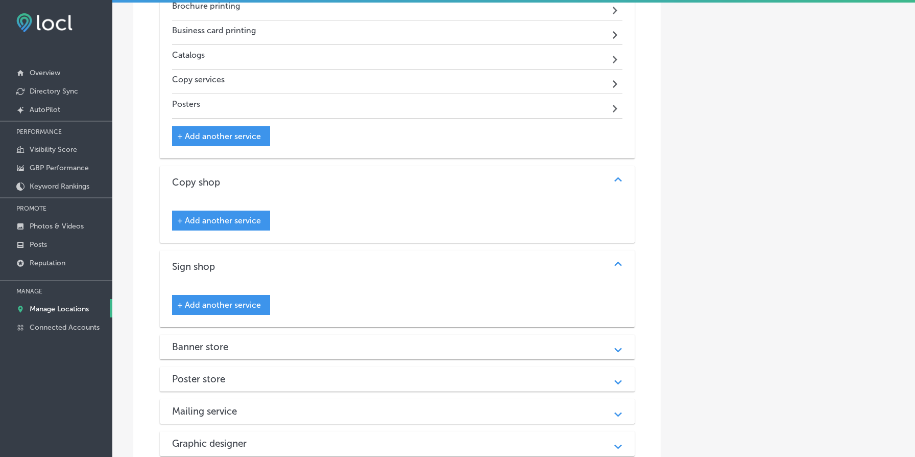
click at [234, 230] on div "+ Add another service" at bounding box center [221, 220] width 98 height 20
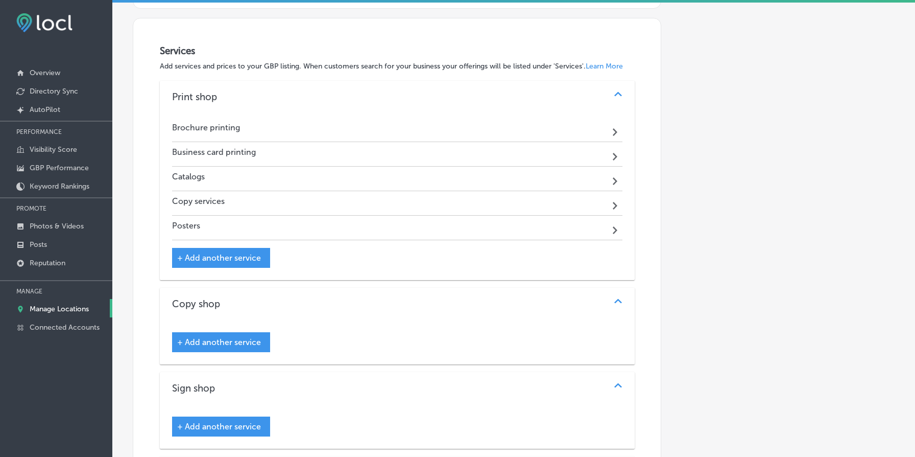
scroll to position [1016, 0]
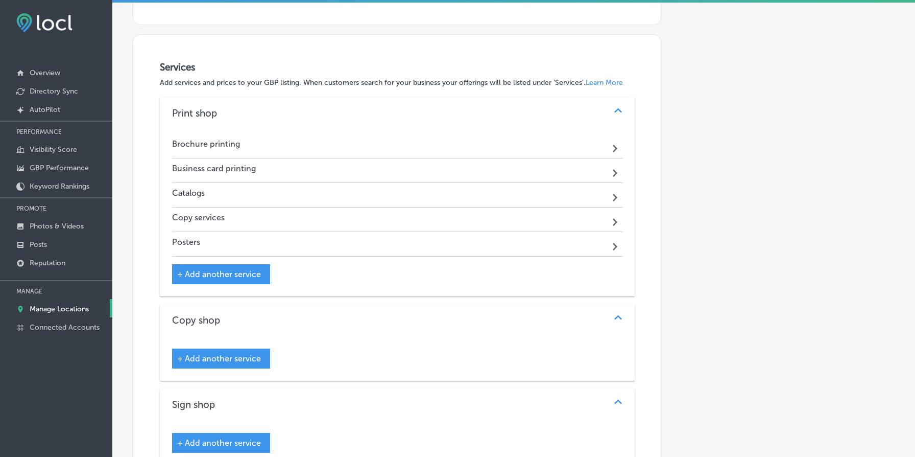
click at [256, 147] on div "Brochure printing Path Created with Sketch." at bounding box center [397, 146] width 451 height 25
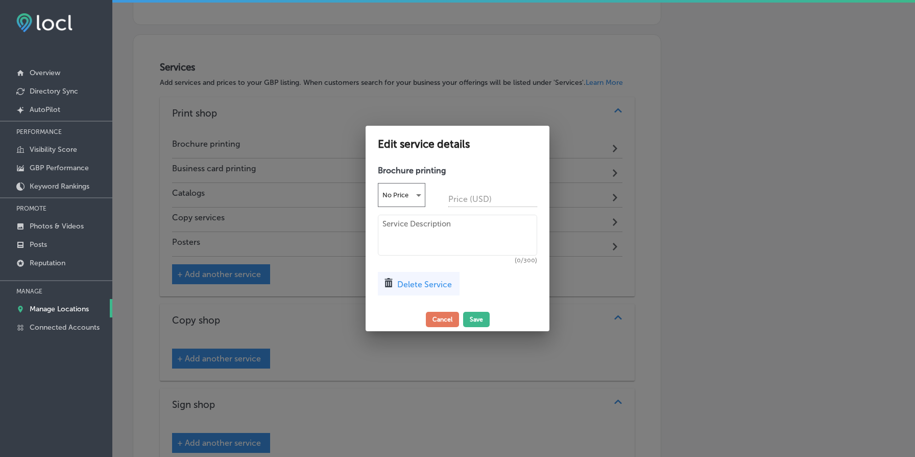
click at [428, 166] on h4 "Brochure printing" at bounding box center [457, 171] width 159 height 10
copy div "Brochure printing No Price"
click at [469, 236] on textarea at bounding box center [457, 235] width 159 height 41
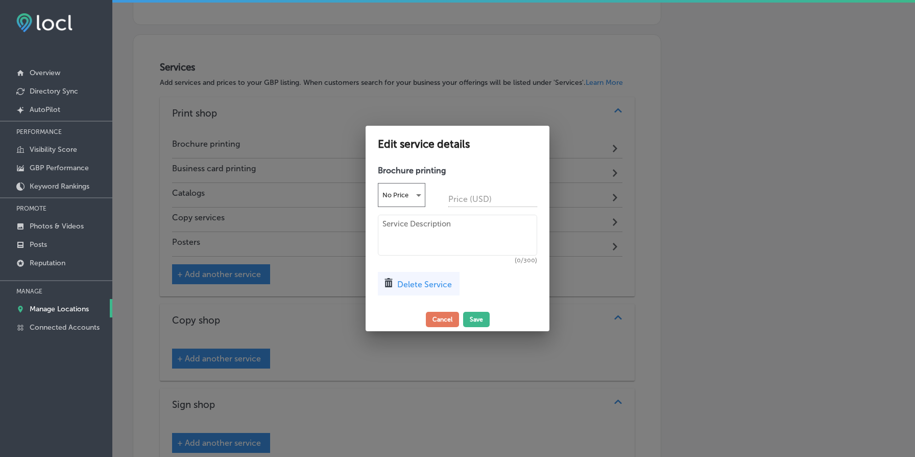
paste textarea "Showcase your business with professionally printed brochures. Minuteman Press P…"
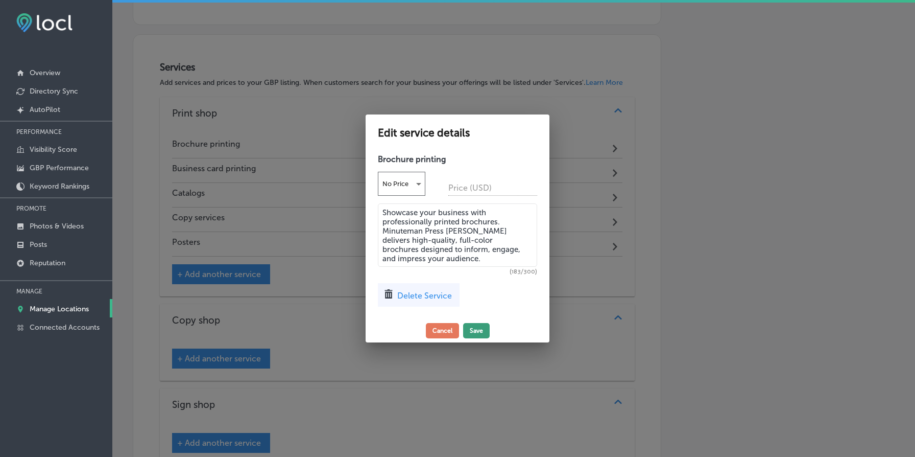
type textarea "Showcase your business with professionally printed brochures. Minuteman Press P…"
click at [477, 332] on button "Save" at bounding box center [476, 330] width 27 height 15
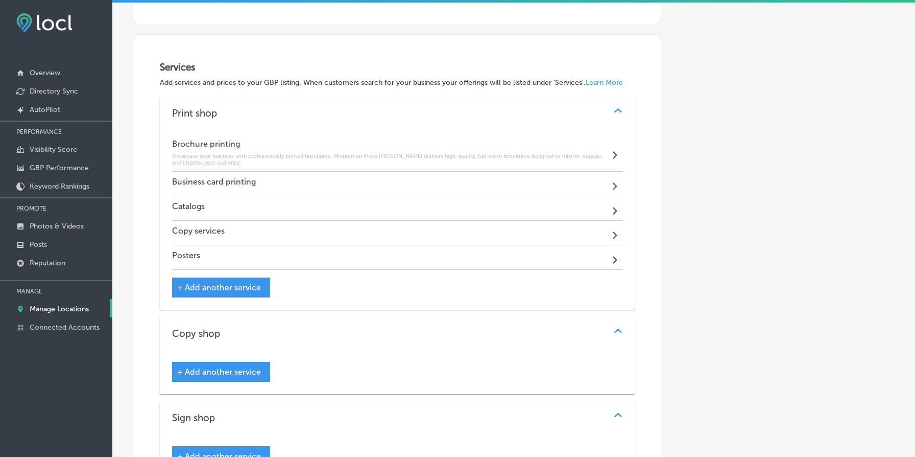
click at [331, 179] on div "Business card printing Path Created with Sketch." at bounding box center [397, 184] width 451 height 25
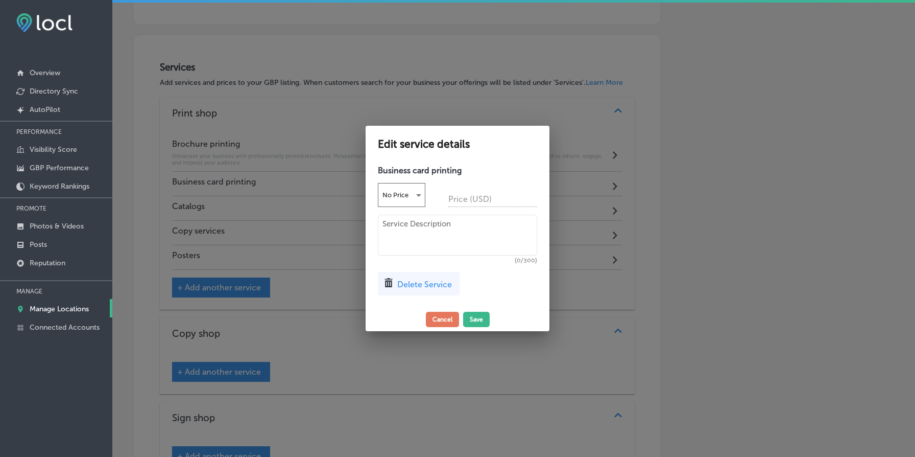
click at [414, 169] on h4 "Business card printing" at bounding box center [457, 171] width 159 height 10
copy div "Business card printing No Price"
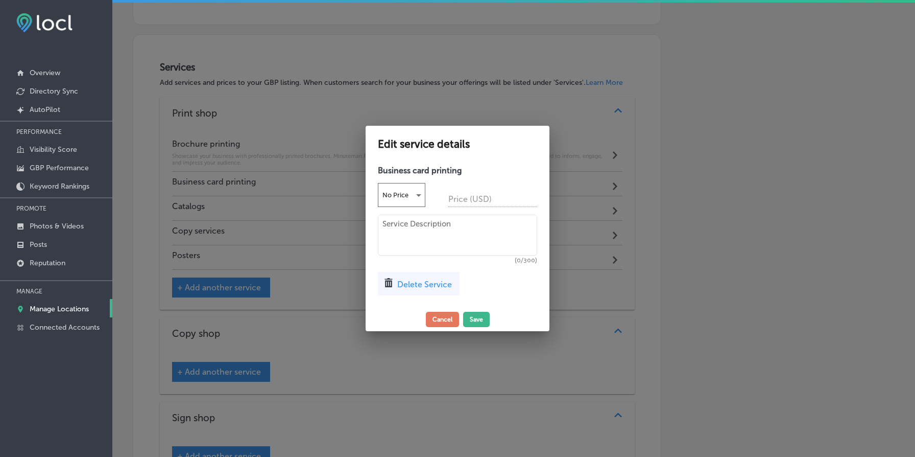
click at [513, 225] on textarea at bounding box center [457, 235] width 159 height 41
paste textarea "Make lasting first impressions with custom business cards. Minuteman Press Powe…"
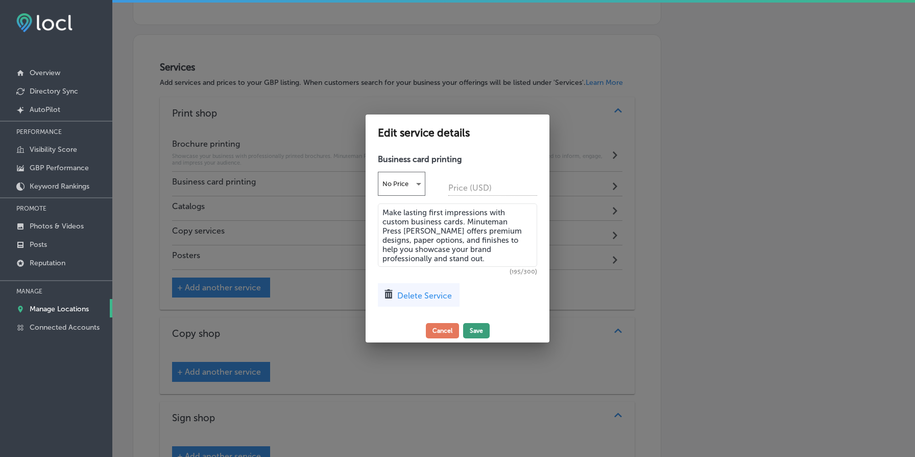
type textarea "Make lasting first impressions with custom business cards. Minuteman Press Powe…"
click at [481, 327] on button "Save" at bounding box center [476, 330] width 27 height 15
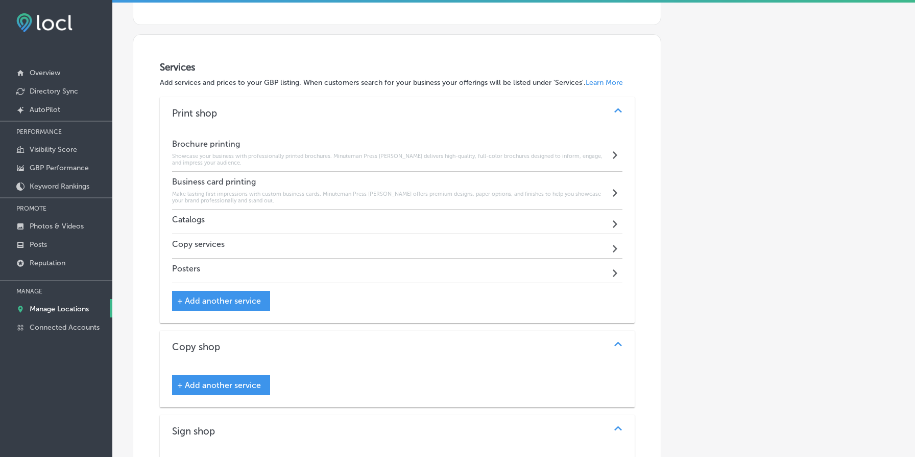
click at [391, 225] on div "Catalogs Path Created with Sketch." at bounding box center [397, 221] width 451 height 25
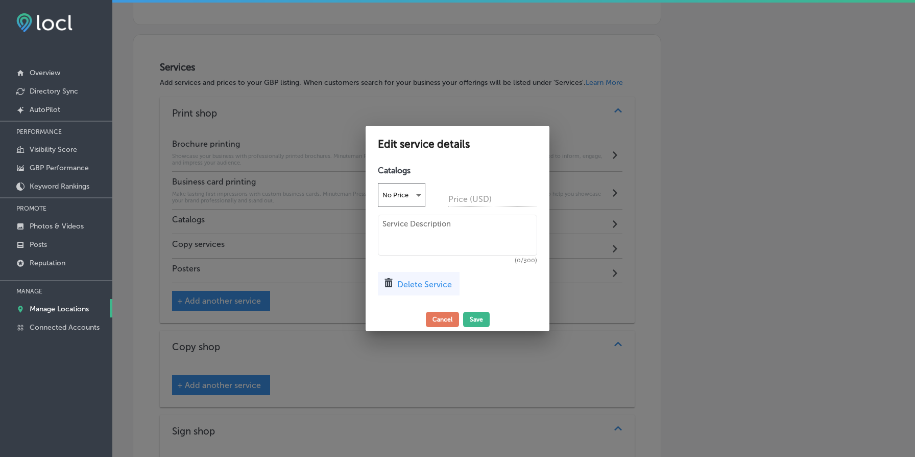
click at [510, 229] on textarea at bounding box center [457, 235] width 159 height 41
paste textarea "Showcase your products and services with custom catalogs that captivate and inf…"
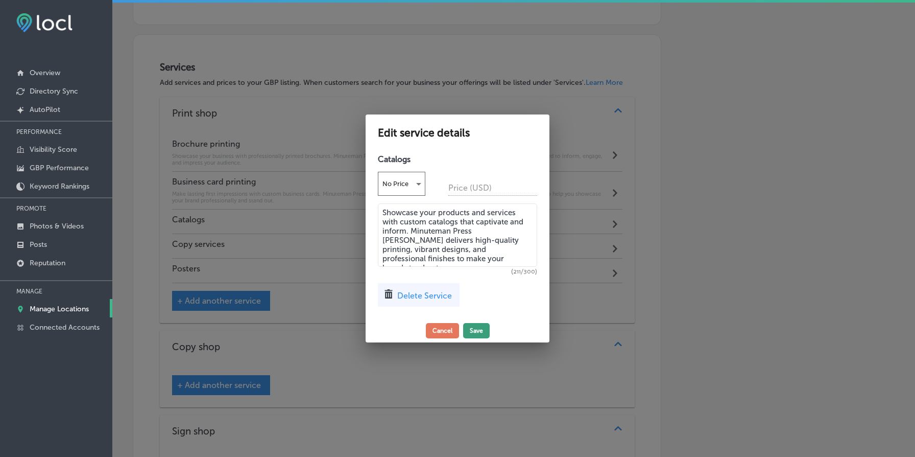
type textarea "Showcase your products and services with custom catalogs that captivate and inf…"
click at [477, 330] on button "Save" at bounding box center [476, 330] width 27 height 15
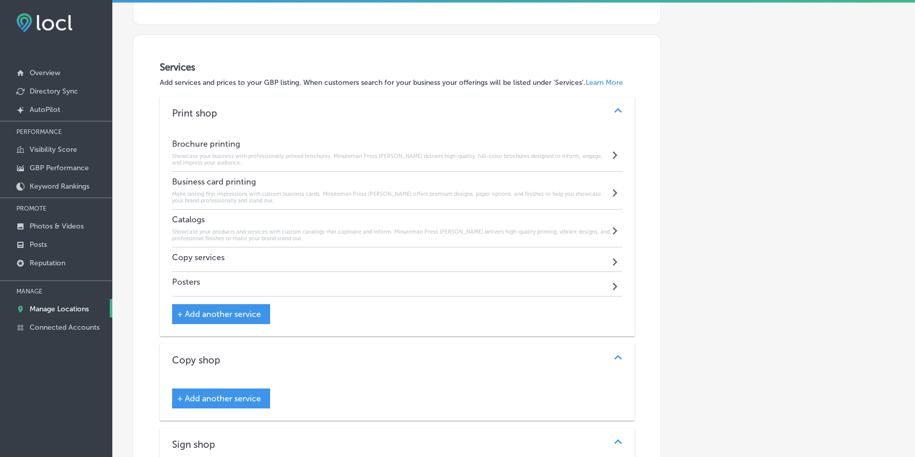
click at [276, 262] on div "Copy services Path Created with Sketch." at bounding box center [397, 259] width 451 height 25
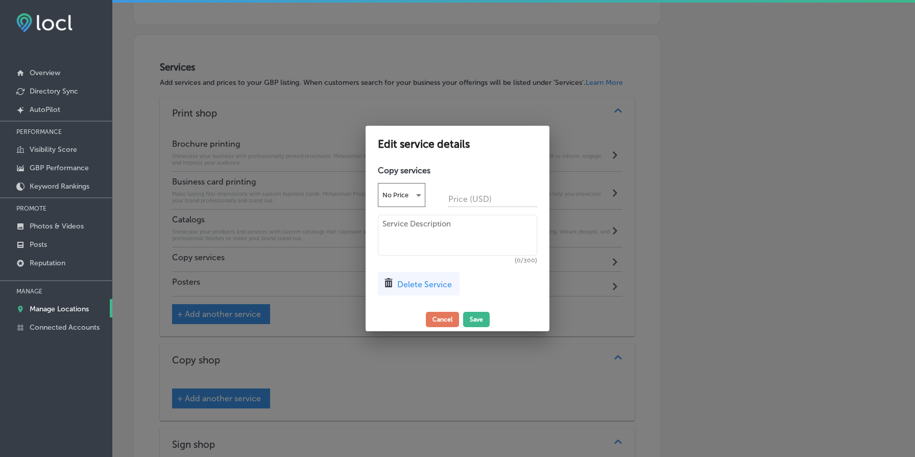
click at [504, 232] on textarea at bounding box center [457, 235] width 159 height 41
paste textarea "Get fast, reliable copy services with crisp text and vibrant images. Minuteman …"
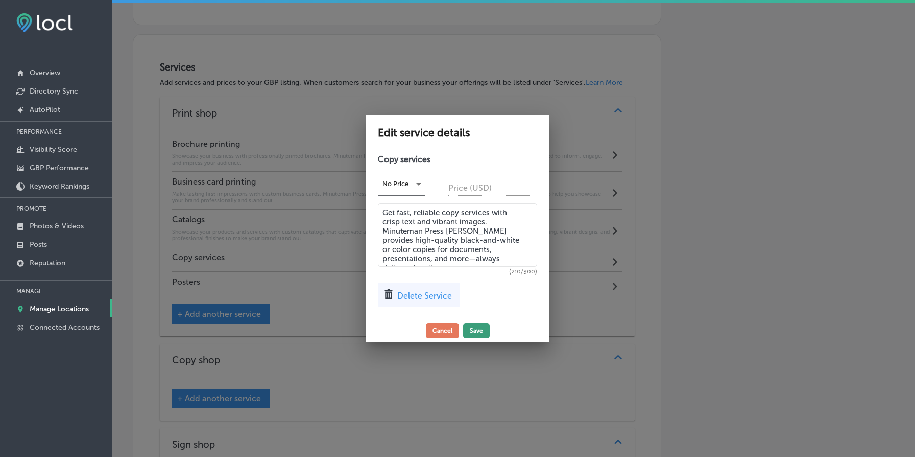
type textarea "Get fast, reliable copy services with crisp text and vibrant images. Minuteman …"
click at [478, 331] on button "Save" at bounding box center [476, 330] width 27 height 15
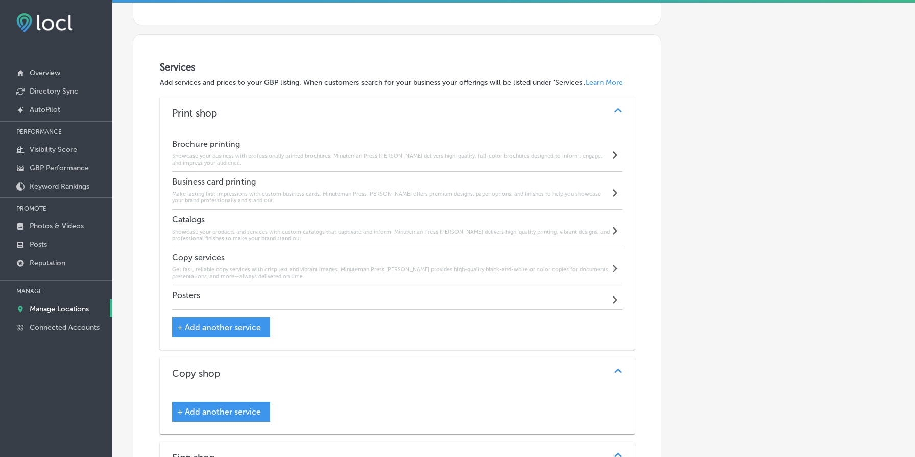
click at [432, 295] on div "Posters Path Created with Sketch." at bounding box center [397, 297] width 451 height 25
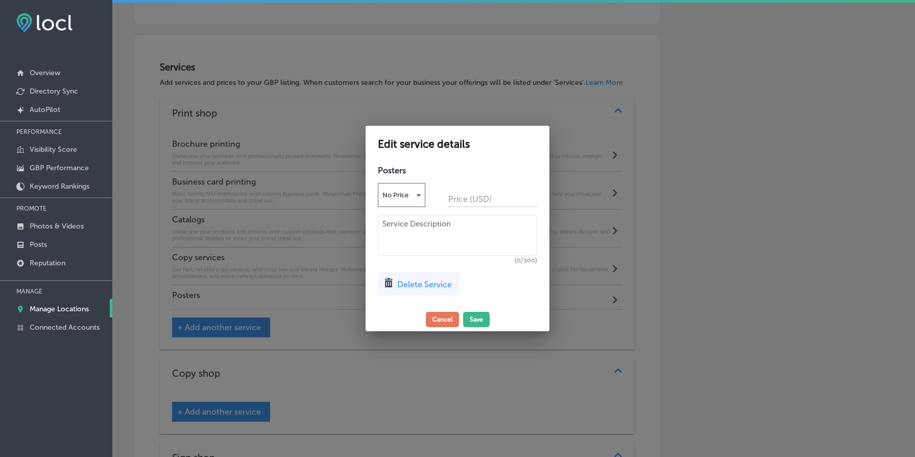
click at [495, 223] on textarea at bounding box center [457, 235] width 159 height 41
paste textarea "Create eye-catching posters that capture attention and deliver your message. Mi…"
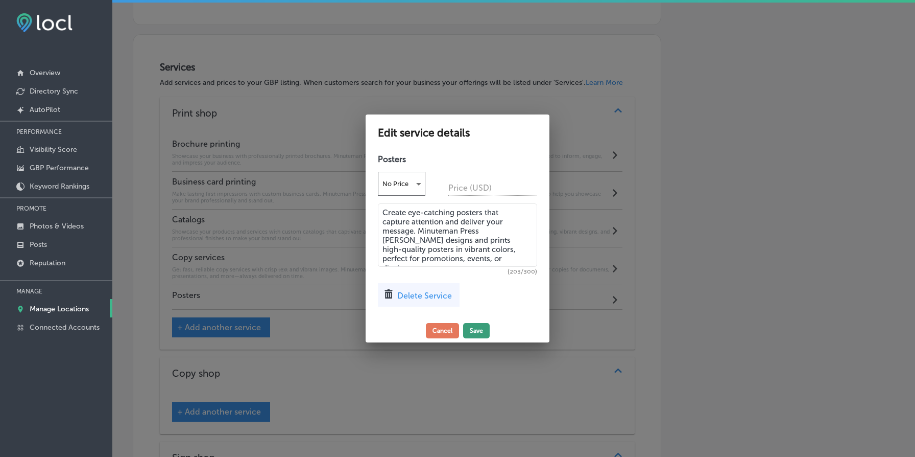
type textarea "Create eye-catching posters that capture attention and deliver your message. Mi…"
click at [478, 330] on button "Save" at bounding box center [476, 330] width 27 height 15
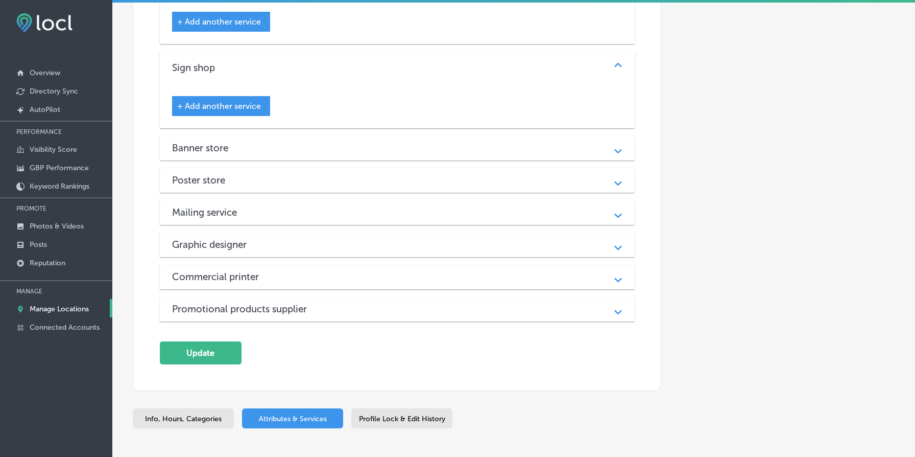
scroll to position [1475, 0]
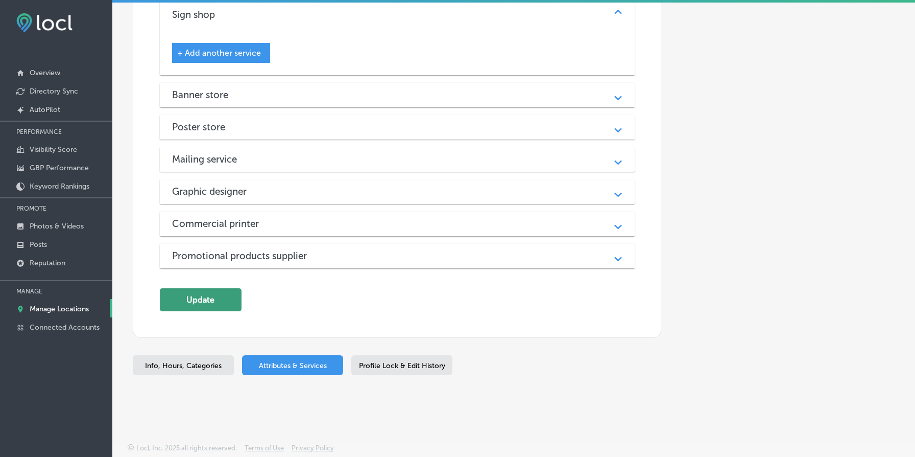
click at [213, 306] on button "Update" at bounding box center [201, 299] width 82 height 23
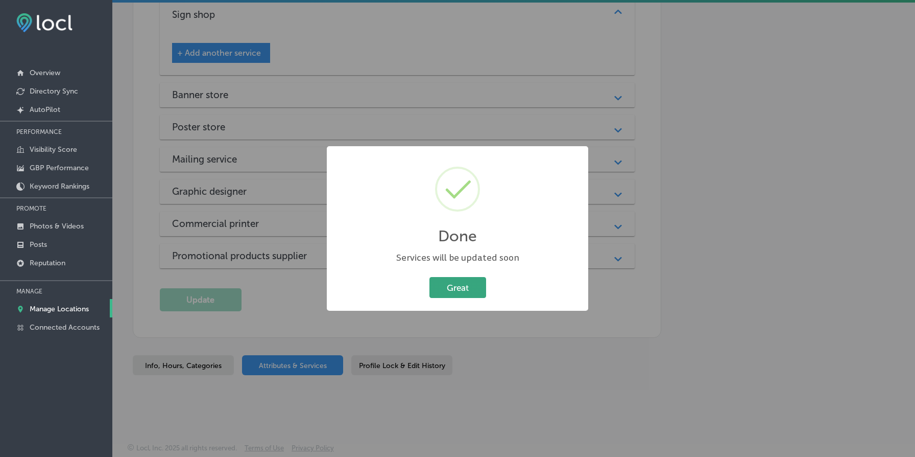
click at [465, 289] on button "Great" at bounding box center [458, 287] width 57 height 21
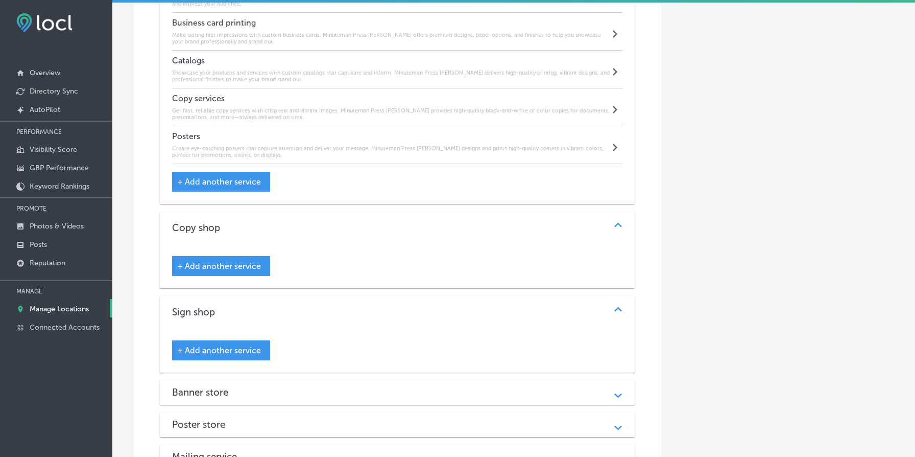
scroll to position [1173, 0]
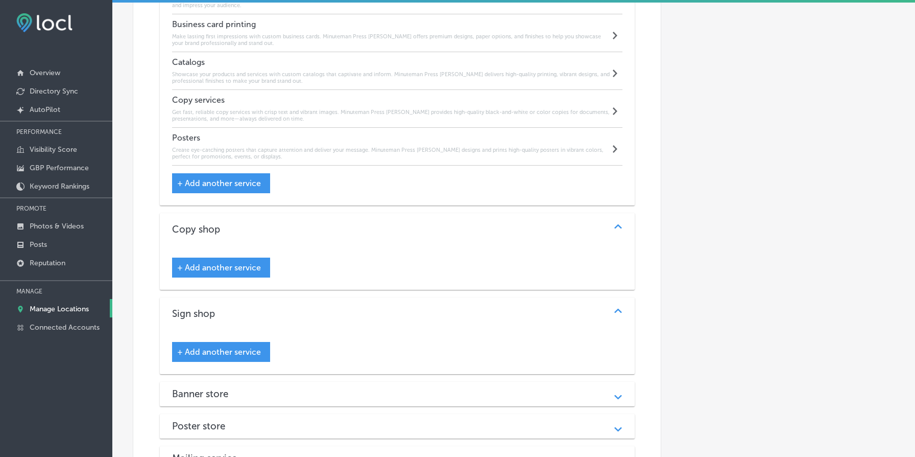
click at [249, 269] on span "+ Add another service" at bounding box center [219, 268] width 84 height 10
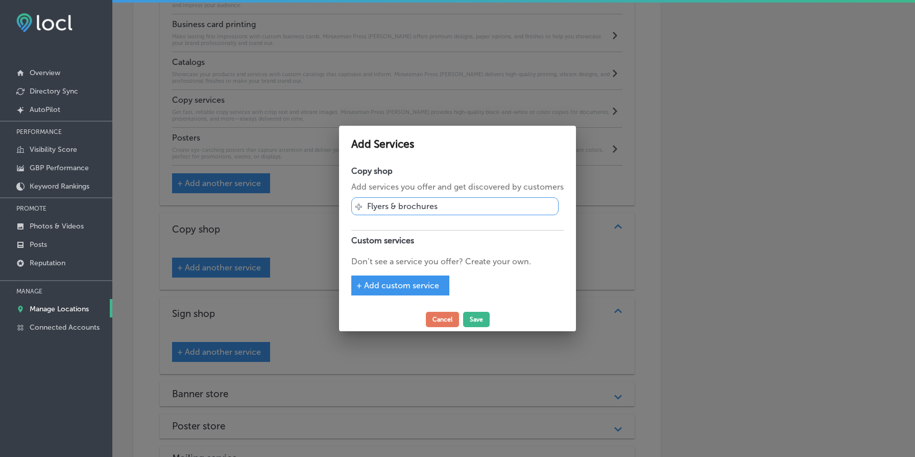
click at [422, 210] on p "Flyers & brochures" at bounding box center [402, 206] width 71 height 10
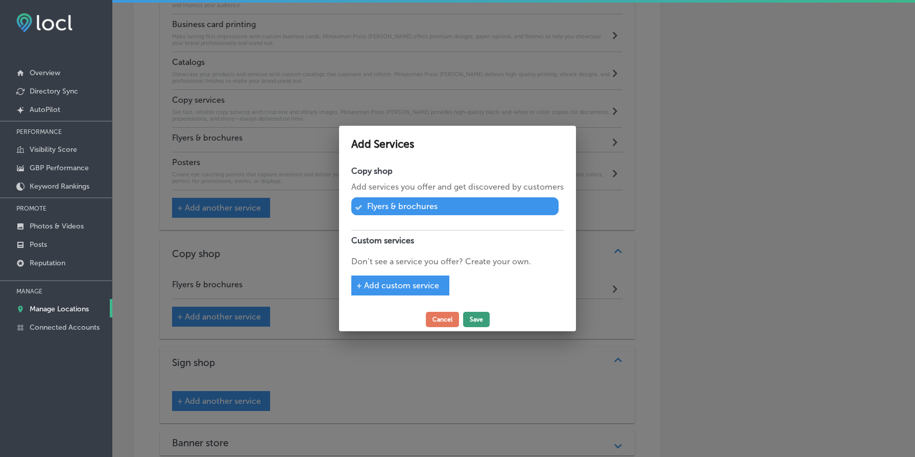
click at [475, 316] on button "Save" at bounding box center [476, 319] width 27 height 15
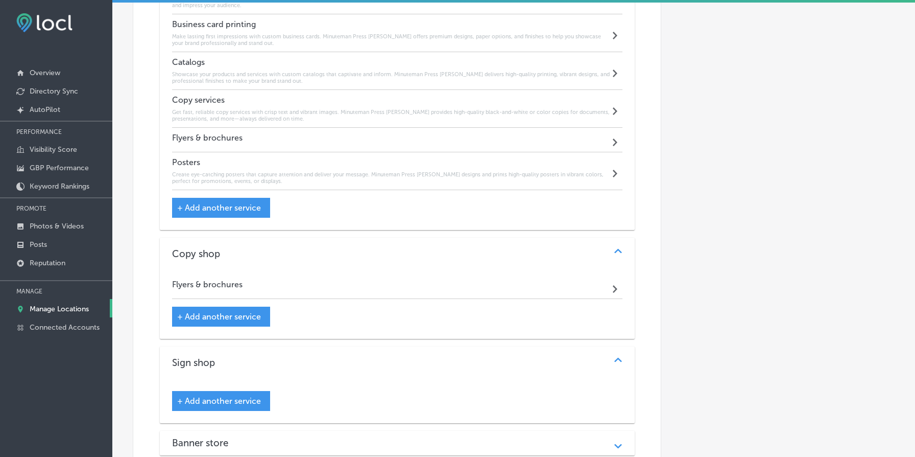
click at [358, 143] on div "Flyers & brochures Path Created with Sketch." at bounding box center [397, 140] width 451 height 25
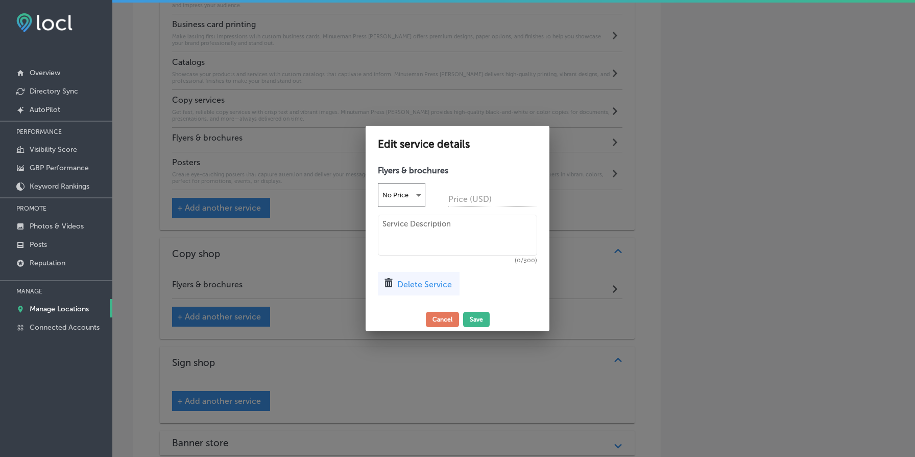
click at [430, 171] on h4 "Flyers & brochures" at bounding box center [457, 171] width 159 height 10
click at [450, 229] on textarea at bounding box center [457, 235] width 159 height 41
paste textarea "Promote your business with professionally designed flyers and brochures. Minute…"
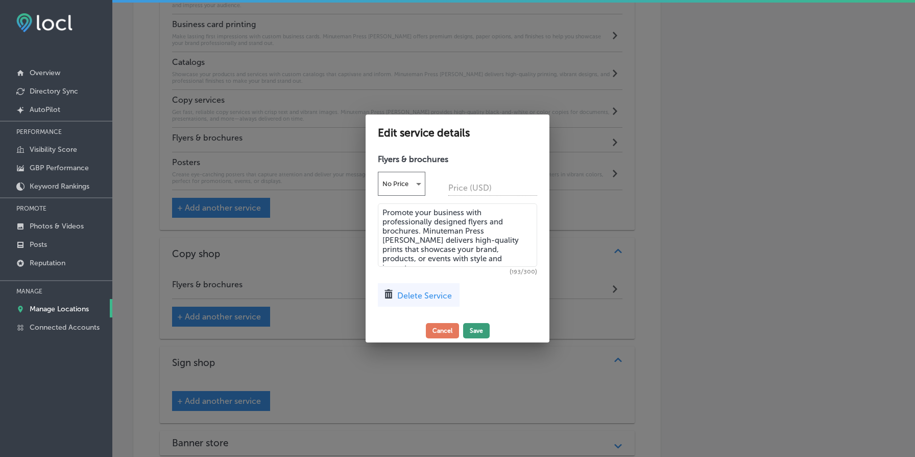
type textarea "Promote your business with professionally designed flyers and brochures. Minute…"
click at [476, 327] on button "Save" at bounding box center [476, 330] width 27 height 15
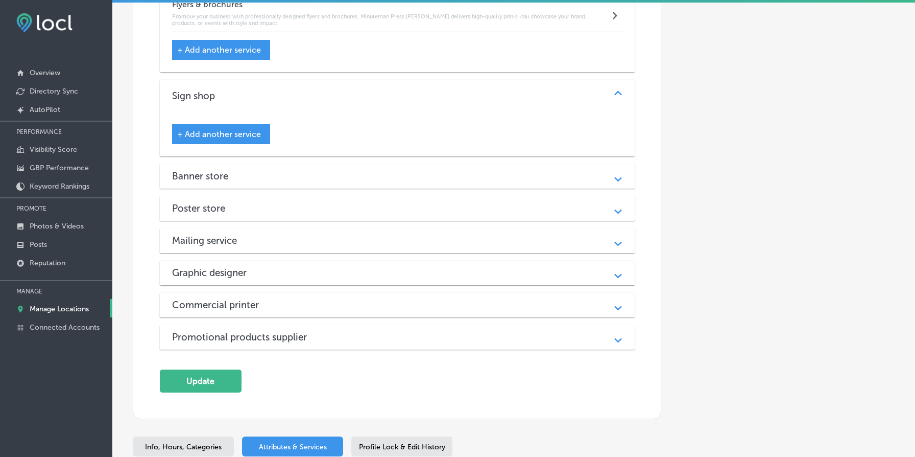
scroll to position [1500, 0]
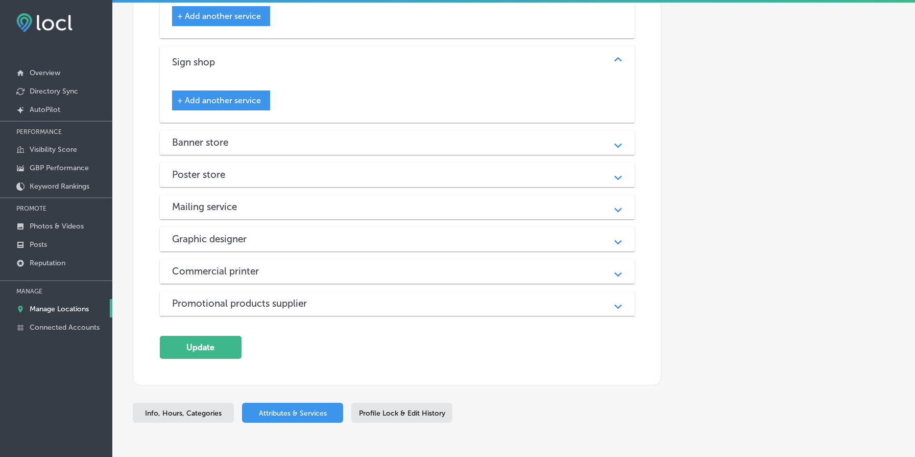
click at [250, 105] on span "+ Add another service" at bounding box center [219, 101] width 84 height 10
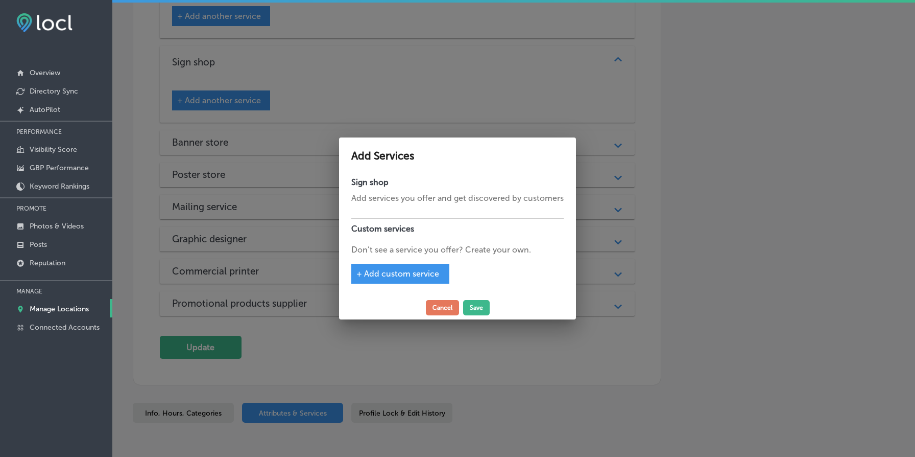
click at [397, 116] on div at bounding box center [457, 228] width 915 height 457
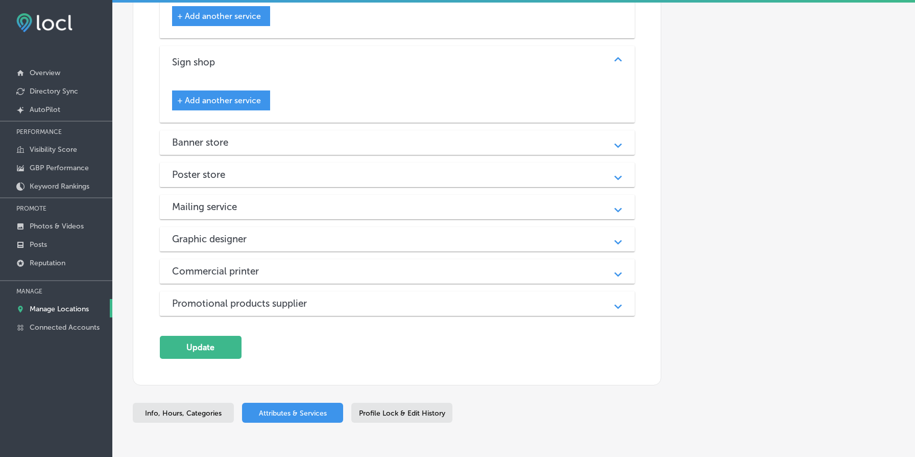
click at [377, 146] on div "Banner store" at bounding box center [397, 142] width 451 height 12
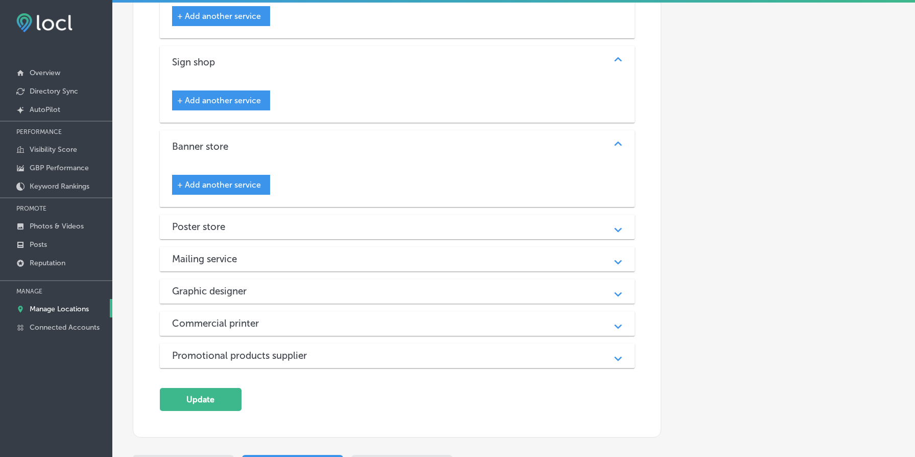
click at [318, 228] on div "Poster store" at bounding box center [397, 227] width 451 height 12
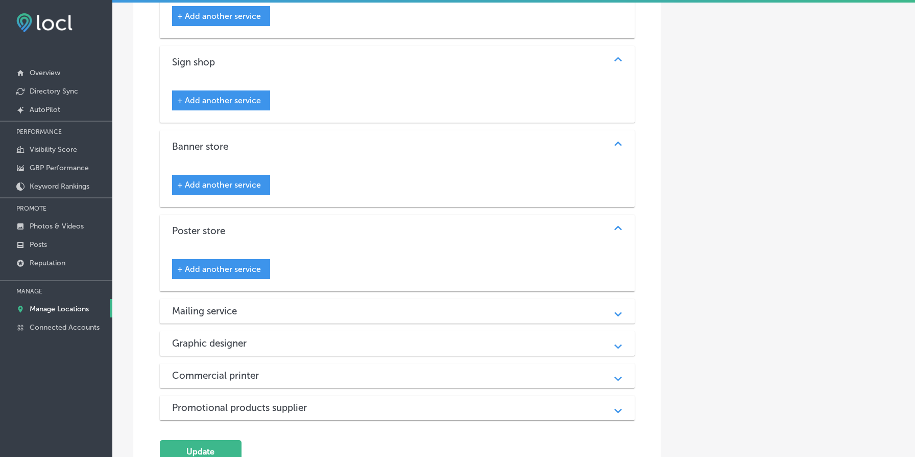
click at [335, 305] on div "Mailing service Path Created with Sketch." at bounding box center [397, 311] width 475 height 25
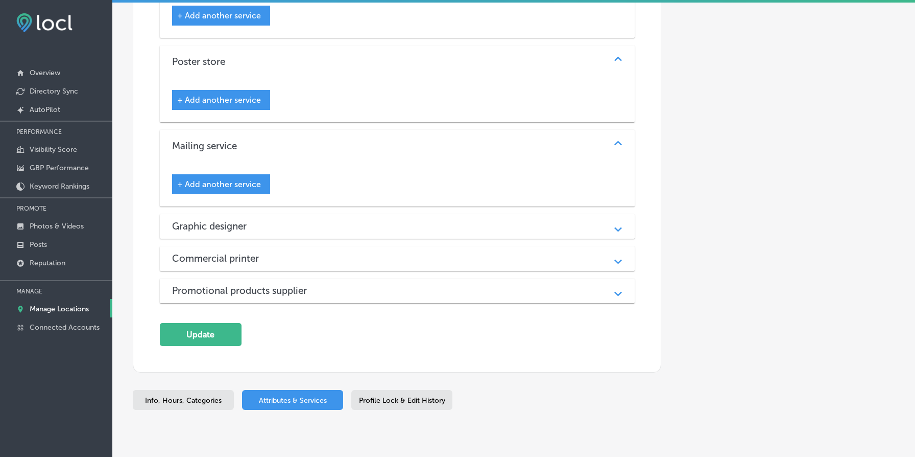
scroll to position [1674, 0]
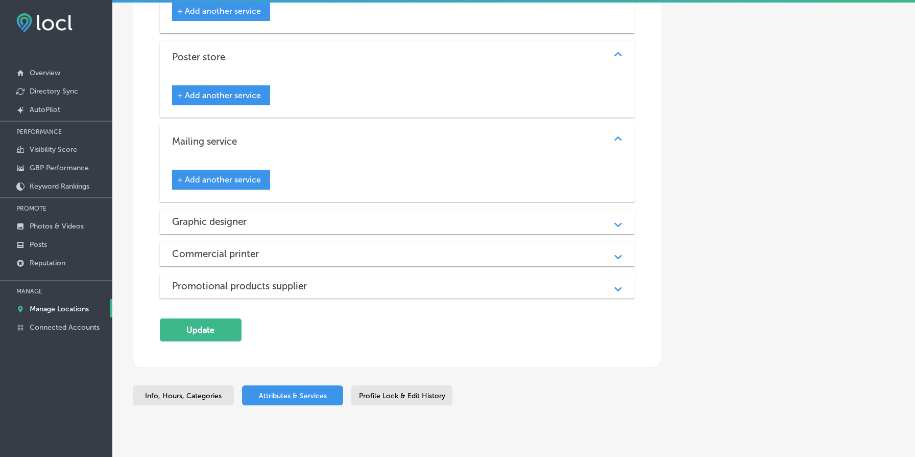
click at [325, 223] on div "Graphic designer" at bounding box center [397, 222] width 451 height 12
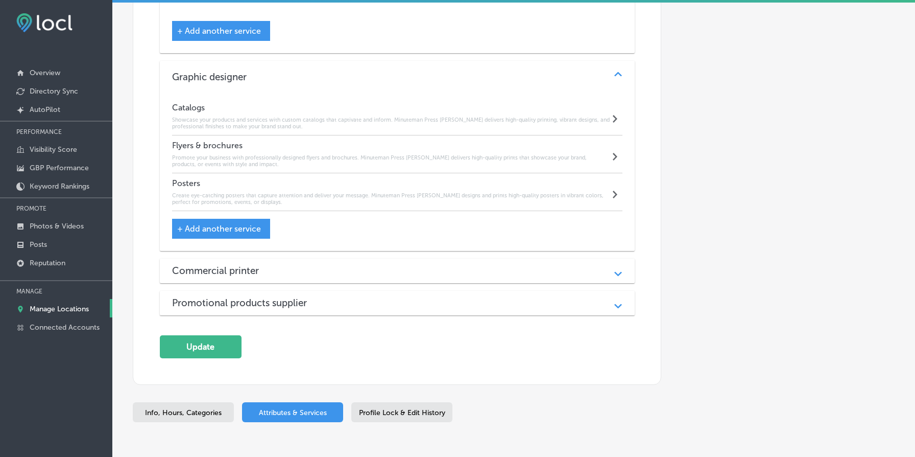
scroll to position [1845, 0]
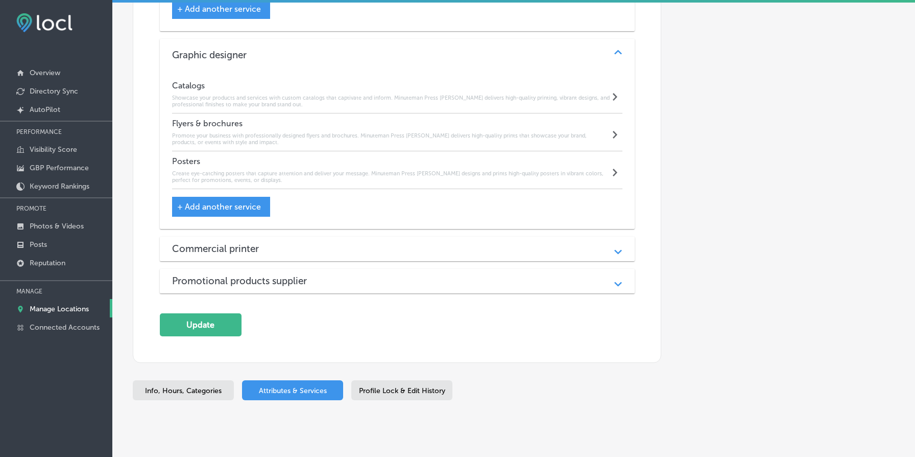
click at [328, 259] on div "Commercial printer Path Created with Sketch." at bounding box center [397, 249] width 475 height 25
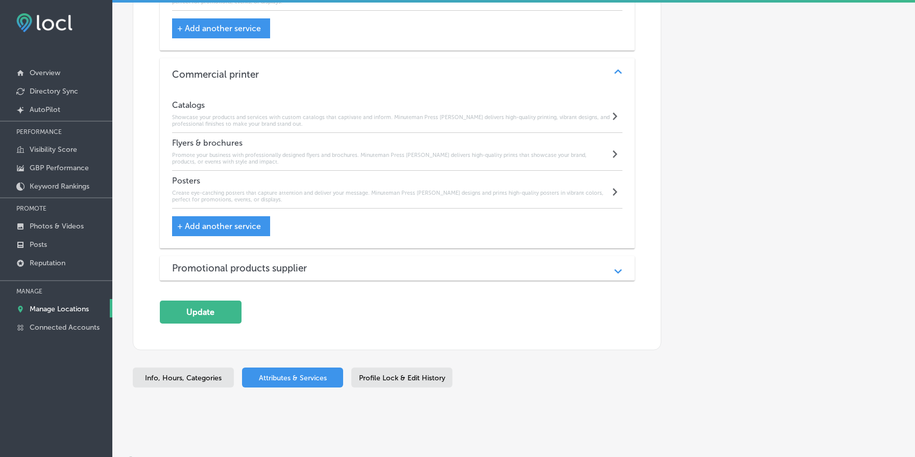
scroll to position [2038, 0]
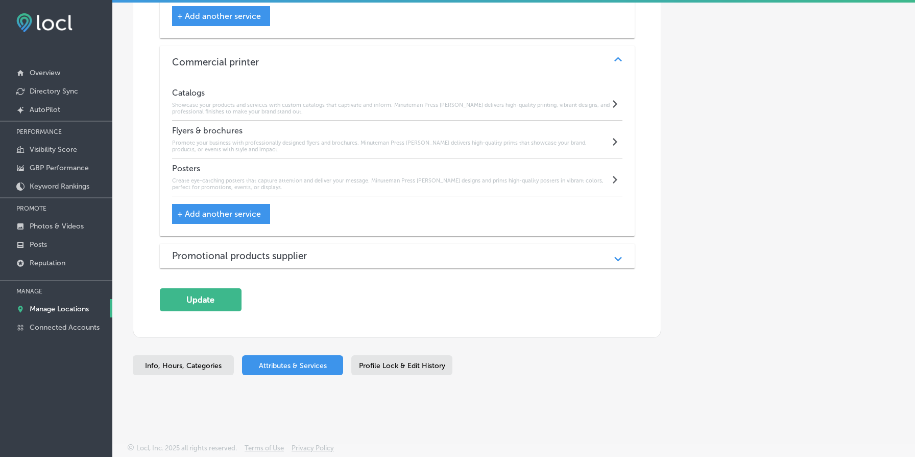
click at [340, 259] on div "Promotional products supplier" at bounding box center [397, 256] width 451 height 12
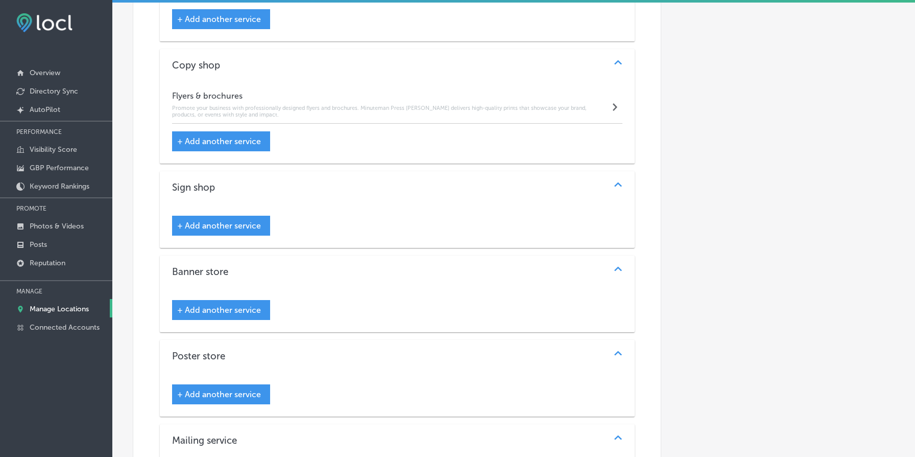
scroll to position [1379, 0]
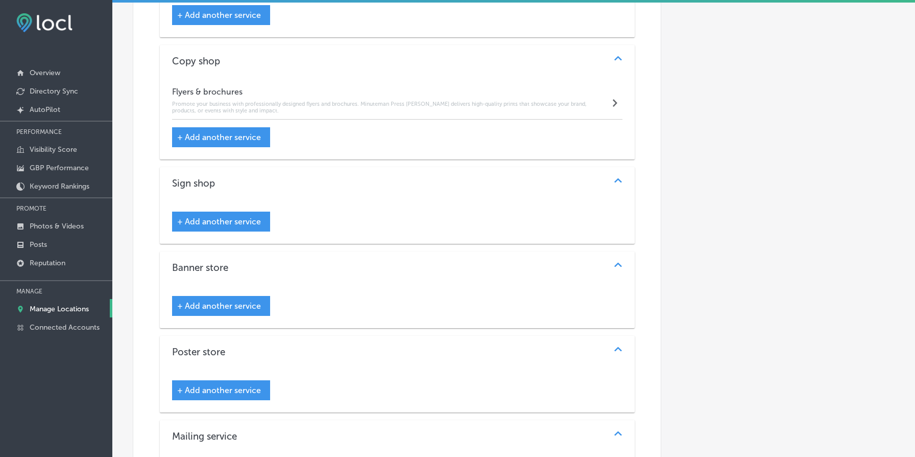
click at [233, 221] on span "+ Add another service" at bounding box center [219, 222] width 84 height 10
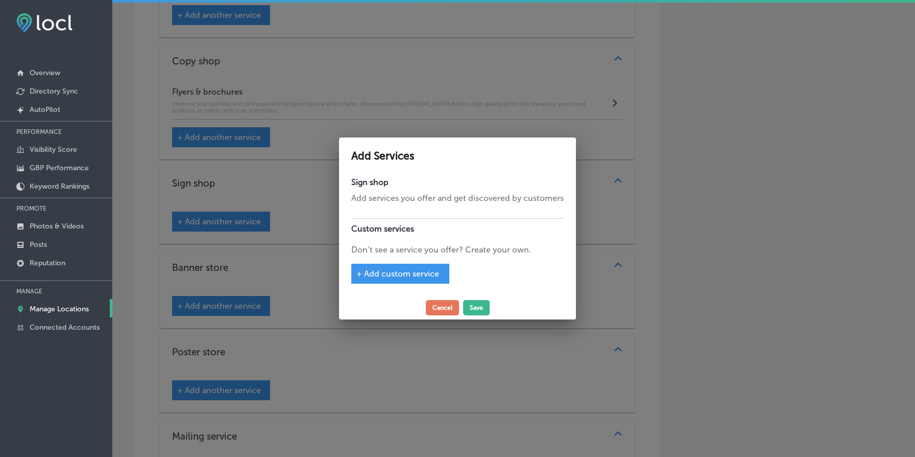
click at [398, 267] on div "+ Add custom service" at bounding box center [400, 274] width 98 height 20
click at [400, 271] on span "+ Add custom service" at bounding box center [398, 274] width 83 height 10
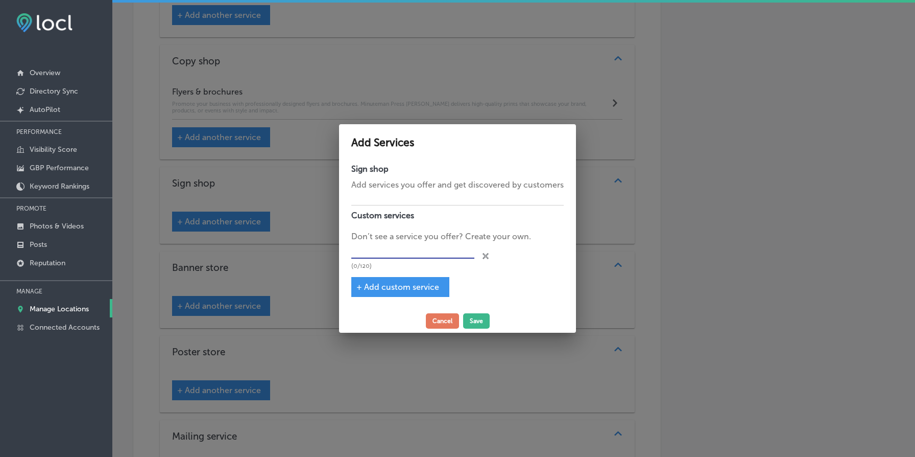
click at [416, 246] on input "text" at bounding box center [412, 251] width 123 height 16
paste input "Vinyl signs"
type input "Vinyl signs"
click at [484, 321] on button "Save" at bounding box center [476, 320] width 27 height 15
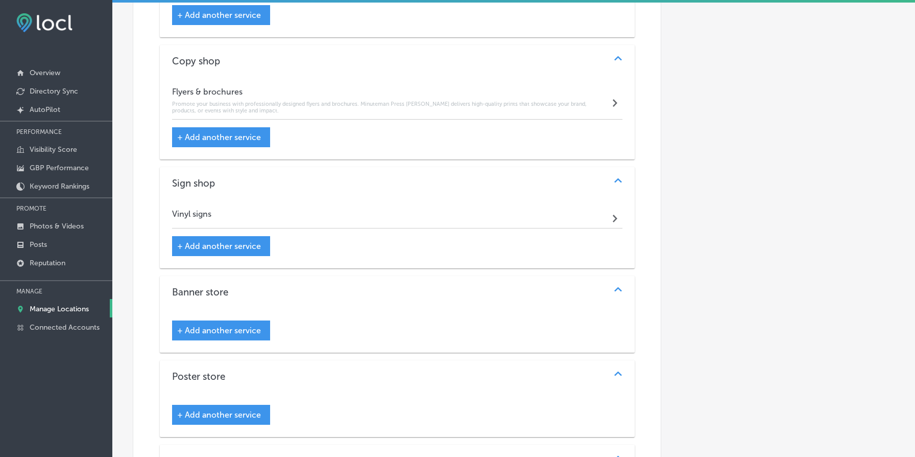
click at [322, 214] on div "Vinyl signs Path Created with Sketch." at bounding box center [397, 216] width 451 height 25
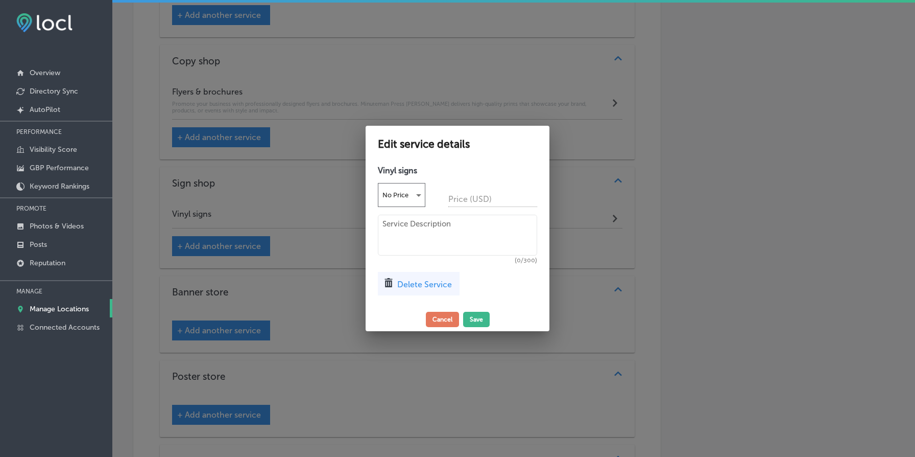
click at [470, 249] on textarea at bounding box center [457, 235] width 159 height 41
paste textarea "Make a bold statement with durable, high-quality vinyl signs from Minuteman Pre…"
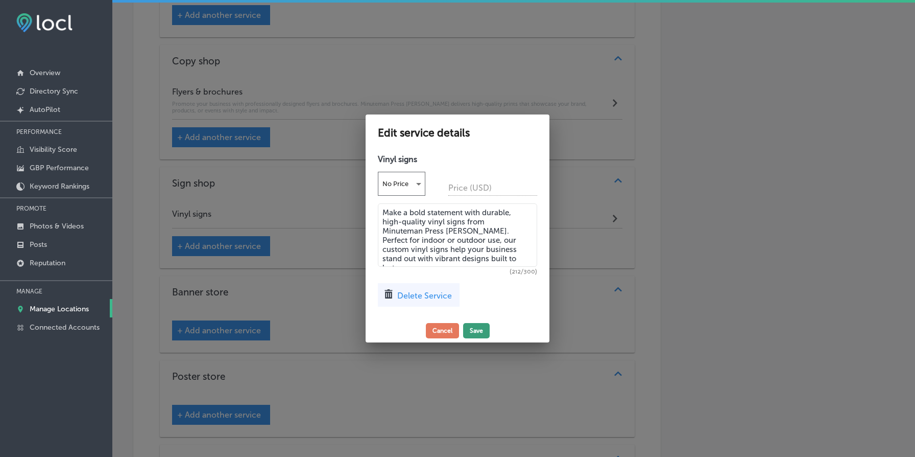
type textarea "Make a bold statement with durable, high-quality vinyl signs from Minuteman Pre…"
click at [480, 328] on button "Save" at bounding box center [476, 330] width 27 height 15
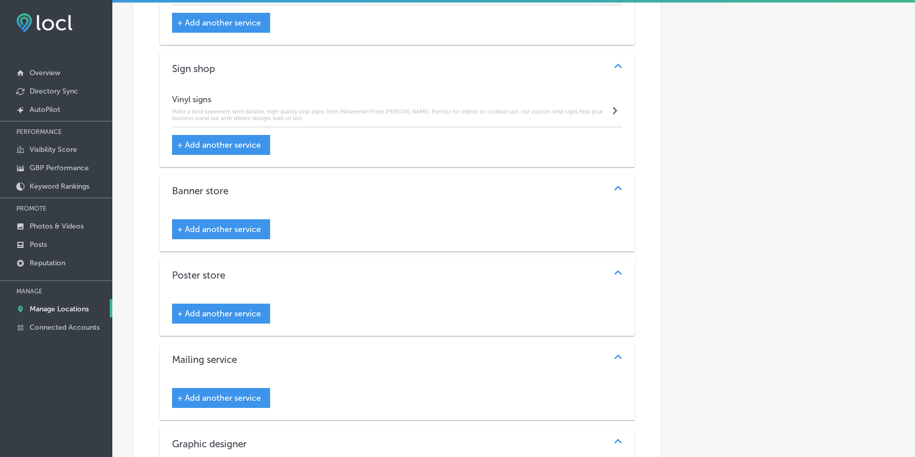
scroll to position [1498, 0]
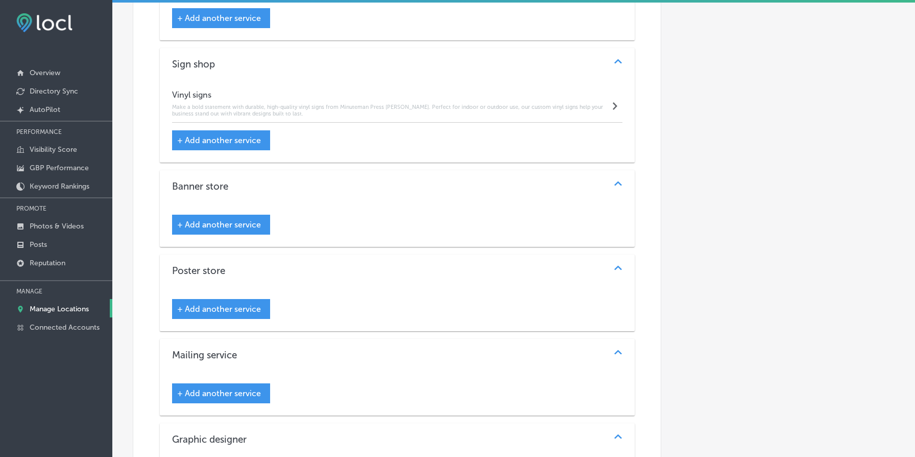
click at [236, 223] on span "+ Add another service" at bounding box center [219, 225] width 84 height 10
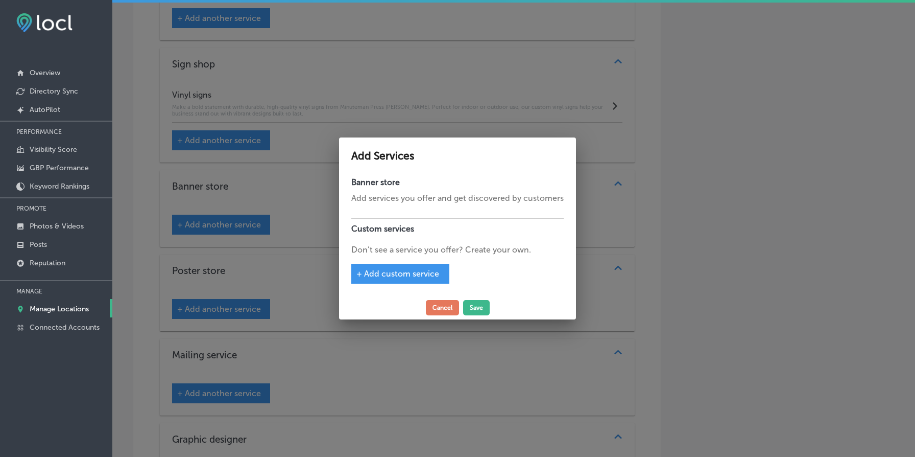
click at [387, 280] on div "+ Add custom service" at bounding box center [400, 274] width 98 height 20
click at [411, 270] on span "+ Add custom service" at bounding box center [398, 274] width 83 height 10
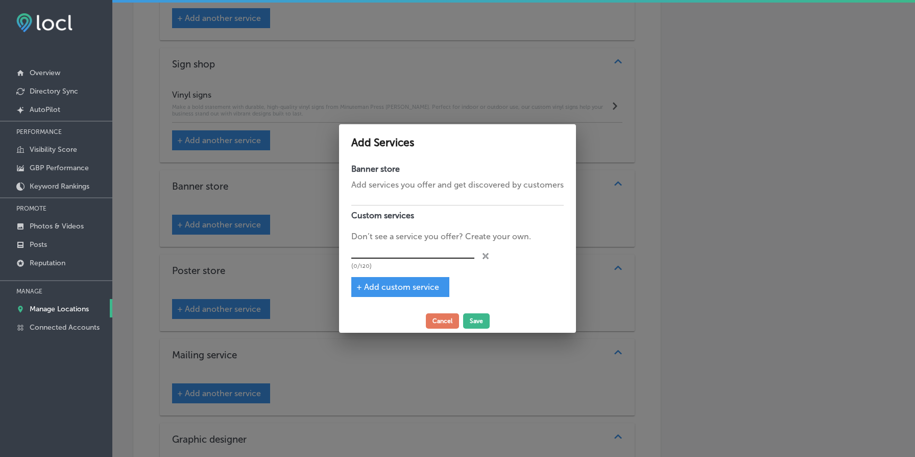
click at [415, 255] on input "text" at bounding box center [412, 251] width 123 height 16
paste input "Custom Banners"
type input "Custom Banners"
click at [478, 317] on button "Save" at bounding box center [476, 320] width 27 height 15
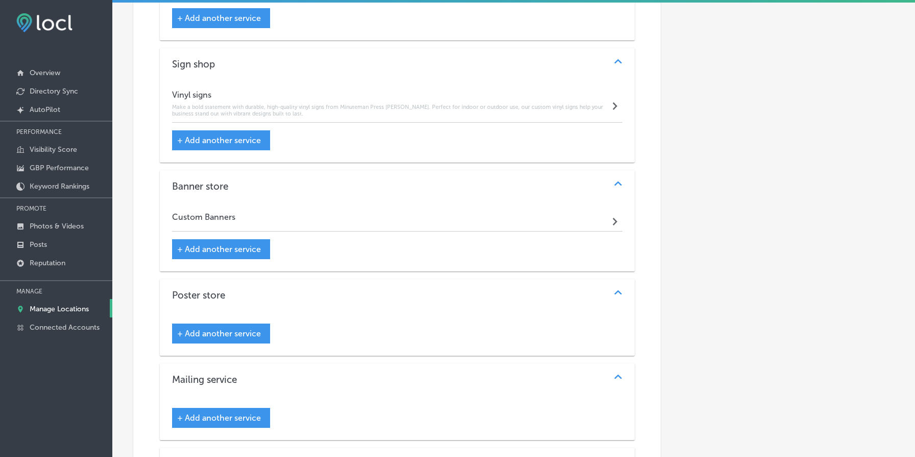
click at [438, 225] on div "Custom Banners Path Created with Sketch." at bounding box center [397, 219] width 451 height 25
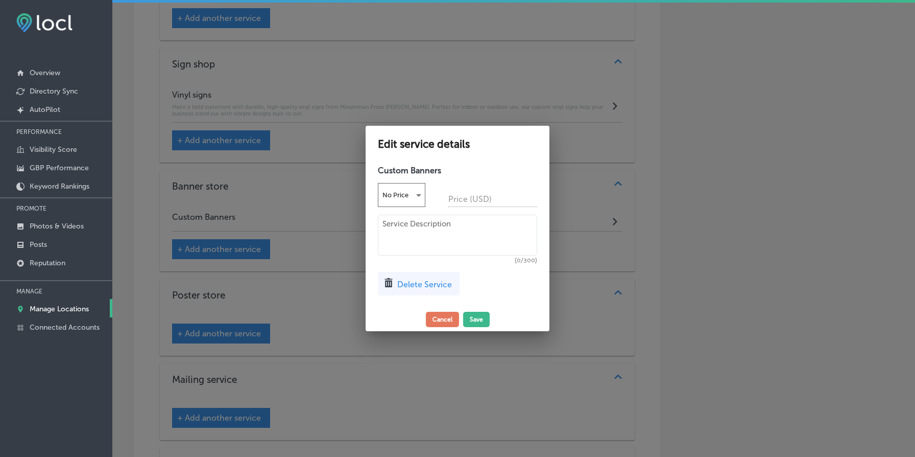
click at [447, 230] on textarea at bounding box center [457, 235] width 159 height 41
paste textarea "Grab attention with eye-catching custom banners from Minuteman Press Powell. Pe…"
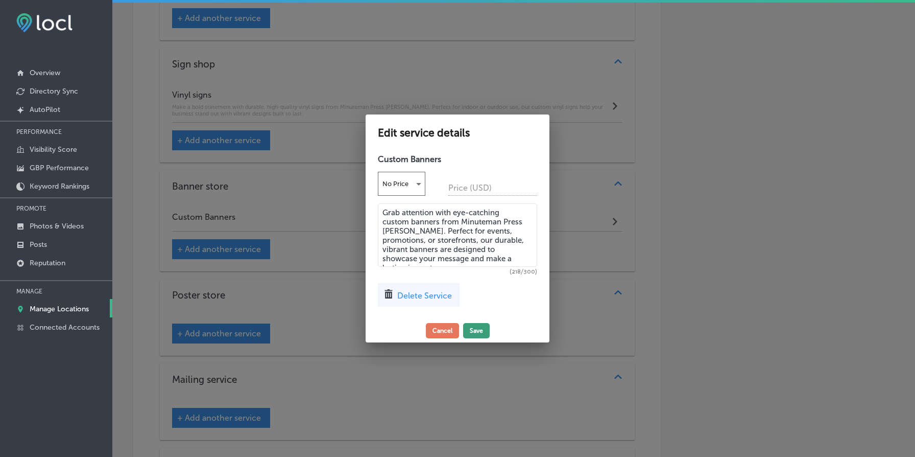
type textarea "Grab attention with eye-catching custom banners from Minuteman Press Powell. Pe…"
click at [479, 337] on button "Save" at bounding box center [476, 330] width 27 height 15
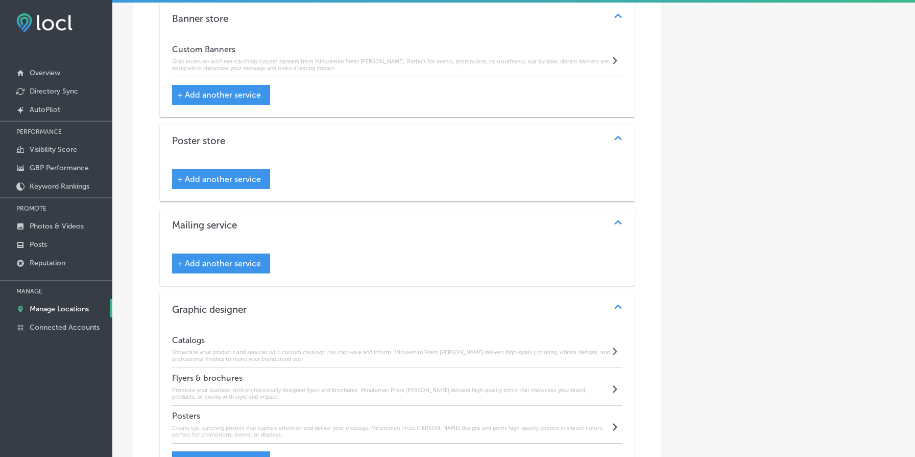
scroll to position [1728, 0]
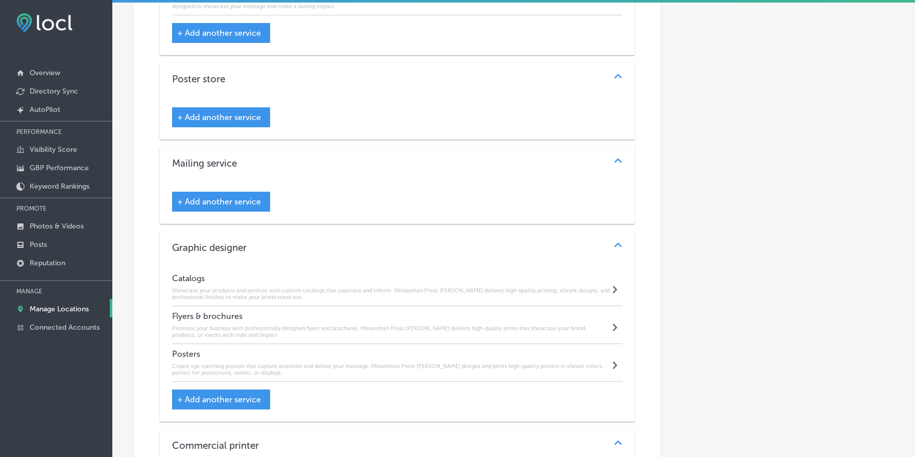
click at [240, 119] on span "+ Add another service" at bounding box center [219, 117] width 84 height 10
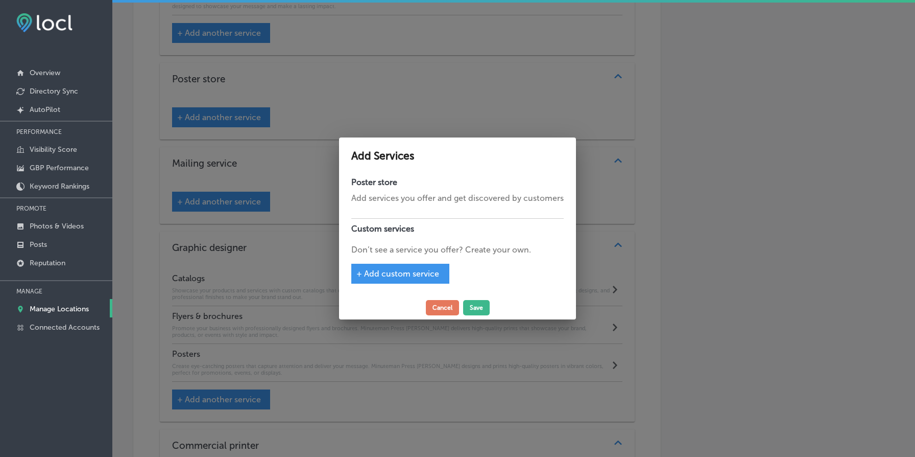
click at [411, 269] on span "+ Add custom service" at bounding box center [398, 274] width 83 height 10
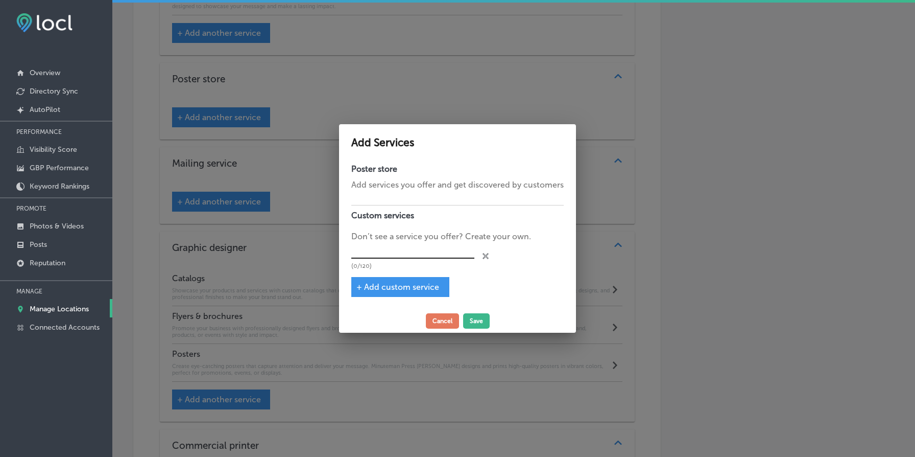
click at [405, 254] on input "text" at bounding box center [412, 251] width 123 height 16
type input "Custom Posters"
click at [475, 318] on button "Save" at bounding box center [476, 320] width 27 height 15
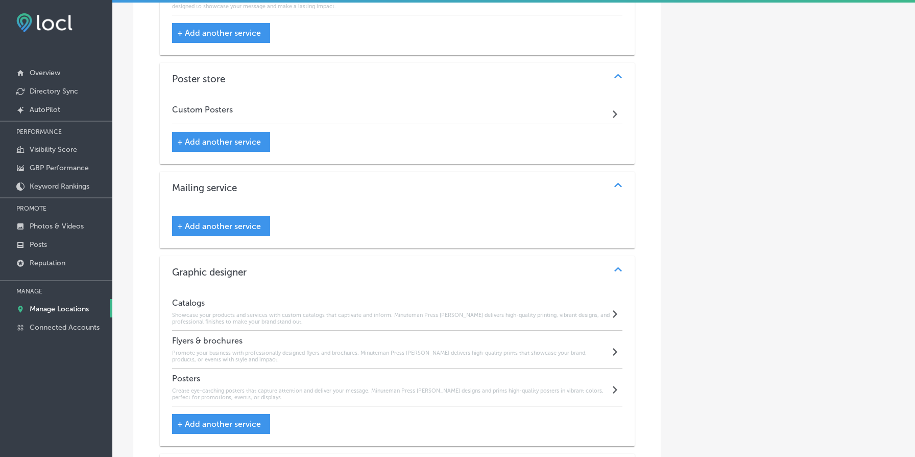
click at [315, 108] on div "Custom Posters Path Created with Sketch." at bounding box center [397, 112] width 451 height 25
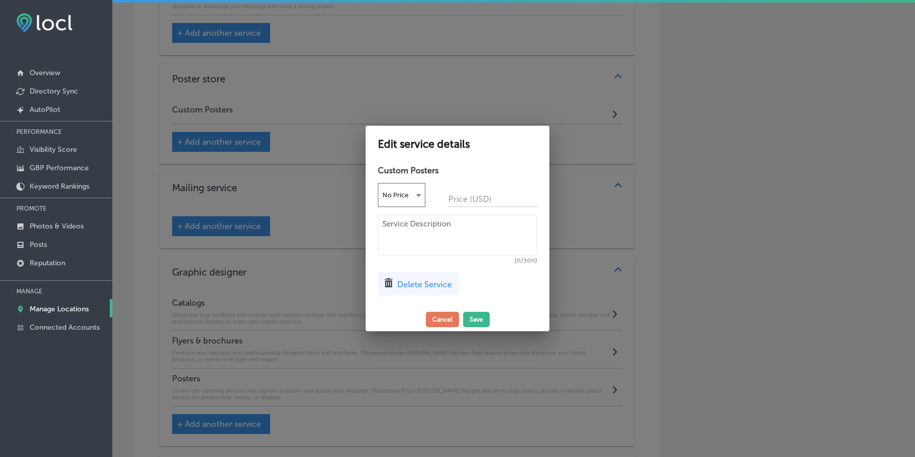
click at [406, 167] on h4 "Custom Posters" at bounding box center [457, 171] width 159 height 10
click at [490, 225] on textarea at bounding box center [457, 235] width 159 height 41
paste textarea "Make a bold statement with custom posters from Minuteman Press Powell. Ideal fo…"
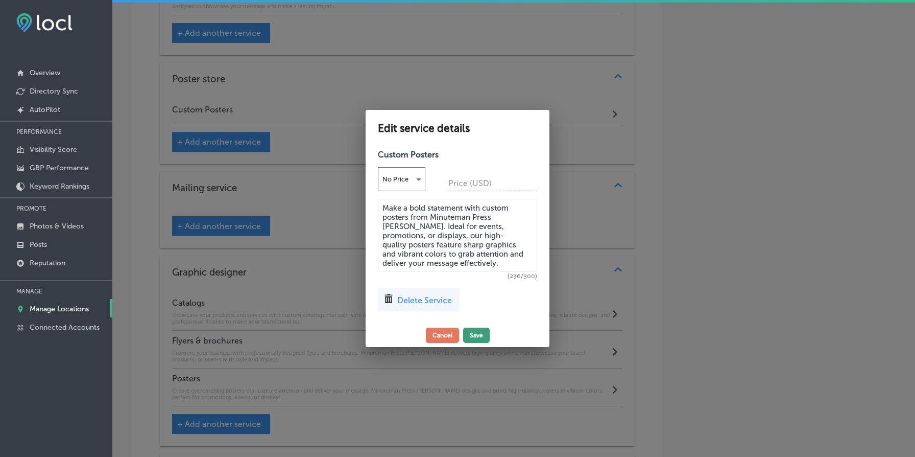
type textarea "Make a bold statement with custom posters from Minuteman Press Powell. Ideal fo…"
click at [477, 337] on button "Save" at bounding box center [476, 334] width 27 height 15
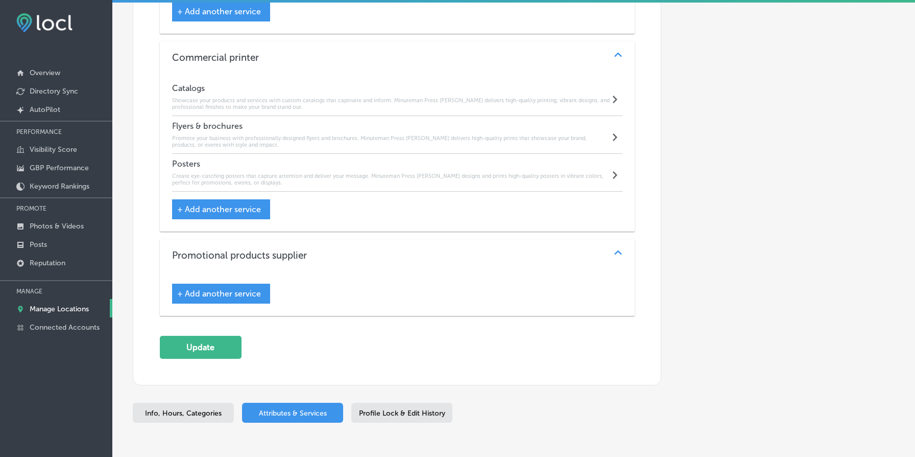
scroll to position [2204, 0]
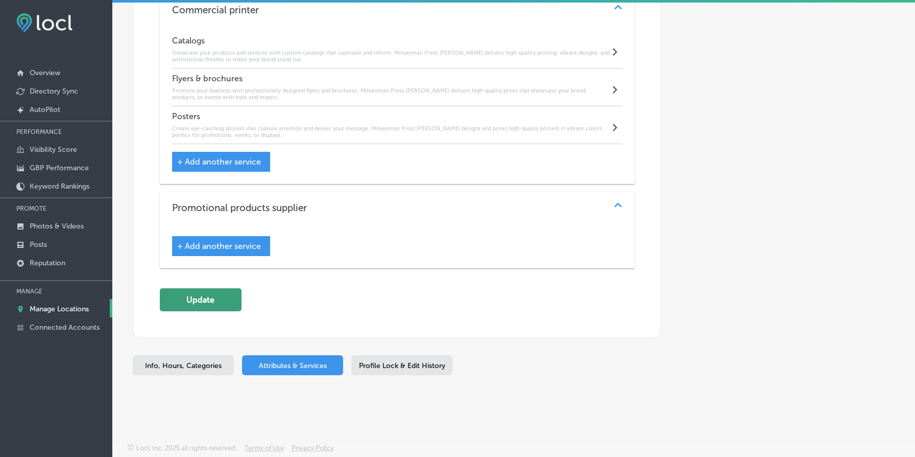
click at [215, 300] on button "Update" at bounding box center [201, 299] width 82 height 23
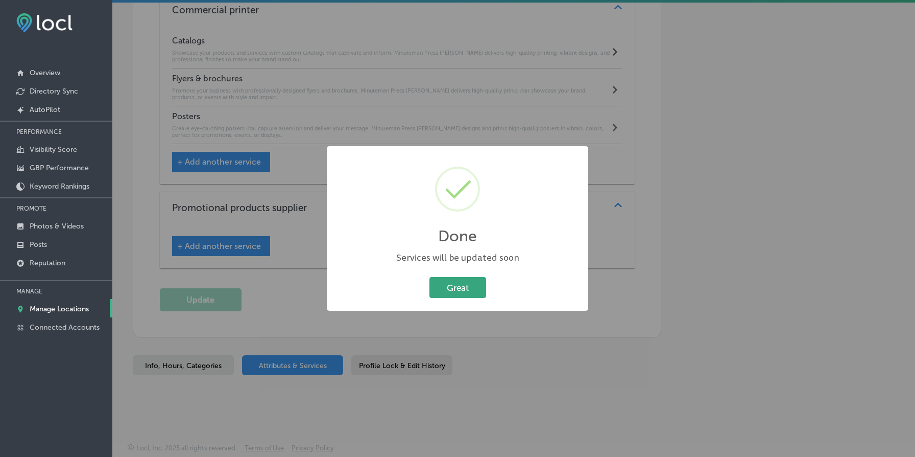
click at [462, 289] on button "Great" at bounding box center [458, 287] width 57 height 21
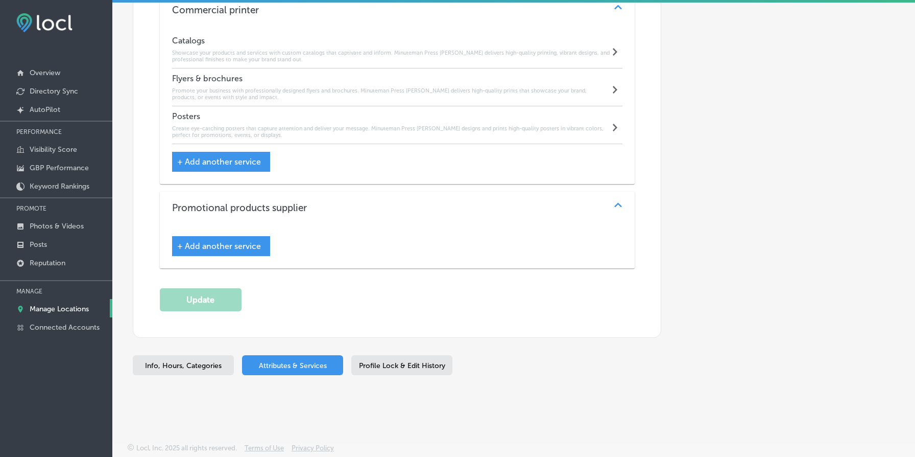
click at [241, 209] on h3 "Promotional products supplier" at bounding box center [247, 208] width 151 height 12
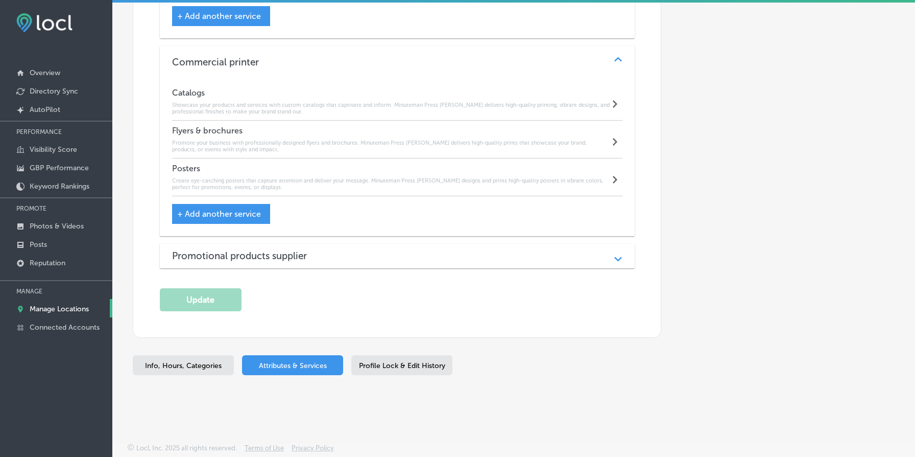
scroll to position [2152, 0]
click at [254, 253] on h3 "Promotional products supplier" at bounding box center [247, 256] width 151 height 12
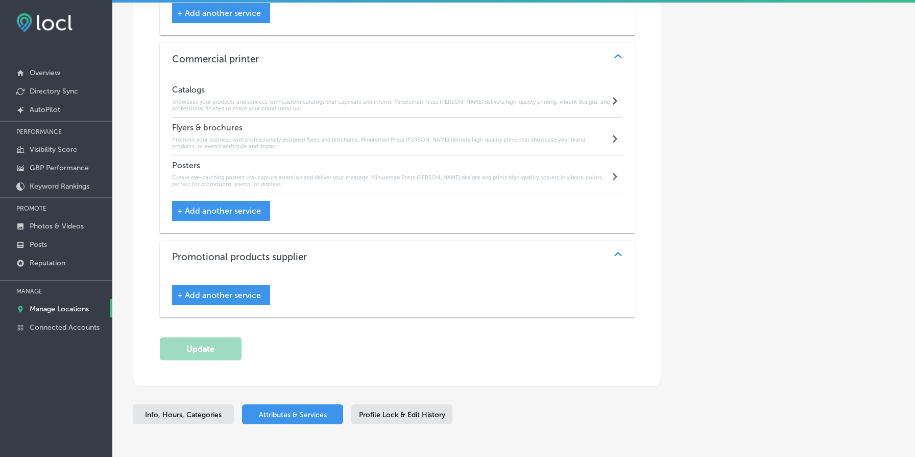
scroll to position [2204, 0]
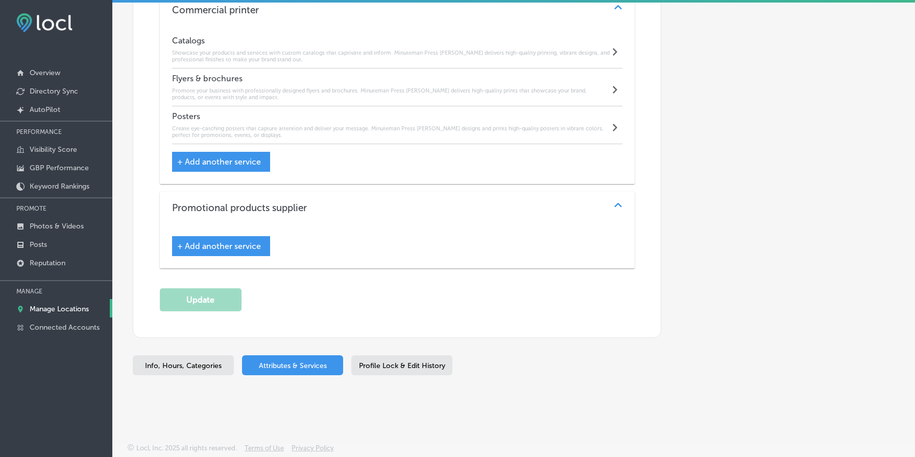
click at [238, 244] on span "+ Add another service" at bounding box center [219, 246] width 84 height 10
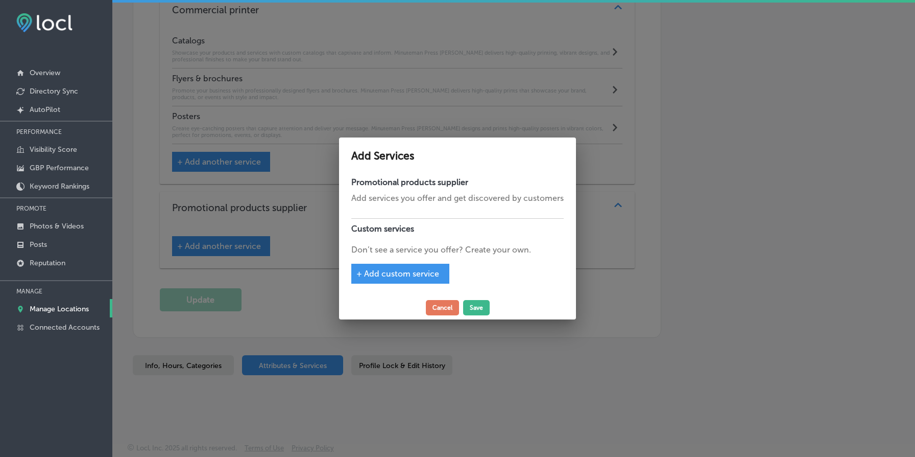
click at [424, 274] on span "+ Add custom service" at bounding box center [398, 274] width 83 height 10
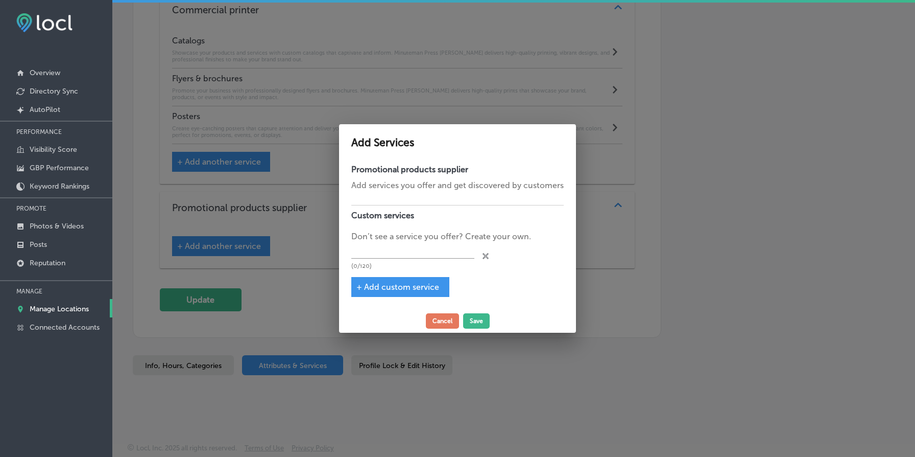
click at [413, 171] on h4 "Promotional products supplier" at bounding box center [457, 170] width 213 height 10
click at [408, 178] on div "Promotional products supplier Add services you offer and get discovered by cust…" at bounding box center [457, 234] width 237 height 150
click at [395, 254] on input "text" at bounding box center [412, 251] width 123 height 16
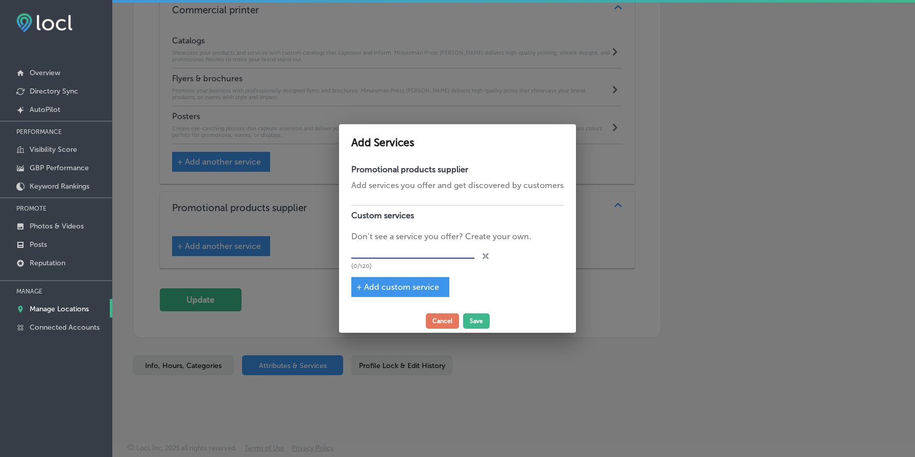
paste input "Promotional products supplier"
type input "Promotional products supplier"
click at [469, 320] on button "Save" at bounding box center [476, 320] width 27 height 15
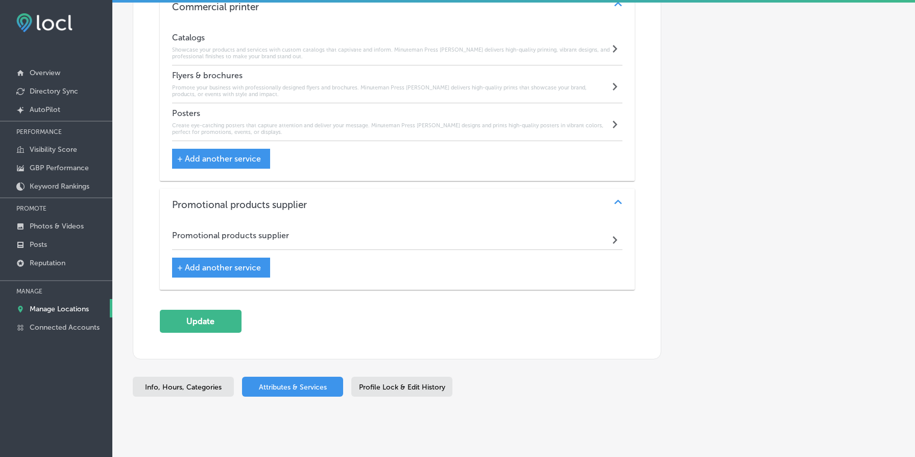
click at [419, 241] on div "Promotional products supplier Path Created with Sketch." at bounding box center [397, 237] width 451 height 25
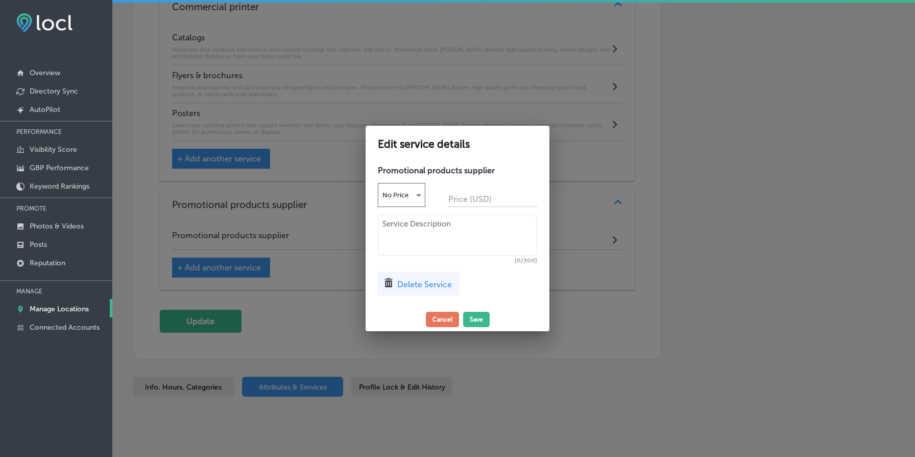
click at [445, 169] on h4 "Promotional products supplier" at bounding box center [457, 171] width 159 height 10
click at [470, 229] on textarea at bounding box center [457, 235] width 159 height 41
paste textarea "Boost your brand with custom promotional products from Minuteman Press Powell. …"
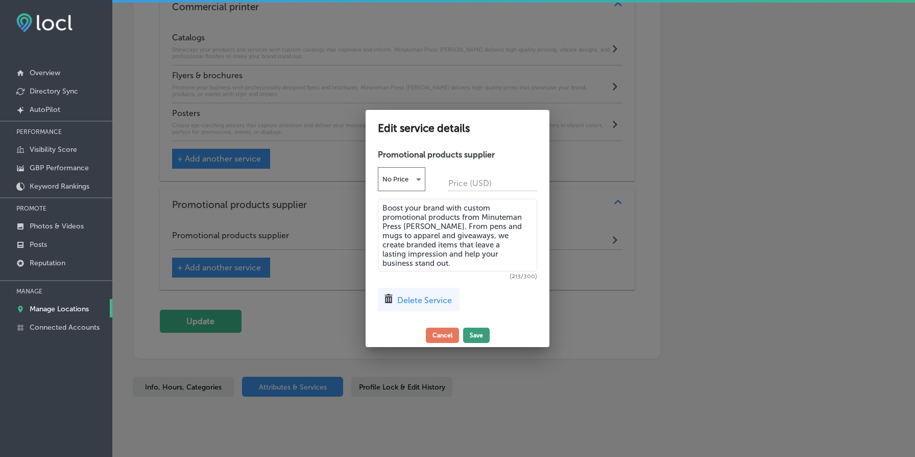
type textarea "Boost your brand with custom promotional products from Minuteman Press Powell. …"
click at [477, 332] on button "Save" at bounding box center [476, 334] width 27 height 15
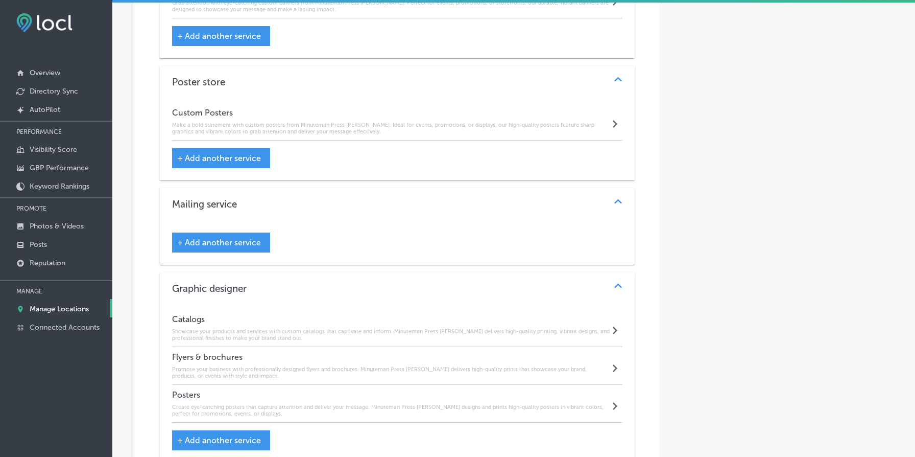
scroll to position [1768, 0]
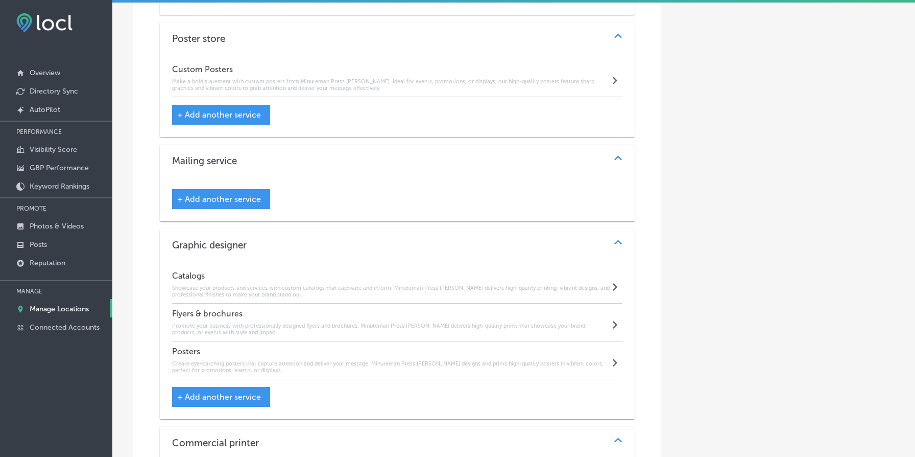
click at [233, 200] on span "+ Add another service" at bounding box center [219, 199] width 84 height 10
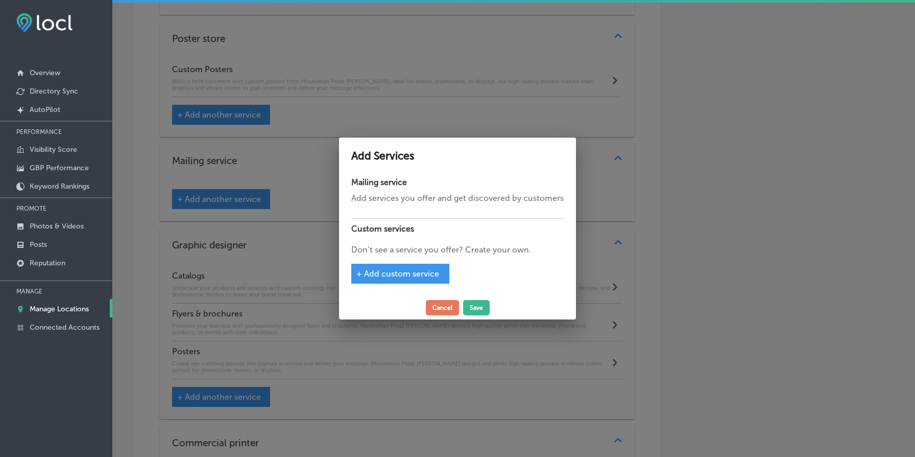
click at [400, 216] on div "Mailing service Add services you offer and get discovered by customers Custom s…" at bounding box center [457, 234] width 237 height 124
click at [409, 273] on span "+ Add custom service" at bounding box center [398, 274] width 83 height 10
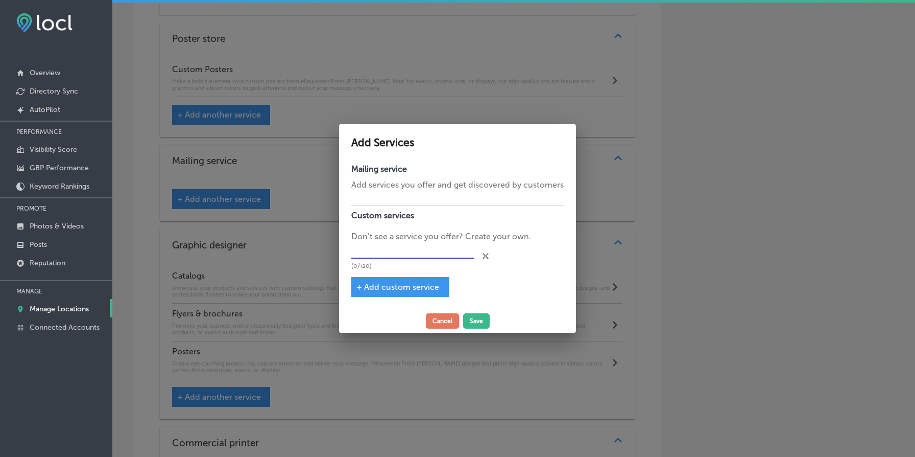
click at [421, 248] on input "text" at bounding box center [412, 251] width 123 height 16
type input "Mailing Service"
click at [477, 321] on button "Save" at bounding box center [476, 320] width 27 height 15
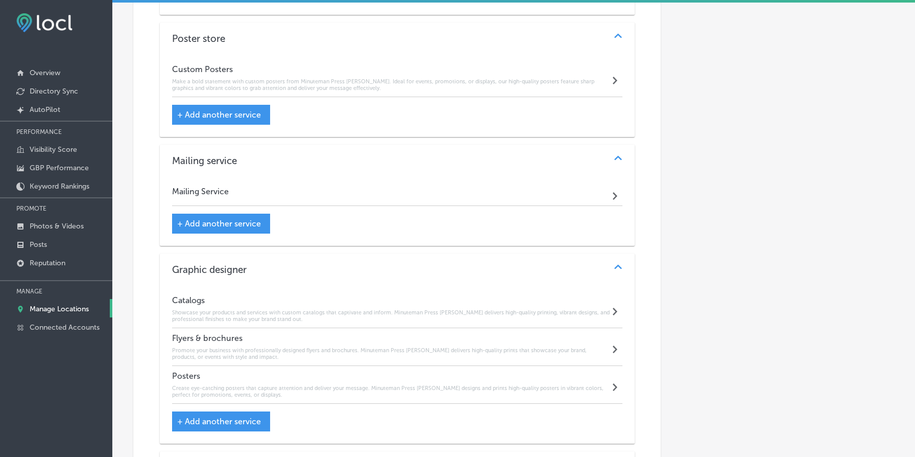
click at [304, 193] on div "Mailing Service Path Created with Sketch." at bounding box center [397, 193] width 451 height 25
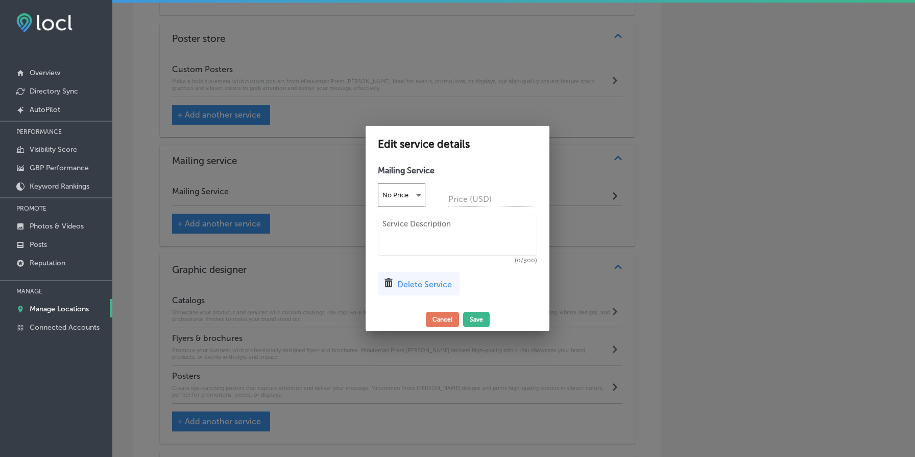
click at [420, 244] on textarea at bounding box center [457, 235] width 159 height 41
paste textarea "Streamline your outreach with our professional mailing services. From EDDM camp…"
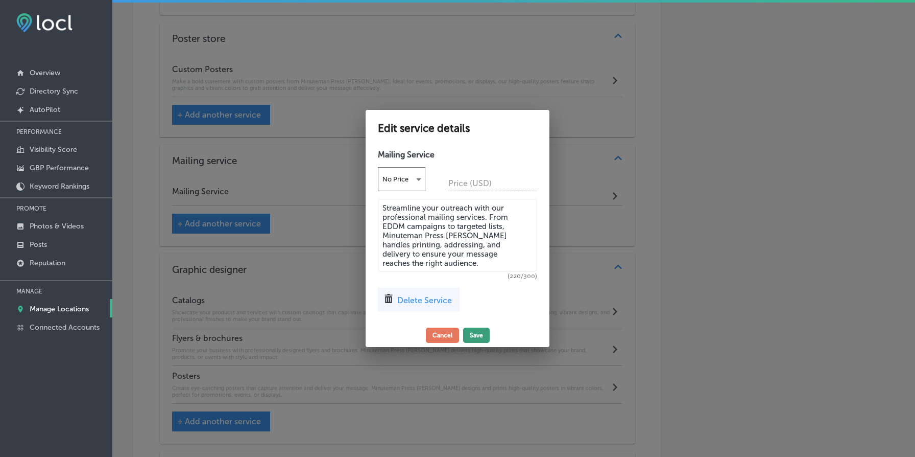
type textarea "Streamline your outreach with our professional mailing services. From EDDM camp…"
click at [483, 335] on button "Save" at bounding box center [476, 334] width 27 height 15
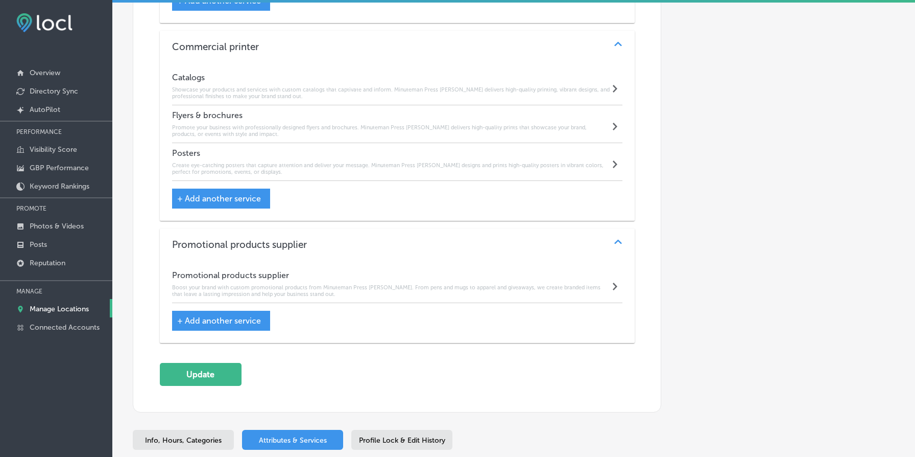
scroll to position [2280, 0]
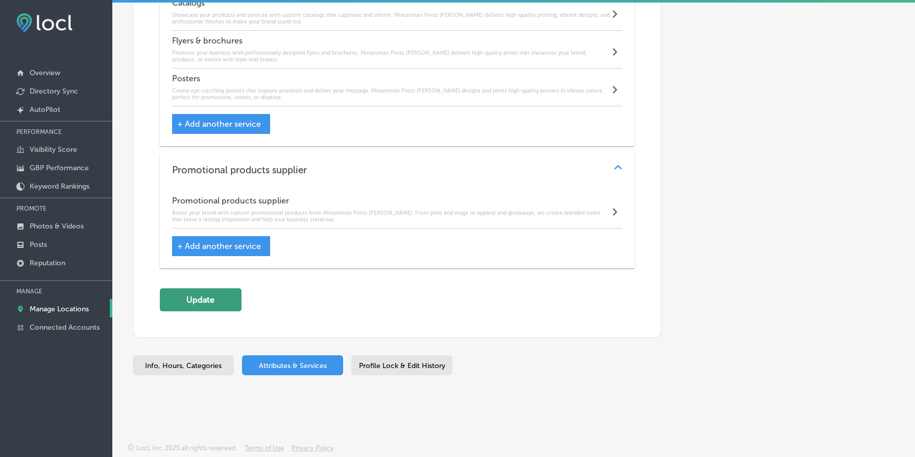
click at [208, 307] on button "Update" at bounding box center [201, 299] width 82 height 23
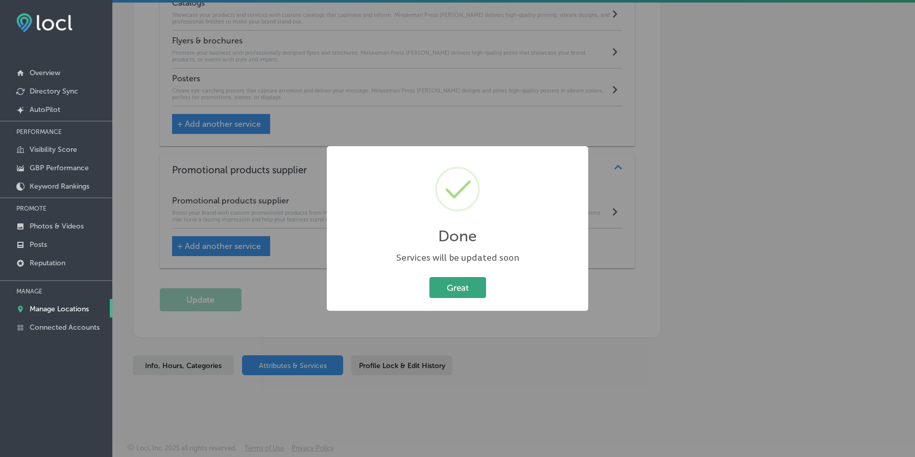
click at [443, 286] on button "Great" at bounding box center [458, 287] width 57 height 21
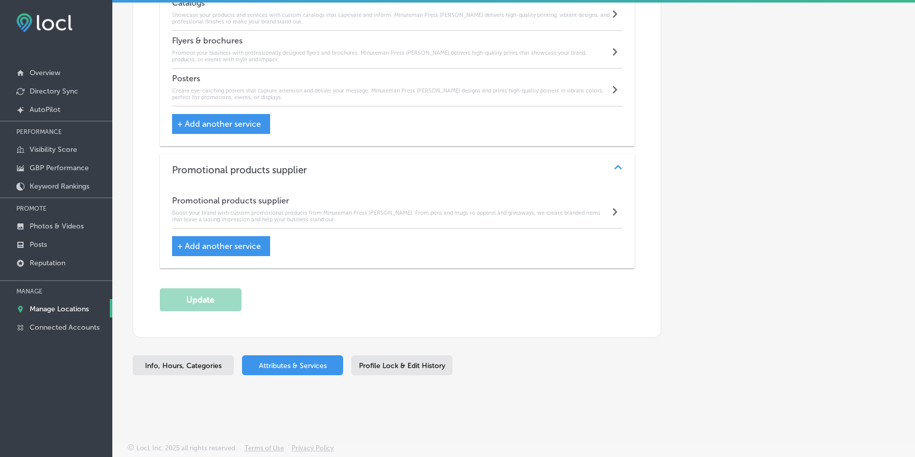
click at [344, 161] on div "Promotional products supplier Path Created with Sketch." at bounding box center [397, 170] width 475 height 33
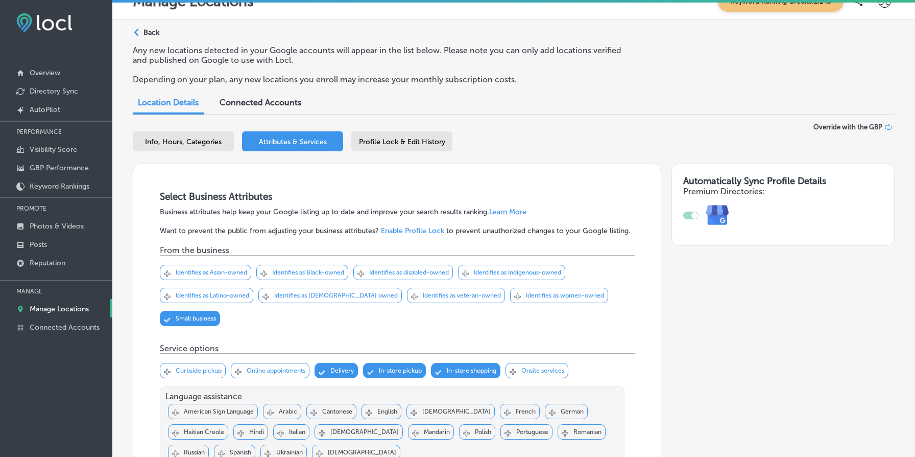
scroll to position [0, 0]
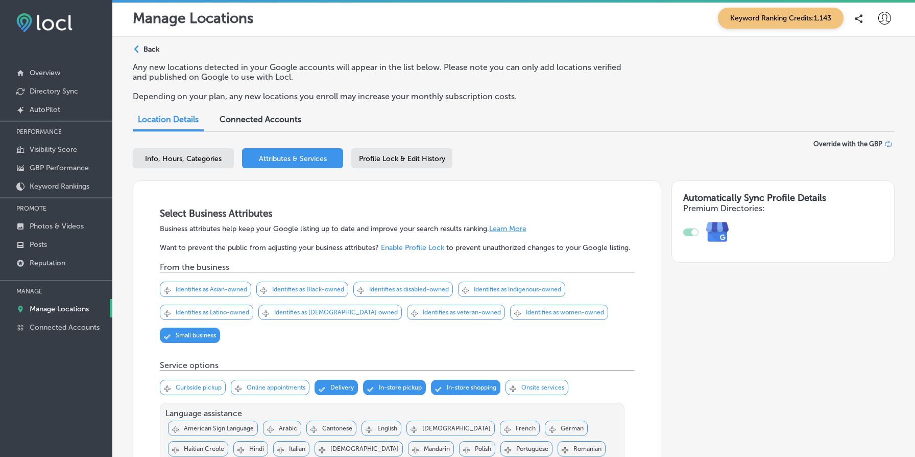
click at [200, 151] on div "Info, Hours, Categories" at bounding box center [183, 158] width 101 height 20
select select "US"
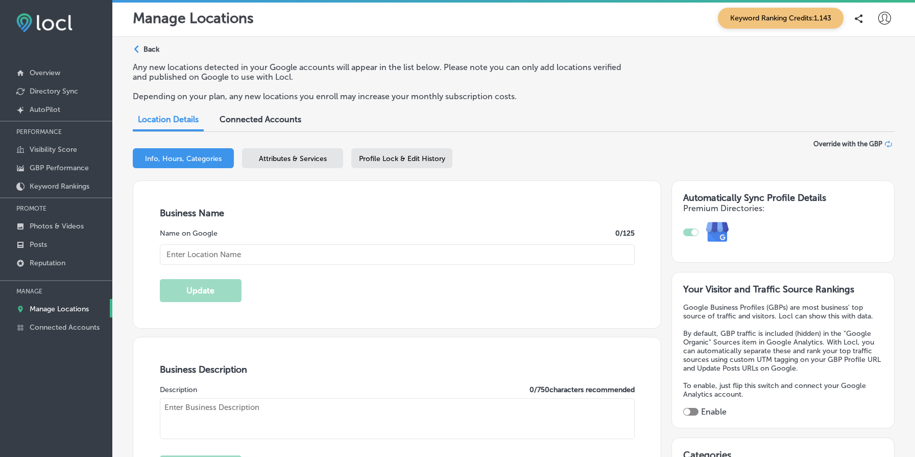
type textarea "Minuteman Press Powell is your local printing powerhouse, offering a diverse ra…"
type input "[STREET_ADDRESS]"
type input "[GEOGRAPHIC_DATA]"
type input "97202"
type input "US"
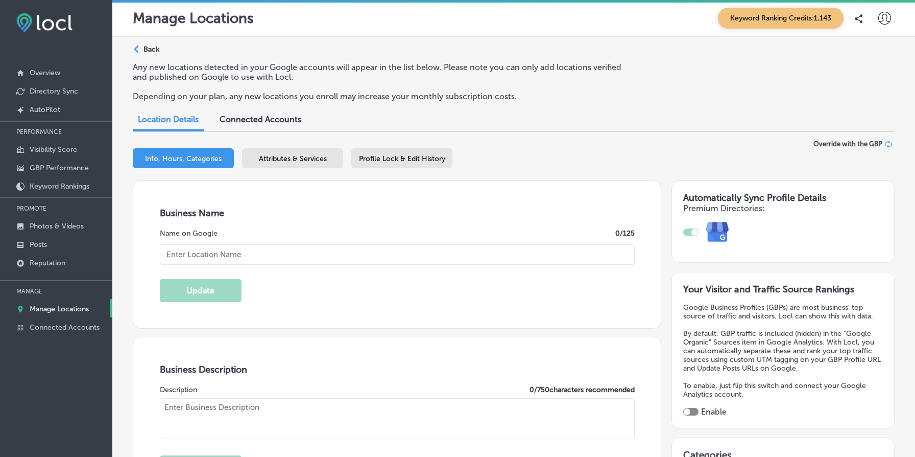
type input "https://www.minutemanteam.com/"
type input "Minuteman Press [PERSON_NAME]"
checkbox input "true"
type input "+1 503 234 2040"
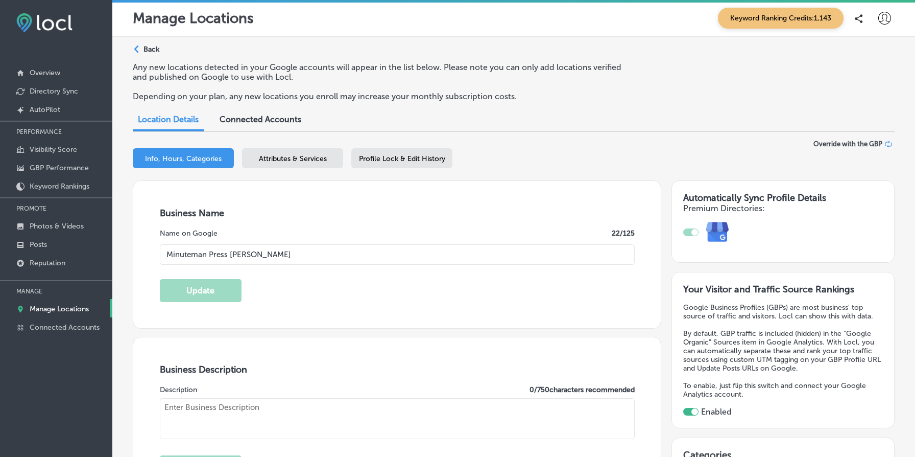
type textarea "Minuteman Press Powell is your local printing powerhouse, offering a diverse ra…"
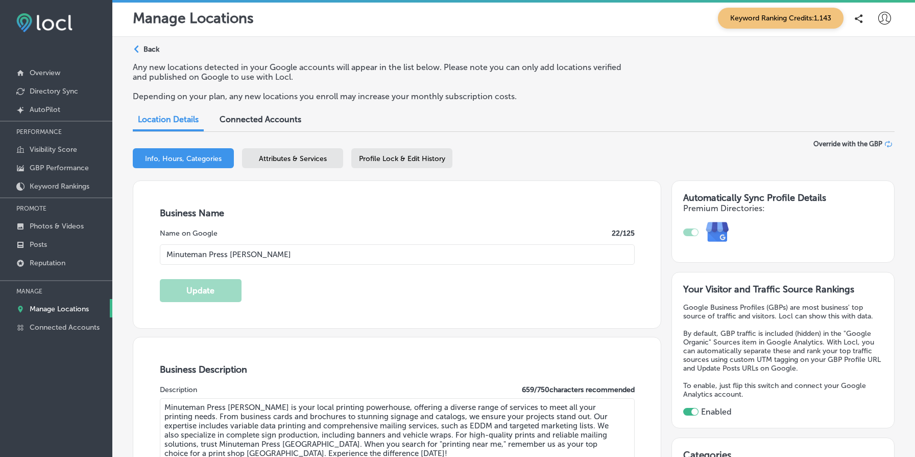
click at [299, 157] on span "Attributes & Services" at bounding box center [293, 158] width 68 height 9
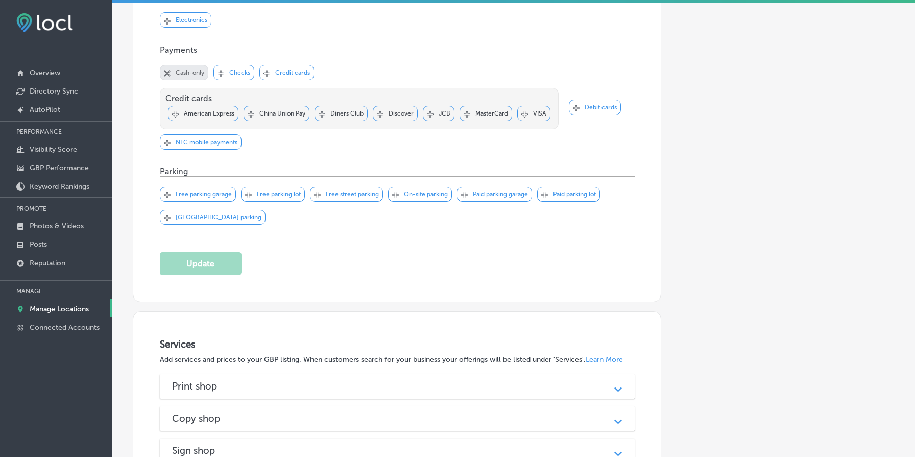
scroll to position [1130, 0]
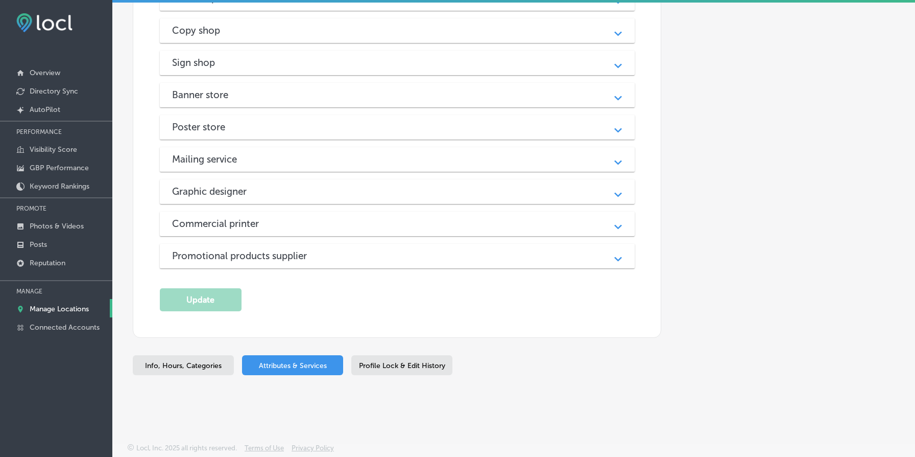
click at [335, 264] on div "Promotional products supplier Path Created with Sketch." at bounding box center [397, 256] width 475 height 25
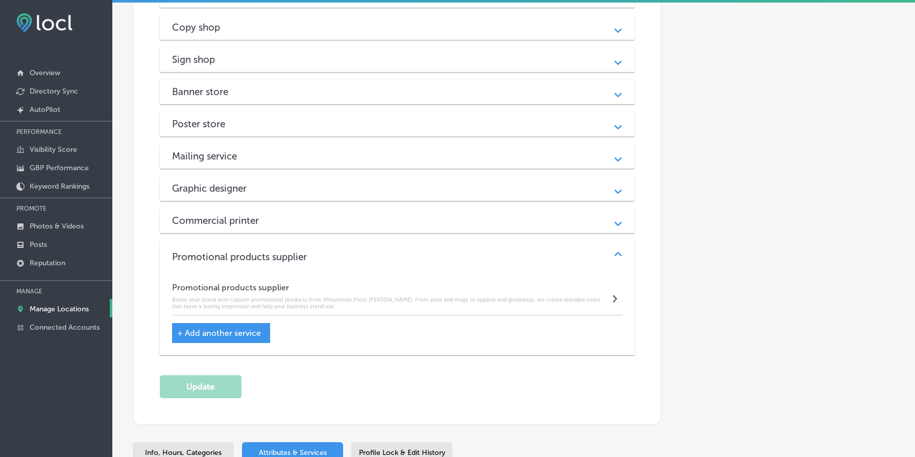
click at [332, 230] on div "Commercial printer Path Created with Sketch." at bounding box center [397, 220] width 475 height 25
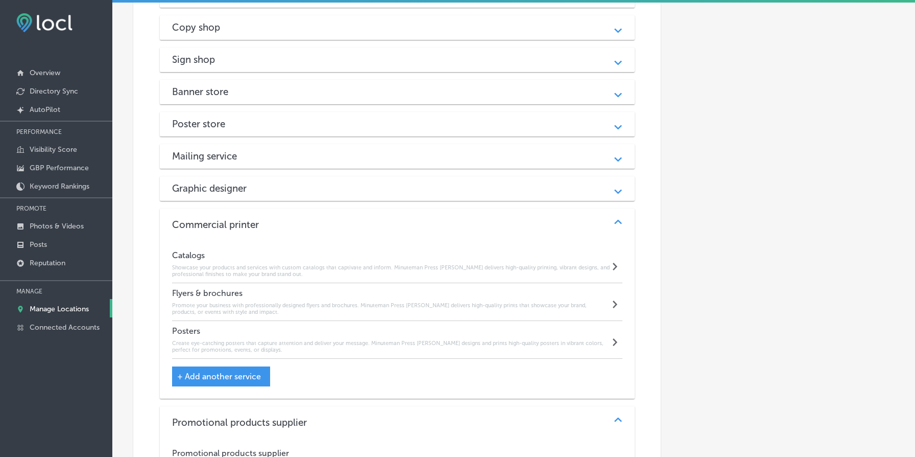
click at [323, 194] on div "Graphic designer" at bounding box center [397, 188] width 451 height 12
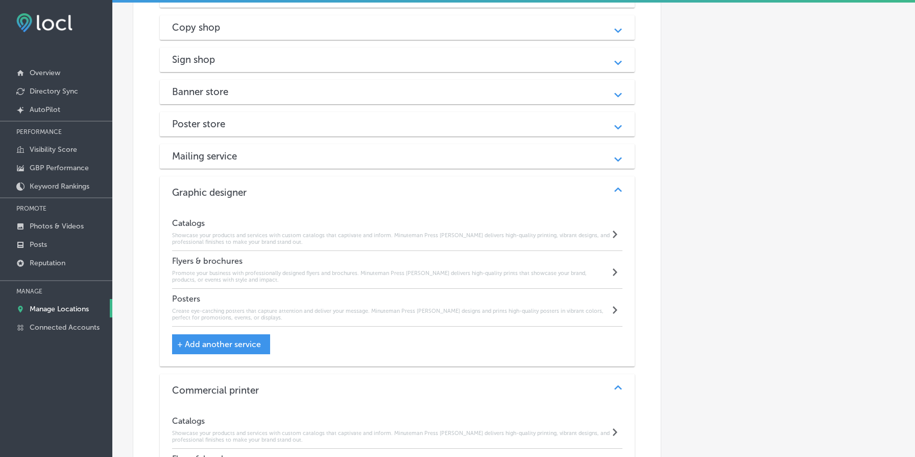
click at [317, 168] on div "Mailing service Path Created with Sketch." at bounding box center [397, 156] width 475 height 25
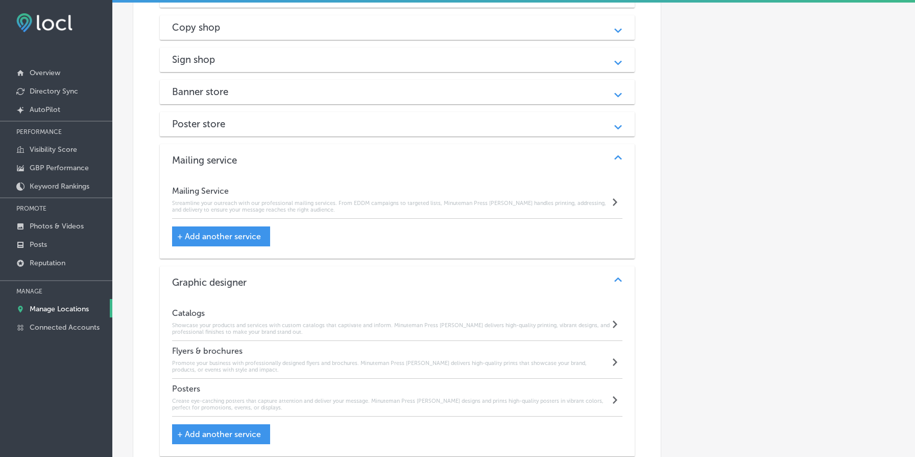
click at [319, 132] on div "Poster store Path Created with Sketch." at bounding box center [397, 124] width 475 height 25
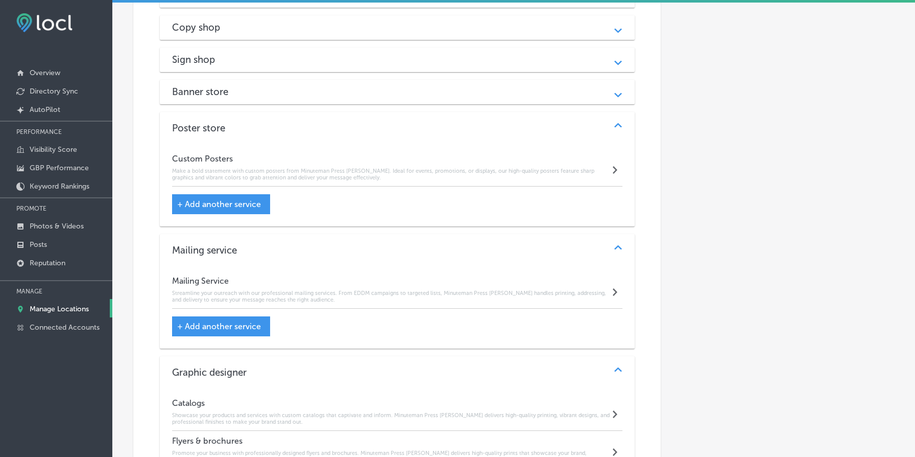
click at [319, 102] on div "Banner store Path Created with Sketch." at bounding box center [397, 92] width 475 height 25
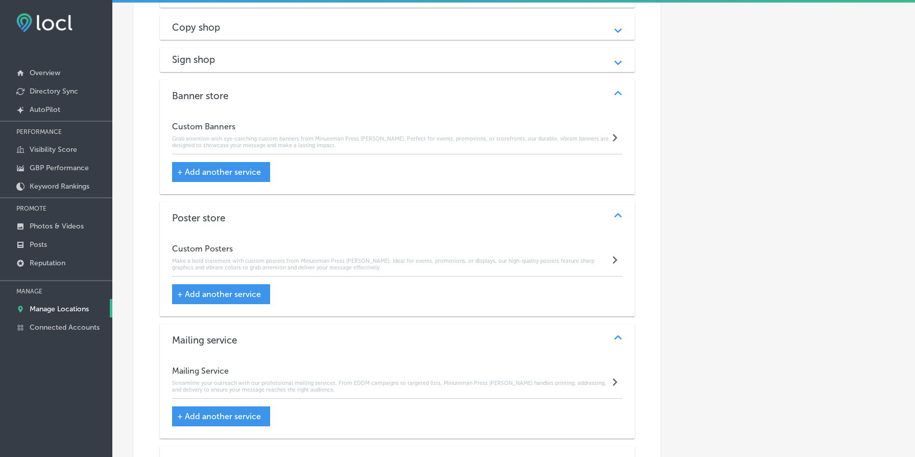
click at [319, 64] on div "Sign shop" at bounding box center [397, 60] width 451 height 12
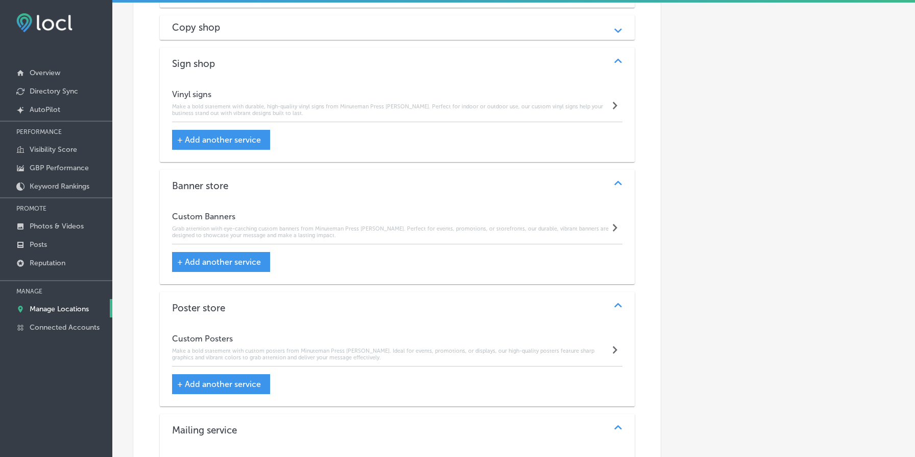
click at [319, 37] on div "Copy shop Path Created with Sketch." at bounding box center [397, 27] width 475 height 25
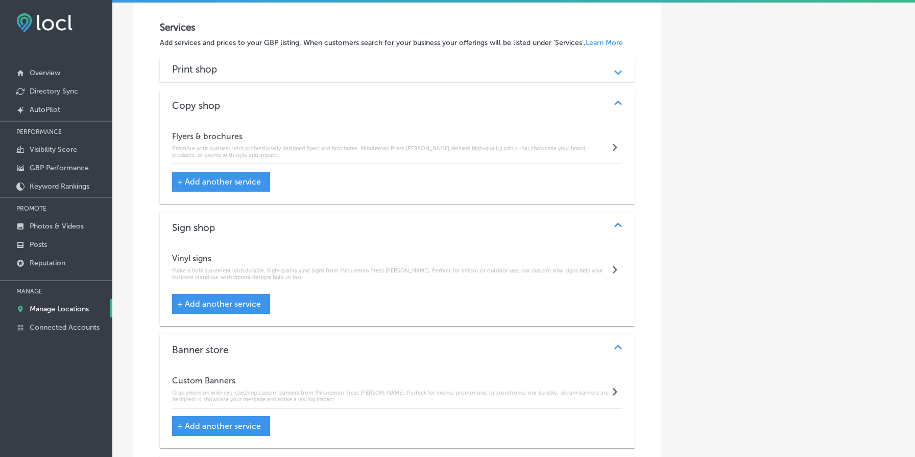
scroll to position [1047, 0]
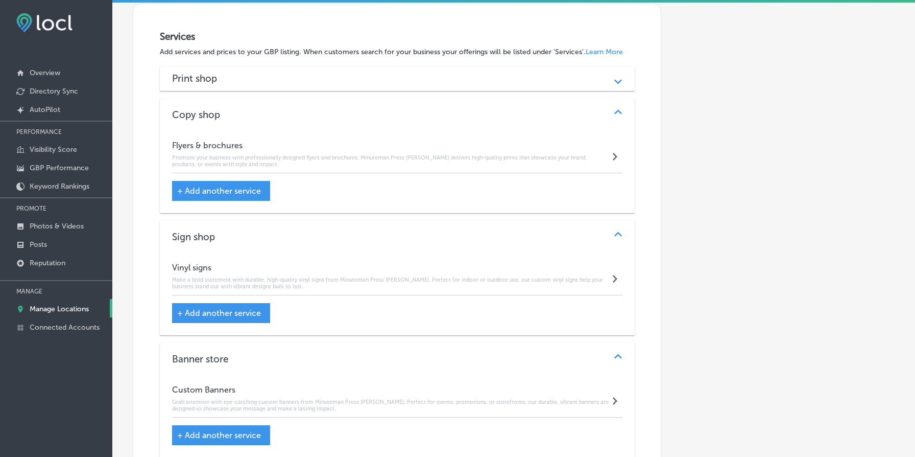
click at [322, 83] on div "Print shop" at bounding box center [397, 79] width 451 height 12
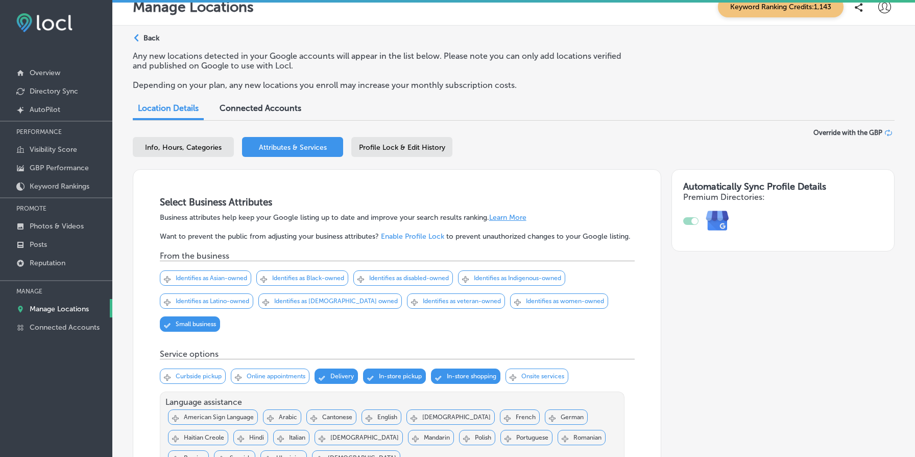
scroll to position [0, 0]
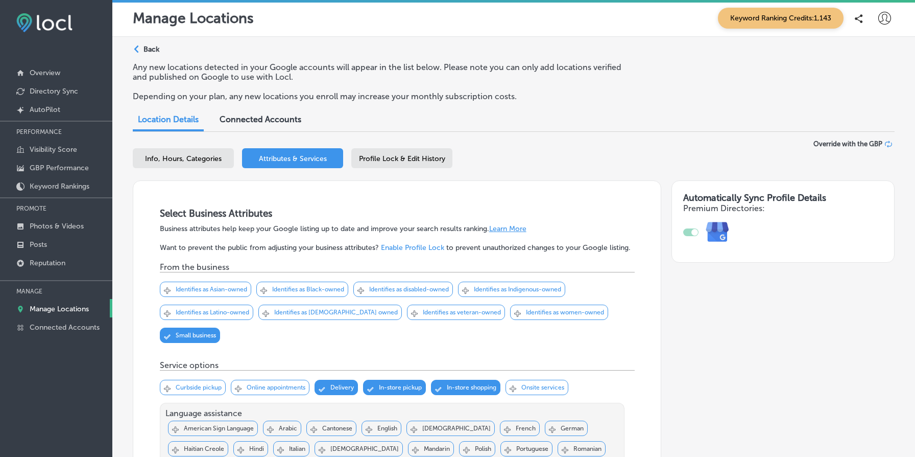
click at [194, 158] on span "Info, Hours, Categories" at bounding box center [183, 158] width 77 height 9
select select "US"
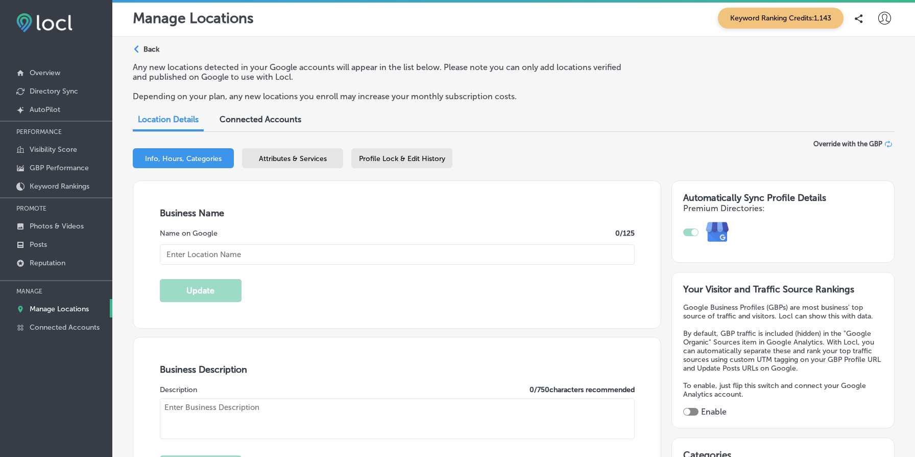
type input "Minuteman Press [PERSON_NAME]"
type textarea "Minuteman Press Powell is your local printing powerhouse, offering a diverse ra…"
type input "[STREET_ADDRESS]"
type input "[GEOGRAPHIC_DATA]"
type input "97202"
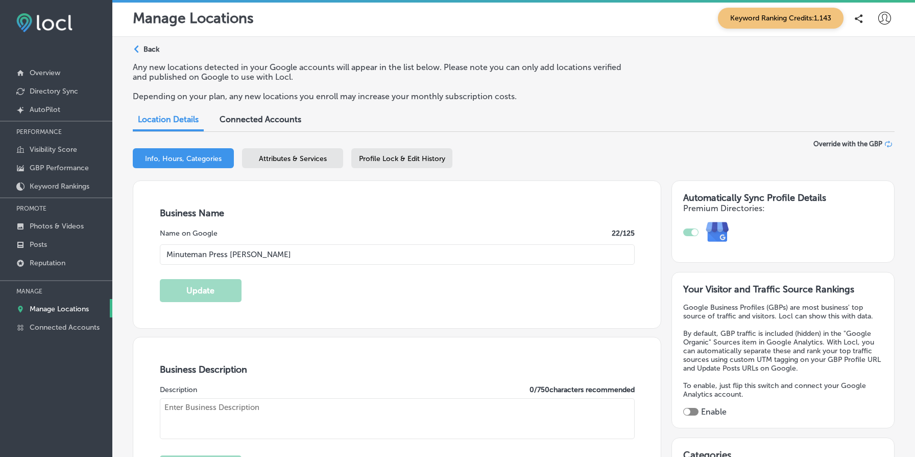
type input "US"
type input "https://www.minutemanteam.com/"
checkbox input "true"
type textarea "Minuteman Press Powell is your local printing powerhouse, offering a diverse ra…"
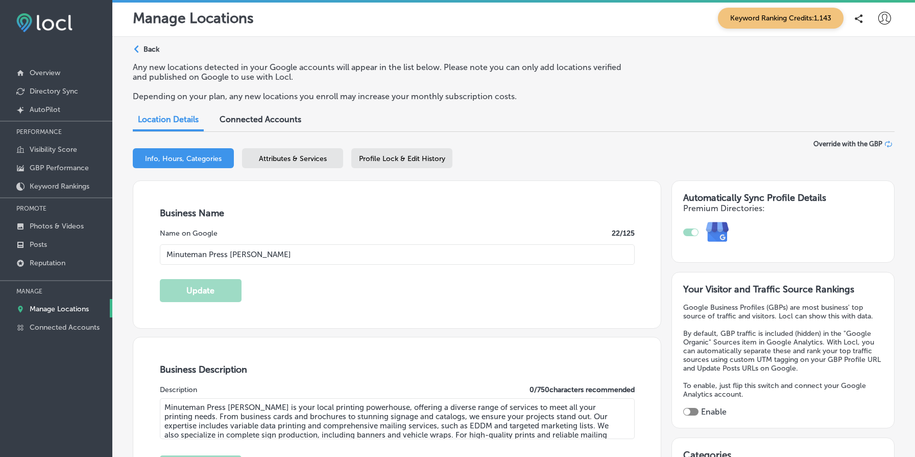
type input "+1 503 234 2040"
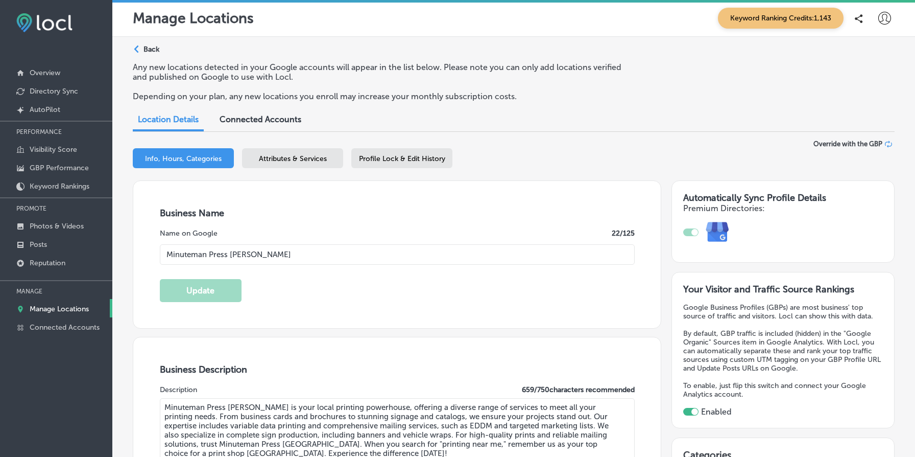
click at [145, 46] on p "Back" at bounding box center [152, 49] width 16 height 9
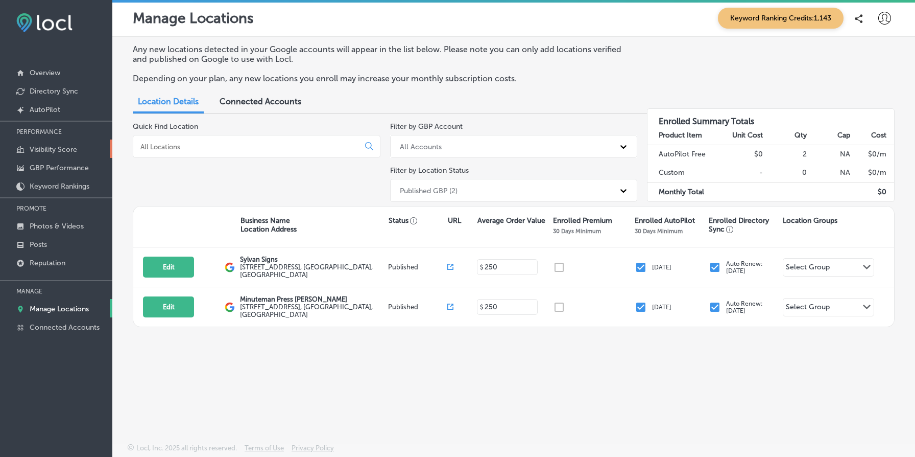
click at [55, 151] on p "Visibility Score" at bounding box center [54, 149] width 48 height 9
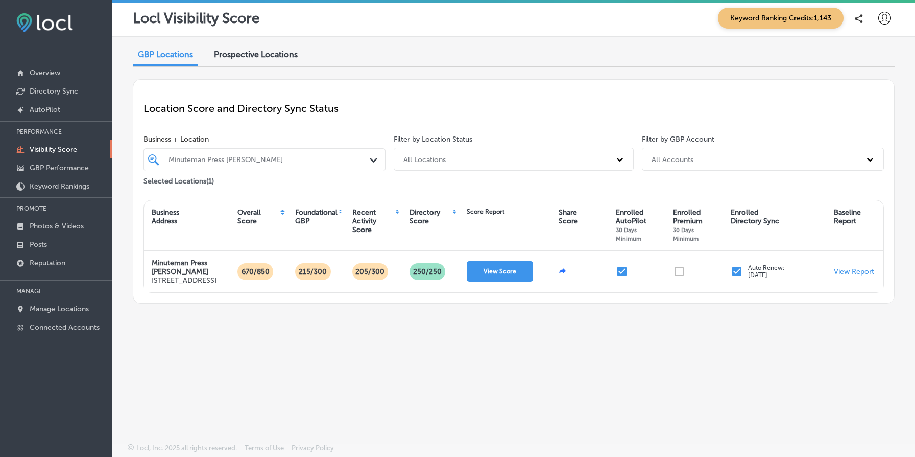
click at [302, 155] on div "Minuteman Press [PERSON_NAME]" at bounding box center [270, 159] width 202 height 9
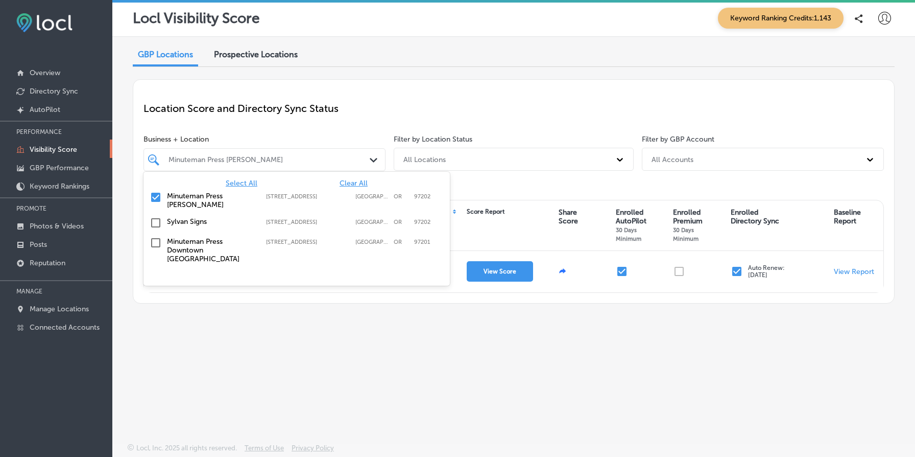
click at [244, 184] on span "Select All" at bounding box center [242, 183] width 32 height 9
click at [434, 126] on div "Location Score and Directory Sync Status Business + Location option focused, 1 …" at bounding box center [514, 191] width 762 height 224
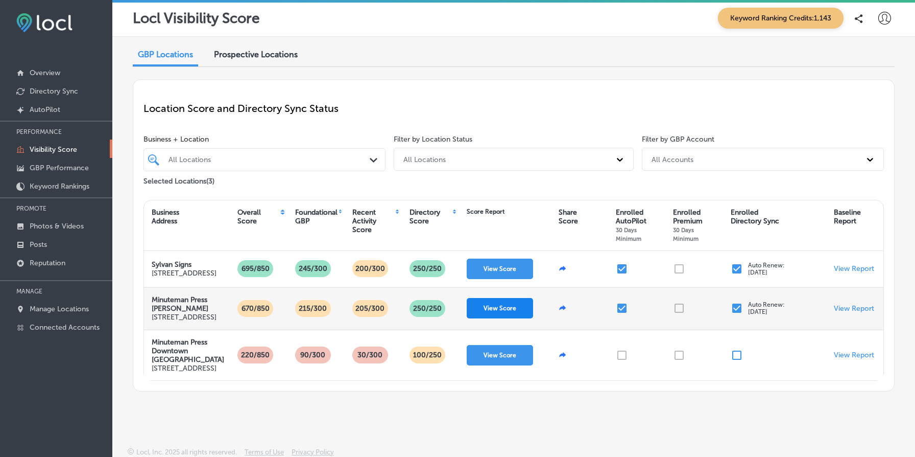
click at [510, 318] on button "View Score" at bounding box center [500, 308] width 66 height 20
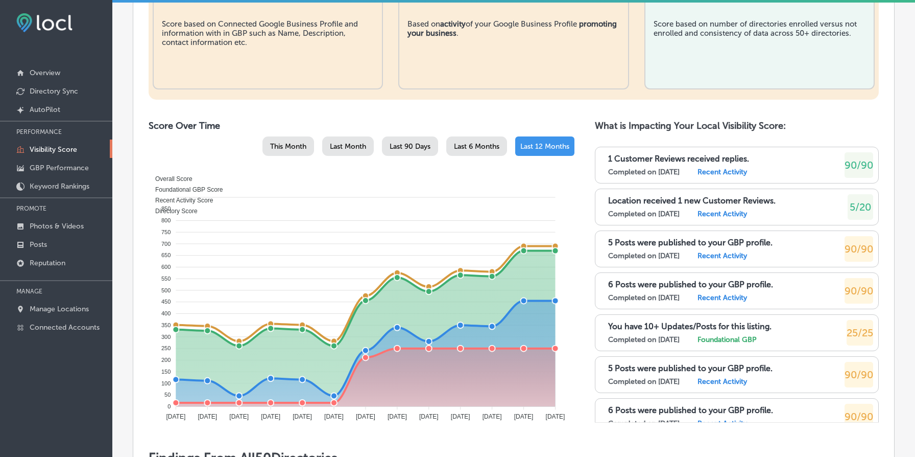
scroll to position [429, 0]
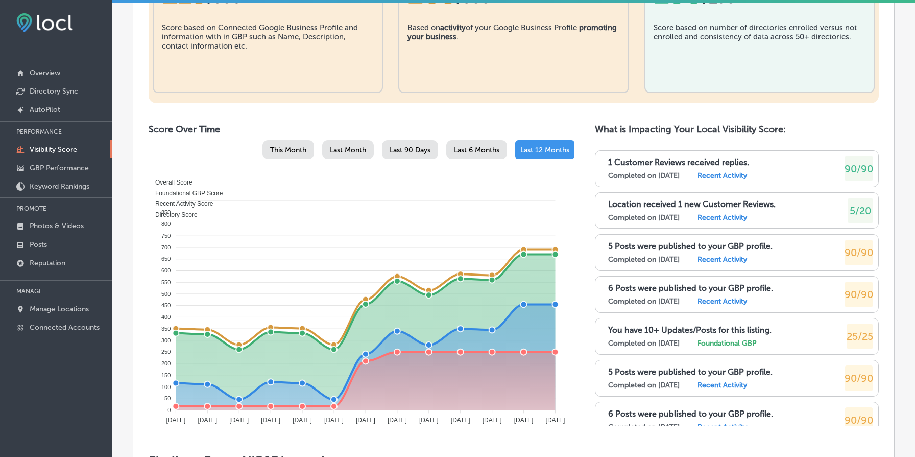
click at [293, 141] on div "This Month" at bounding box center [289, 149] width 52 height 19
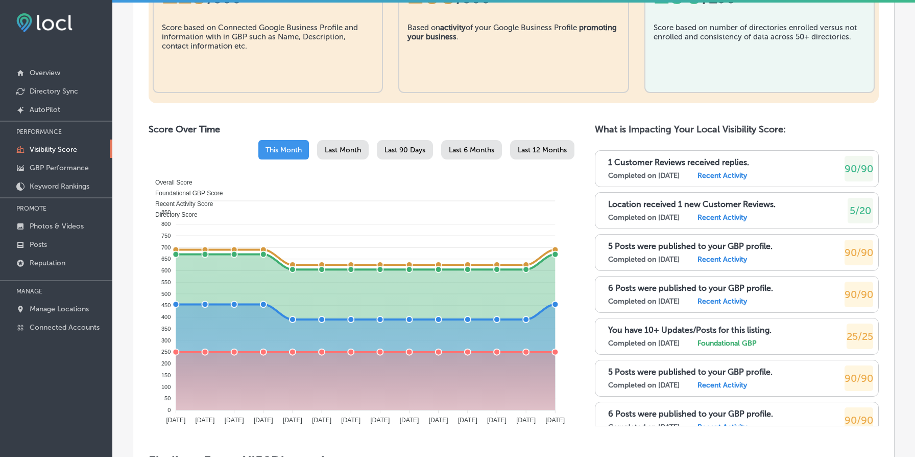
click at [539, 155] on div "Last 12 Months" at bounding box center [542, 149] width 64 height 19
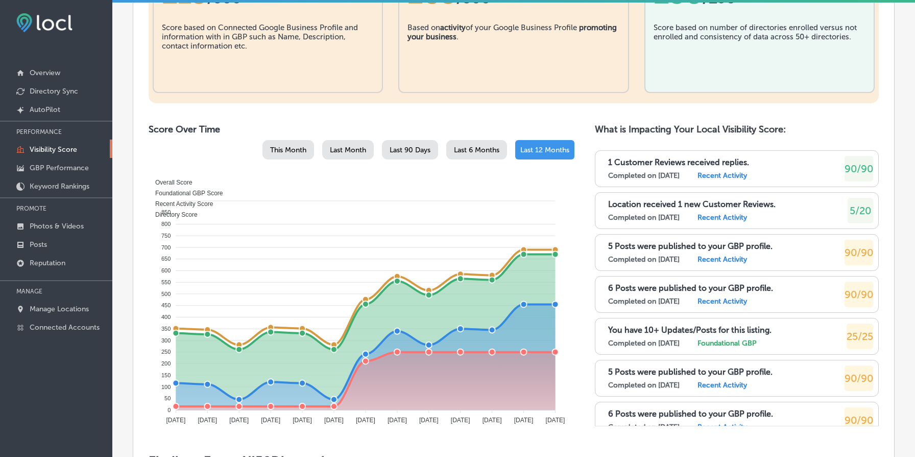
click at [61, 148] on p "Visibility Score" at bounding box center [54, 149] width 48 height 9
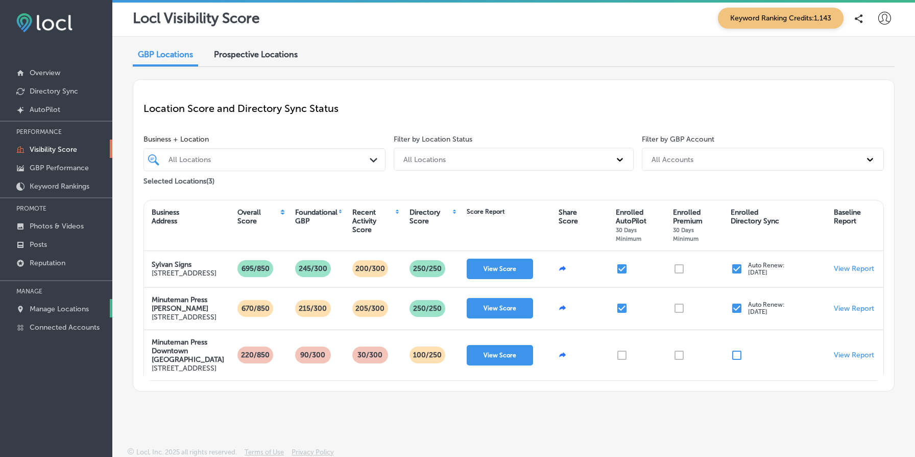
click at [60, 311] on p "Manage Locations" at bounding box center [59, 308] width 59 height 9
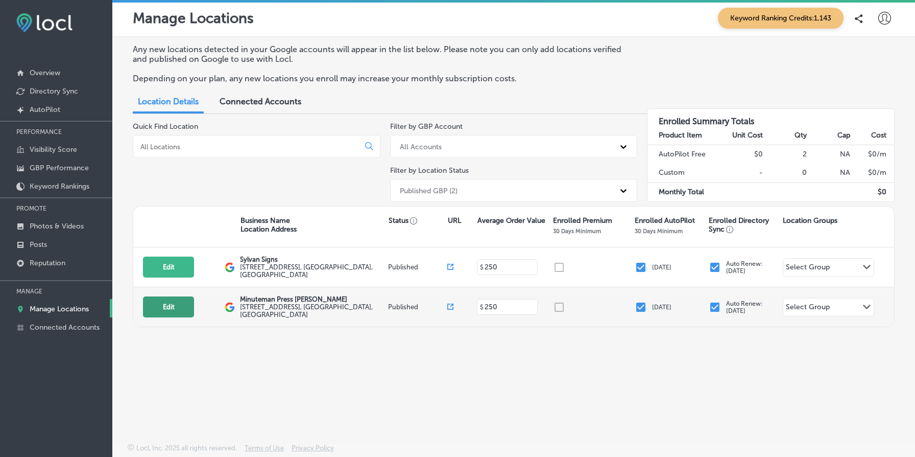
click at [168, 304] on button "Edit" at bounding box center [168, 306] width 51 height 21
select select "US"
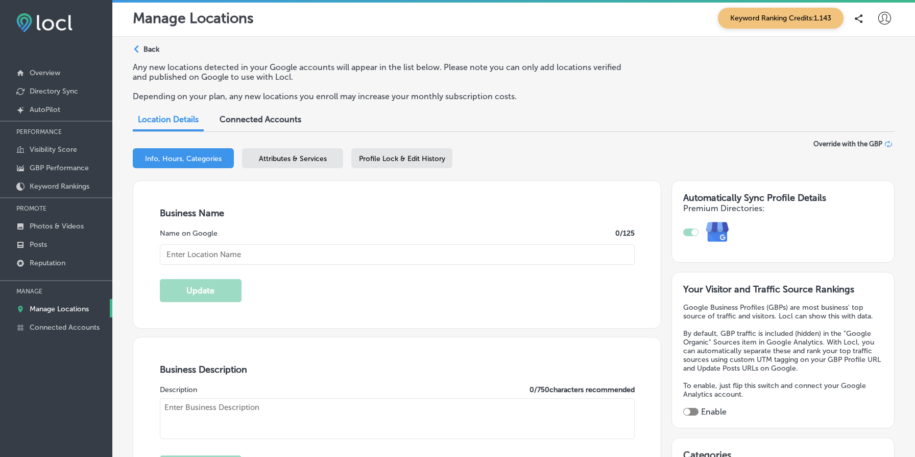
type input "Minuteman Press [PERSON_NAME]"
type textarea "Minuteman Press Powell is your local printing powerhouse, offering a diverse ra…"
type input "[STREET_ADDRESS]"
type input "[GEOGRAPHIC_DATA]"
type input "97202"
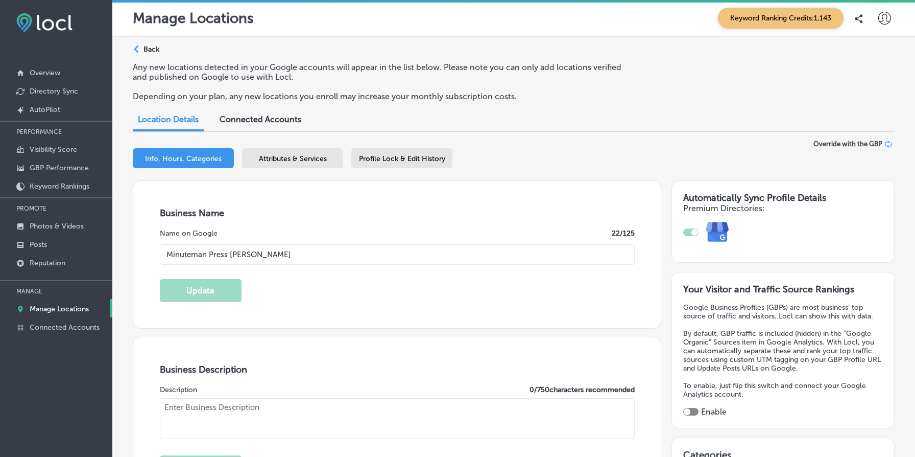
type input "US"
type input "https://www.minutemanteam.com/"
click at [317, 156] on span "Attributes & Services" at bounding box center [293, 158] width 68 height 9
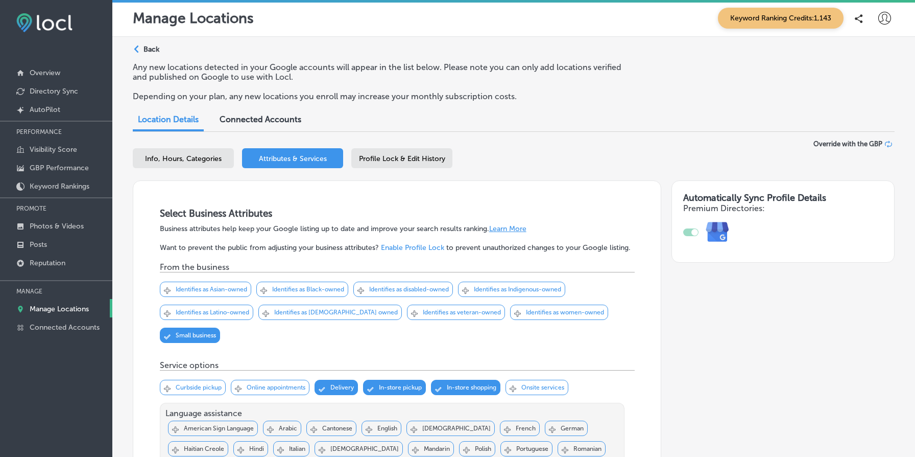
click at [155, 49] on p "Back" at bounding box center [152, 49] width 16 height 9
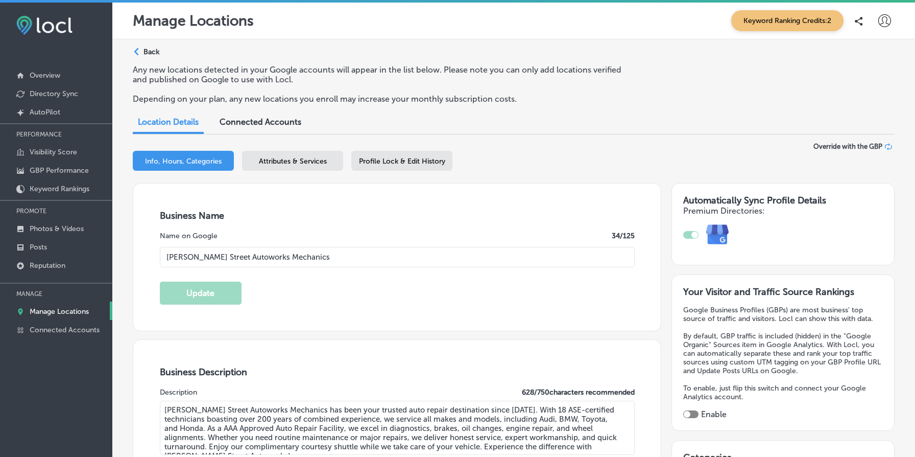
select select "US"
click at [147, 56] on div "Path Created with Sketch. Back" at bounding box center [146, 56] width 27 height 18
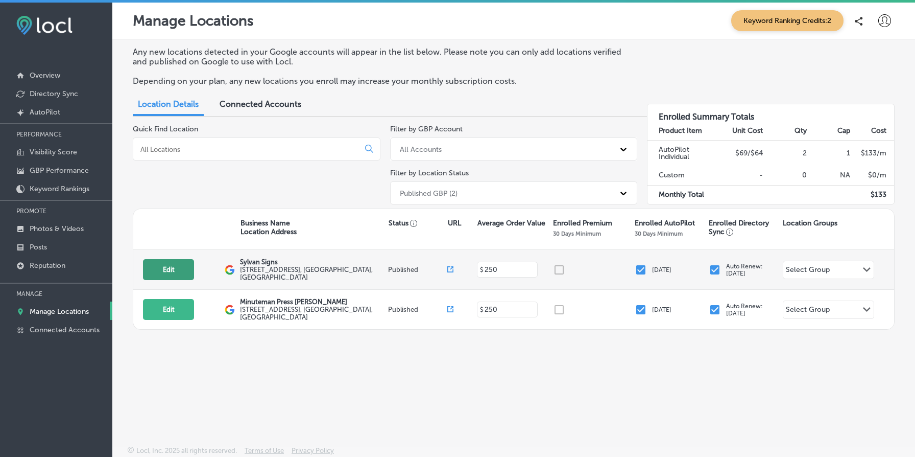
click at [176, 266] on button "Edit" at bounding box center [168, 269] width 51 height 21
select select "US"
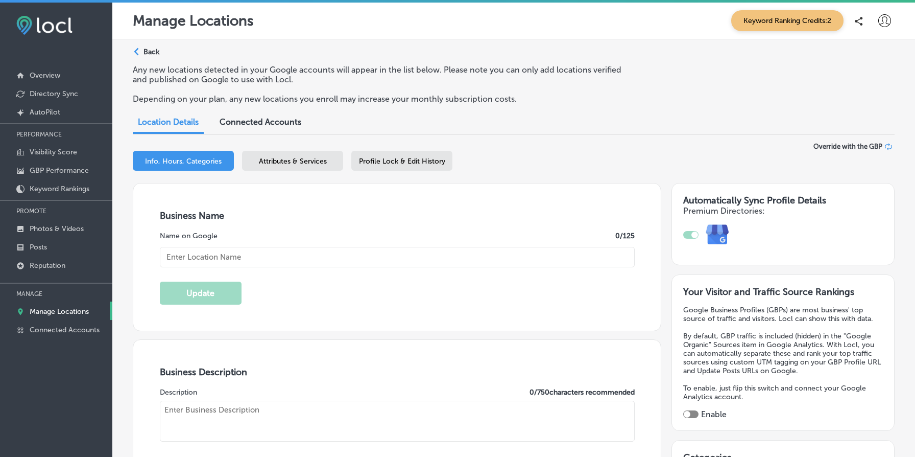
type input "Sylvan Signs"
type textarea "[PERSON_NAME] Signs delivers expertly crafted signage solutions tailored to you…"
type input "[STREET_ADDRESS]"
type input "[GEOGRAPHIC_DATA]"
type input "97202"
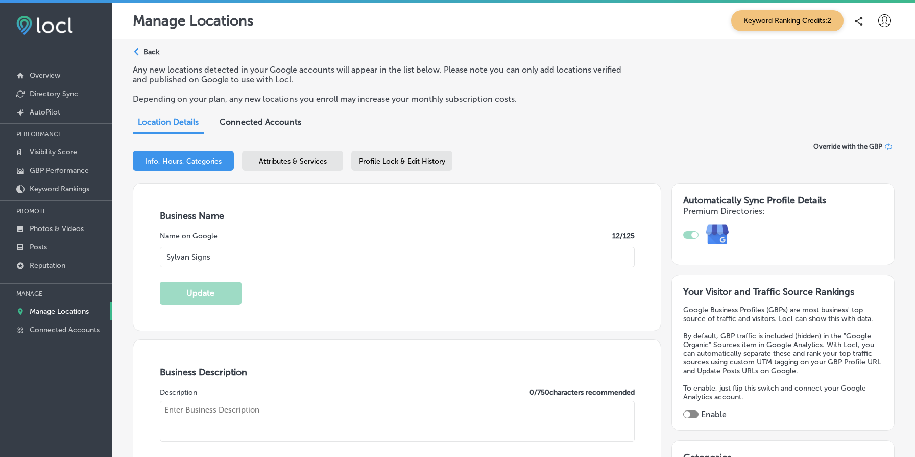
type input "US"
type input "[URL][DOMAIN_NAME]"
click at [301, 164] on span "Attributes & Services" at bounding box center [293, 161] width 68 height 9
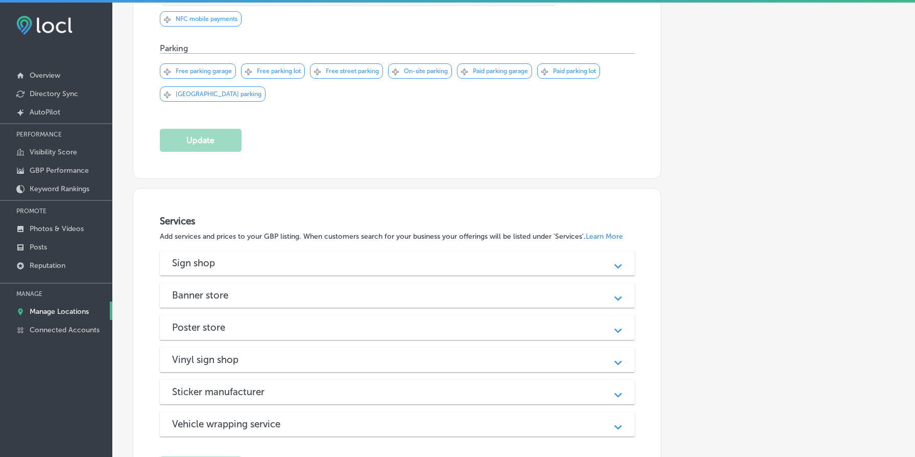
scroll to position [1034, 0]
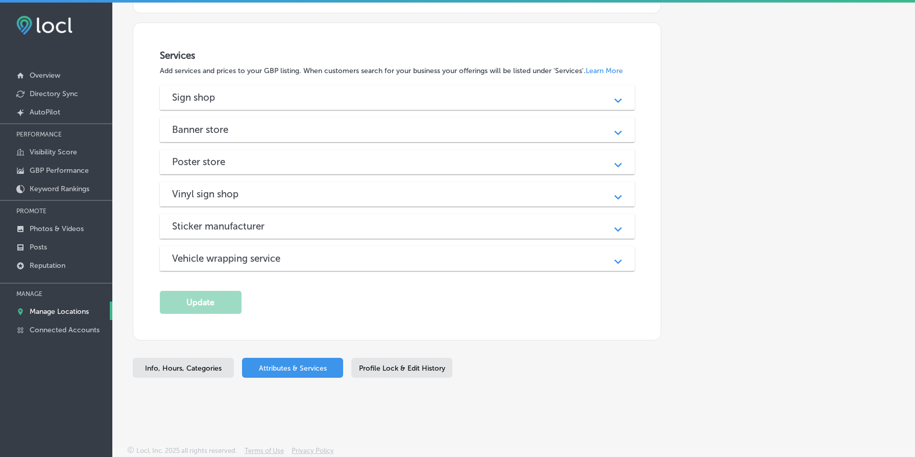
click at [264, 96] on div "Sign shop" at bounding box center [397, 97] width 451 height 12
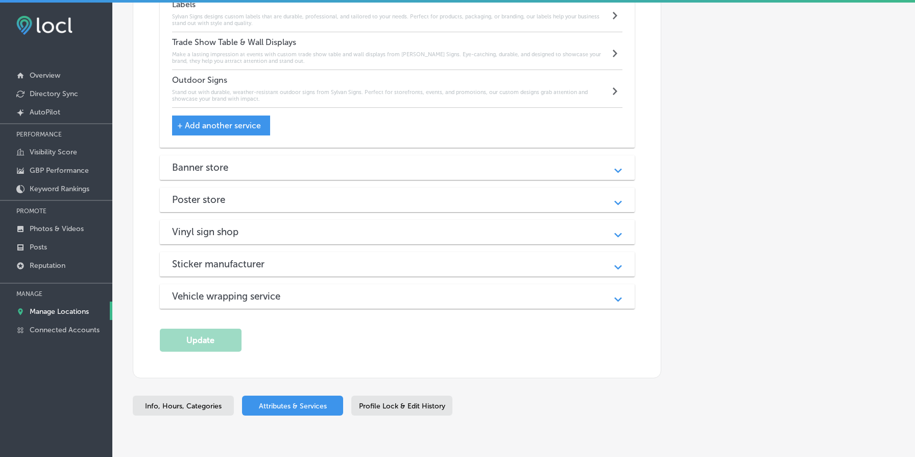
scroll to position [1381, 0]
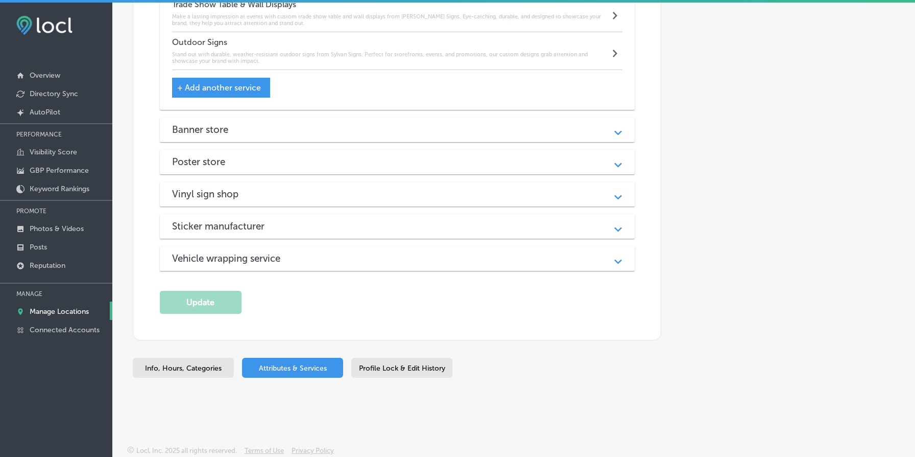
click at [292, 196] on div "Vinyl sign shop" at bounding box center [397, 194] width 451 height 12
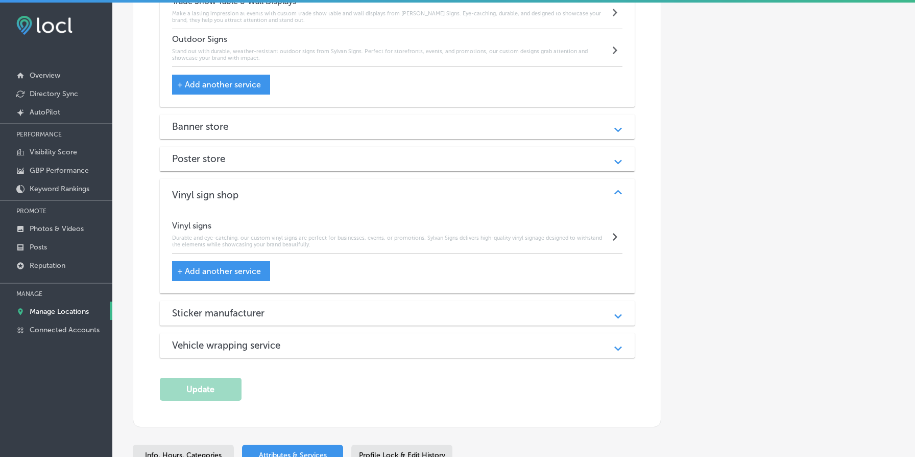
click at [282, 237] on h6 "Durable and eye-catching, our custom vinyl signs are perfect for businesses, ev…" at bounding box center [391, 240] width 438 height 13
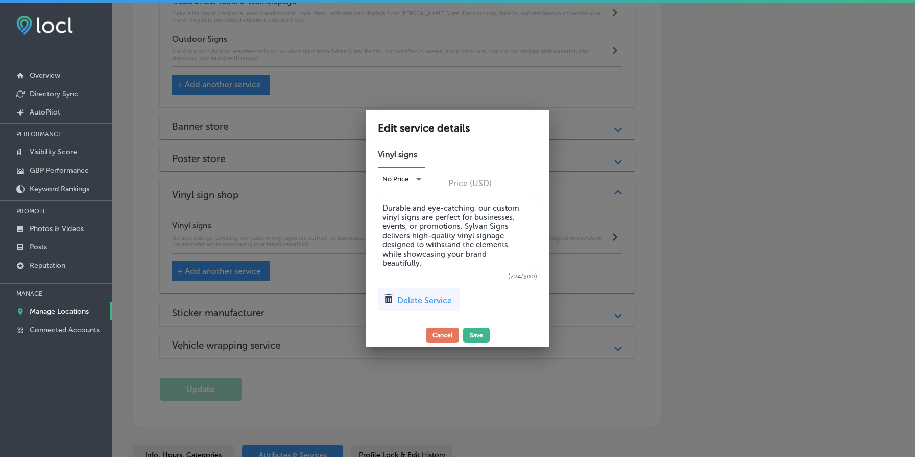
click at [426, 237] on textarea "Durable and eye-catching, our custom vinyl signs are perfect for businesses, ev…" at bounding box center [457, 235] width 159 height 73
click at [437, 327] on button "Cancel" at bounding box center [442, 334] width 33 height 15
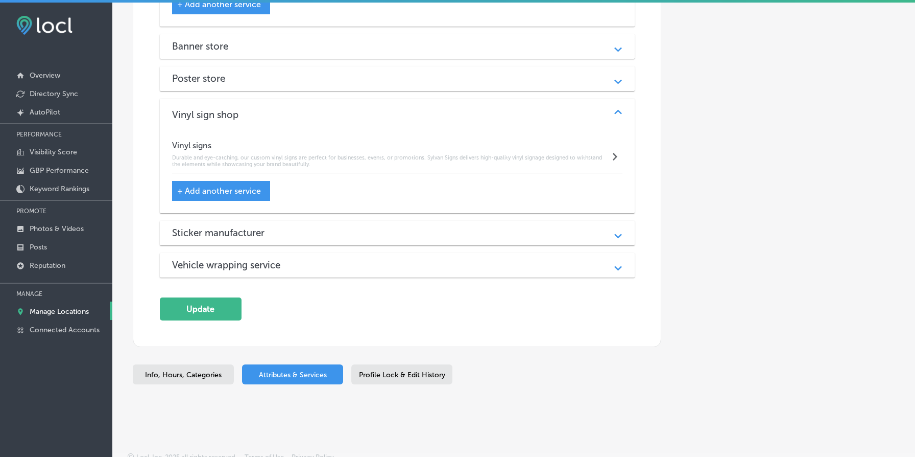
scroll to position [1471, 0]
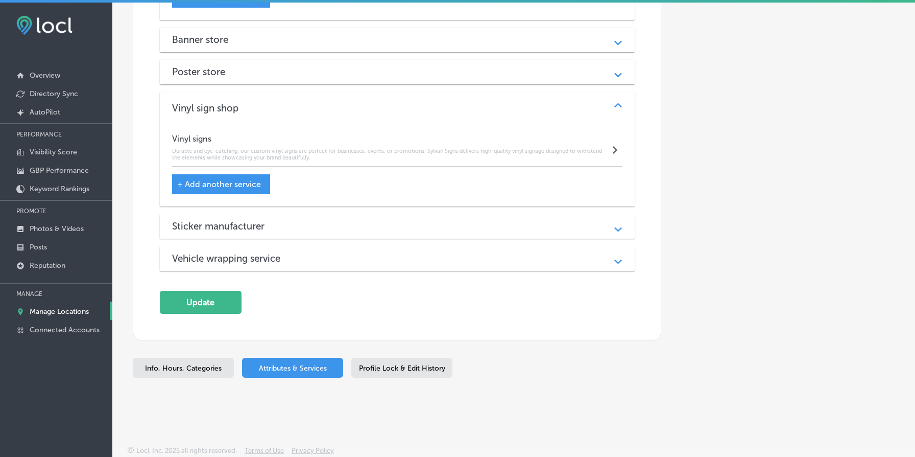
click at [268, 110] on div "Vinyl sign shop" at bounding box center [397, 108] width 451 height 12
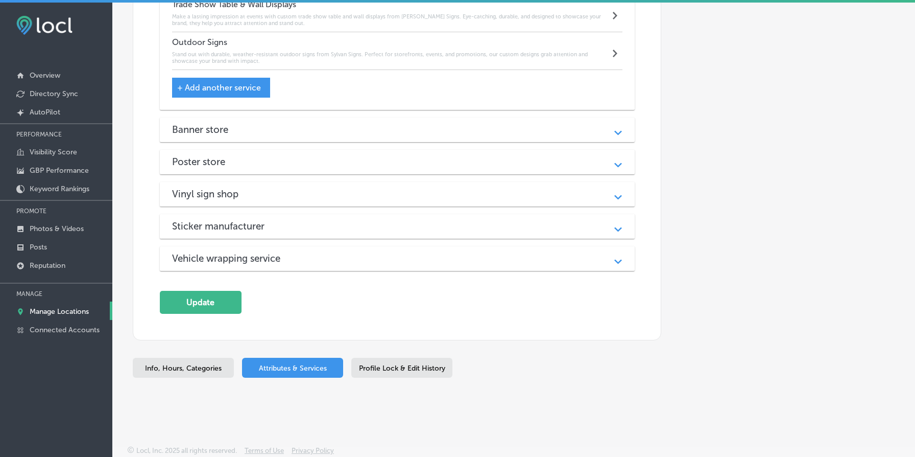
scroll to position [1381, 0]
click at [302, 198] on div "Vinyl sign shop" at bounding box center [397, 194] width 451 height 12
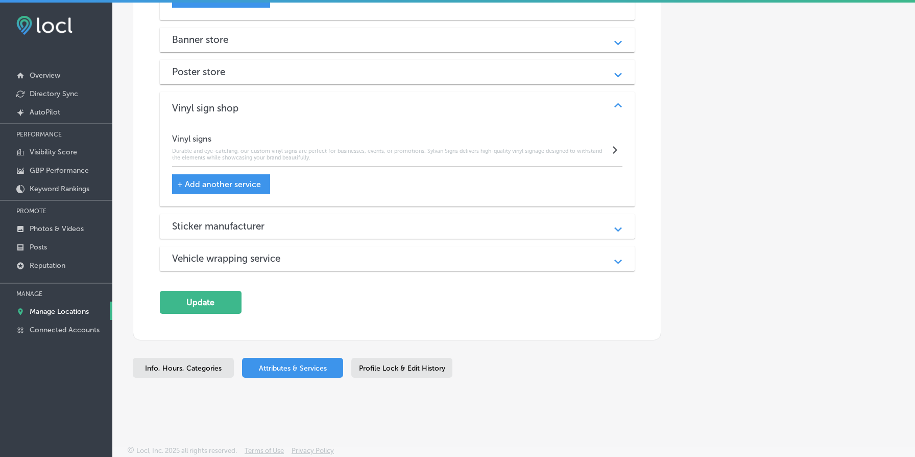
scroll to position [1471, 0]
click at [308, 154] on h6 "Durable and eye-catching, our custom vinyl signs are perfect for businesses, ev…" at bounding box center [391, 154] width 438 height 13
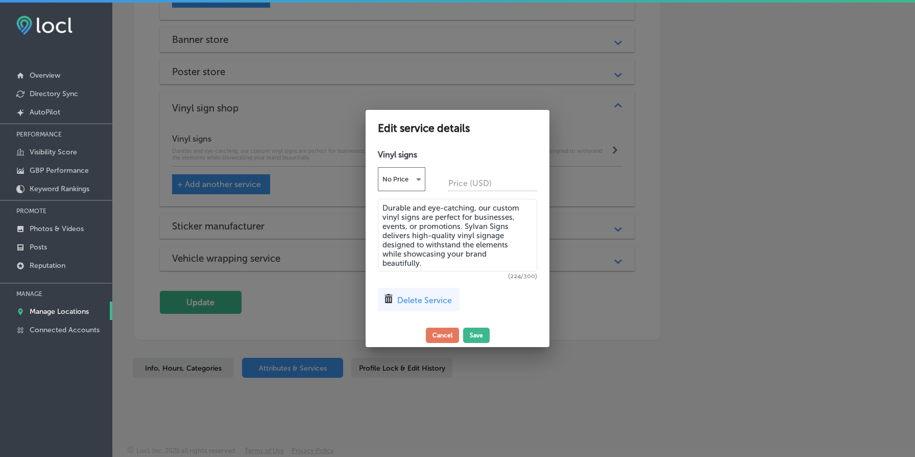
click at [394, 153] on h4 "Vinyl signs" at bounding box center [457, 155] width 159 height 10
copy div "Vinyl signs No Price"
click at [643, 201] on div at bounding box center [457, 228] width 915 height 457
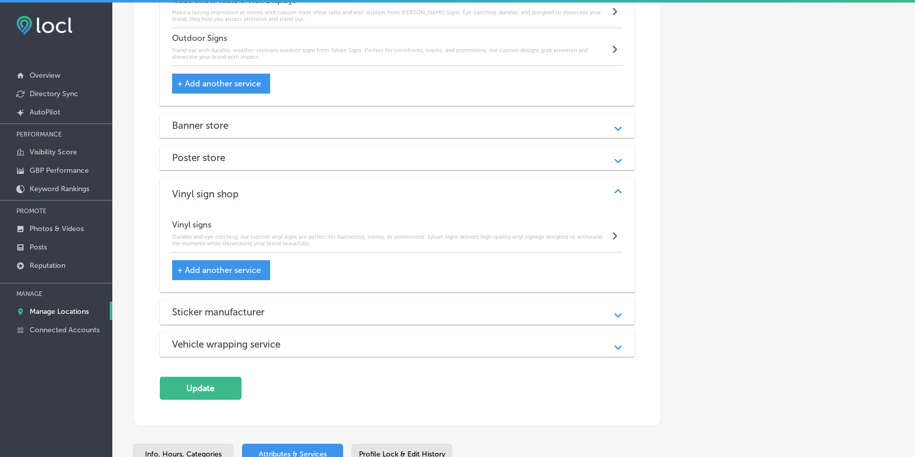
scroll to position [1382, 0]
click at [380, 123] on div "Banner store" at bounding box center [397, 126] width 451 height 12
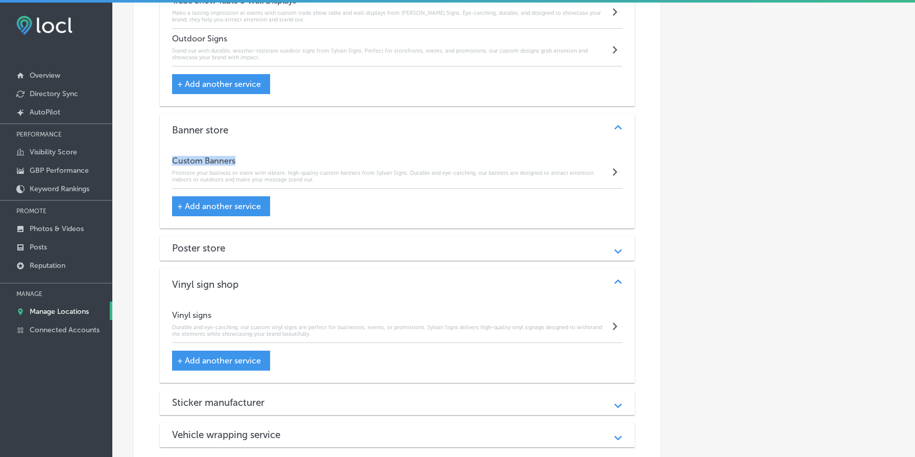
drag, startPoint x: 174, startPoint y: 163, endPoint x: 281, endPoint y: 163, distance: 107.3
click at [281, 163] on h4 "Custom Banners" at bounding box center [391, 161] width 438 height 10
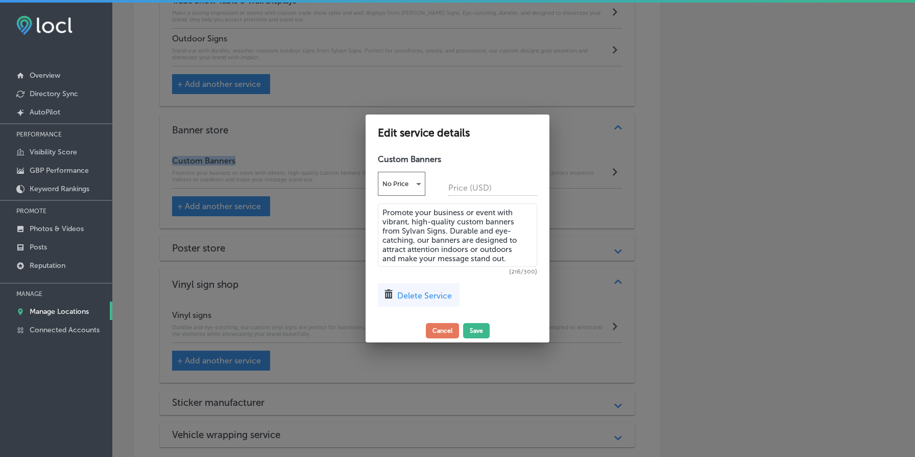
copy h4 "Custom Banners"
click at [434, 157] on h4 "Custom Banners" at bounding box center [457, 159] width 159 height 10
copy div "Custom Banners No Price"
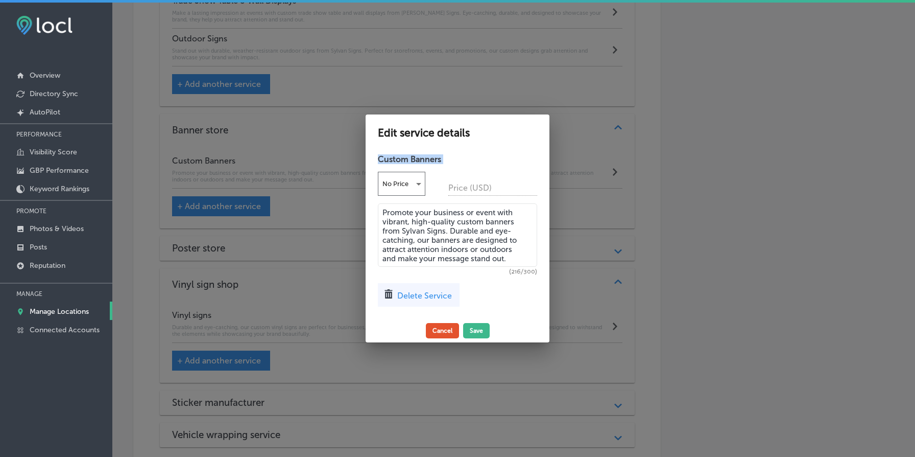
click at [450, 332] on button "Cancel" at bounding box center [442, 330] width 33 height 15
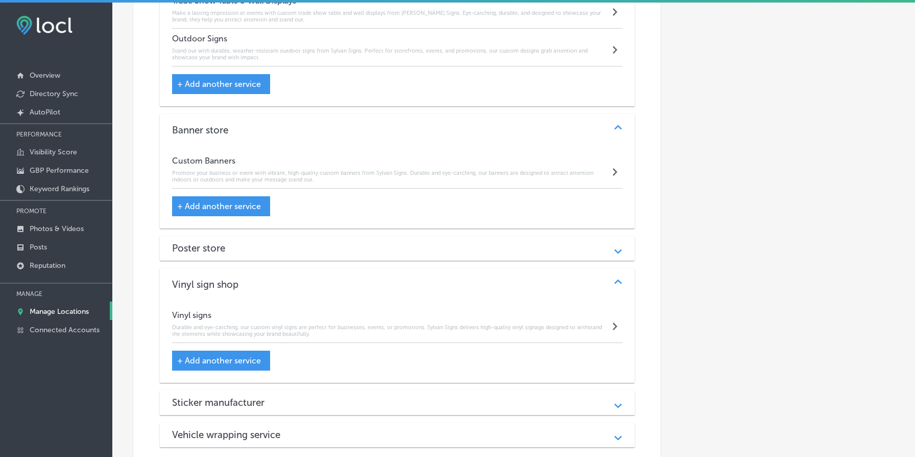
click at [459, 250] on div "Poster store" at bounding box center [397, 248] width 451 height 12
